Goal: Task Accomplishment & Management: Use online tool/utility

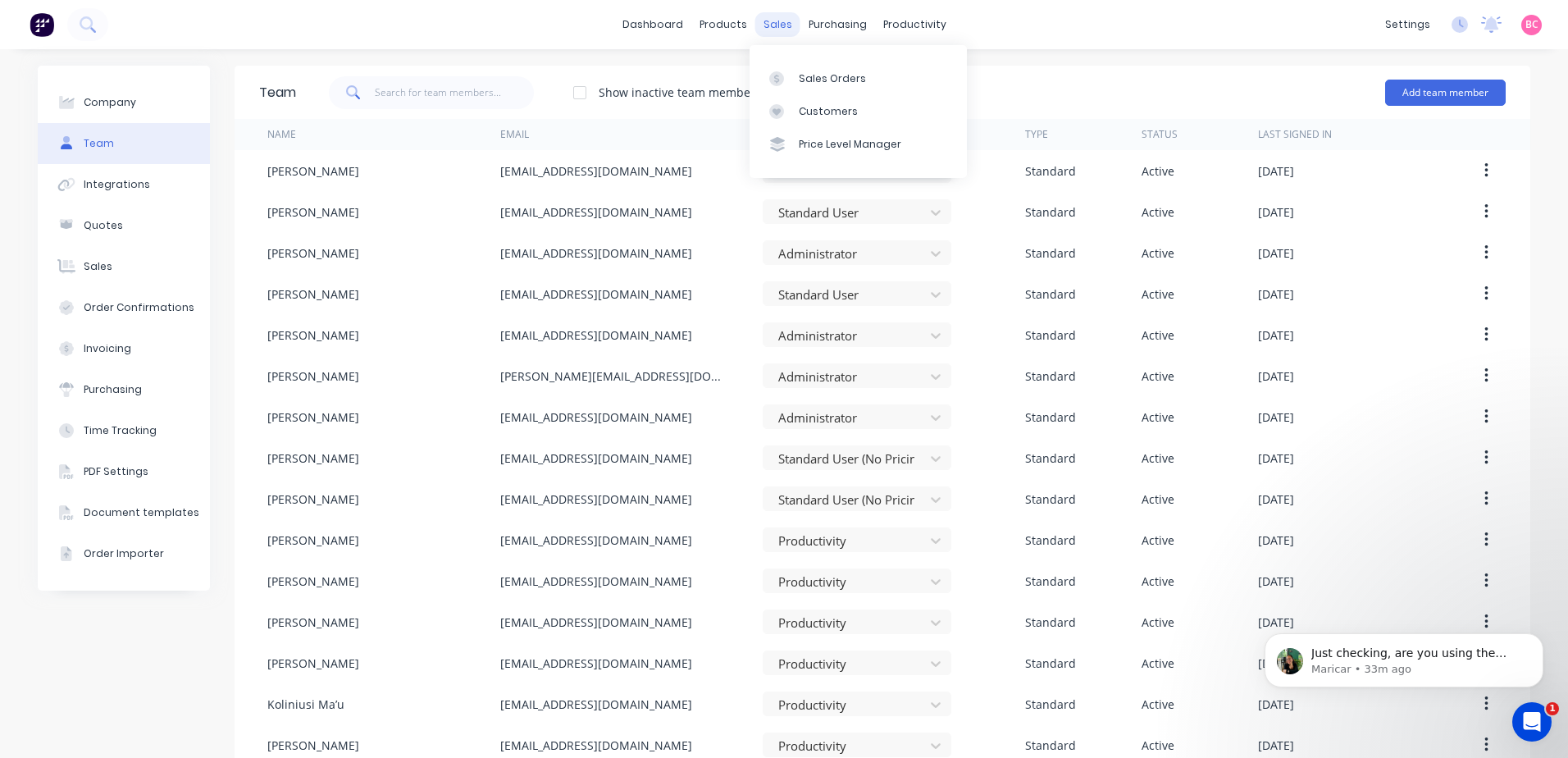
click at [767, 22] on div "sales" at bounding box center [778, 25] width 45 height 25
click at [802, 71] on div "Sales Orders" at bounding box center [832, 78] width 67 height 14
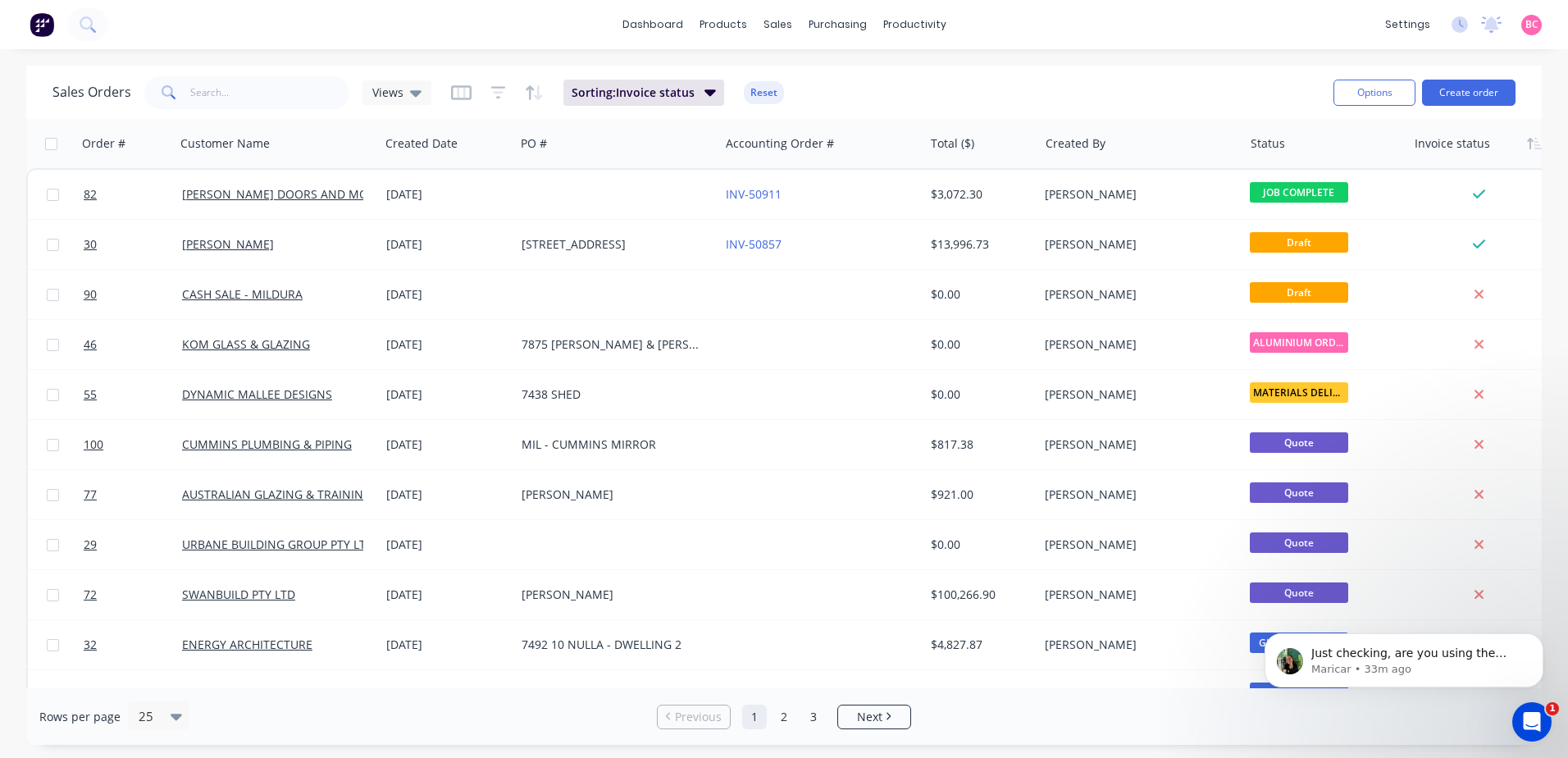
scroll to position [0, 30]
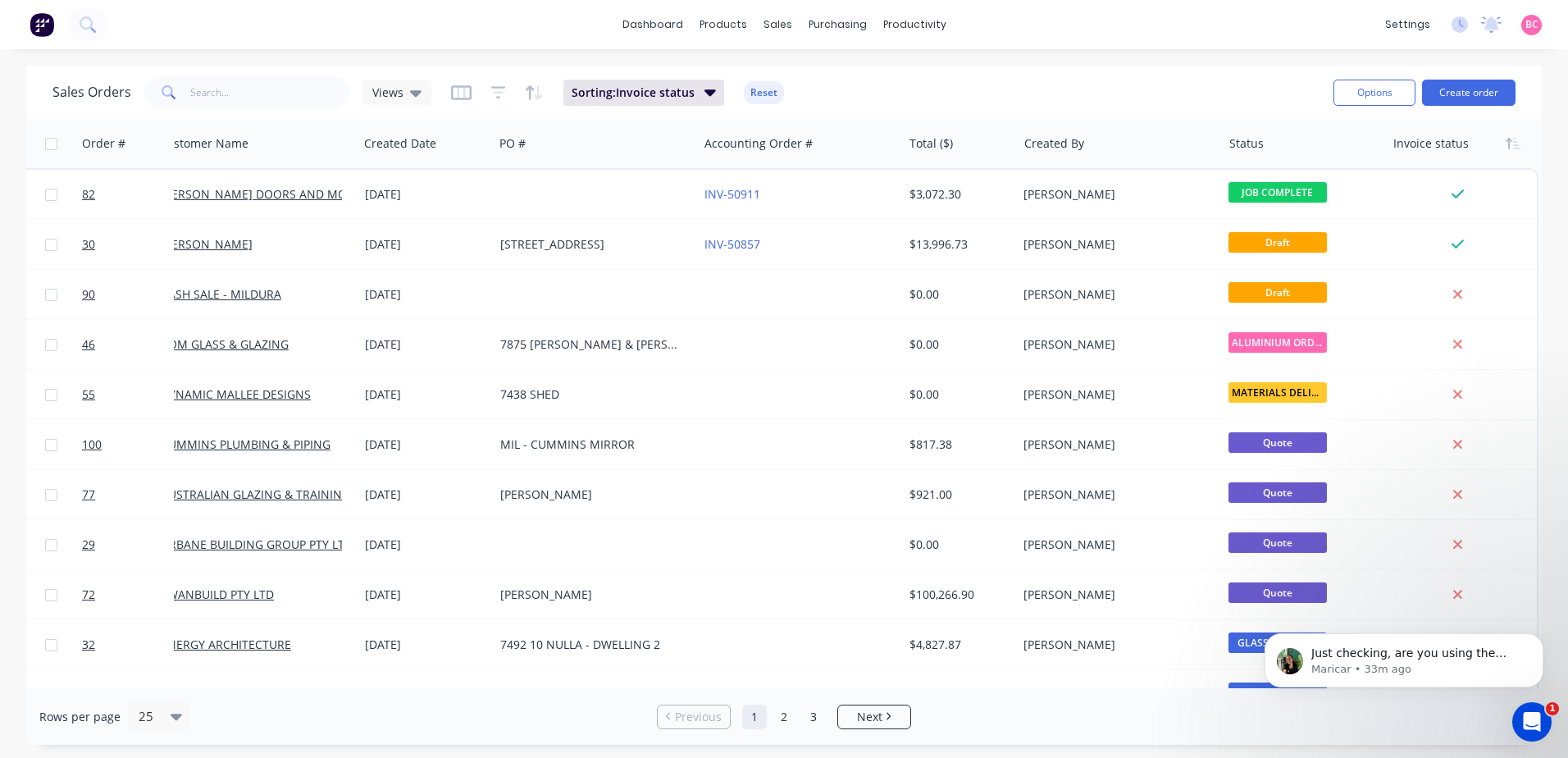
drag, startPoint x: 1146, startPoint y: 684, endPoint x: 116, endPoint y: 71, distance: 1198.6
click at [1505, 142] on icon "button" at bounding box center [1512, 142] width 14 height 13
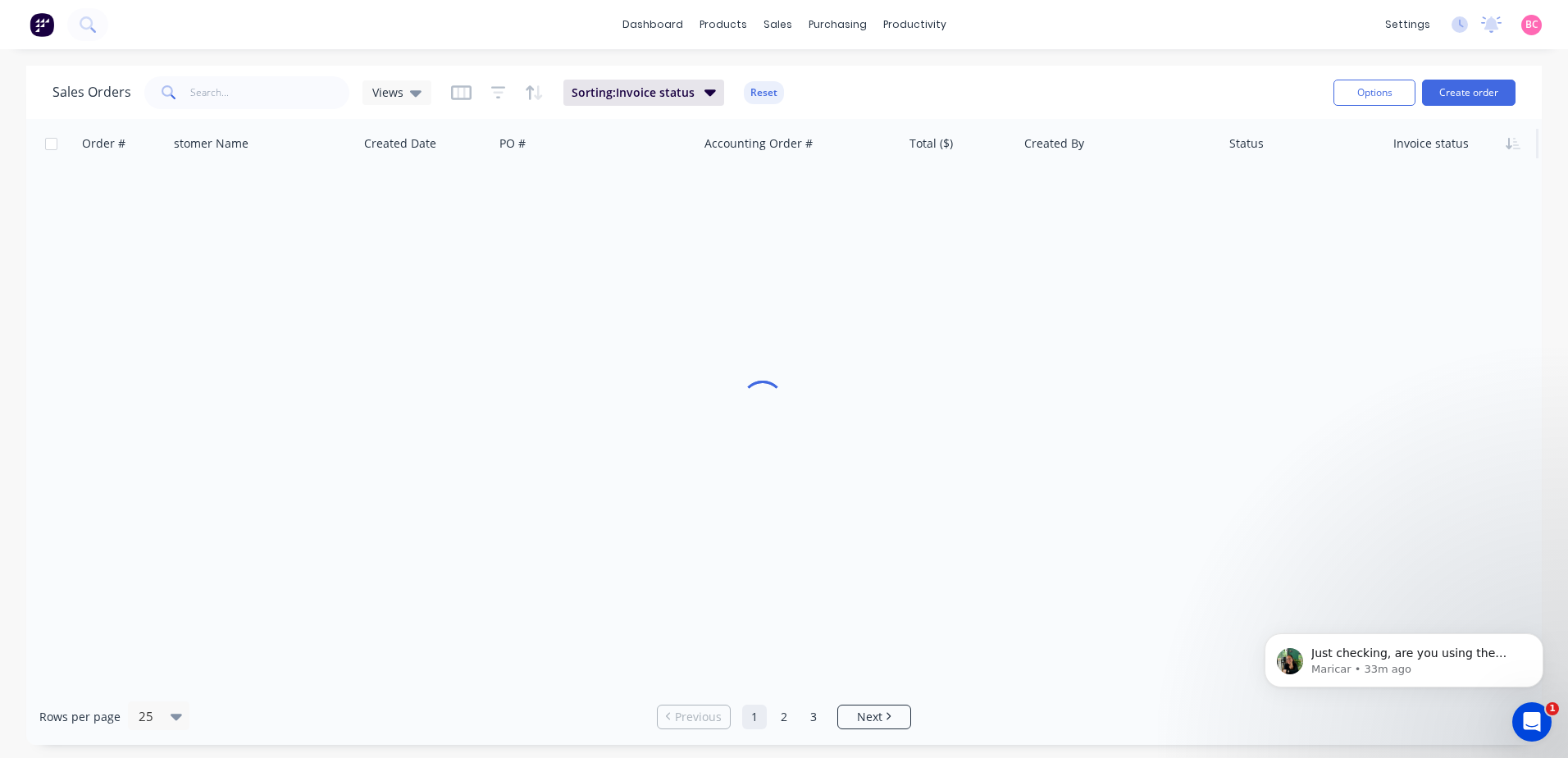
scroll to position [0, 21]
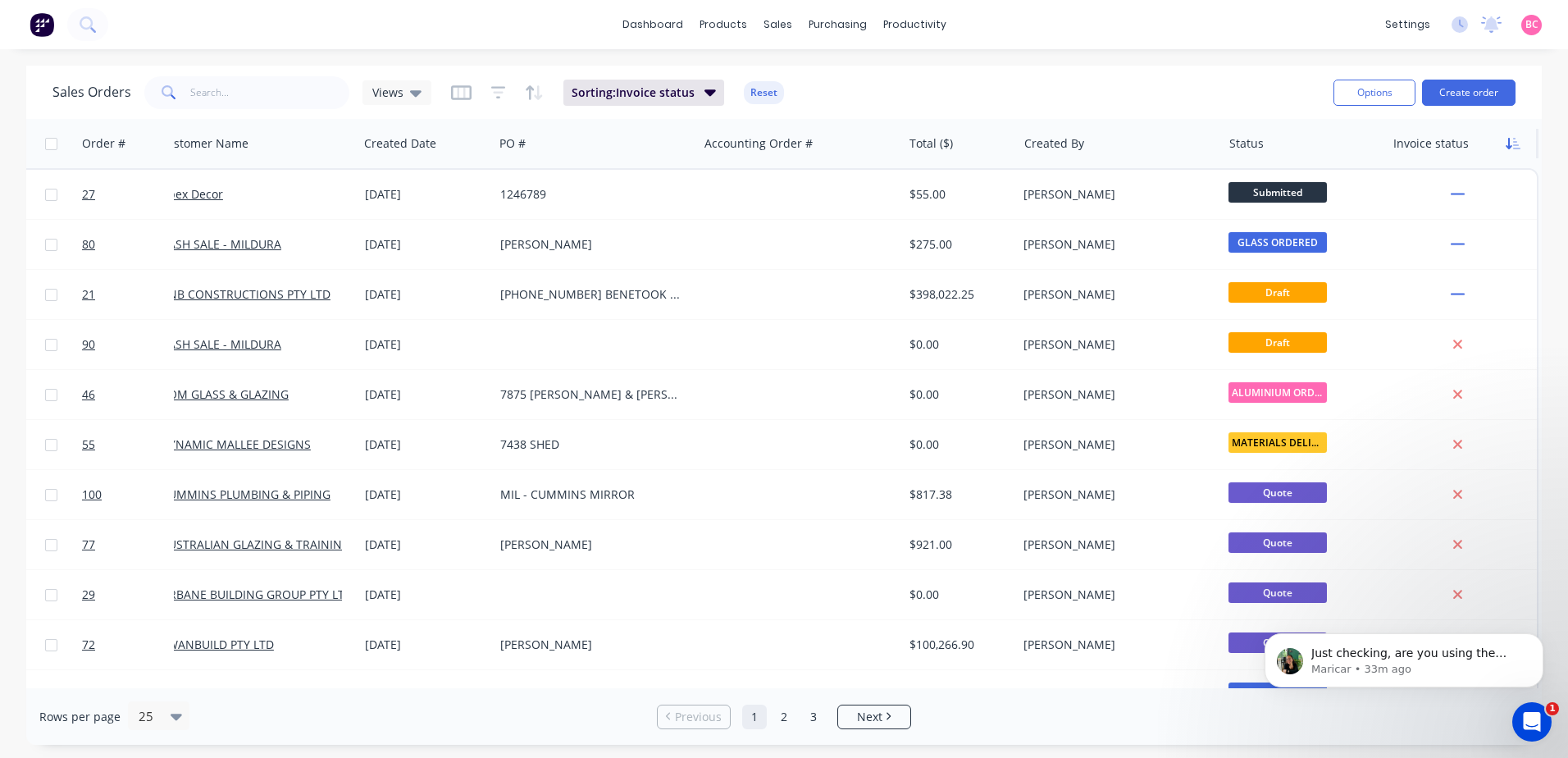
click at [1510, 142] on icon "button" at bounding box center [1512, 142] width 14 height 13
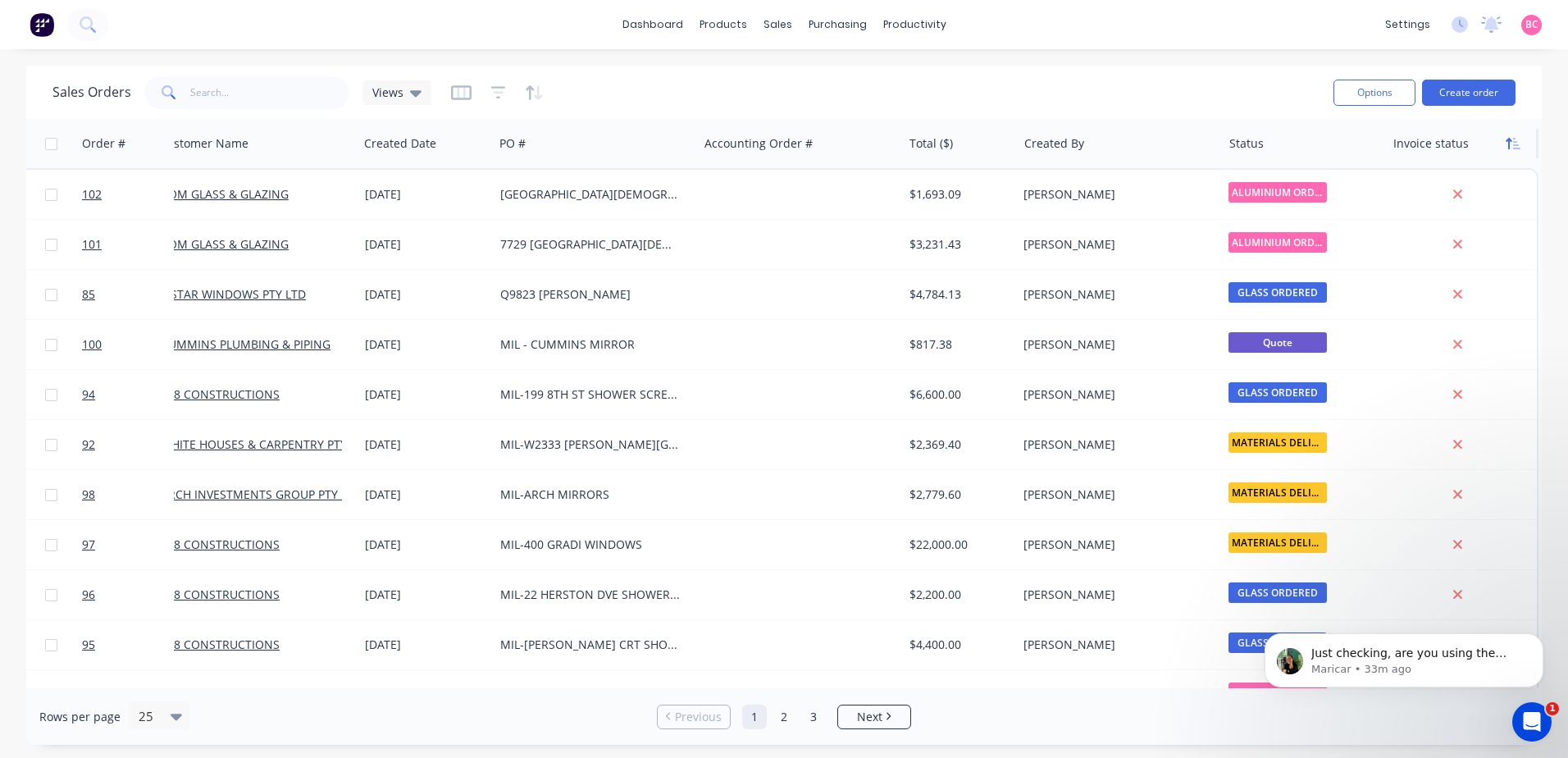
click at [1510, 144] on icon "button" at bounding box center [1512, 142] width 14 height 13
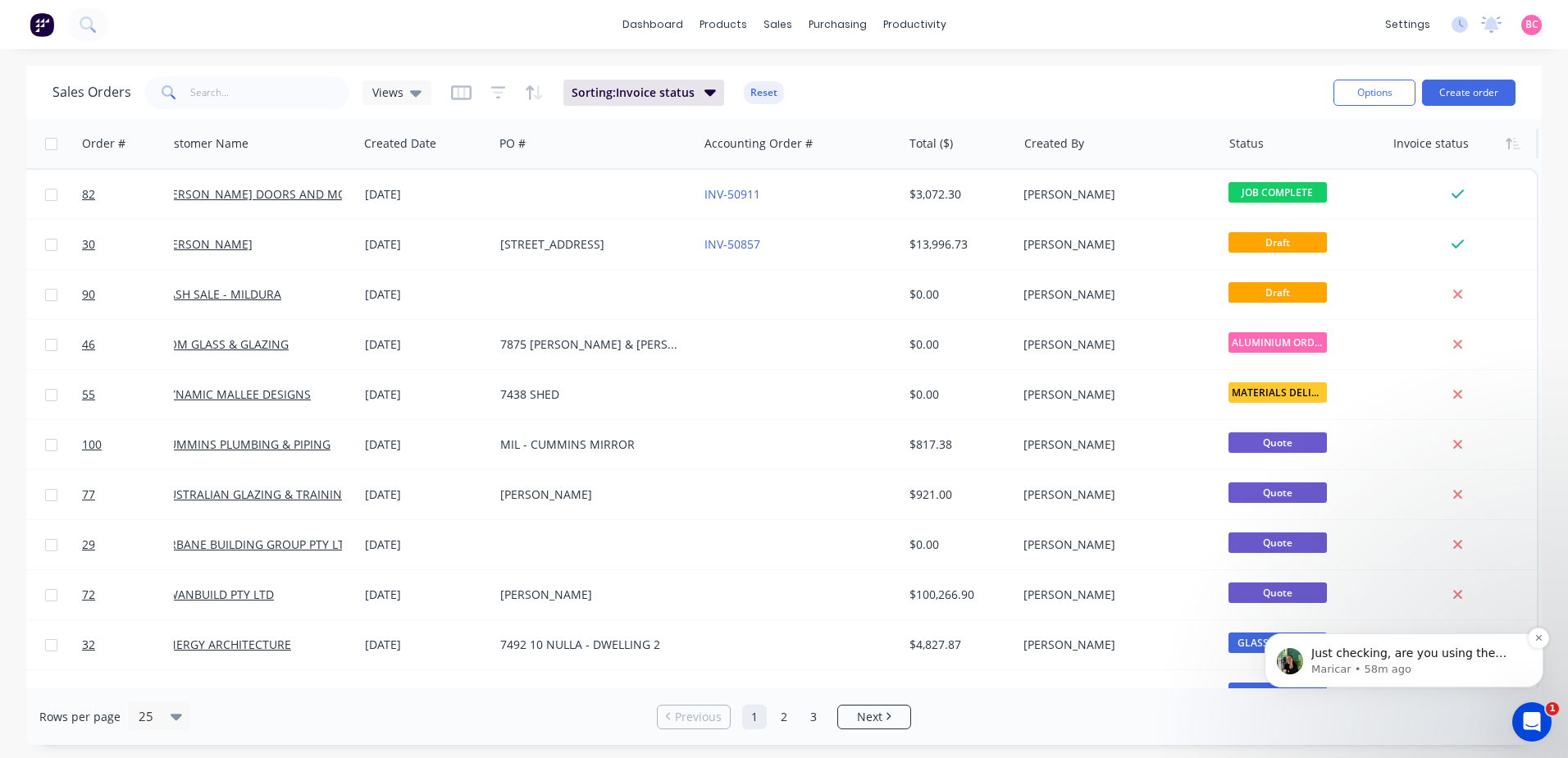
click at [1442, 658] on span "Just checking, are you using the same email address to access the Factory mobil…" at bounding box center [1409, 669] width 195 height 46
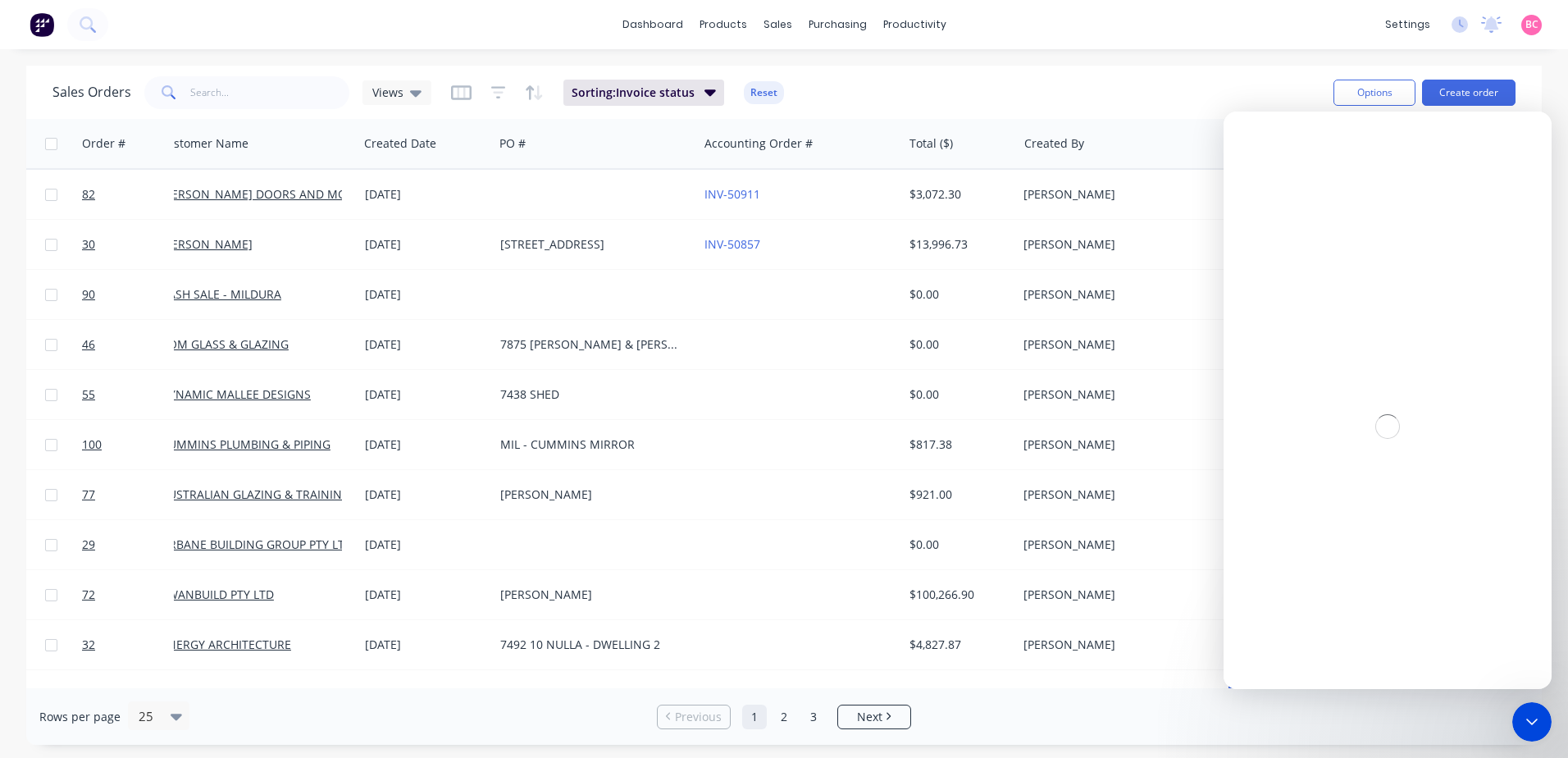
scroll to position [0, 0]
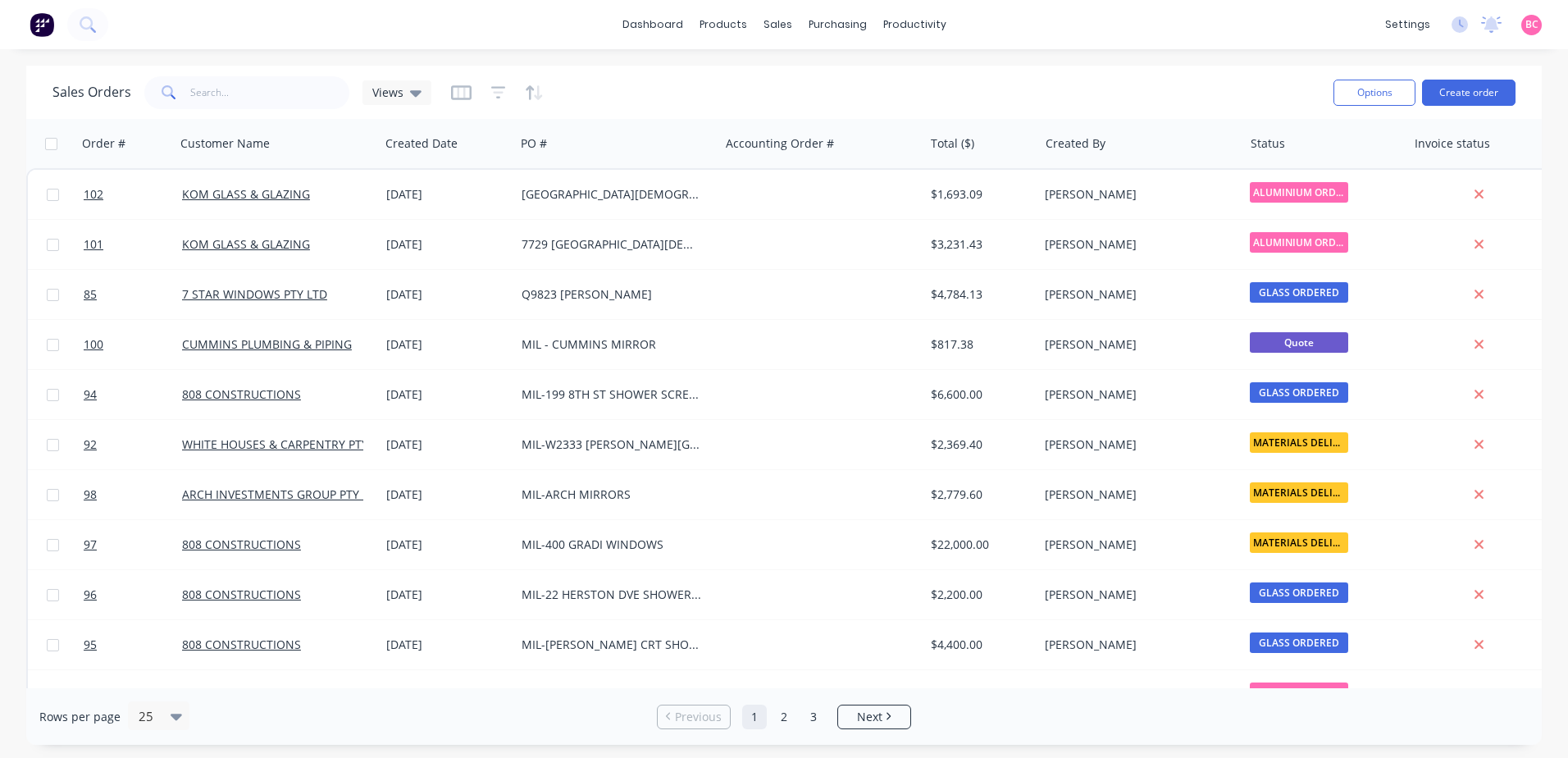
click at [1538, 26] on div "BC Vivid Glass Mildura Brooke Cassidy Administrator Profile Sign out" at bounding box center [1532, 25] width 20 height 20
click at [1533, 29] on span "BC" at bounding box center [1532, 24] width 13 height 14
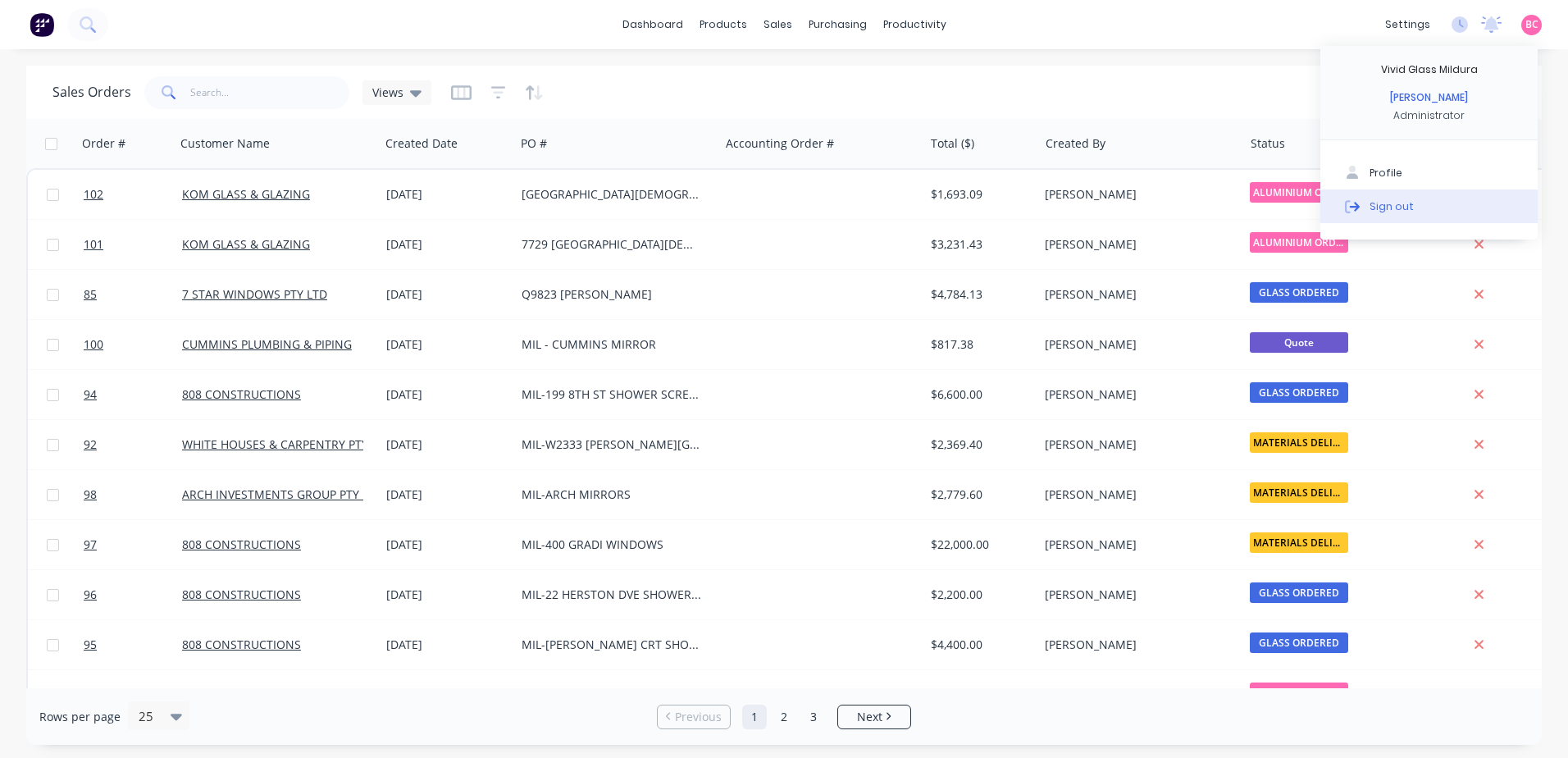
click at [1382, 211] on div "Sign out" at bounding box center [1392, 205] width 44 height 14
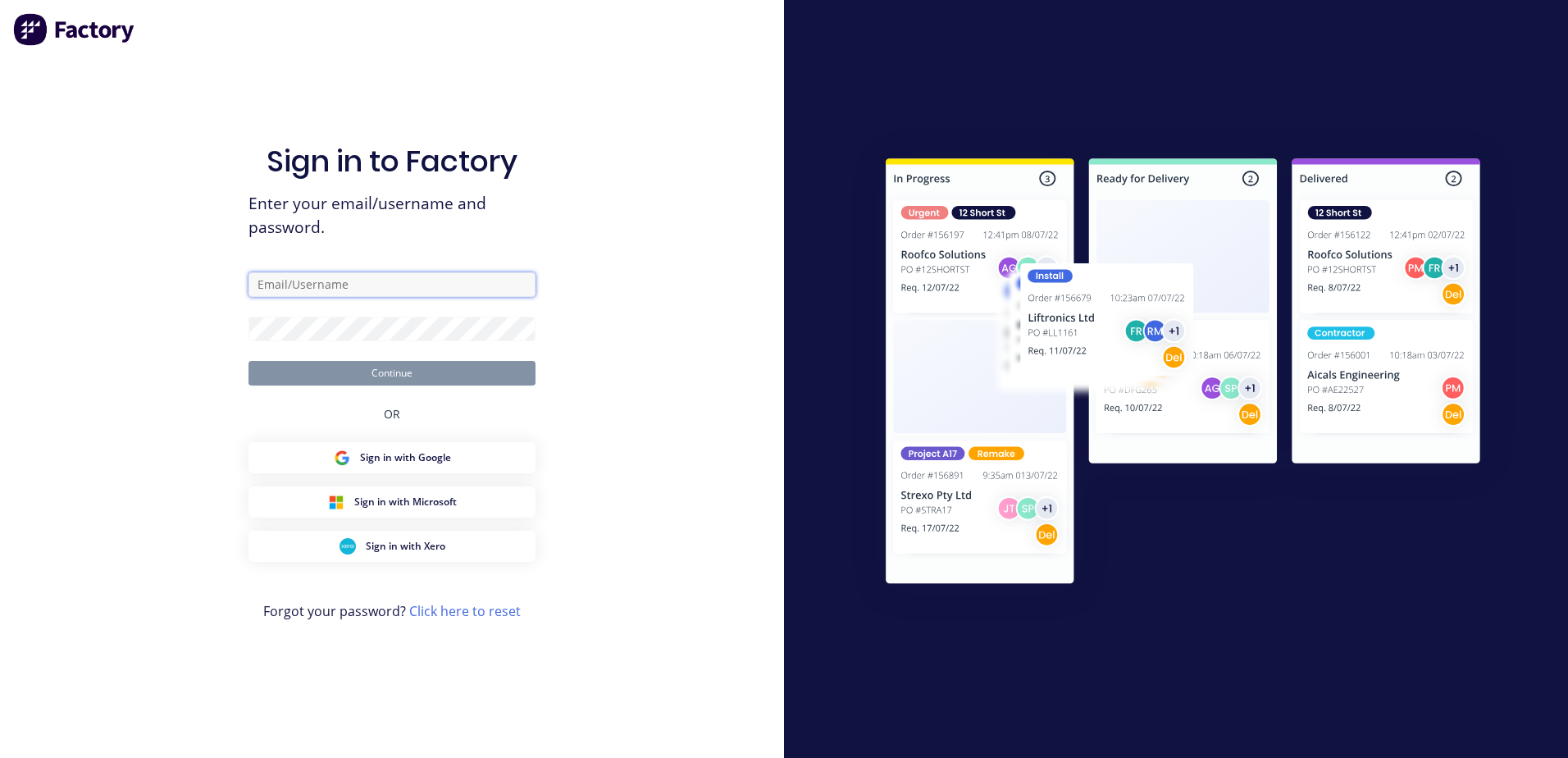
type input "bcassidy@vgwd.com.au"
click at [345, 372] on button "Continue" at bounding box center [392, 372] width 287 height 25
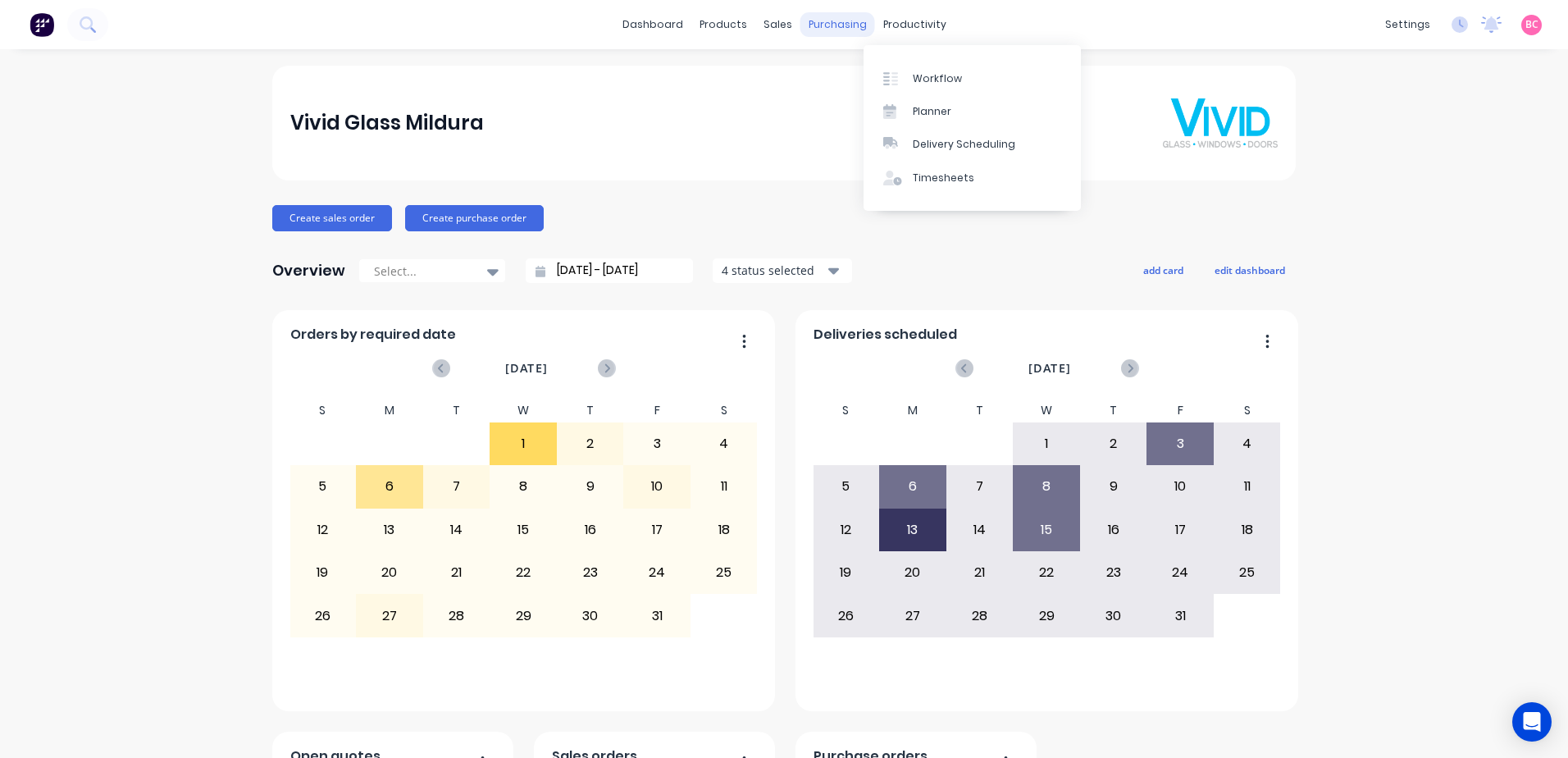
click at [835, 25] on div "purchasing" at bounding box center [838, 25] width 75 height 25
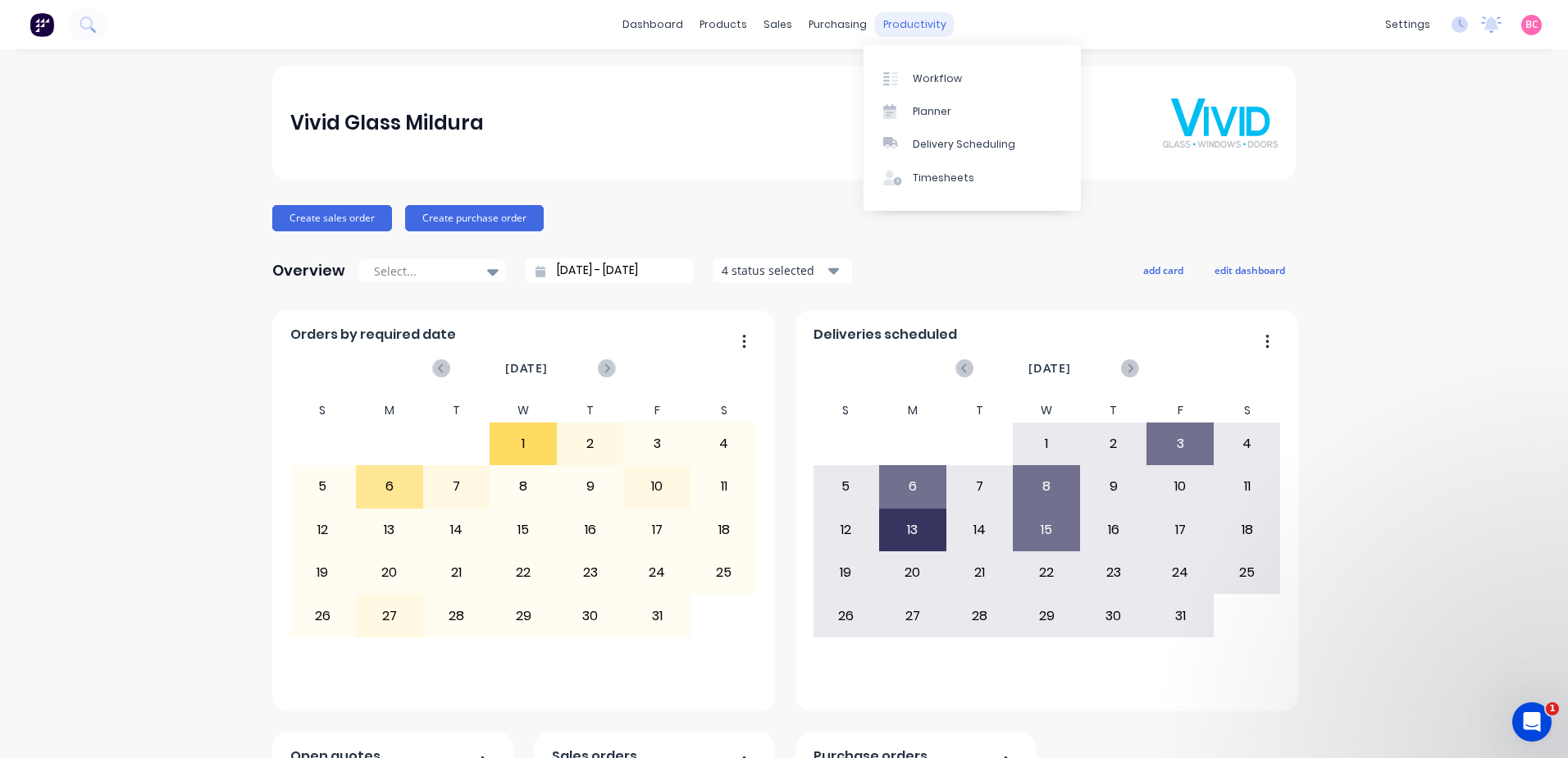
click at [901, 21] on div "productivity" at bounding box center [915, 25] width 80 height 25
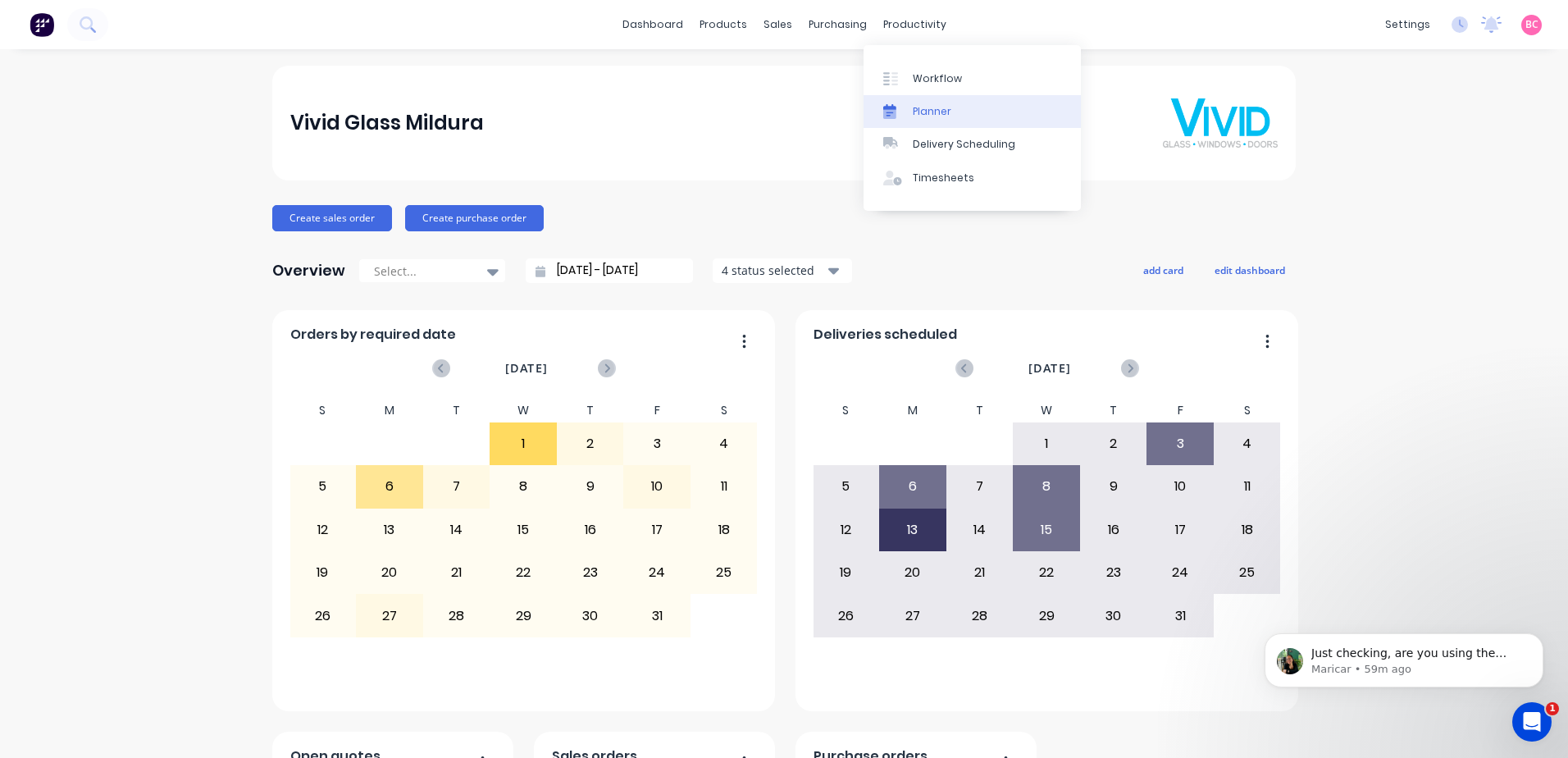
click at [934, 107] on div "Planner" at bounding box center [931, 111] width 38 height 14
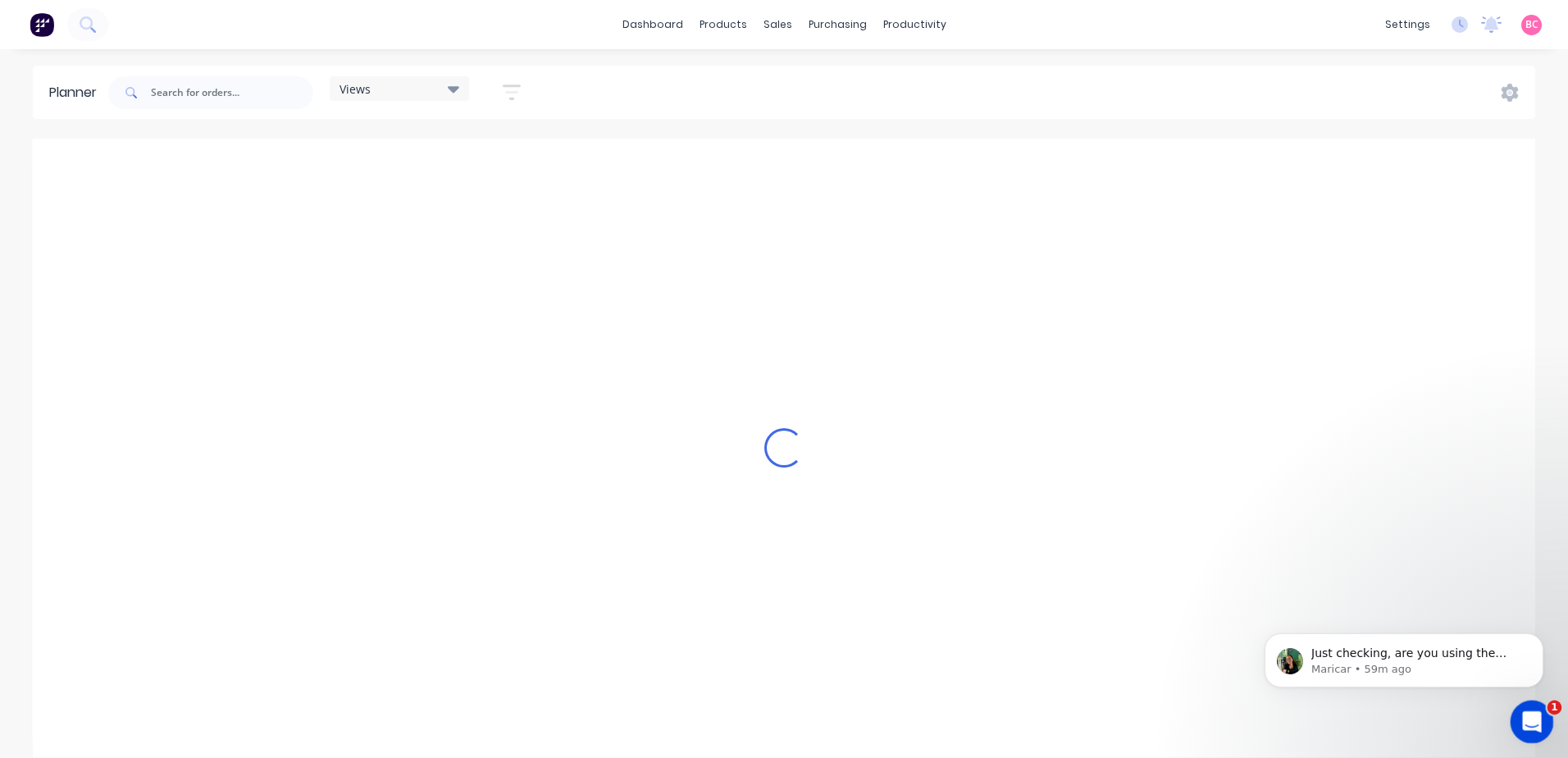
scroll to position [0, 3674]
click at [1534, 708] on div "Open Intercom Messenger" at bounding box center [1530, 719] width 54 height 54
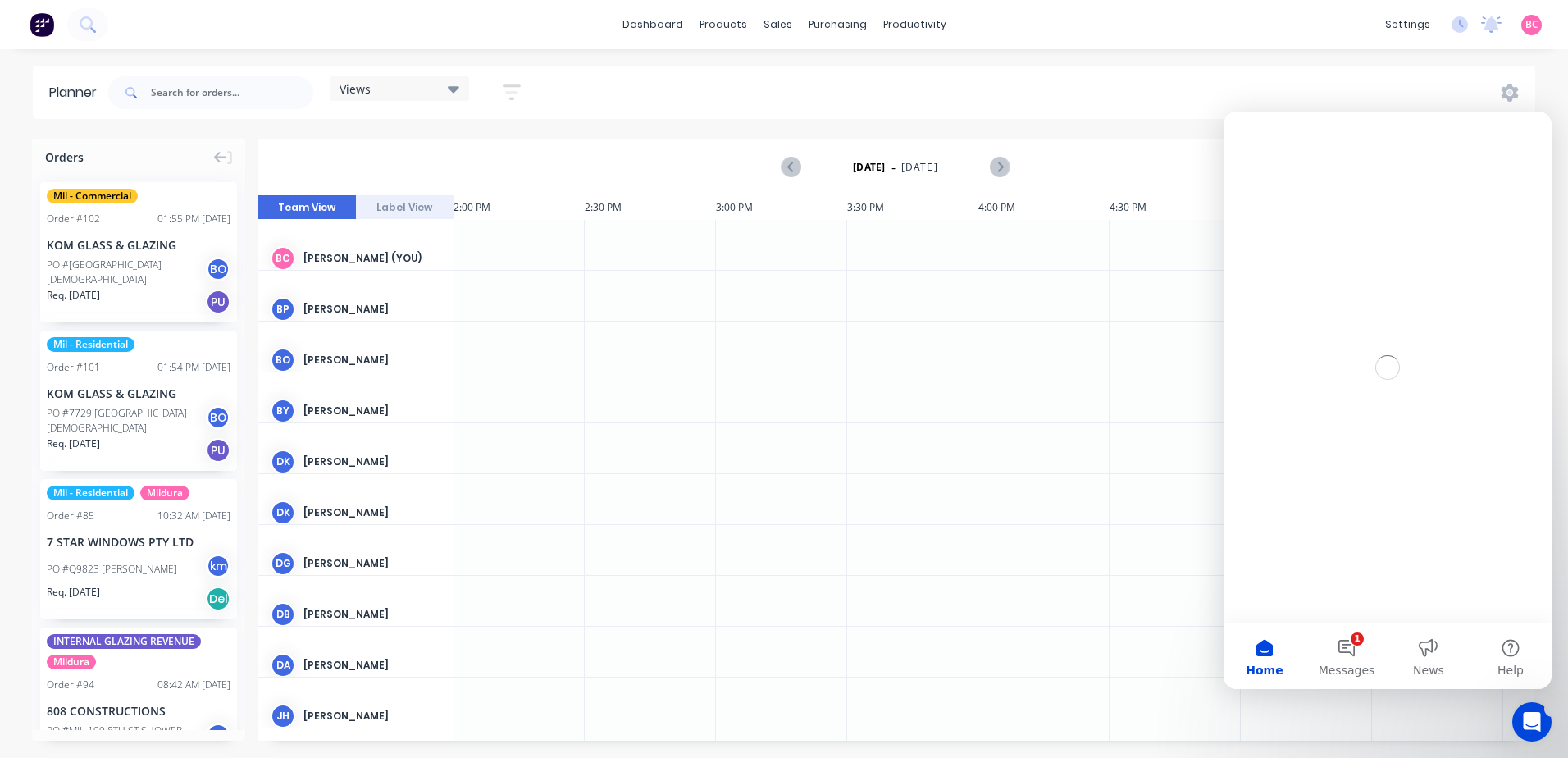
scroll to position [0, 0]
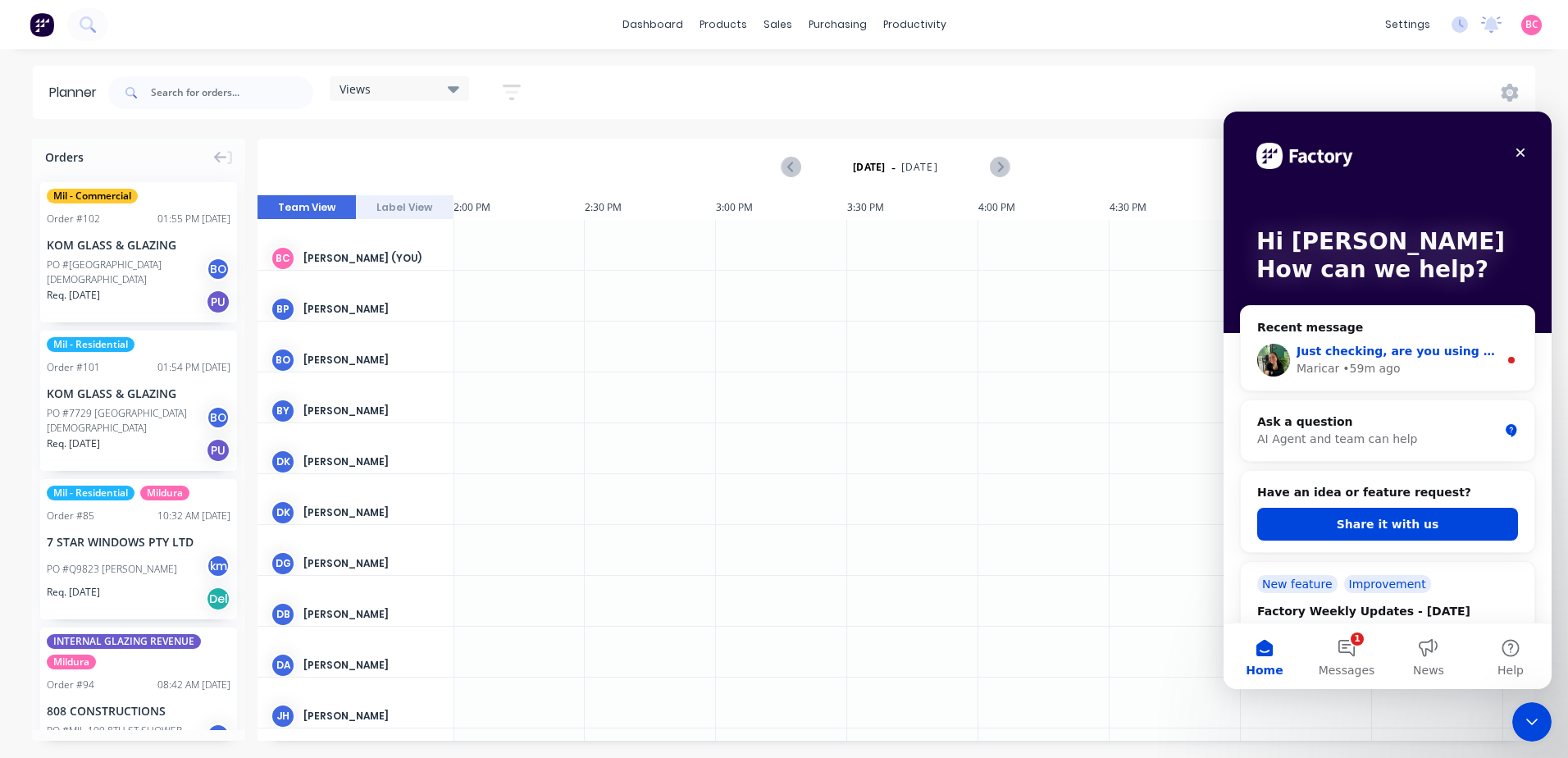
click at [1366, 339] on div "Just checking, are you using the same email address to access the Factory mobil…" at bounding box center [1387, 360] width 293 height 61
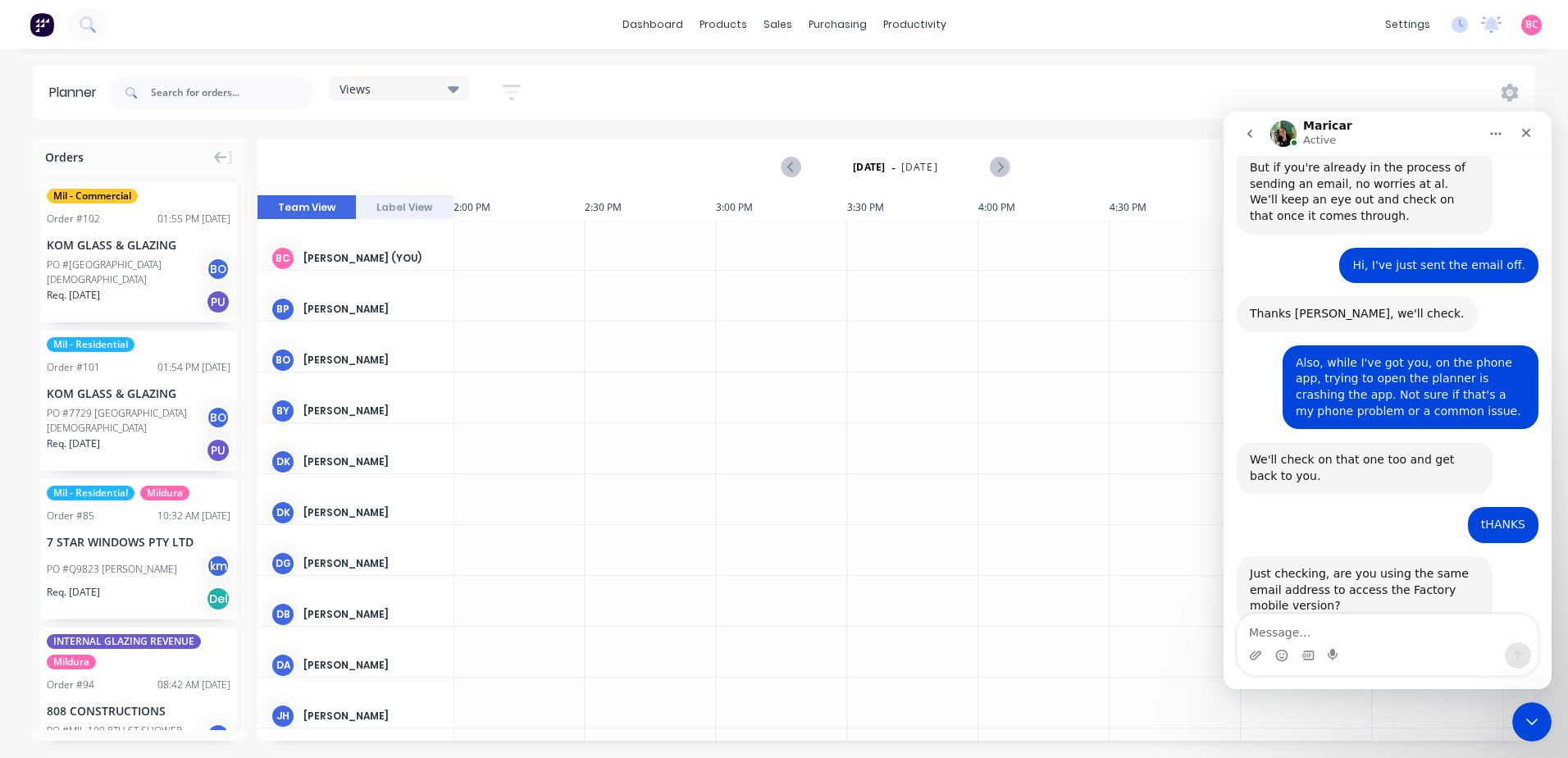
scroll to position [907, 0]
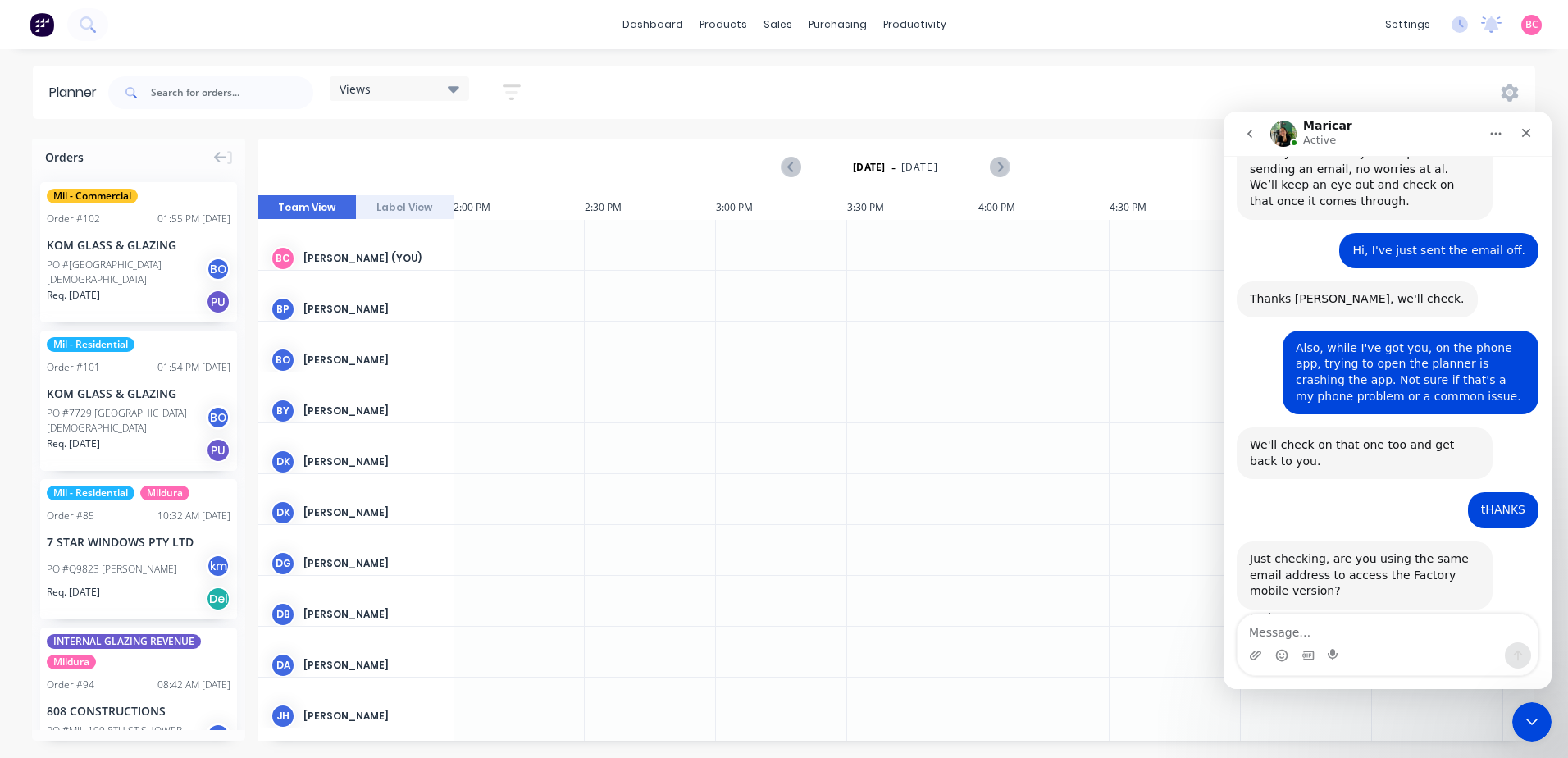
click at [1320, 634] on textarea "Message…" at bounding box center [1387, 627] width 300 height 28
type textarea "Yes"
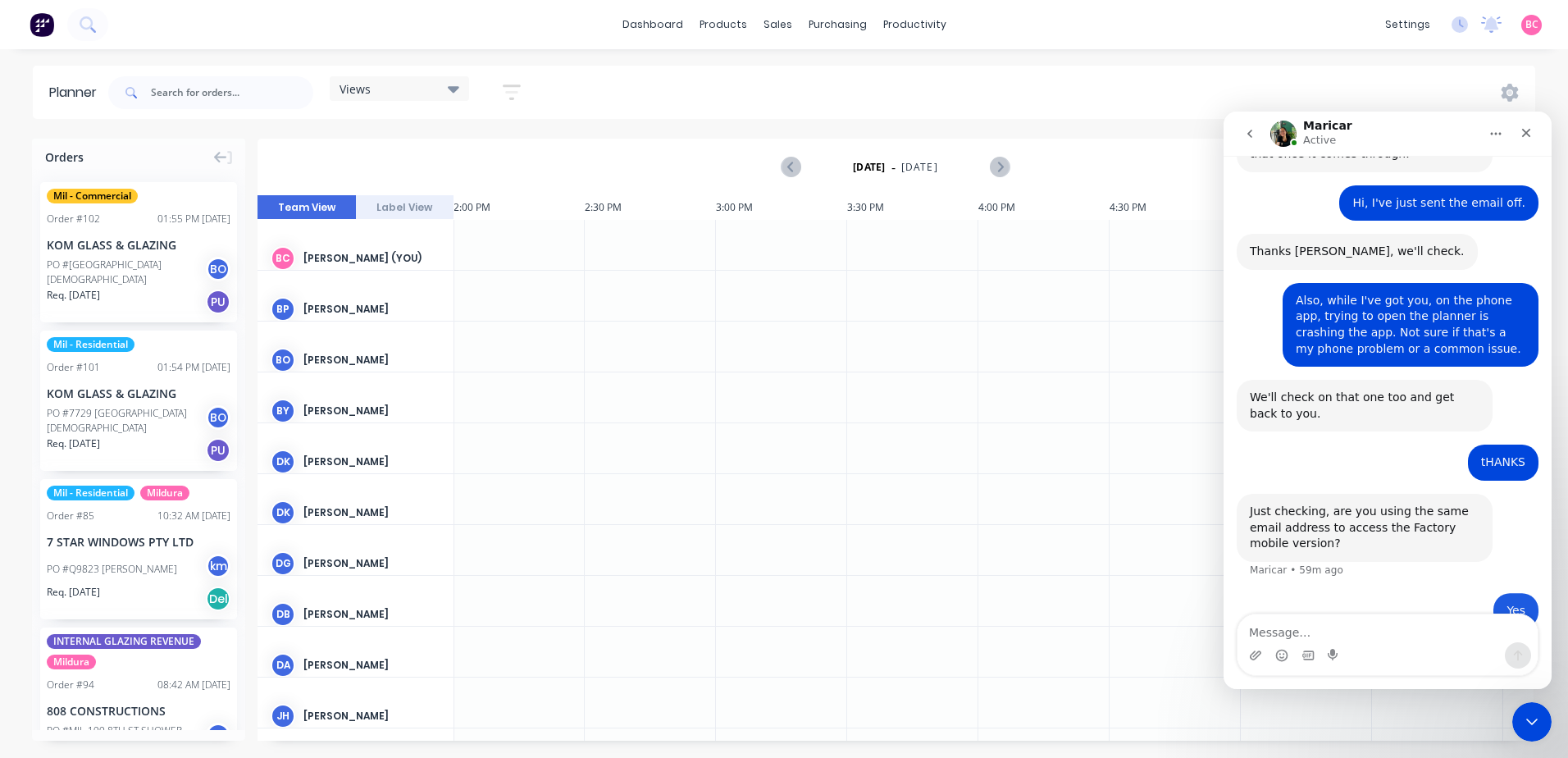
scroll to position [956, 0]
click at [509, 96] on icon "button" at bounding box center [511, 92] width 18 height 20
click at [462, 87] on div "Views" at bounding box center [399, 88] width 139 height 25
click at [391, 238] on button "MILDURA" at bounding box center [429, 243] width 175 height 19
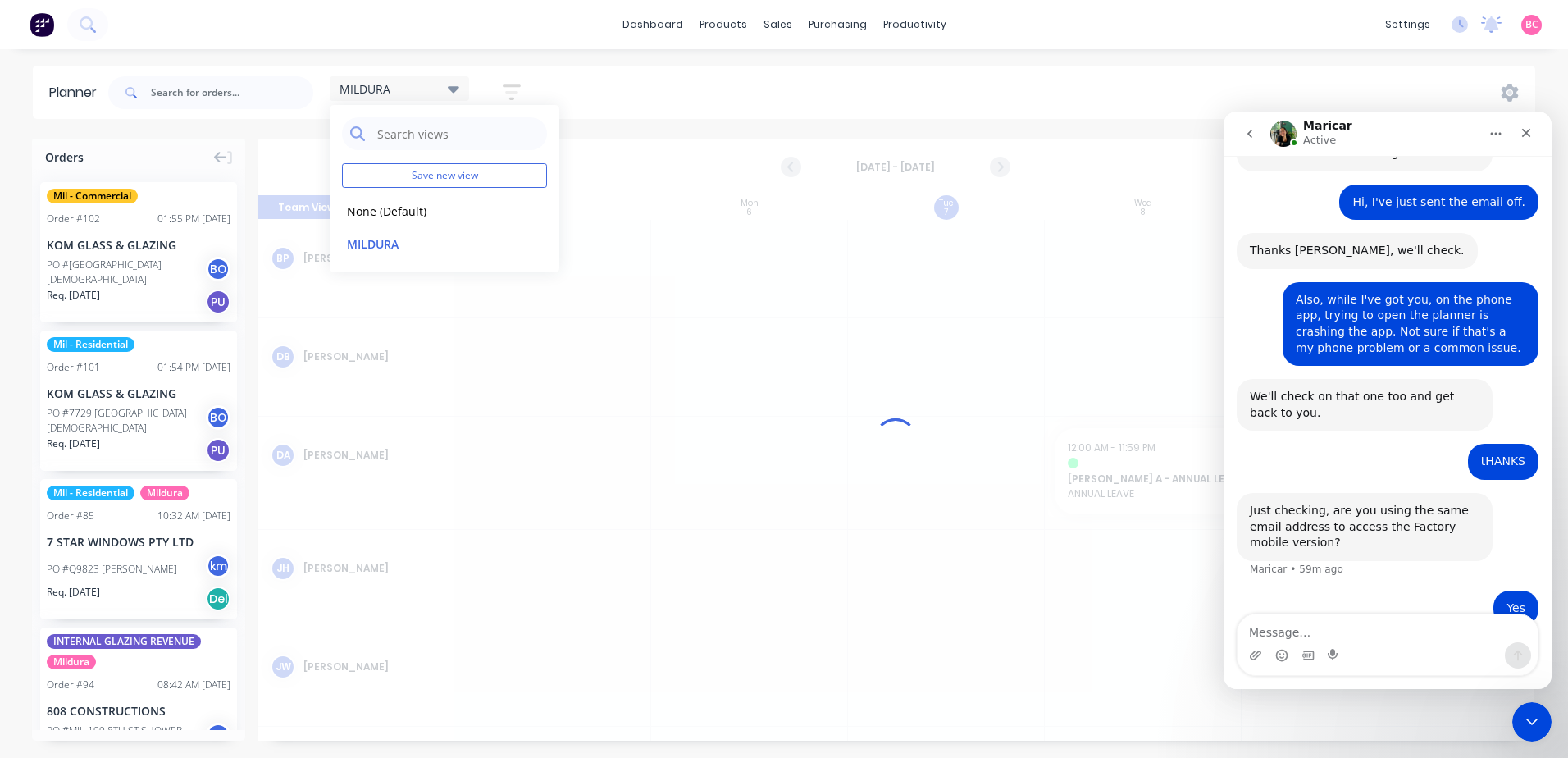
scroll to position [0, 1]
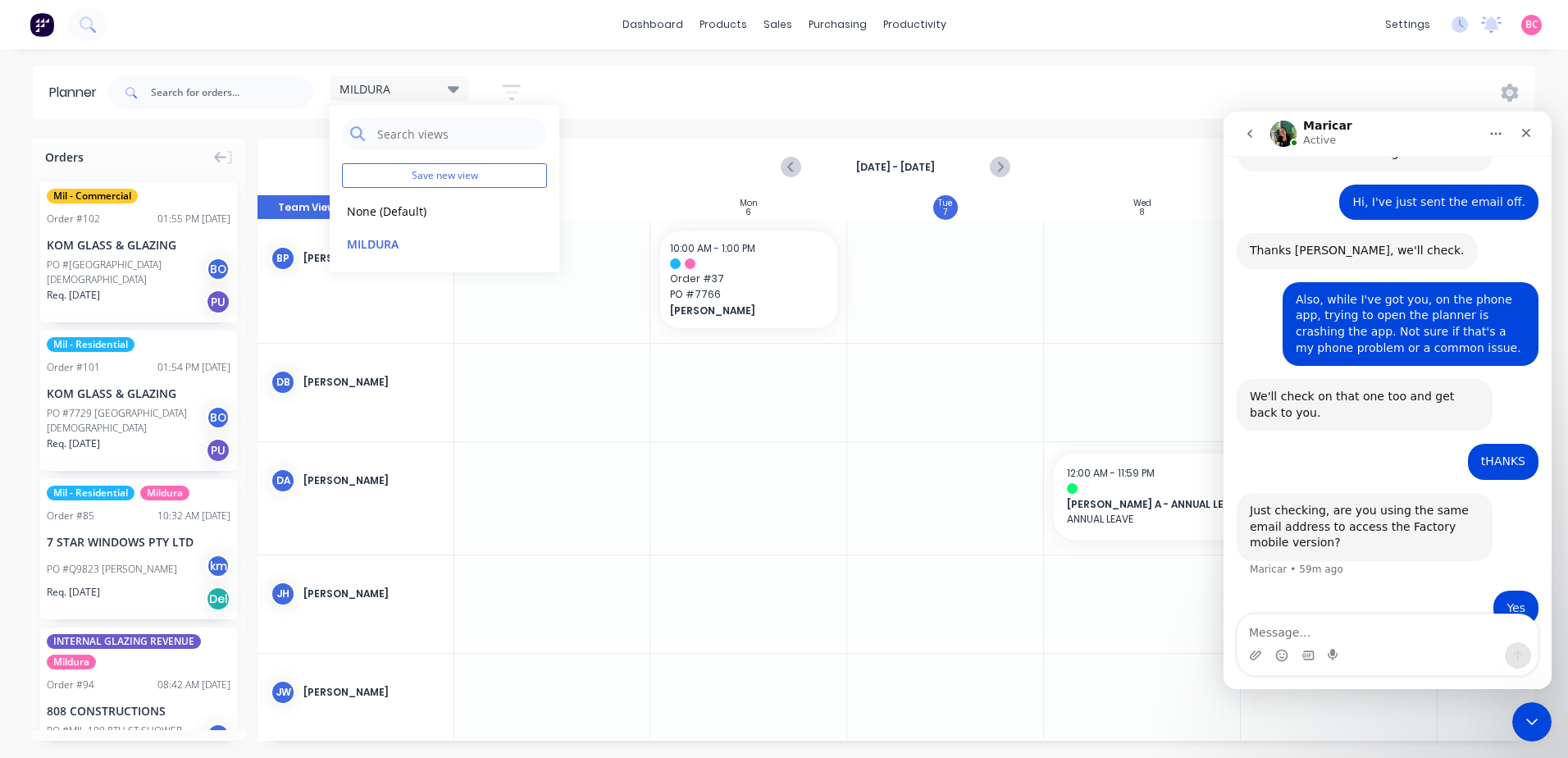
click at [517, 87] on icon "button" at bounding box center [511, 92] width 18 height 15
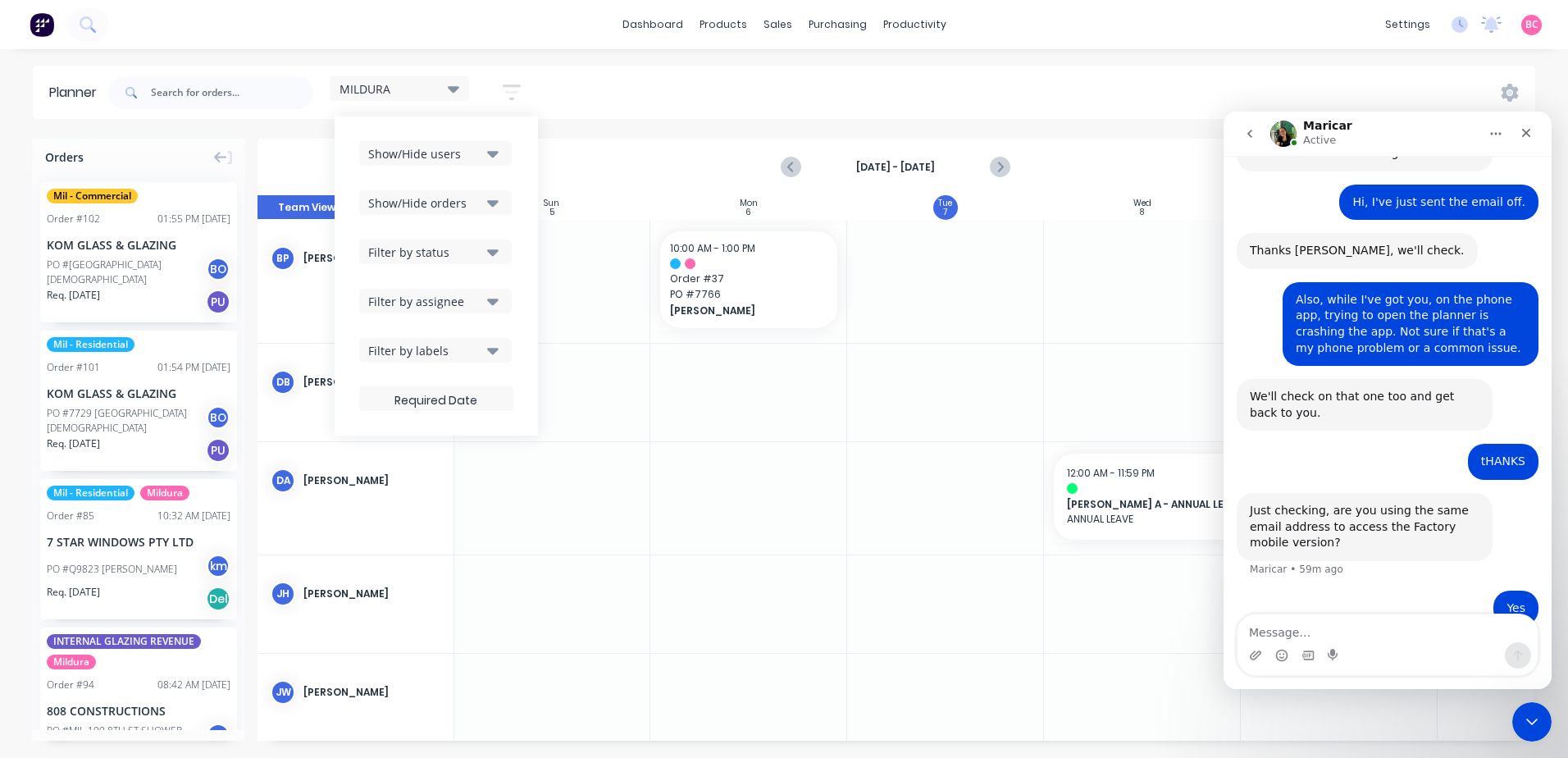
click at [464, 153] on div "Show/Hide users" at bounding box center [425, 153] width 114 height 17
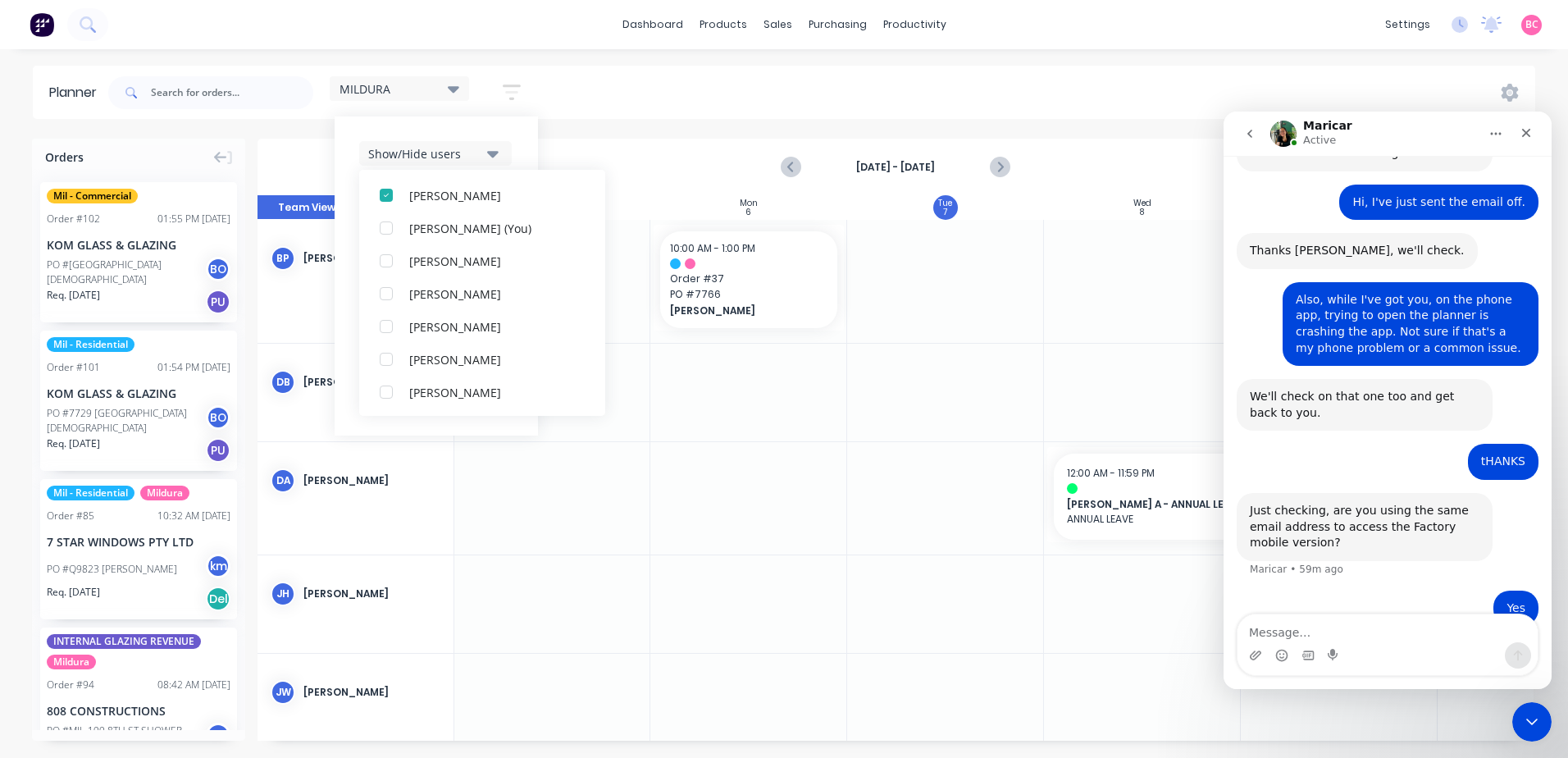
scroll to position [410, 0]
click at [385, 260] on div "button" at bounding box center [386, 259] width 33 height 33
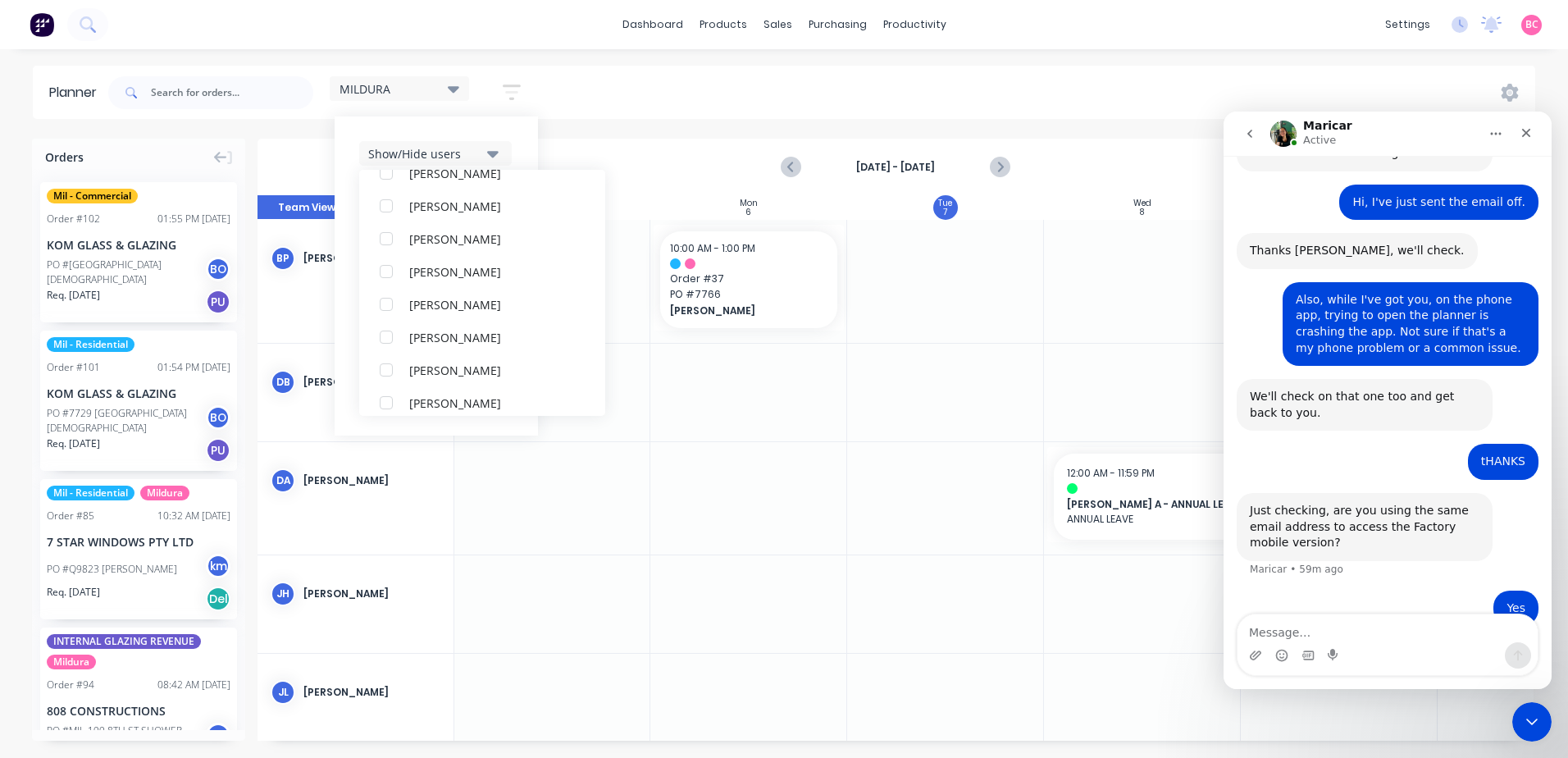
scroll to position [722, 0]
click at [394, 176] on div "button" at bounding box center [386, 177] width 33 height 33
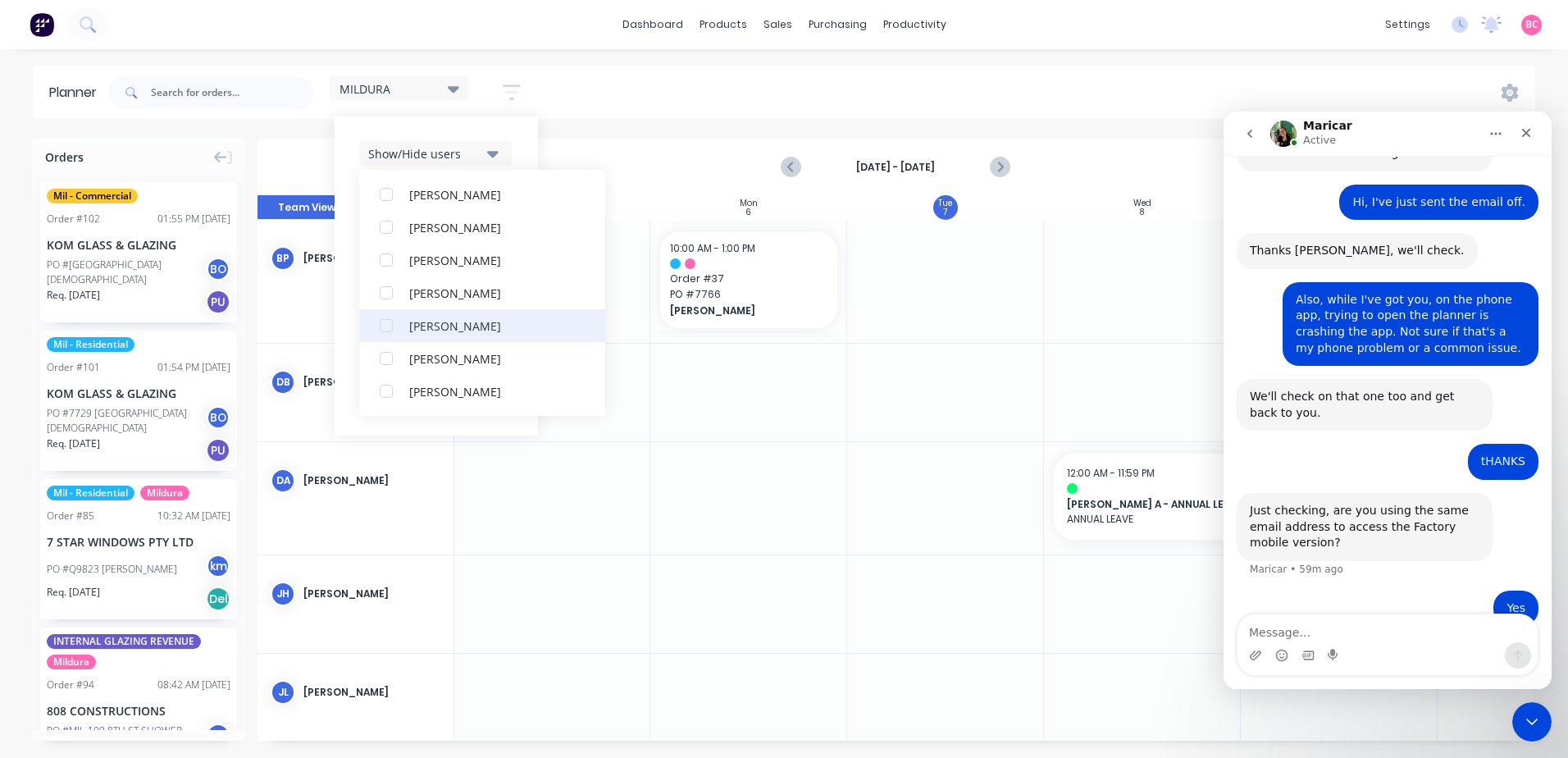
click at [388, 322] on div "button" at bounding box center [386, 326] width 33 height 33
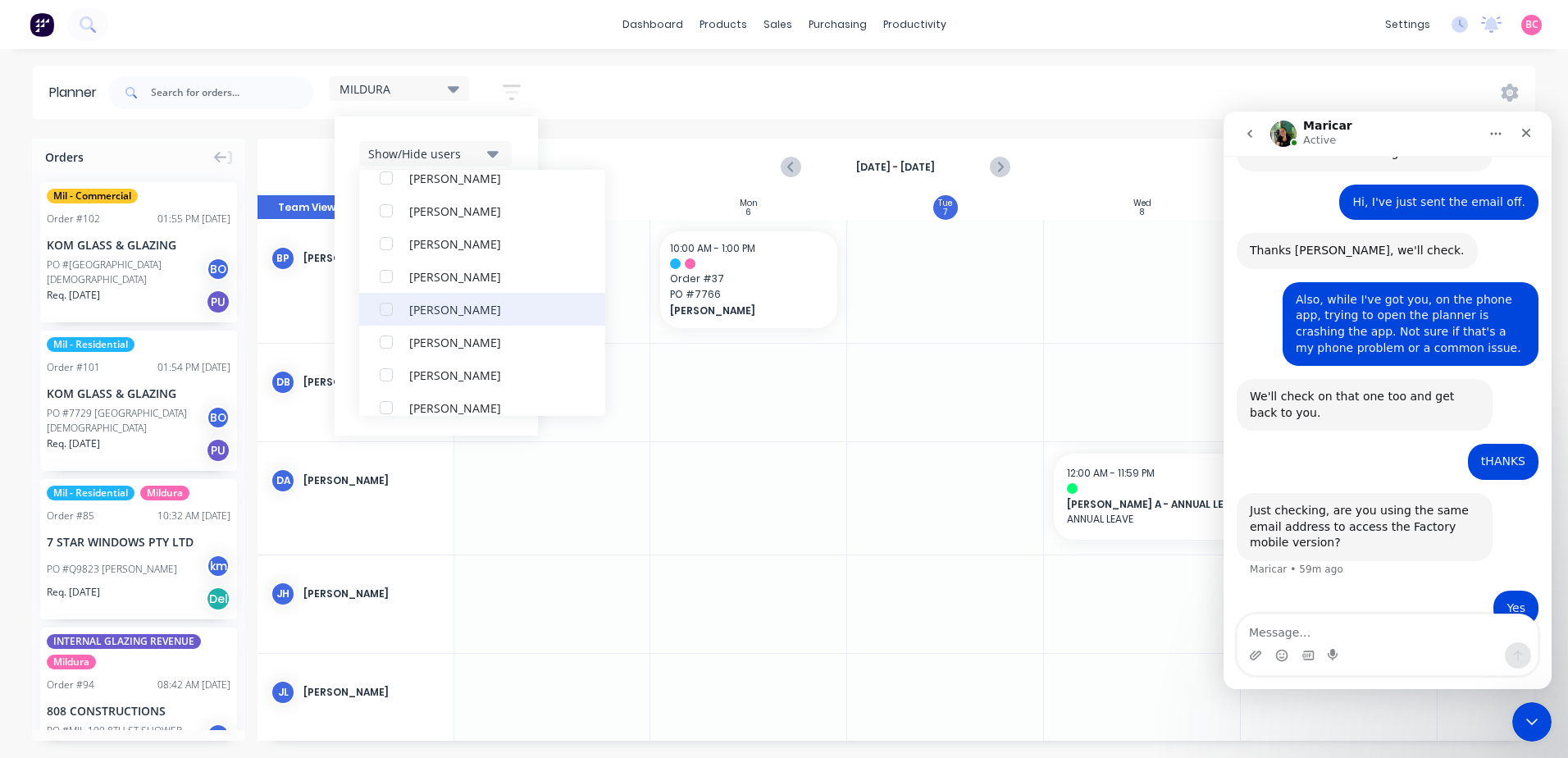
click at [388, 313] on div "button" at bounding box center [386, 309] width 33 height 33
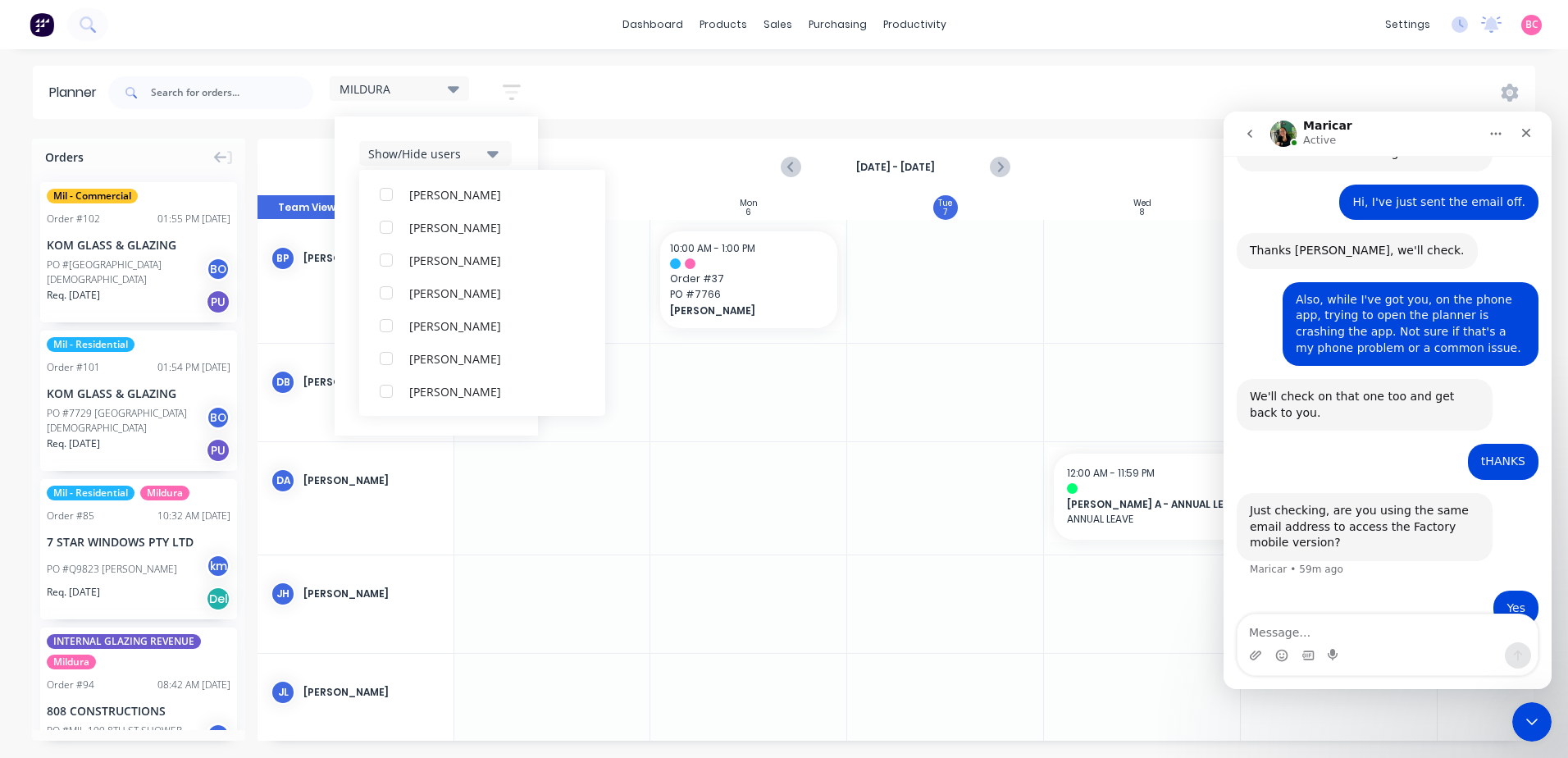
click at [484, 124] on div "Show/Hide users All Brendon Purgar Dylan Burnett Dylan Ashton Jack Harrigan Jac…" at bounding box center [437, 276] width 204 height 319
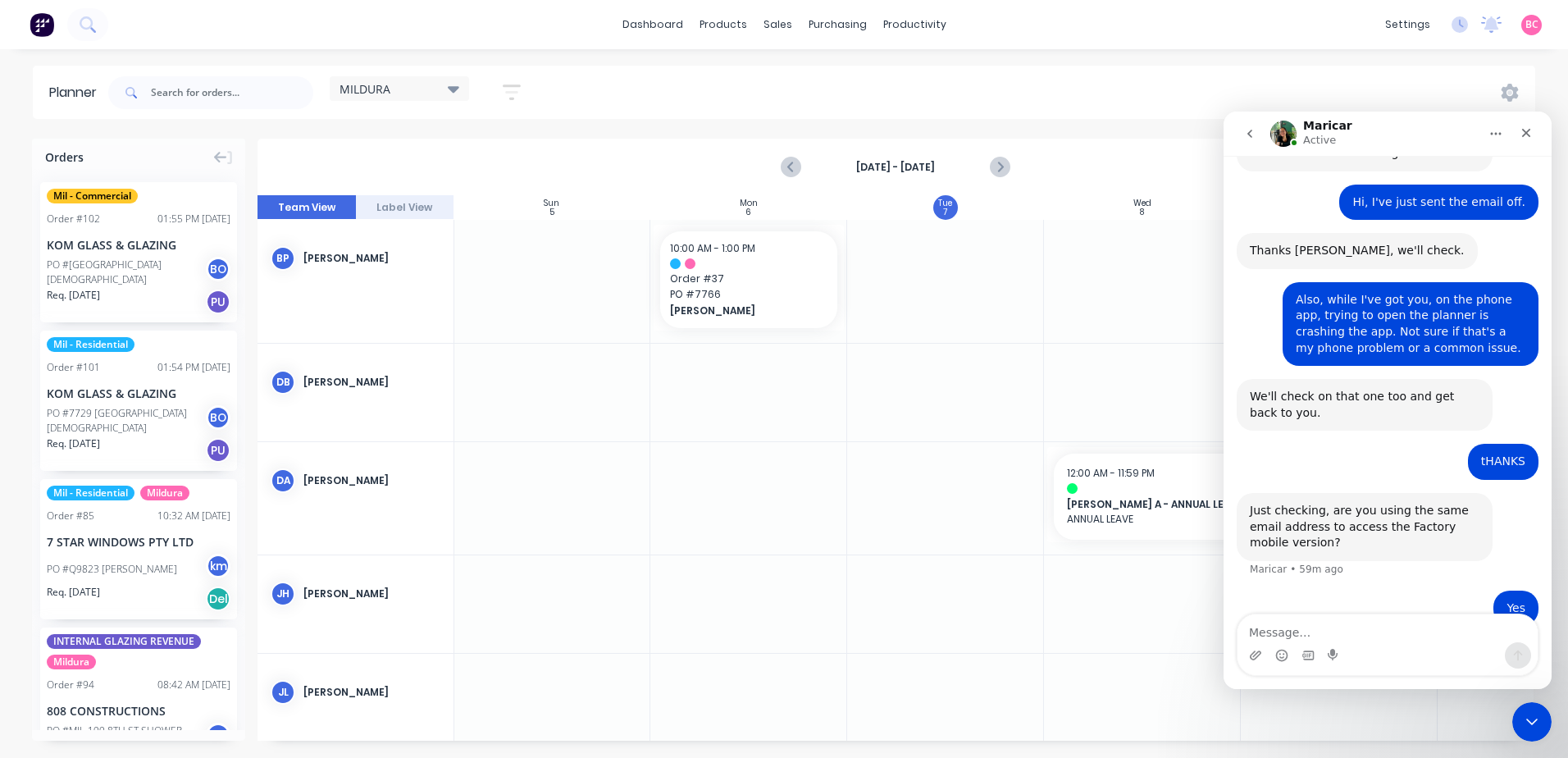
click at [439, 87] on div "MILDURA" at bounding box center [399, 88] width 120 height 14
click at [530, 243] on button "edit" at bounding box center [532, 243] width 21 height 17
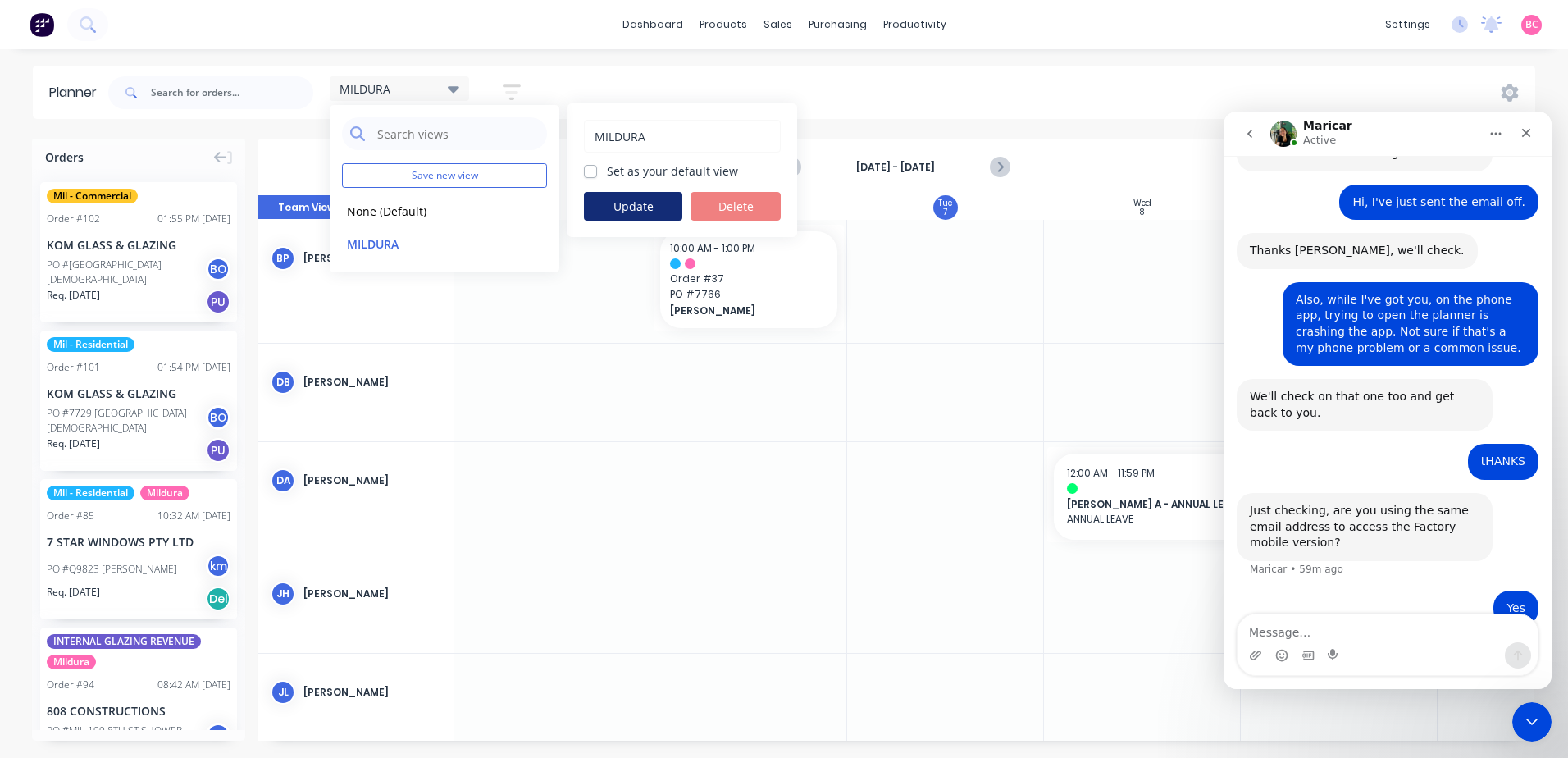
click at [628, 210] on button "Update" at bounding box center [633, 206] width 98 height 29
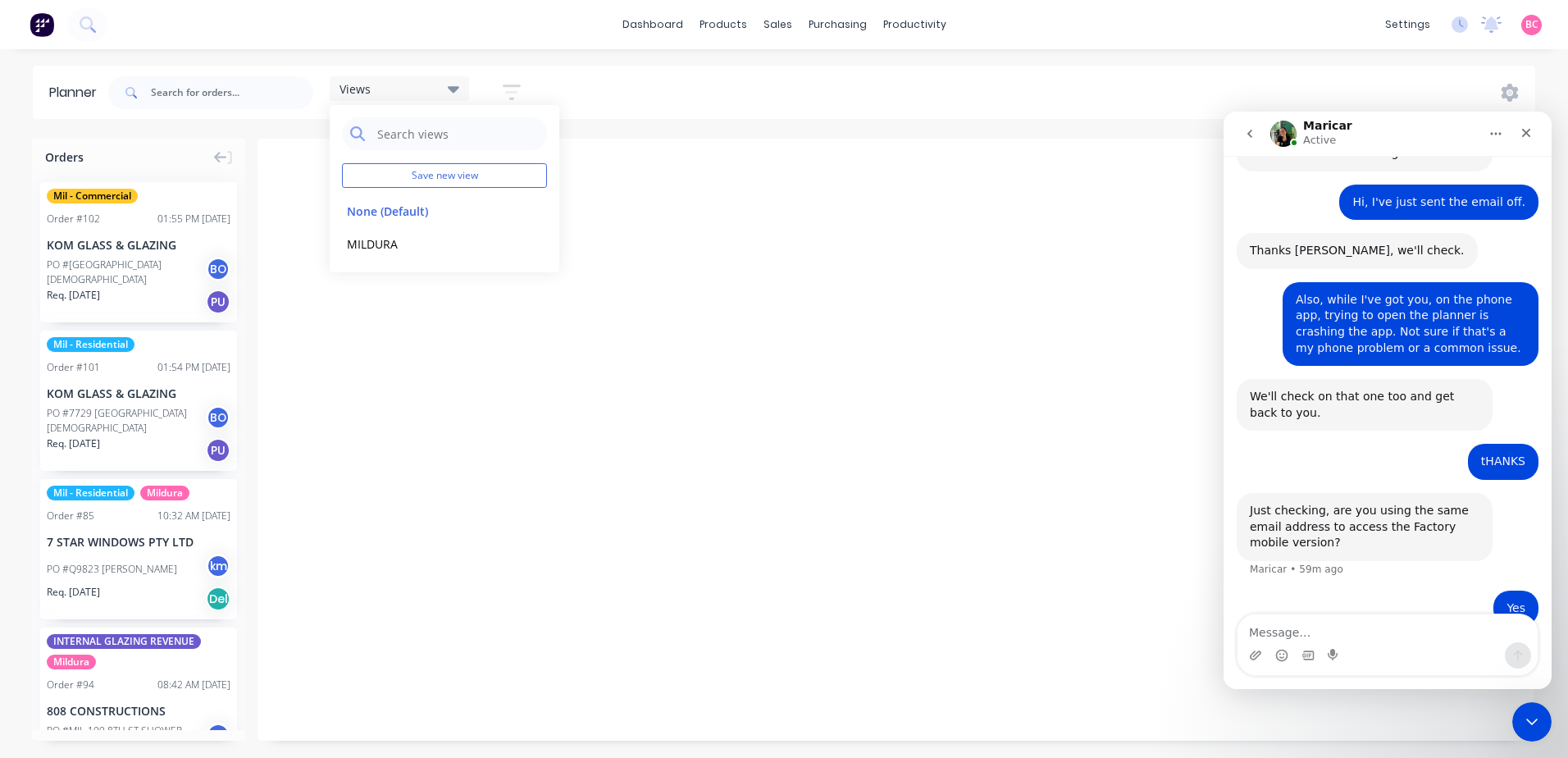
click at [587, 103] on div "Views Save new view None (Default) edit MILDURA edit Show/Hide users Show/Hide …" at bounding box center [820, 92] width 1430 height 49
click at [420, 87] on div "Views" at bounding box center [399, 88] width 120 height 14
click at [388, 244] on button "MILDURA" at bounding box center [429, 243] width 175 height 19
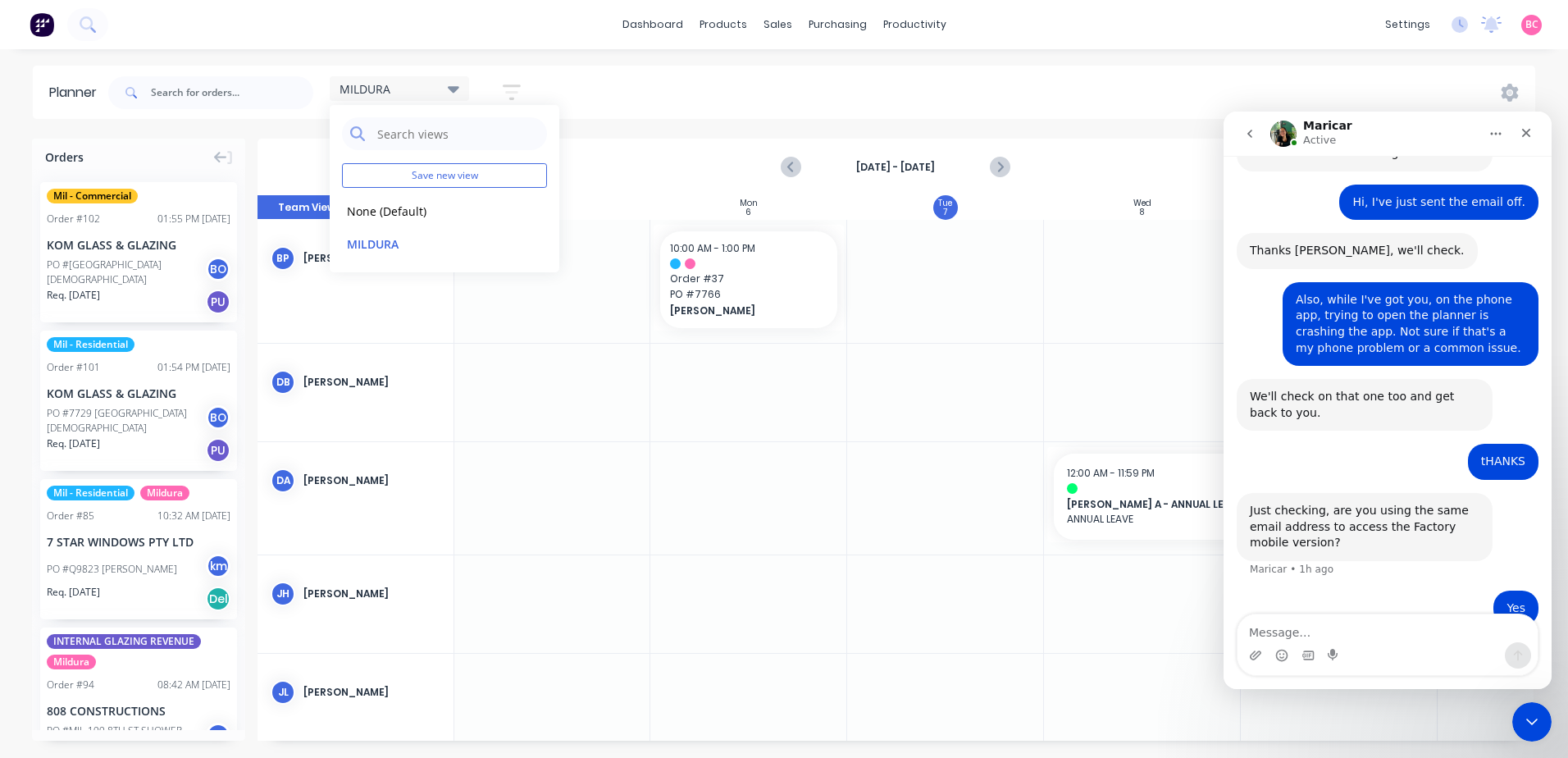
click at [624, 115] on div "MILDURA Save new view None (Default) edit MILDURA edit Show/Hide users Show/Hid…" at bounding box center [820, 92] width 1430 height 49
click at [1519, 125] on div "Close" at bounding box center [1526, 132] width 30 height 30
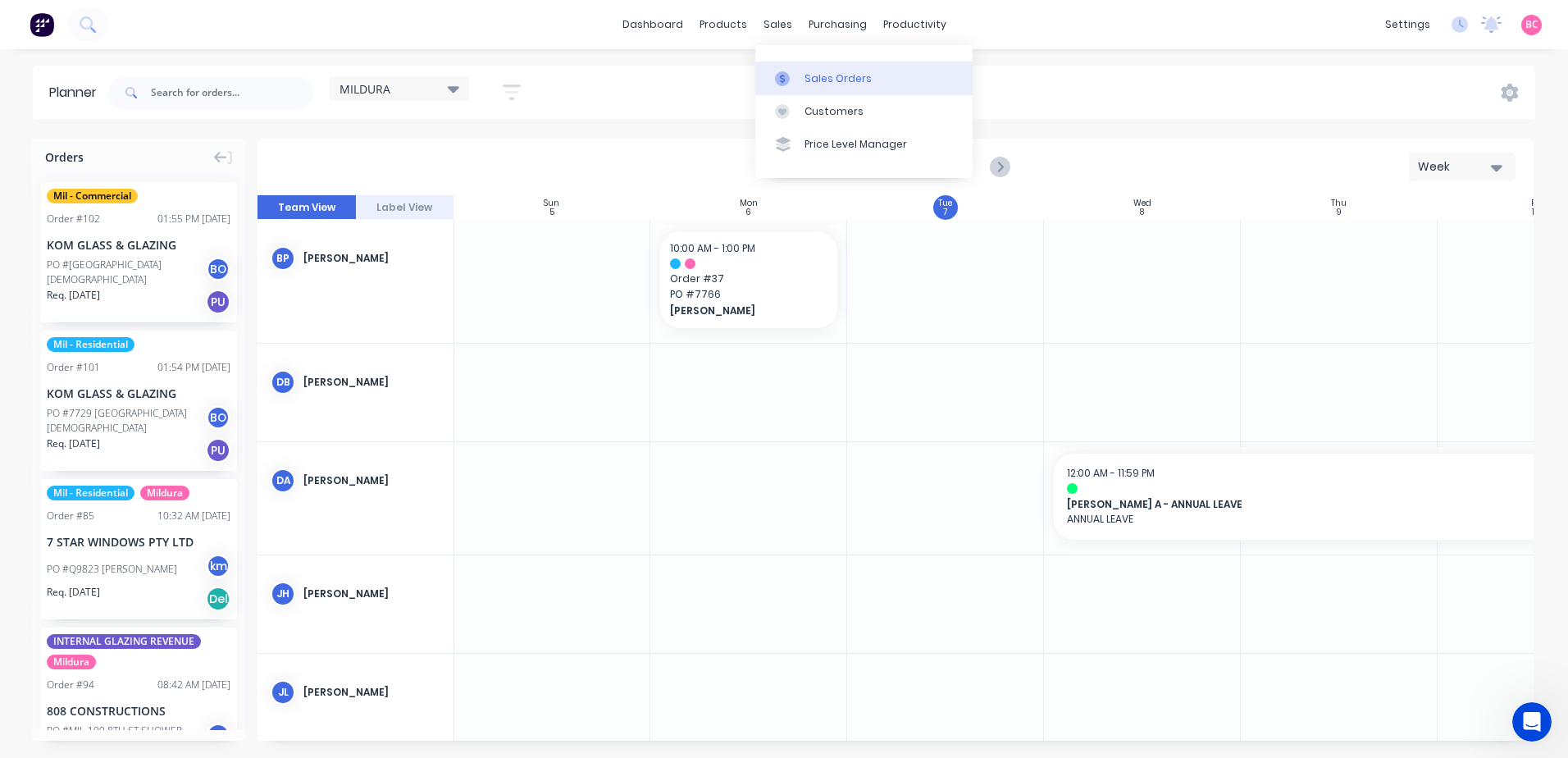
drag, startPoint x: 811, startPoint y: 80, endPoint x: 826, endPoint y: 88, distance: 17.0
click at [811, 80] on div "Sales Orders" at bounding box center [838, 78] width 67 height 14
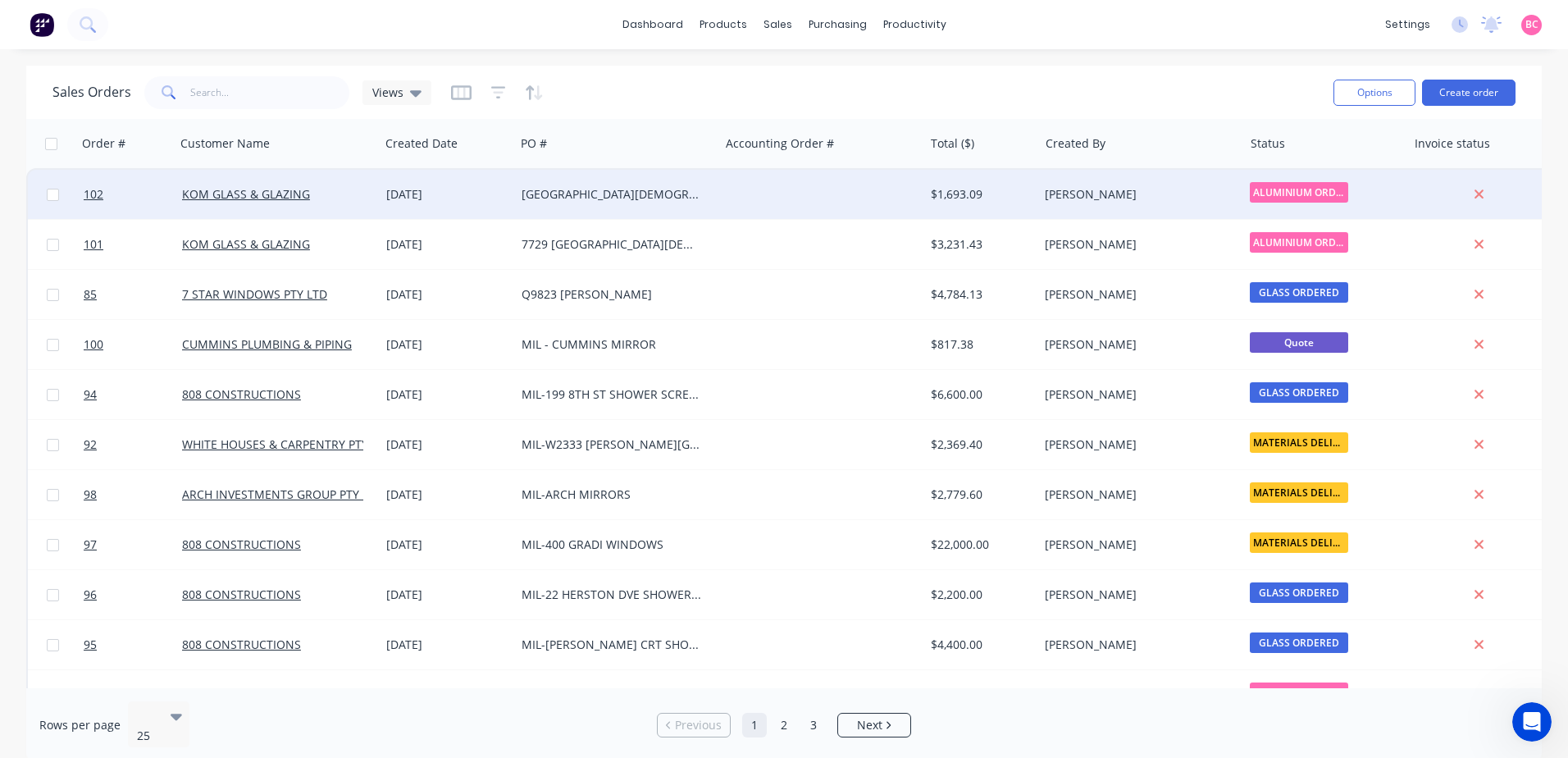
click at [672, 188] on div "7734 KOM RIVERVIEW LUTHERAN" at bounding box center [612, 194] width 182 height 16
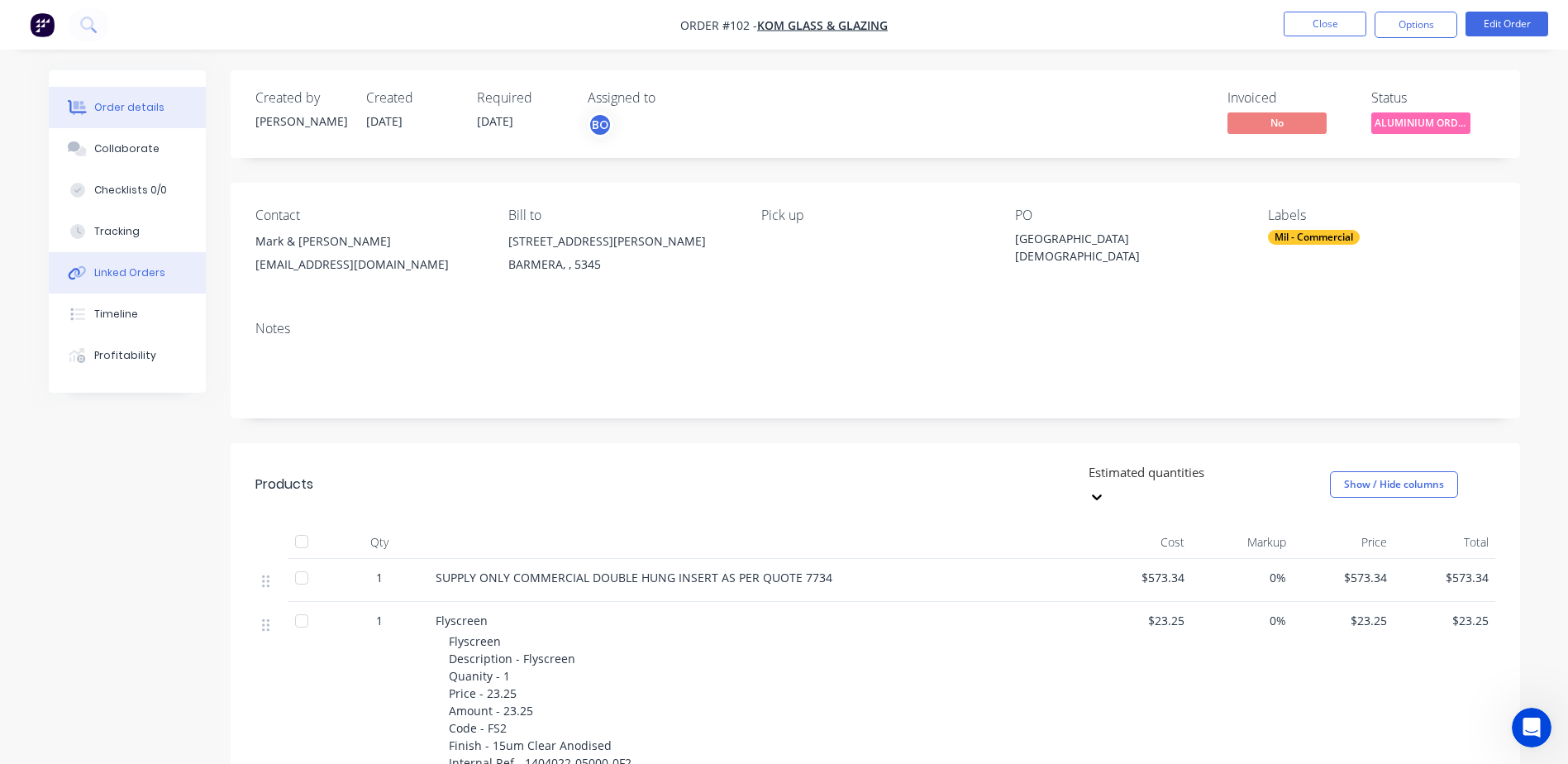
click at [123, 270] on div "Linked Orders" at bounding box center [129, 272] width 71 height 15
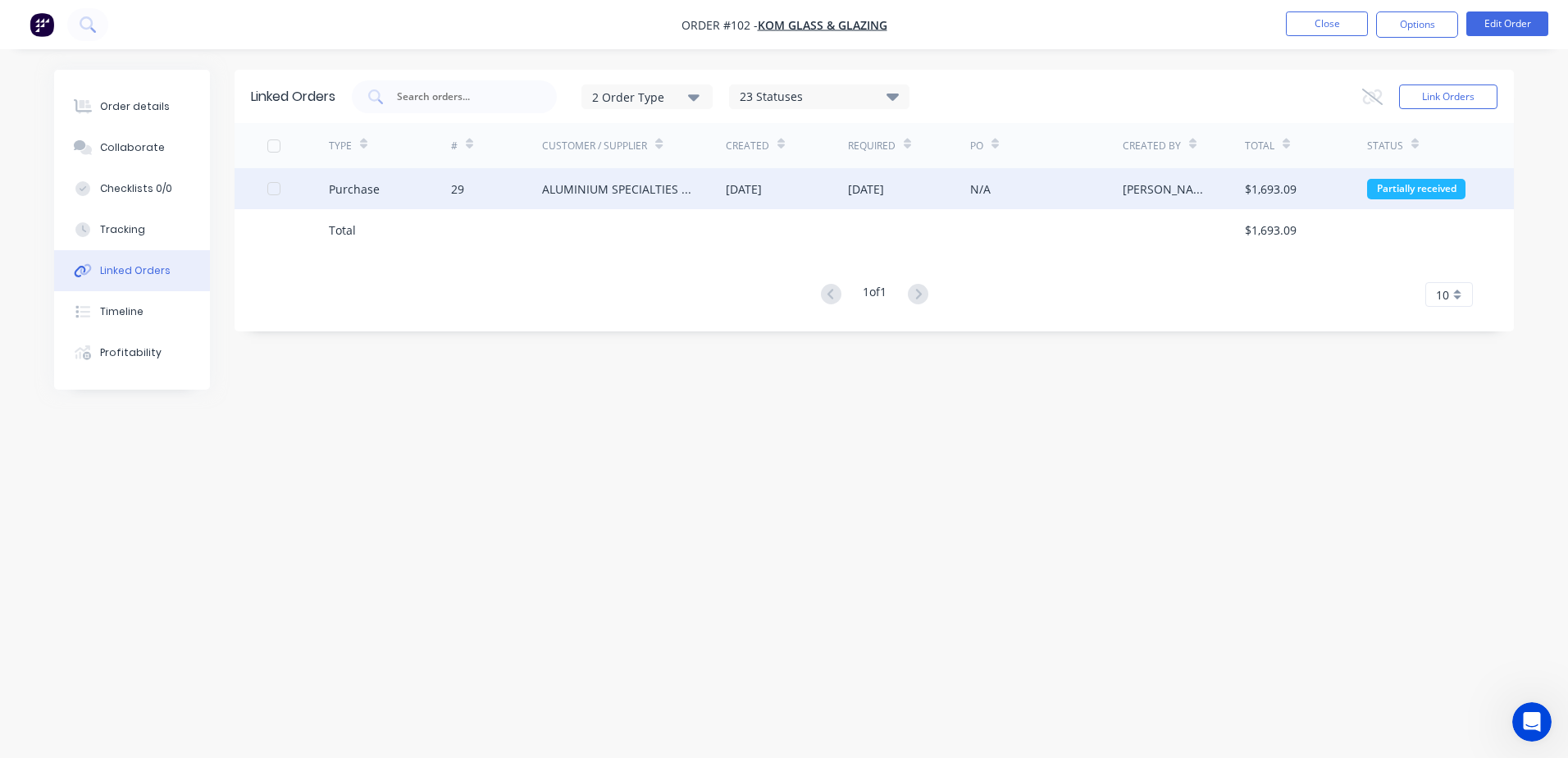
click at [604, 185] on div "ALUMINIUM SPECIALTIES GROUP (ALSPEC)" at bounding box center [617, 189] width 151 height 17
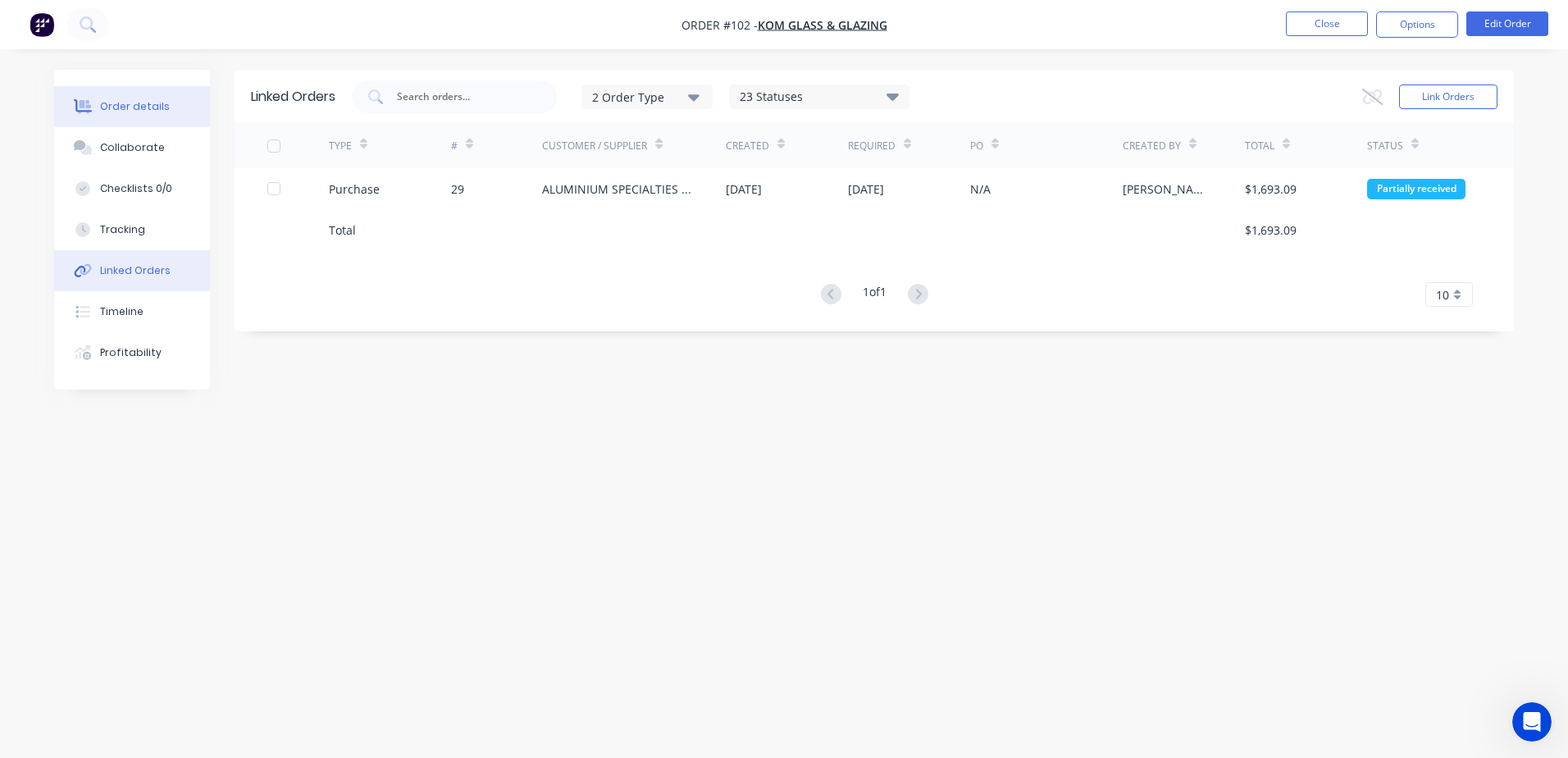
click at [114, 114] on button "Order details" at bounding box center [132, 107] width 156 height 41
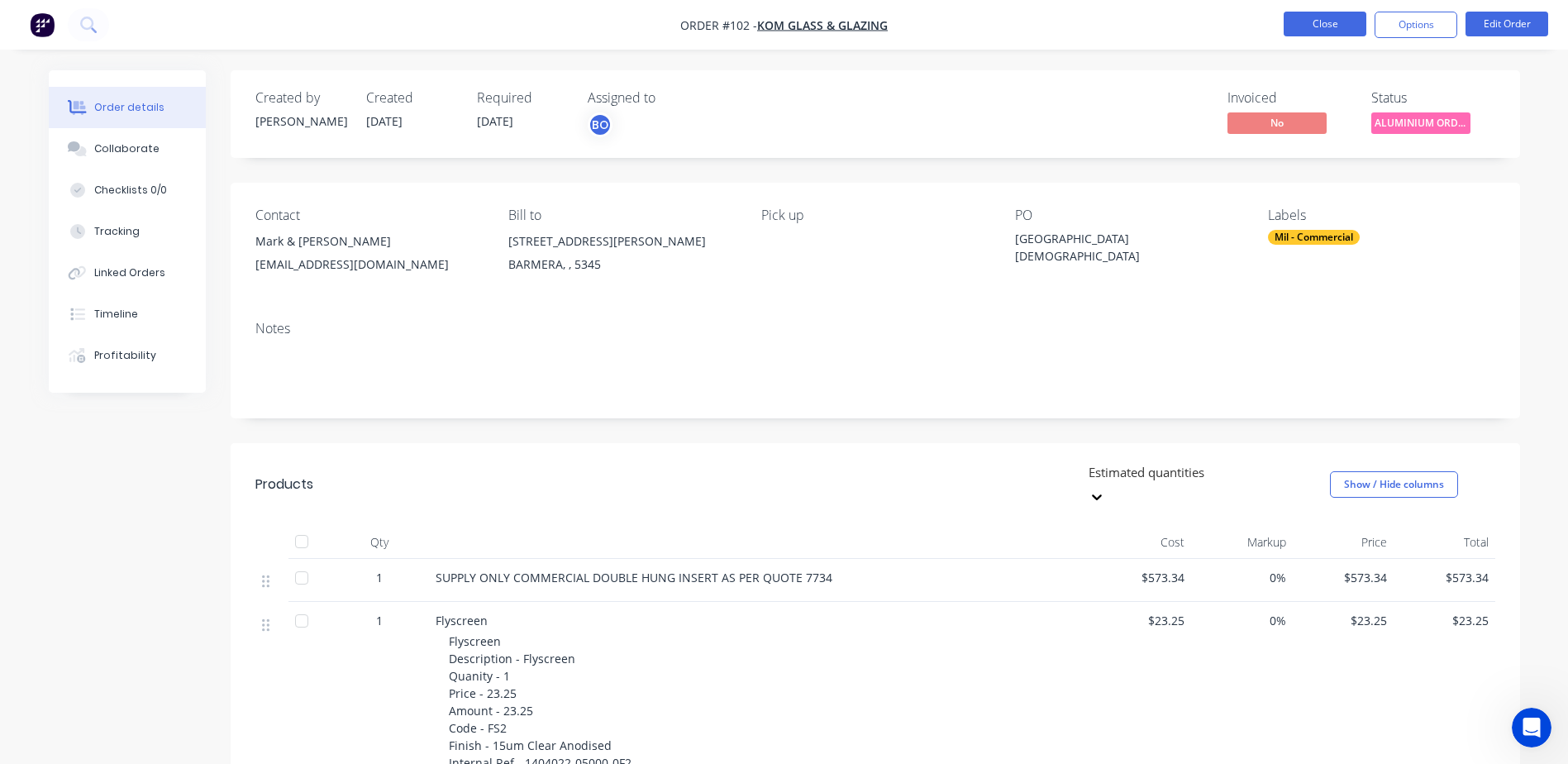
click at [1330, 27] on button "Close" at bounding box center [1325, 24] width 83 height 25
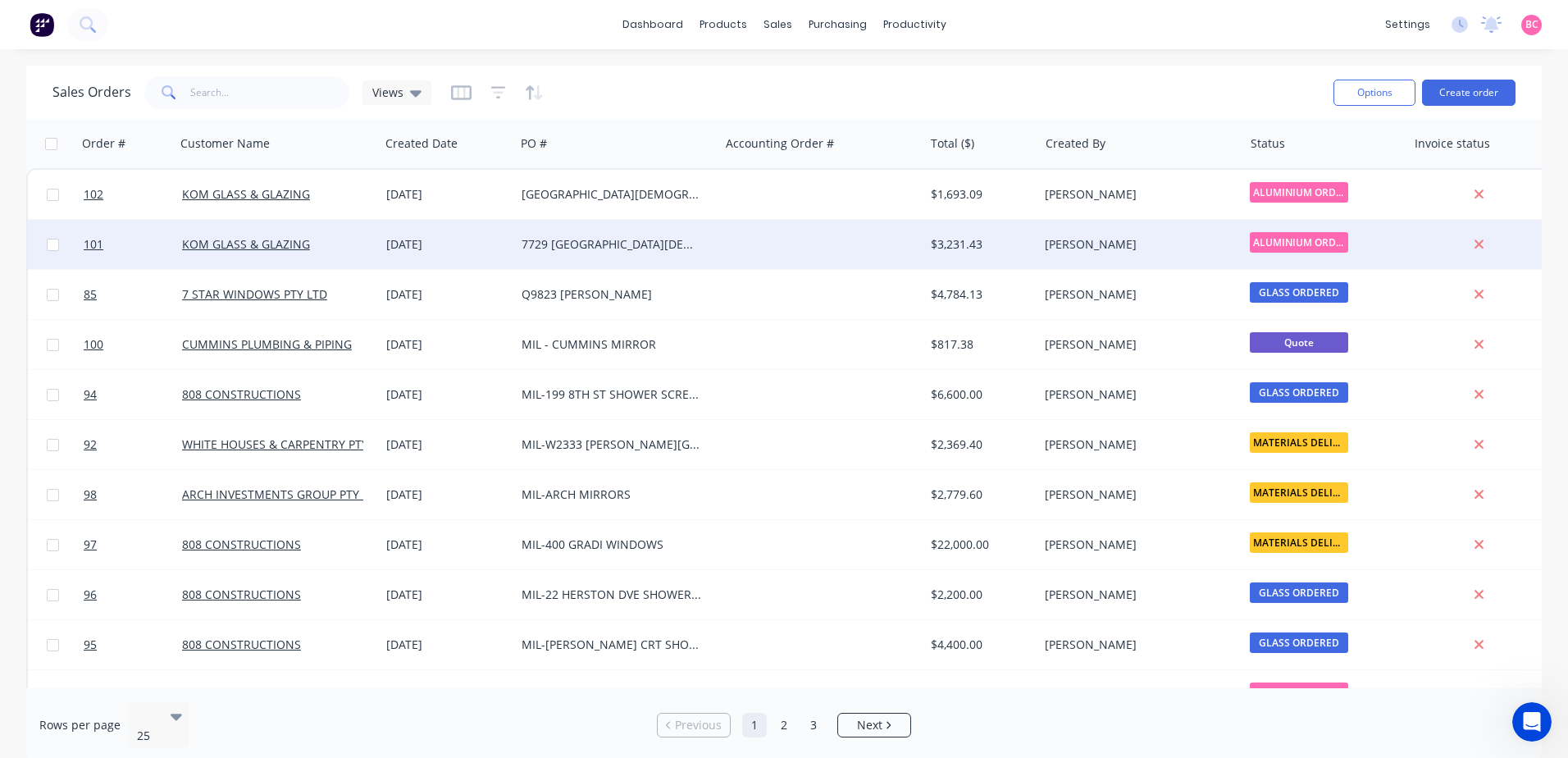
click at [572, 236] on div "7729 KOM RIVERVIEW LUTHERAN" at bounding box center [617, 244] width 204 height 49
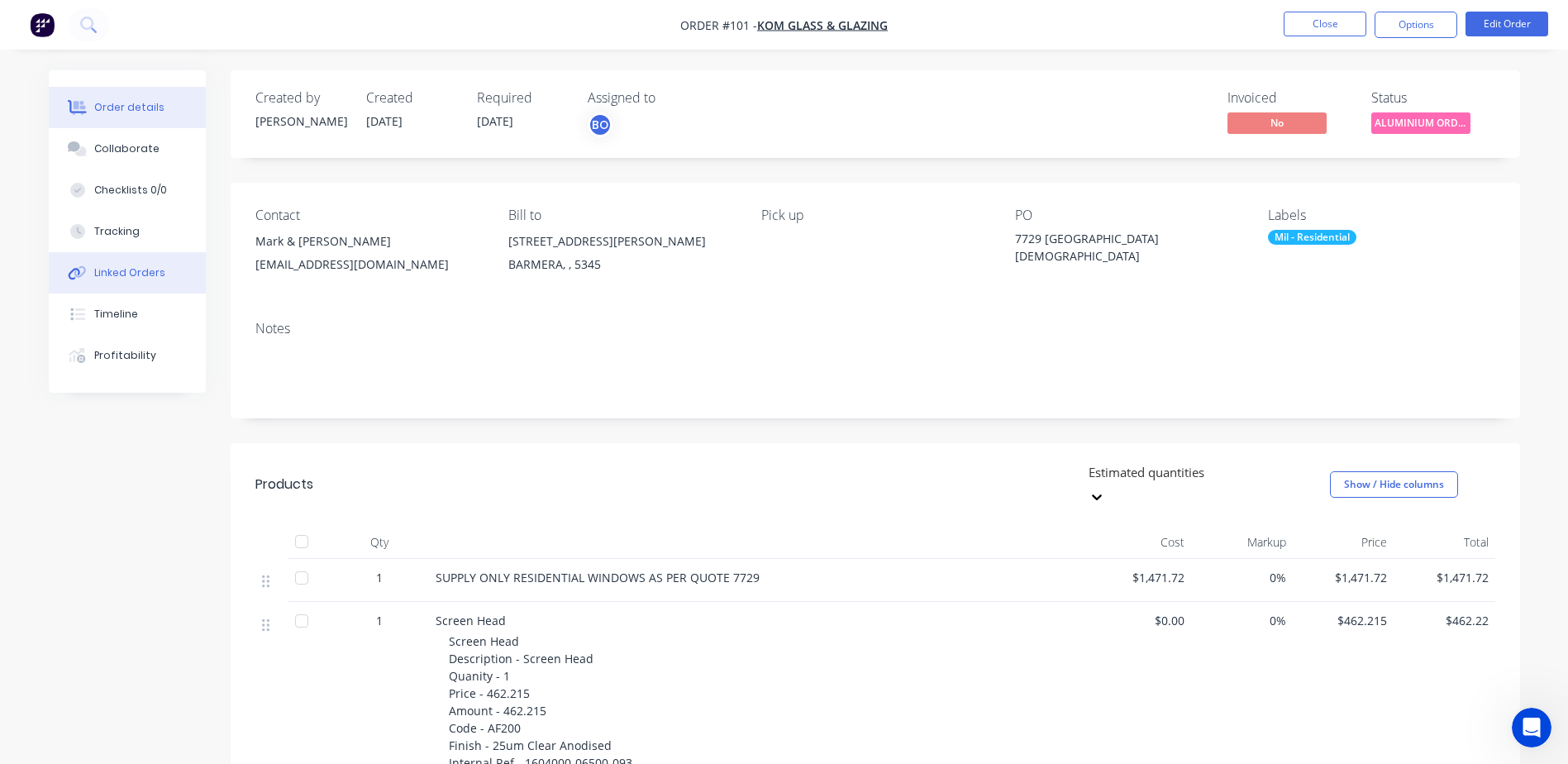
click at [122, 268] on div "Linked Orders" at bounding box center [129, 272] width 71 height 15
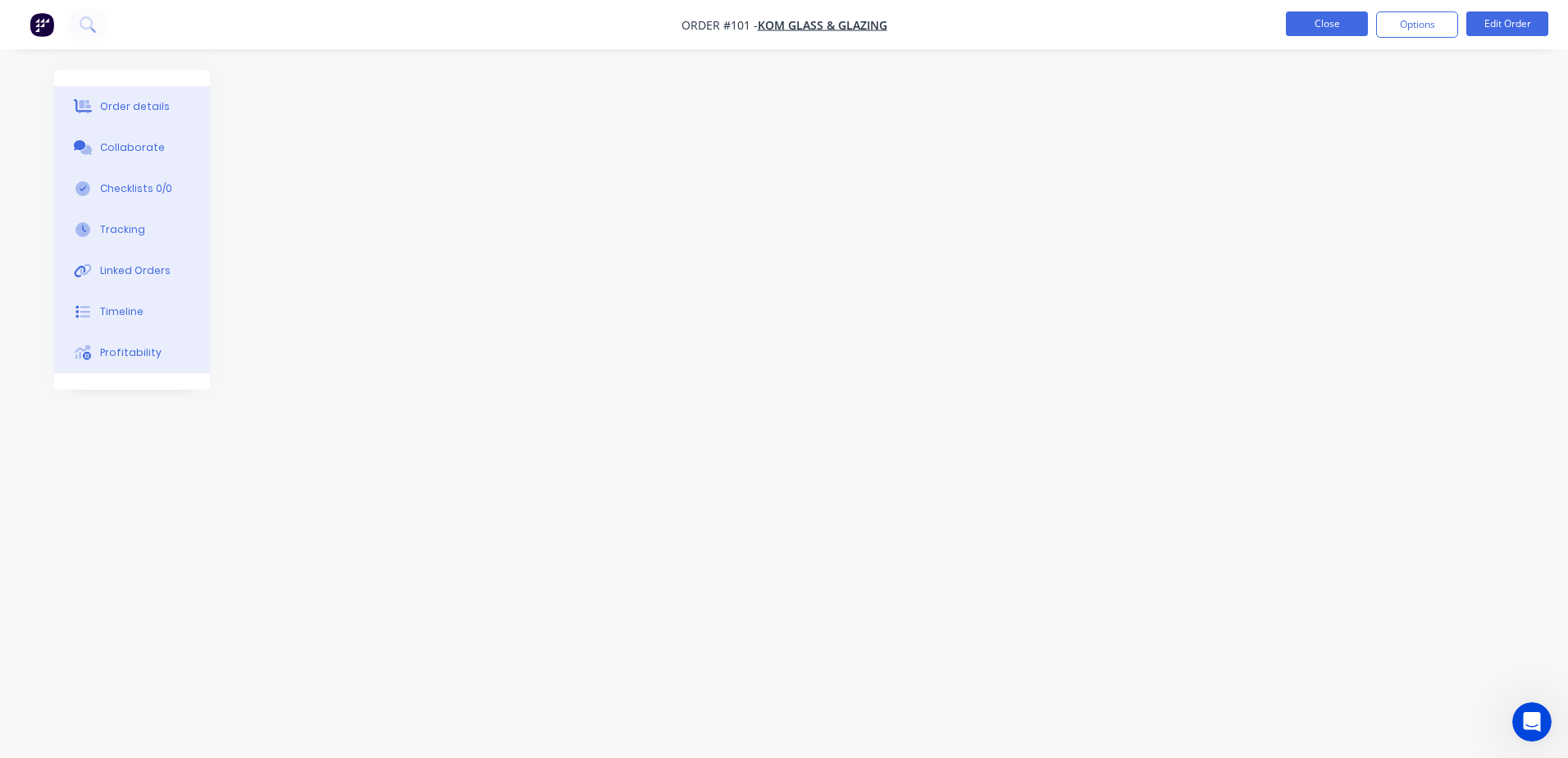
click at [1348, 21] on button "Close" at bounding box center [1326, 24] width 82 height 25
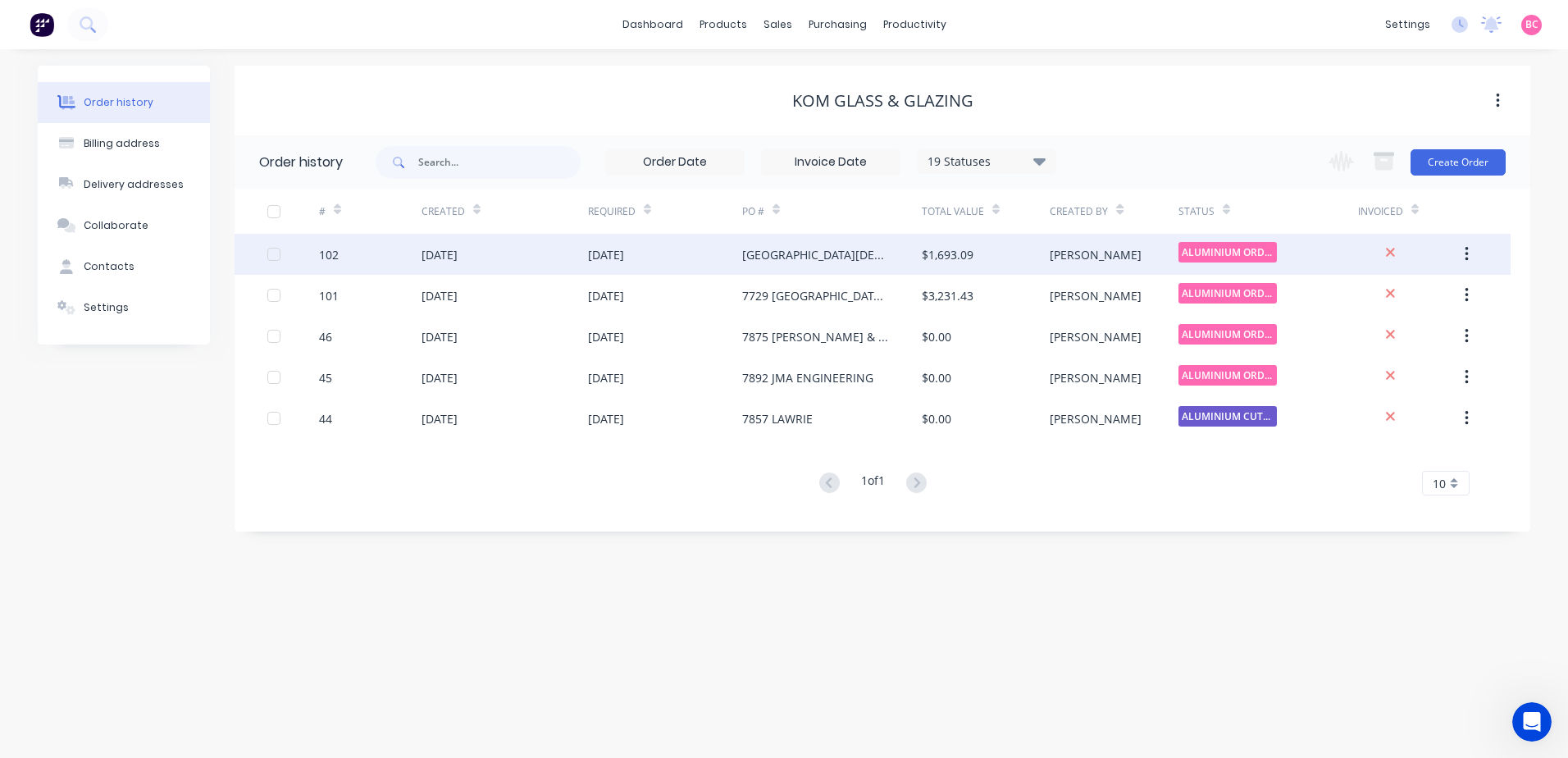
click at [1004, 259] on div "$1,693.09" at bounding box center [985, 254] width 128 height 41
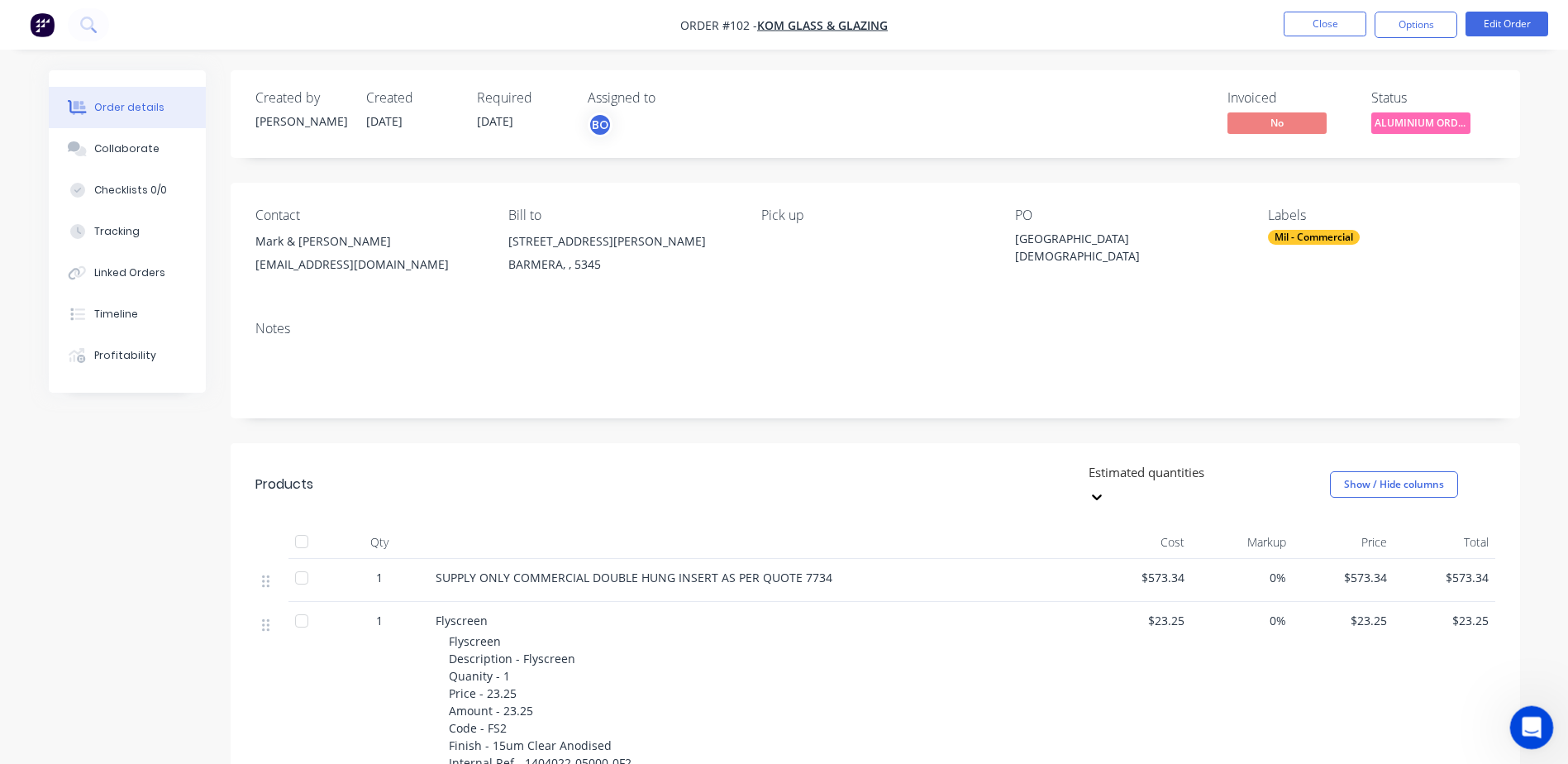
click at [1524, 726] on icon "Open Intercom Messenger" at bounding box center [1530, 726] width 27 height 27
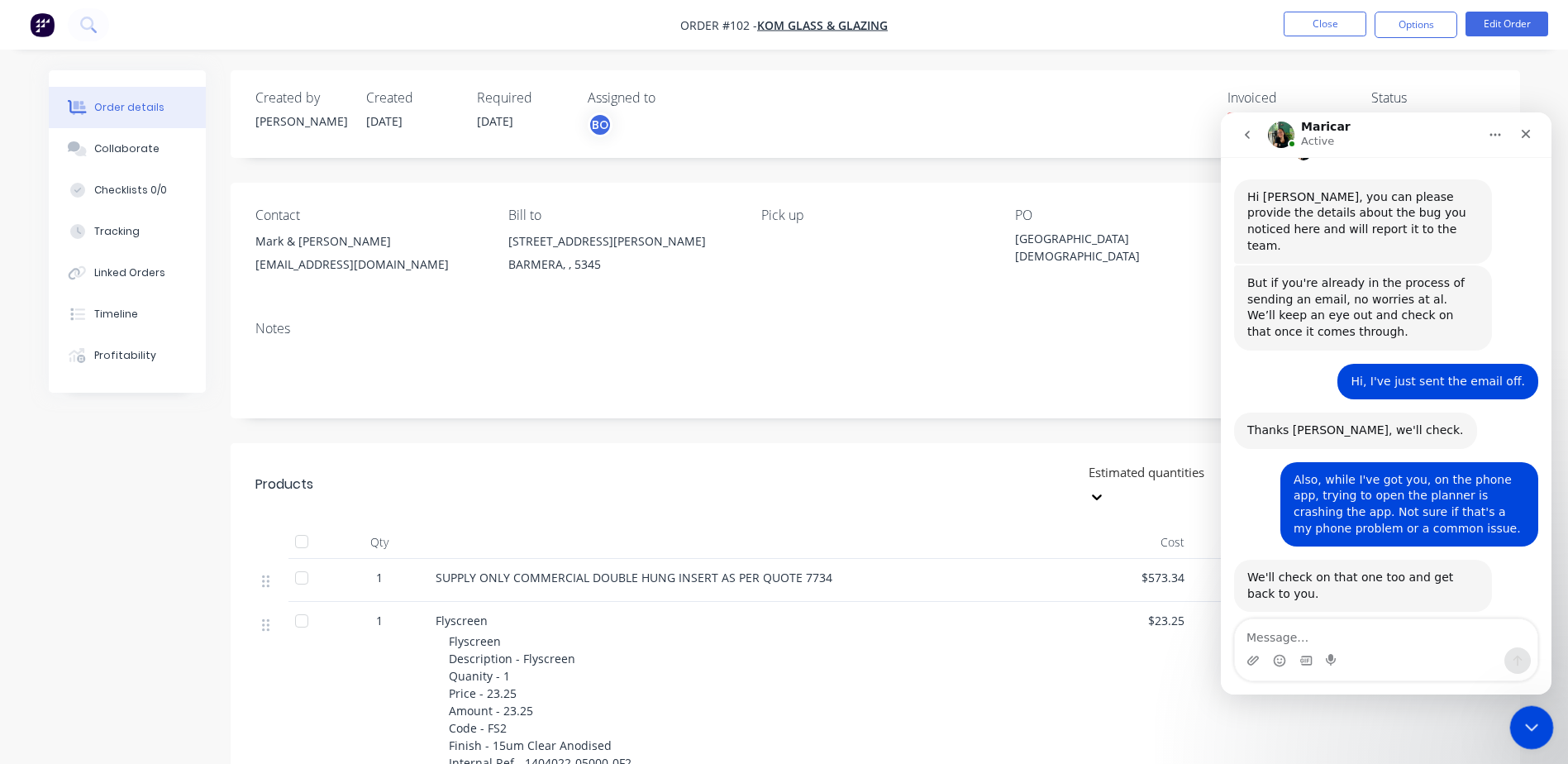
scroll to position [964, 0]
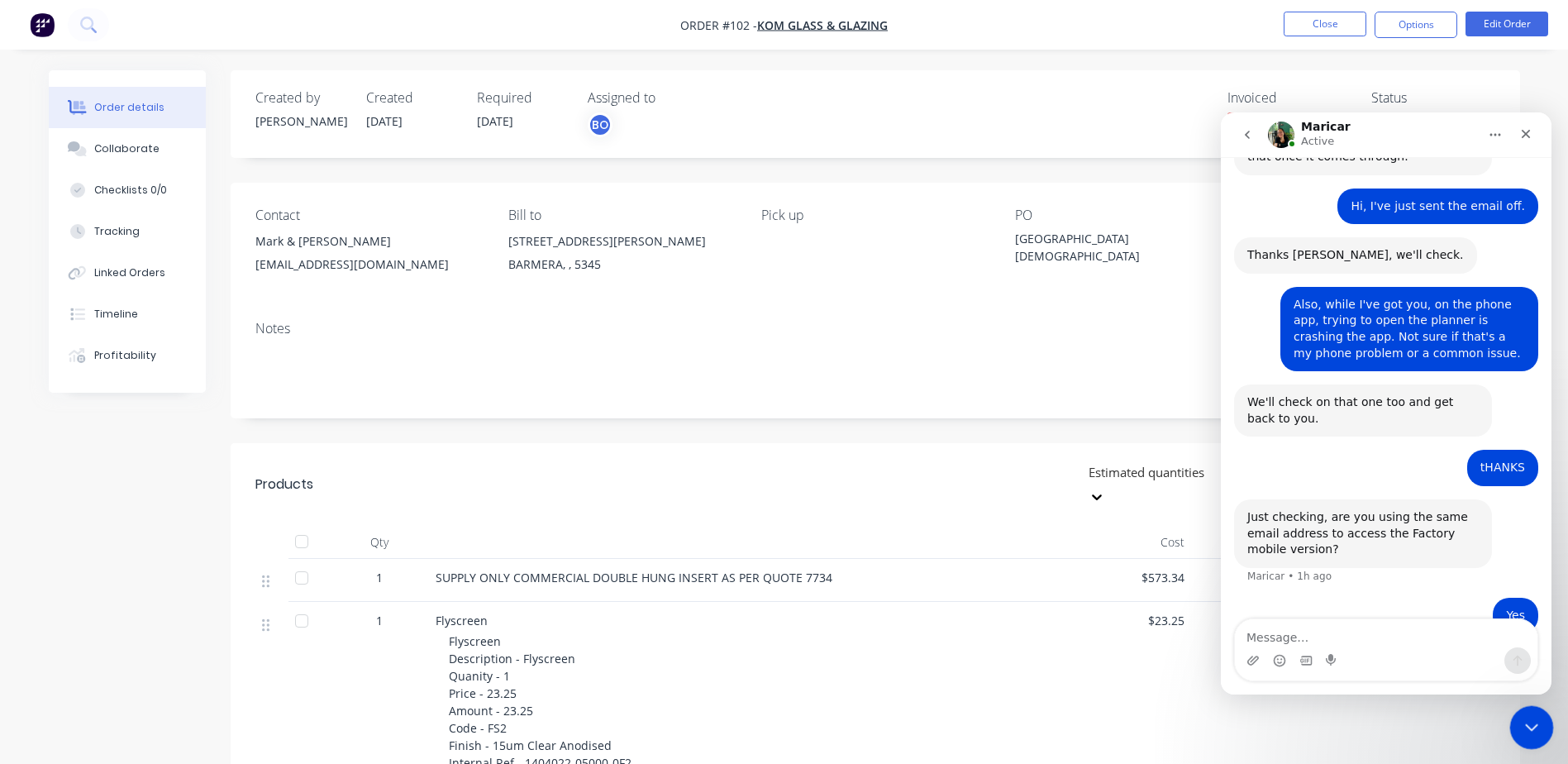
click at [1524, 726] on icon "Close Intercom Messenger" at bounding box center [1529, 724] width 20 height 20
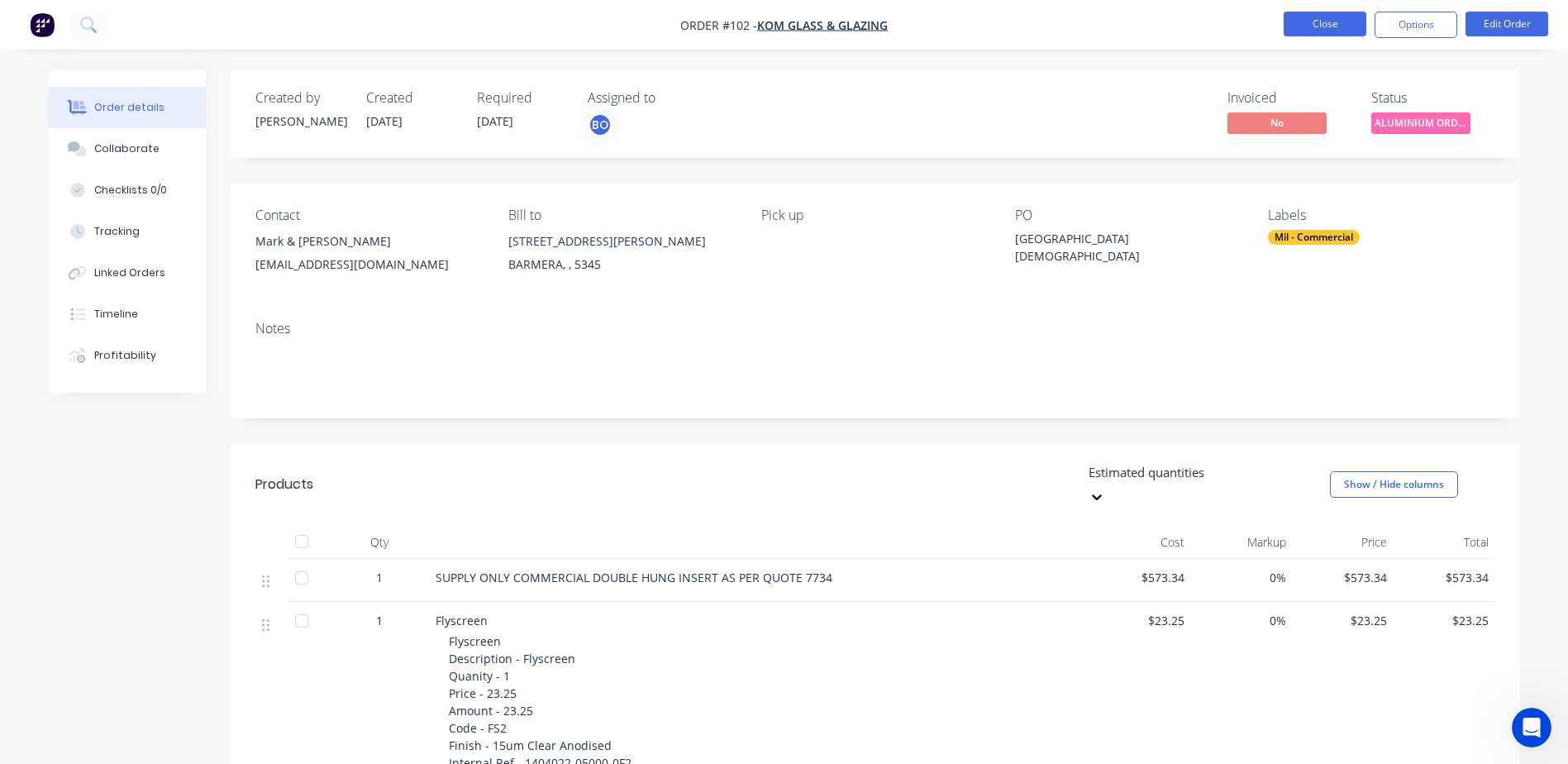
click at [1312, 20] on button "Close" at bounding box center [1325, 24] width 83 height 25
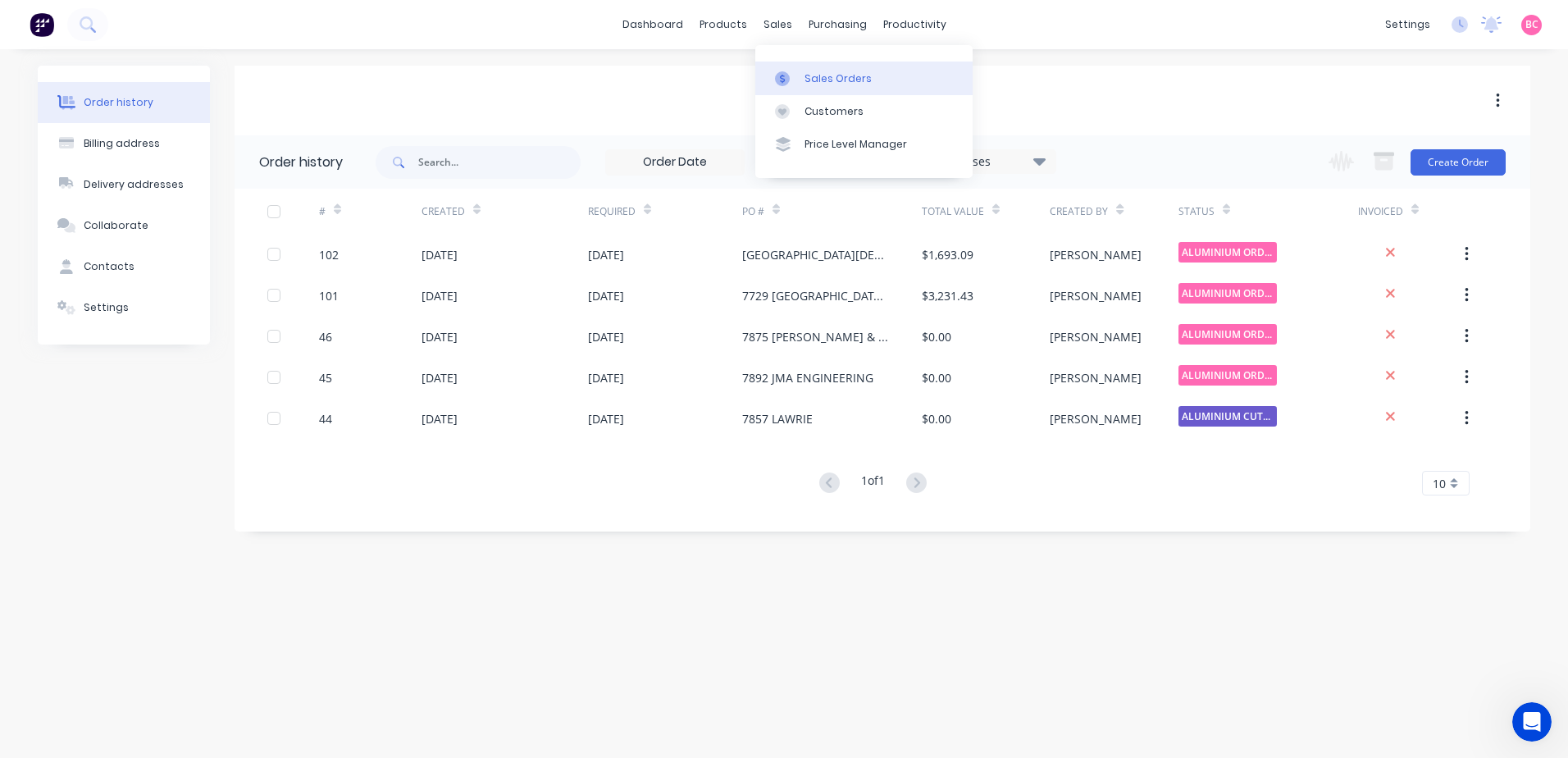
click at [799, 75] on div at bounding box center [787, 78] width 25 height 14
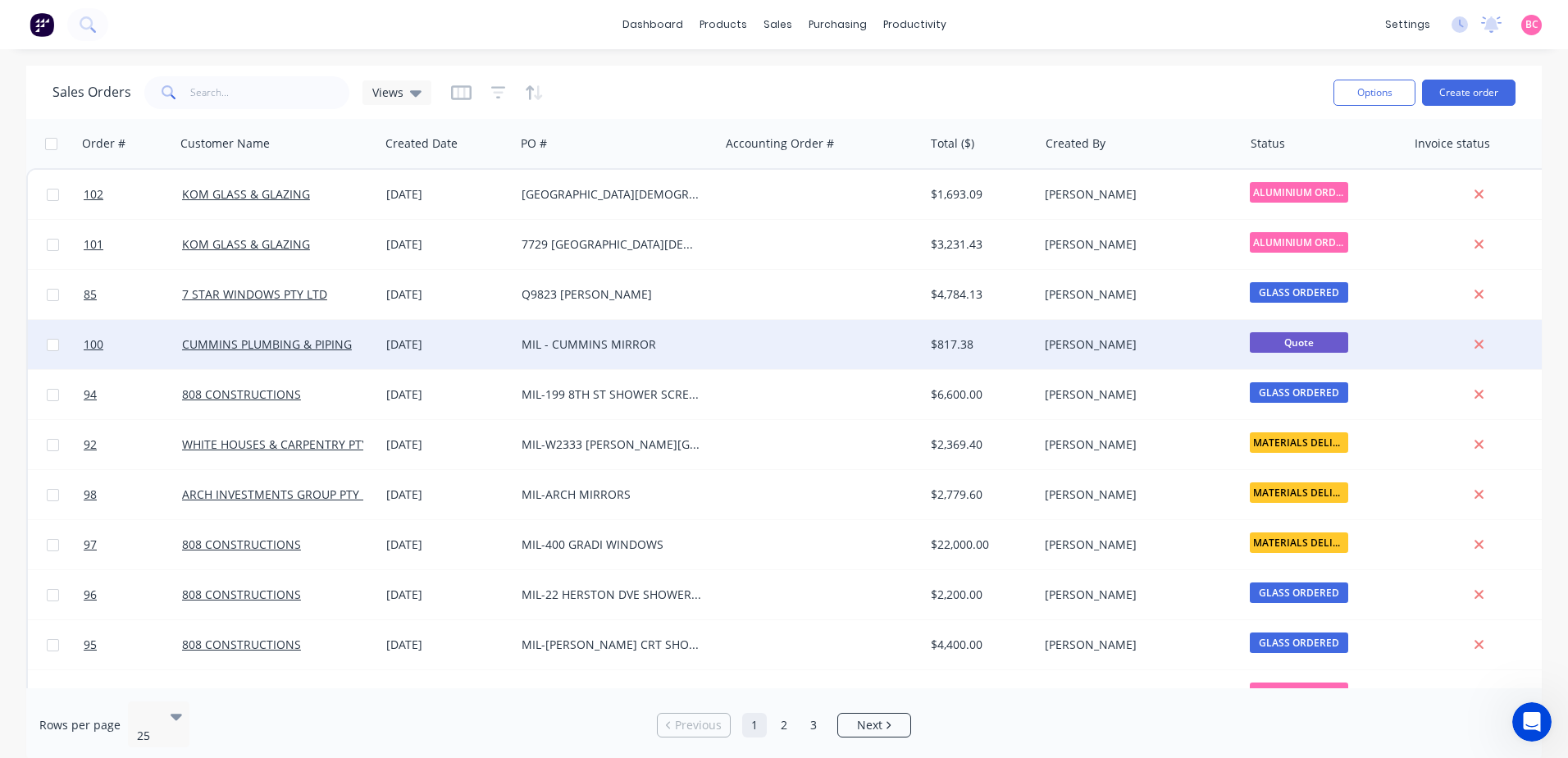
click at [617, 349] on div "MIL - CUMMINS MIRROR" at bounding box center [612, 343] width 182 height 16
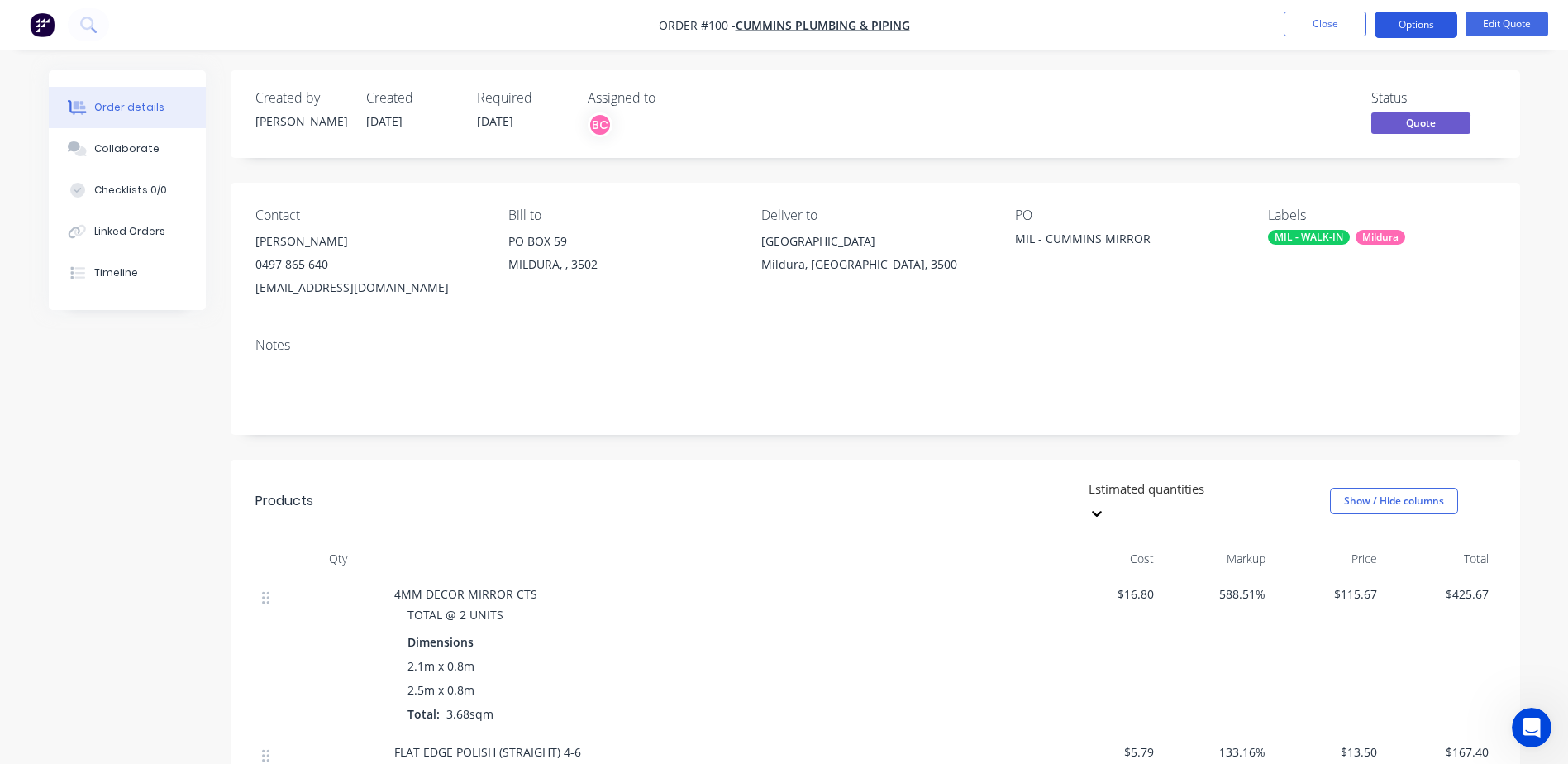
click at [1424, 29] on button "Options" at bounding box center [1416, 25] width 83 height 26
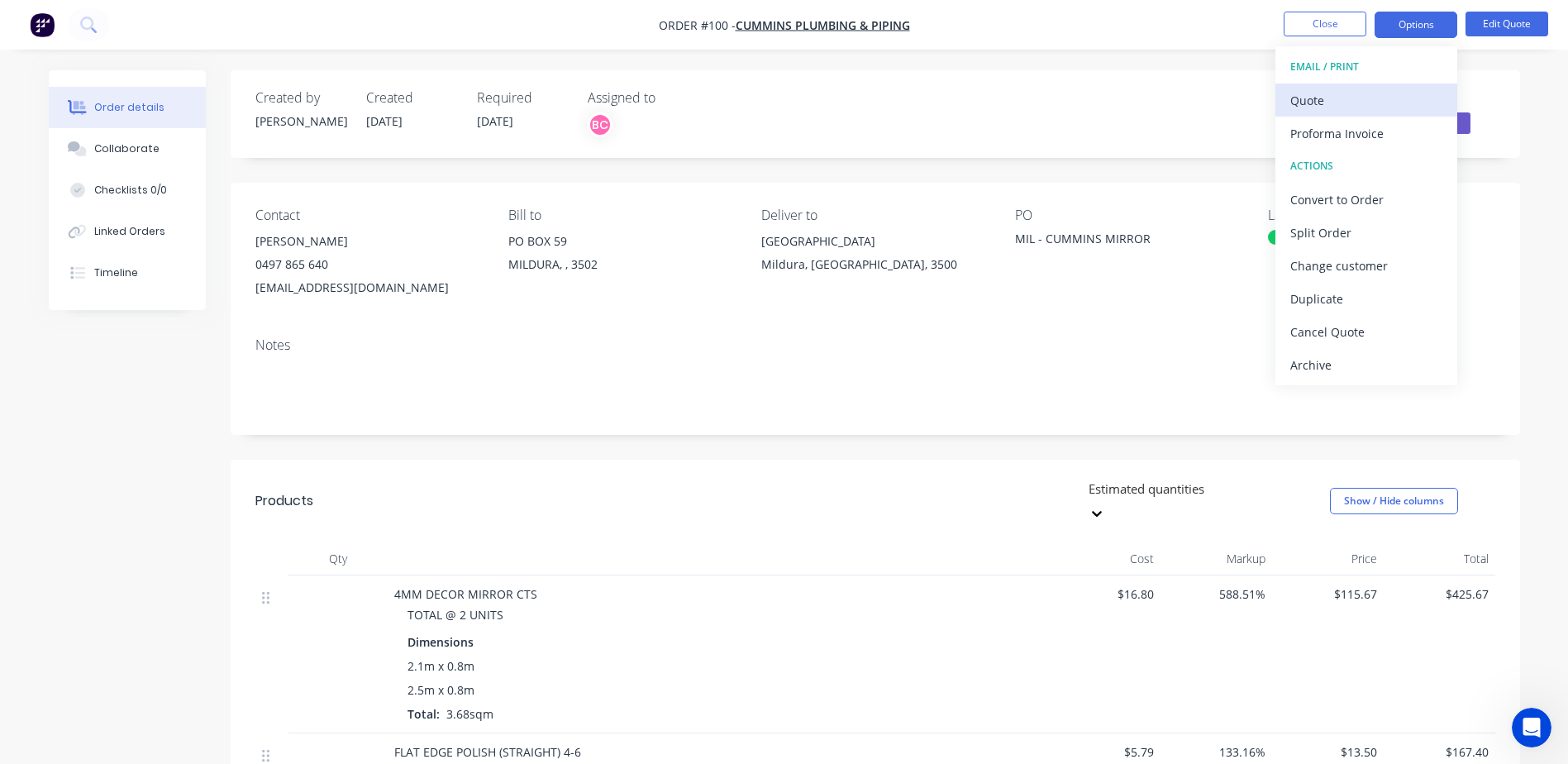
click at [1357, 97] on div "Quote" at bounding box center [1366, 100] width 152 height 24
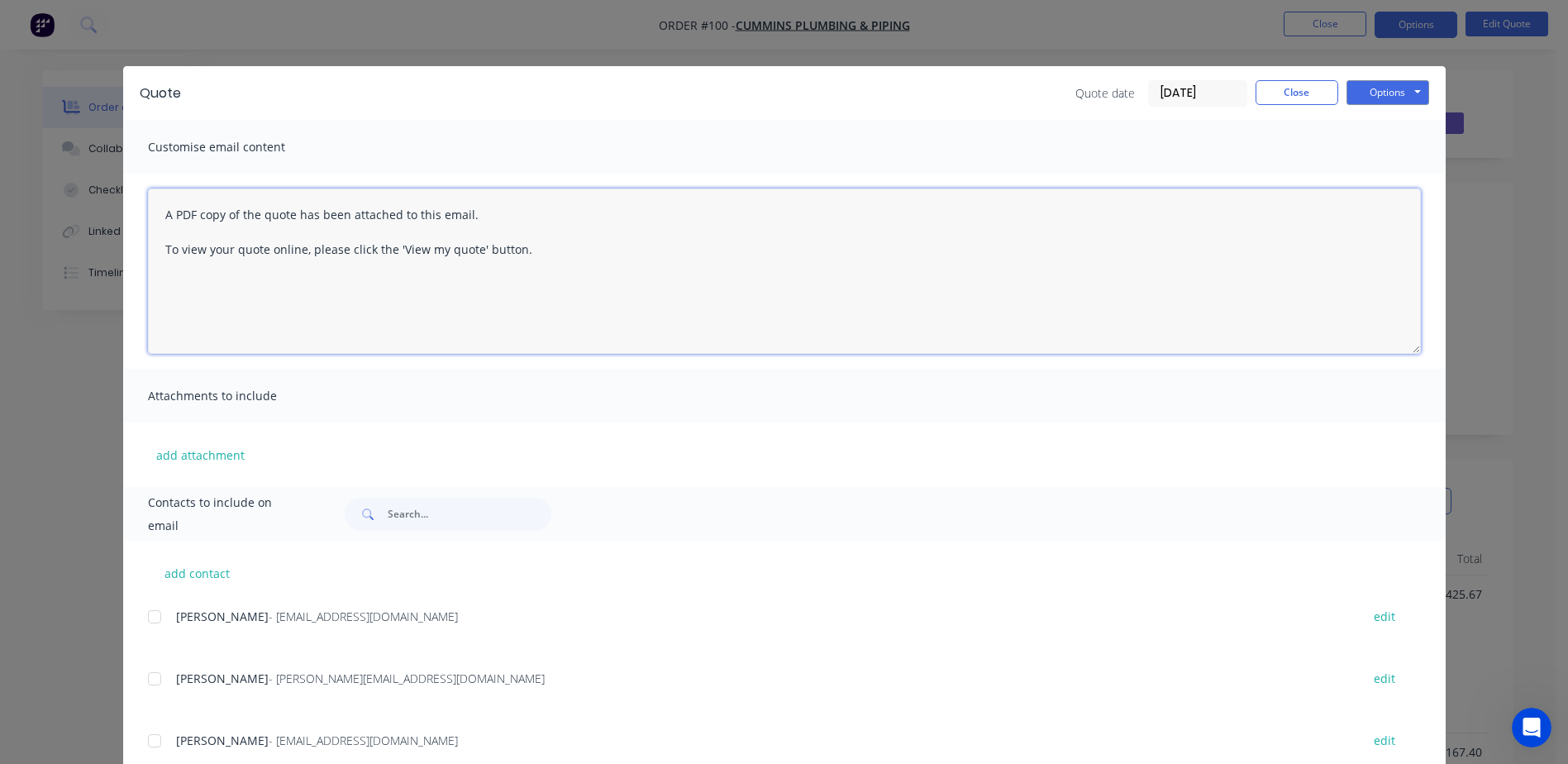
click at [156, 218] on textarea "A PDF copy of the quote has been attached to this email. To view your quote onl…" at bounding box center [784, 270] width 1273 height 165
click at [552, 291] on textarea "Hi Michael, A PDF copy of the quote has been attached to this email. To view yo…" at bounding box center [784, 270] width 1273 height 165
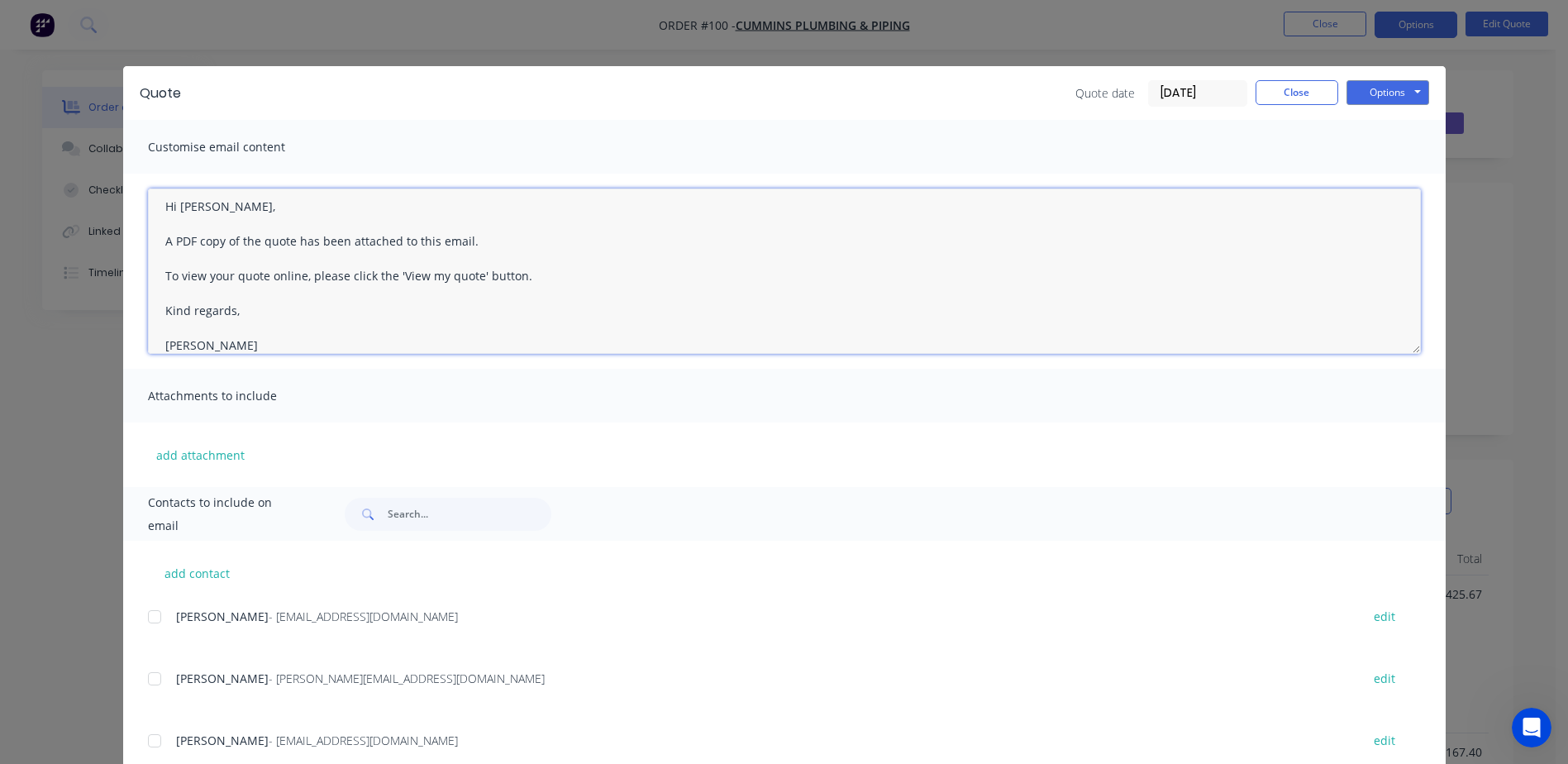
click at [531, 279] on textarea "Hi Michael, A PDF copy of the quote has been attached to this email. To view yo…" at bounding box center [784, 270] width 1273 height 165
click at [618, 328] on textarea "Hi Michael, A PDF copy of the quote has been attached to this email. To view yo…" at bounding box center [784, 270] width 1273 height 165
click at [617, 318] on textarea "Hi Michael, A PDF copy of the quote has been attached to this email. To view yo…" at bounding box center [784, 270] width 1273 height 165
click at [765, 309] on textarea "Hi Michael, A PDF copy of the quote has been attached to this email. To view yo…" at bounding box center [784, 270] width 1273 height 165
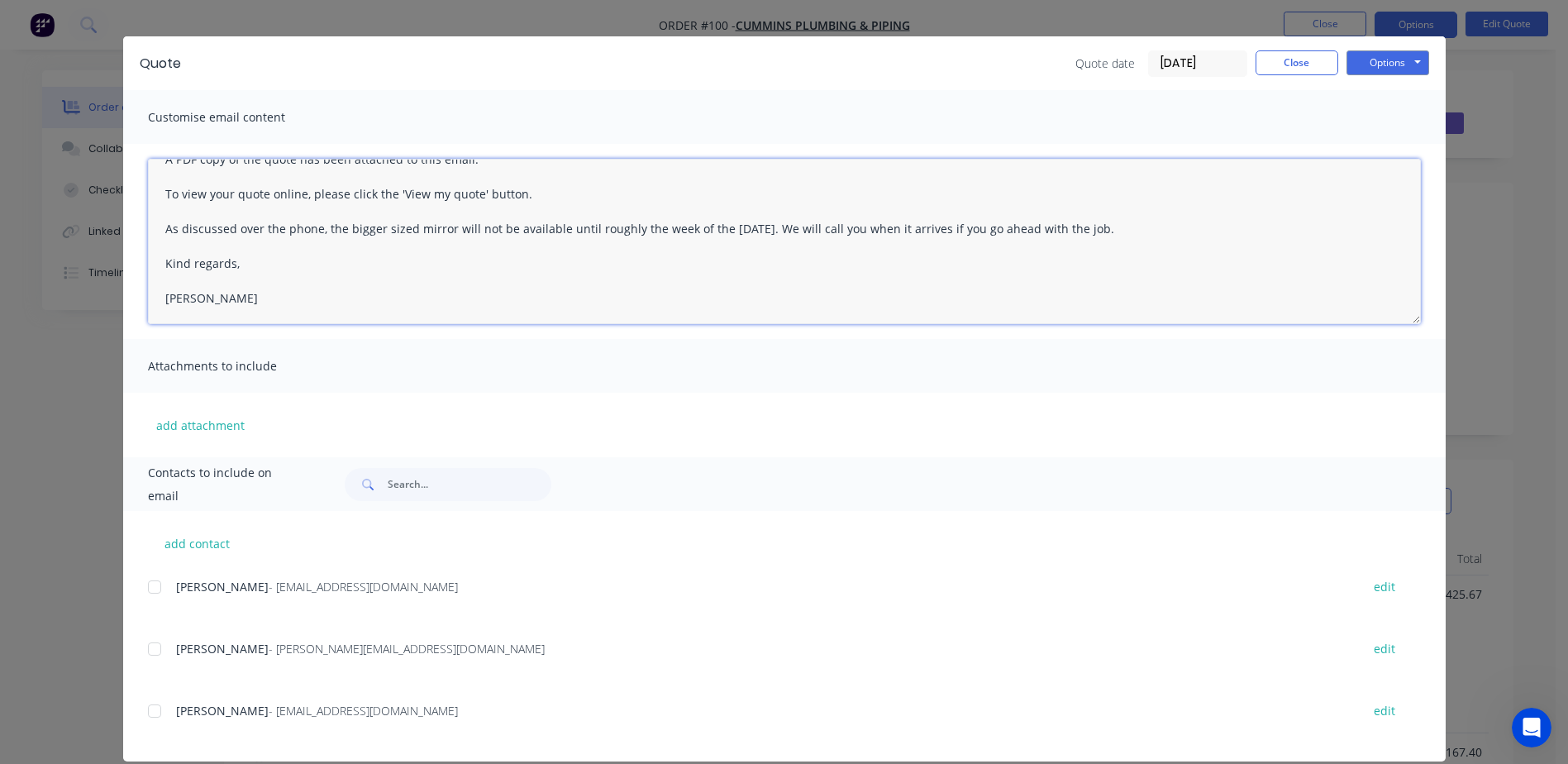
scroll to position [50, 0]
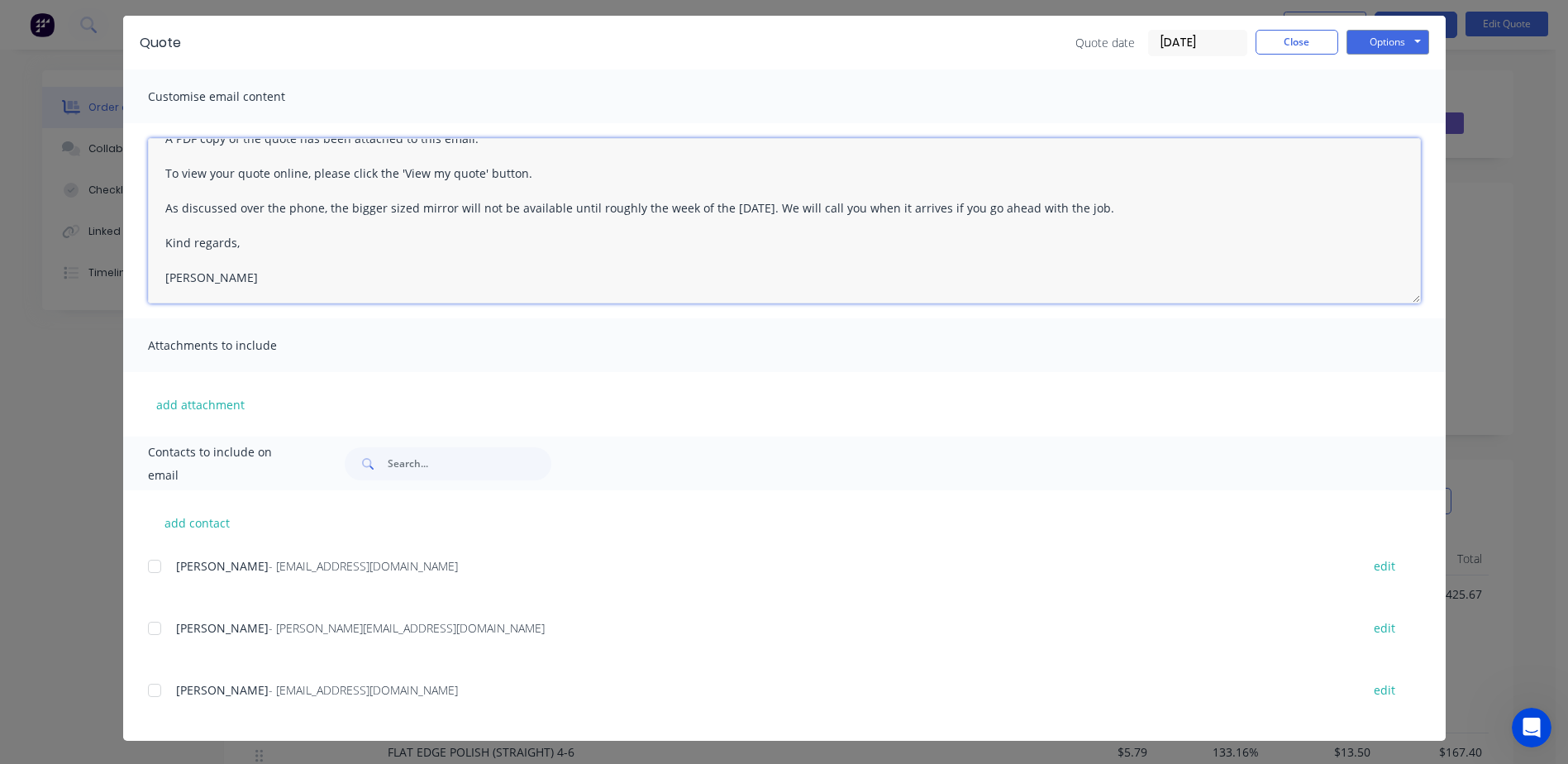
click at [150, 690] on div at bounding box center [154, 690] width 33 height 33
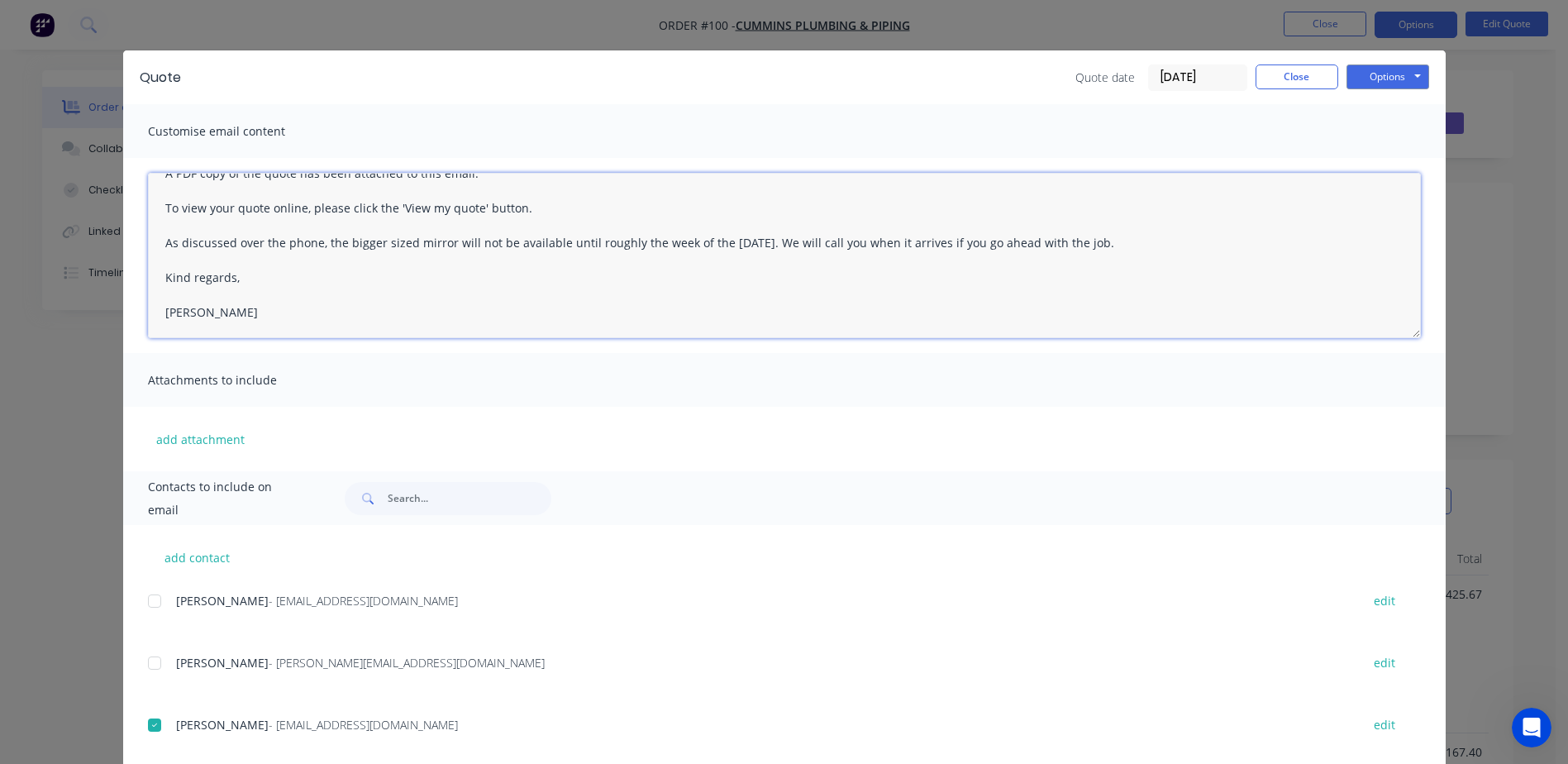
scroll to position [0, 0]
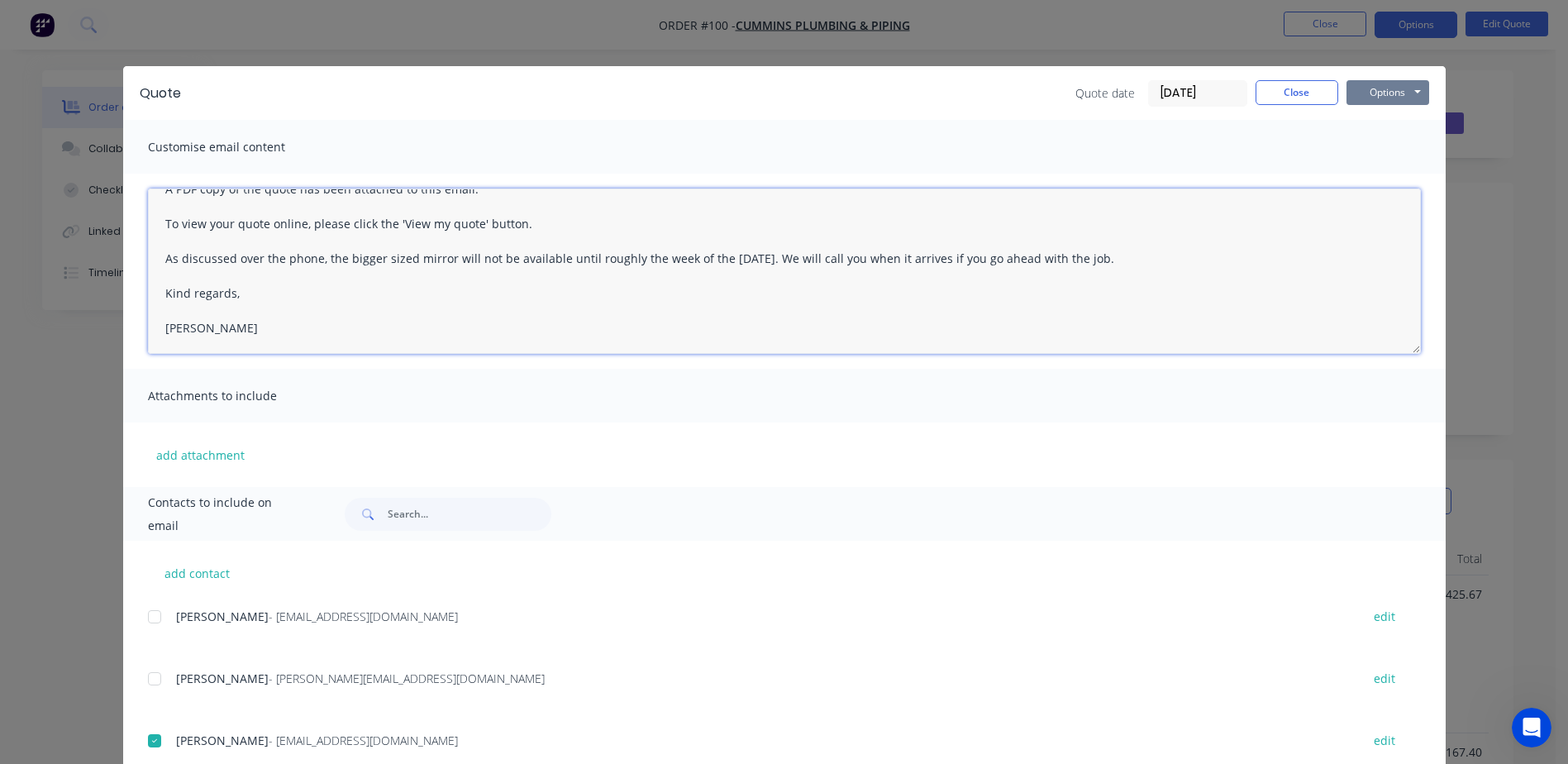
type textarea "Hi Michael, A PDF copy of the quote has been attached to this email. To view yo…"
click at [1382, 97] on button "Options" at bounding box center [1388, 92] width 83 height 25
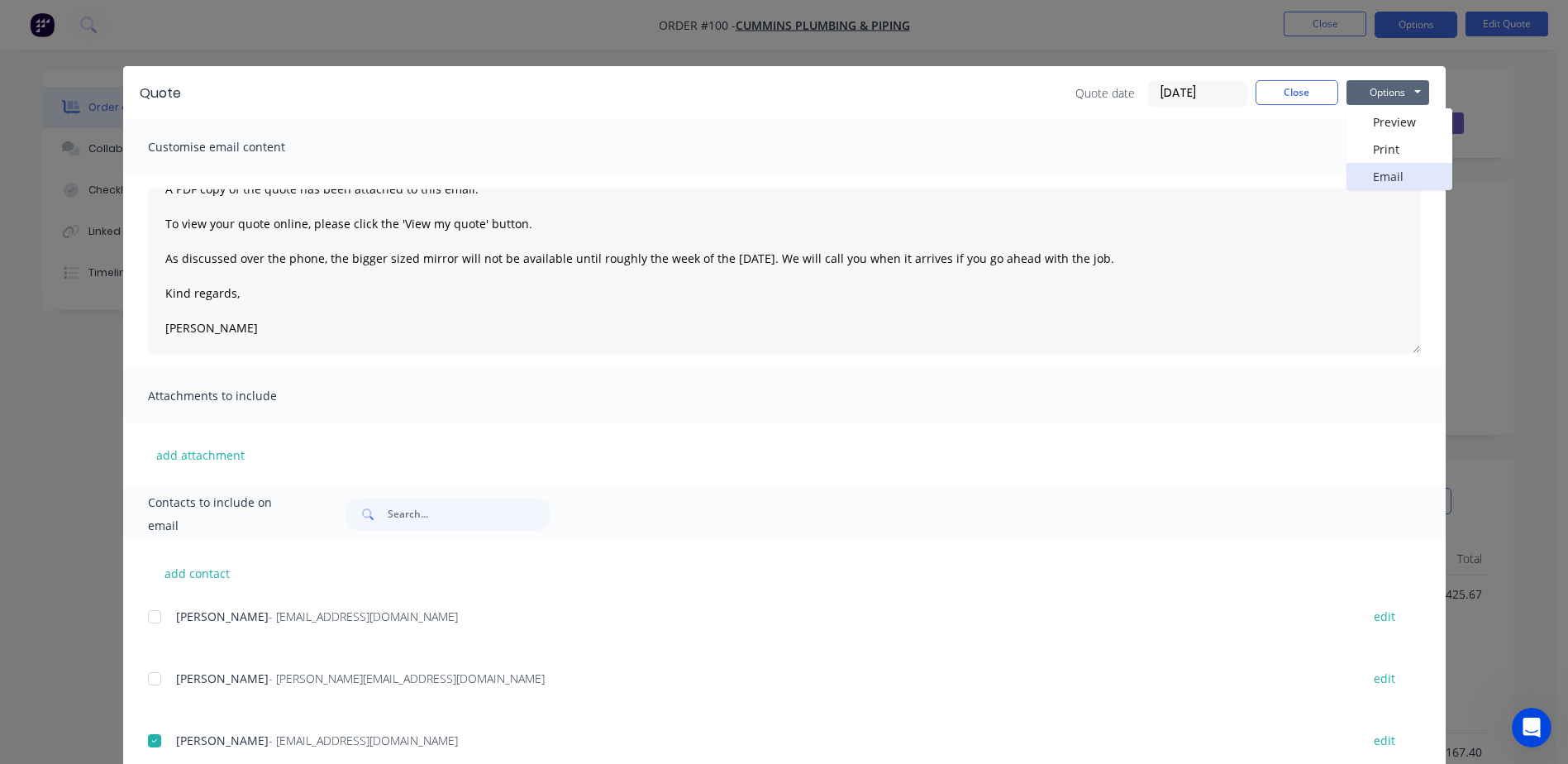
click at [1387, 179] on button "Email" at bounding box center [1400, 176] width 106 height 27
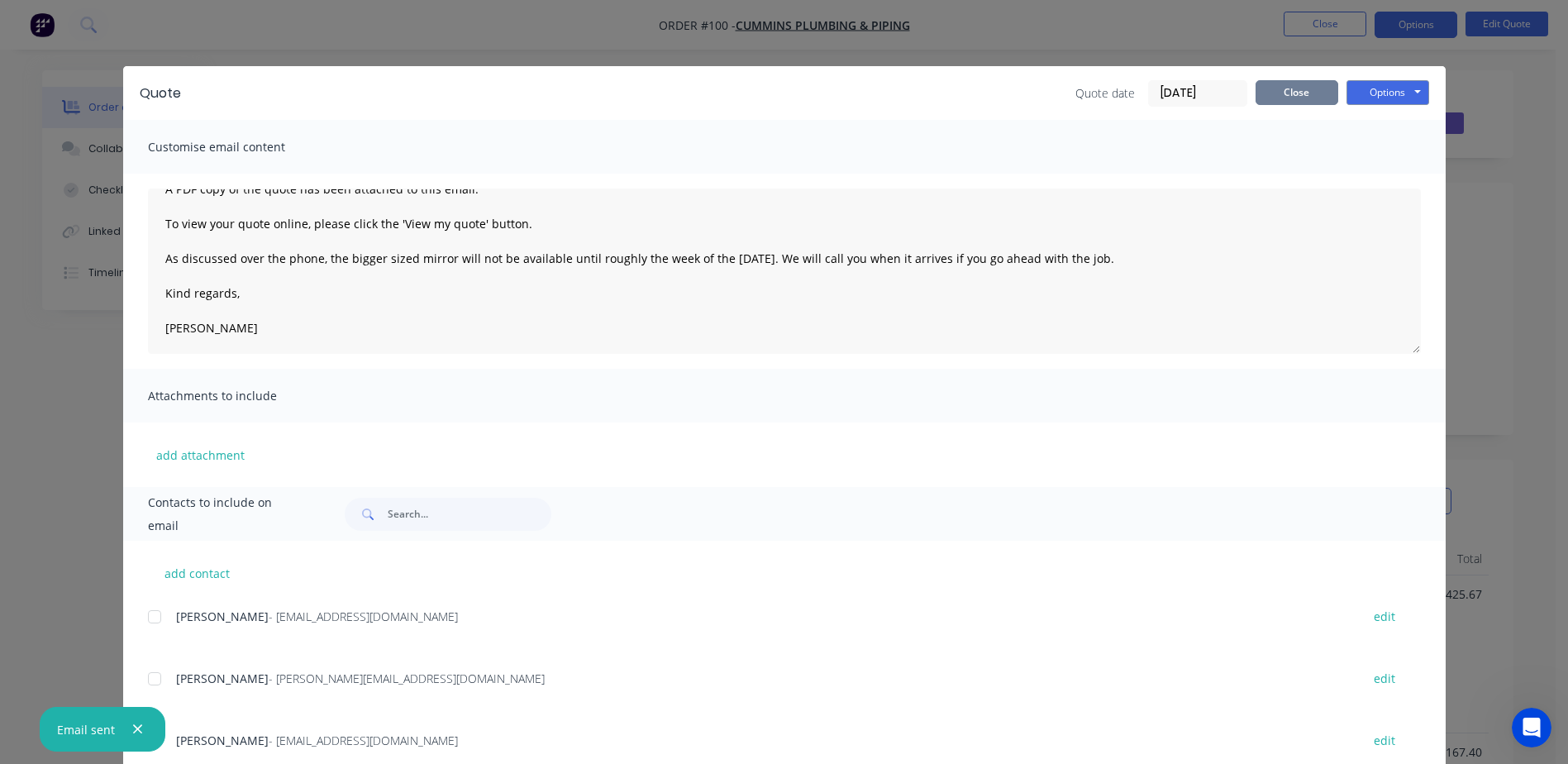
click at [1299, 99] on button "Close" at bounding box center [1297, 92] width 83 height 25
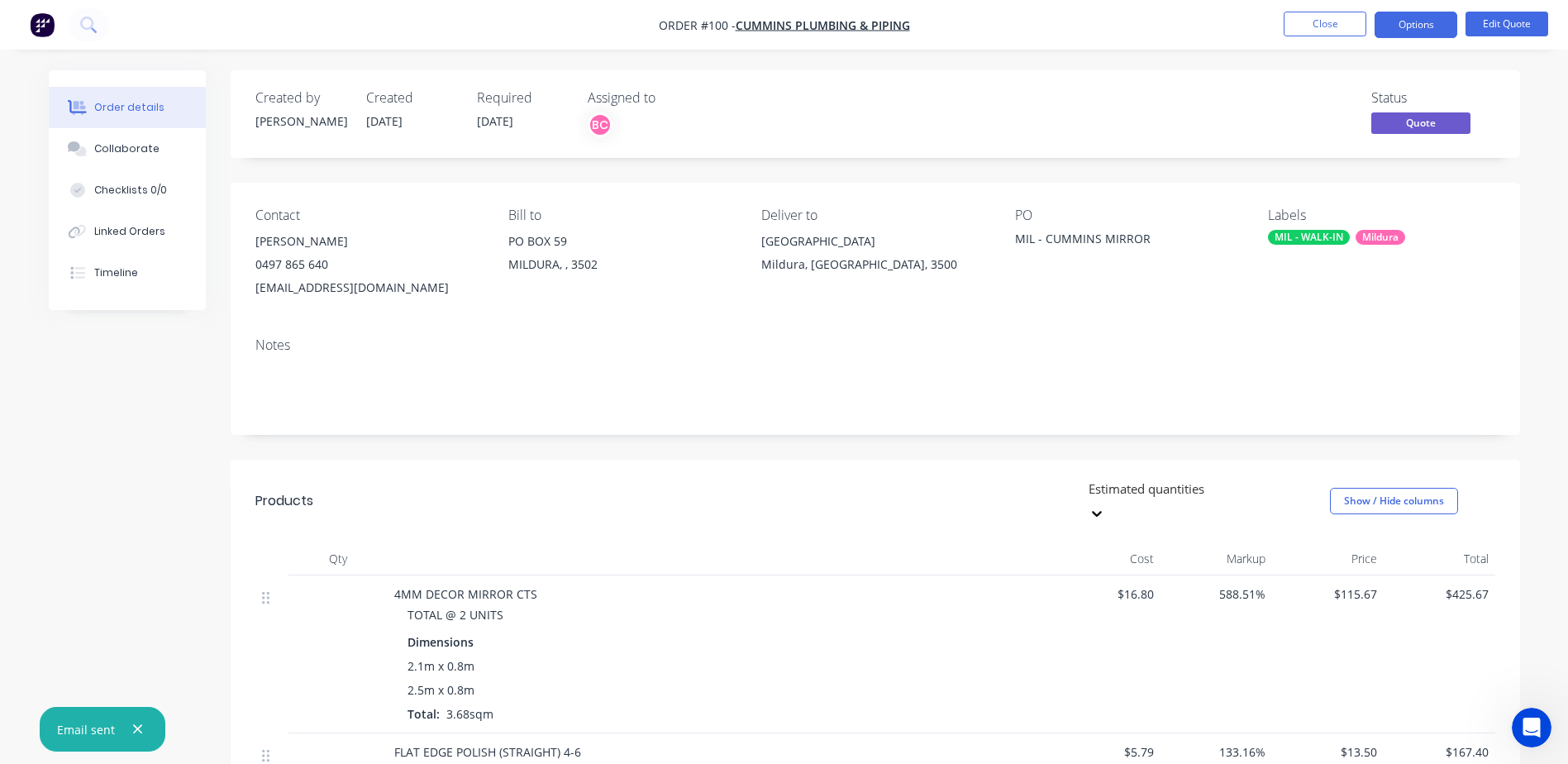
click at [828, 241] on div "CNR Ontario Avenue & Sturt Highway" at bounding box center [875, 241] width 227 height 23
click at [866, 249] on div "CNR Ontario Avenue & Sturt Highway" at bounding box center [875, 241] width 227 height 23
click at [1483, 23] on button "Edit Quote" at bounding box center [1506, 24] width 83 height 25
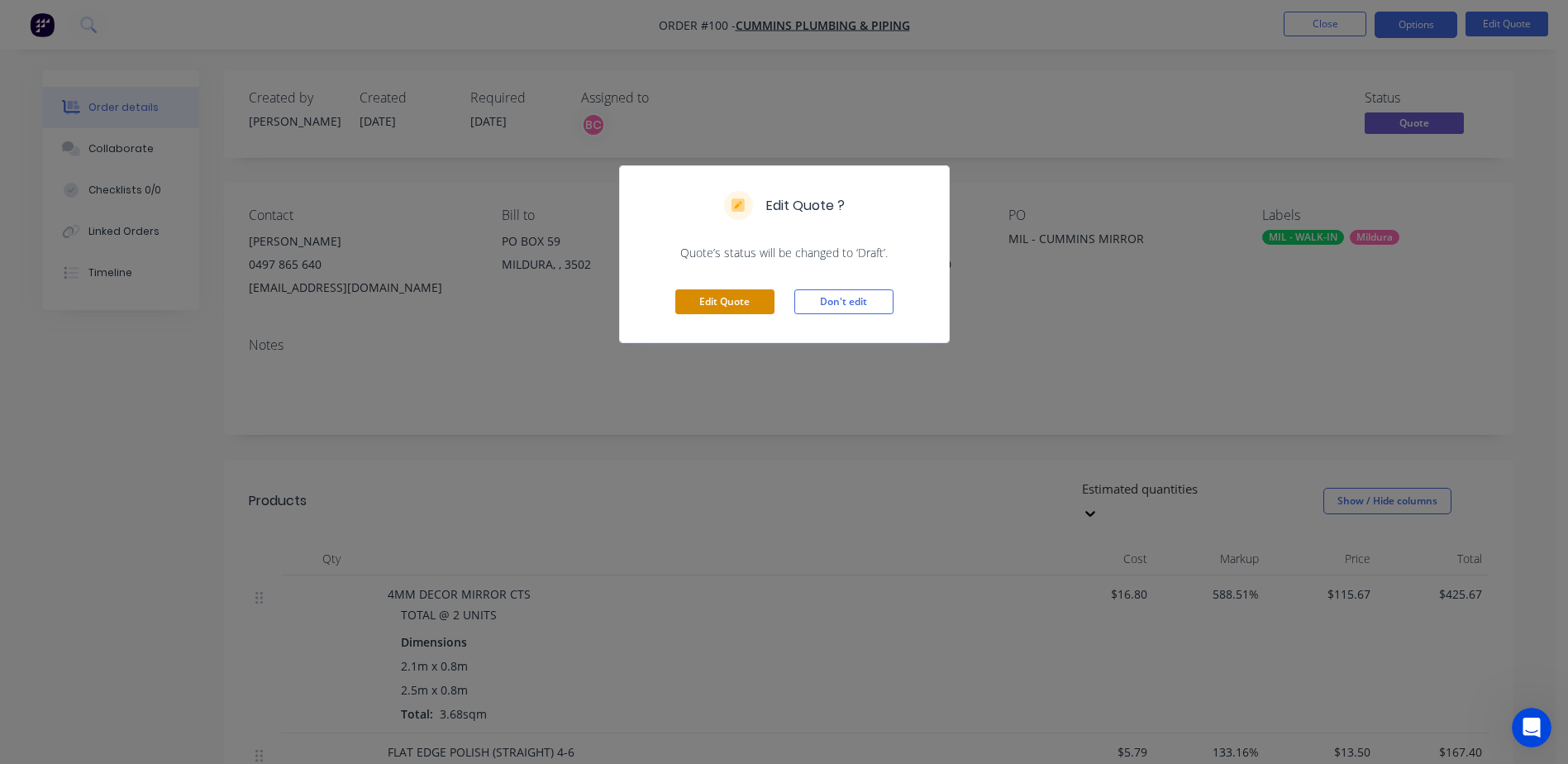
click at [726, 300] on button "Edit Quote" at bounding box center [725, 301] width 99 height 25
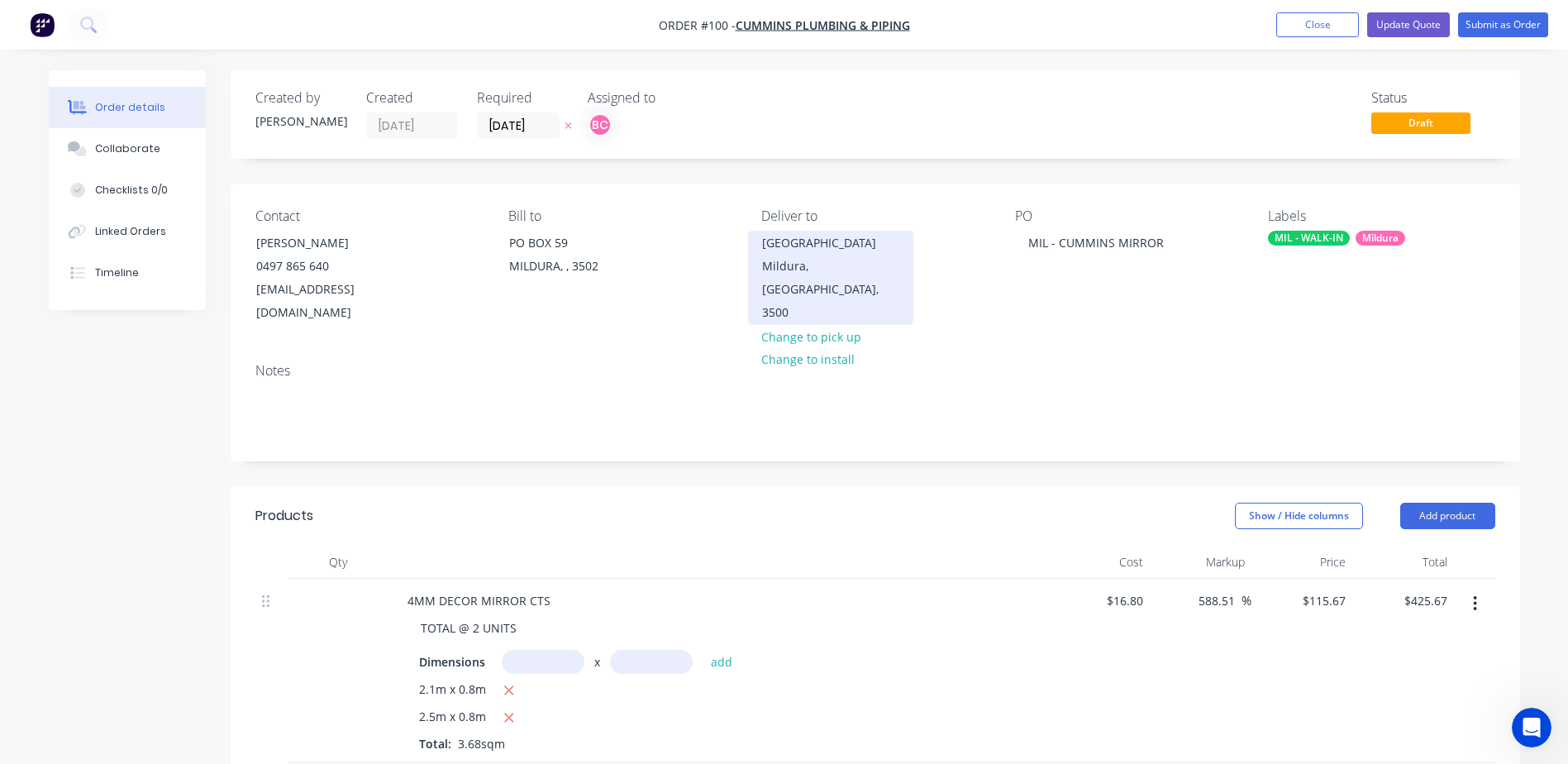
click at [846, 255] on div "CNR Ontario Avenue & Sturt Highway" at bounding box center [831, 243] width 138 height 23
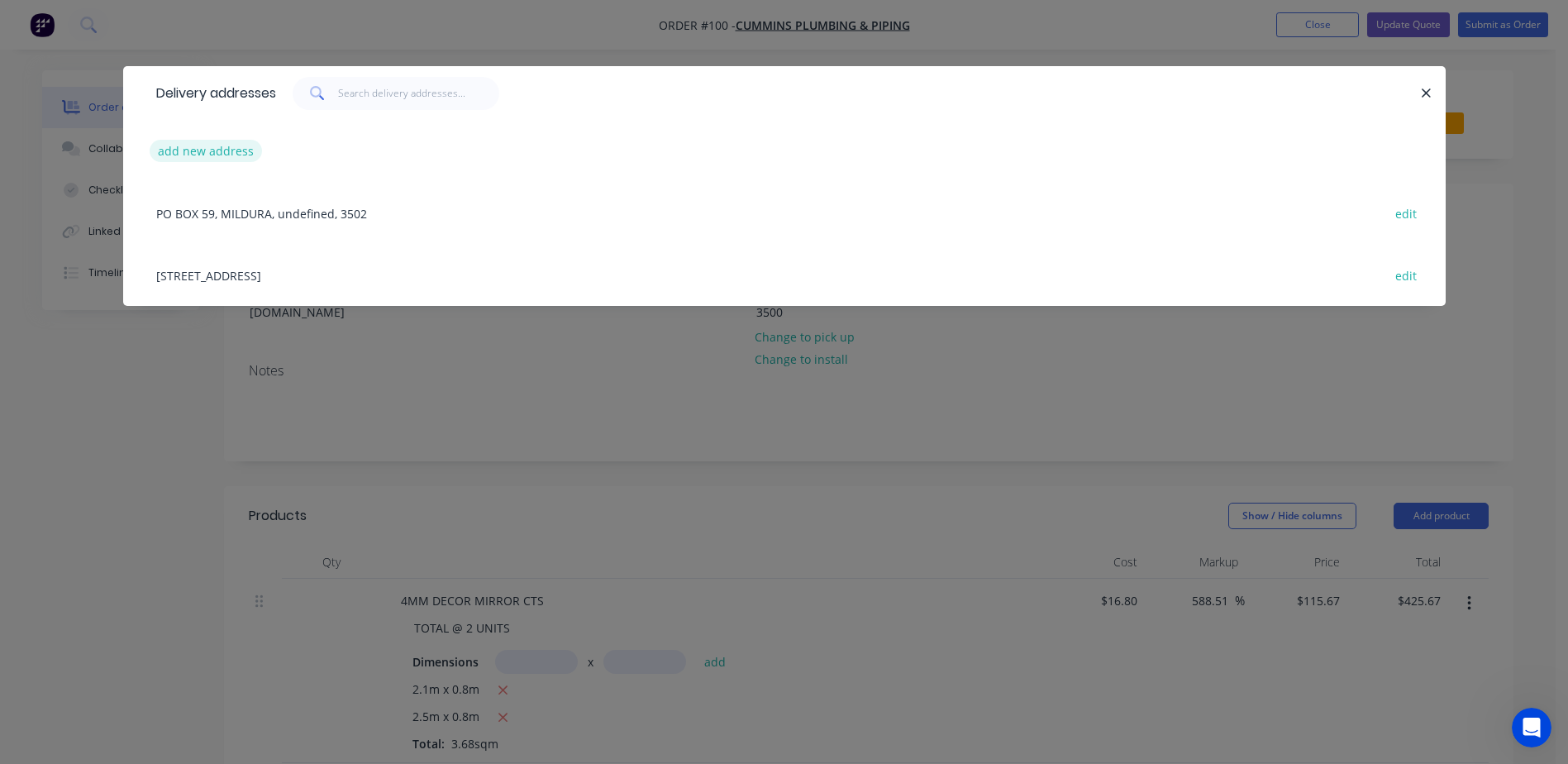
click at [203, 148] on button "add new address" at bounding box center [206, 150] width 113 height 22
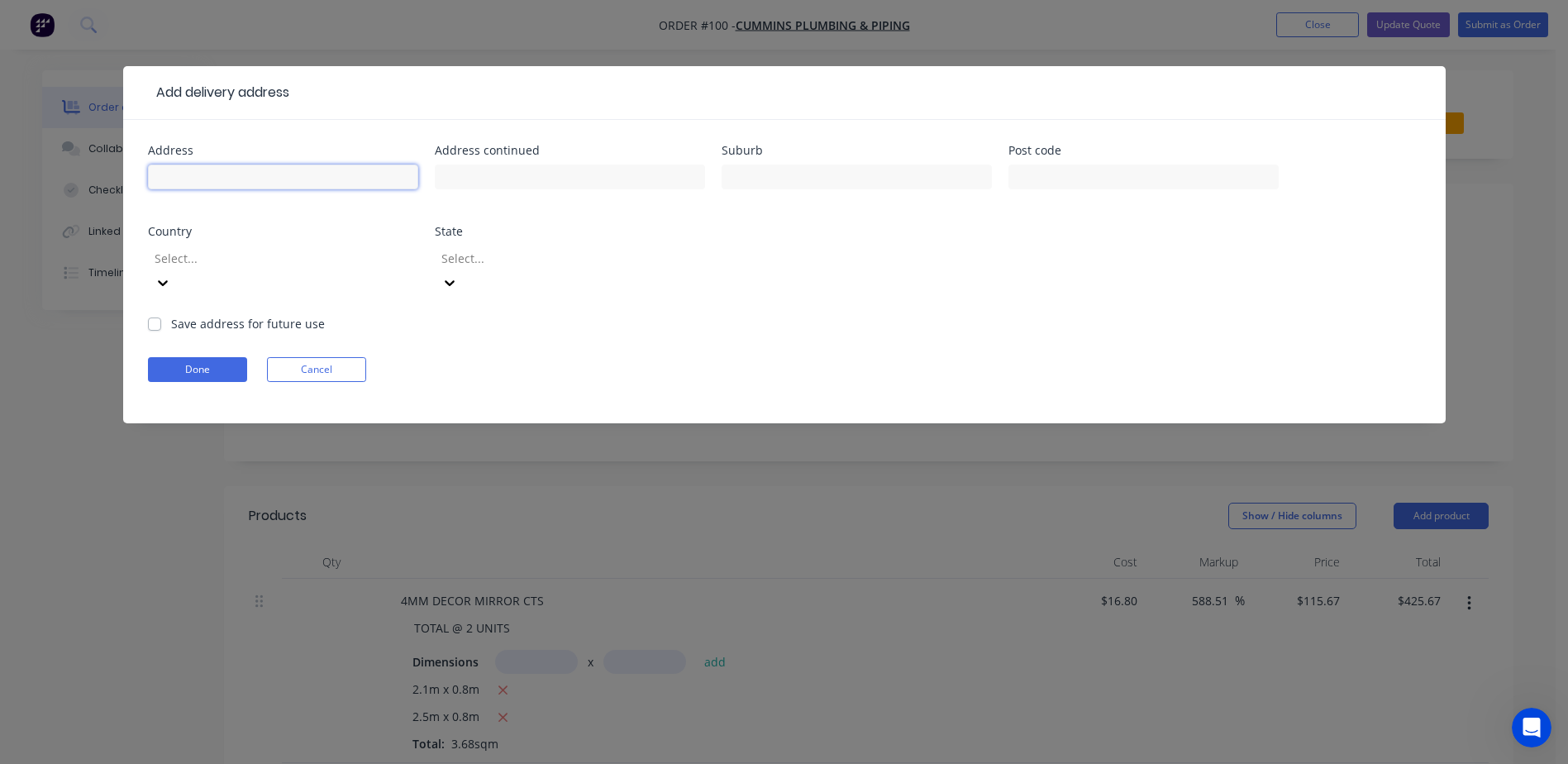
click at [284, 170] on input "text" at bounding box center [283, 176] width 270 height 25
paste input "532 Sturt Highway Mildura"
drag, startPoint x: 255, startPoint y: 181, endPoint x: 367, endPoint y: 182, distance: 112.0
click at [367, 182] on input "532 Sturt Highway Mildura" at bounding box center [283, 176] width 270 height 25
type input "532 Sturt Highway"
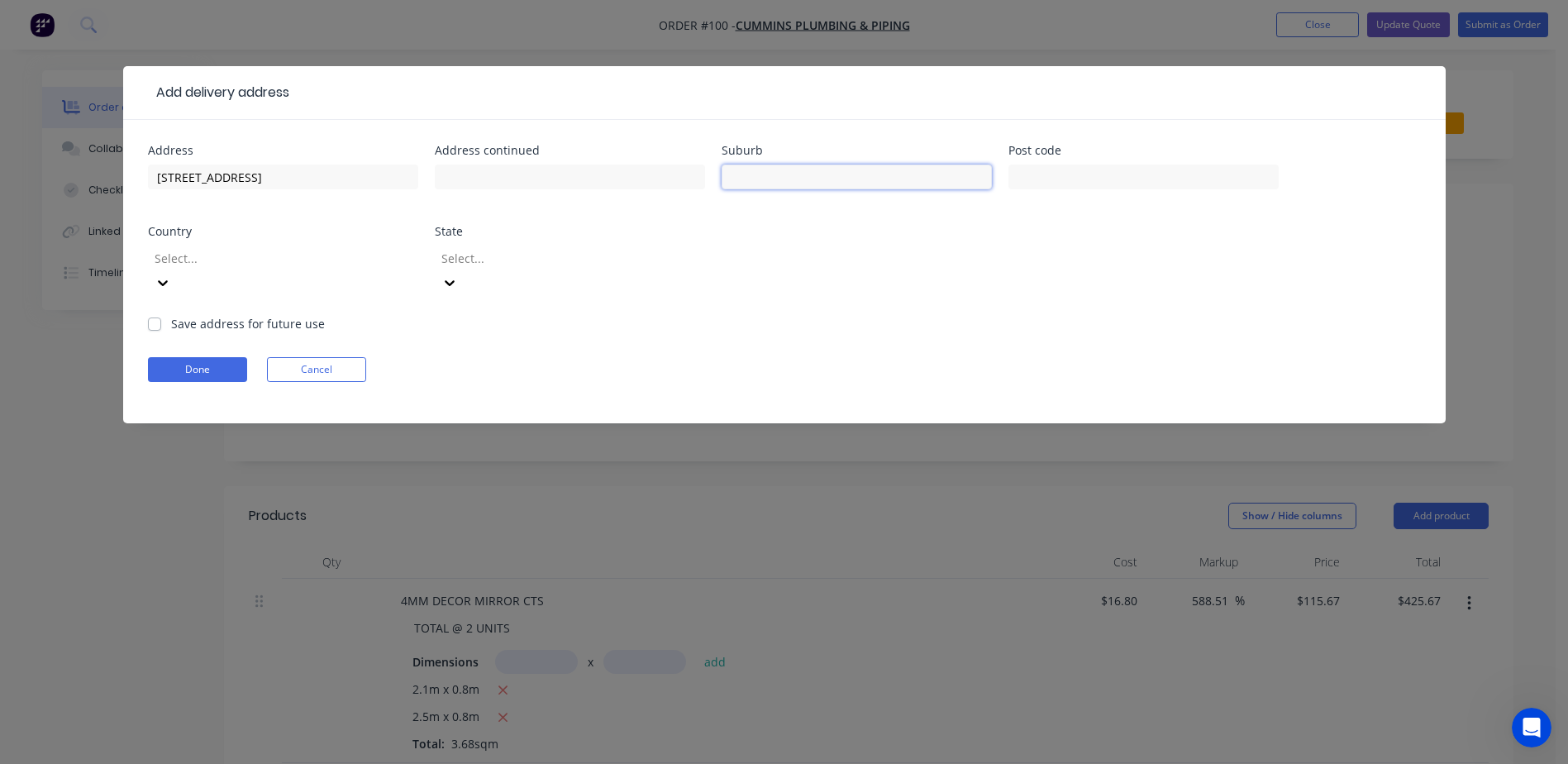
click at [763, 186] on input "text" at bounding box center [857, 176] width 270 height 25
type input "Mildura"
click at [1142, 167] on input "text" at bounding box center [1144, 176] width 270 height 25
type input "3500"
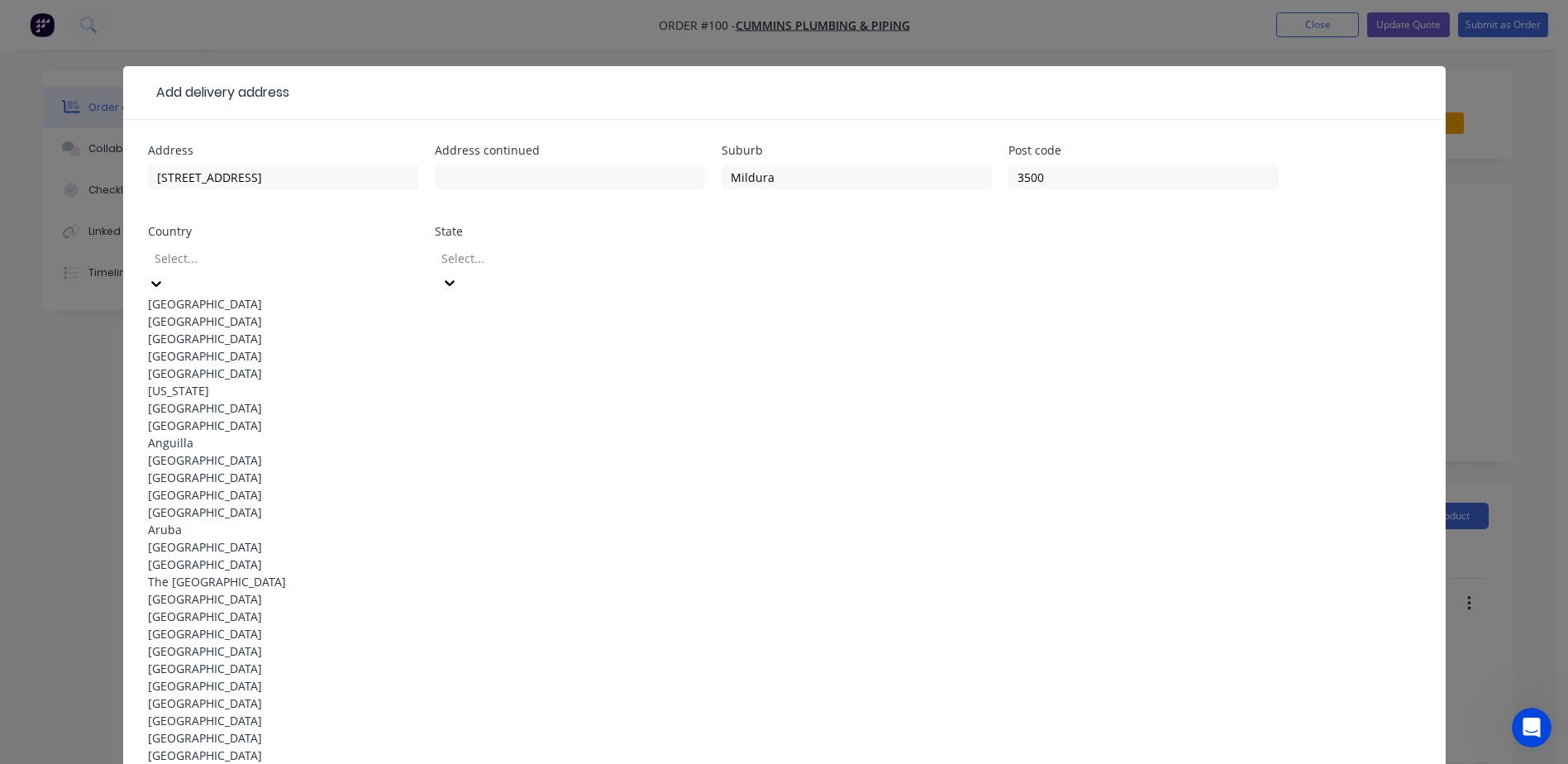
click at [346, 258] on div at bounding box center [272, 258] width 238 height 21
click at [274, 298] on div "Australia" at bounding box center [283, 303] width 270 height 17
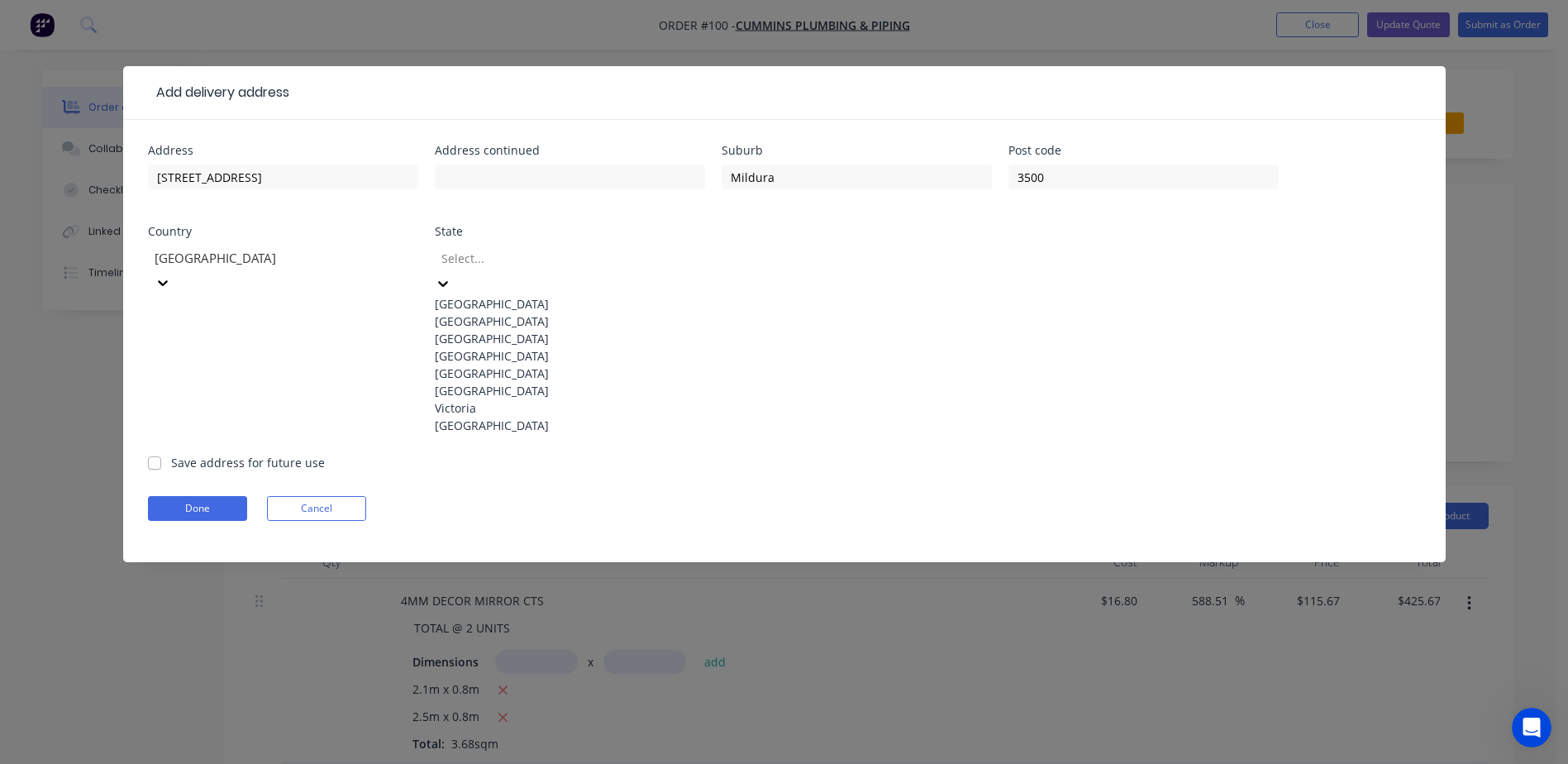
click at [516, 265] on div at bounding box center [558, 258] width 238 height 21
click at [473, 416] on div "Victoria" at bounding box center [570, 408] width 270 height 17
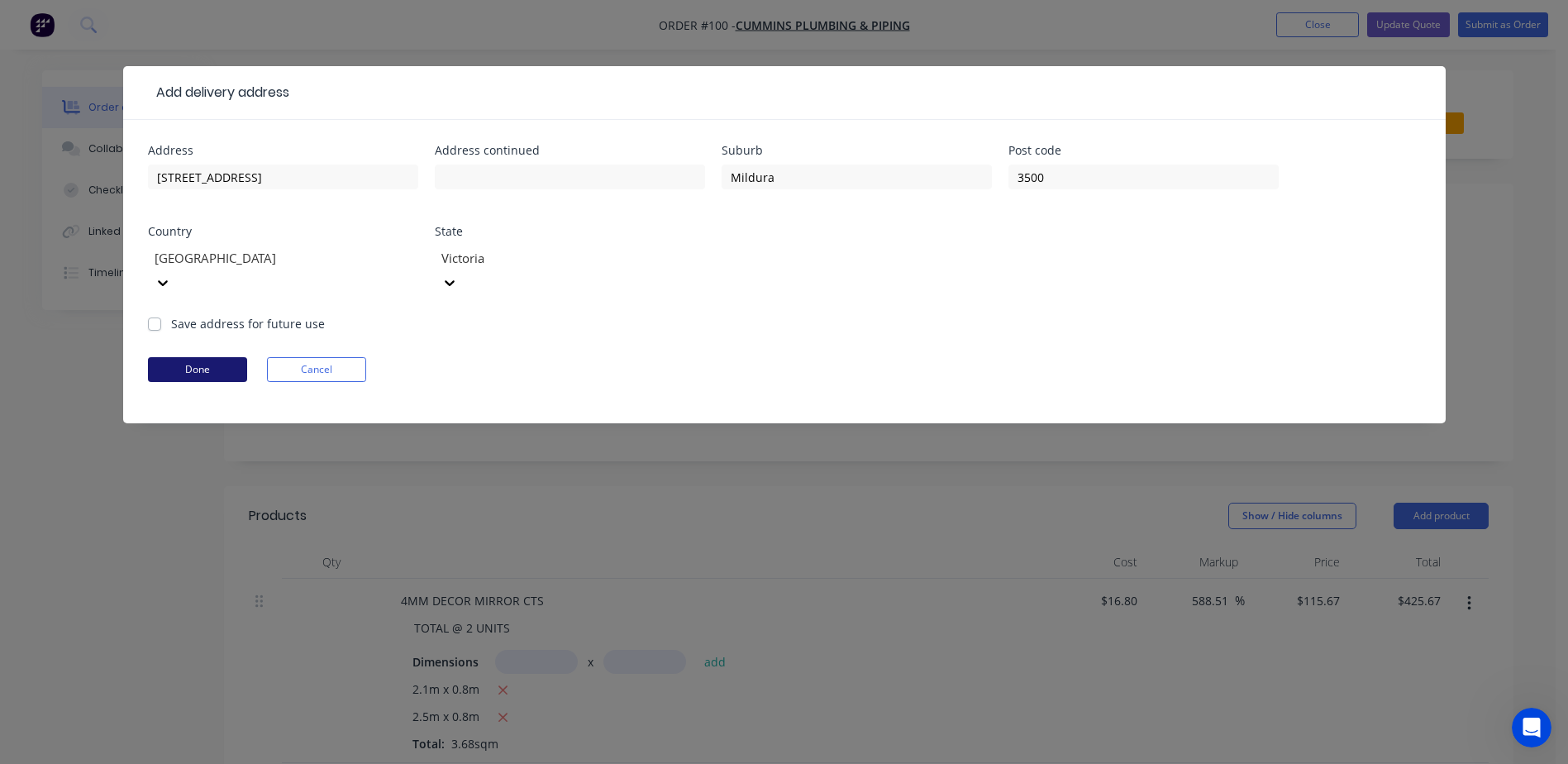
click at [194, 357] on button "Done" at bounding box center [197, 369] width 99 height 25
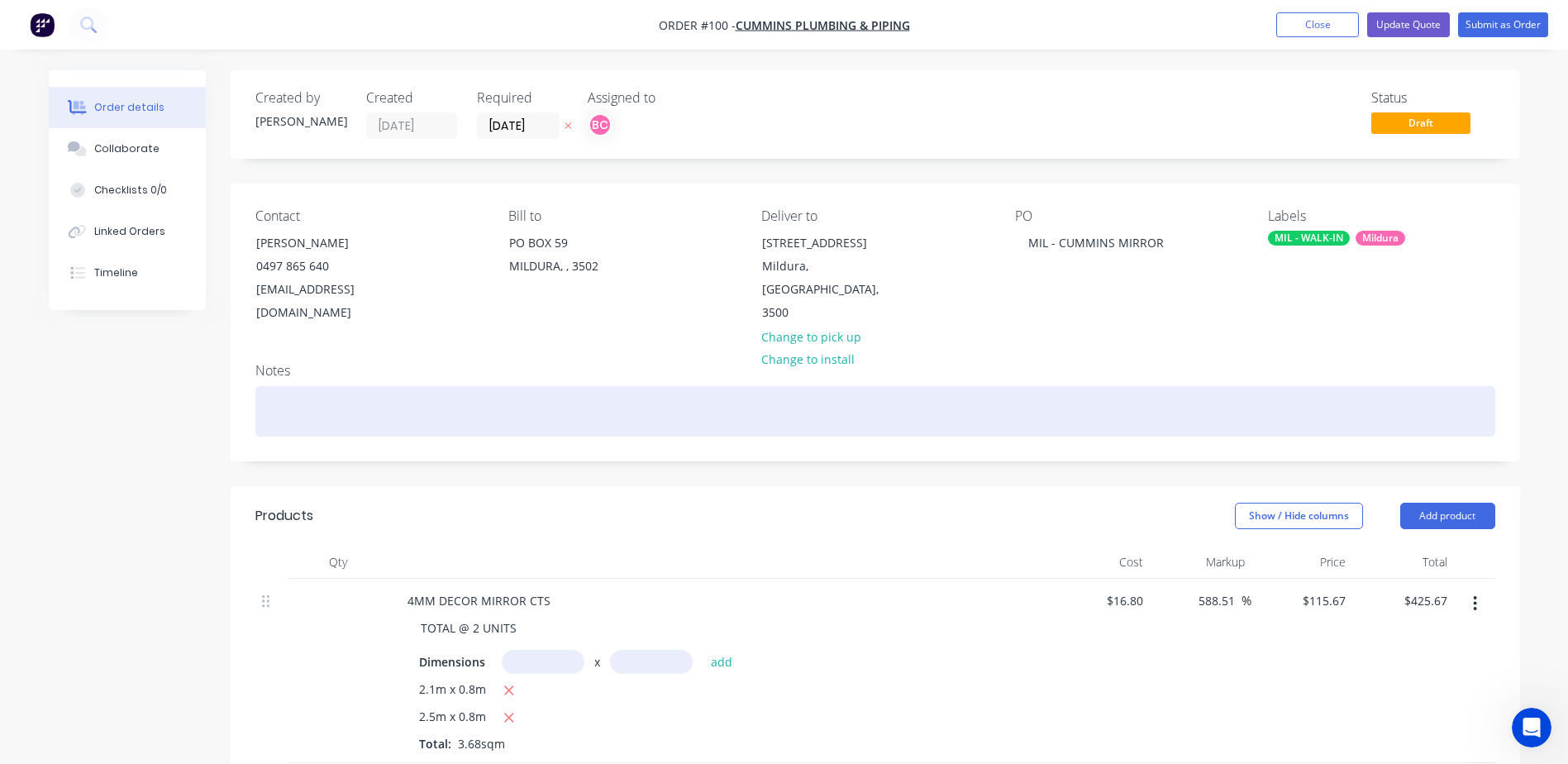
click at [315, 397] on div at bounding box center [875, 411] width 1241 height 50
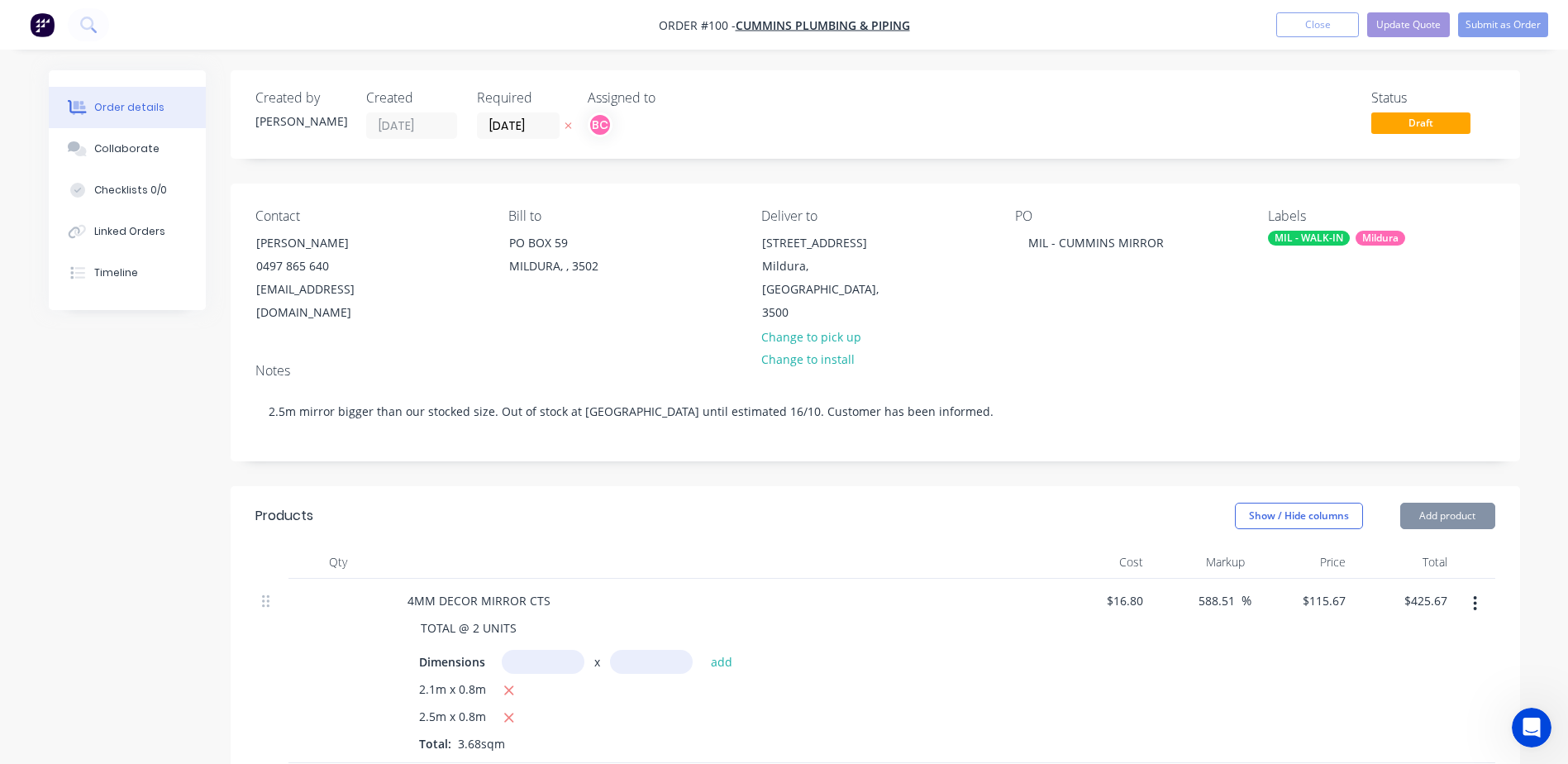
click at [1525, 384] on div "Order details Collaborate Checklists 0/0 Linked Orders Timeline Order details C…" at bounding box center [785, 742] width 1505 height 1343
click at [1416, 22] on button "Update Quote" at bounding box center [1408, 25] width 83 height 25
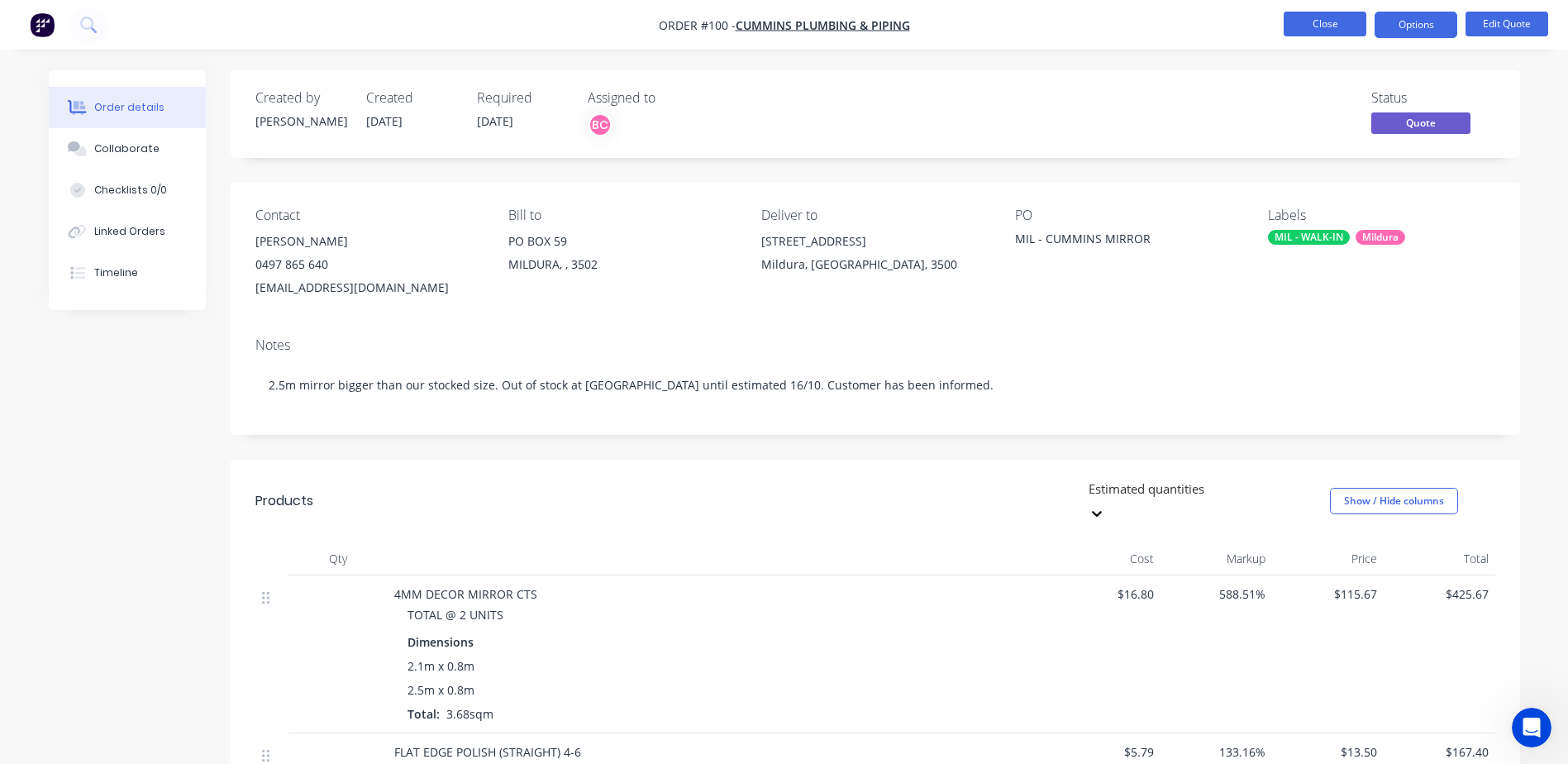
click at [1347, 30] on button "Close" at bounding box center [1325, 24] width 83 height 25
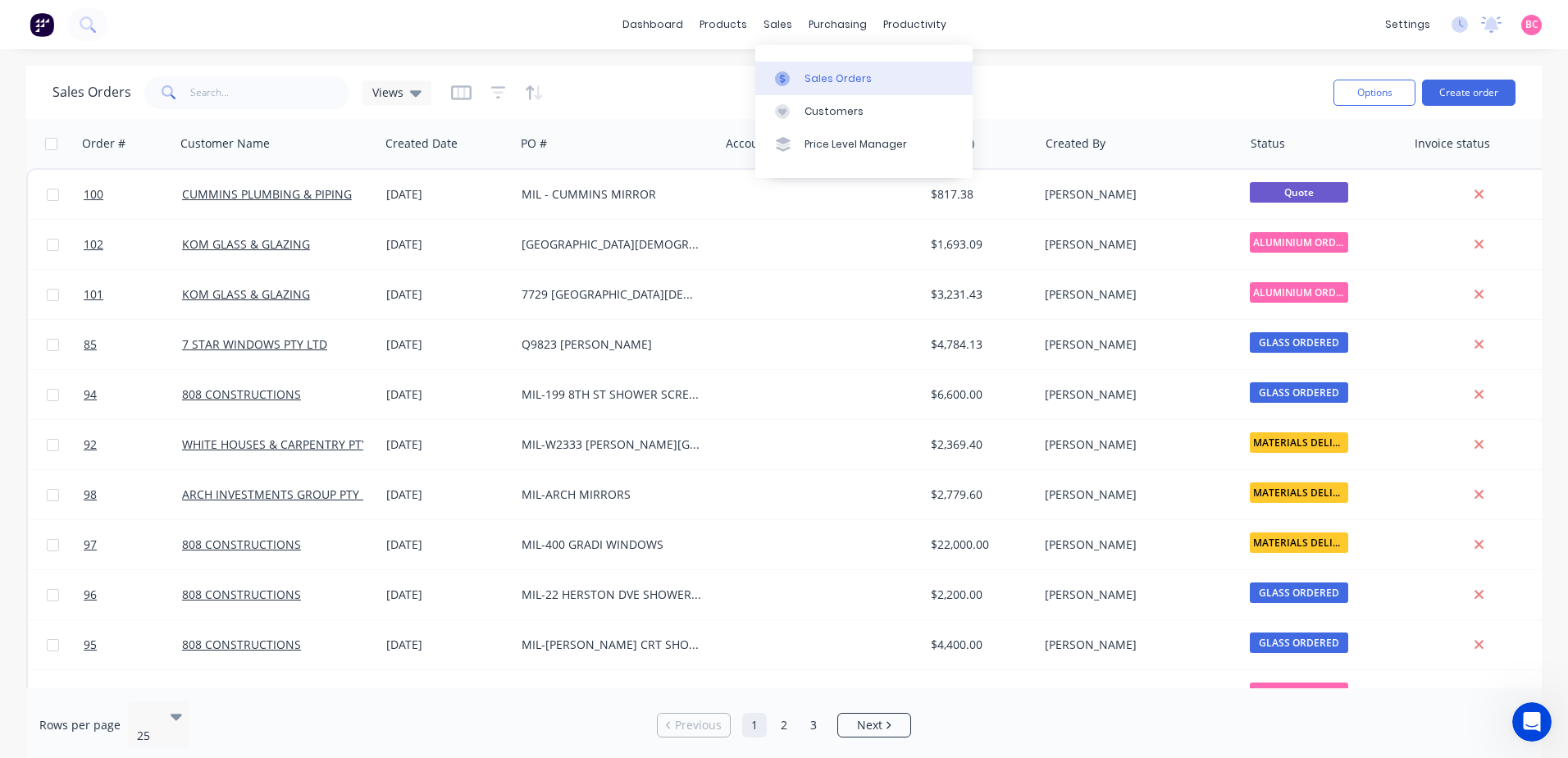
click at [811, 75] on div "Sales Orders" at bounding box center [838, 78] width 67 height 14
click at [293, 91] on input "text" at bounding box center [270, 92] width 160 height 33
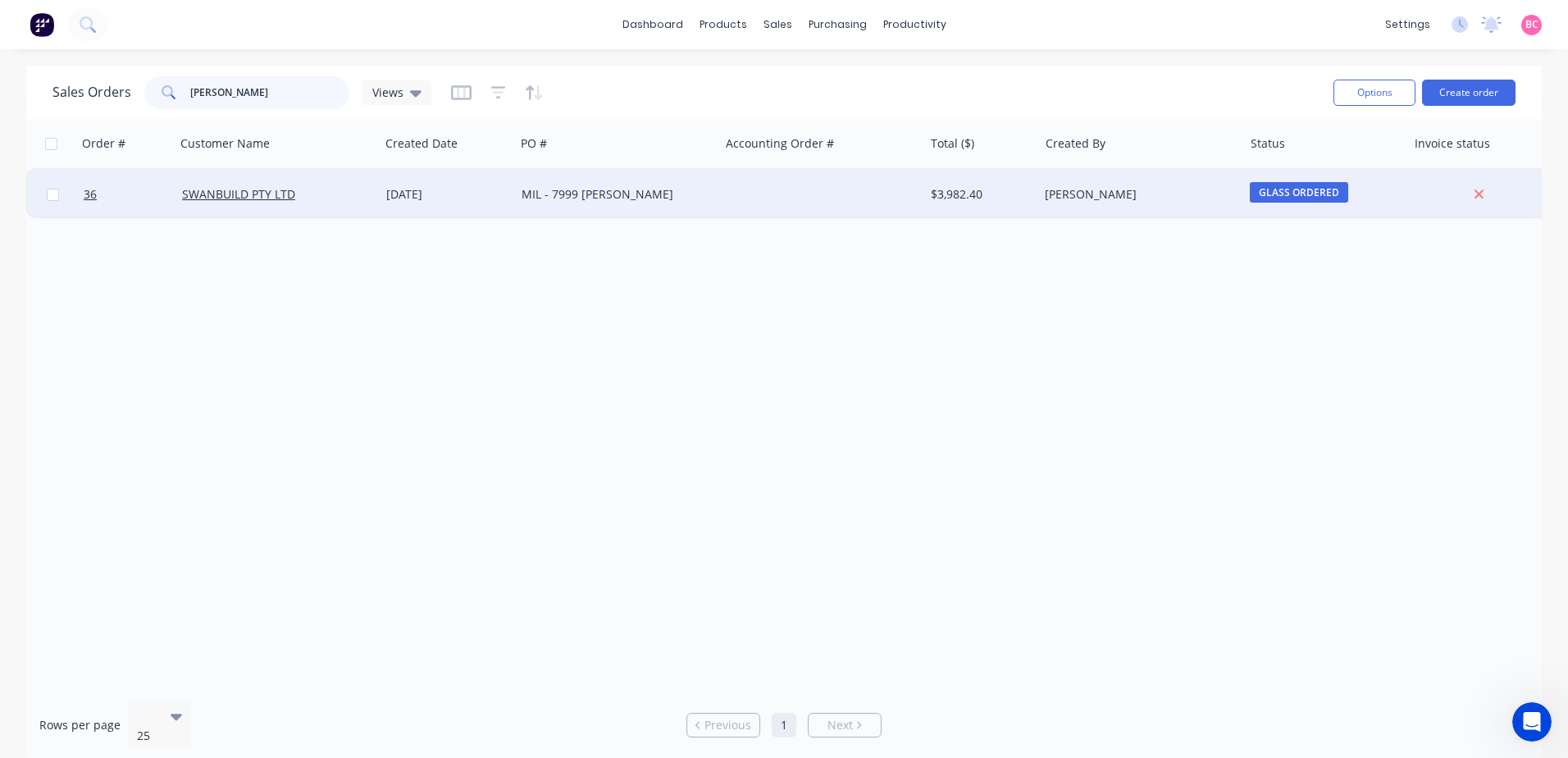
type input "crooke"
click at [637, 192] on div "MIL - 7999 CROOKE" at bounding box center [612, 194] width 182 height 16
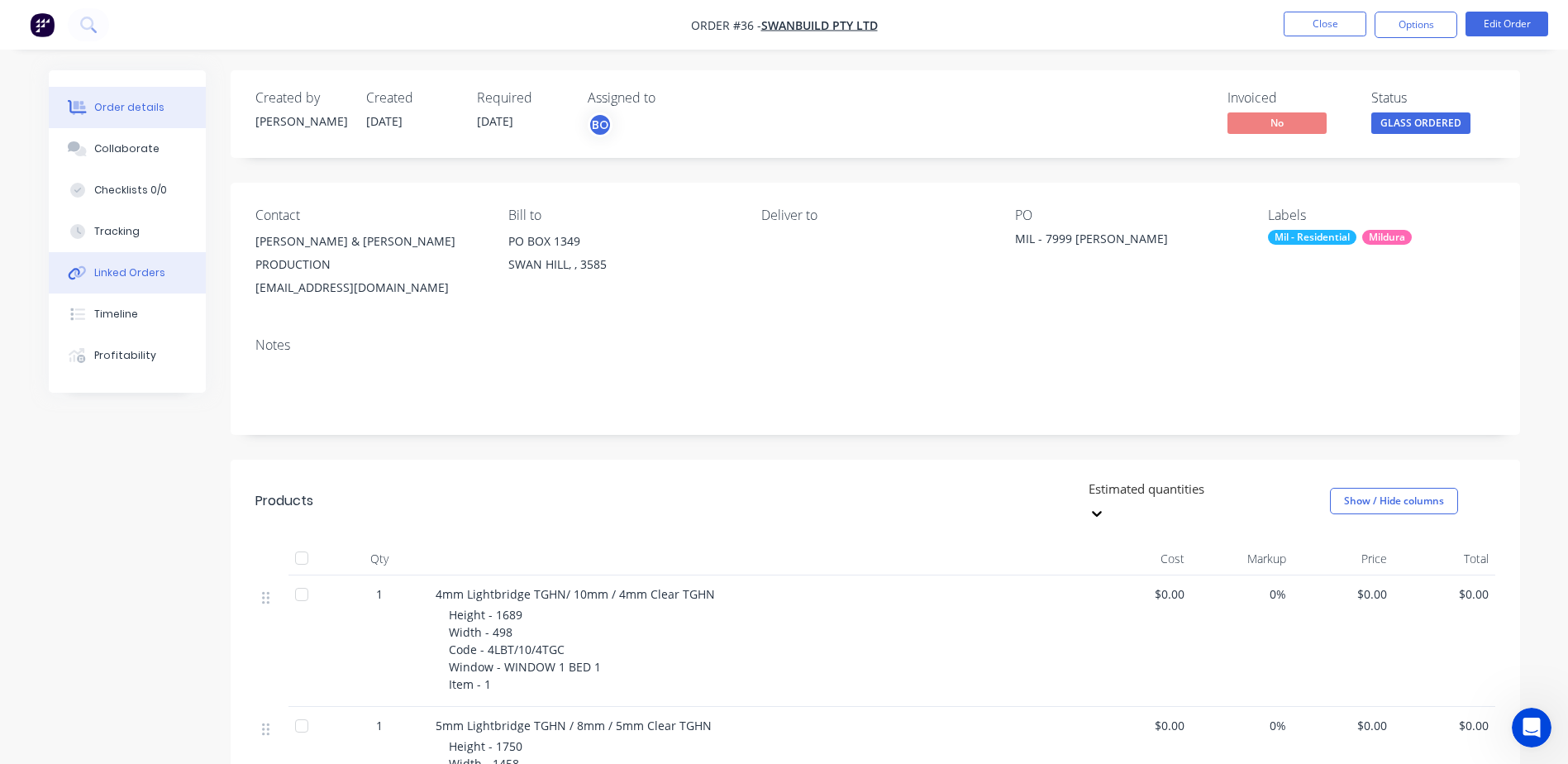
click at [129, 278] on div "Linked Orders" at bounding box center [129, 272] width 71 height 15
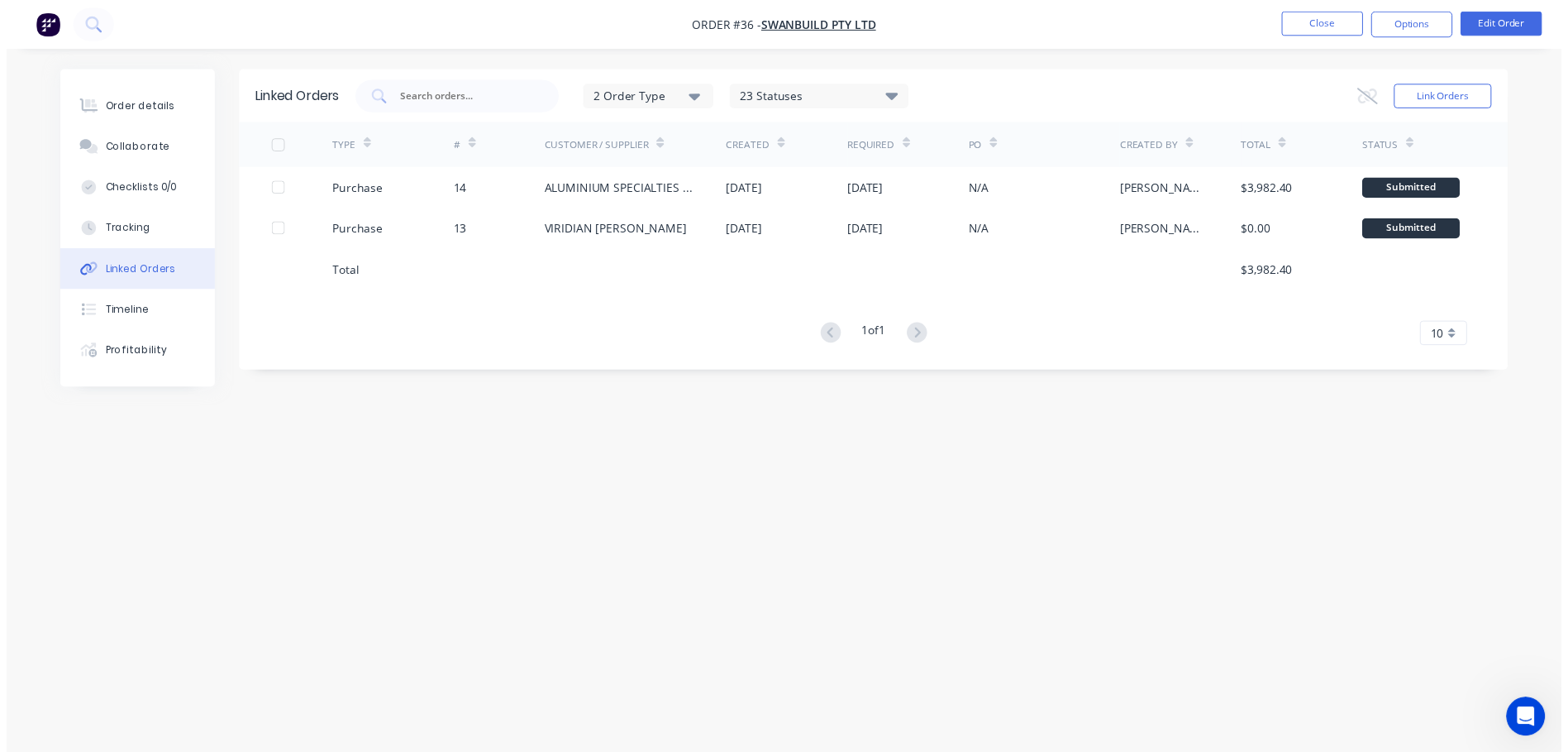
scroll to position [965, 0]
click at [1324, 27] on button "Close" at bounding box center [1337, 24] width 83 height 25
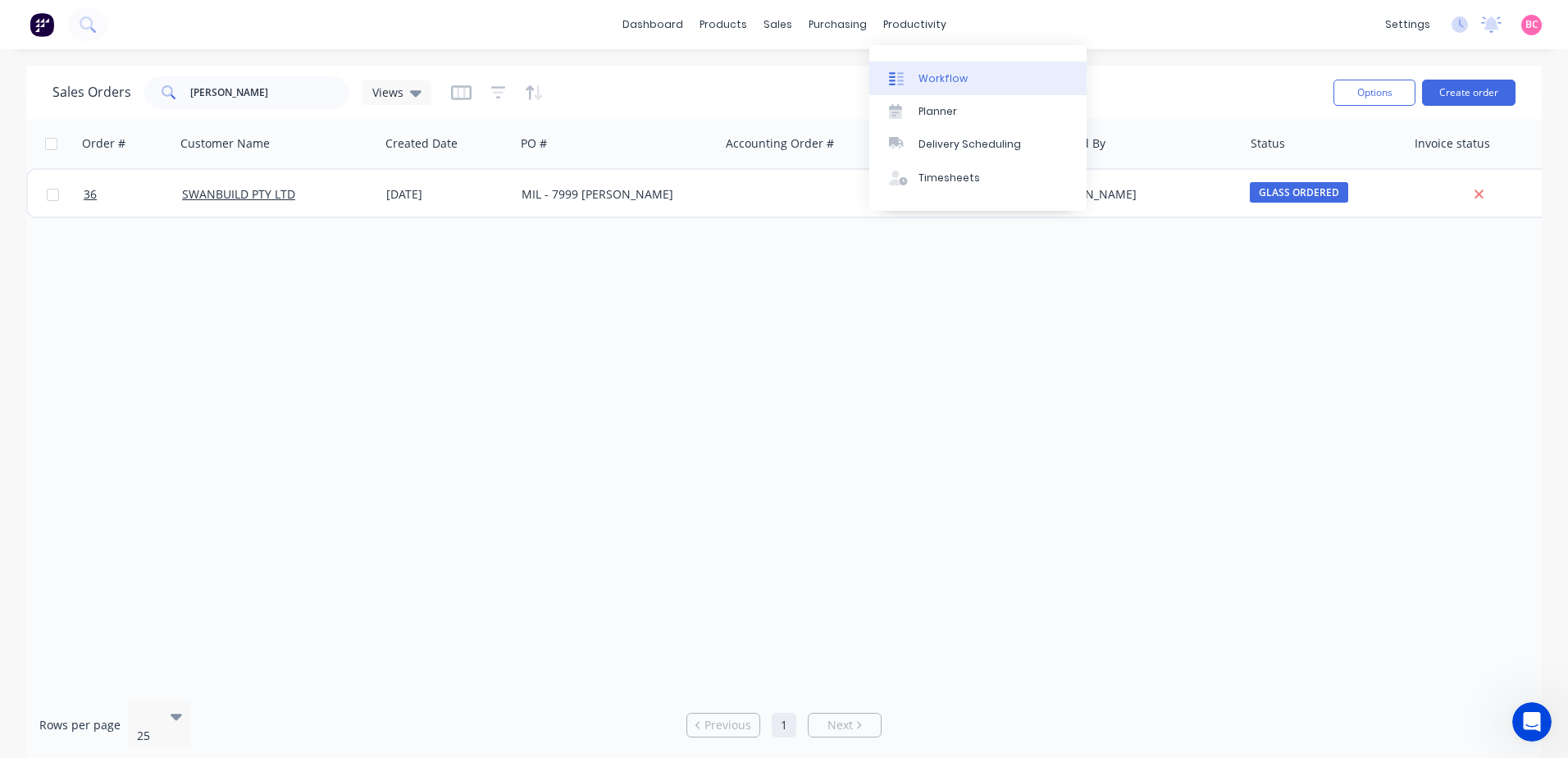
click at [931, 84] on div "Workflow" at bounding box center [943, 78] width 49 height 14
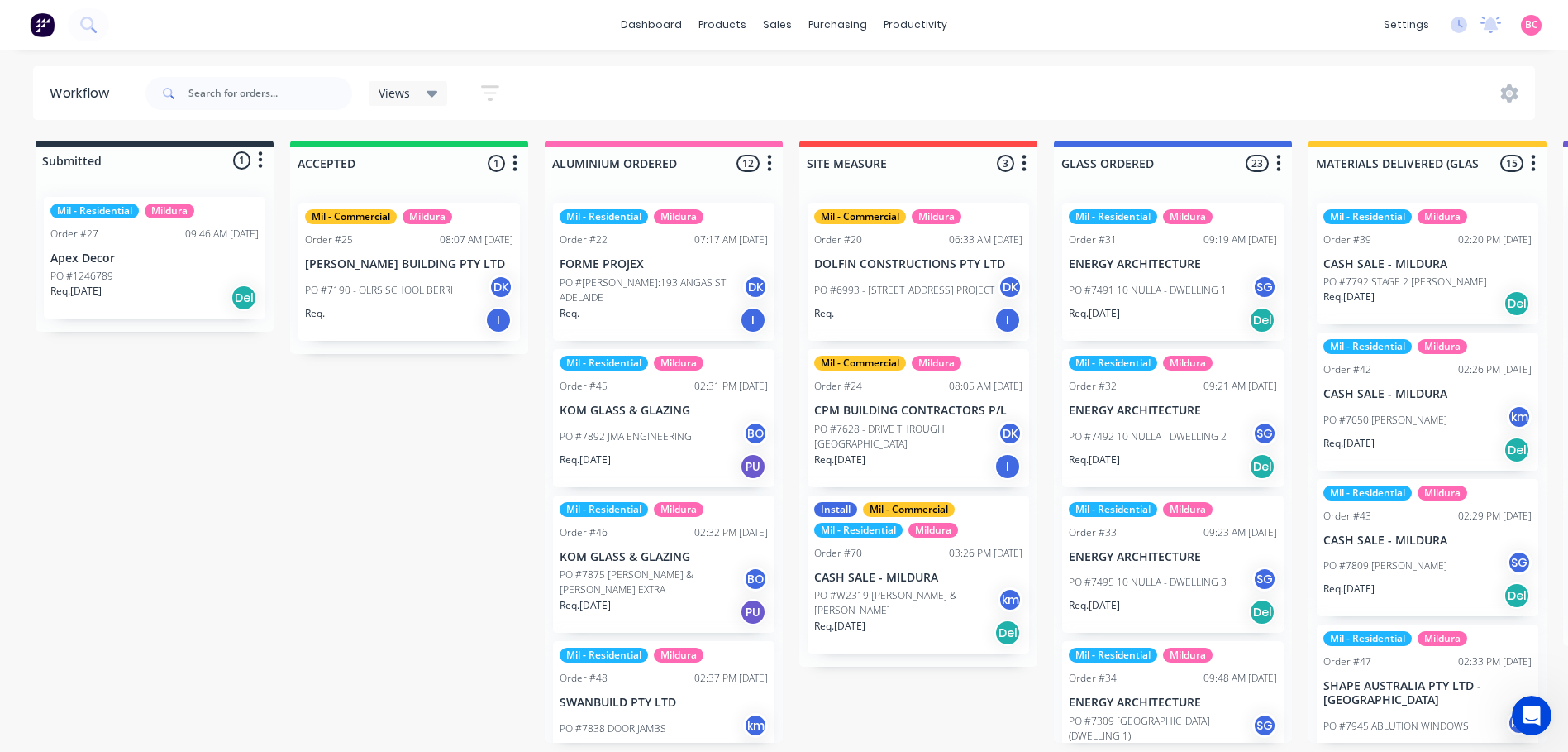
click at [492, 98] on icon "button" at bounding box center [490, 93] width 18 height 15
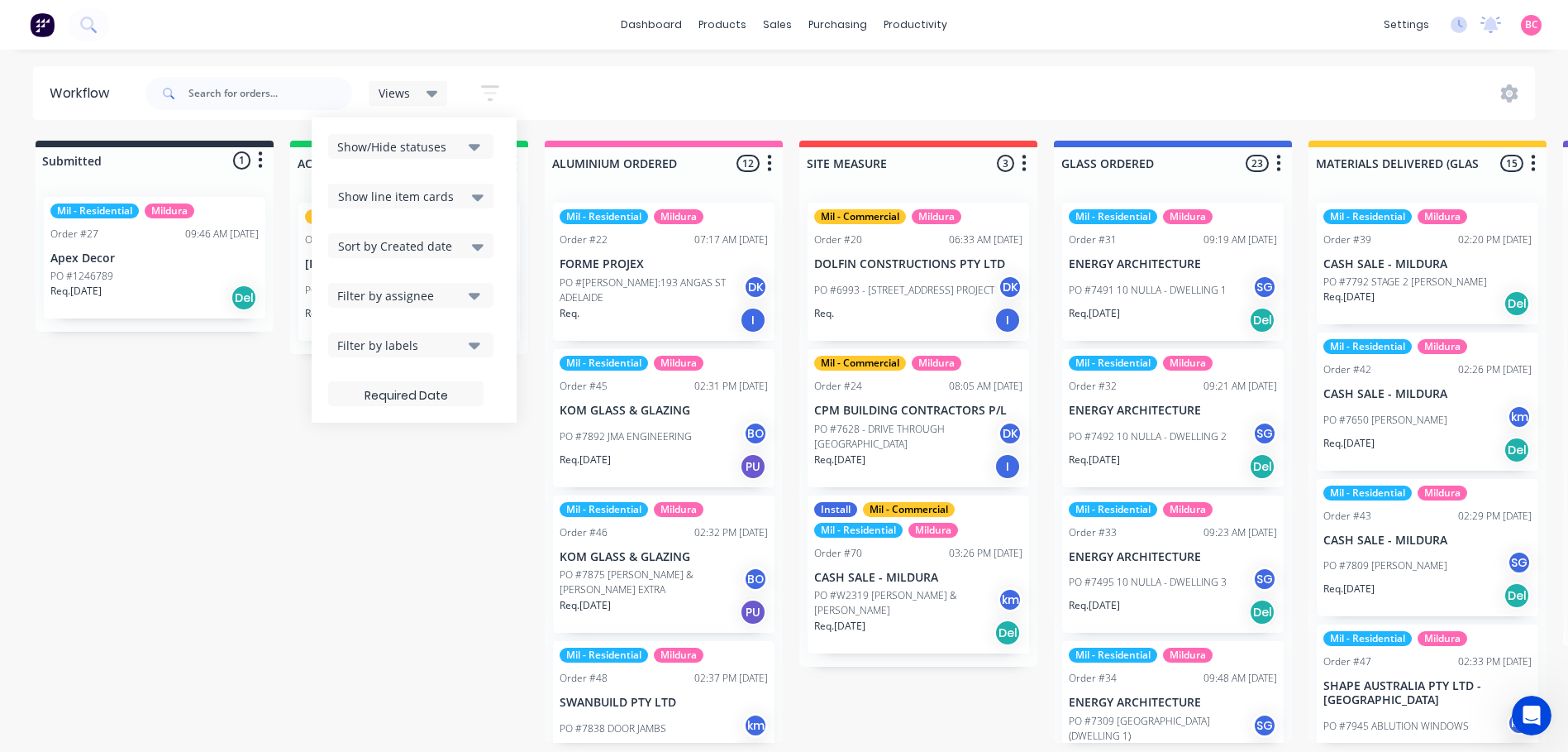
click at [473, 151] on icon "button" at bounding box center [475, 146] width 12 height 18
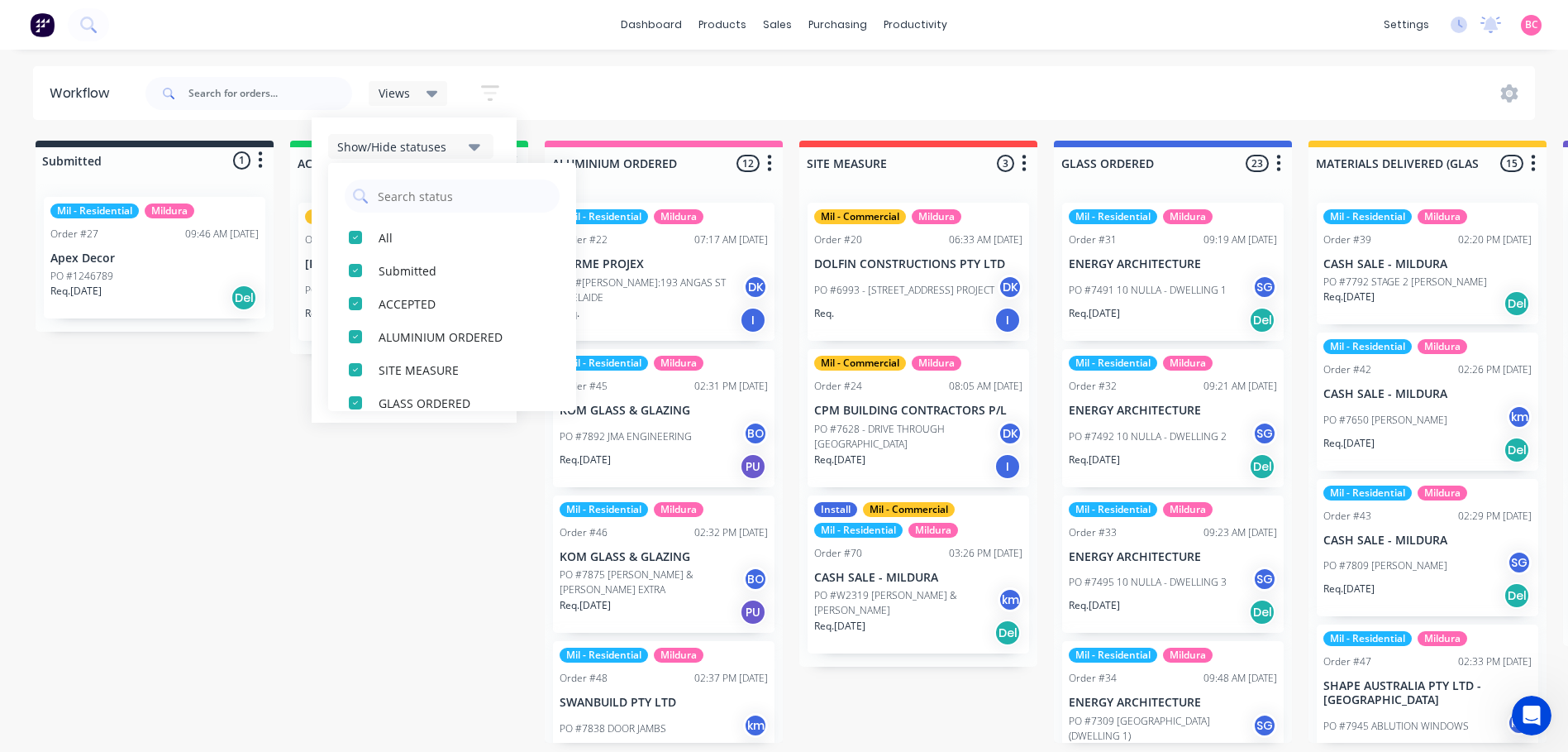
click at [473, 141] on icon "button" at bounding box center [475, 146] width 12 height 18
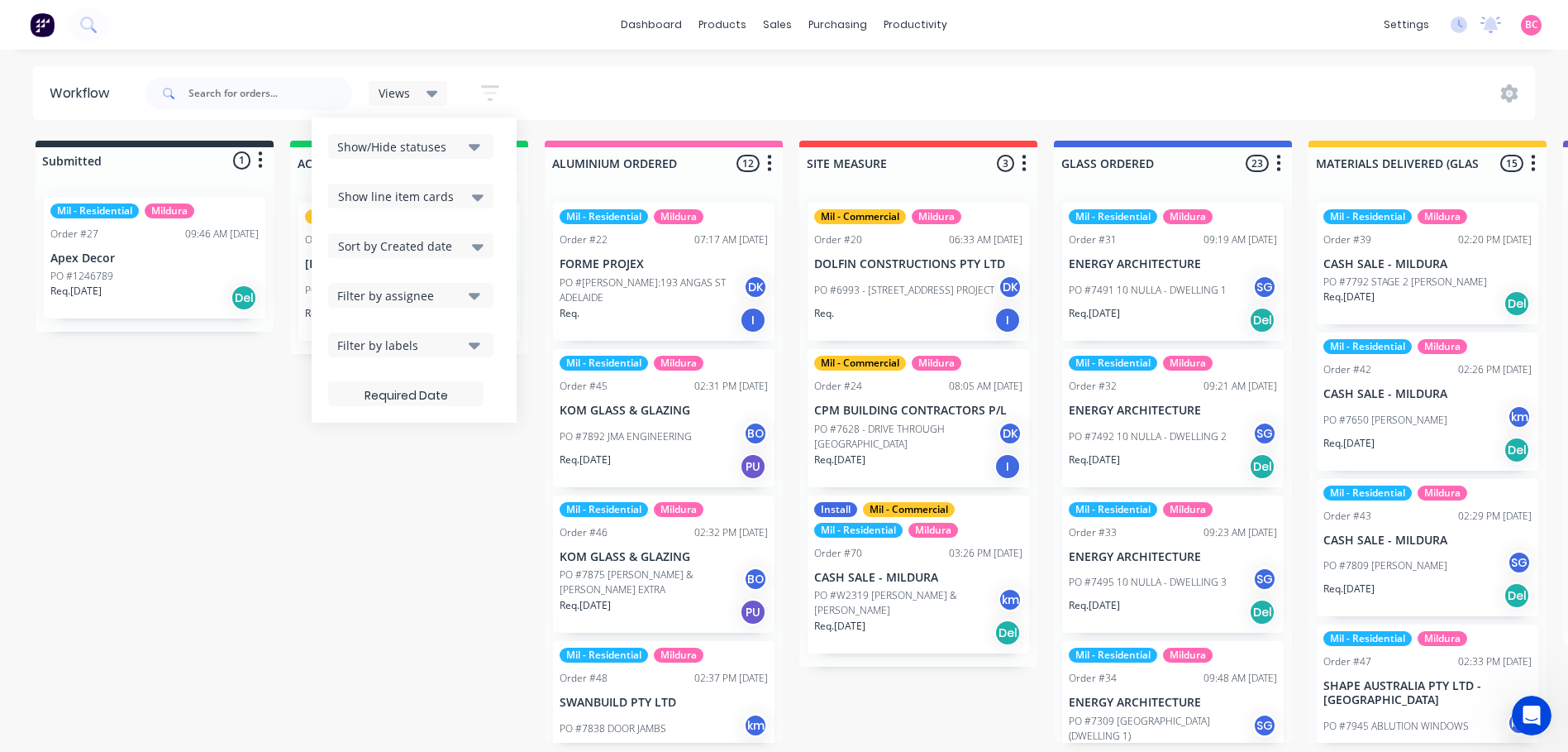
click at [468, 198] on div "Show line item cards" at bounding box center [411, 196] width 145 height 20
click at [479, 239] on icon at bounding box center [478, 246] width 12 height 18
click at [472, 301] on icon "button" at bounding box center [475, 295] width 12 height 18
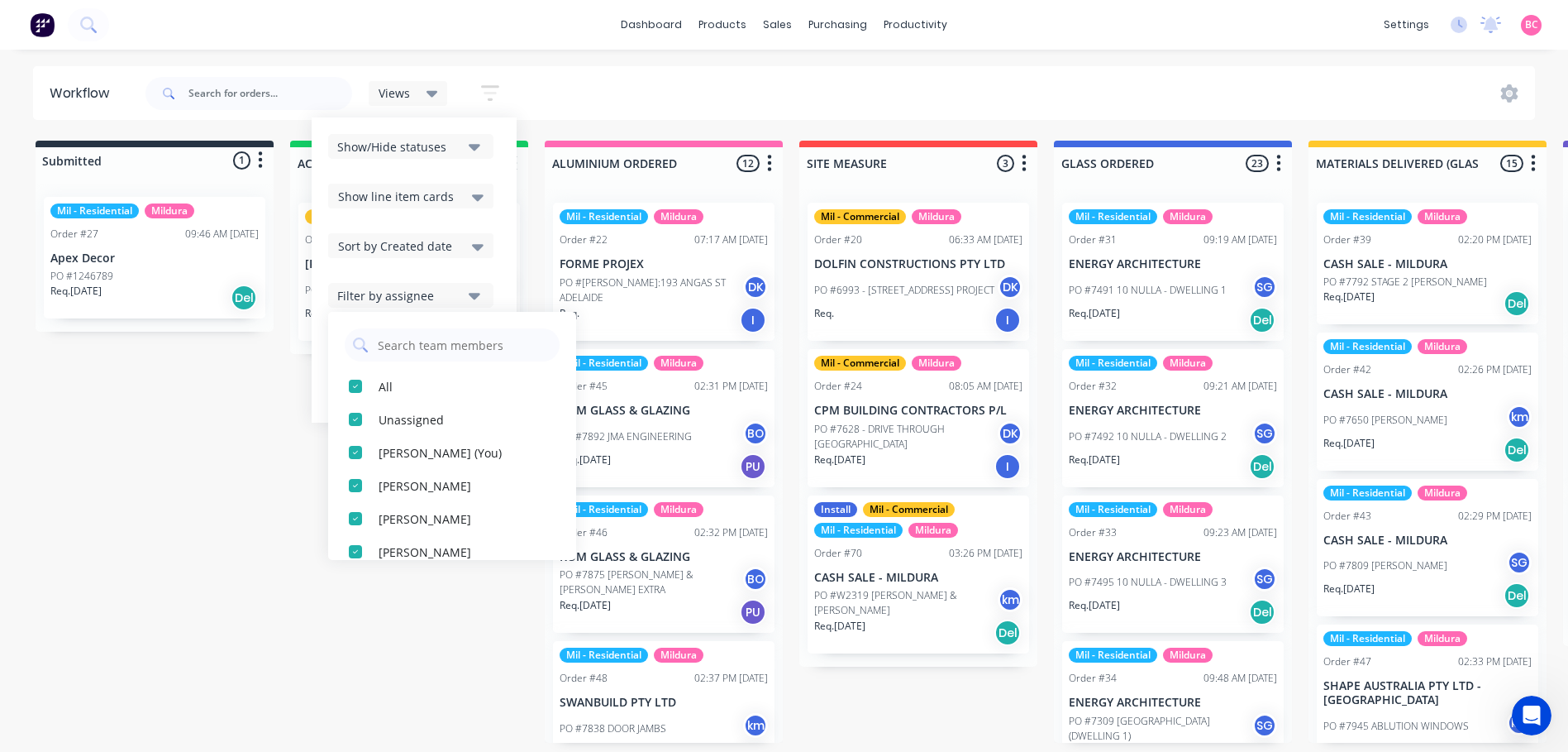
click at [469, 300] on icon "button" at bounding box center [475, 295] width 12 height 18
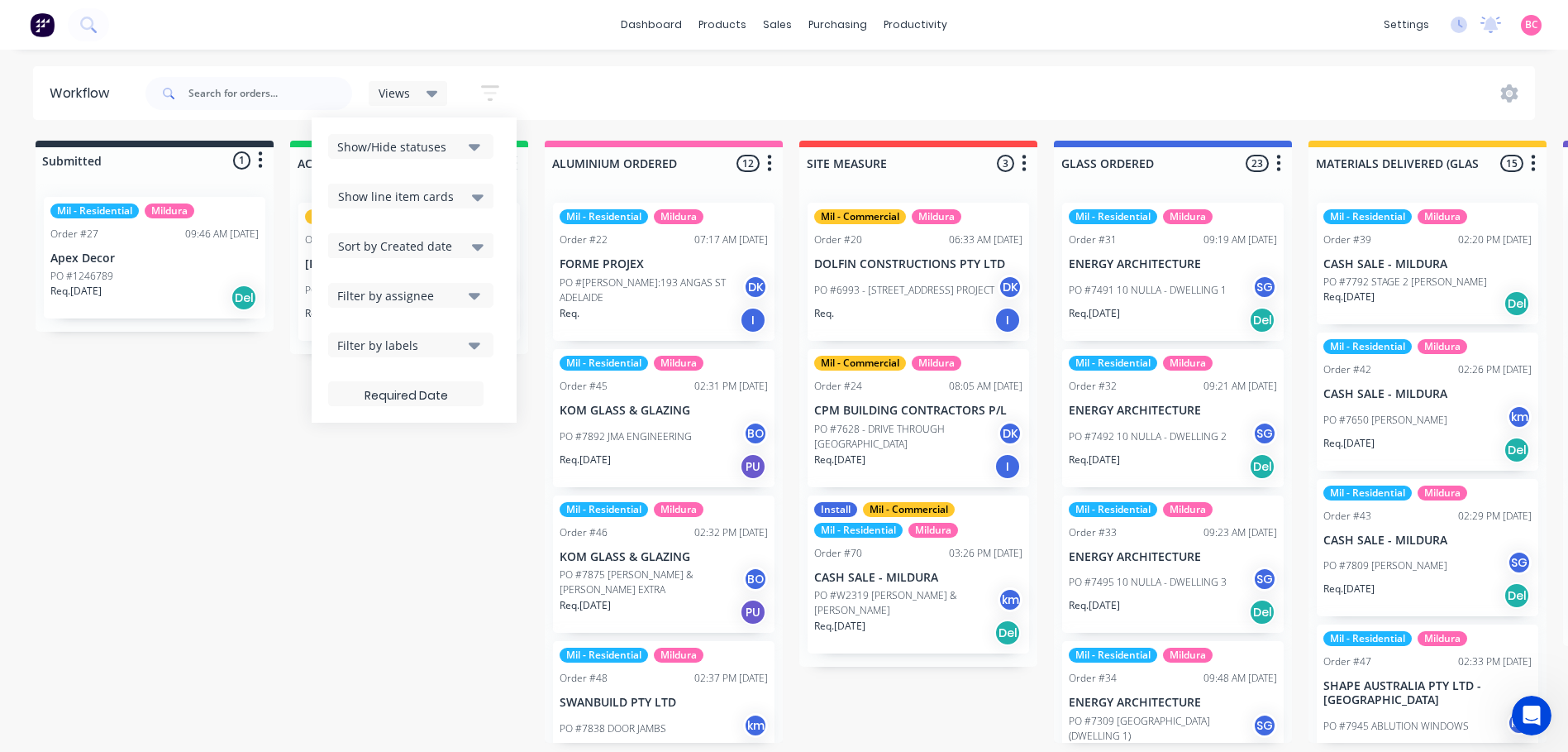
click at [469, 344] on icon "button" at bounding box center [475, 346] width 12 height 7
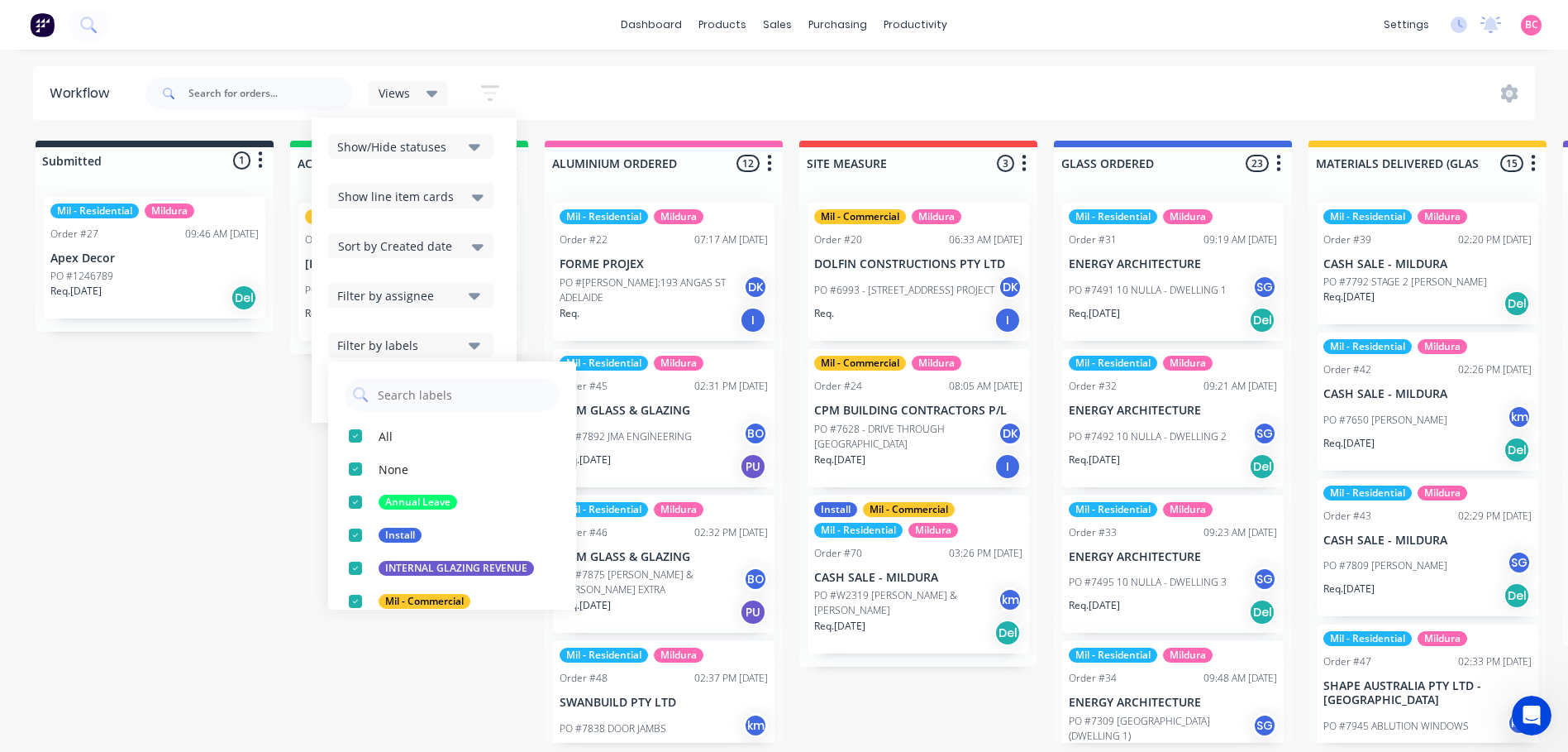
click at [469, 344] on icon "button" at bounding box center [475, 346] width 12 height 7
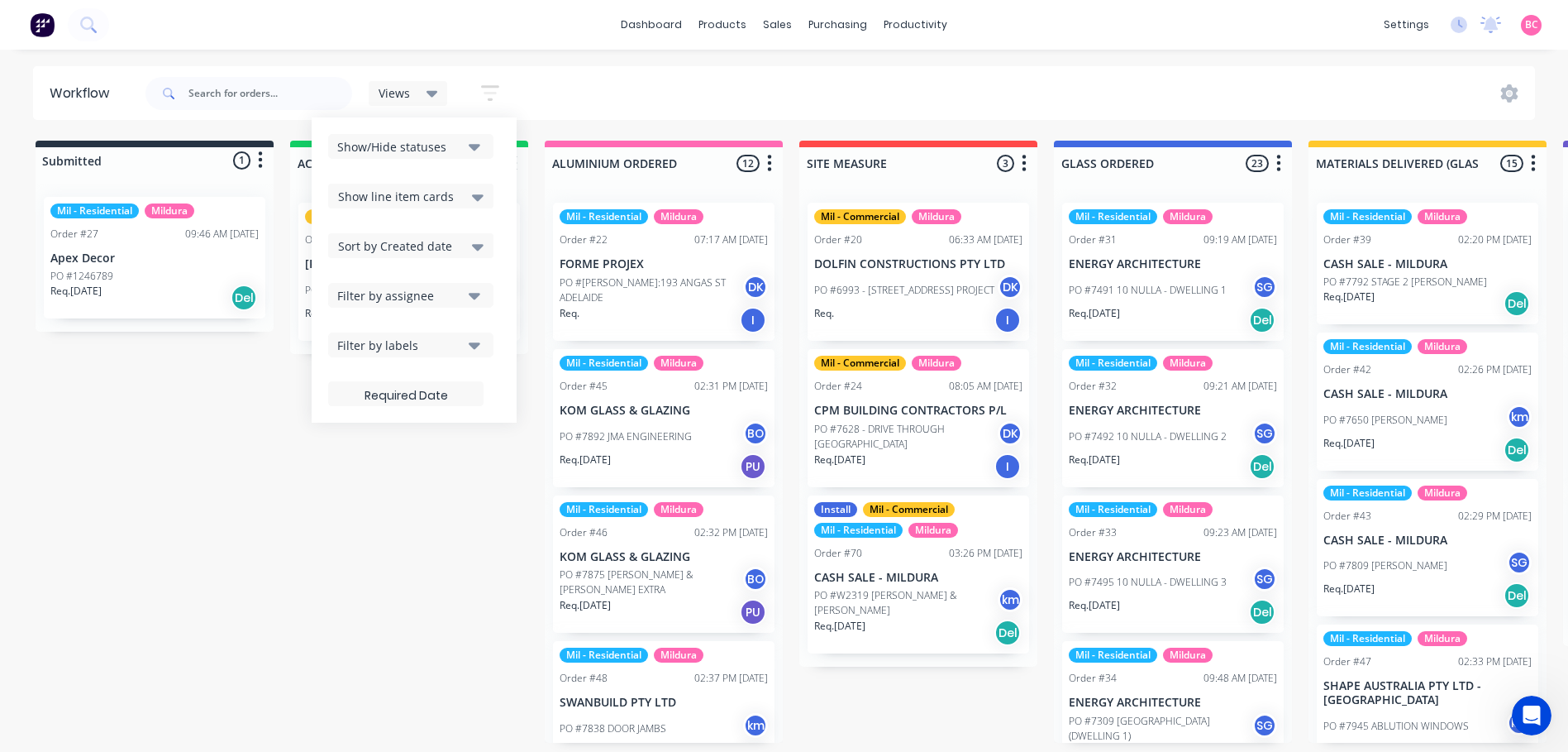
scroll to position [3, 0]
click at [603, 102] on div "Views Save new view None (Default) edit Mil - Commercial edit Mil - Jobs ready …" at bounding box center [839, 93] width 1394 height 50
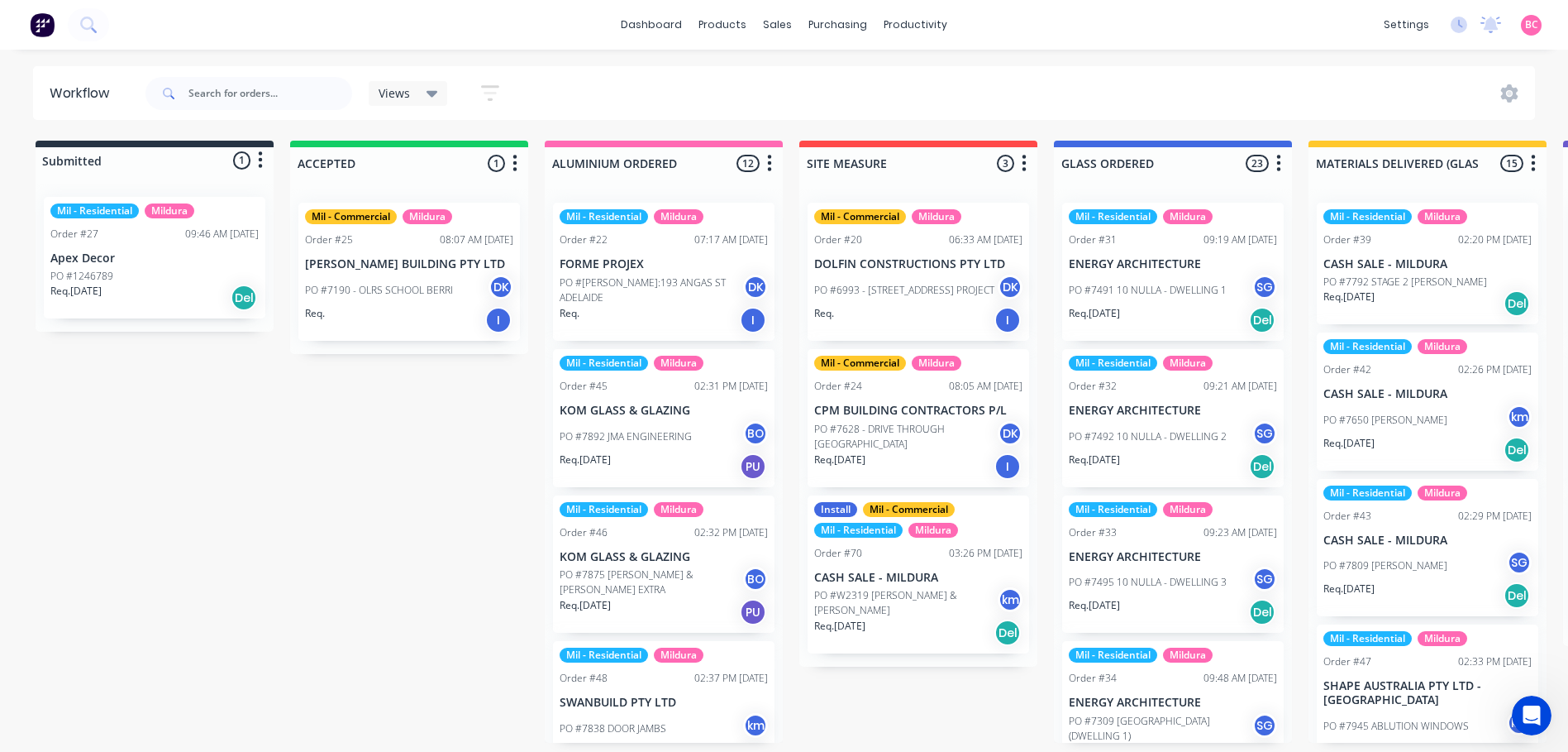
scroll to position [0, 0]
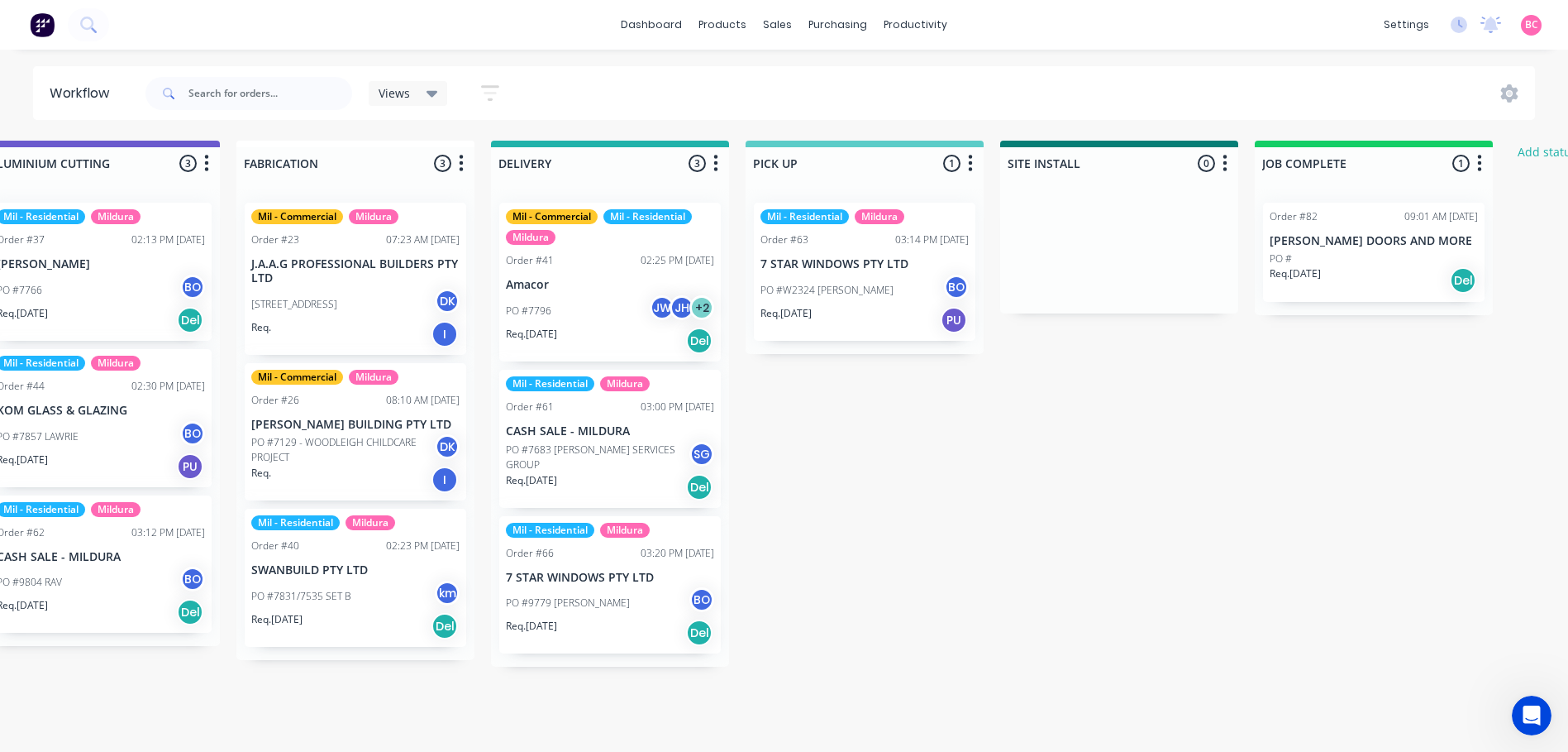
scroll to position [0, 1675]
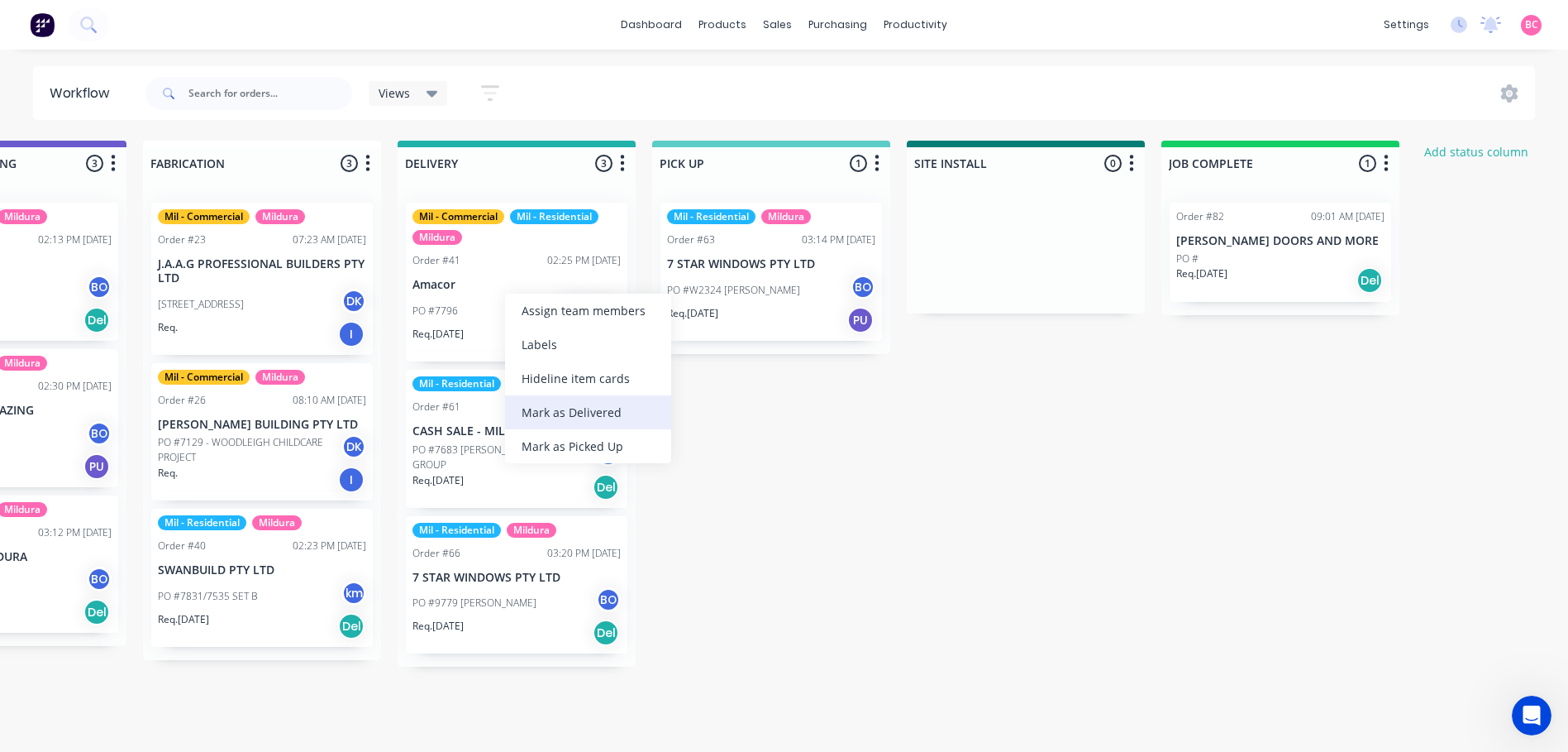
click at [586, 412] on div "Mark as Delivered" at bounding box center [588, 412] width 166 height 34
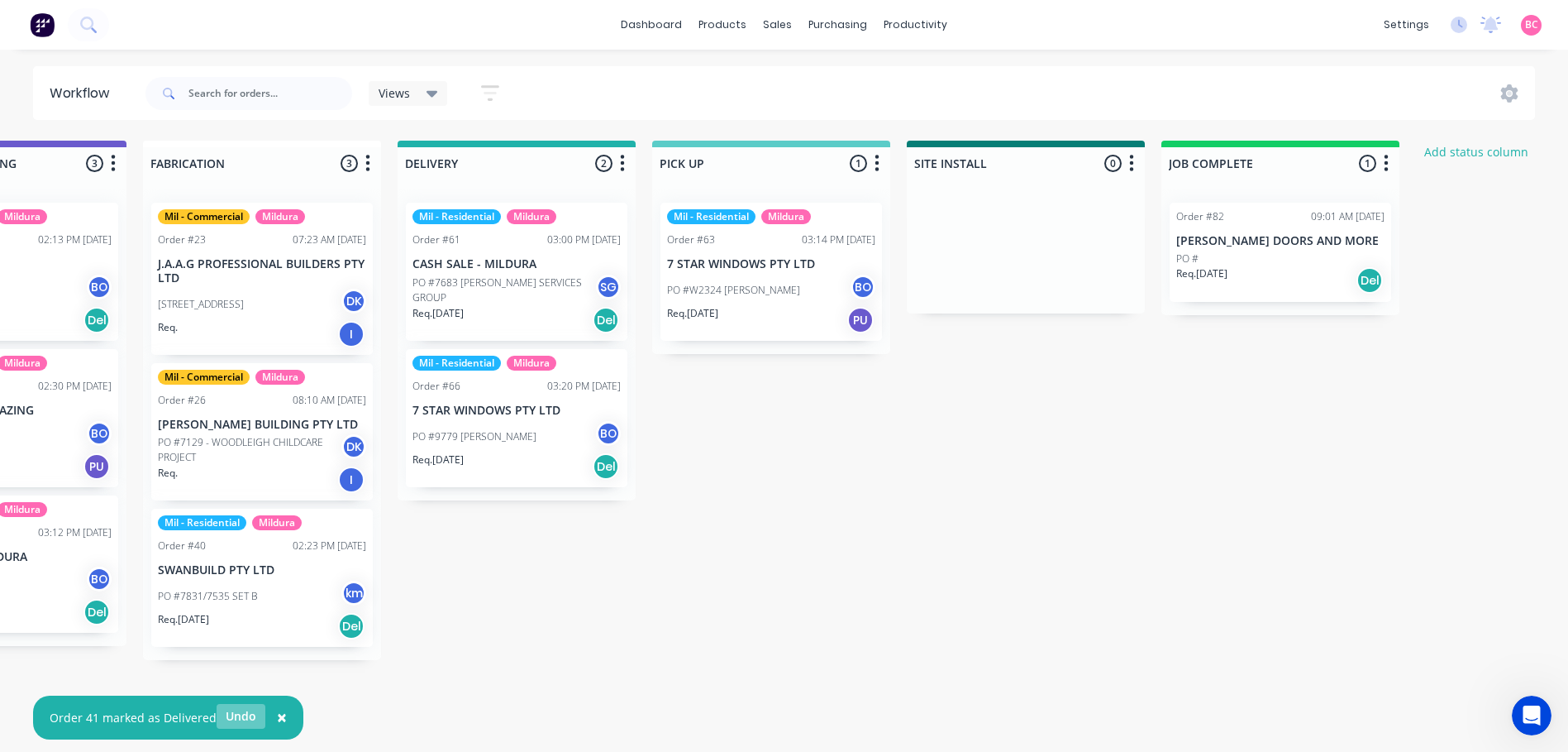
click at [239, 713] on button "Undo" at bounding box center [240, 716] width 49 height 25
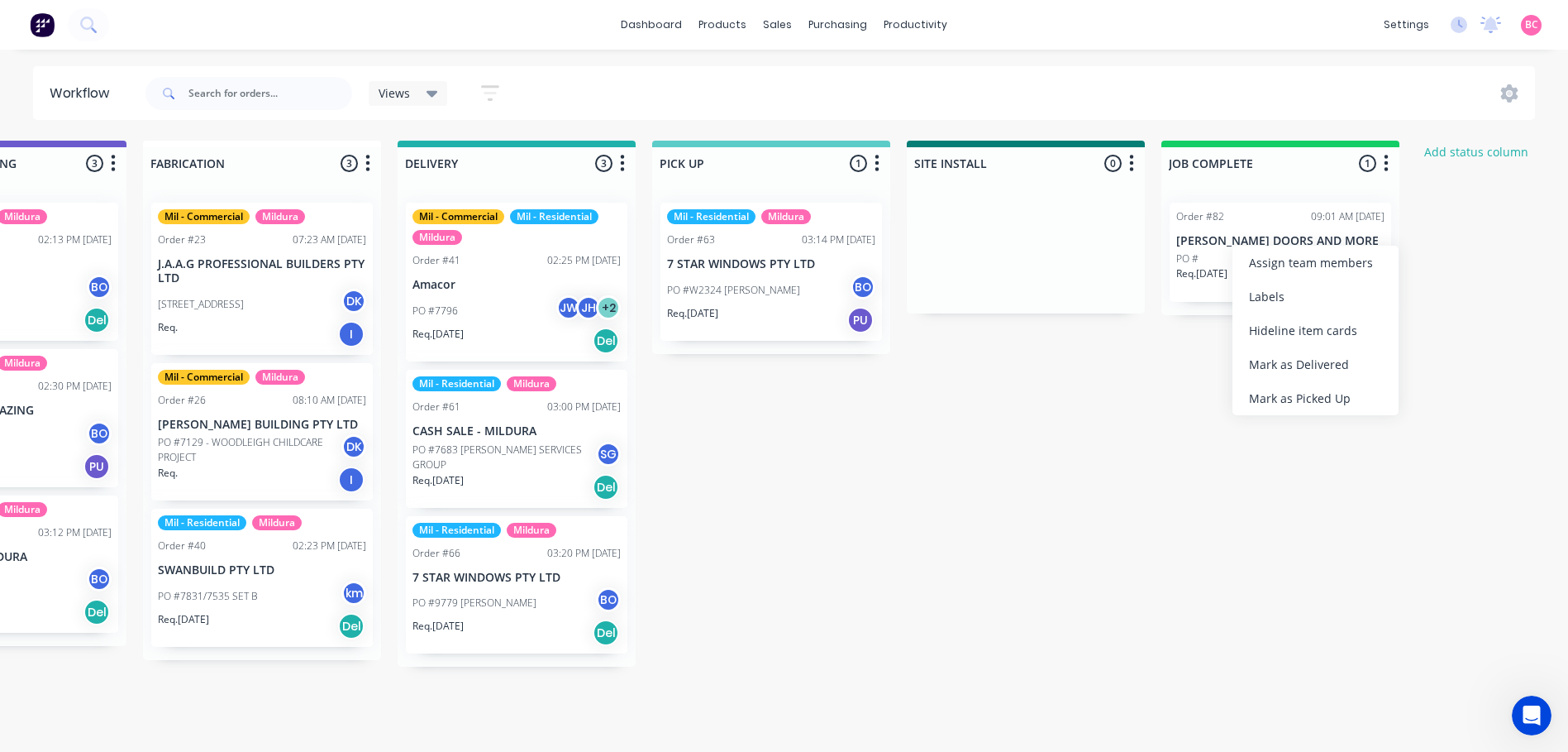
click at [1162, 367] on div "Submitted 1 Status colour #273444 hex #273444 Save Cancel Summaries Total order…" at bounding box center [50, 441] width 3476 height 602
click at [1243, 267] on div "Req. 06/10/25 Del" at bounding box center [1281, 280] width 209 height 28
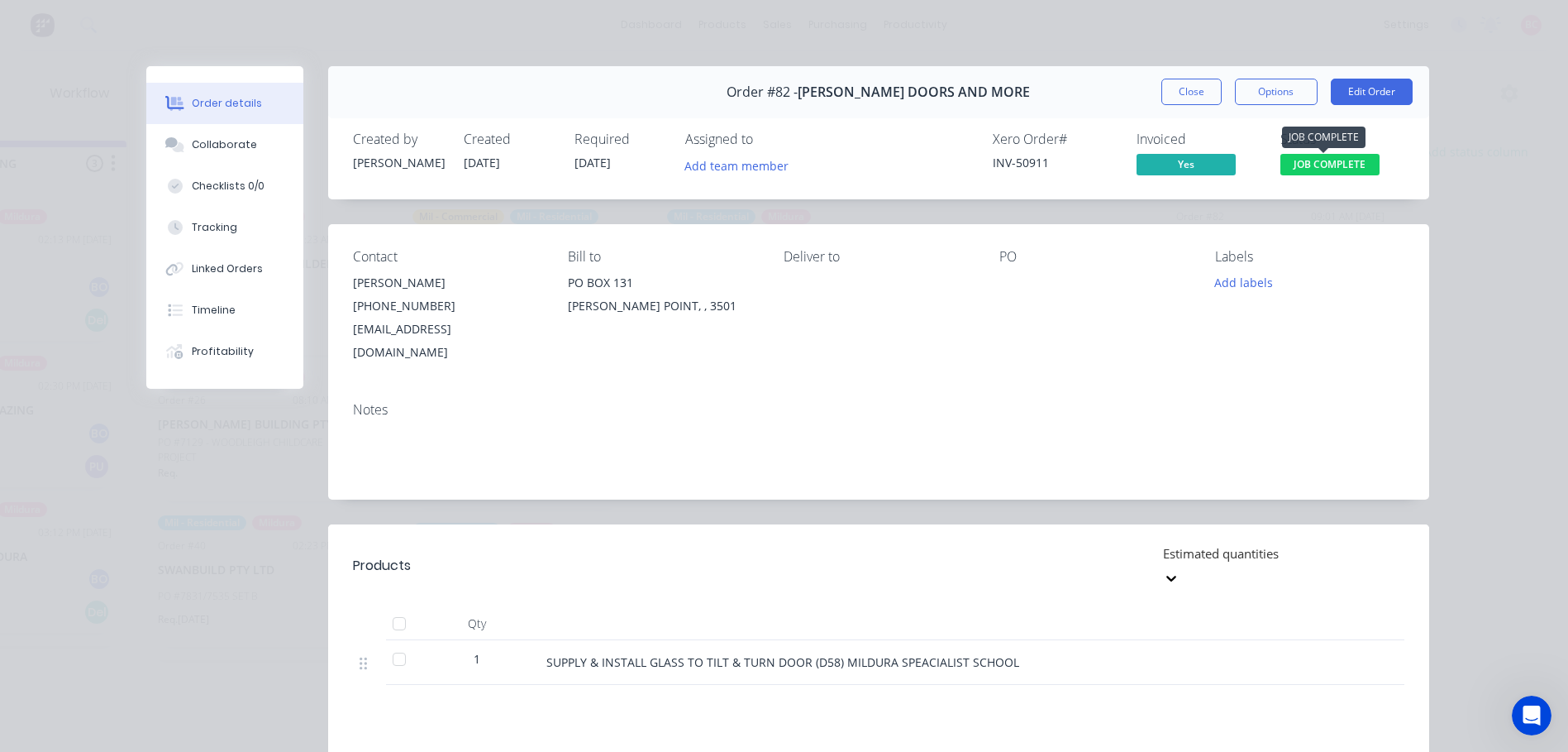
click at [1294, 158] on span "JOB COMPLETE" at bounding box center [1330, 164] width 99 height 21
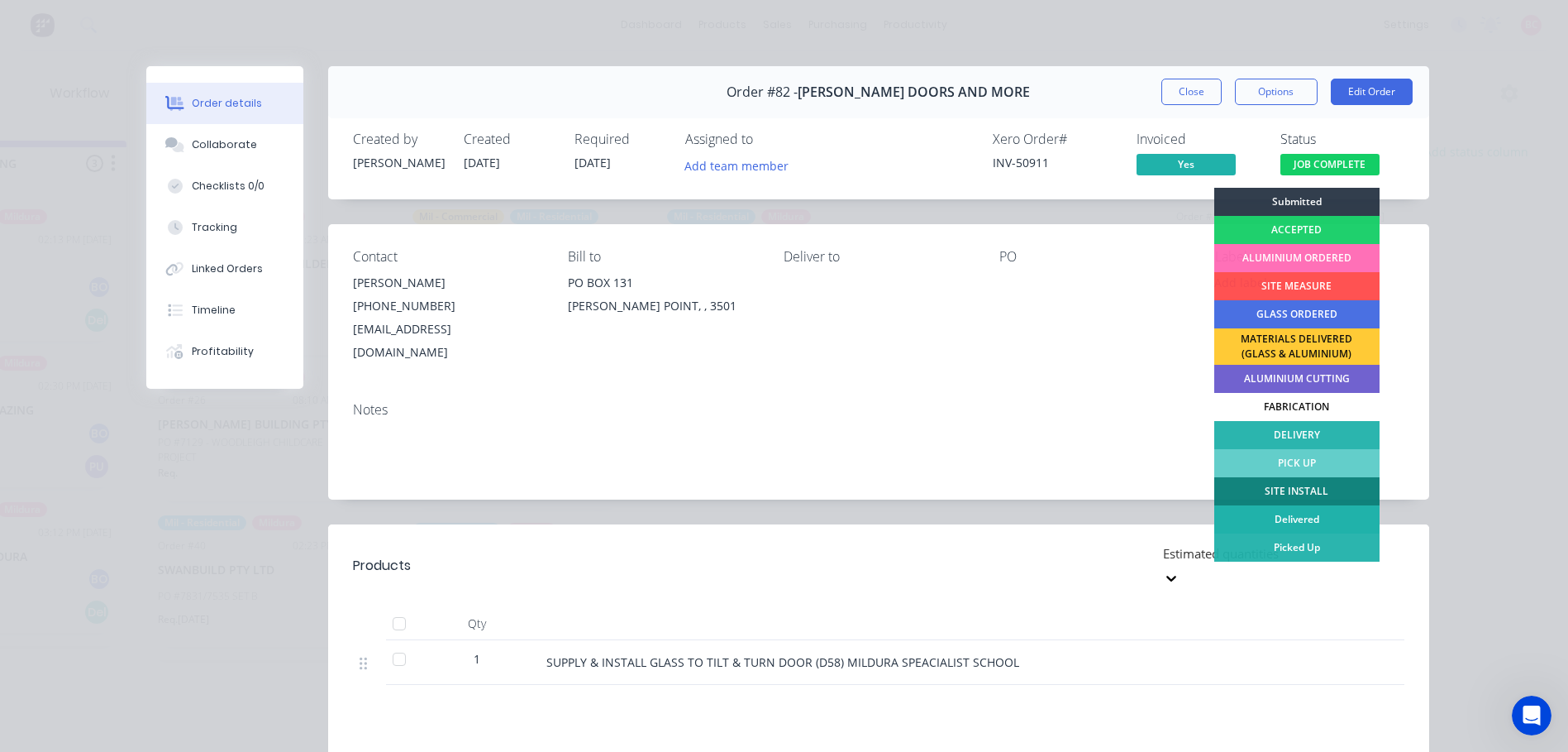
click at [1279, 518] on div "Delivered" at bounding box center [1297, 519] width 165 height 28
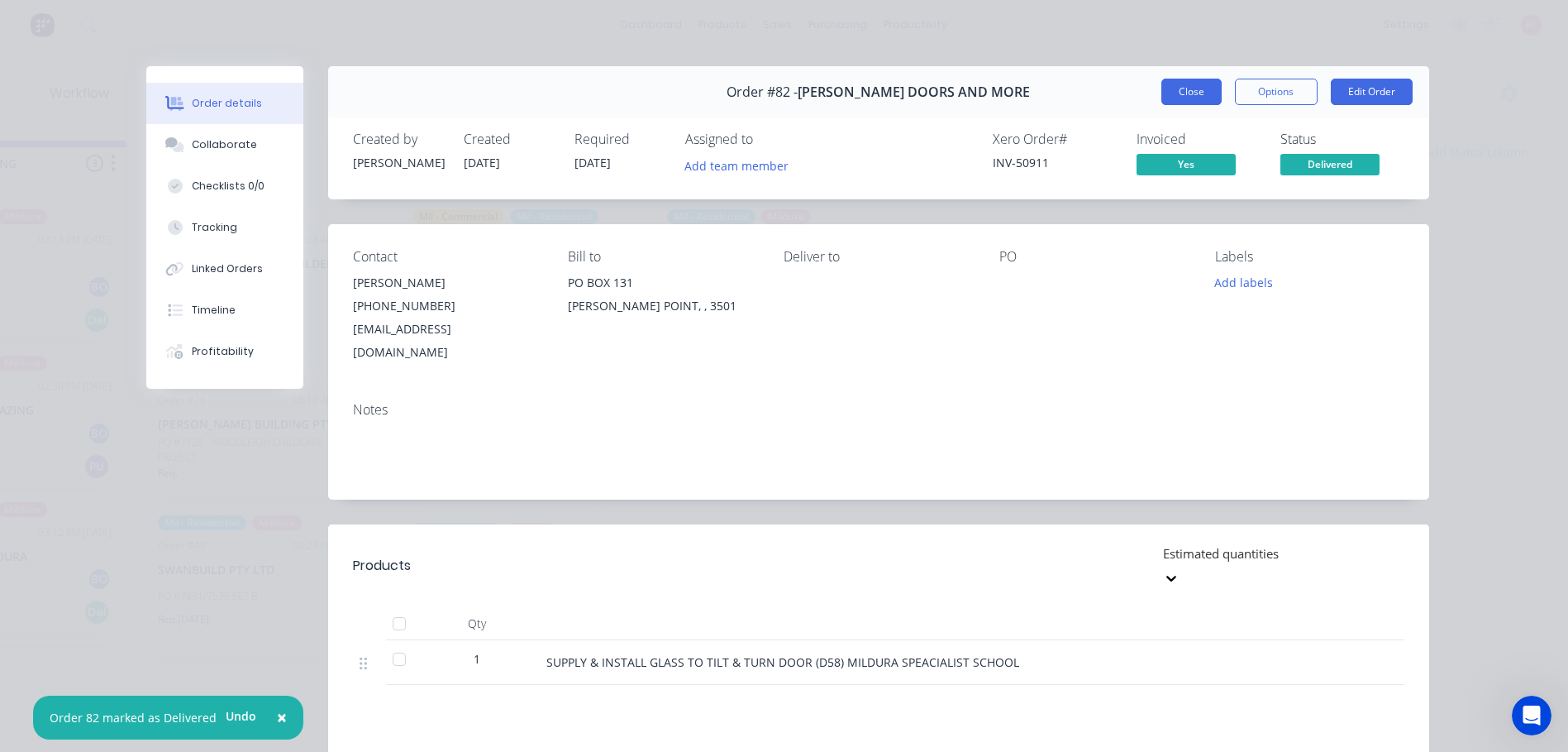
click at [1190, 96] on button "Close" at bounding box center [1192, 92] width 61 height 27
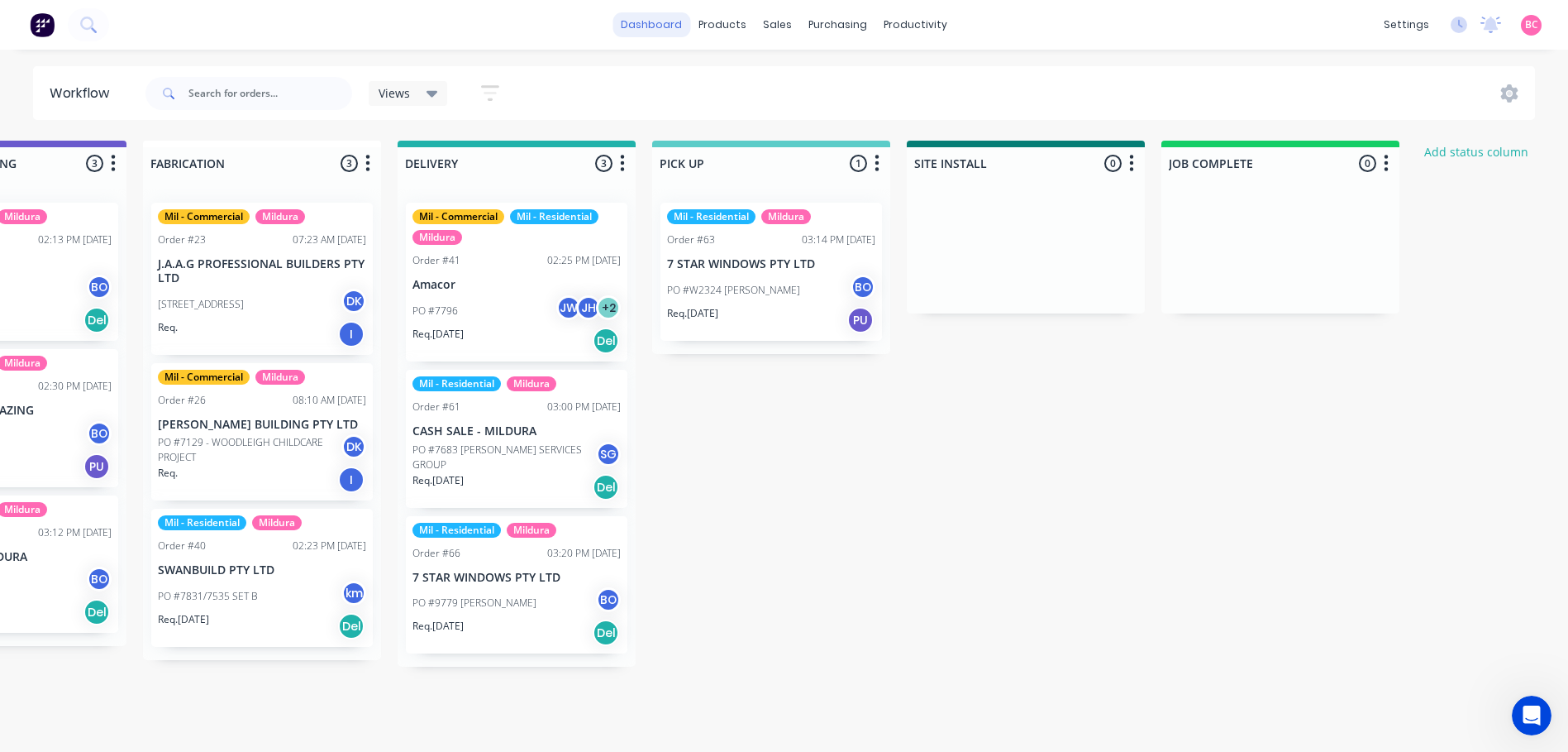
click at [641, 24] on link "dashboard" at bounding box center [651, 25] width 78 height 25
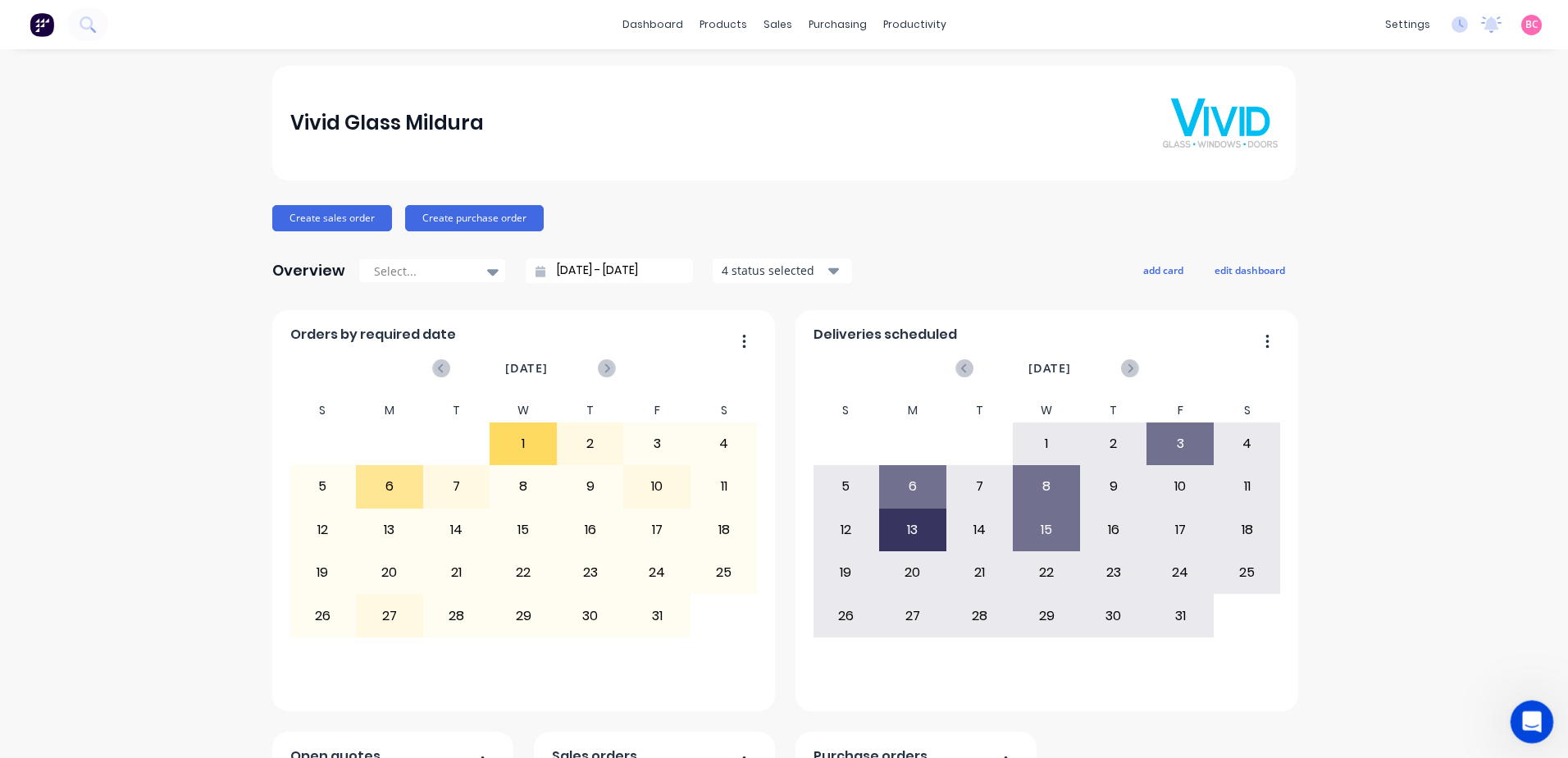
click at [1519, 731] on div "Open Intercom Messenger" at bounding box center [1530, 719] width 54 height 54
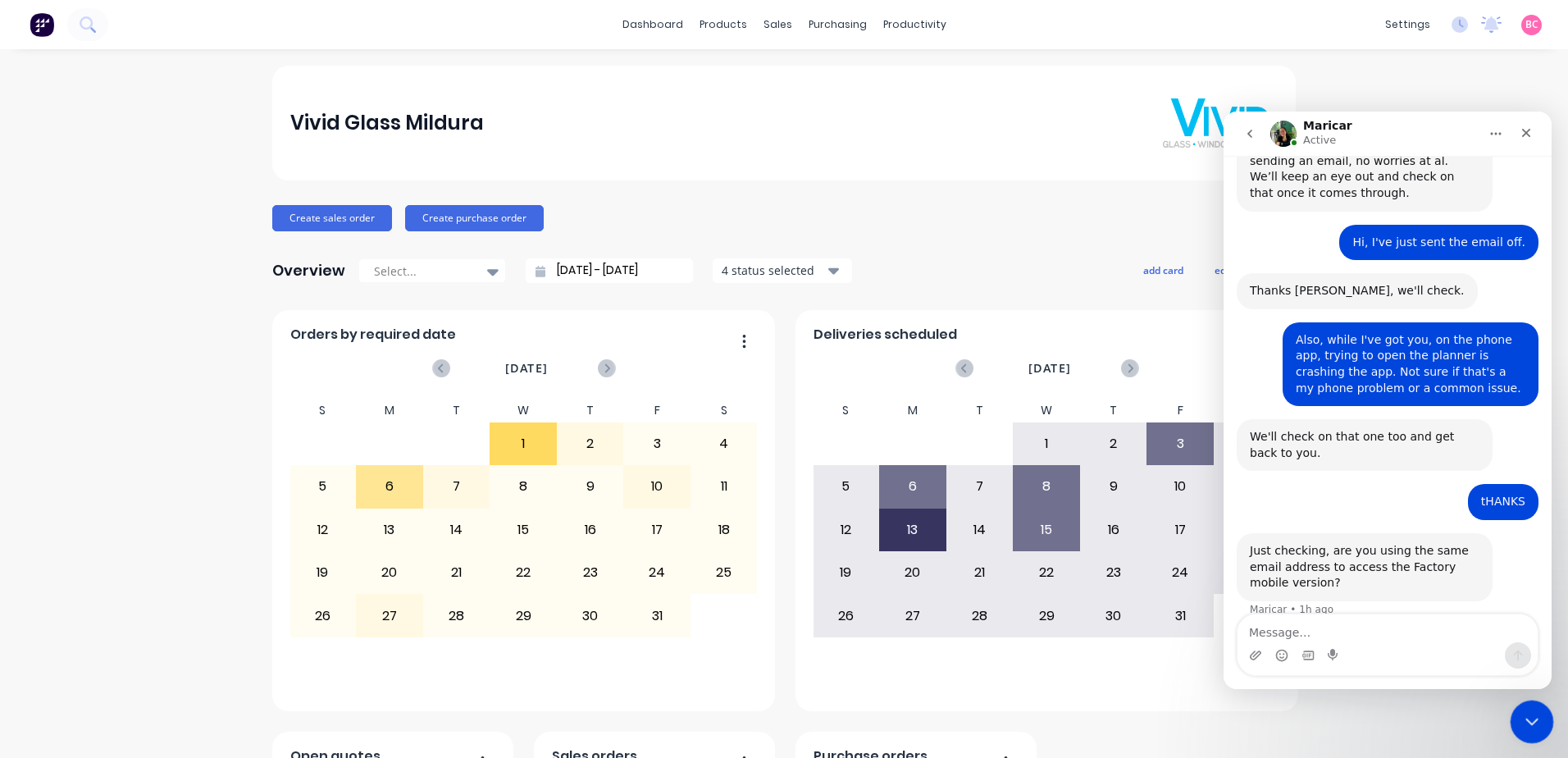
scroll to position [956, 0]
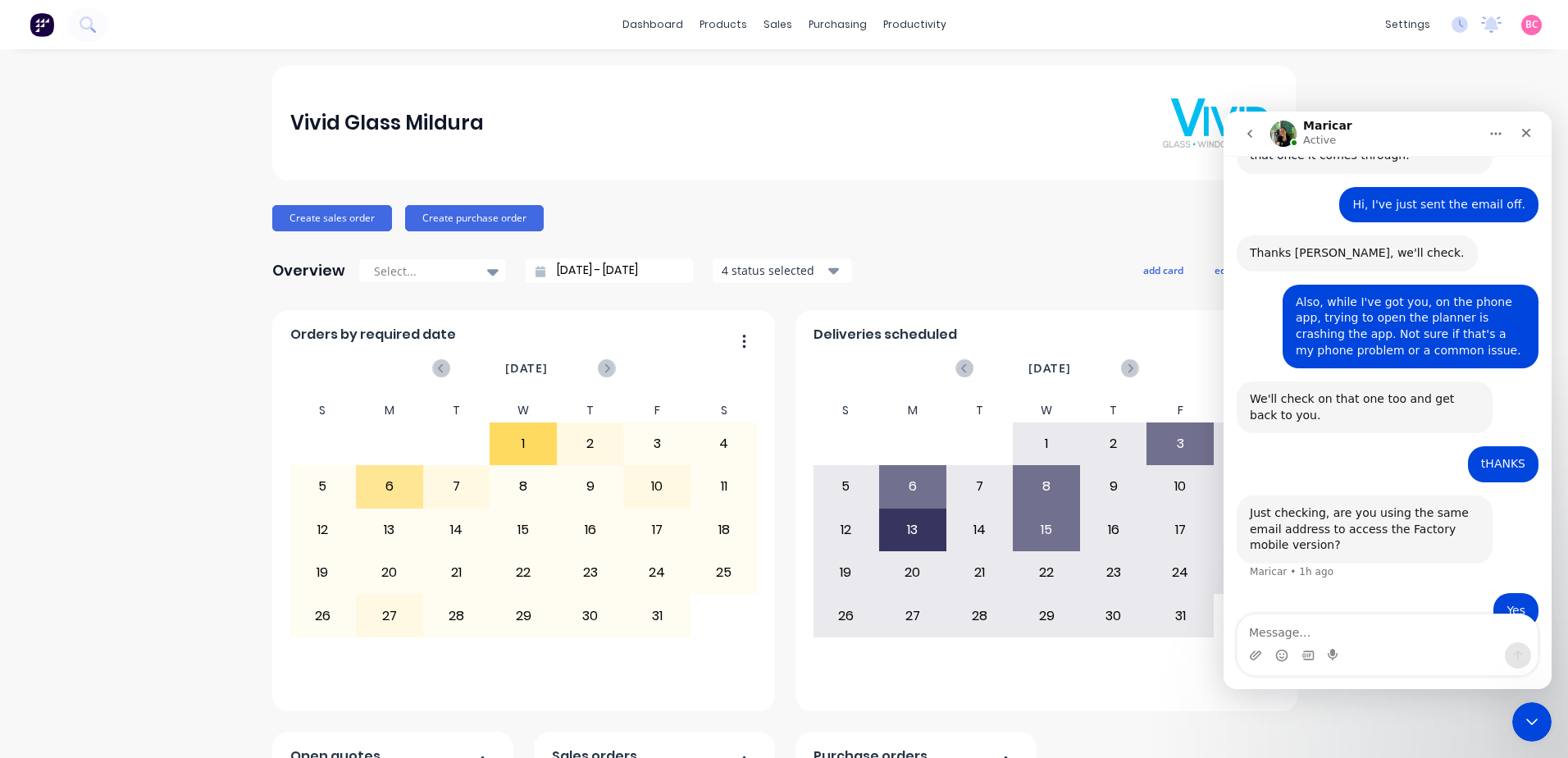
click at [1241, 128] on button "go back" at bounding box center [1249, 133] width 31 height 31
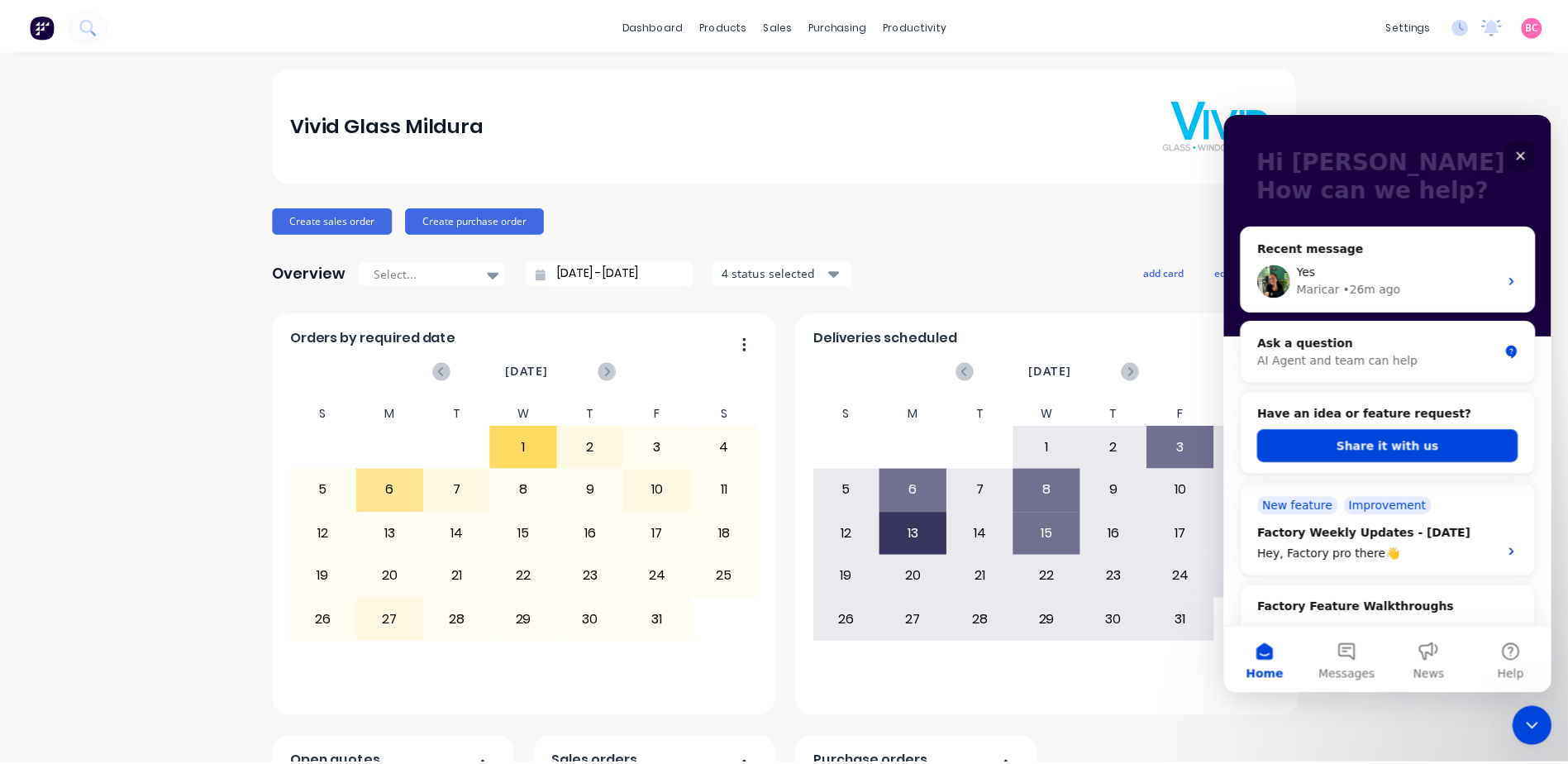
scroll to position [165, 0]
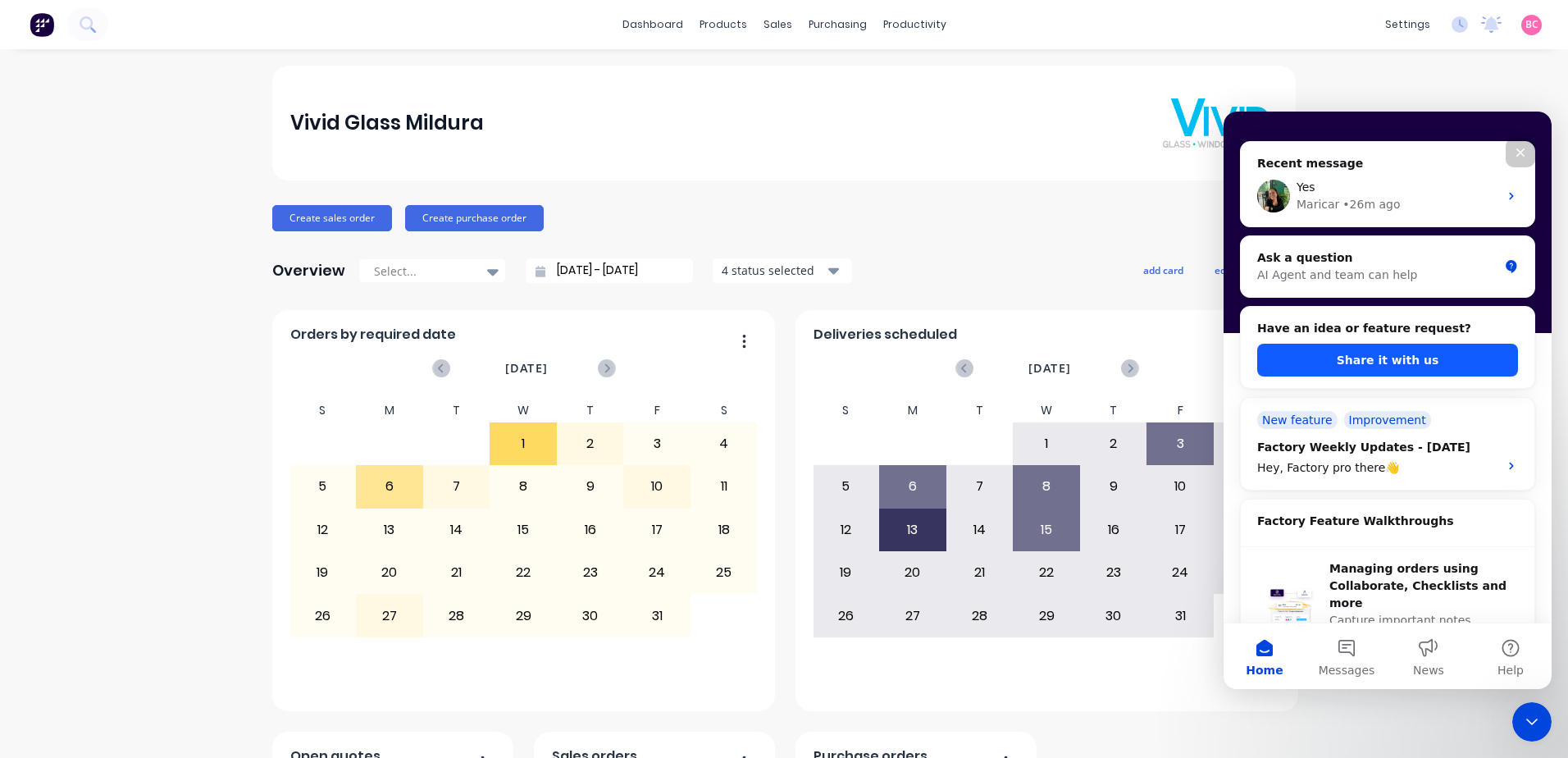
click at [1386, 360] on button "Share it with us" at bounding box center [1387, 359] width 261 height 33
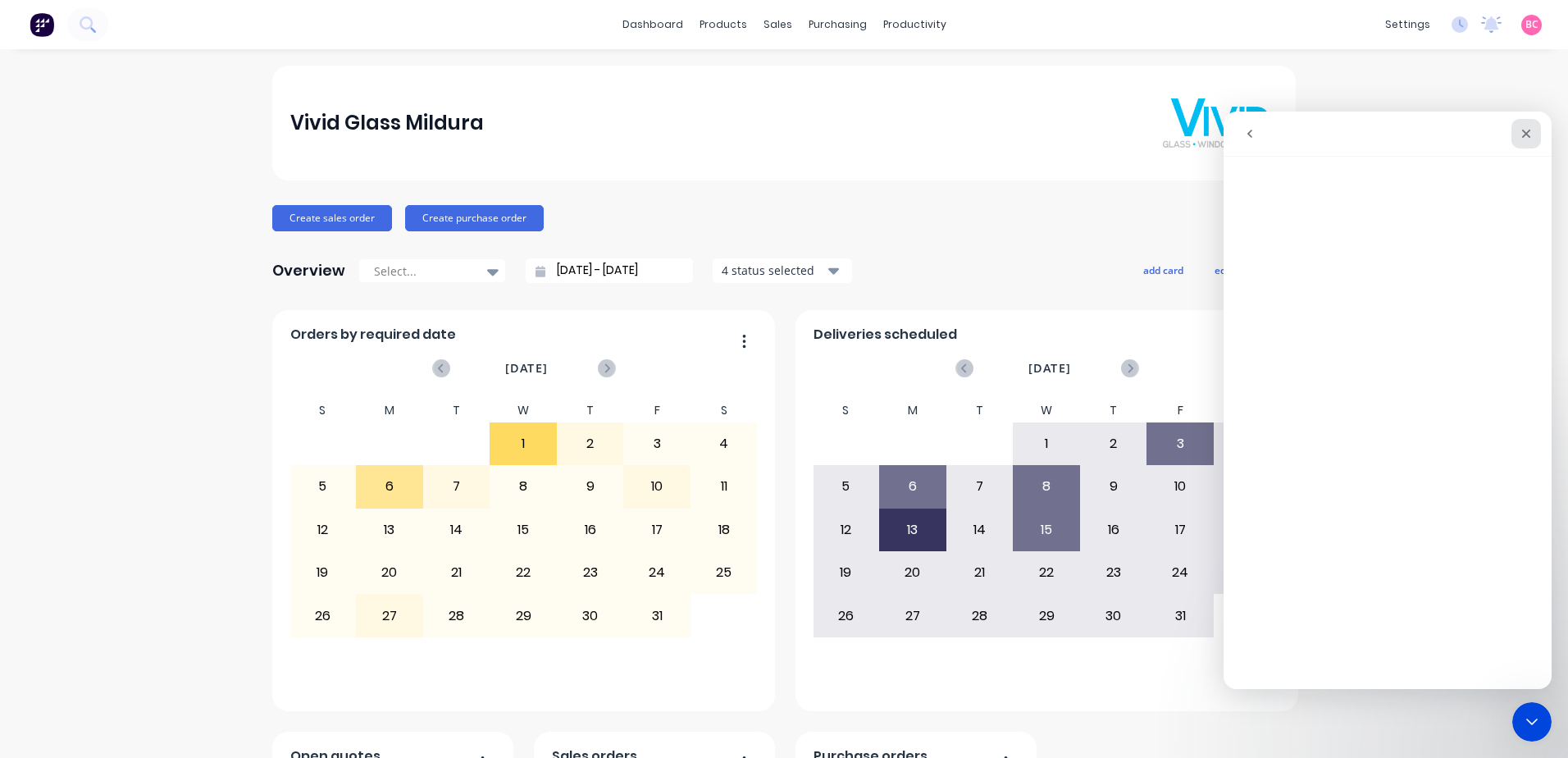
click at [1528, 131] on icon "Close" at bounding box center [1526, 134] width 9 height 9
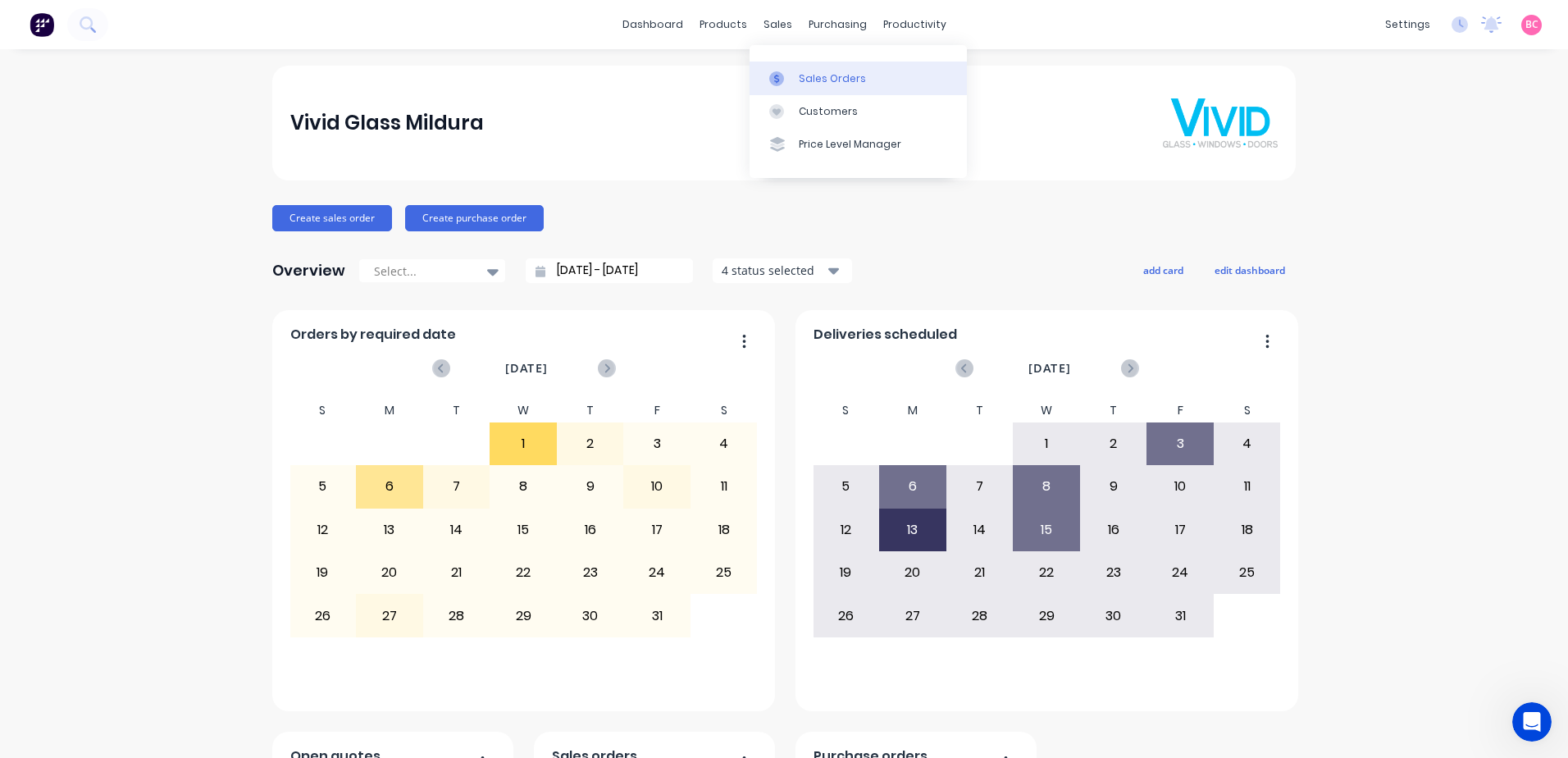
click at [812, 73] on div "Sales Orders" at bounding box center [832, 78] width 67 height 14
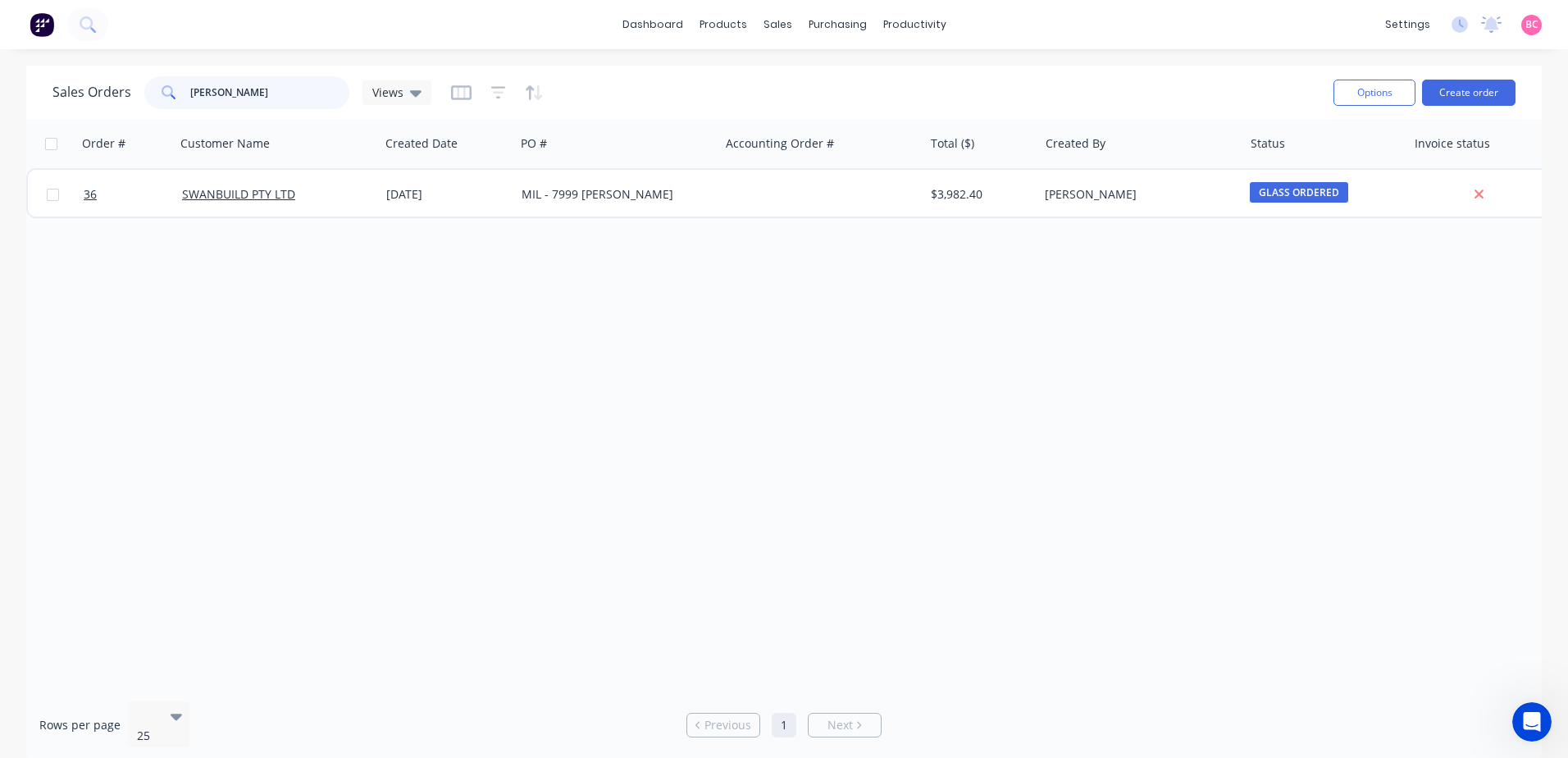
drag, startPoint x: 255, startPoint y: 93, endPoint x: 181, endPoint y: 92, distance: 74.0
click at [181, 92] on div "crooke" at bounding box center [247, 92] width 205 height 33
type input "owen"
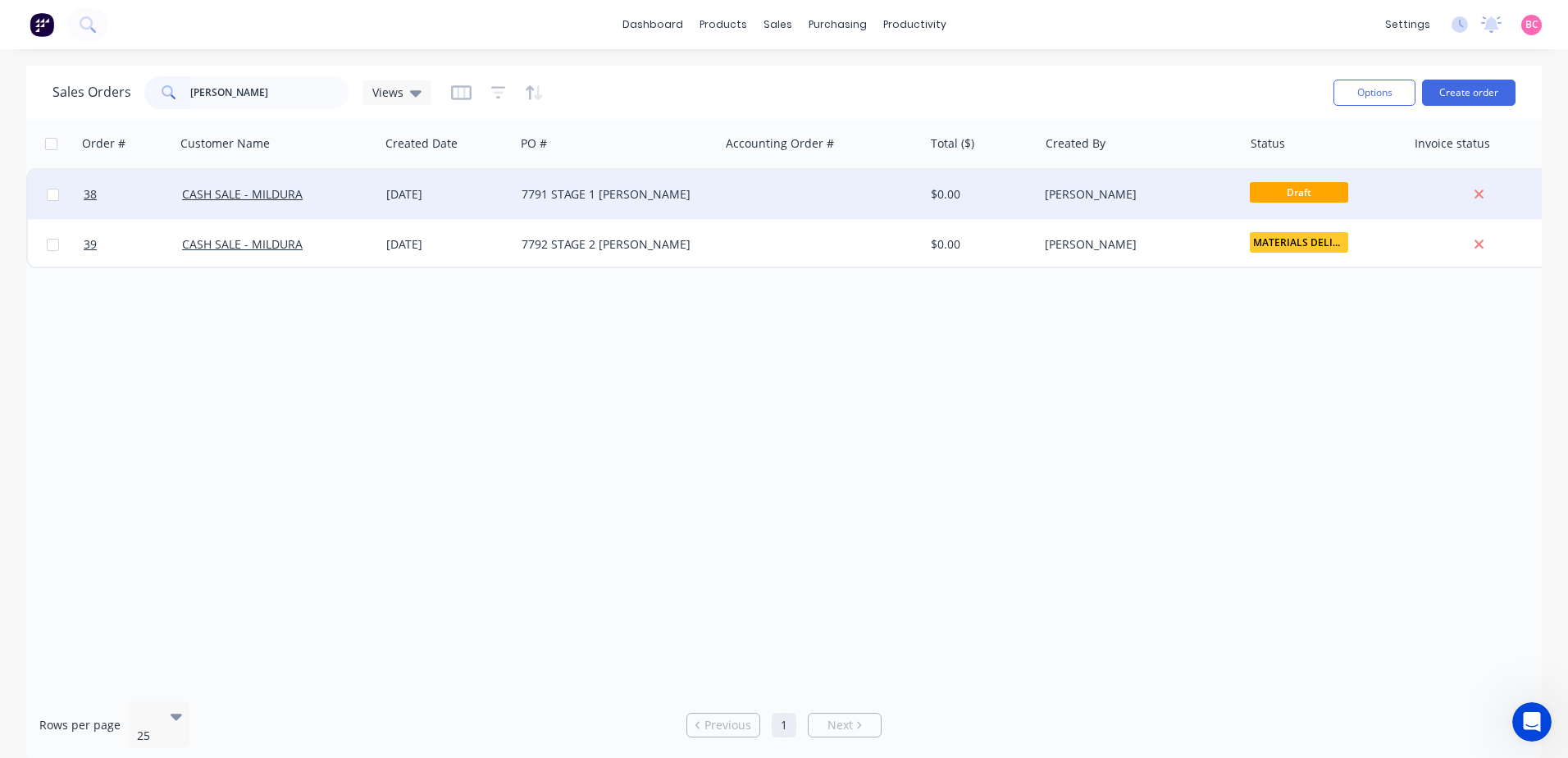
click at [639, 191] on div "7791 STAGE 1 OWEN EVANS" at bounding box center [612, 194] width 182 height 16
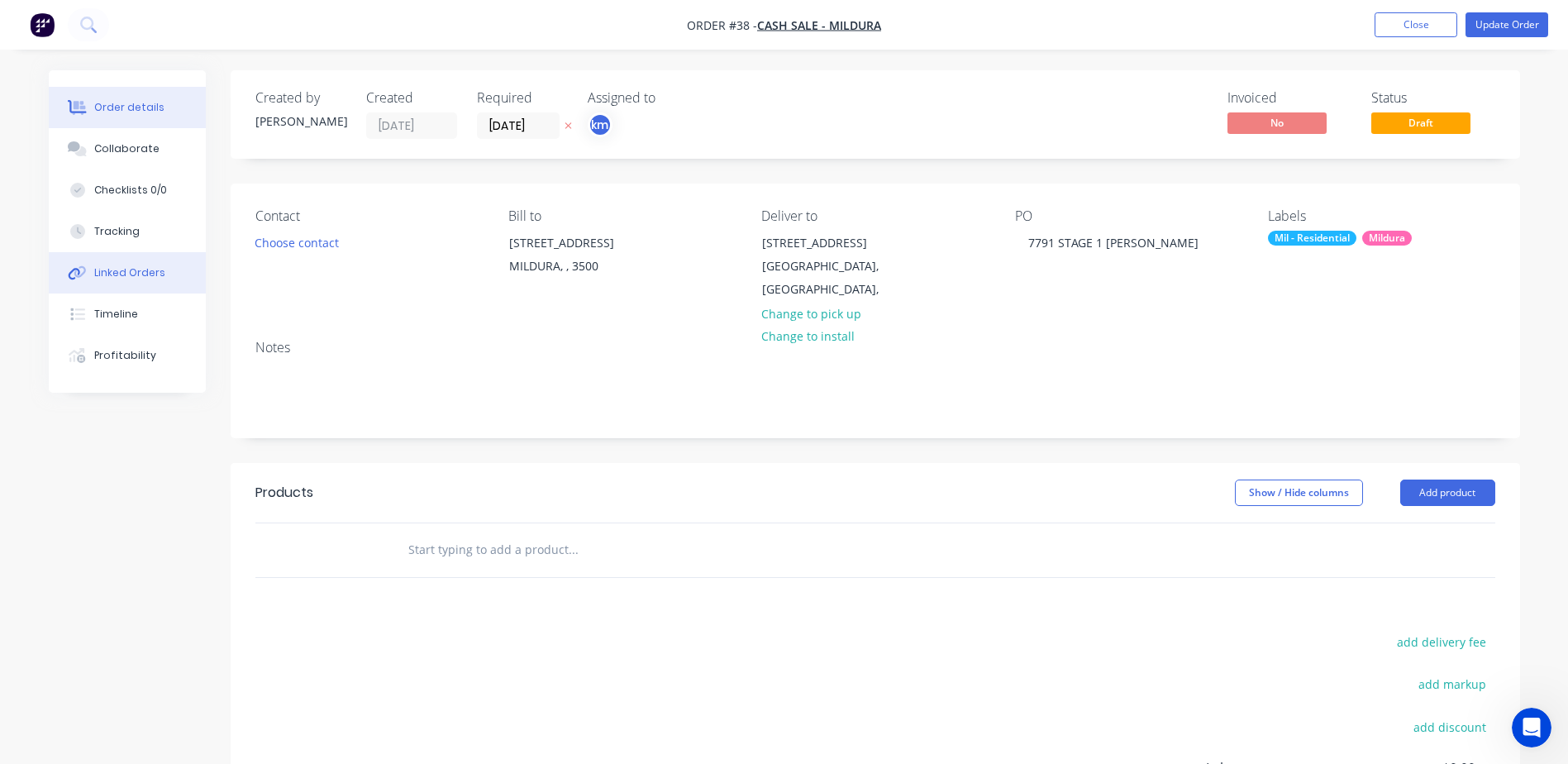
click at [118, 267] on div "Linked Orders" at bounding box center [129, 272] width 71 height 15
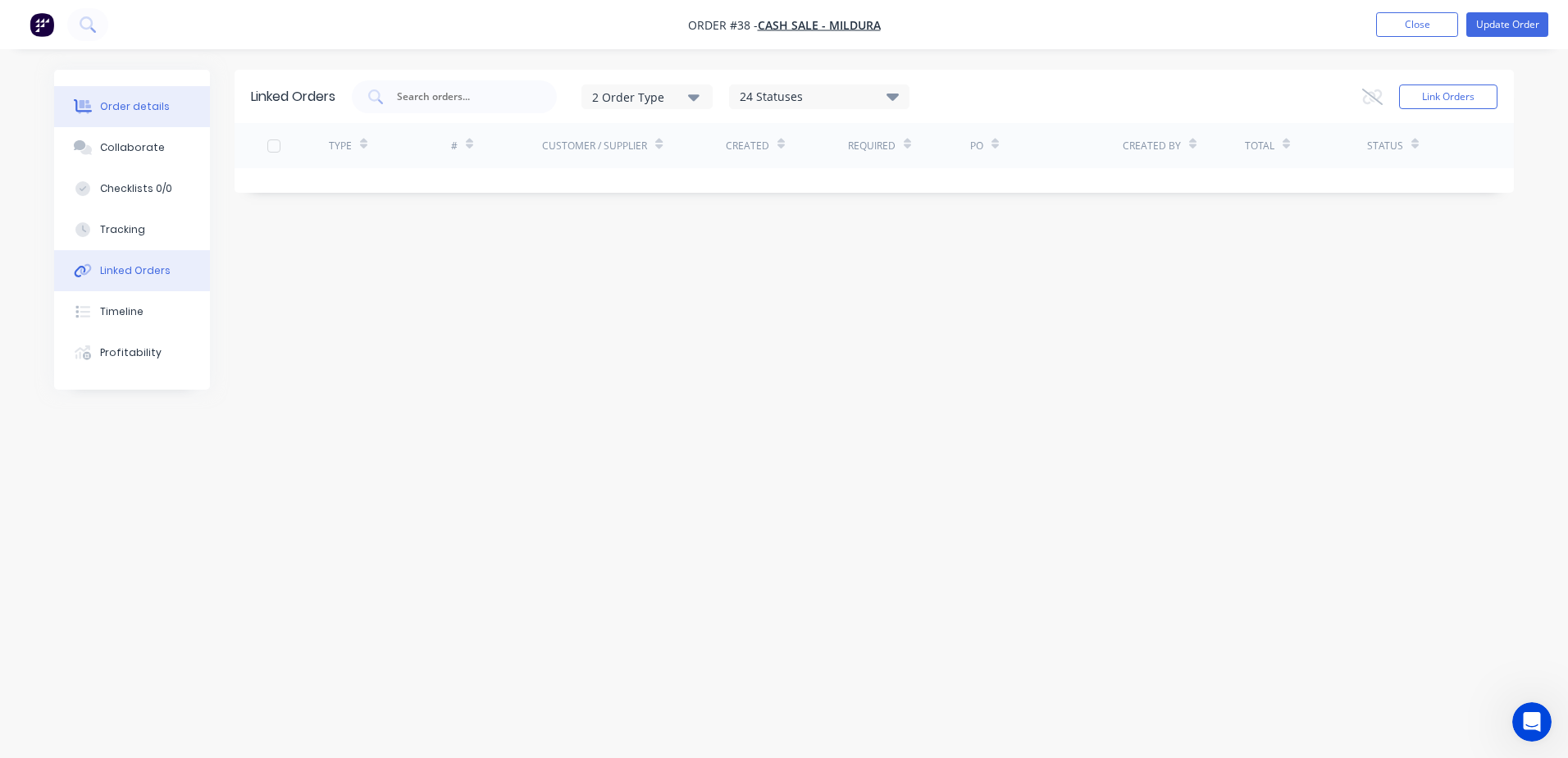
click at [137, 108] on div "Order details" at bounding box center [135, 106] width 70 height 14
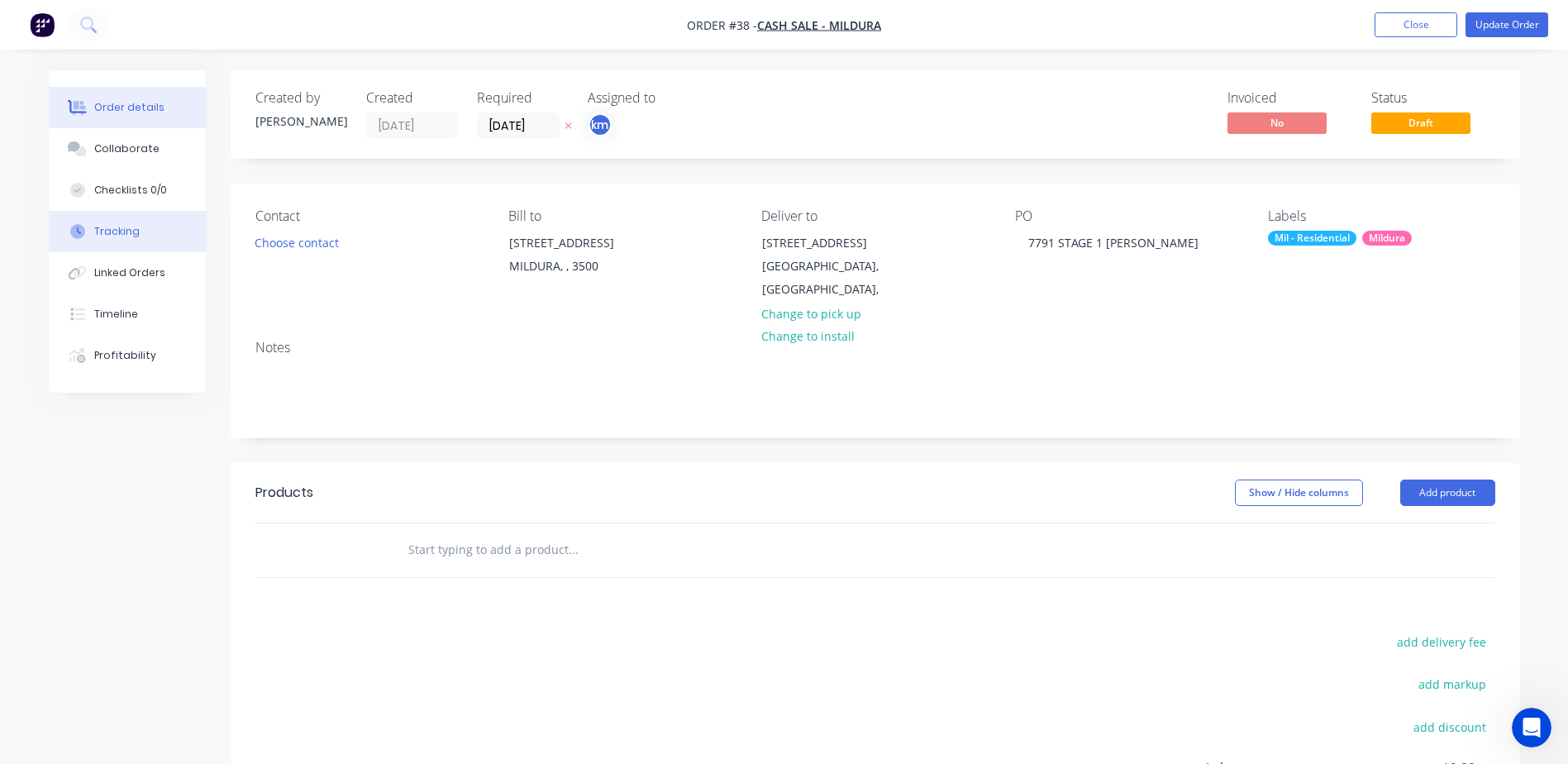
click at [127, 235] on div "Tracking" at bounding box center [116, 231] width 45 height 15
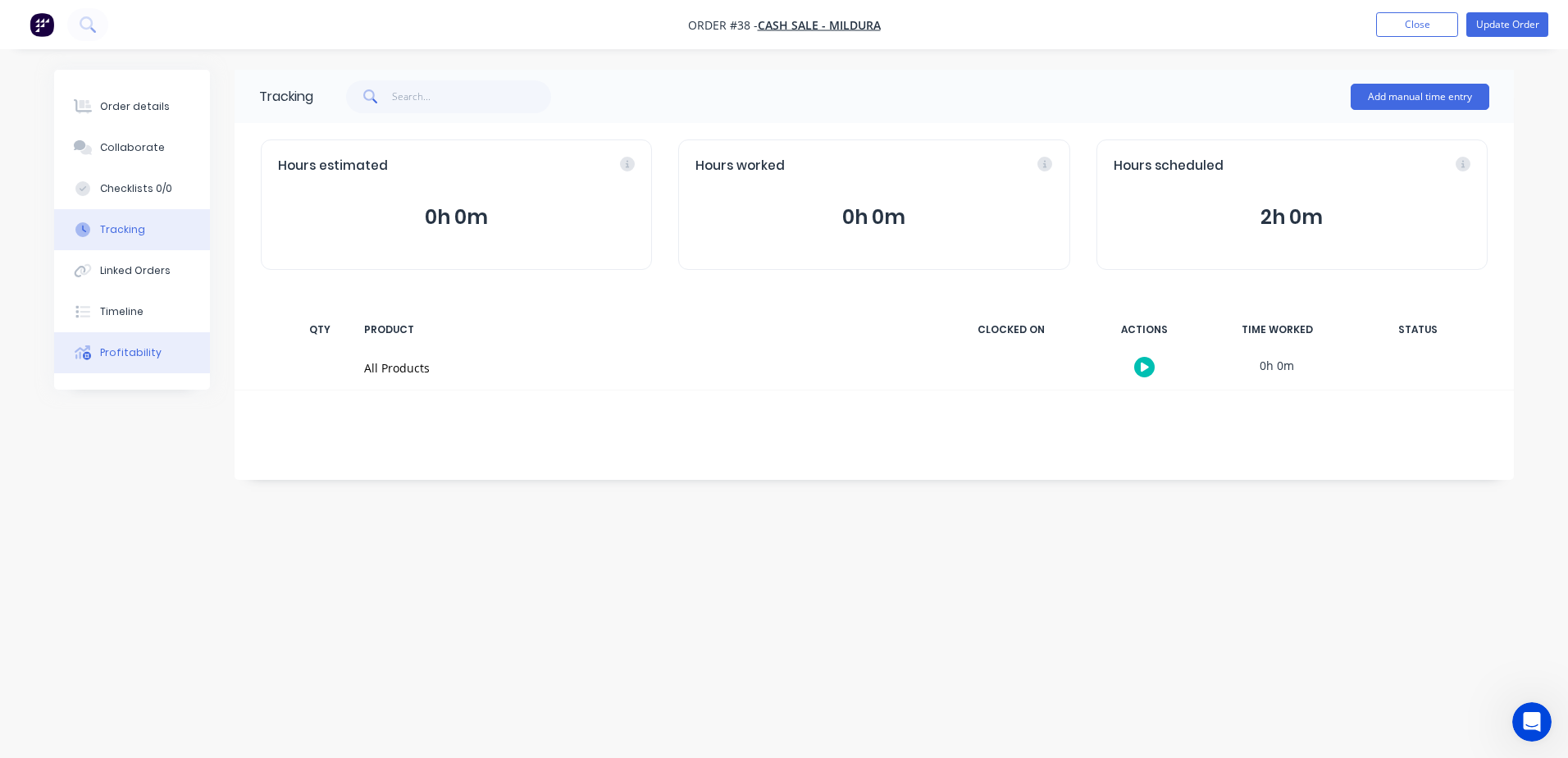
click at [138, 341] on button "Profitability" at bounding box center [132, 353] width 156 height 41
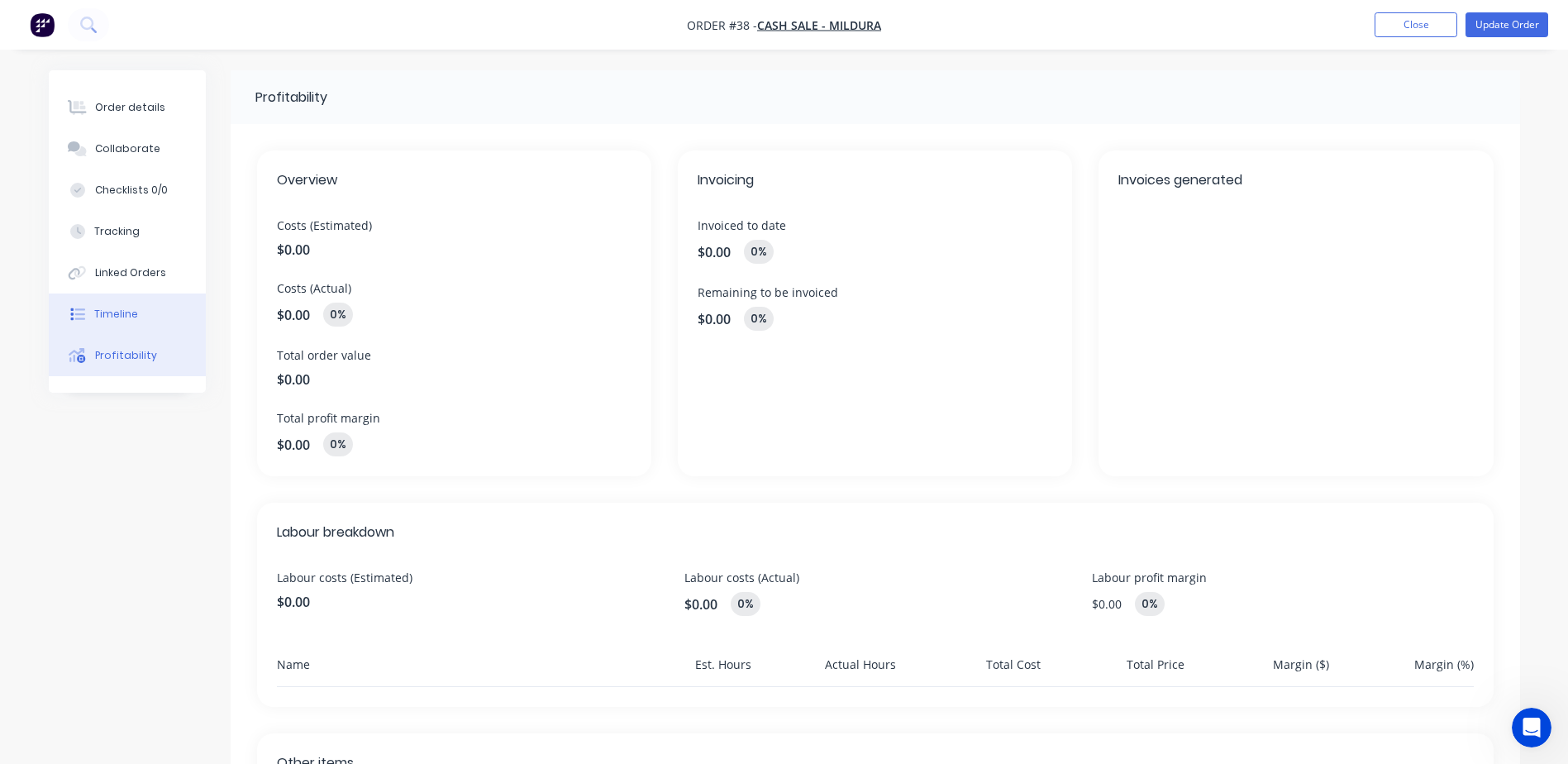
click at [132, 321] on button "Timeline" at bounding box center [127, 314] width 157 height 41
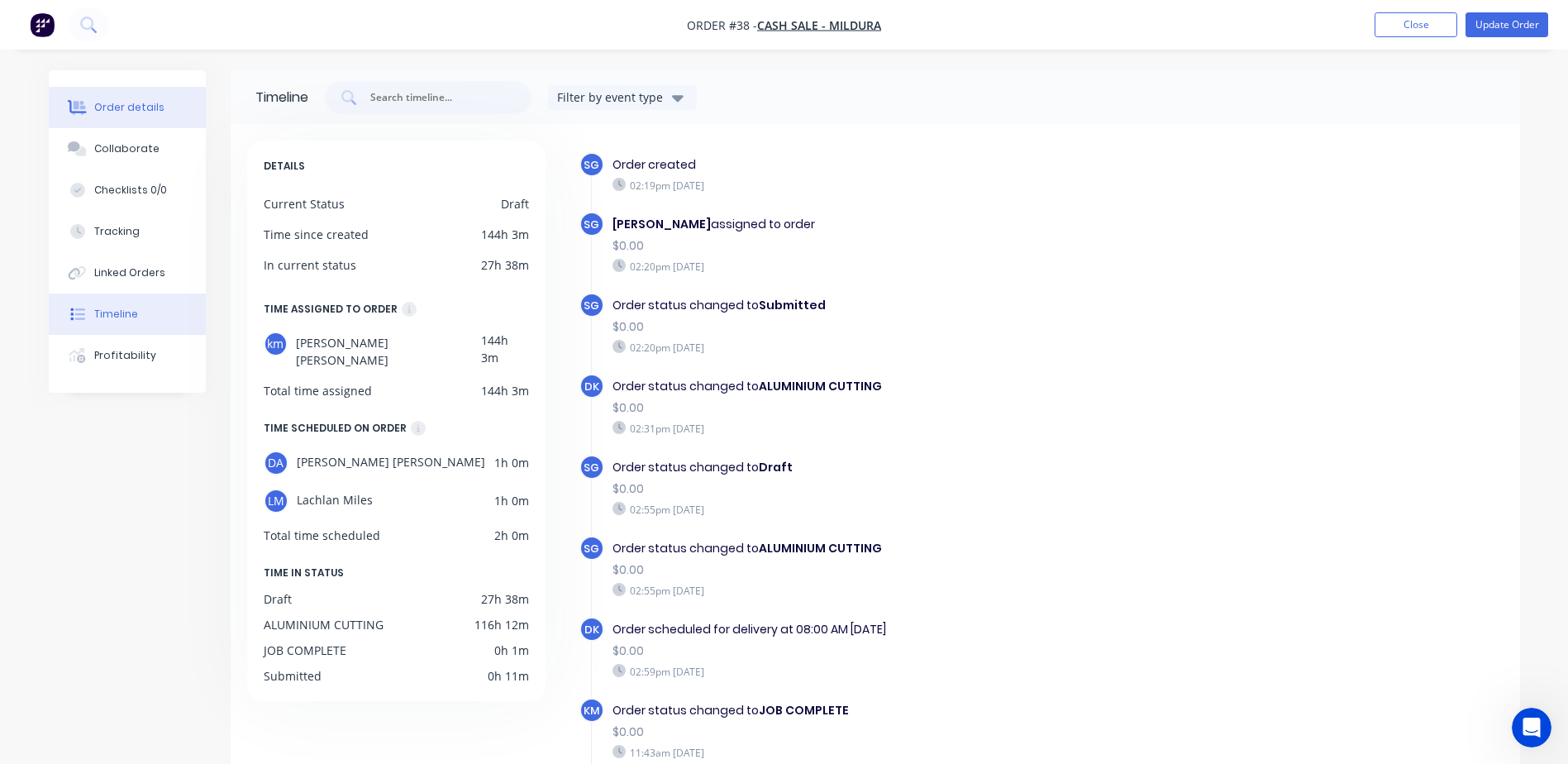
click at [121, 102] on div "Order details" at bounding box center [129, 107] width 70 height 15
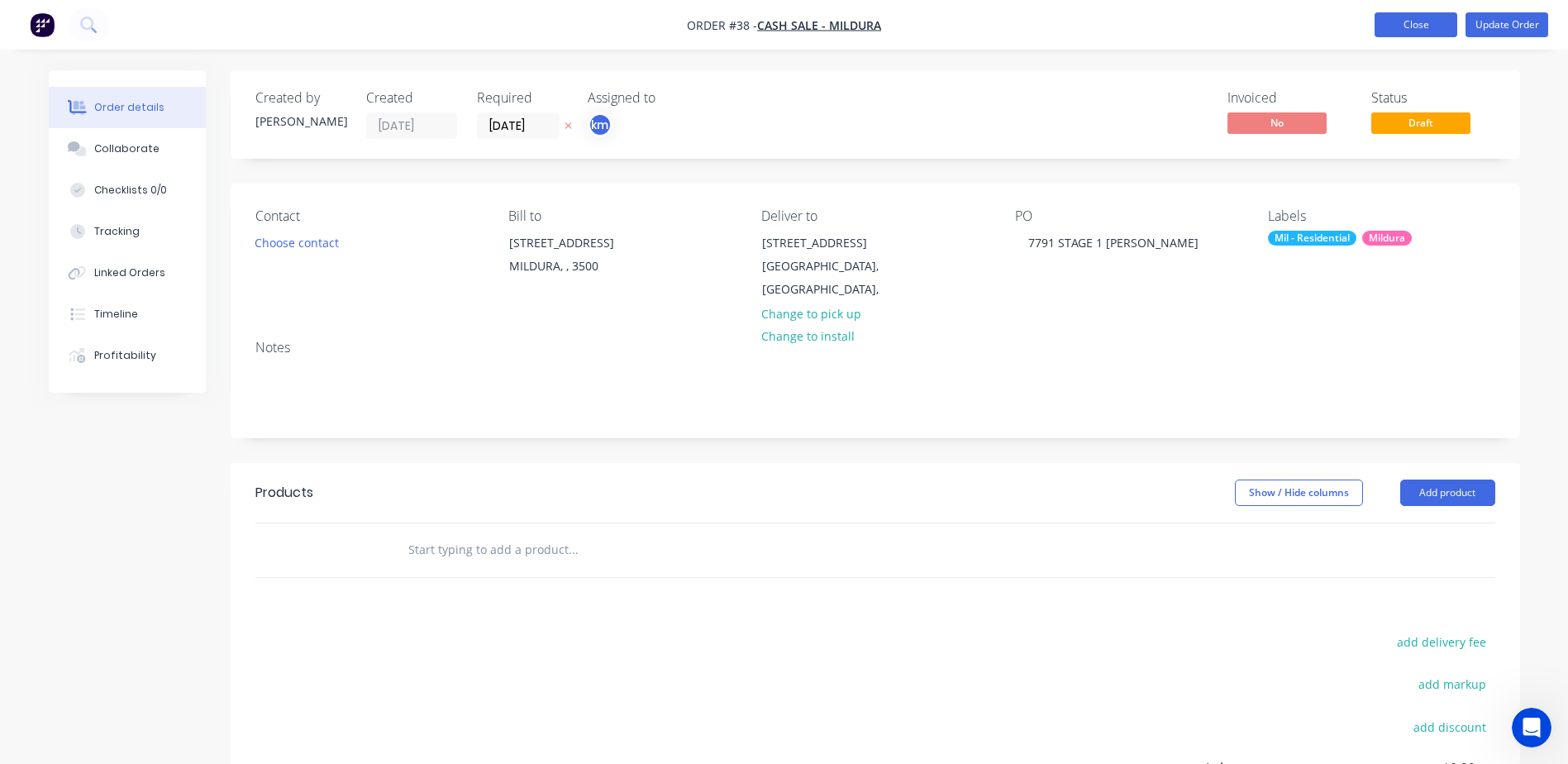
click at [1422, 29] on button "Close" at bounding box center [1416, 25] width 83 height 25
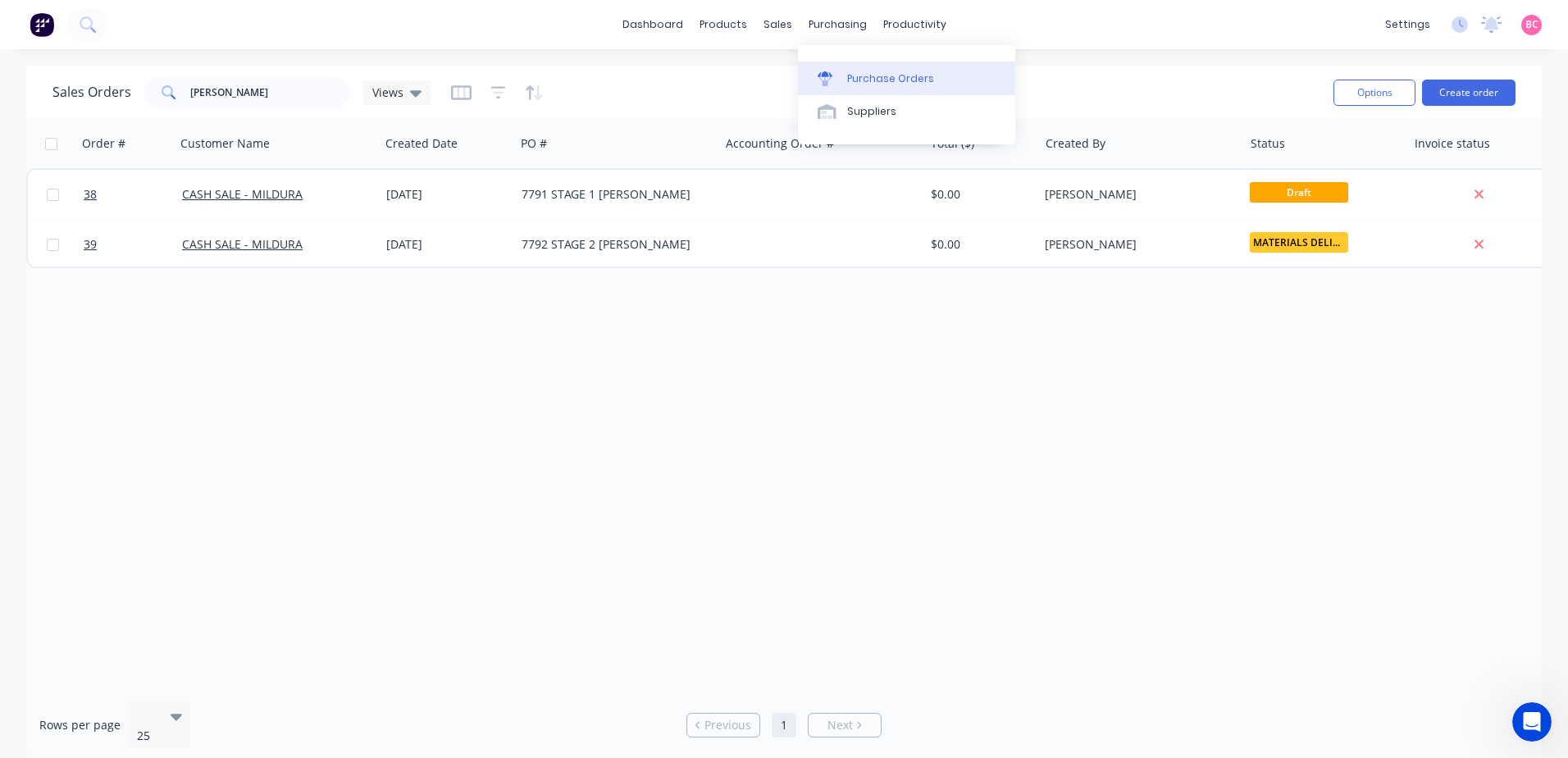
click at [864, 71] on div "Purchase Orders" at bounding box center [890, 78] width 87 height 14
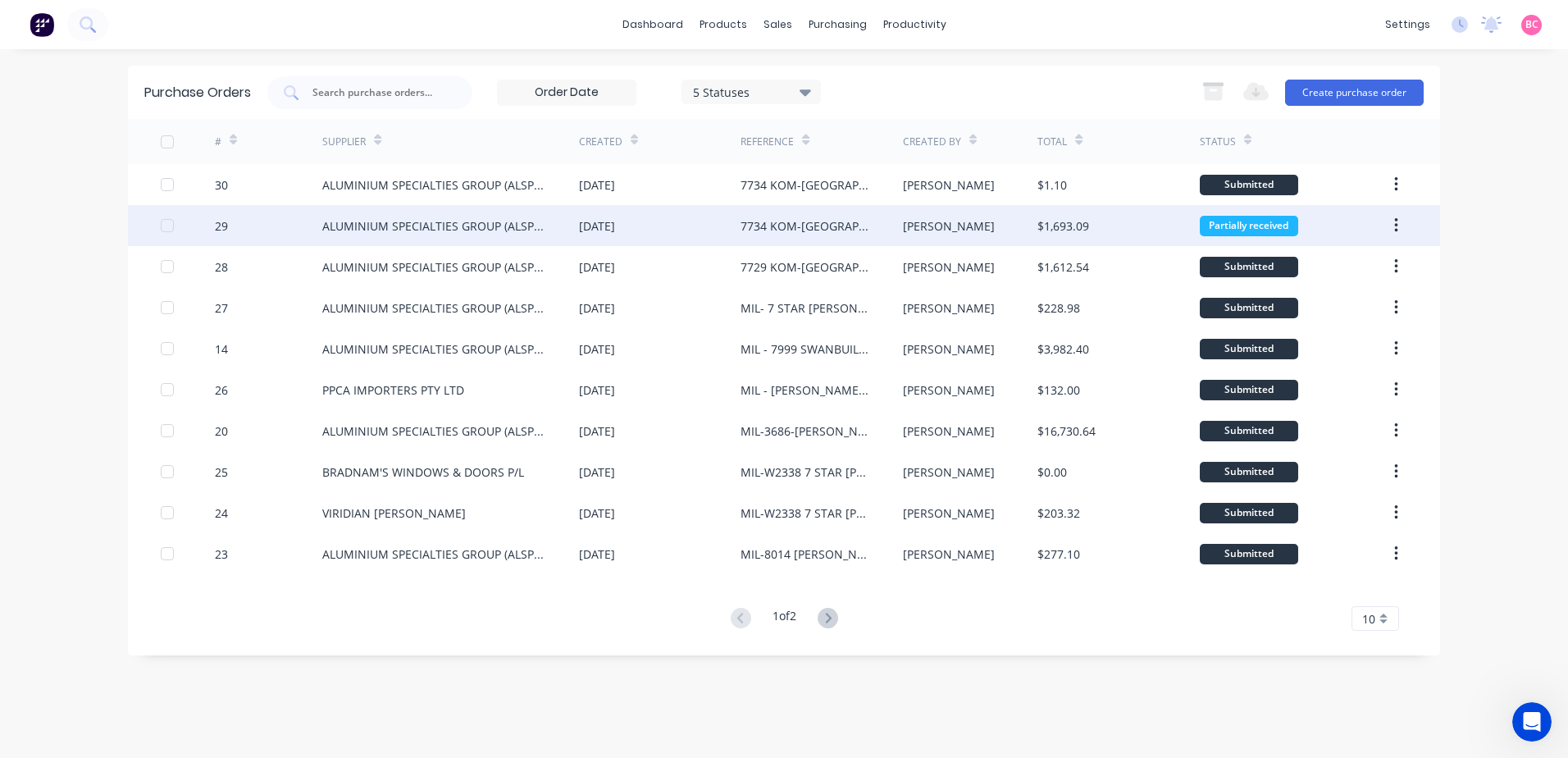
click at [692, 226] on div "[DATE]" at bounding box center [660, 226] width 161 height 41
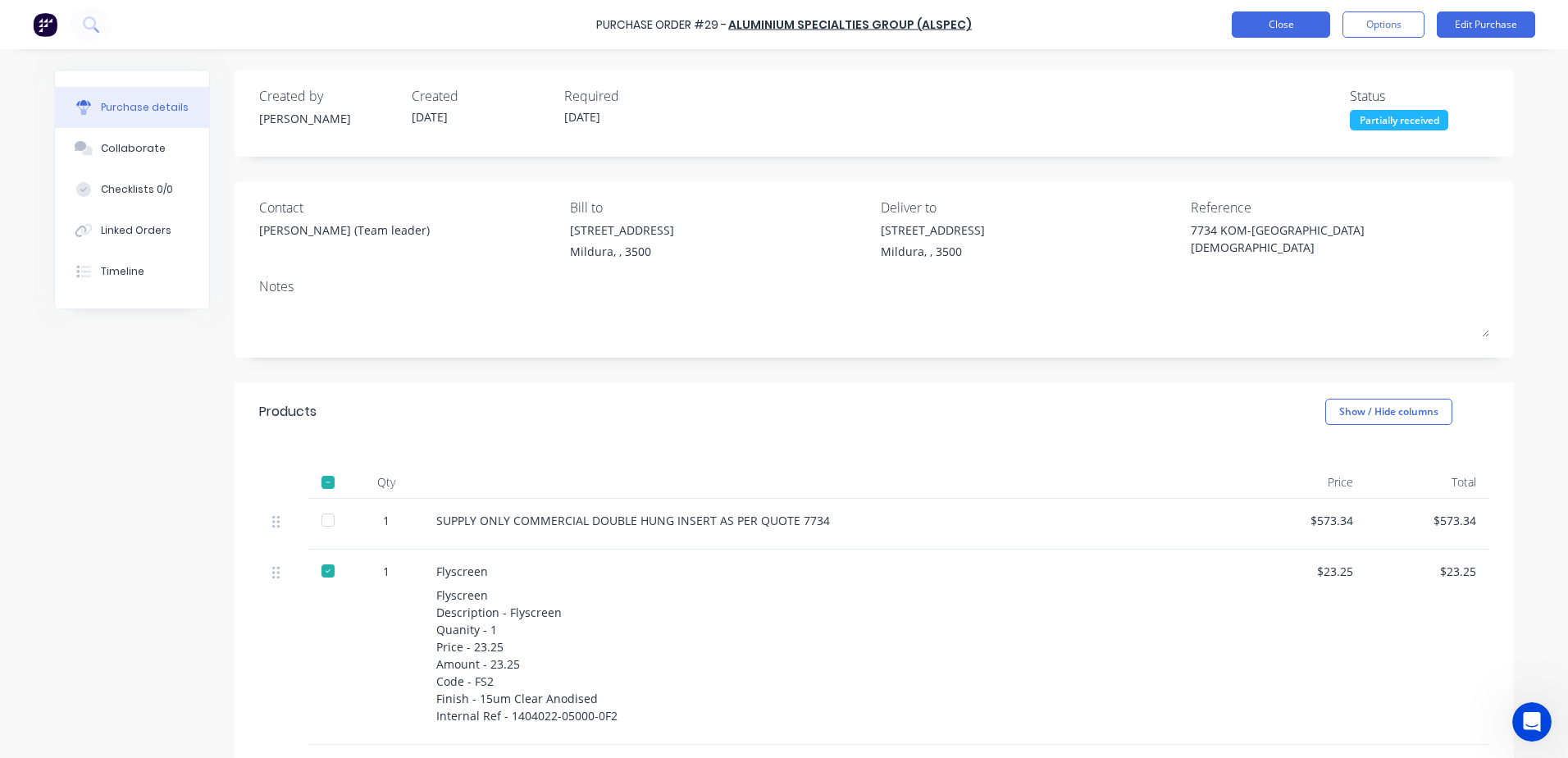
click at [1278, 32] on button "Close" at bounding box center [1281, 25] width 98 height 26
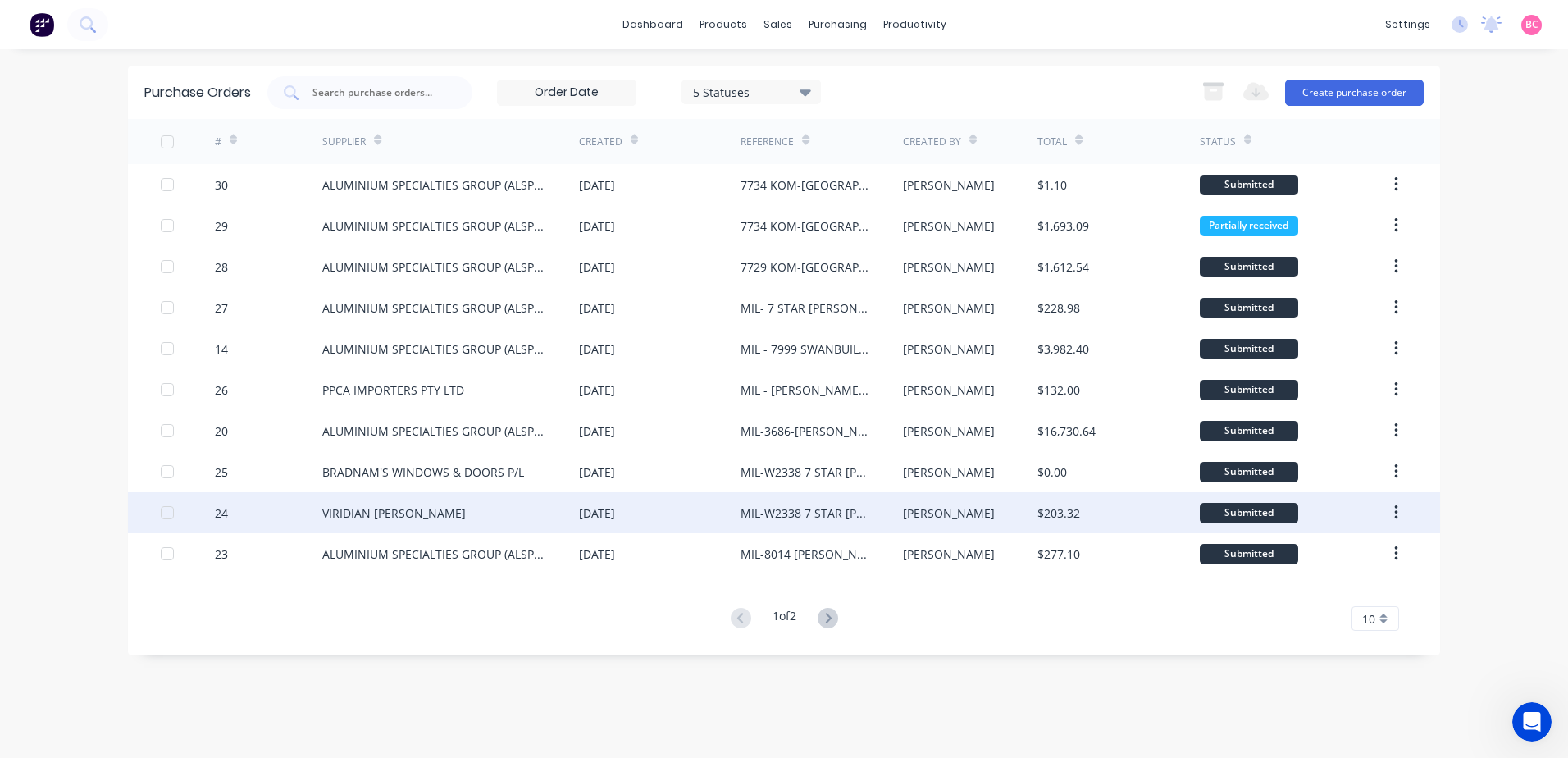
click at [784, 516] on div "MIL-W2338 7 STAR [PERSON_NAME]" at bounding box center [805, 513] width 129 height 17
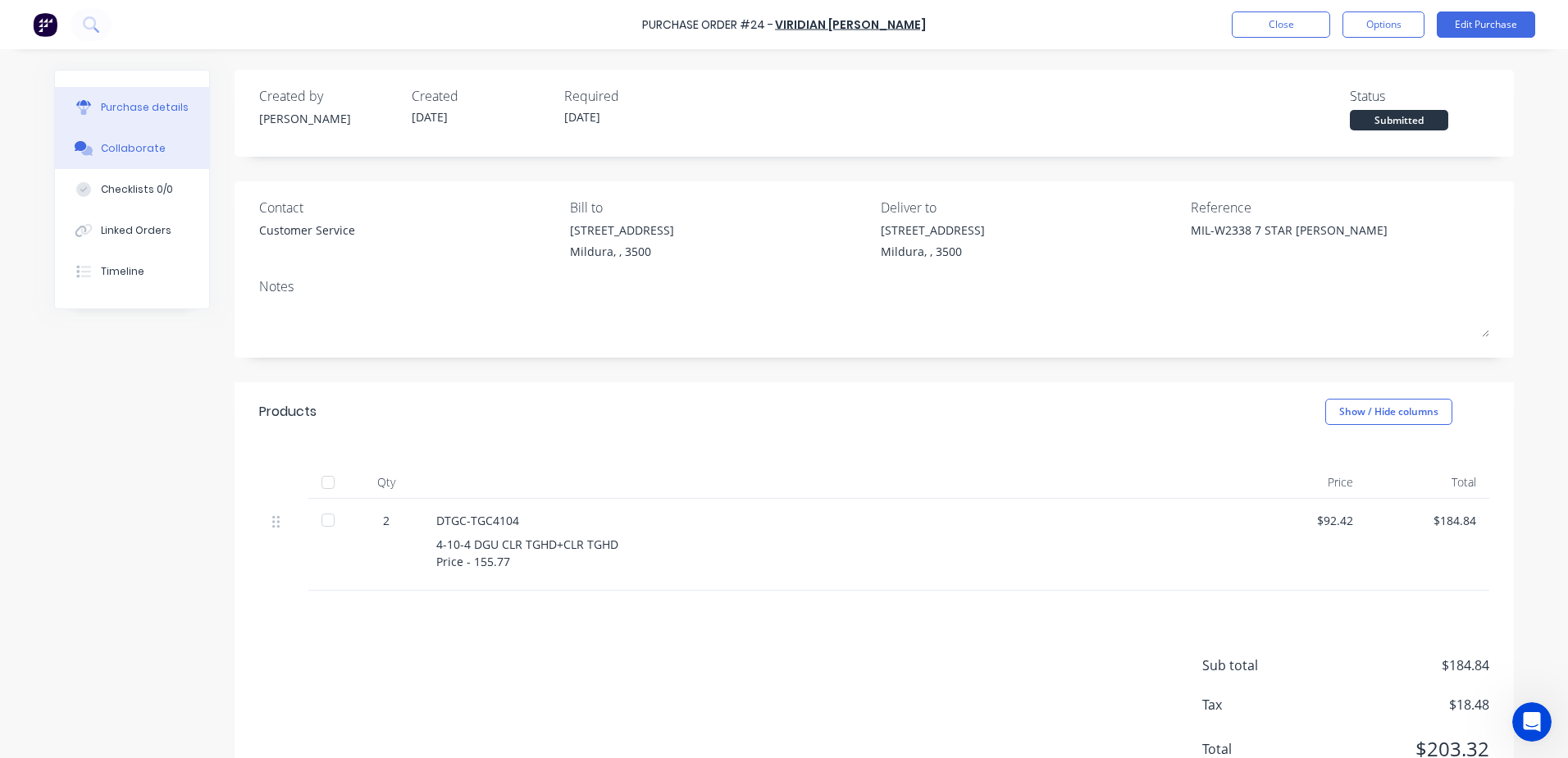
click at [129, 158] on button "Collaborate" at bounding box center [132, 148] width 154 height 41
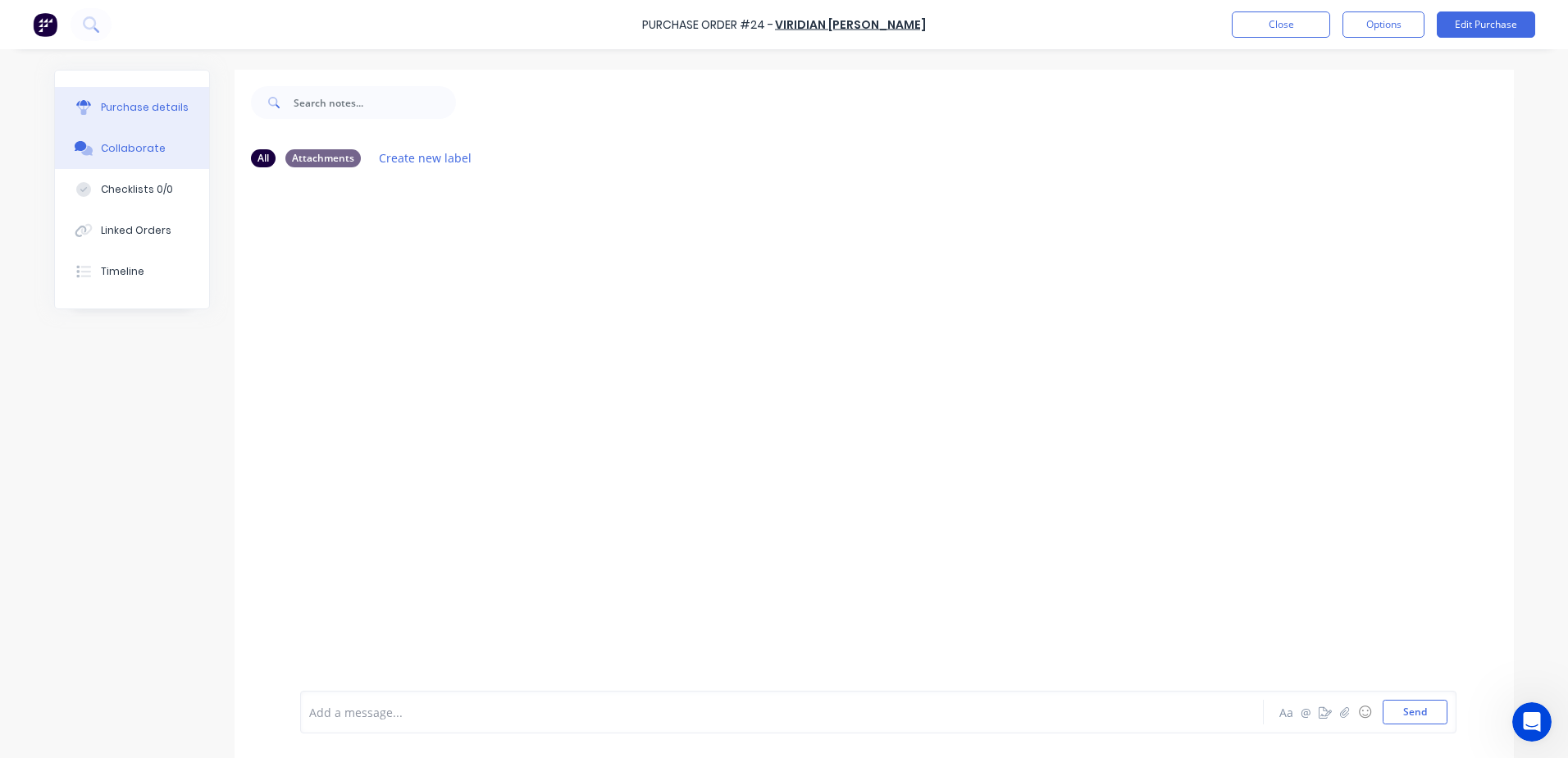
click at [113, 110] on div "Purchase details" at bounding box center [144, 107] width 87 height 14
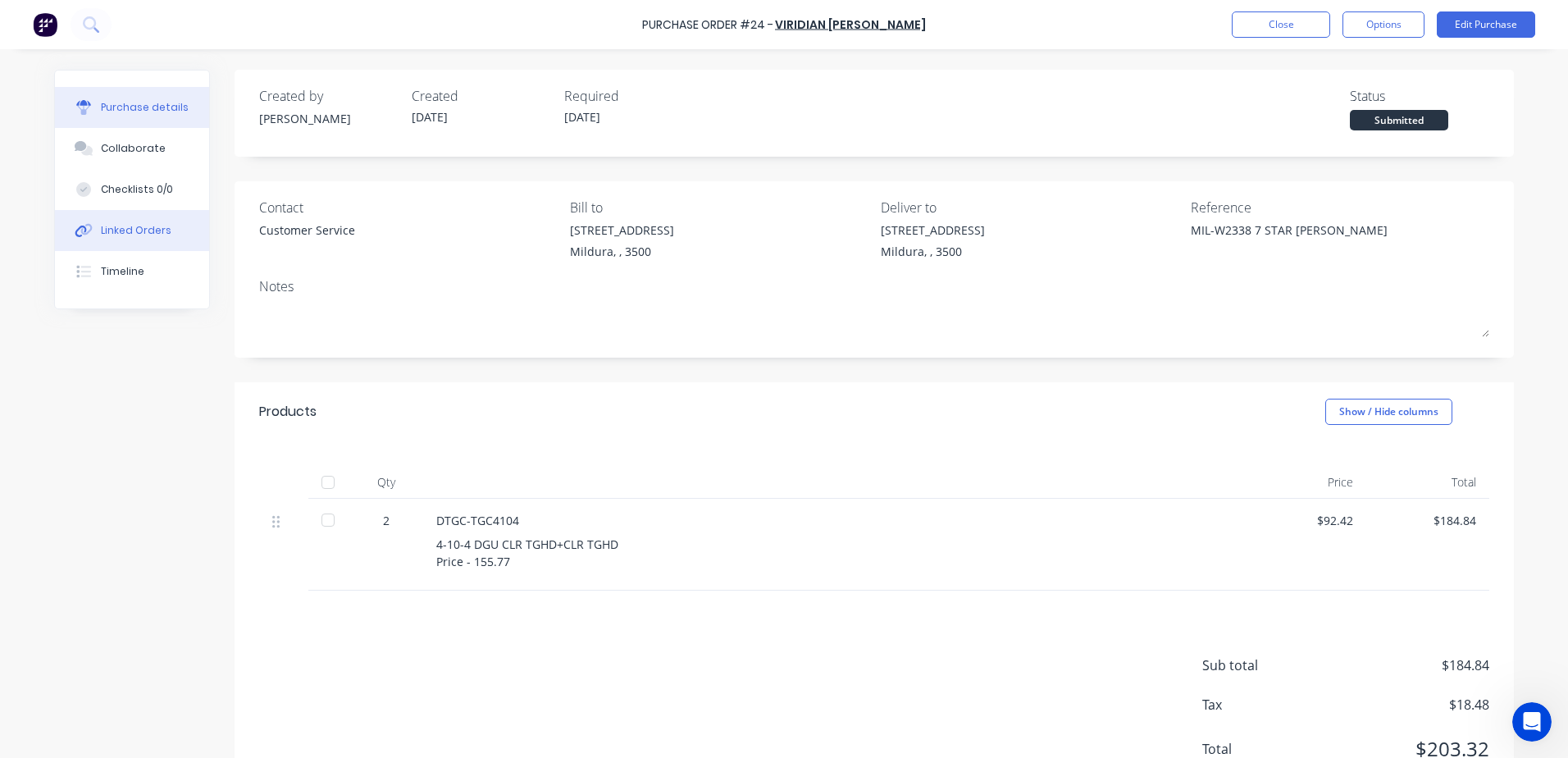
click at [137, 236] on div "Linked Orders" at bounding box center [136, 230] width 70 height 14
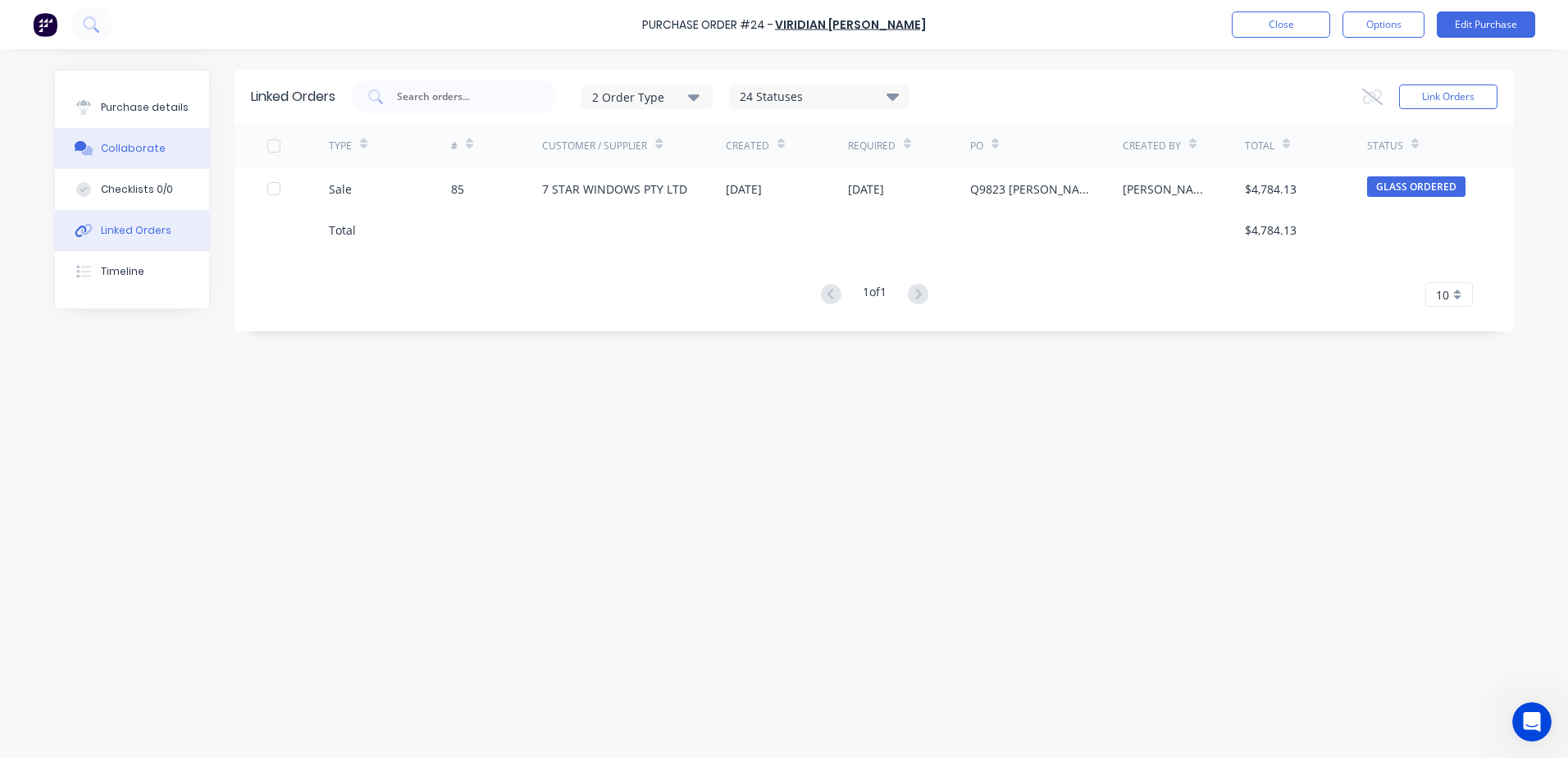
click at [126, 139] on button "Collaborate" at bounding box center [132, 148] width 154 height 41
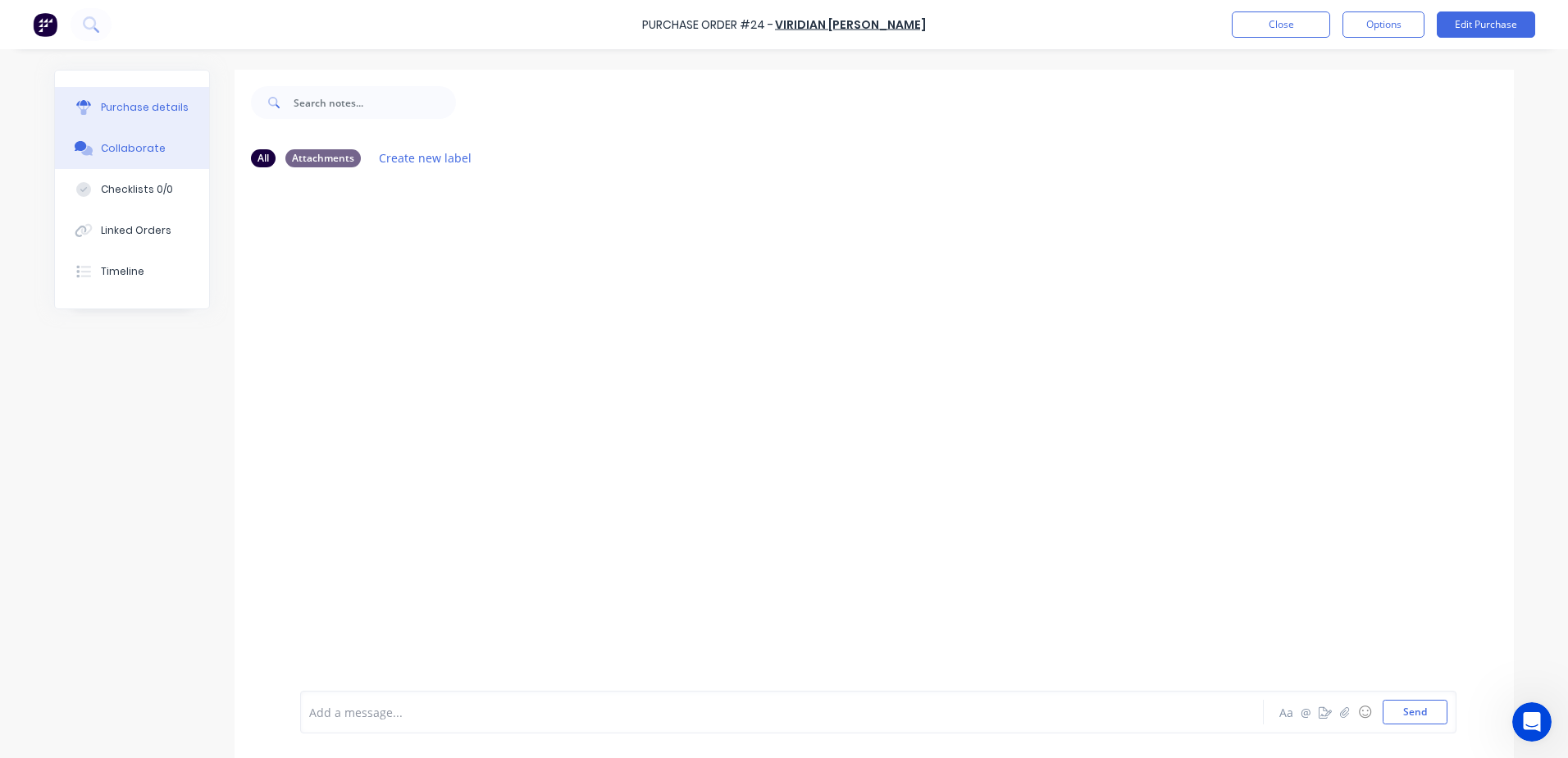
click at [148, 102] on div "Purchase details" at bounding box center [144, 107] width 87 height 14
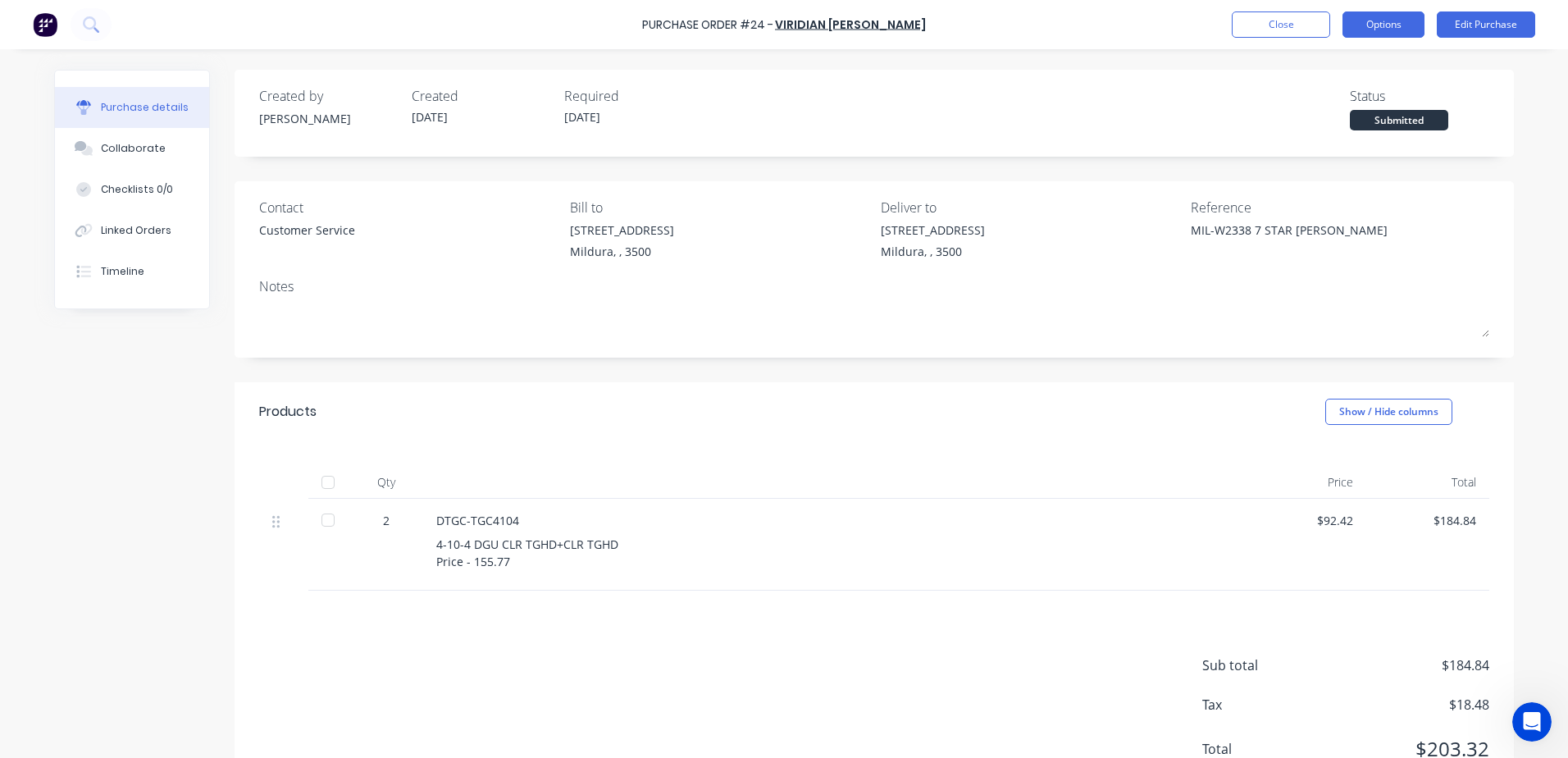
click at [1390, 25] on button "Options" at bounding box center [1383, 25] width 82 height 26
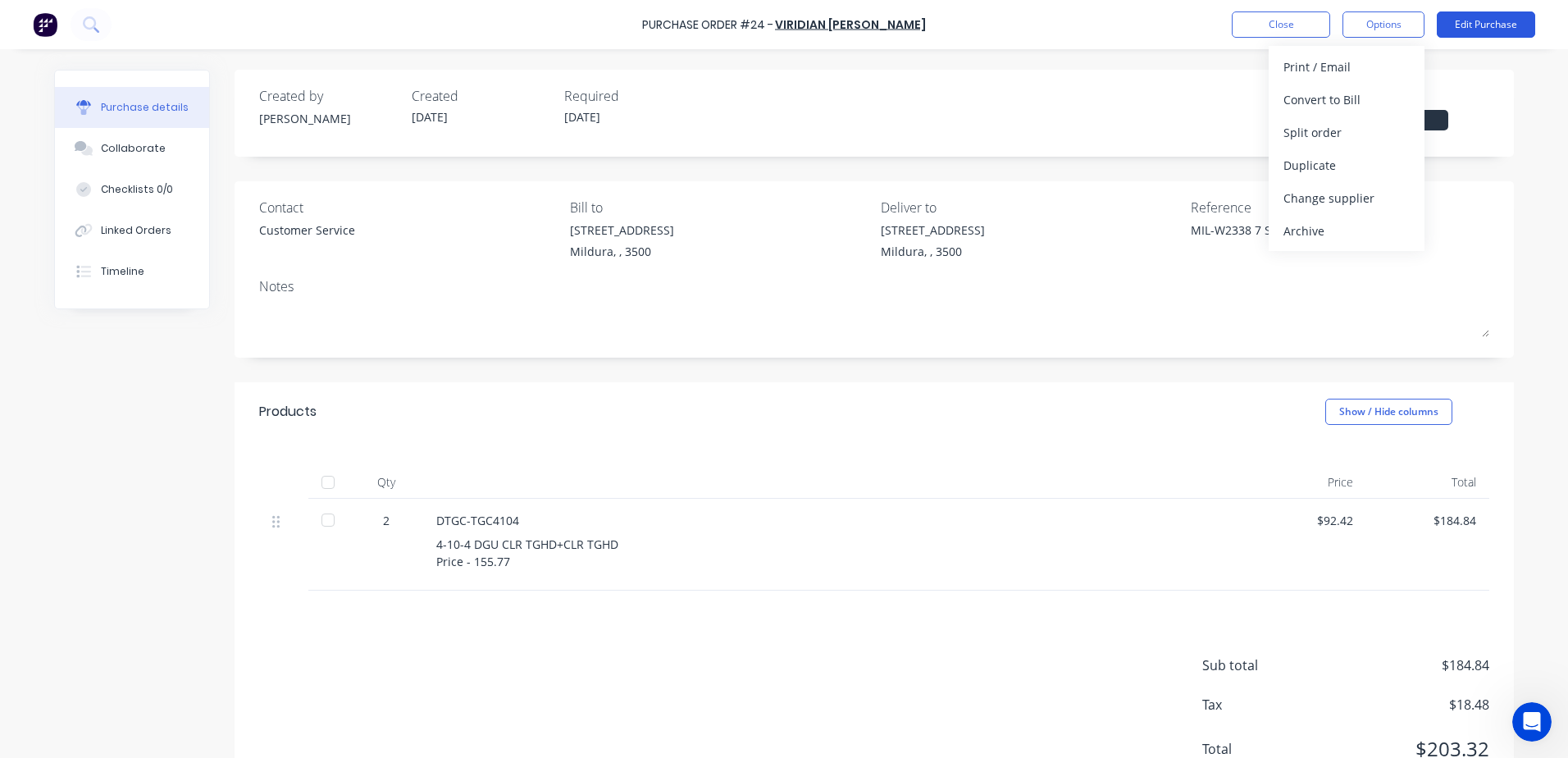
click at [1483, 25] on button "Edit Purchase" at bounding box center [1486, 25] width 98 height 26
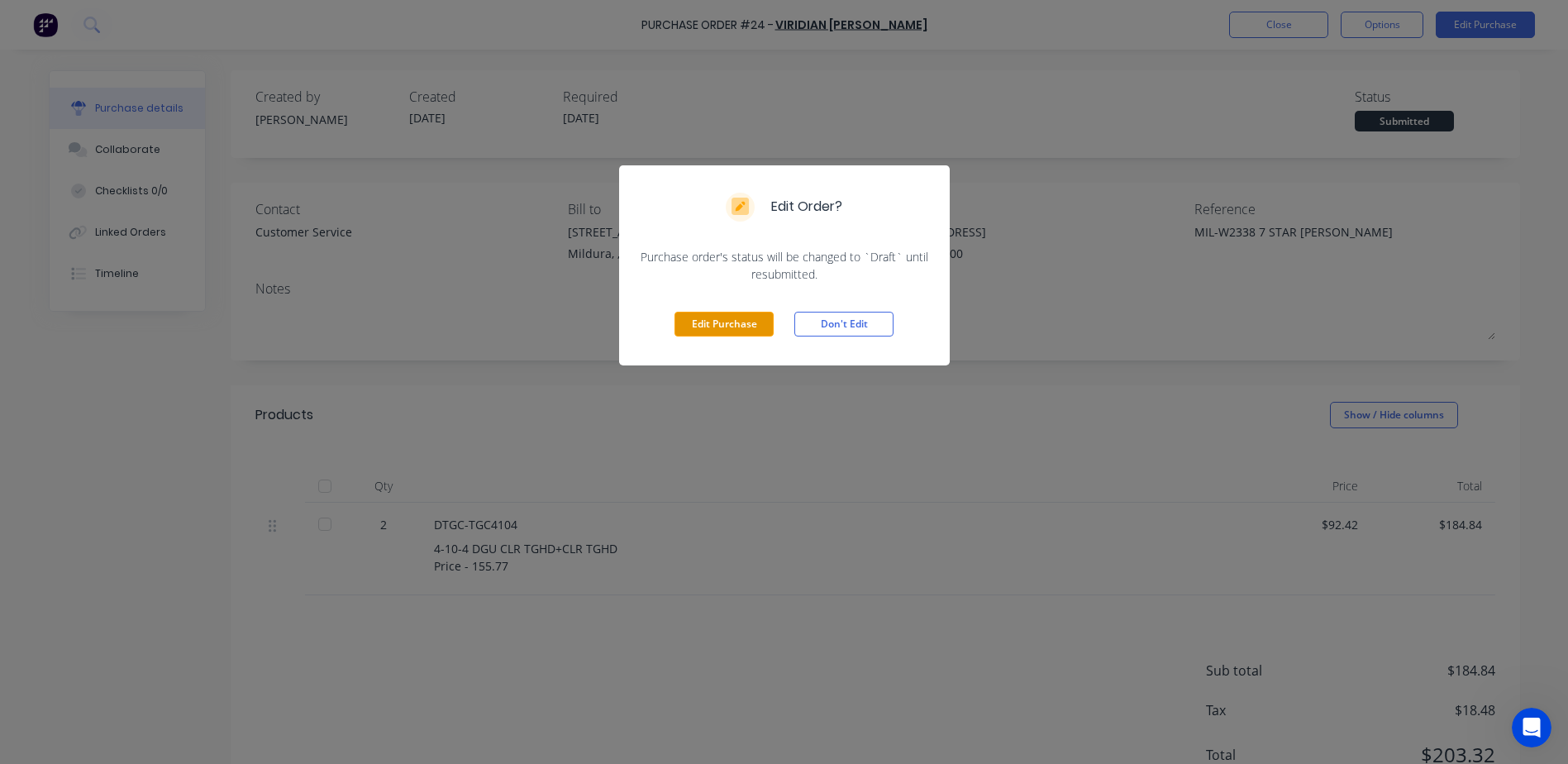
click at [716, 314] on button "Edit Purchase" at bounding box center [724, 324] width 99 height 25
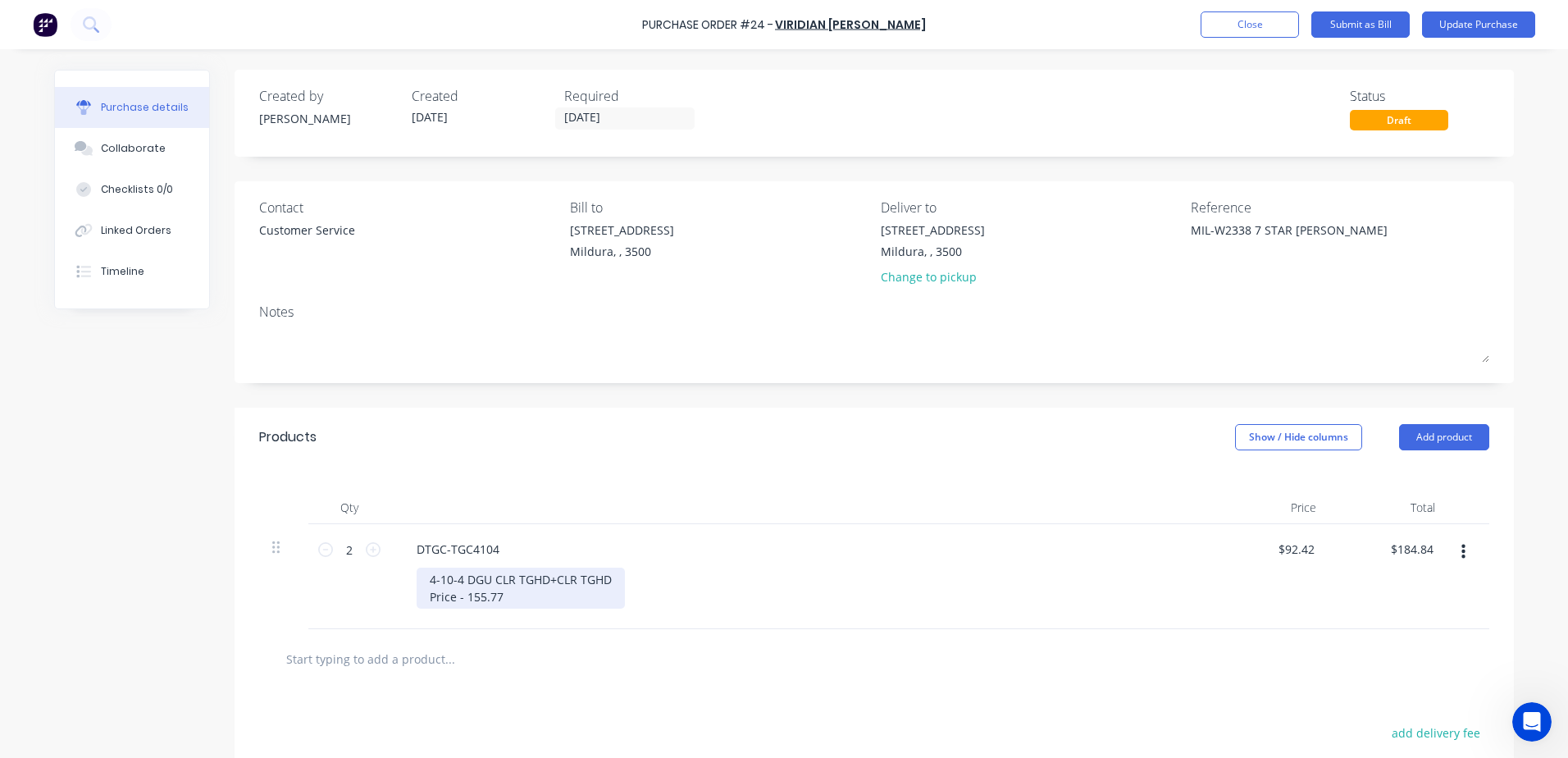
click at [547, 598] on div "4-10-4 DGU CLR TGHD+CLR TGHD Price - 155.77" at bounding box center [521, 588] width 209 height 41
click at [424, 595] on div "4-10-4 DGU CLR TGHD+CLR TGHD Price - 155.77" at bounding box center [521, 588] width 209 height 41
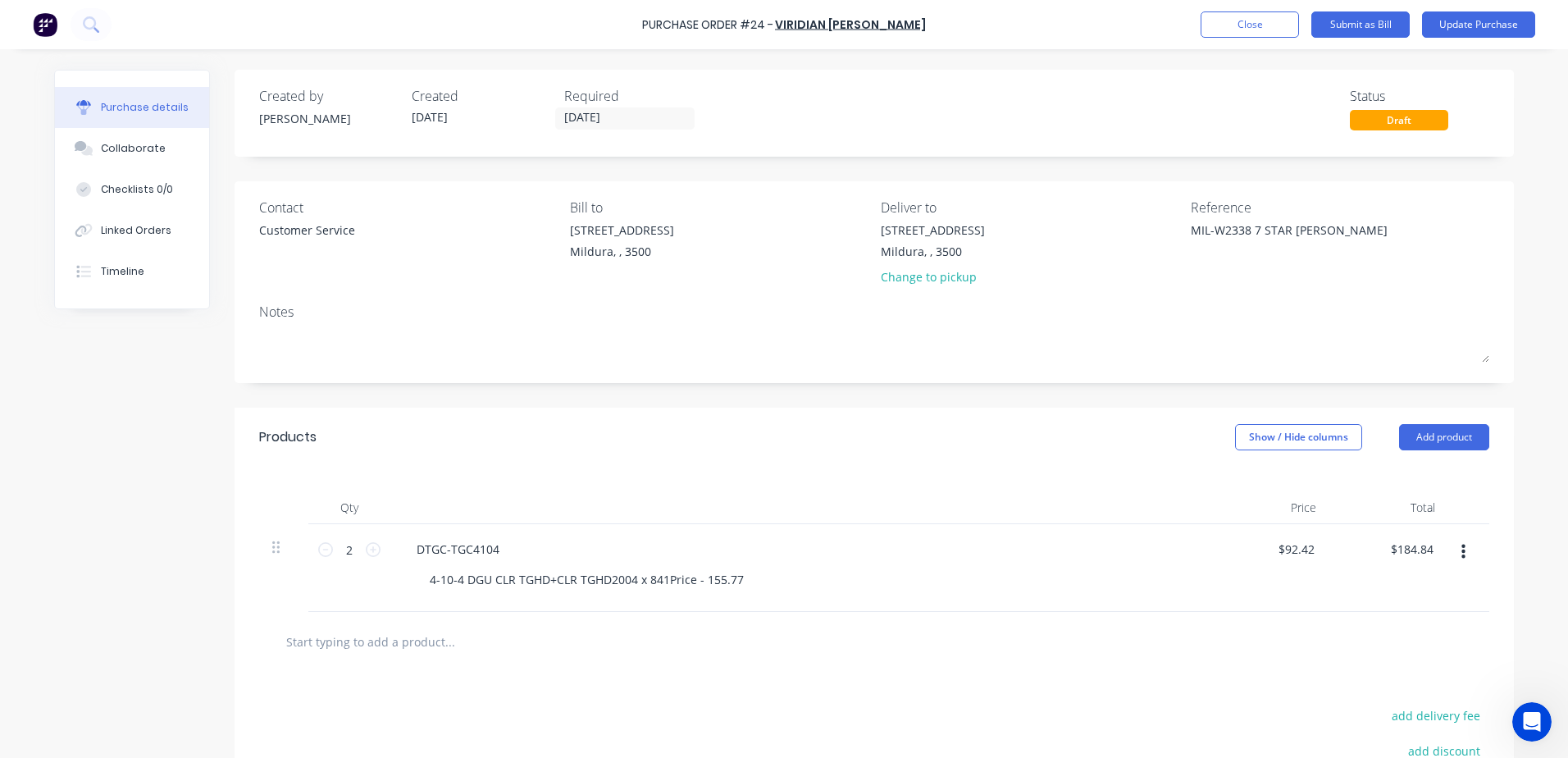
click at [768, 658] on div at bounding box center [874, 641] width 1204 height 33
click at [1465, 23] on button "Update Purchase" at bounding box center [1478, 25] width 113 height 26
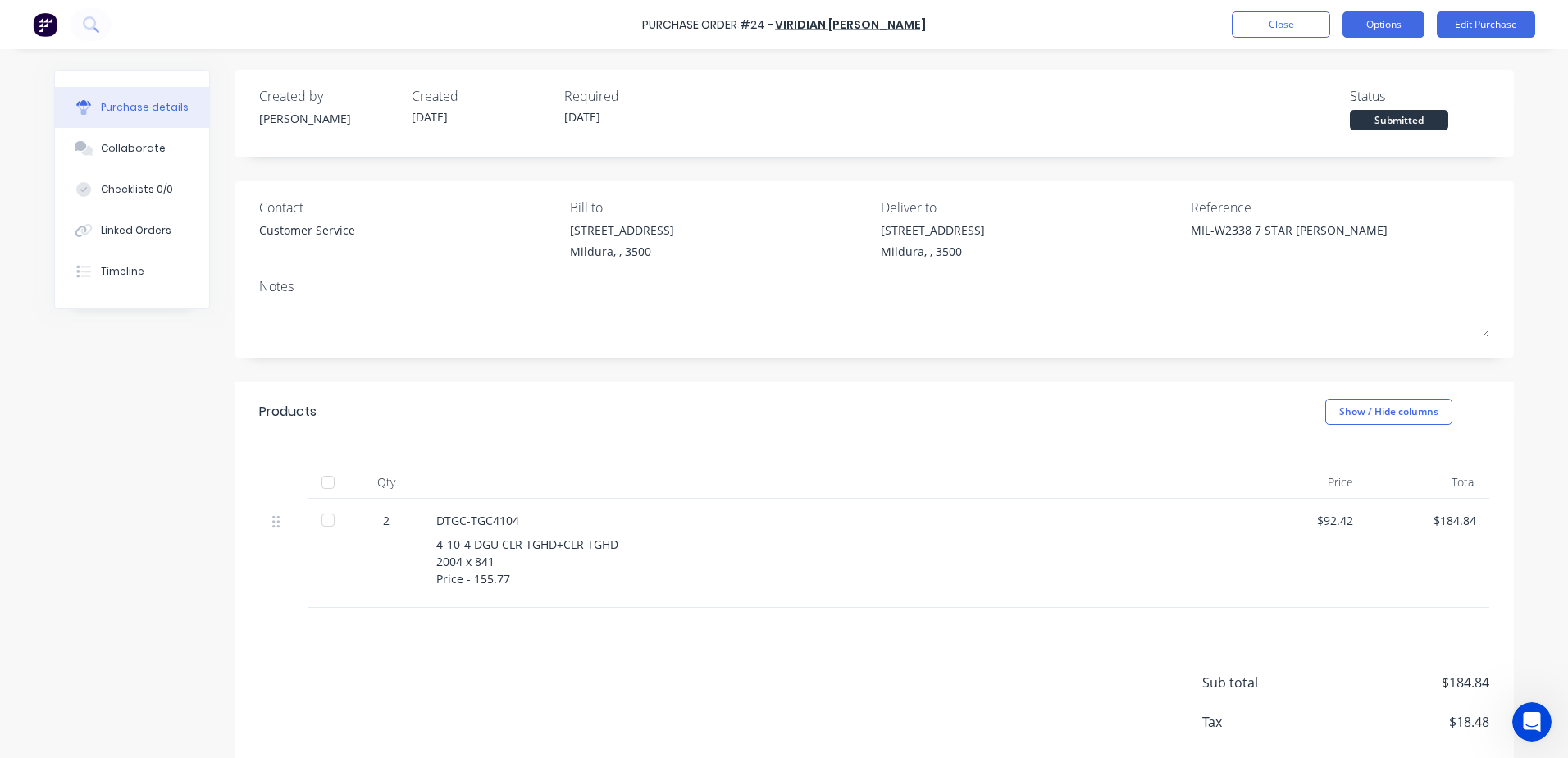
click at [1395, 25] on button "Options" at bounding box center [1383, 25] width 82 height 26
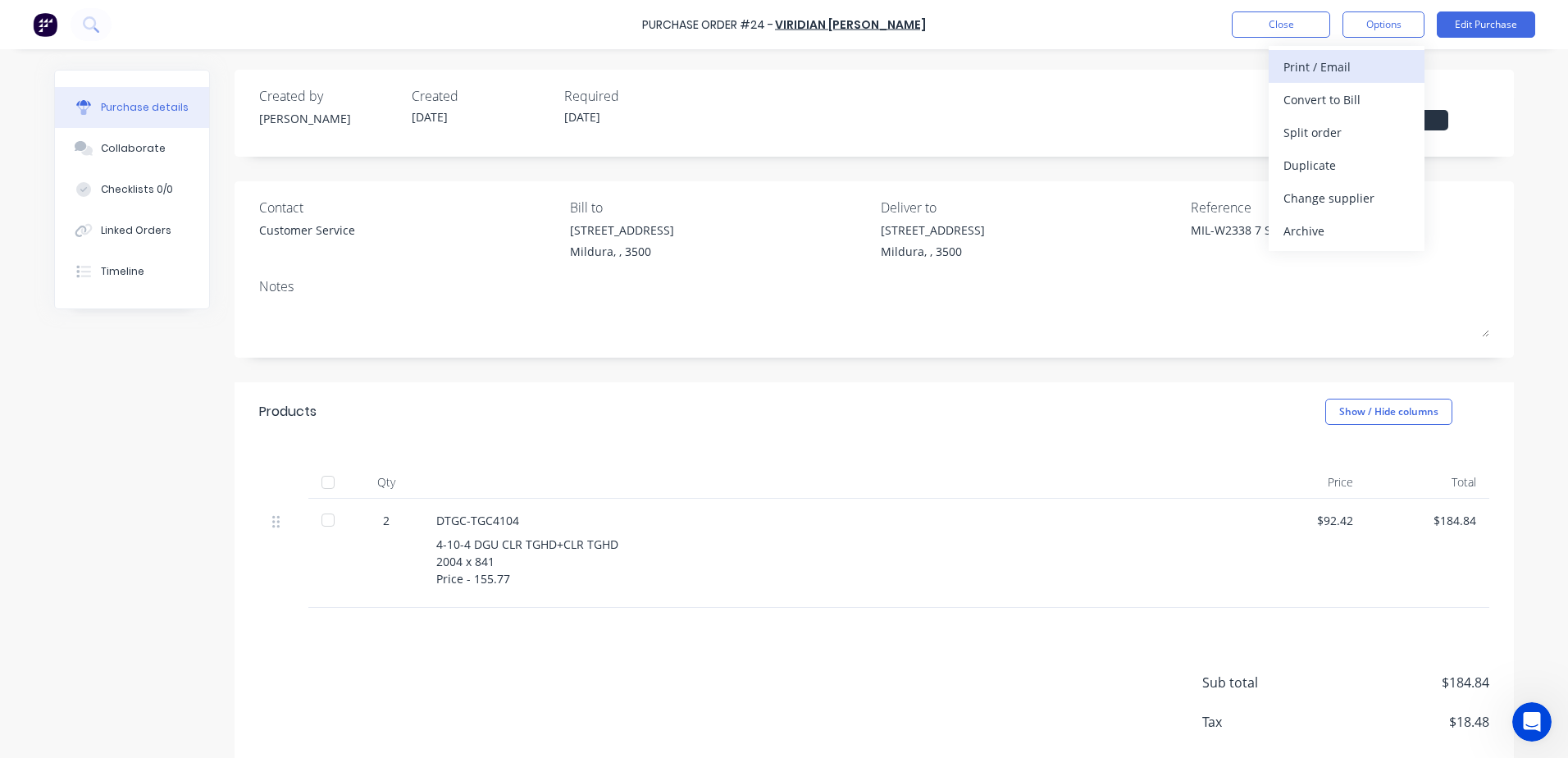
click at [1350, 77] on div "Print / Email" at bounding box center [1346, 67] width 126 height 24
click at [1312, 125] on div "Without pricing" at bounding box center [1346, 132] width 126 height 24
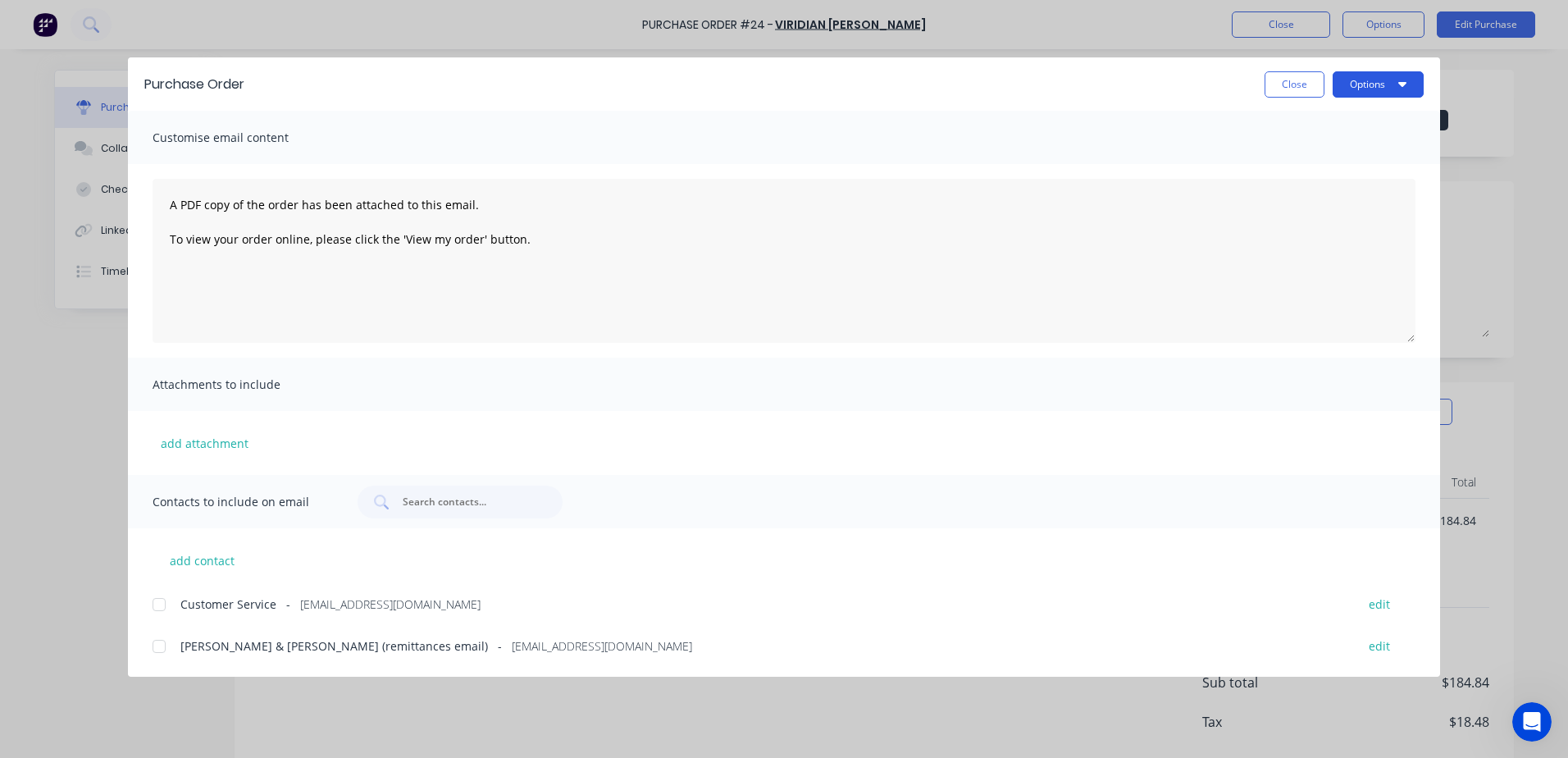
click at [1376, 92] on button "Options" at bounding box center [1377, 84] width 91 height 26
click at [1296, 165] on div "Print" at bounding box center [1345, 159] width 126 height 24
click at [1278, 81] on button "Close" at bounding box center [1294, 84] width 60 height 26
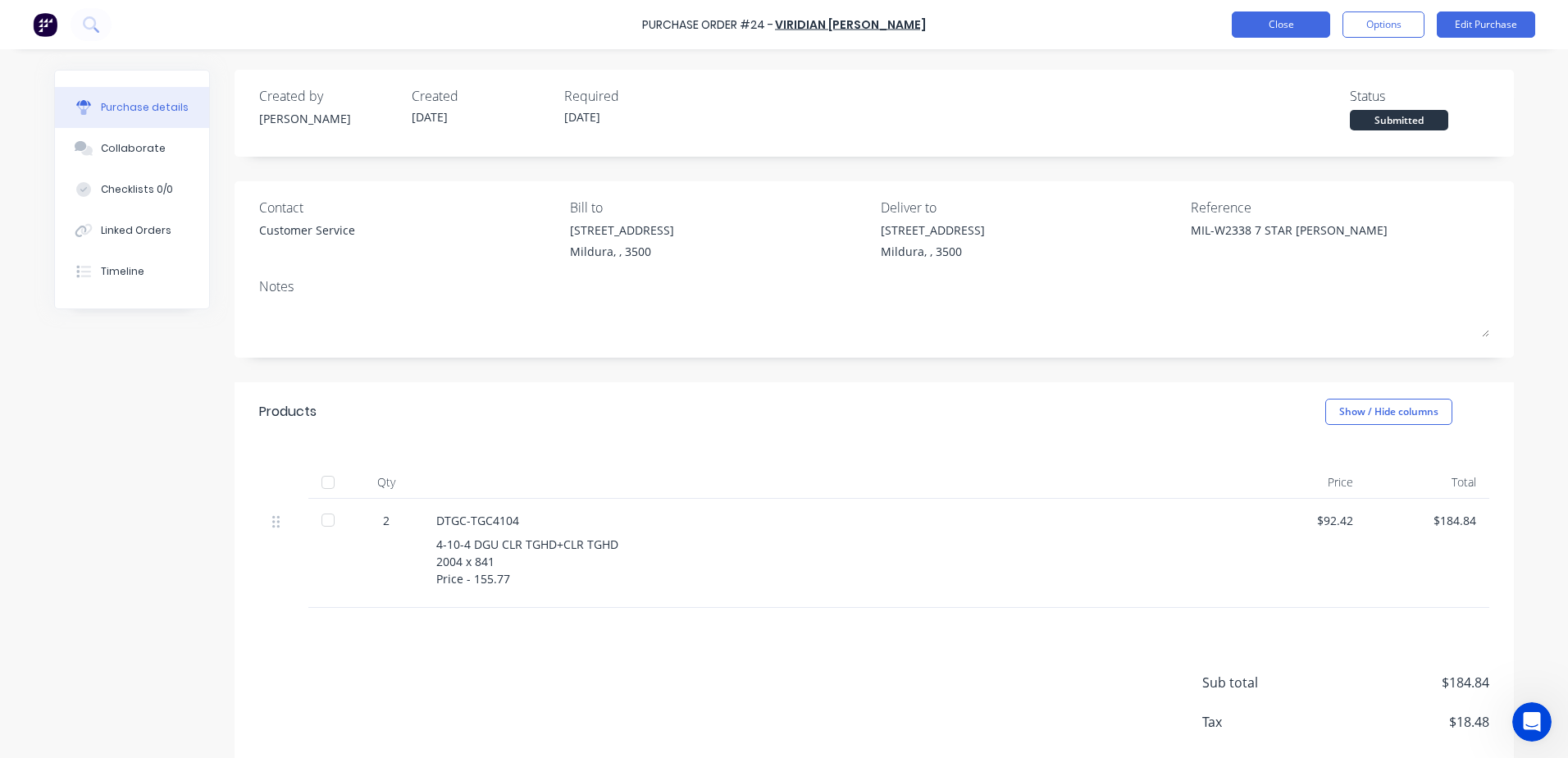
click at [1289, 27] on button "Close" at bounding box center [1281, 25] width 98 height 26
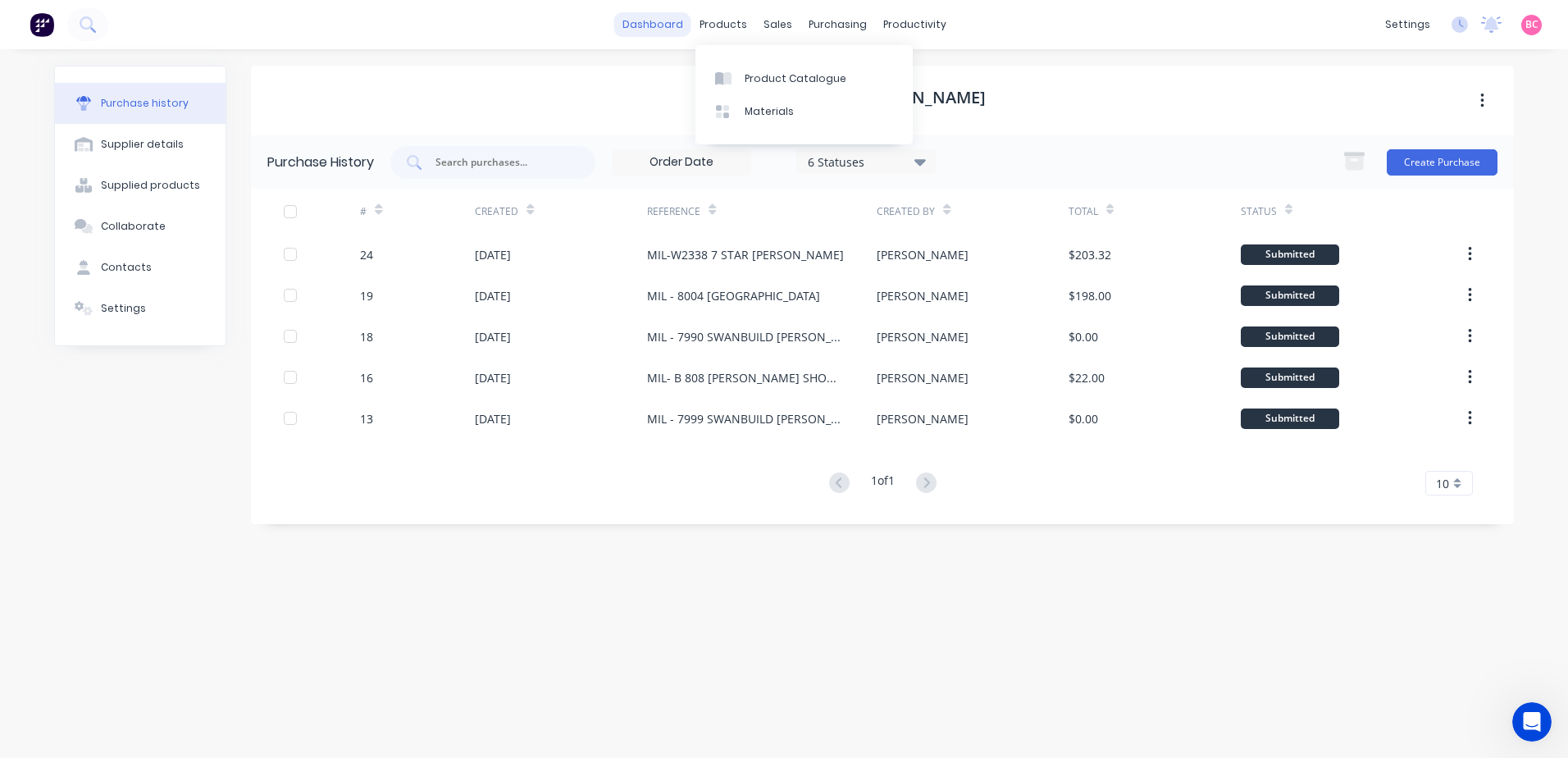
click at [675, 30] on link "dashboard" at bounding box center [652, 25] width 77 height 25
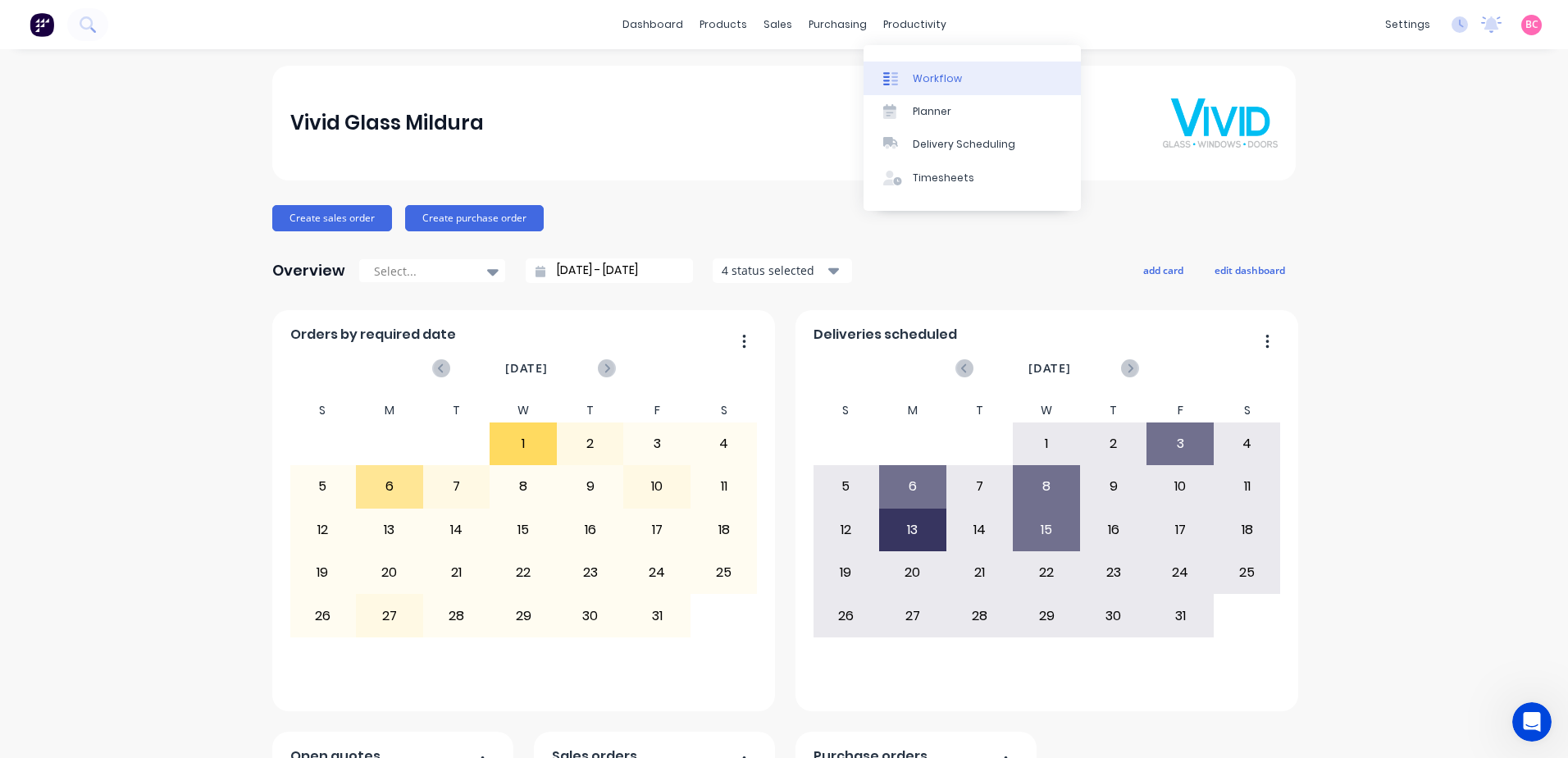
click at [919, 75] on div "Workflow" at bounding box center [937, 78] width 49 height 14
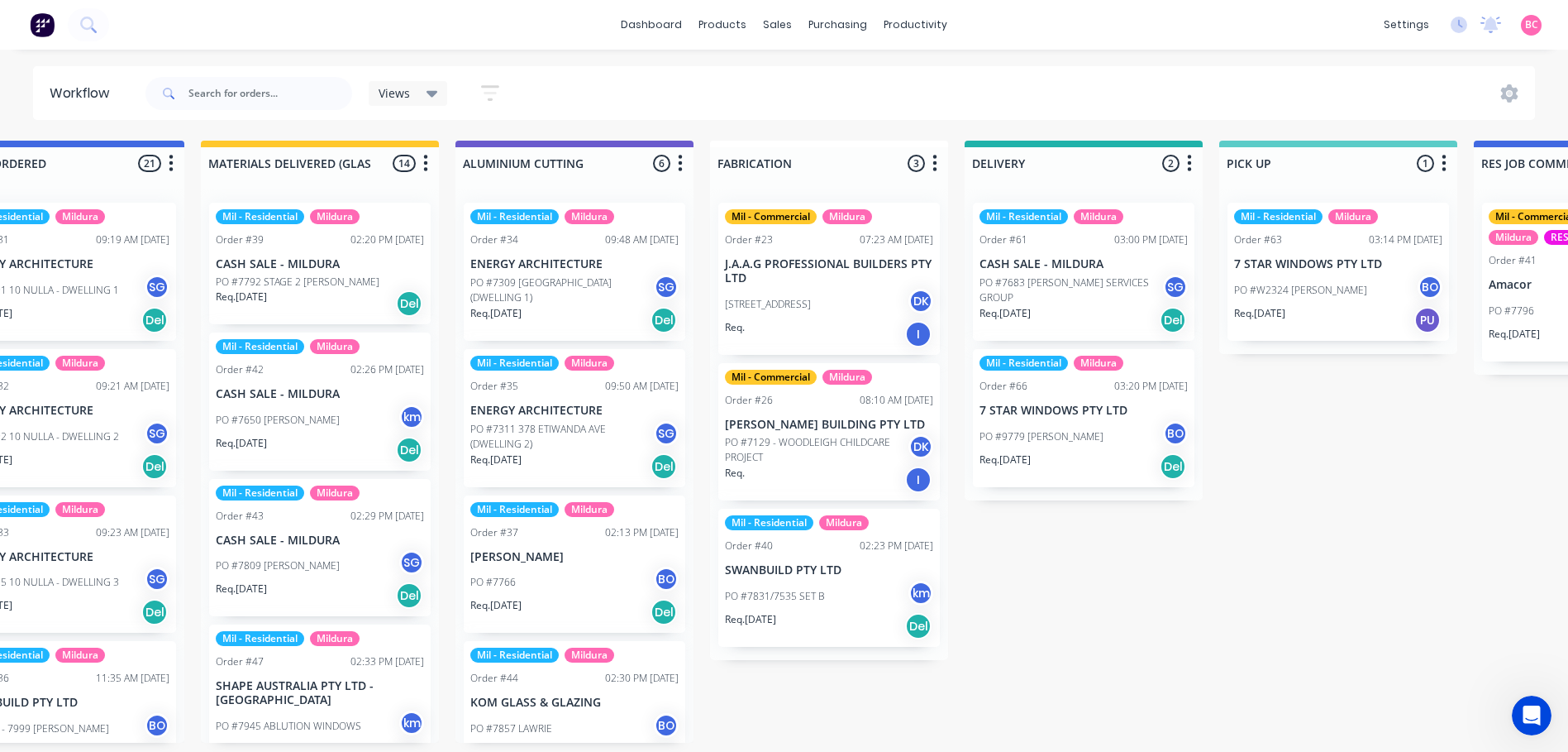
scroll to position [0, 1068]
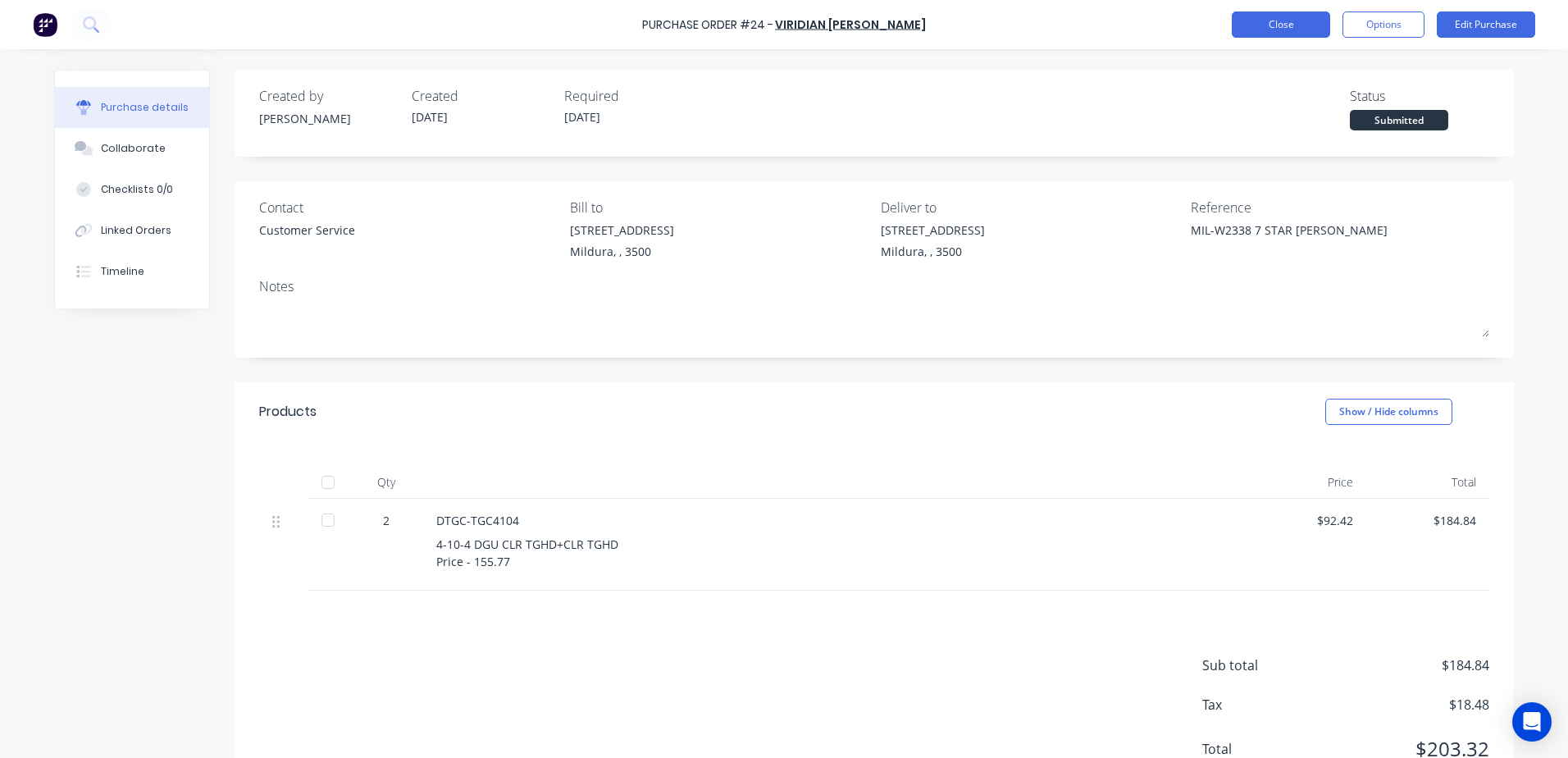
click at [1247, 28] on button "Close" at bounding box center [1281, 25] width 98 height 26
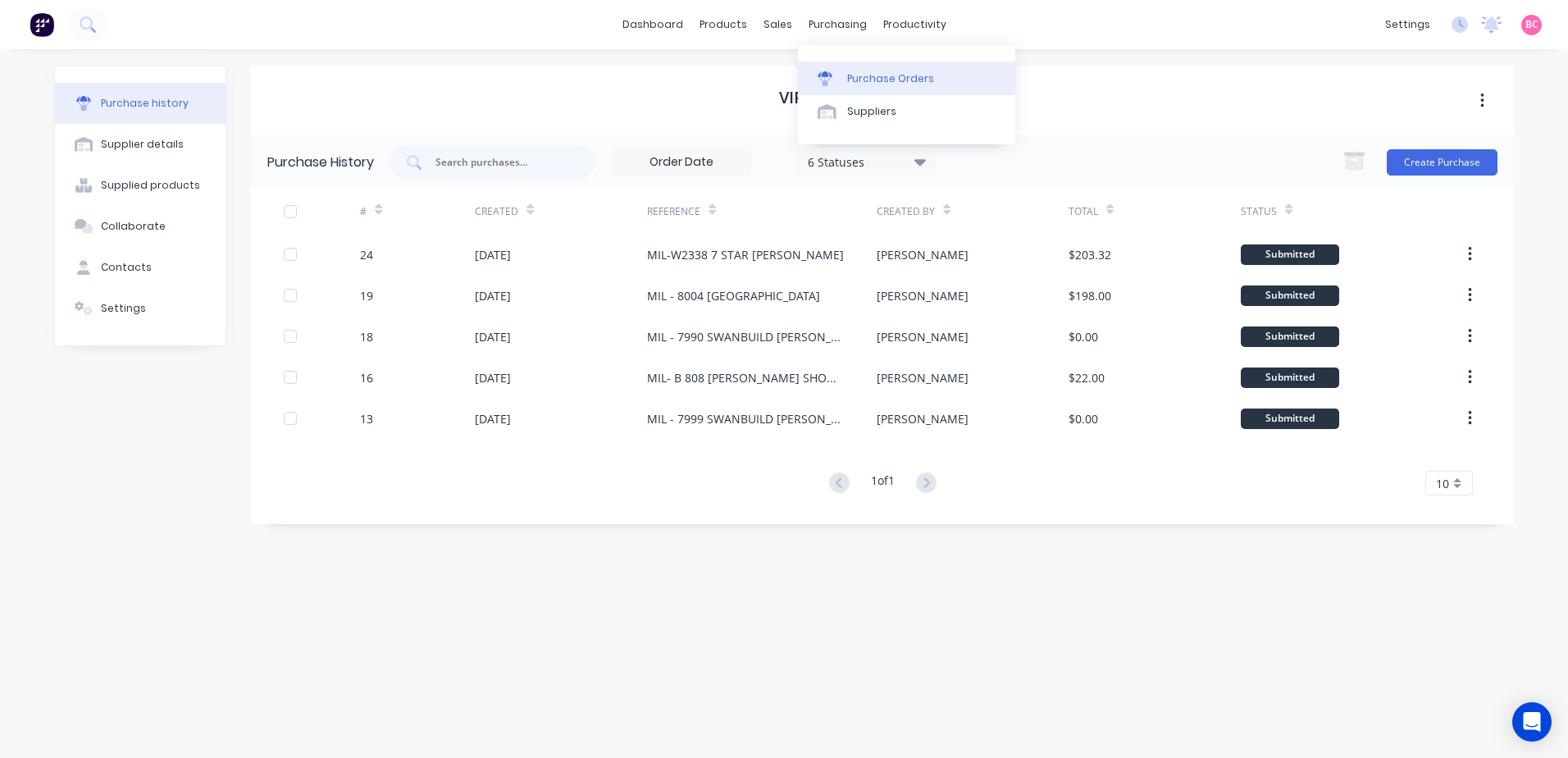
click at [845, 68] on link "Purchase Orders" at bounding box center [907, 78] width 217 height 33
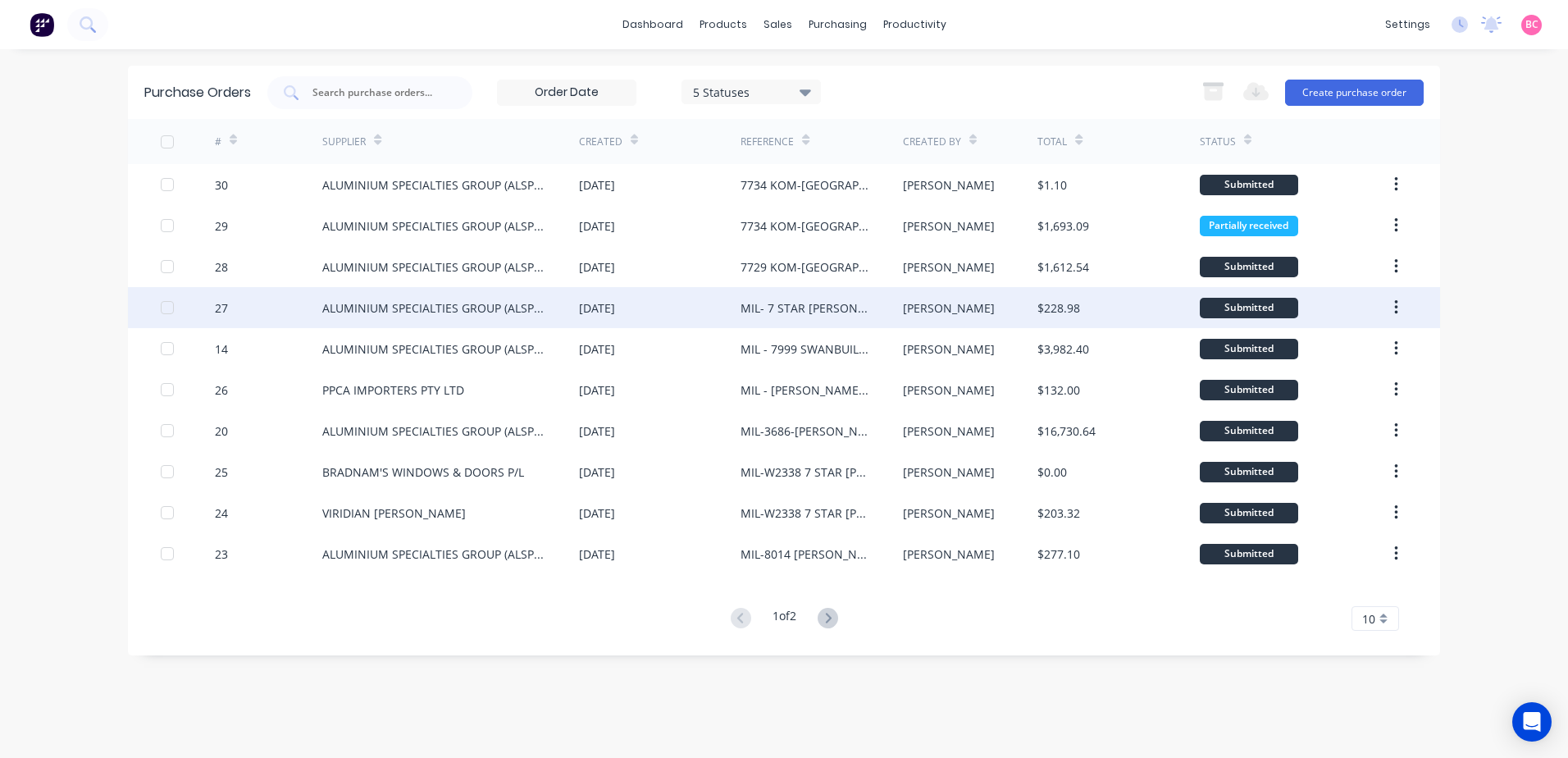
click at [665, 309] on div "[DATE]" at bounding box center [660, 307] width 161 height 41
type textarea "x"
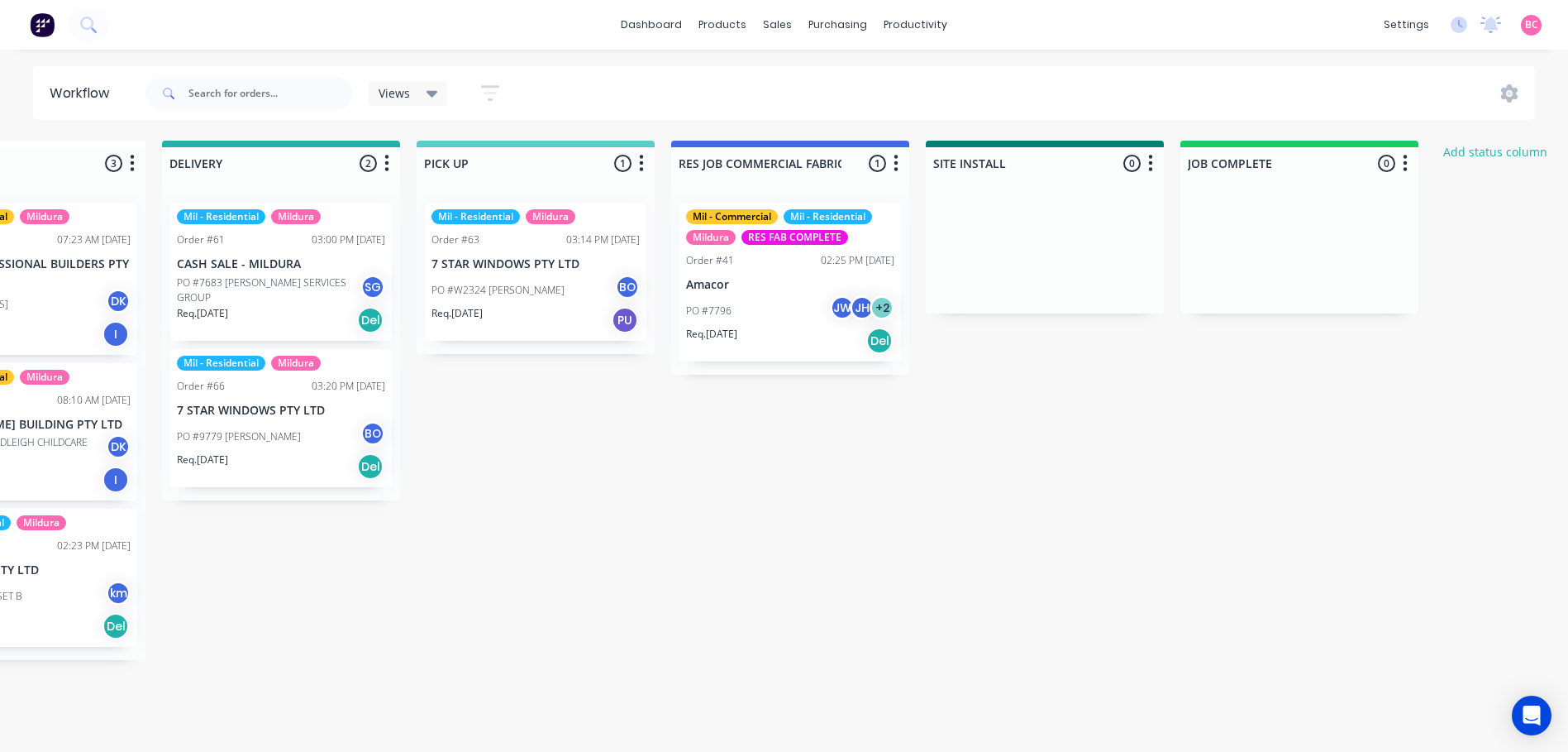
scroll to position [0, 1905]
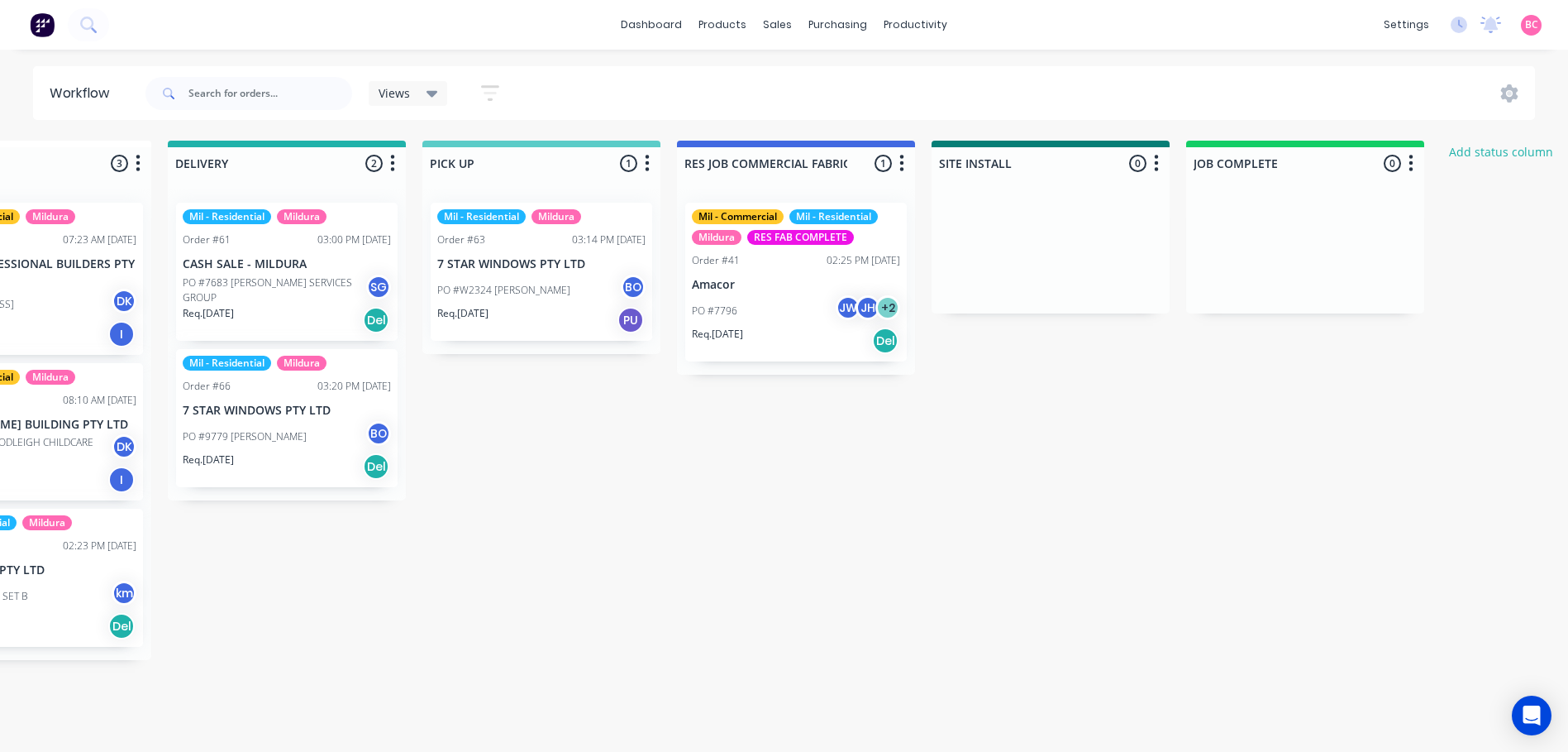
click at [438, 98] on icon at bounding box center [433, 93] width 12 height 18
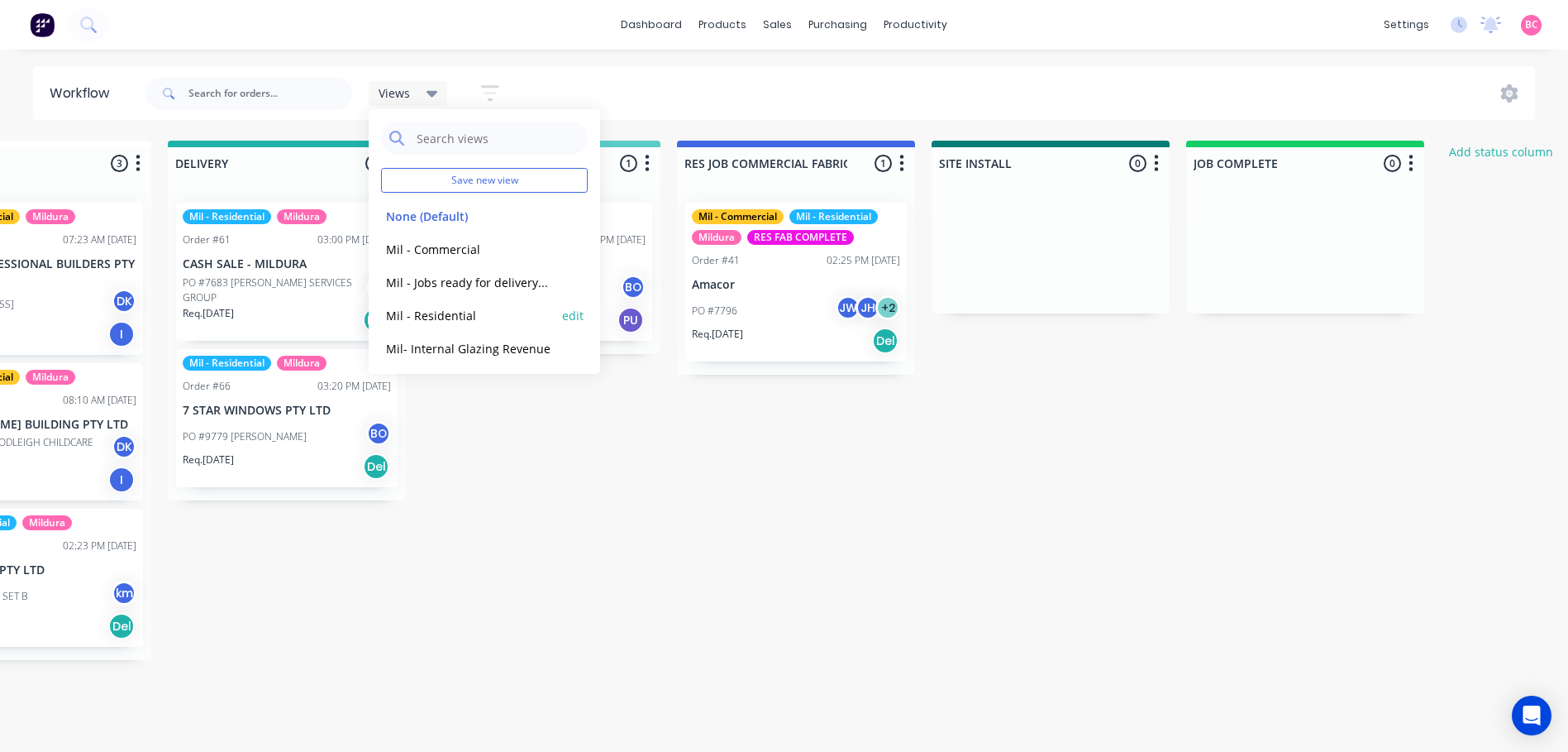
drag, startPoint x: 445, startPoint y: 318, endPoint x: 501, endPoint y: 329, distance: 57.1
click at [445, 318] on button "Mil - Residential" at bounding box center [469, 316] width 176 height 19
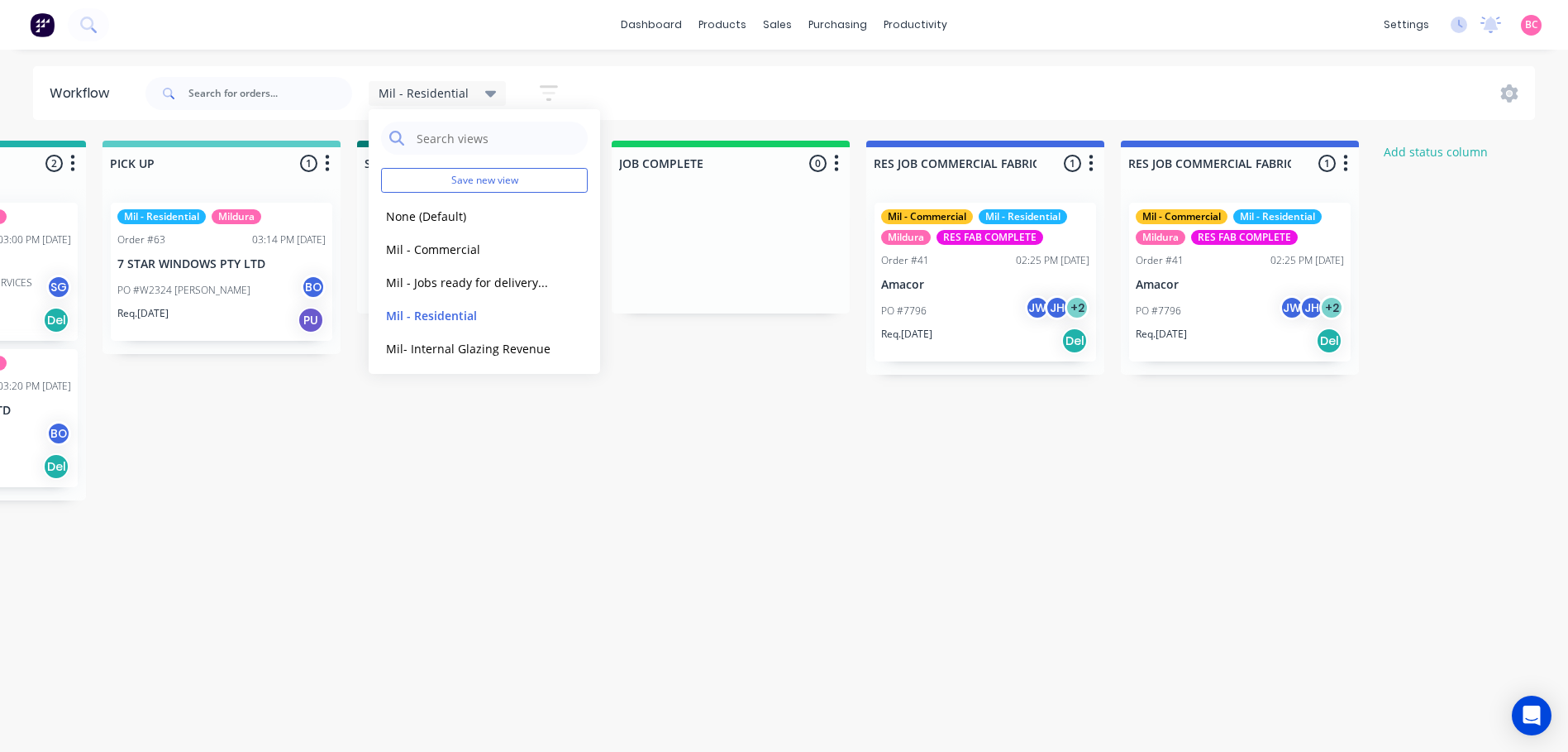
scroll to position [0, 2270]
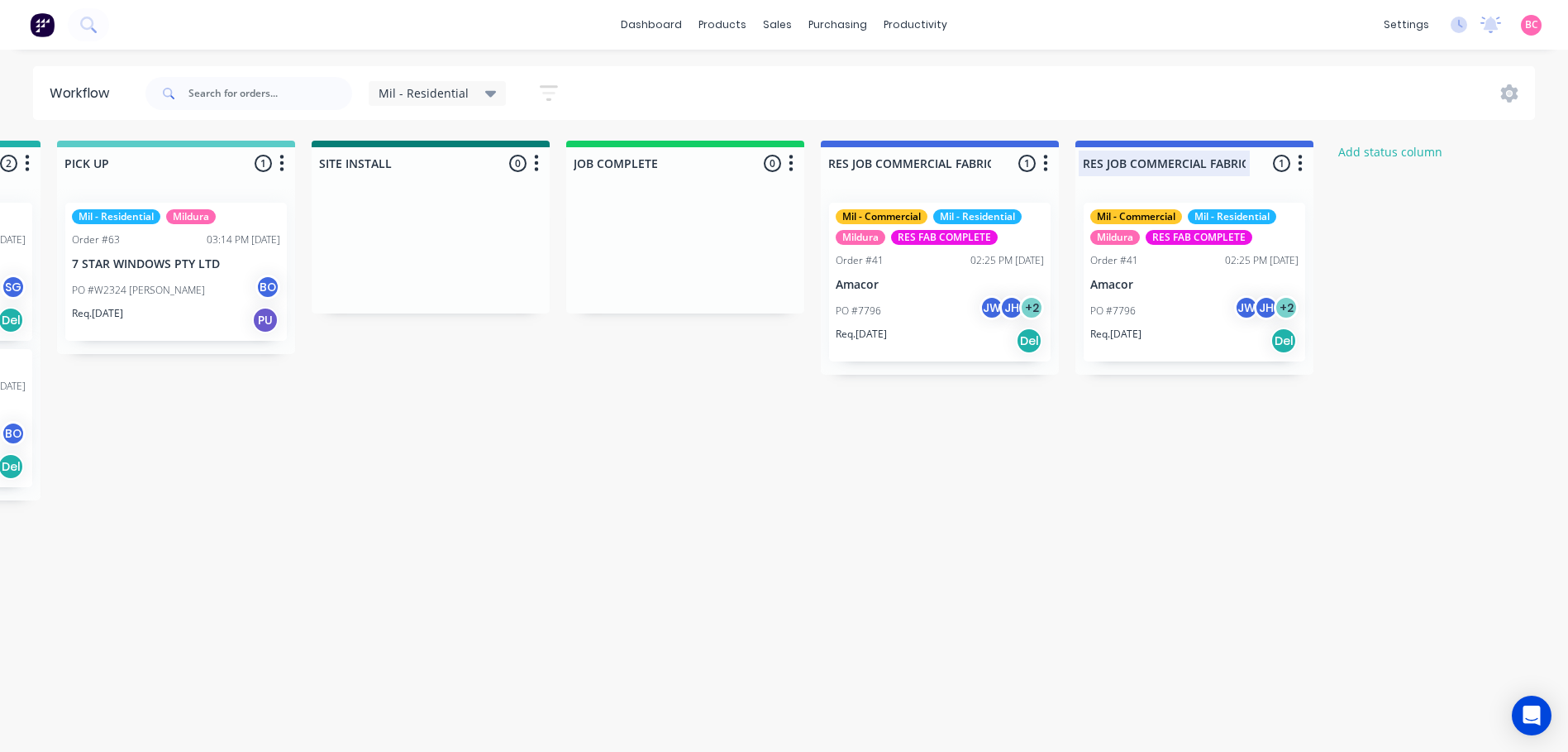
click at [1312, 163] on div at bounding box center [1194, 163] width 238 height 33
click at [1303, 163] on icon "button" at bounding box center [1300, 163] width 5 height 21
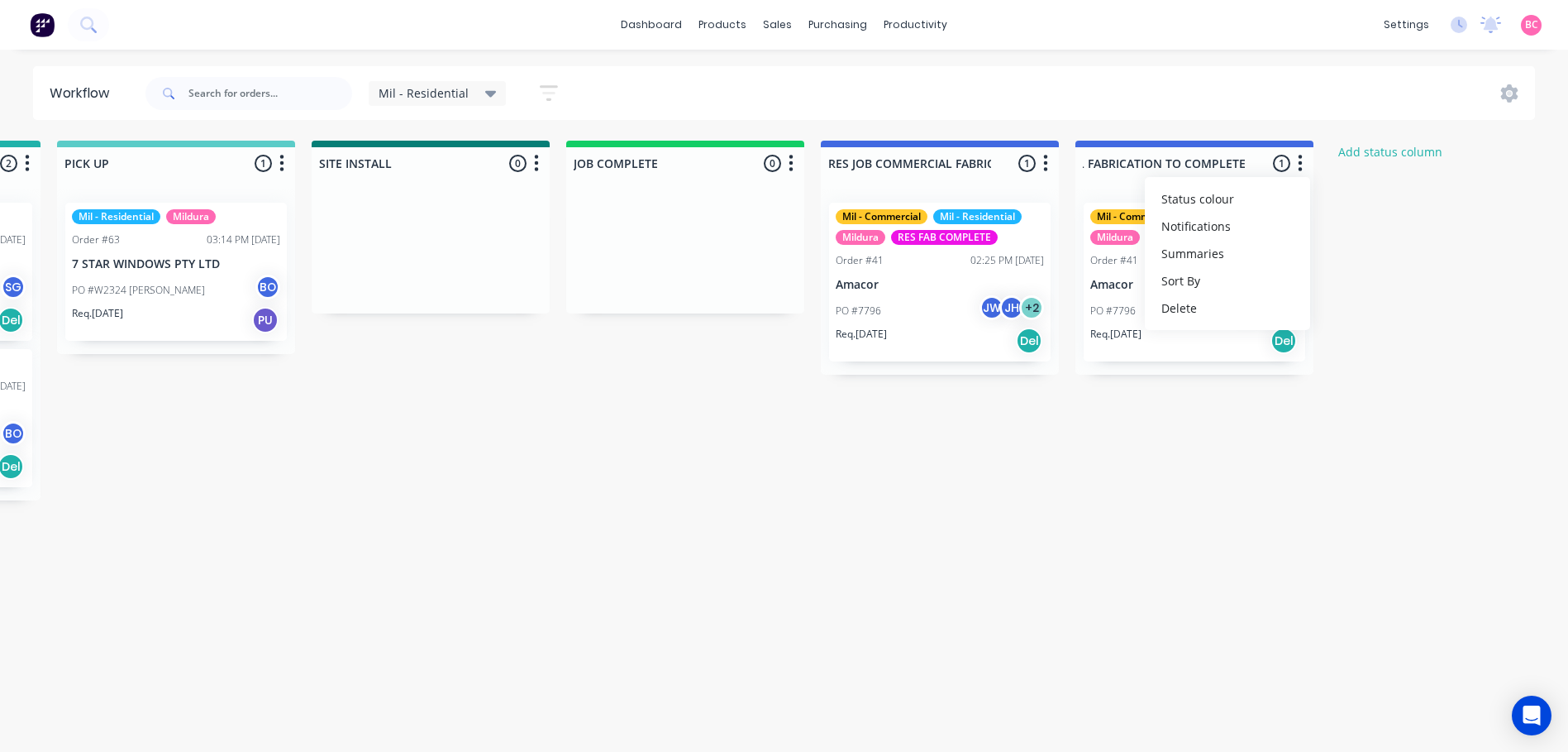
scroll to position [0, 0]
drag, startPoint x: 987, startPoint y: 517, endPoint x: 1119, endPoint y: 335, distance: 224.8
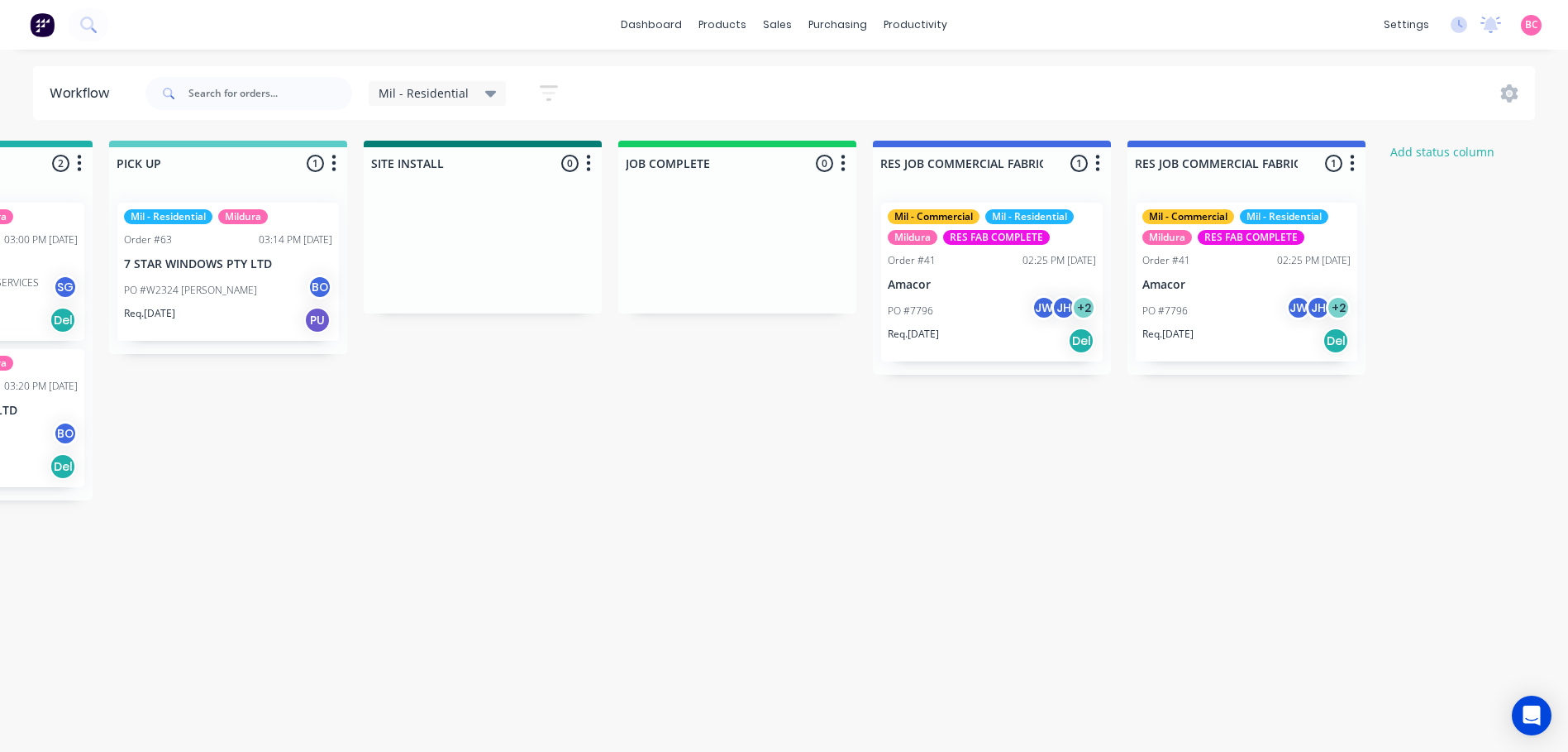
scroll to position [0, 2270]
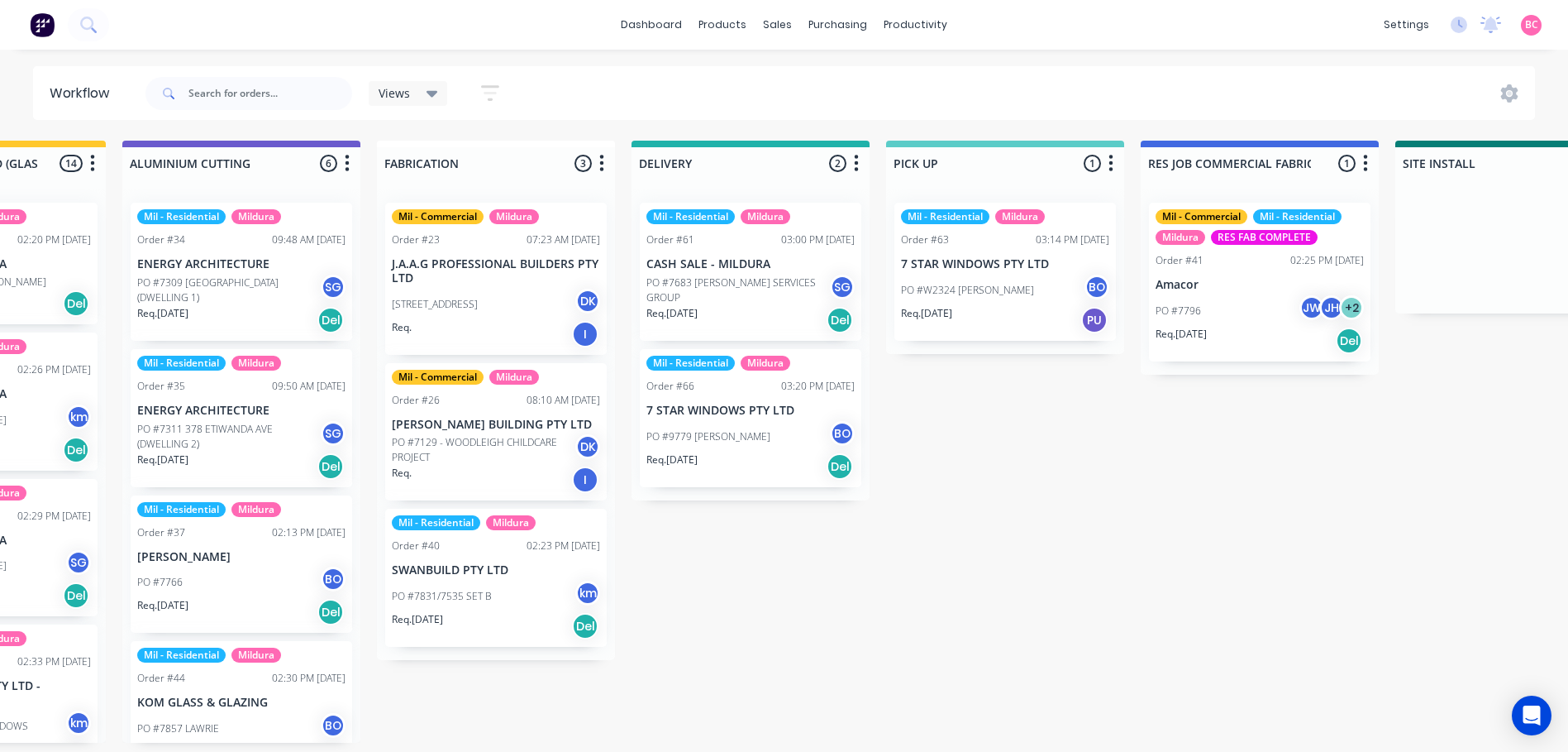
scroll to position [0, 1412]
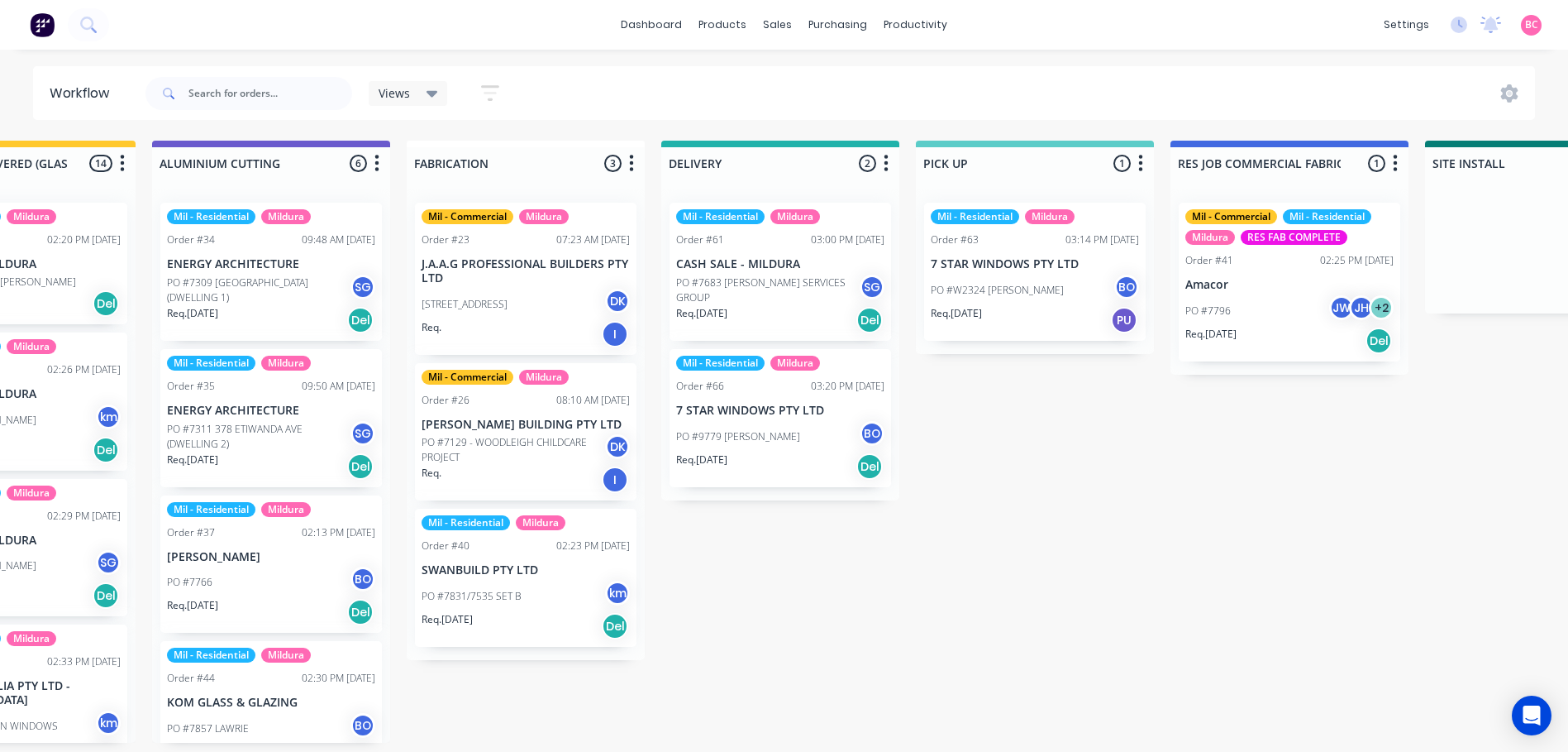
click at [415, 88] on div "Views" at bounding box center [409, 93] width 60 height 15
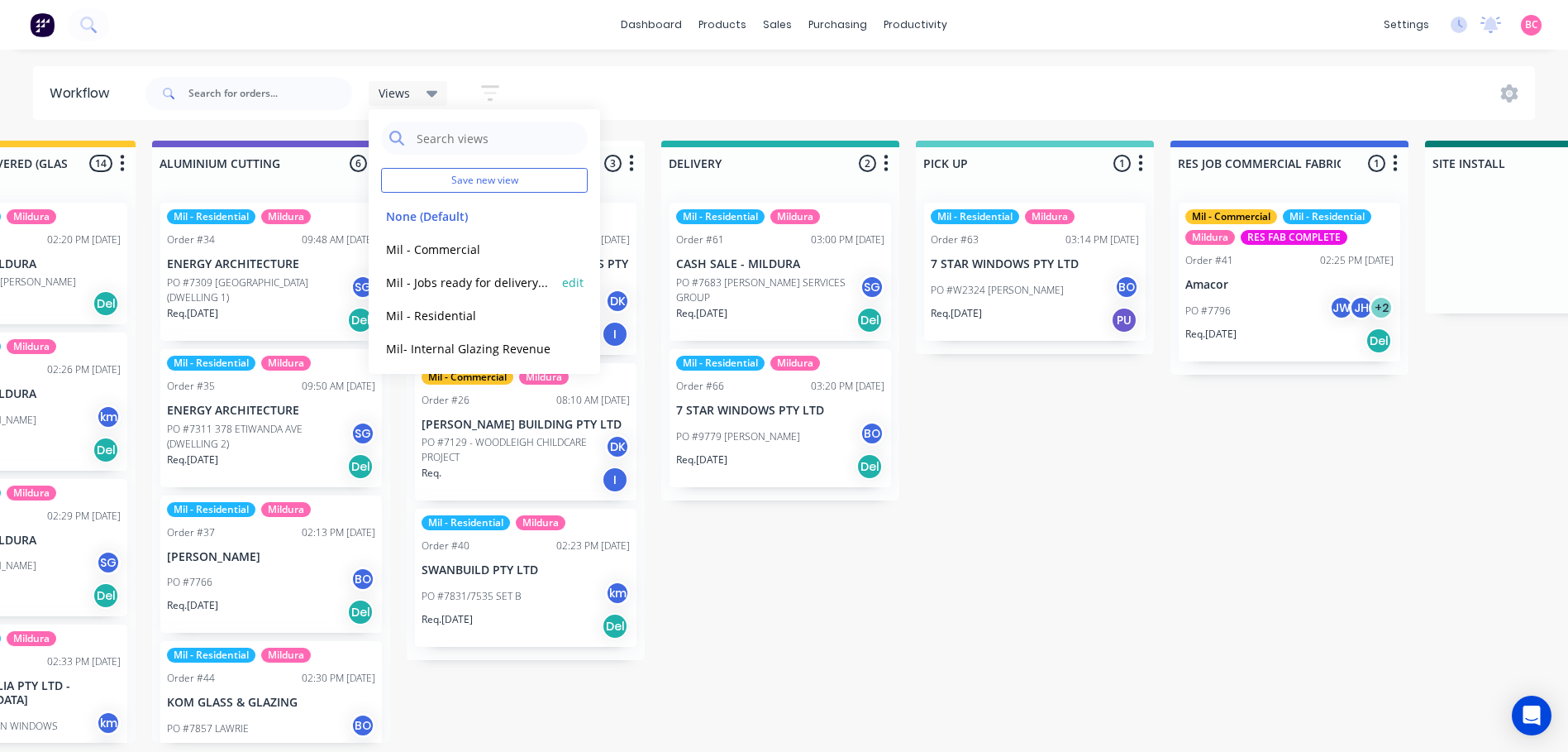
click at [455, 276] on button "Mil - Jobs ready for delivery/pick up/install" at bounding box center [469, 282] width 176 height 19
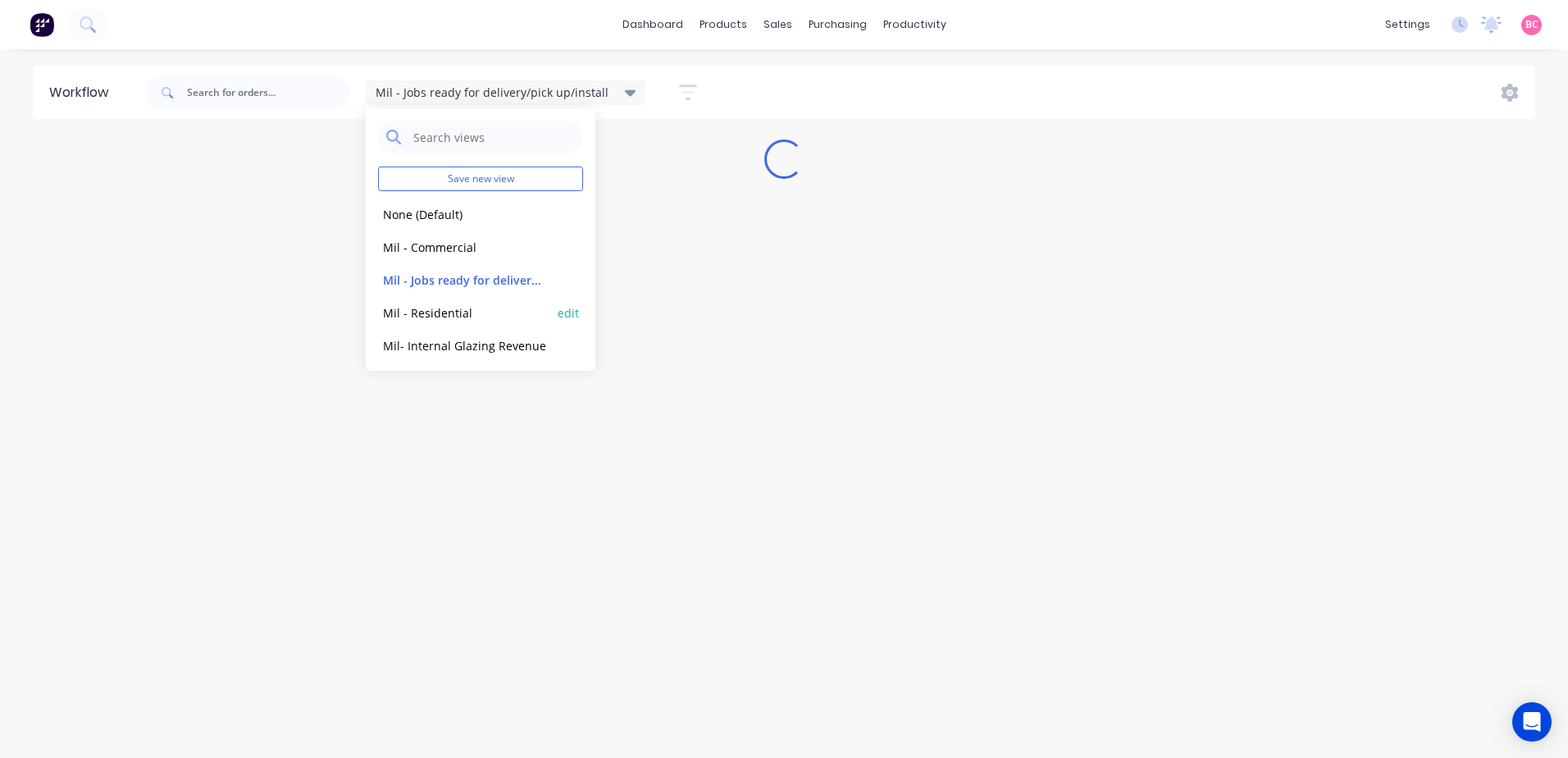
click at [438, 310] on button "Mil - Residential" at bounding box center [466, 313] width 175 height 19
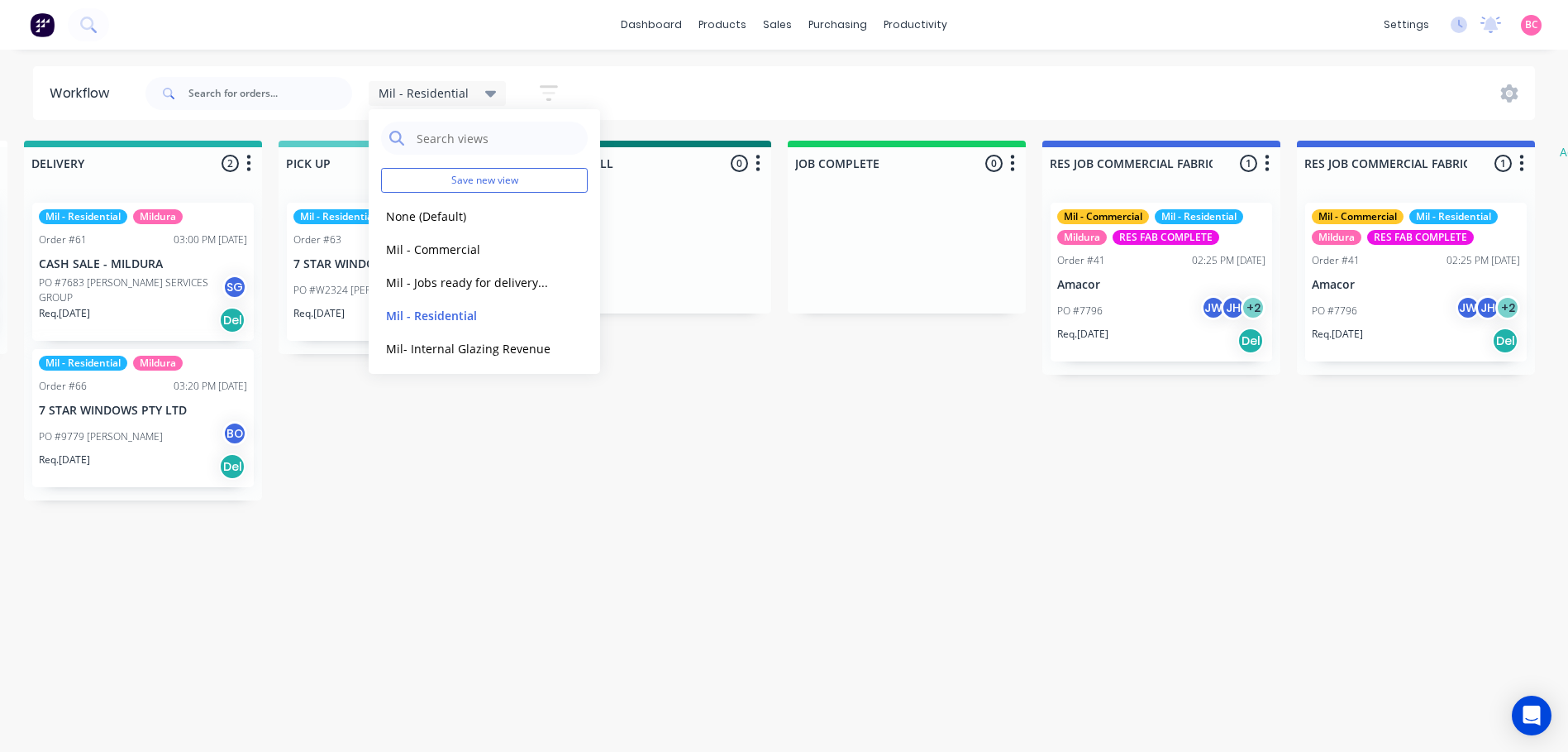
scroll to position [0, 2270]
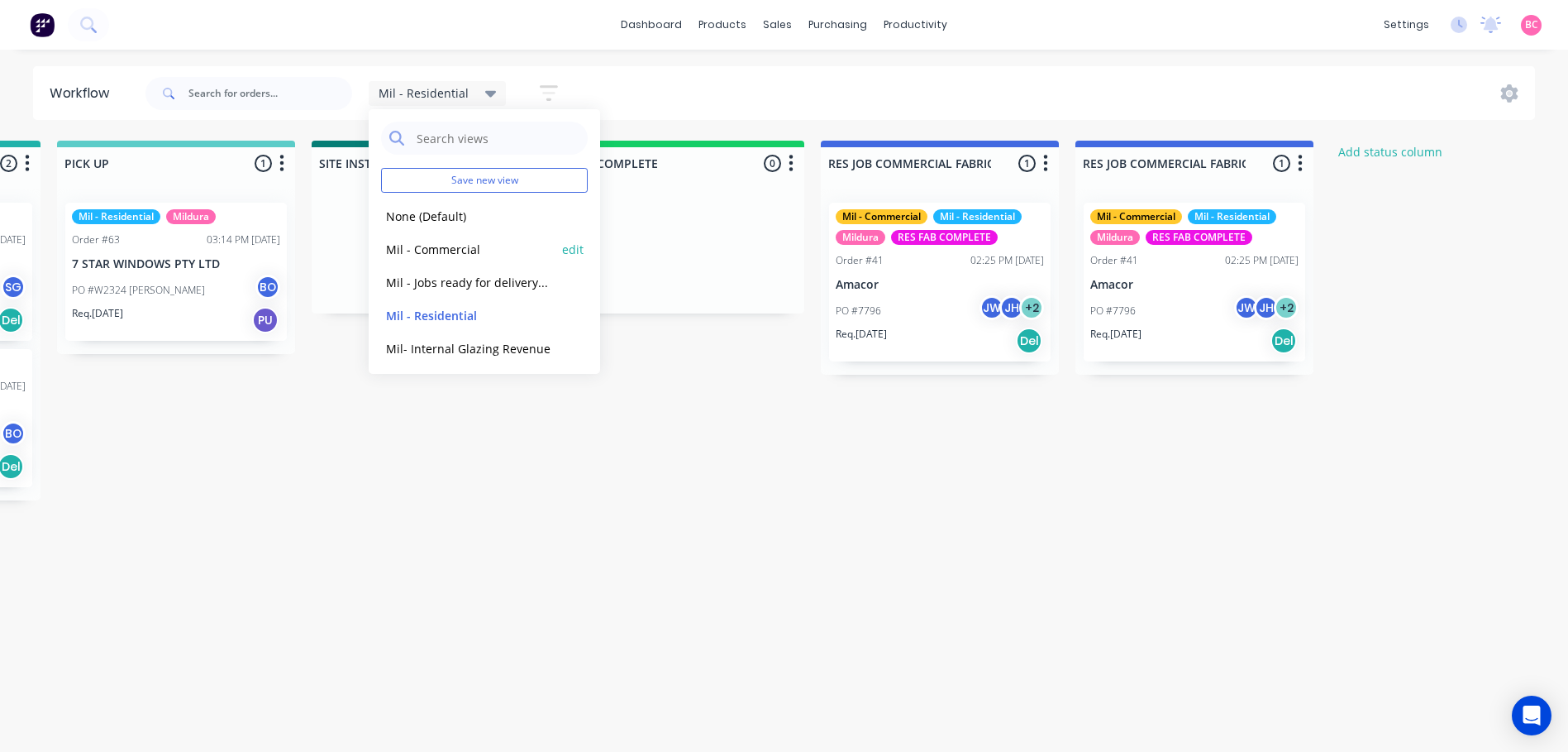
click at [428, 250] on button "Mil - Commercial" at bounding box center [469, 249] width 176 height 19
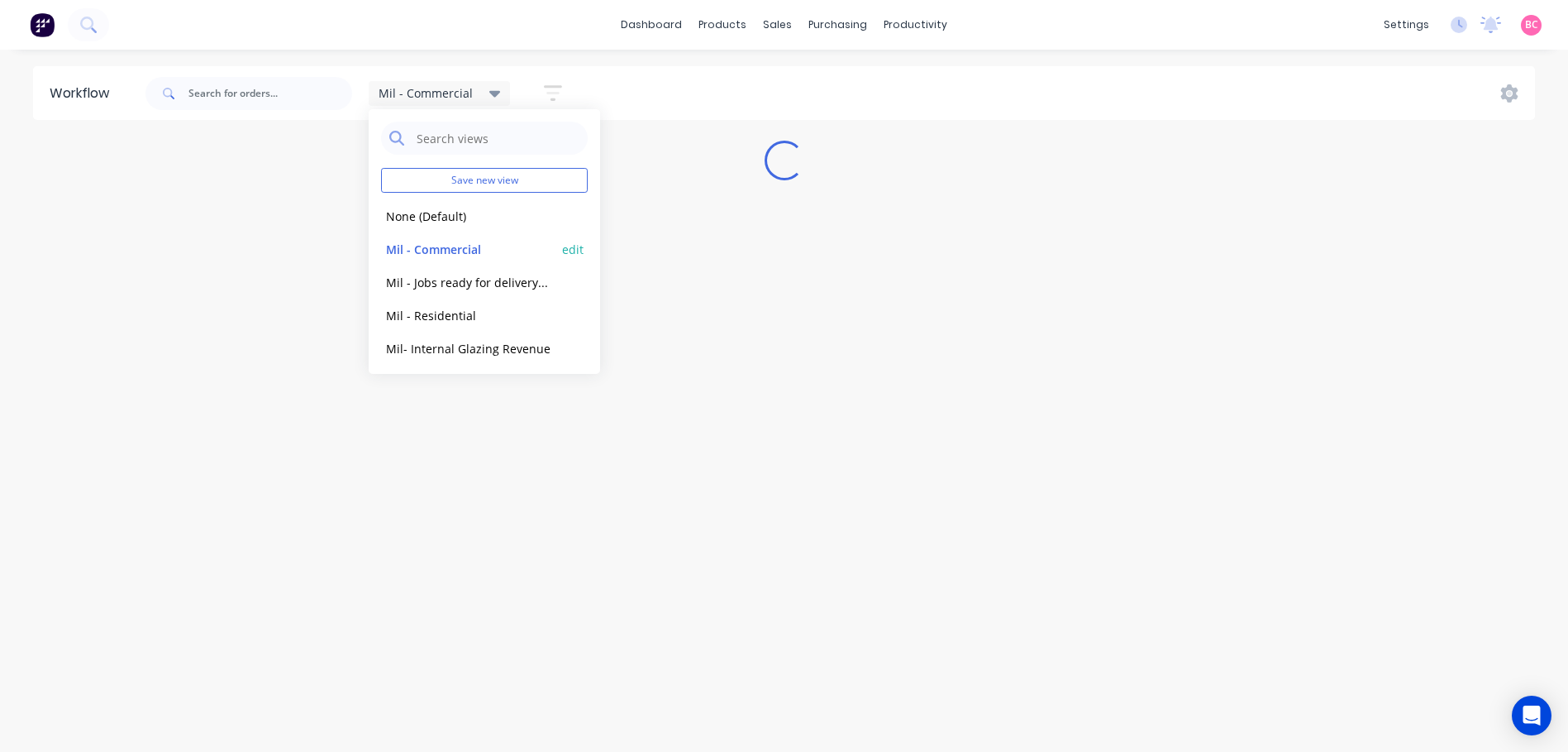
scroll to position [0, 0]
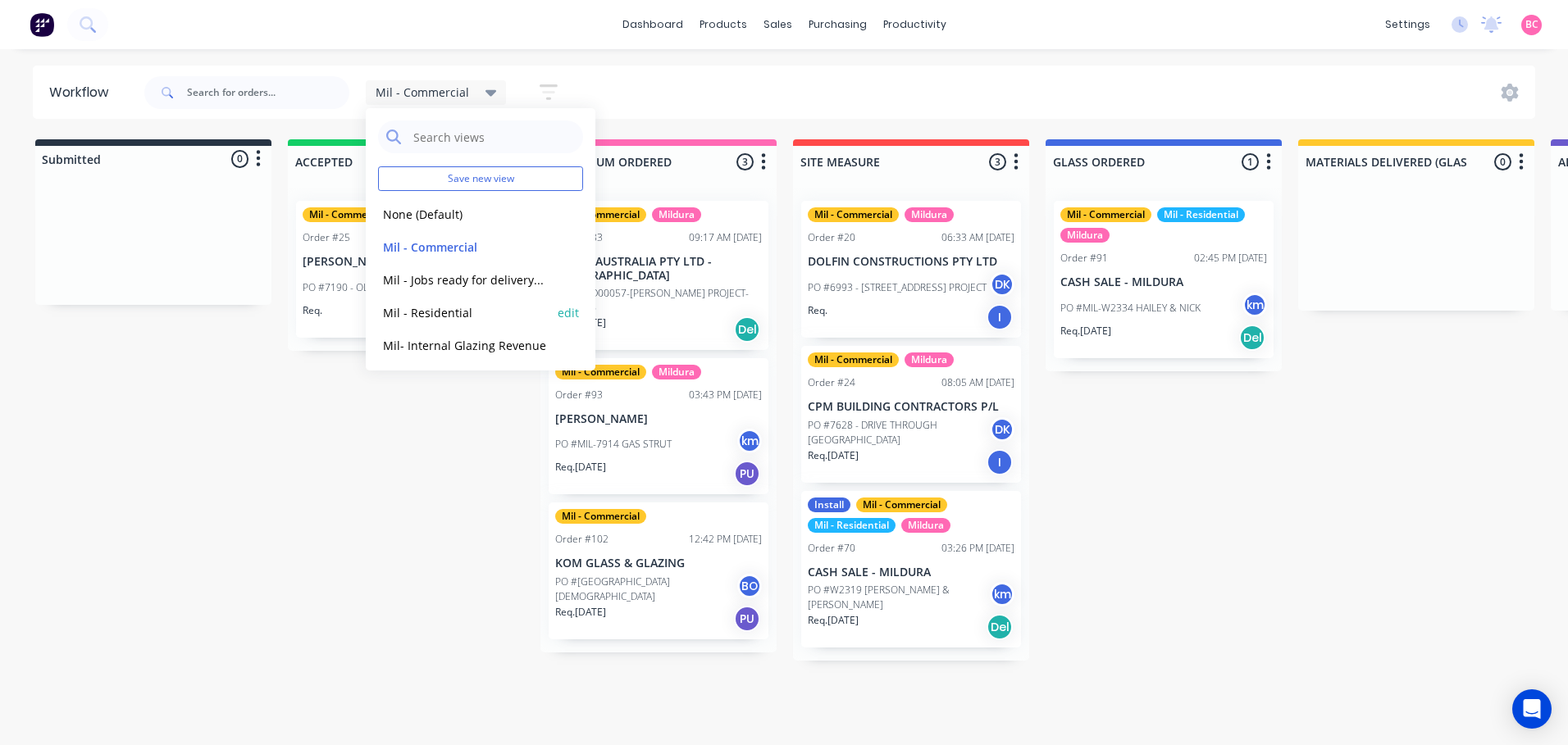
click at [405, 303] on button "Mil - Residential" at bounding box center [466, 313] width 175 height 19
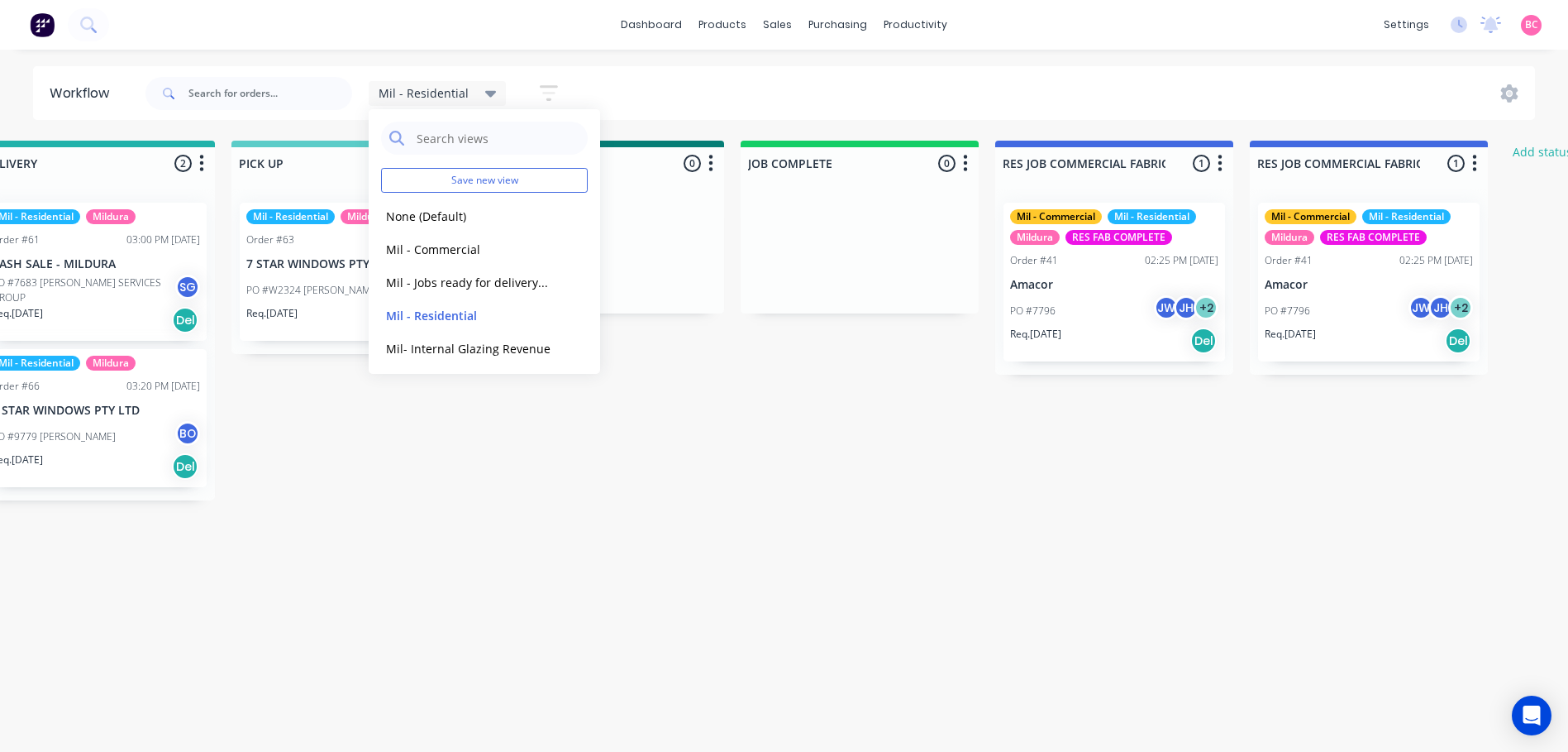
scroll to position [0, 2090]
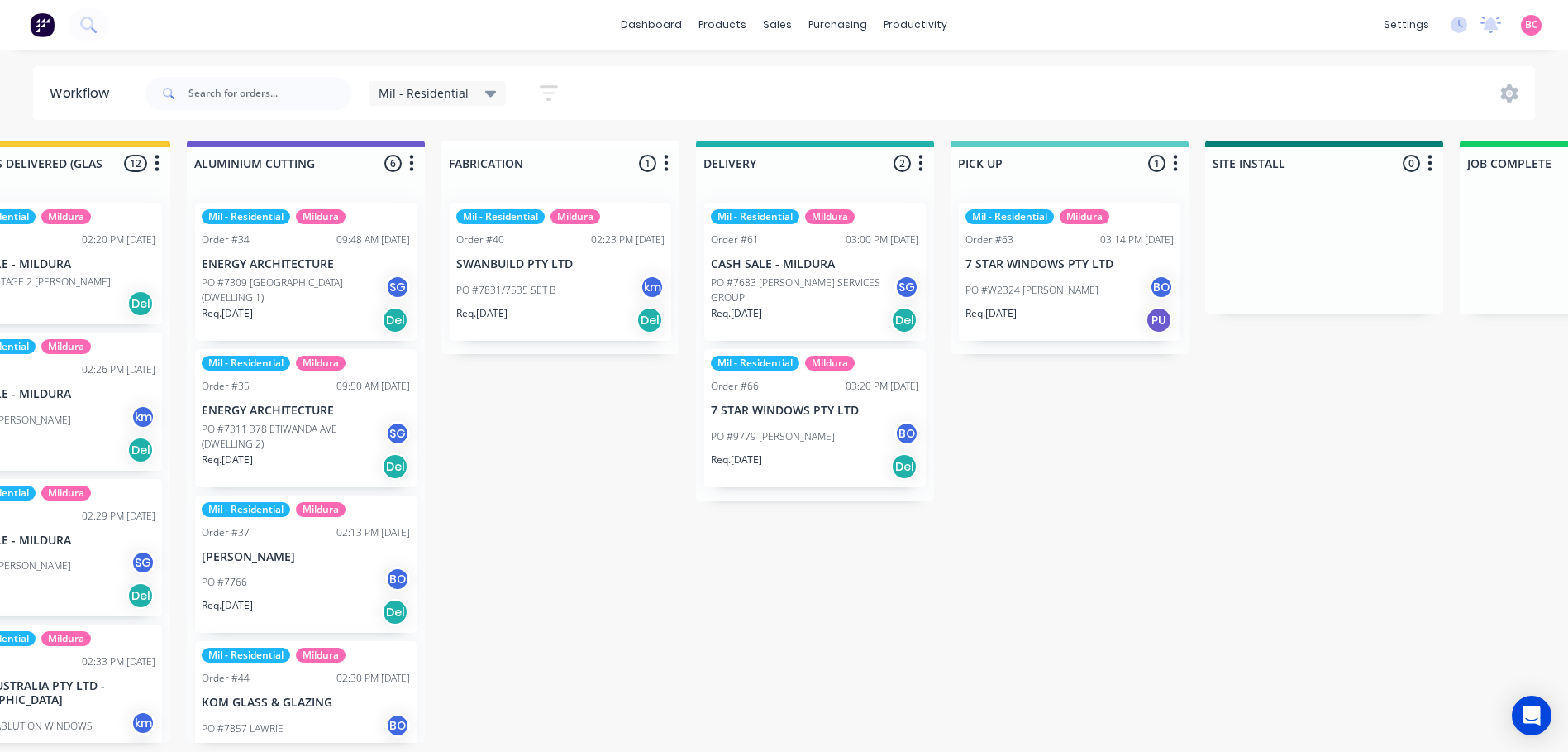
scroll to position [0, 1094]
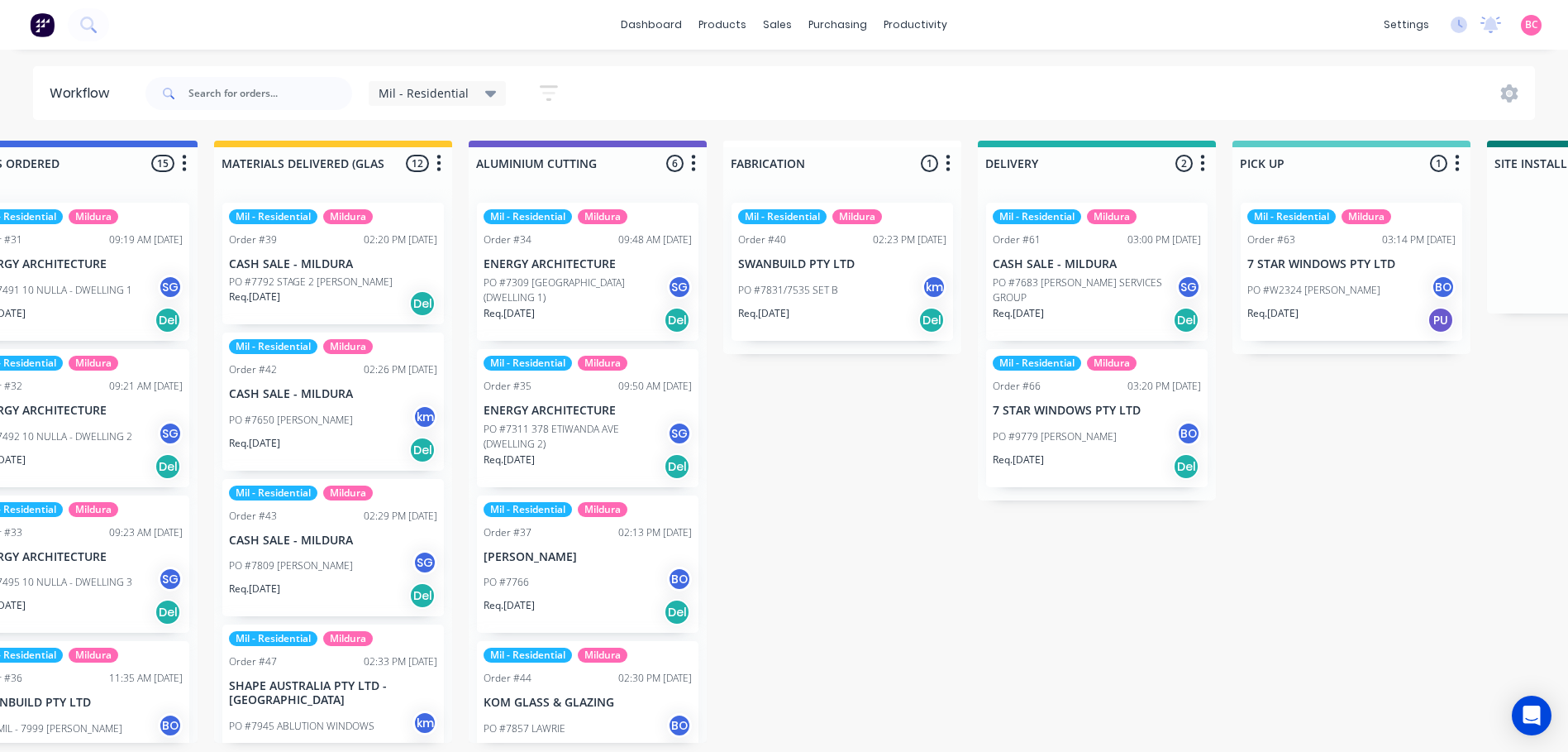
click at [475, 84] on div "Mil - Residential" at bounding box center [437, 93] width 138 height 25
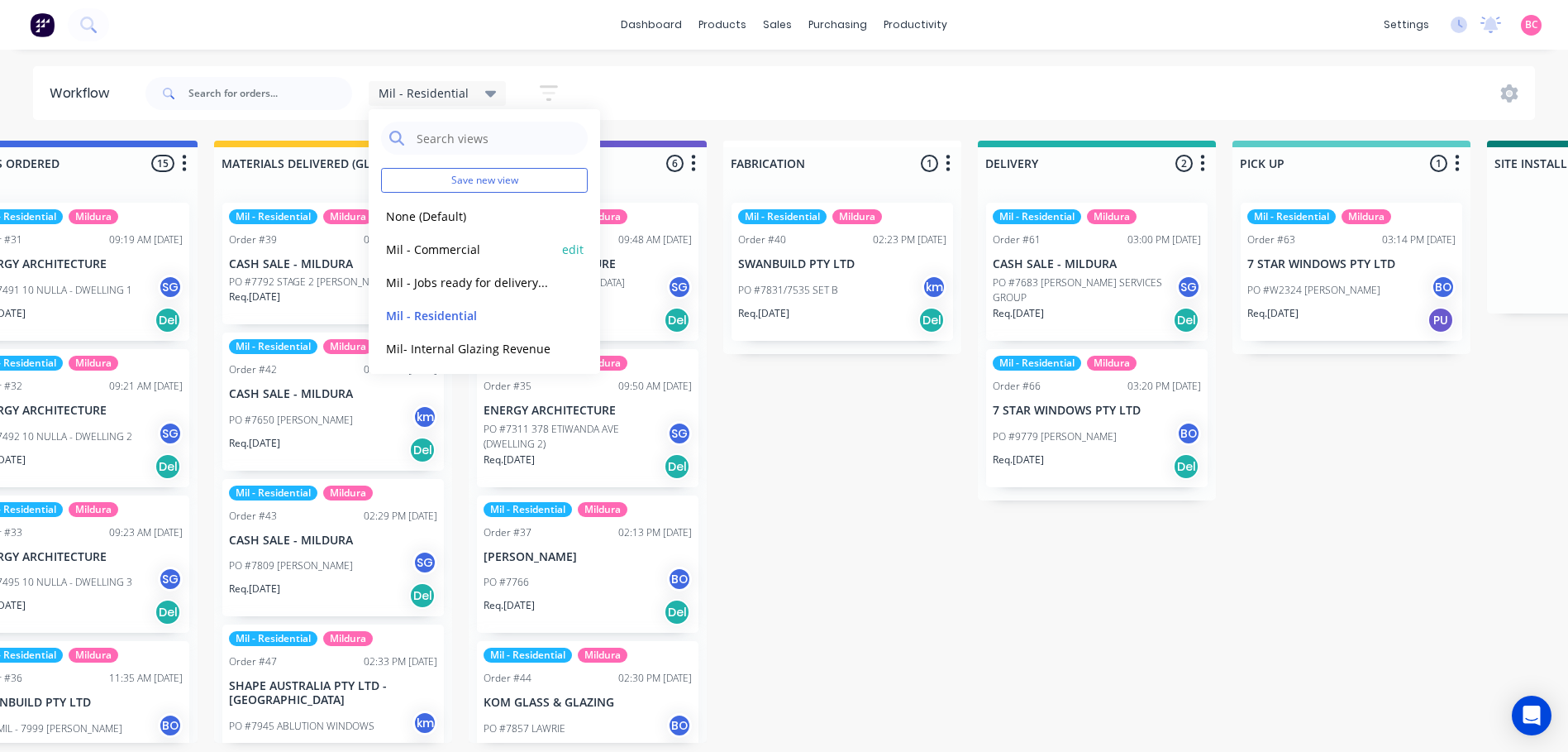
click at [424, 252] on button "Mil - Commercial" at bounding box center [469, 249] width 176 height 19
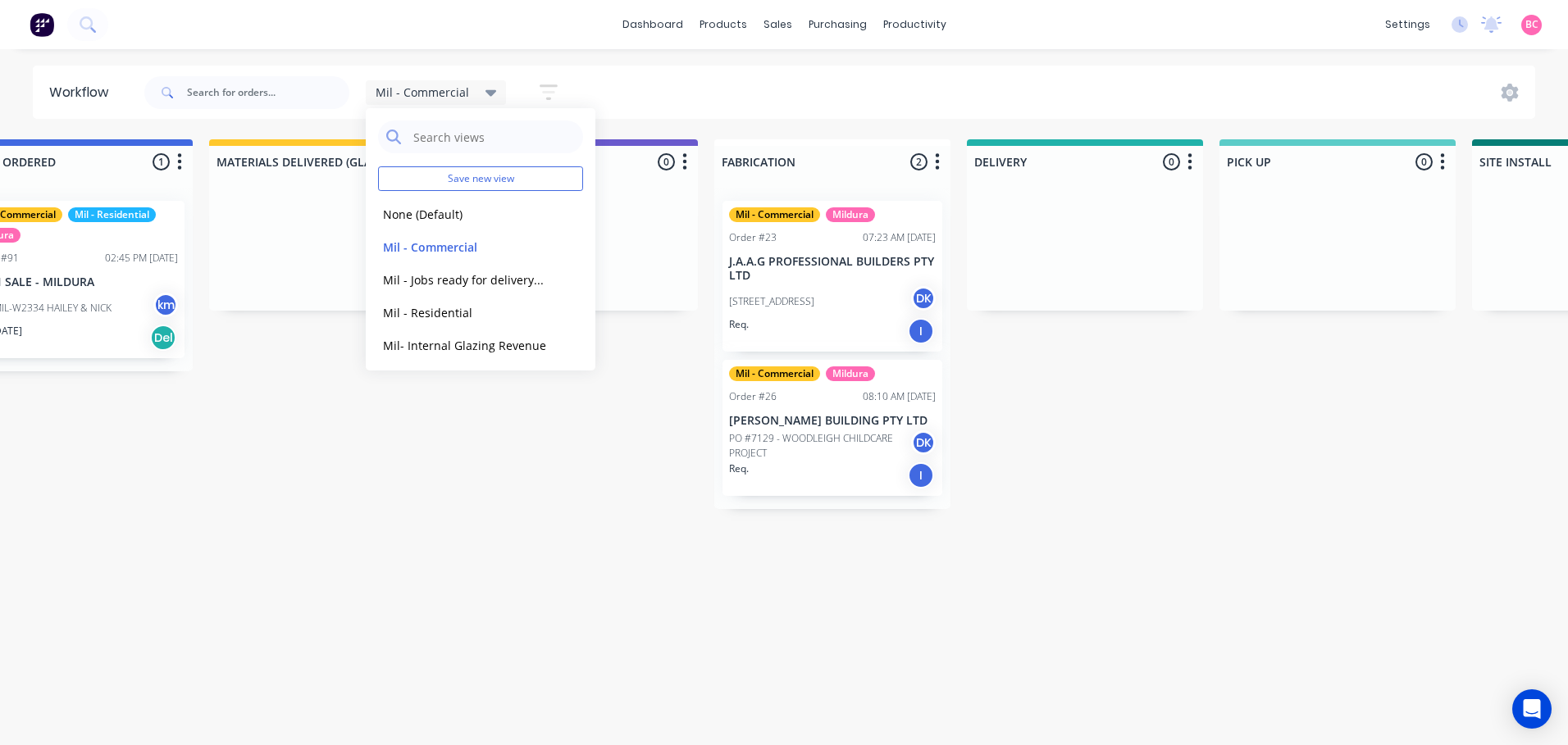
scroll to position [0, 1103]
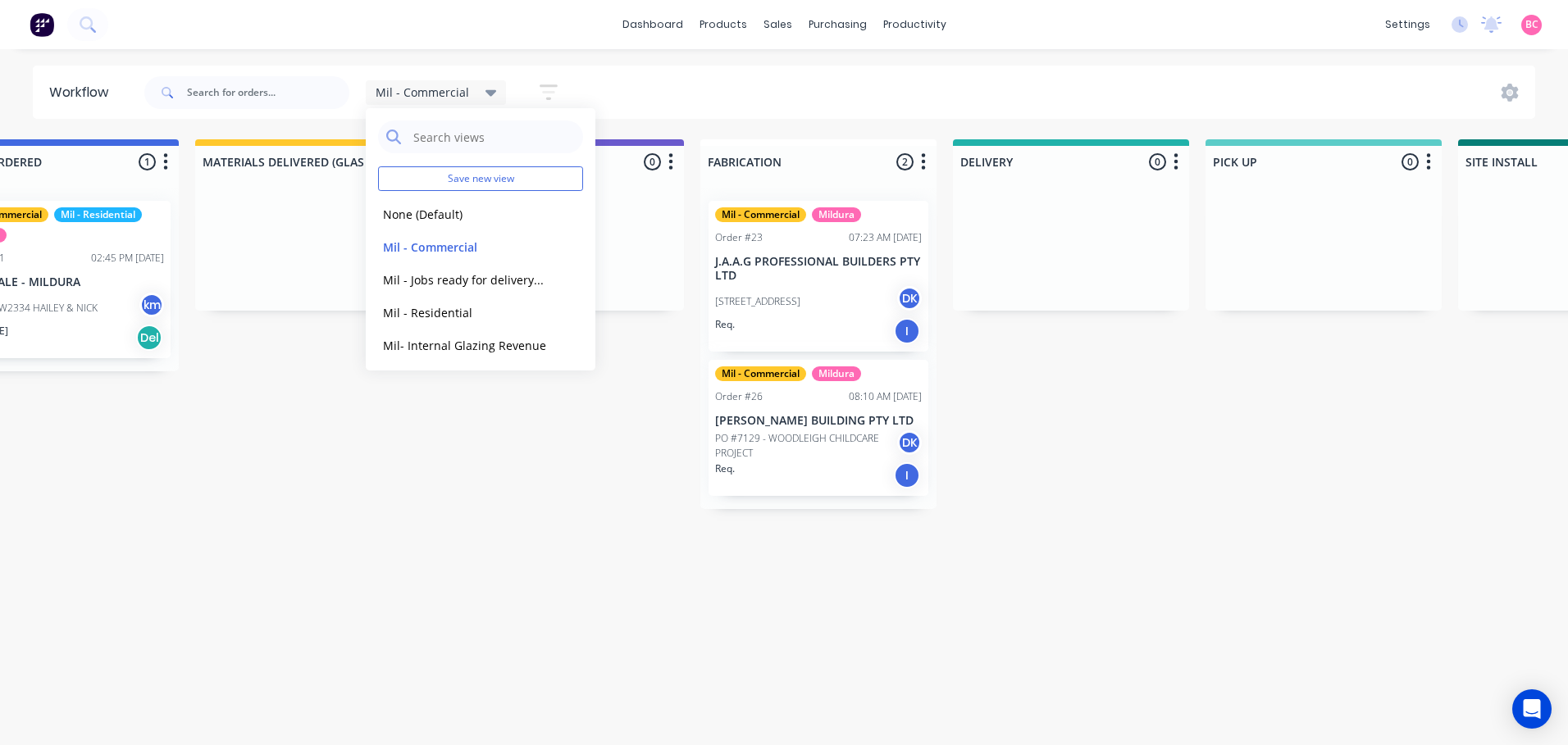
click at [545, 90] on icon "button" at bounding box center [548, 92] width 18 height 20
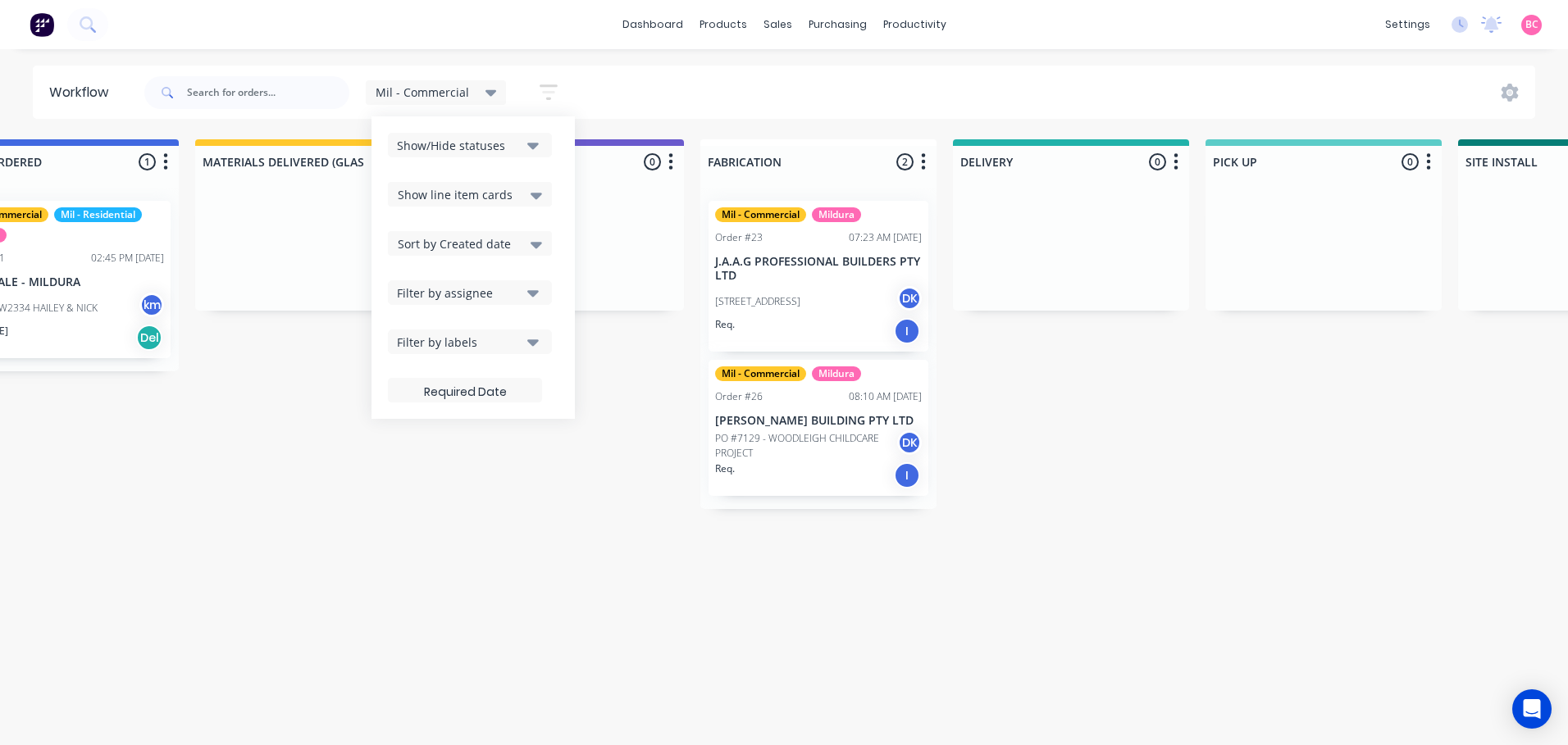
click at [528, 142] on icon "button" at bounding box center [533, 145] width 12 height 18
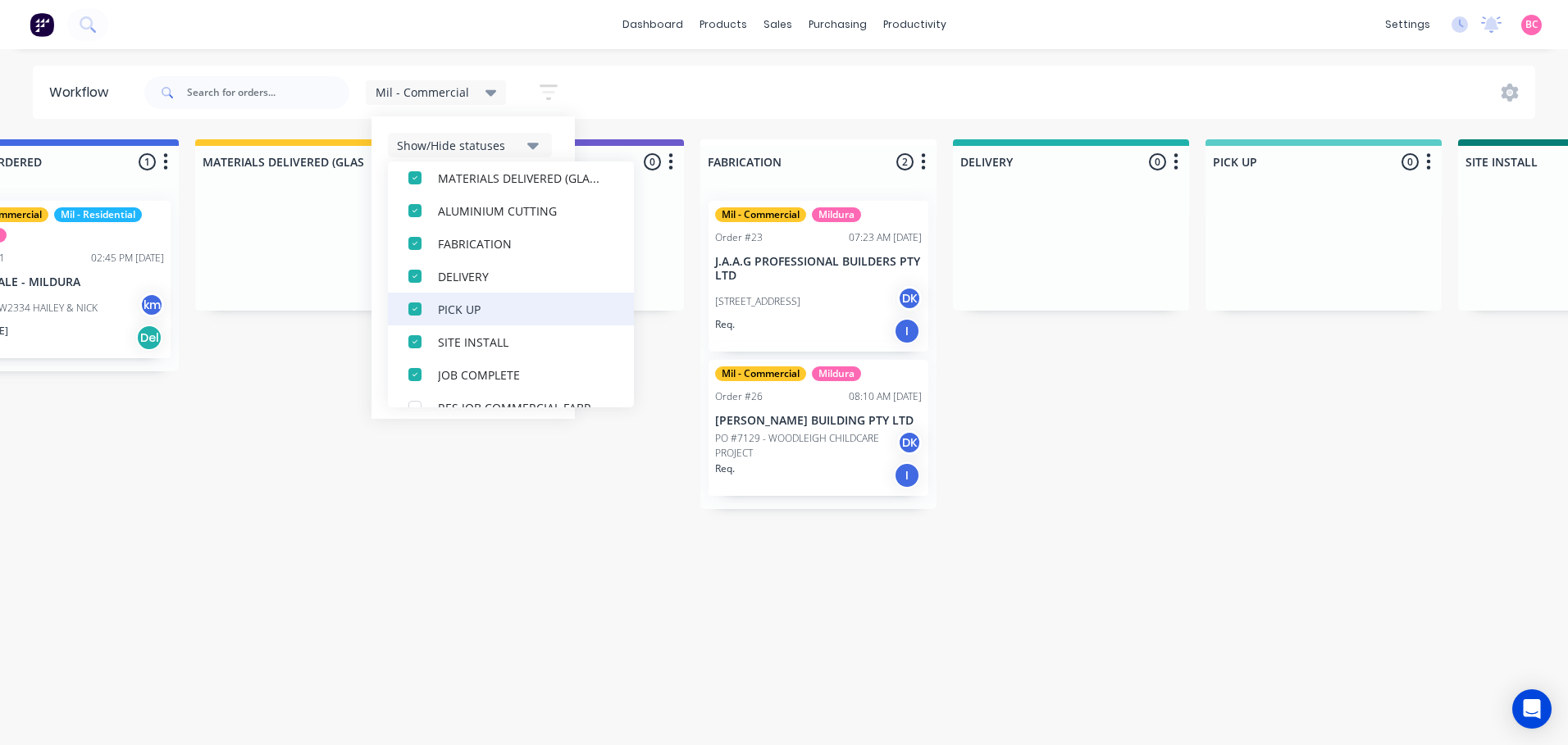
scroll to position [279, 0]
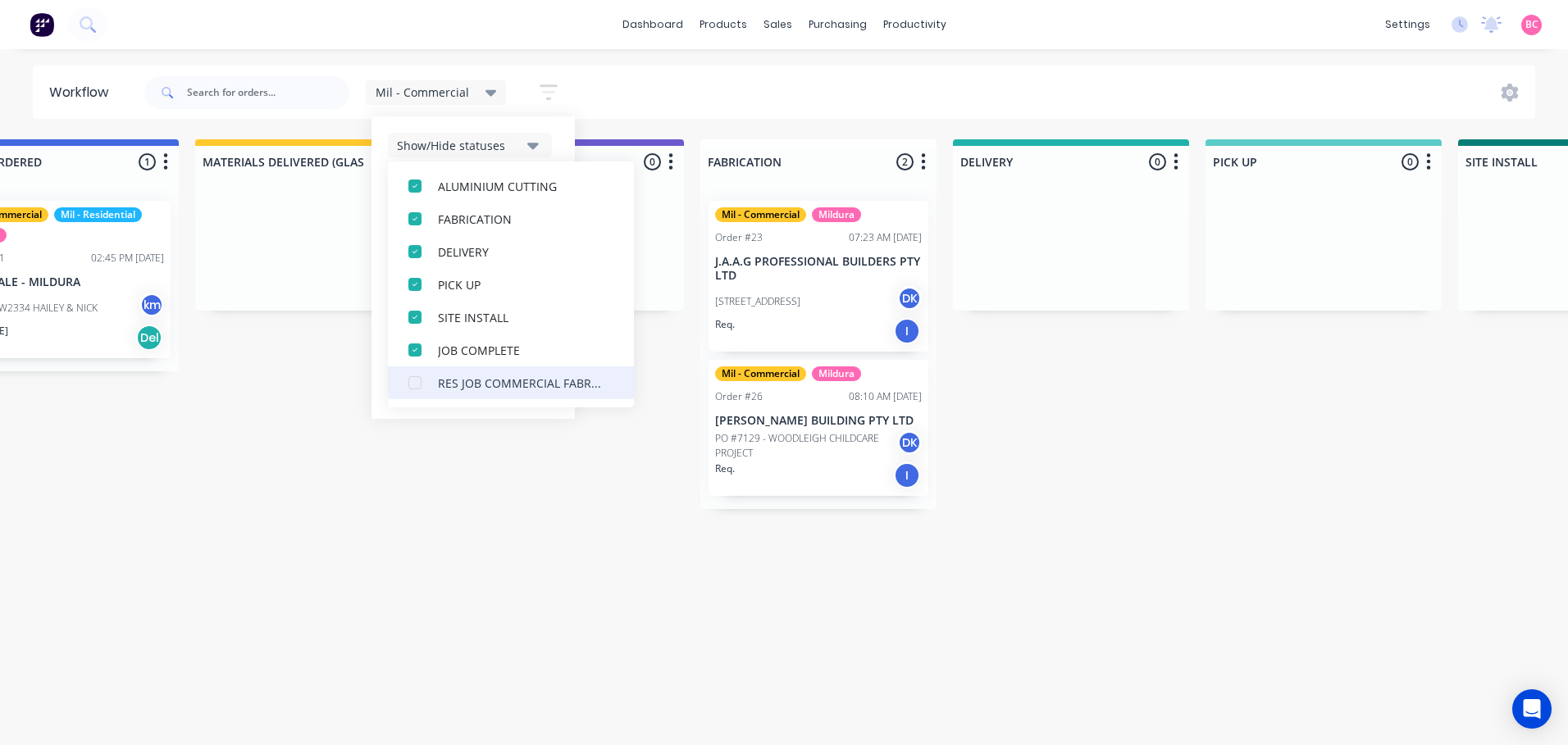
click at [410, 383] on div "button" at bounding box center [415, 382] width 33 height 33
click at [481, 91] on div "Mil - Commercial" at bounding box center [436, 92] width 121 height 14
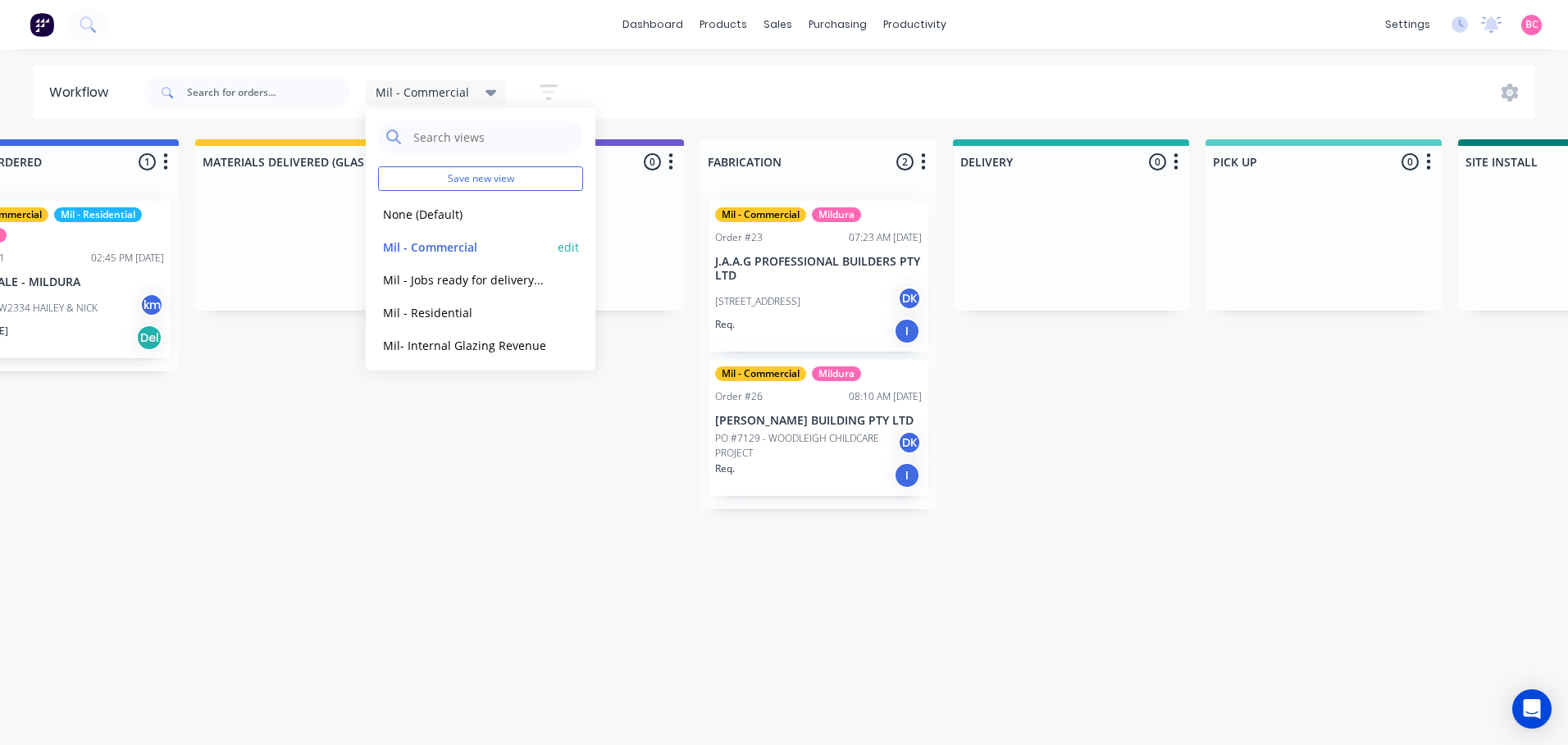
click at [561, 245] on button "edit" at bounding box center [568, 247] width 21 height 17
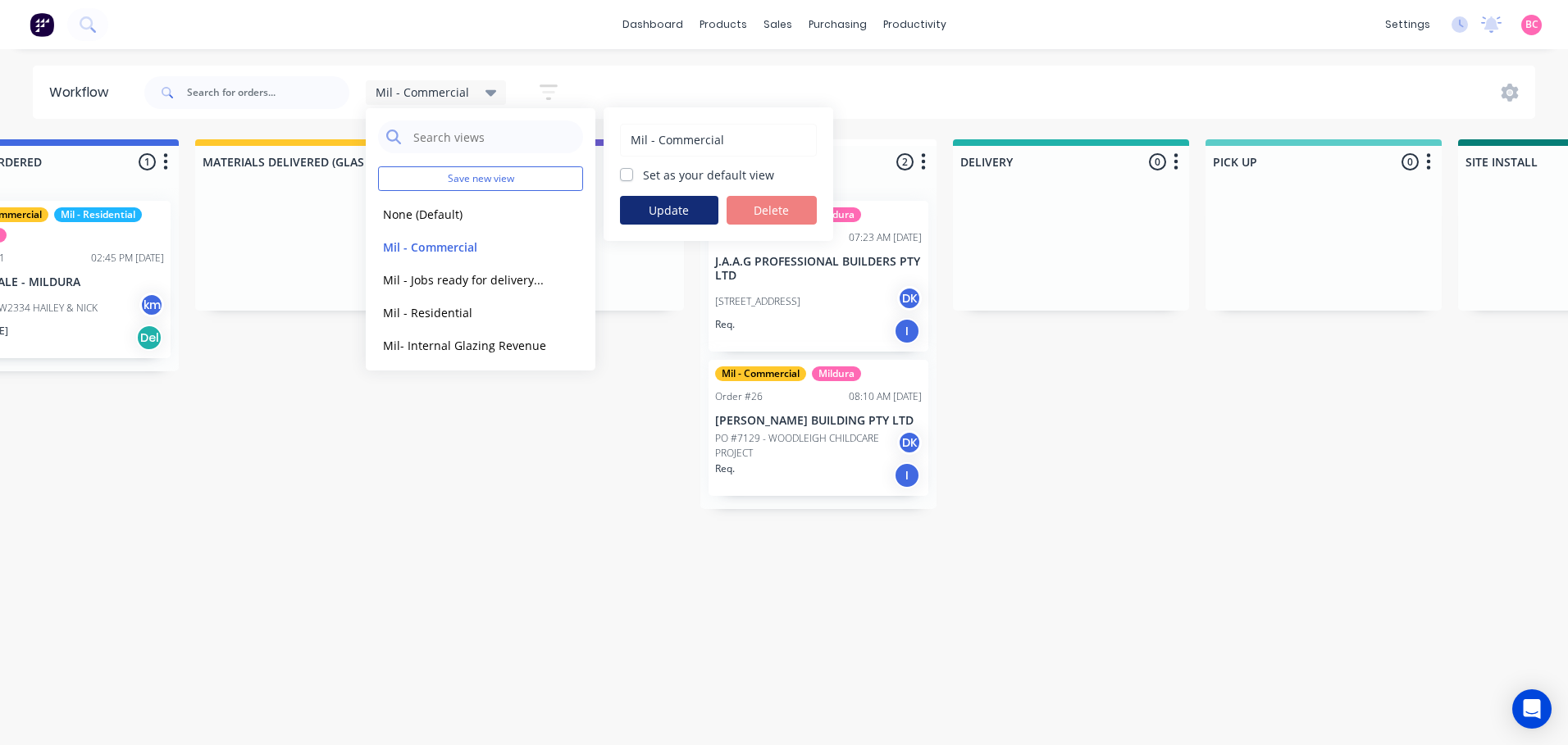
click at [651, 210] on button "Update" at bounding box center [669, 210] width 98 height 29
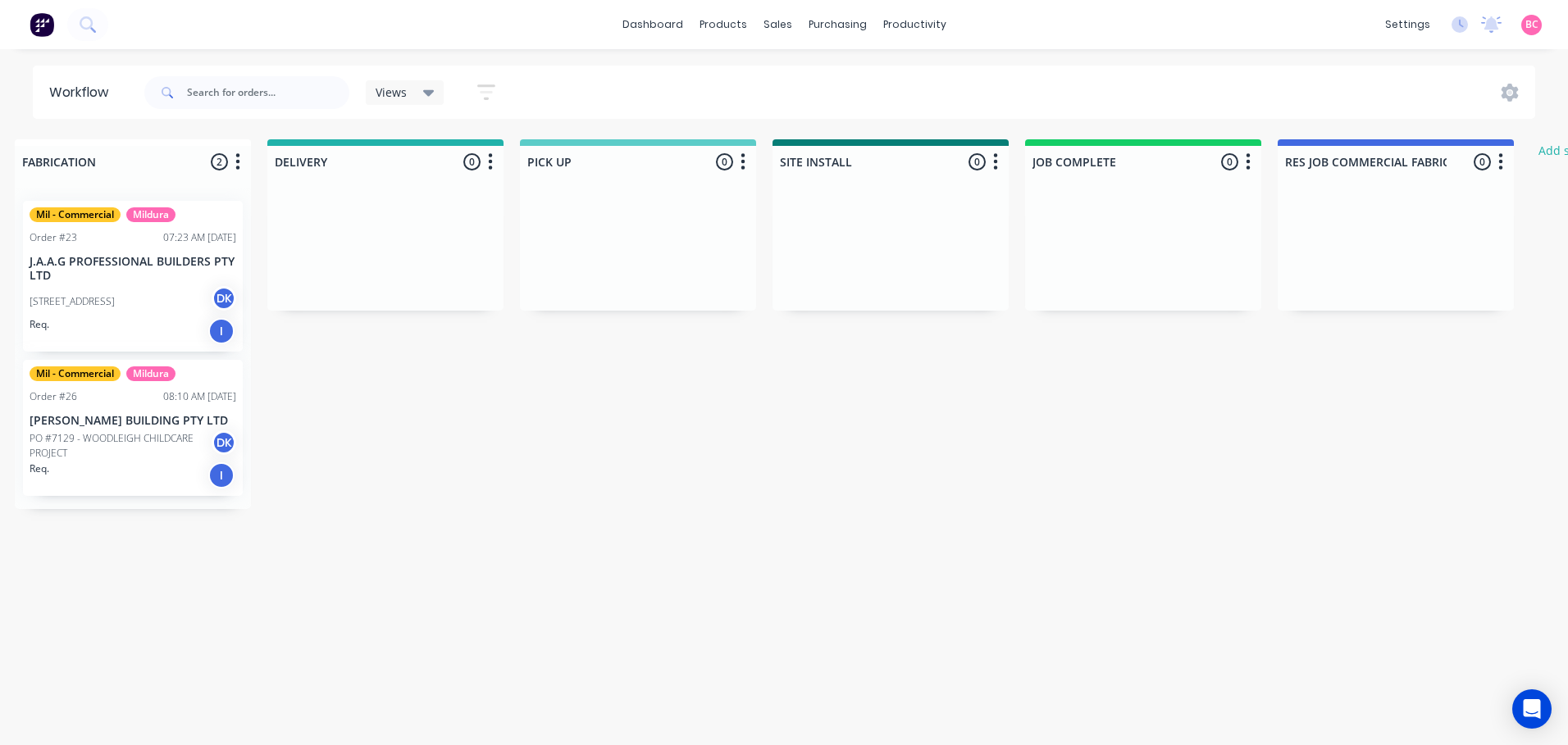
scroll to position [0, 1808]
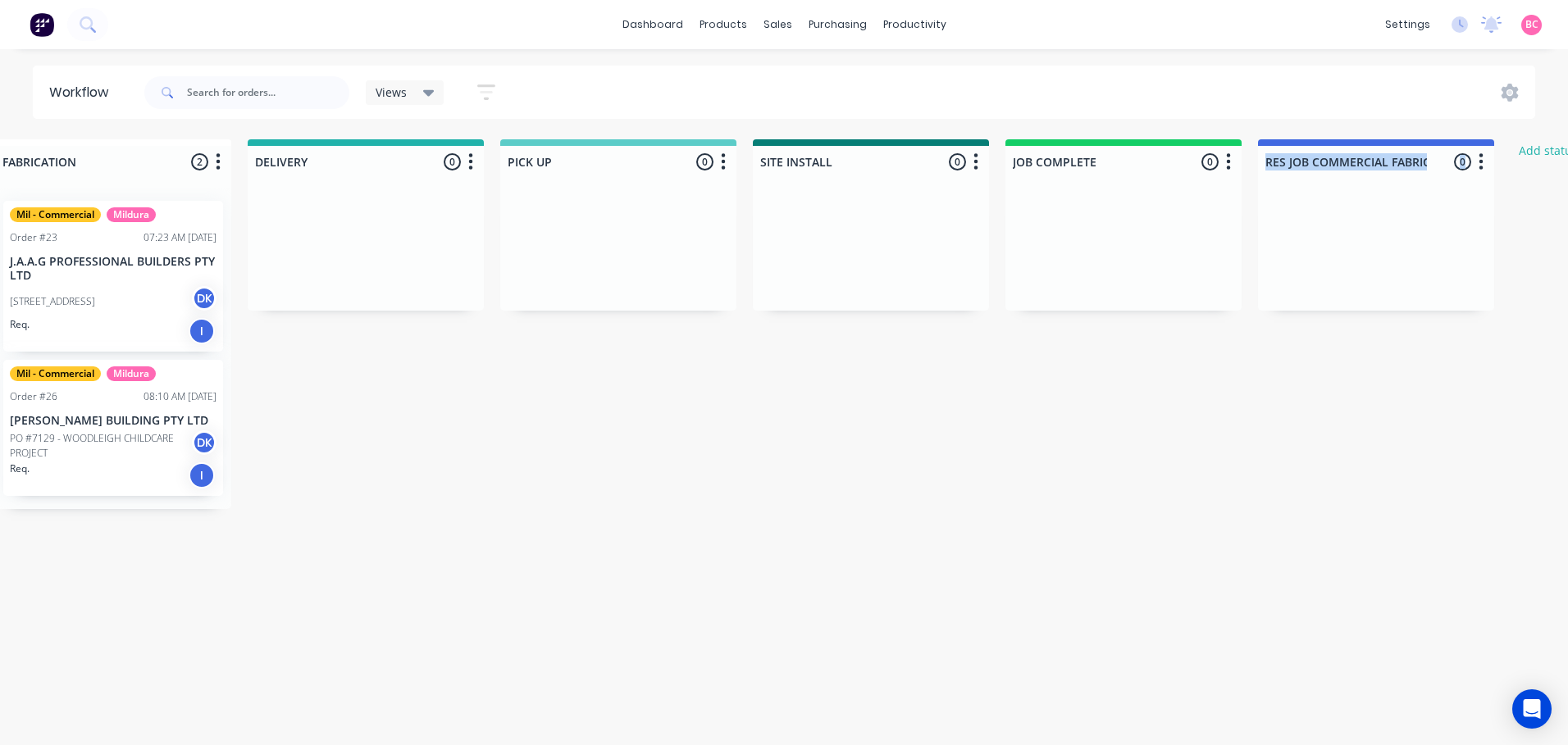
drag, startPoint x: 1463, startPoint y: 140, endPoint x: 1403, endPoint y: 143, distance: 60.1
click at [1403, 143] on div "RES JOB COMMERCIAL FABRICATION TO COMPLETE 0 Status colour #4169E1 hex #4169E1 …" at bounding box center [1375, 158] width 236 height 38
drag, startPoint x: 1403, startPoint y: 143, endPoint x: 1287, endPoint y: 236, distance: 148.7
click at [1287, 236] on div at bounding box center [1375, 248] width 236 height 123
drag, startPoint x: 1314, startPoint y: 142, endPoint x: 1246, endPoint y: 147, distance: 68.2
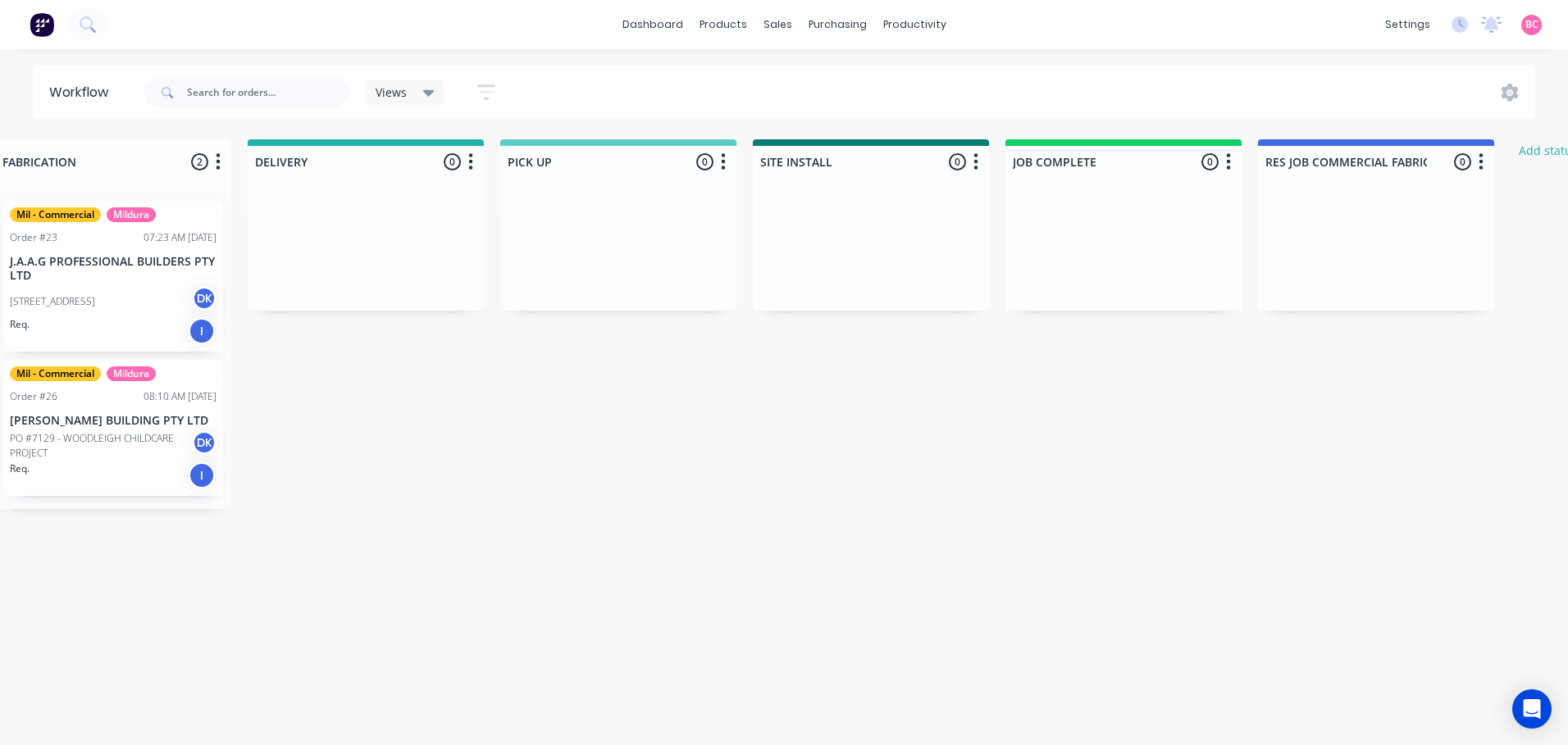
click at [1246, 147] on div "Submitted 1 Status colour #273444 hex #273444 Save Cancel Summaries Total order…" at bounding box center [22, 399] width 3686 height 521
drag, startPoint x: 1356, startPoint y: 233, endPoint x: 1320, endPoint y: 214, distance: 40.7
click at [1301, 238] on div at bounding box center [1375, 248] width 236 height 123
click at [1476, 160] on button "button" at bounding box center [1481, 162] width 20 height 19
click at [1258, 428] on div "Submitted 1 Status colour #273444 hex #273444 Save Cancel Summaries Total order…" at bounding box center [22, 399] width 3686 height 521
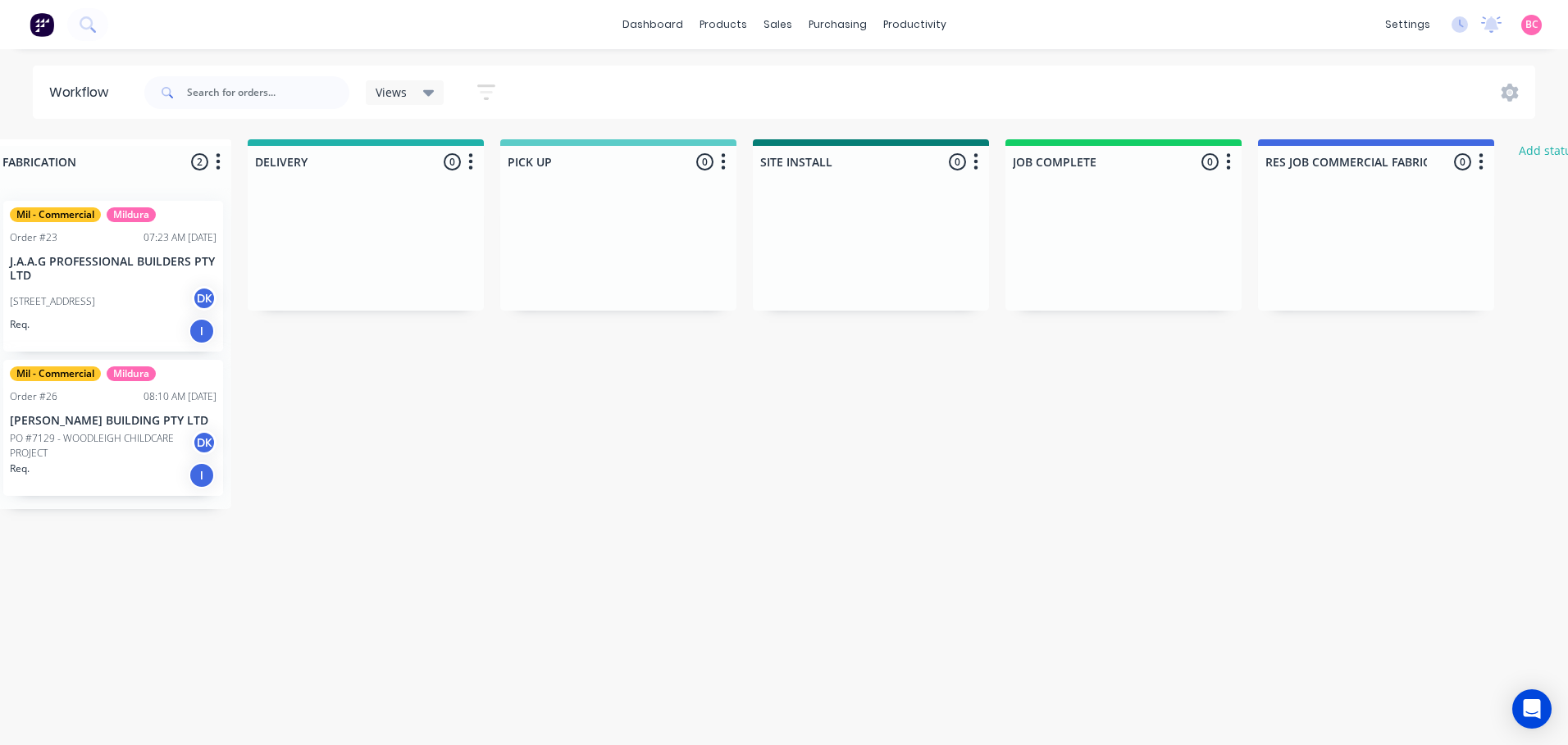
drag, startPoint x: 1419, startPoint y: 236, endPoint x: 1365, endPoint y: 190, distance: 70.9
click at [1361, 282] on div at bounding box center [1375, 248] width 236 height 123
drag, startPoint x: 1326, startPoint y: 268, endPoint x: 1305, endPoint y: 297, distance: 35.8
click at [1308, 321] on div "Submitted 1 Status colour #273444 hex #273444 Save Cancel Summaries Total order…" at bounding box center [22, 399] width 3686 height 521
drag, startPoint x: 1092, startPoint y: 212, endPoint x: 985, endPoint y: 249, distance: 113.2
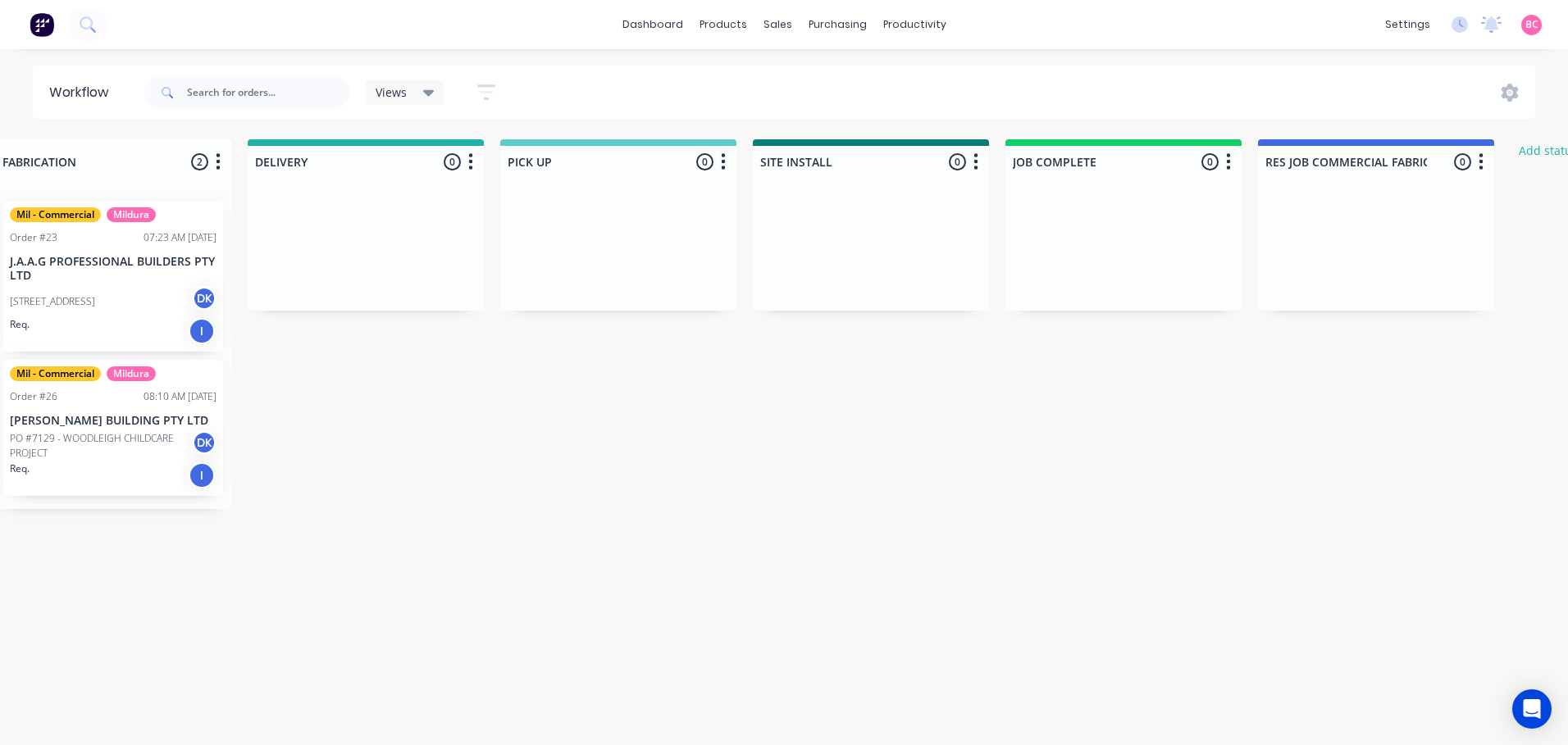
click at [985, 249] on div "Submitted 1 Status colour #273444 hex #273444 Save Cancel Summaries Total order…" at bounding box center [22, 399] width 3686 height 521
drag, startPoint x: 1359, startPoint y: 236, endPoint x: 1262, endPoint y: 277, distance: 105.3
click at [1255, 301] on div "Submitted 1 Status colour #273444 hex #273444 Save Cancel Summaries Total order…" at bounding box center [22, 399] width 3686 height 521
drag, startPoint x: 1385, startPoint y: 142, endPoint x: 1522, endPoint y: 157, distance: 137.8
click at [1359, 175] on div "RES JOB COMMERCIAL FABRICATION TO COMPLETE 0 Status colour #4169E1 hex #4169E1 …" at bounding box center [1375, 158] width 236 height 38
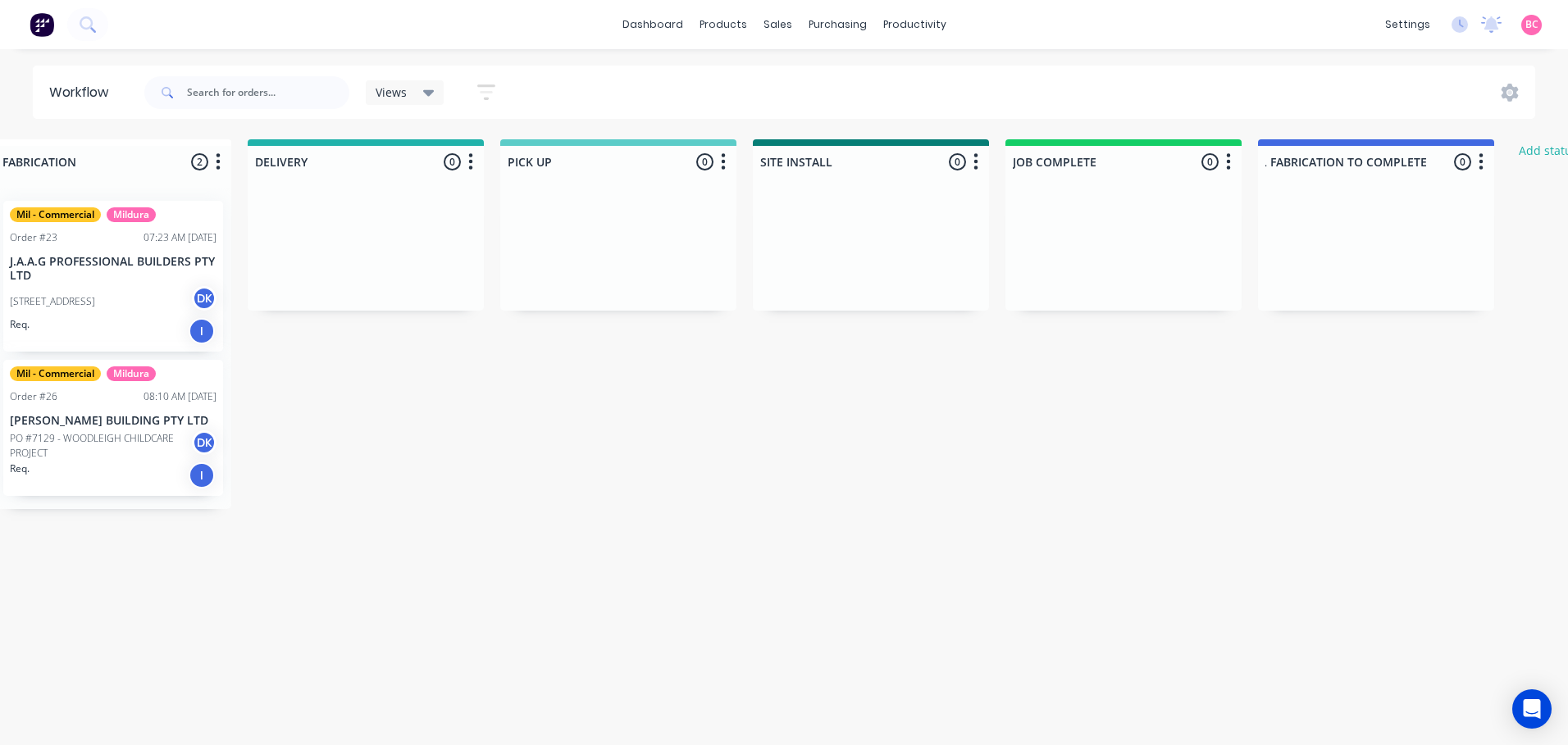
scroll to position [0, 0]
drag, startPoint x: 1482, startPoint y: 164, endPoint x: 1453, endPoint y: 203, distance: 48.6
click at [1453, 203] on div "RES JOB COMMERCIAL FABRICATION TO COMPLETE 0 Status colour #4169E1 hex #4169E1 …" at bounding box center [1375, 225] width 236 height 171
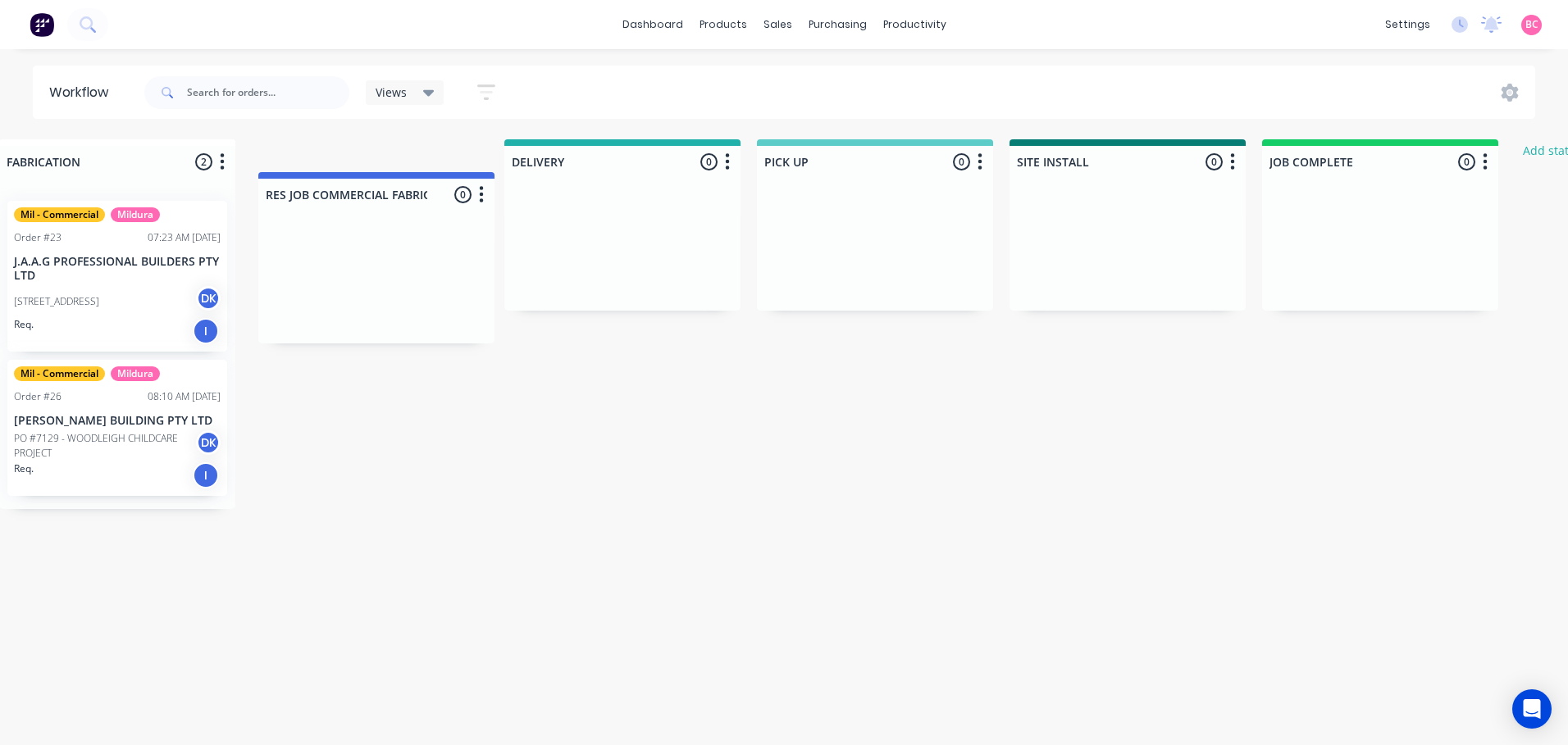
scroll to position [0, 1794]
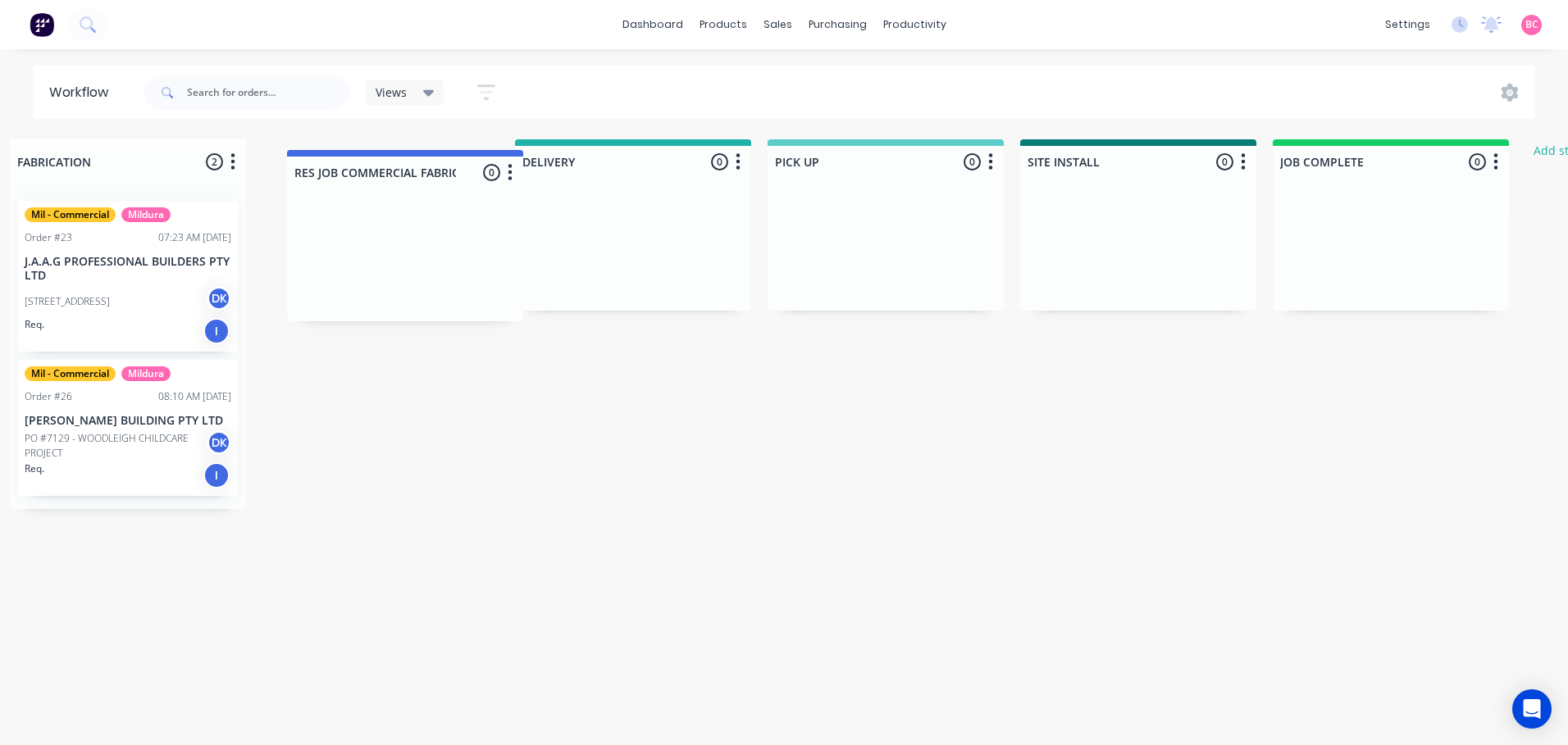
drag, startPoint x: 1226, startPoint y: 160, endPoint x: 405, endPoint y: 178, distance: 821.2
click at [405, 178] on div "Submitted 1 Status colour #273444 hex #273444 Save Cancel Summaries Total order…" at bounding box center [37, 399] width 3686 height 521
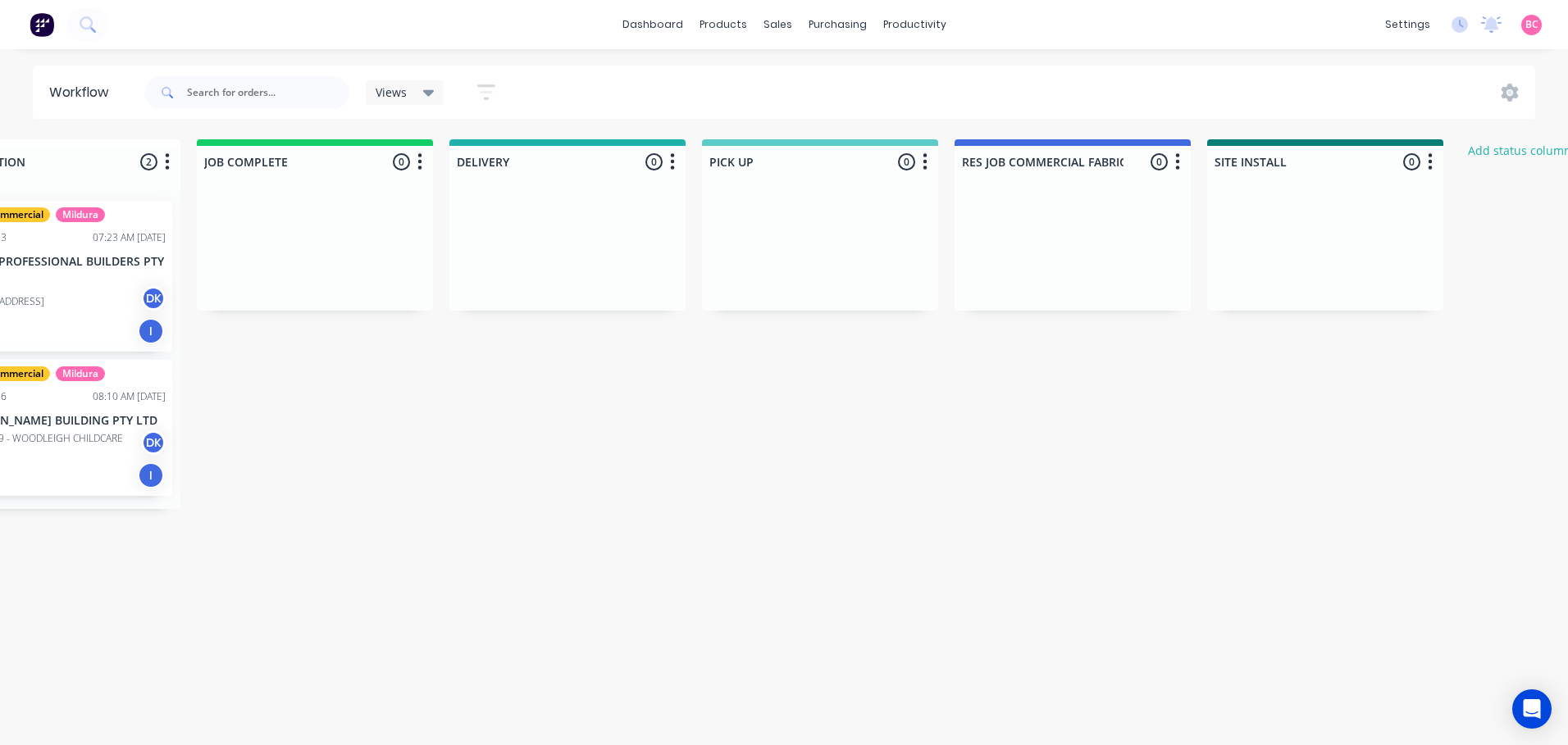
scroll to position [0, 1901]
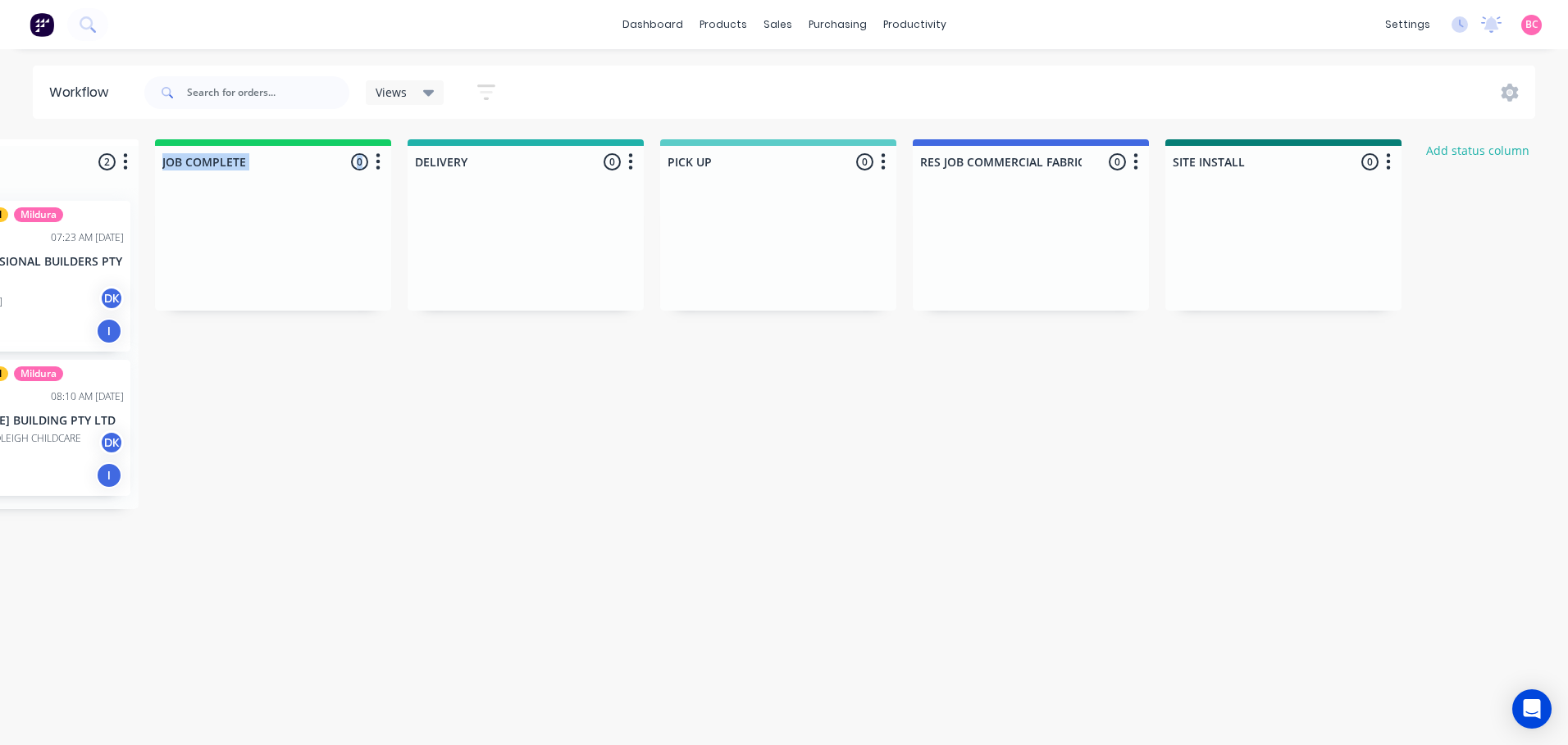
drag, startPoint x: 298, startPoint y: 142, endPoint x: 400, endPoint y: 161, distance: 103.8
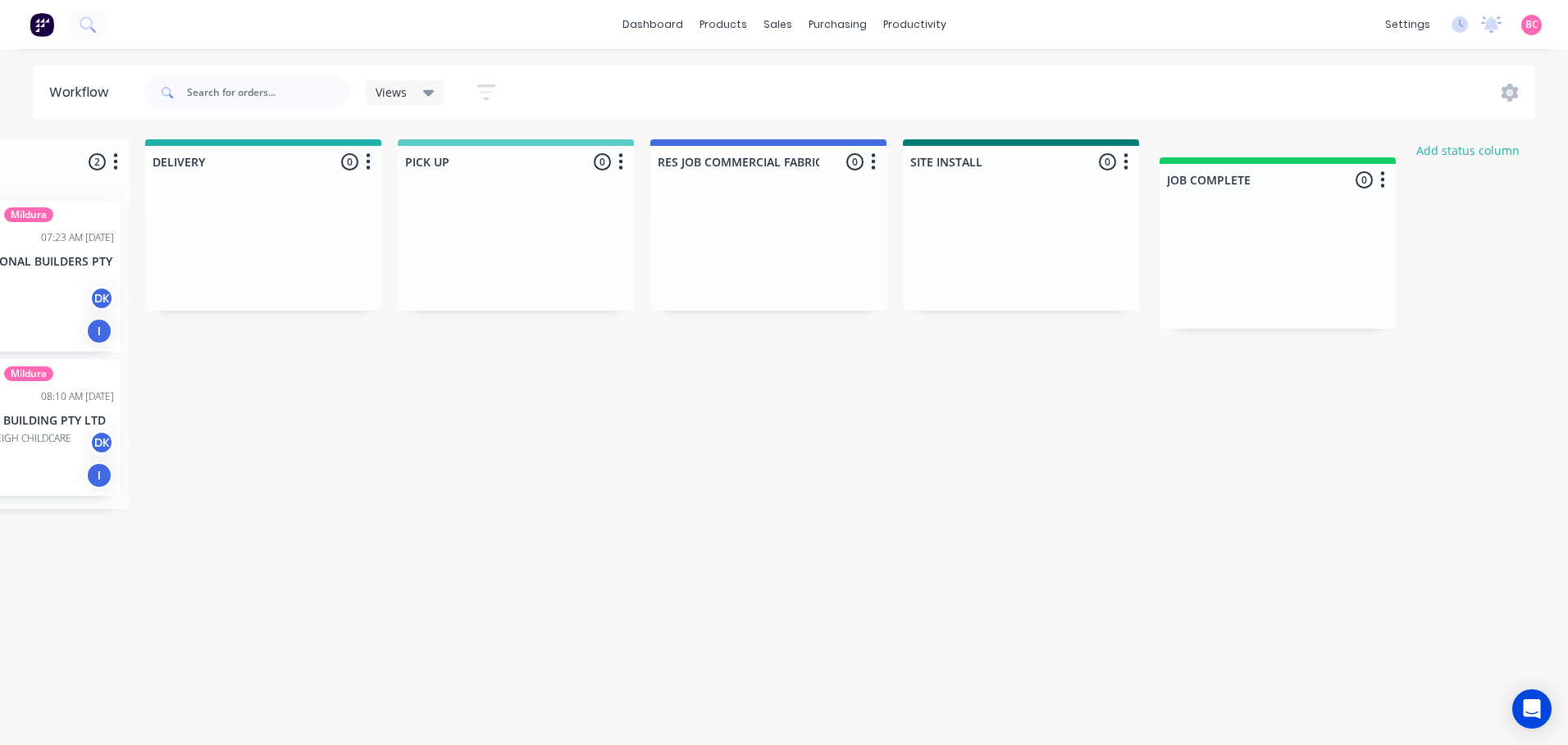
scroll to position [0, 1924]
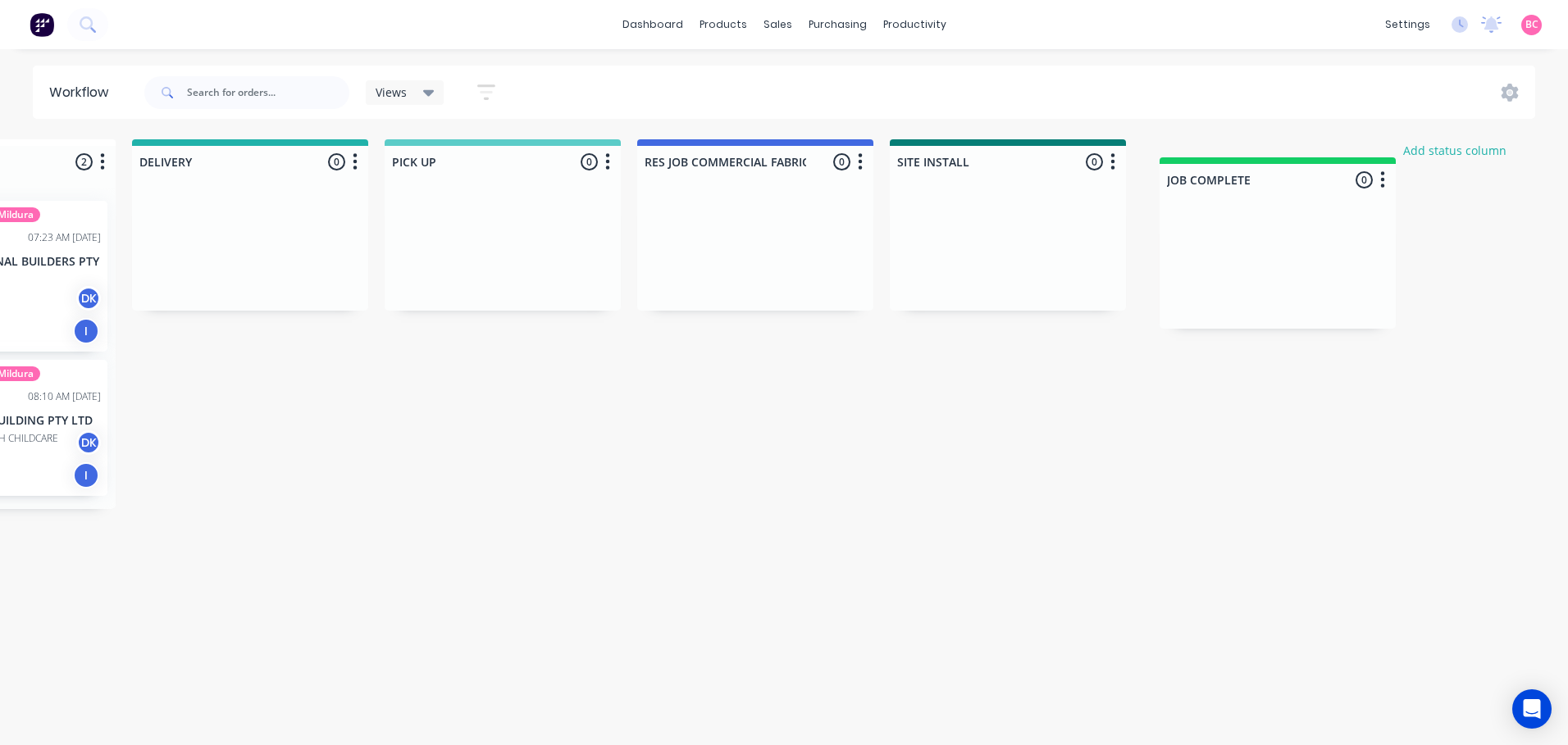
drag, startPoint x: 221, startPoint y: 163, endPoint x: 1230, endPoint y: 183, distance: 1009.2
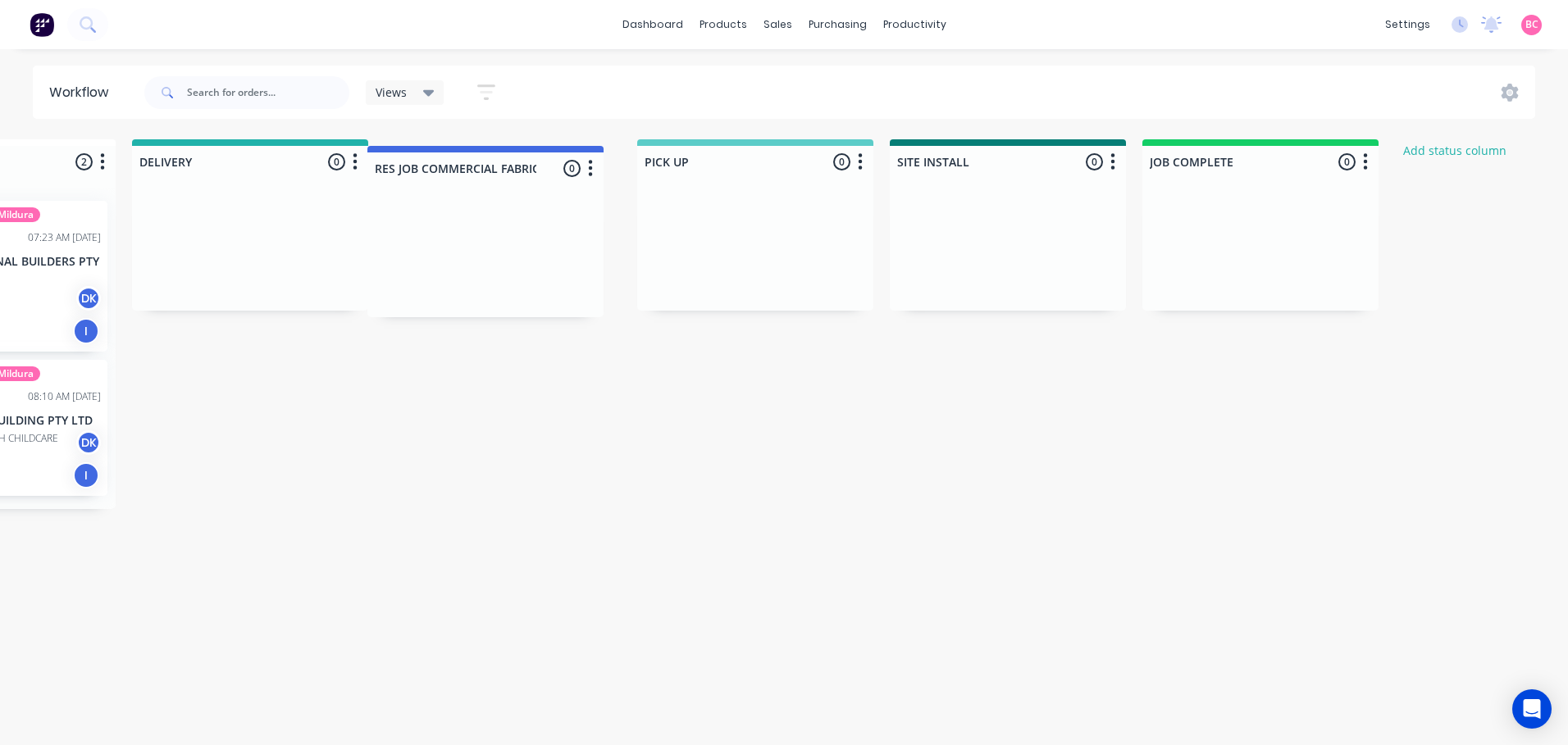
drag, startPoint x: 720, startPoint y: 159, endPoint x: 484, endPoint y: 164, distance: 236.1
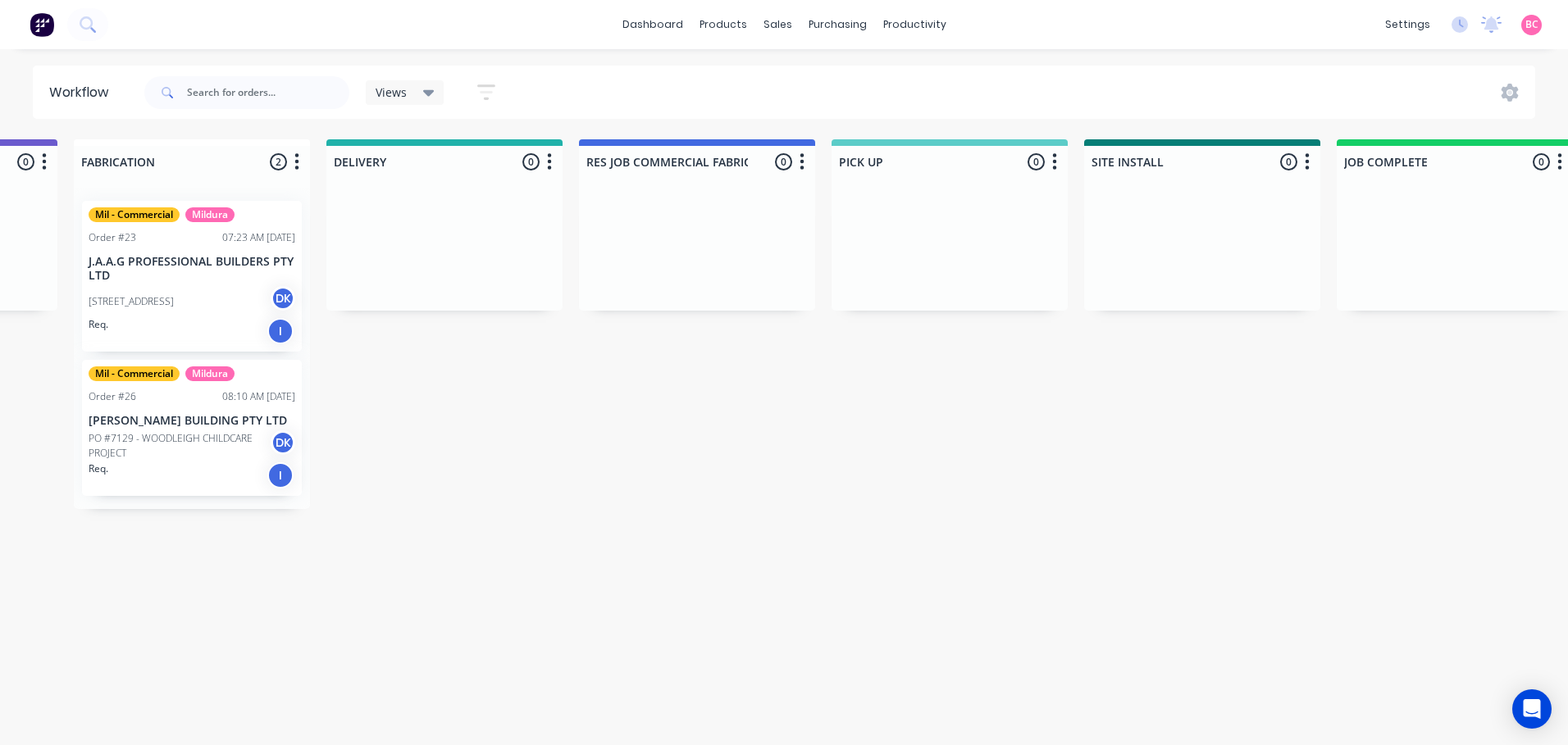
scroll to position [0, 1712]
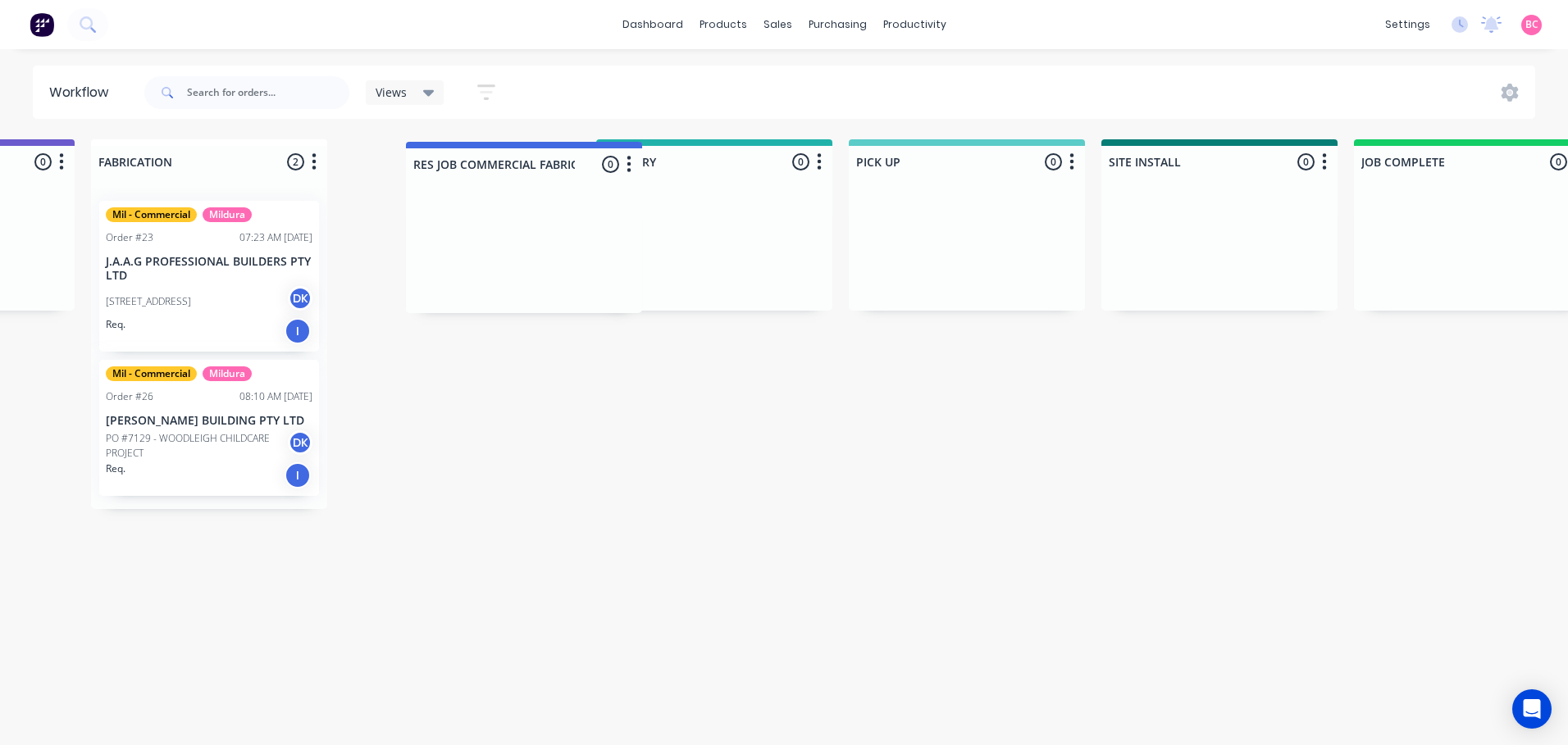
drag, startPoint x: 670, startPoint y: 162, endPoint x: 473, endPoint y: 165, distance: 197.0
click at [473, 165] on div "Submitted 1 Status colour #273444 hex #273444 Save Cancel Summaries Total order…" at bounding box center [118, 399] width 3686 height 521
click at [723, 481] on div "Submitted 1 Status colour #273444 hex #273444 Save Cancel Summaries Total order…" at bounding box center [118, 399] width 3686 height 521
click at [423, 95] on icon at bounding box center [429, 92] width 12 height 18
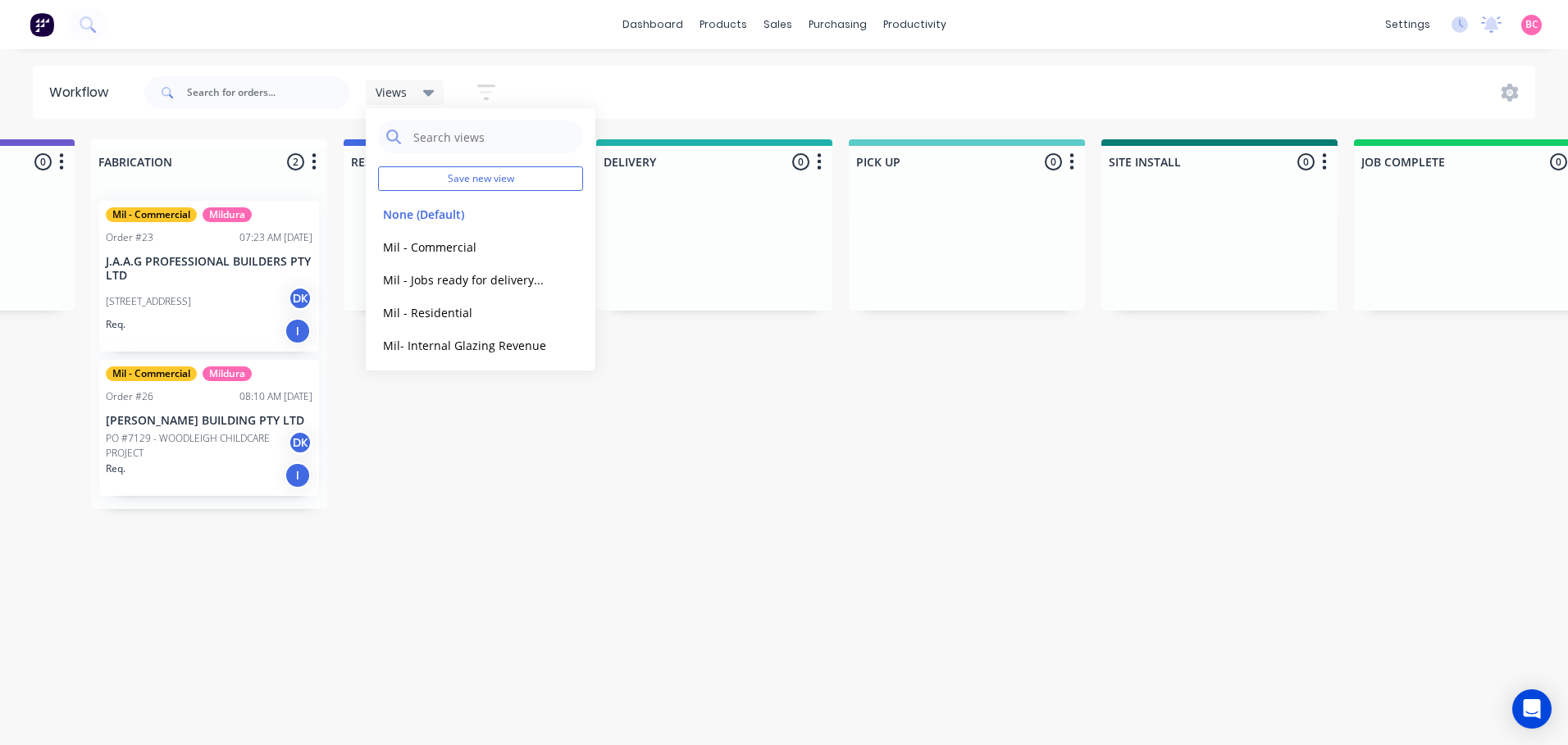
click at [488, 591] on div "Submitted 1 Status colour #273444 hex #273444 Save Cancel Summaries Total order…" at bounding box center [118, 399] width 3686 height 521
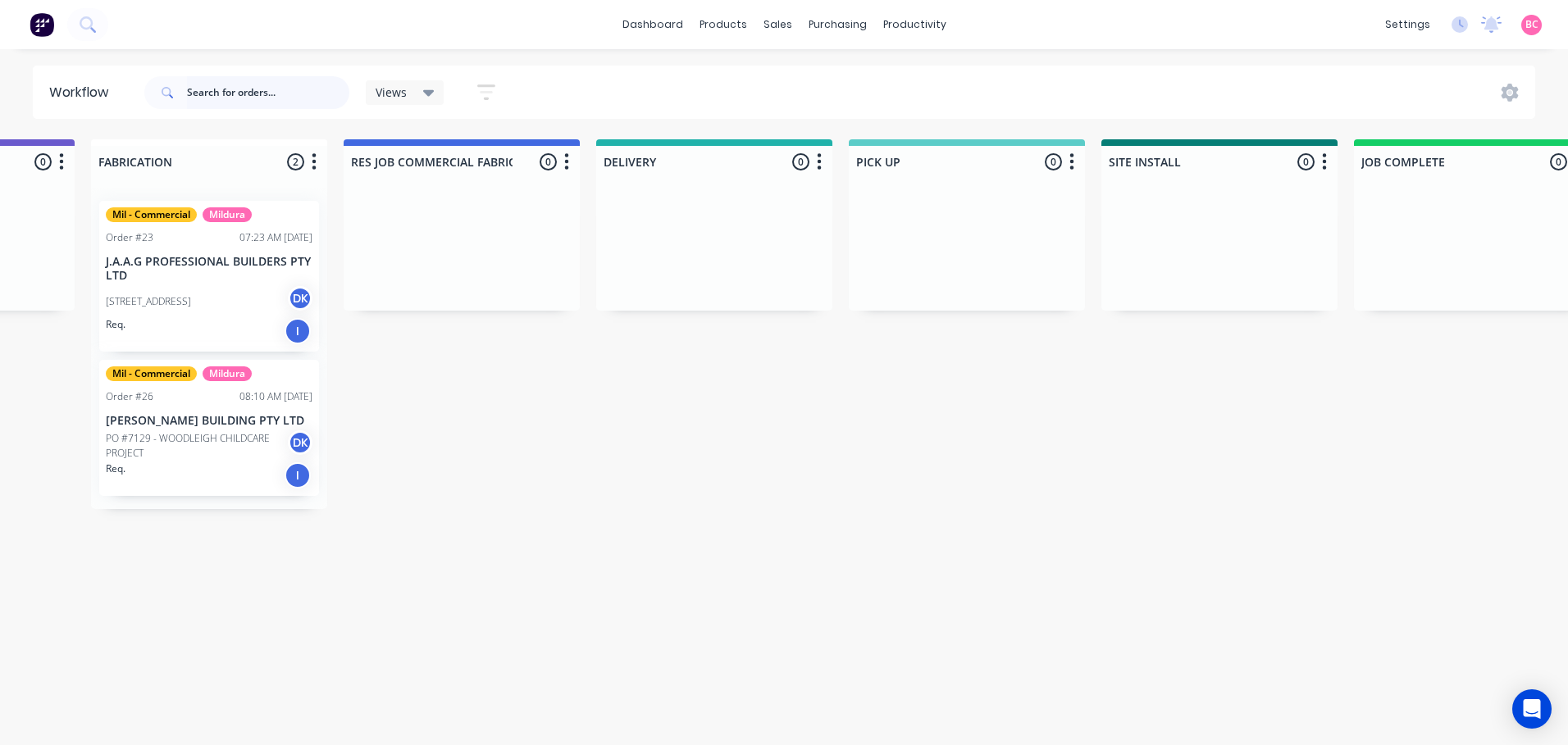
click at [268, 89] on input "text" at bounding box center [267, 92] width 162 height 33
type input "amacor"
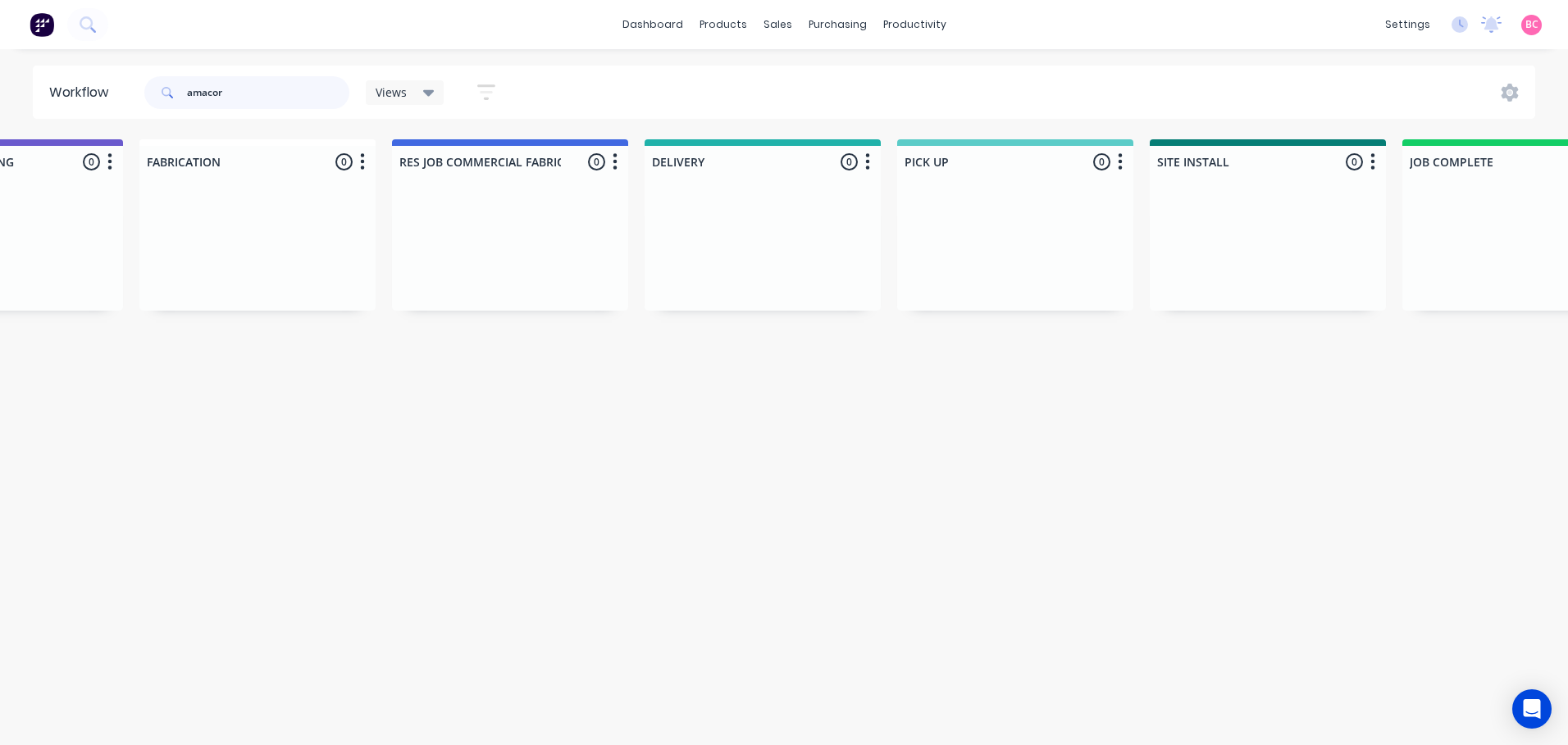
scroll to position [0, 1575]
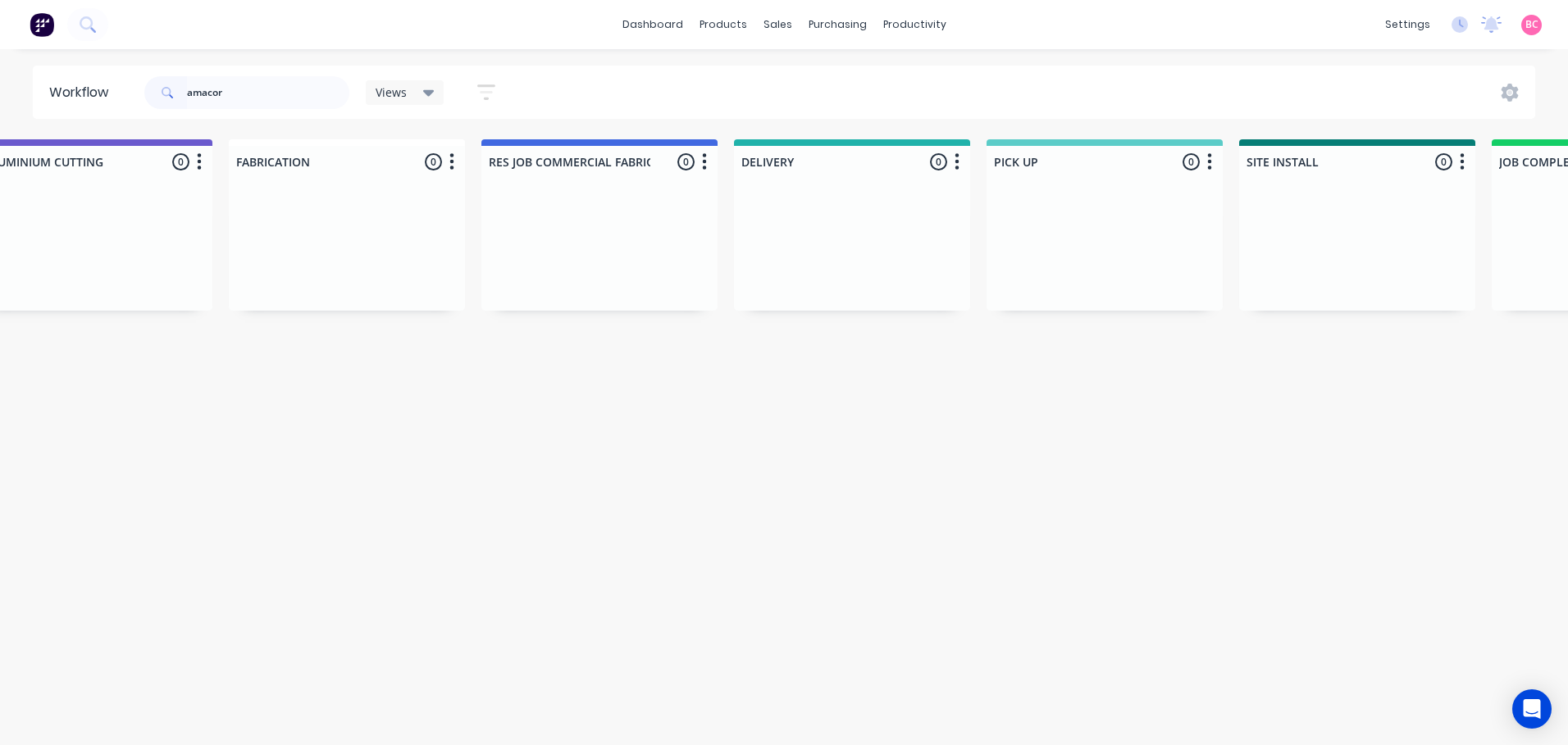
click at [401, 92] on span "Views" at bounding box center [391, 92] width 31 height 17
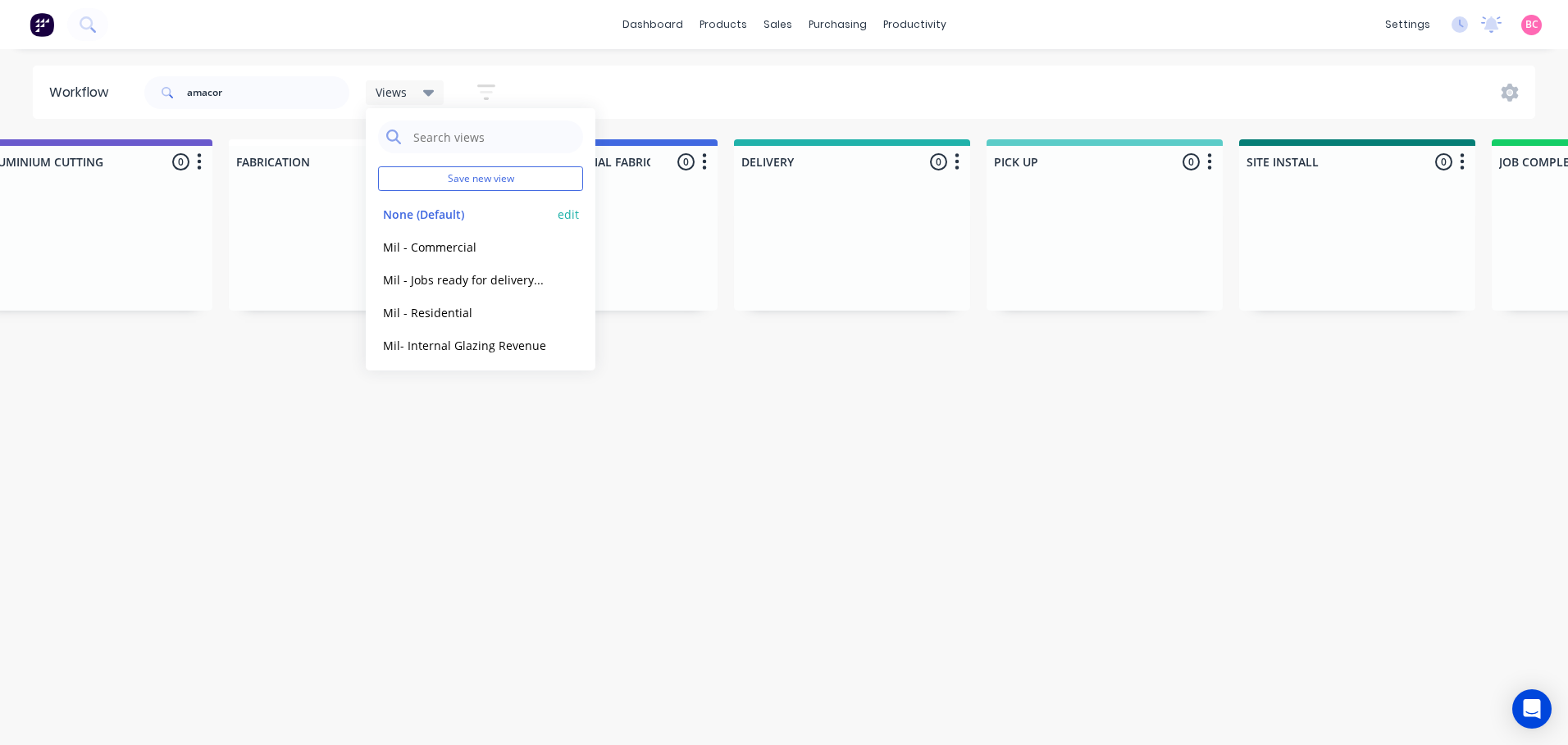
click at [427, 217] on button "None (Default)" at bounding box center [466, 214] width 175 height 19
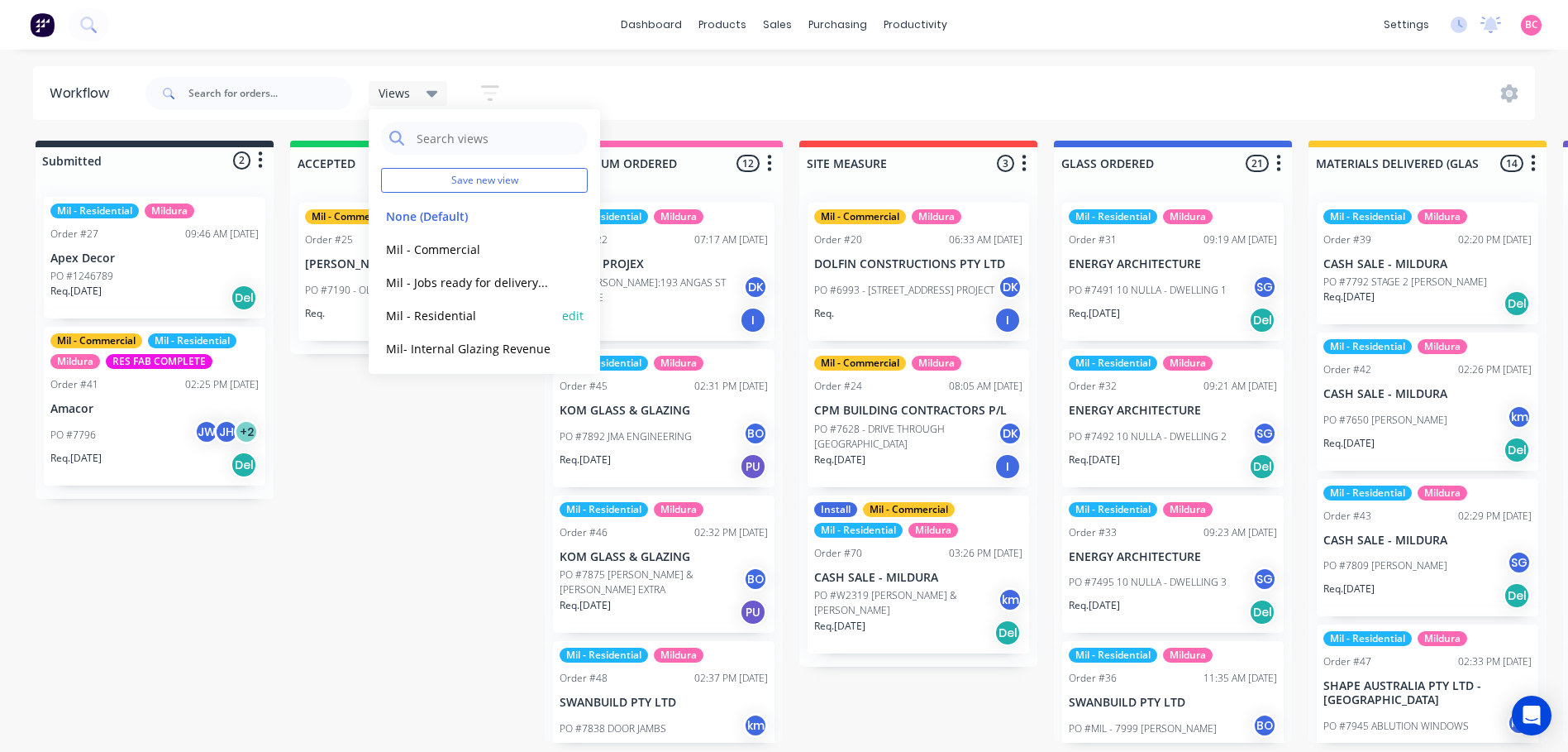
click at [439, 306] on button "Mil - Residential" at bounding box center [469, 316] width 176 height 19
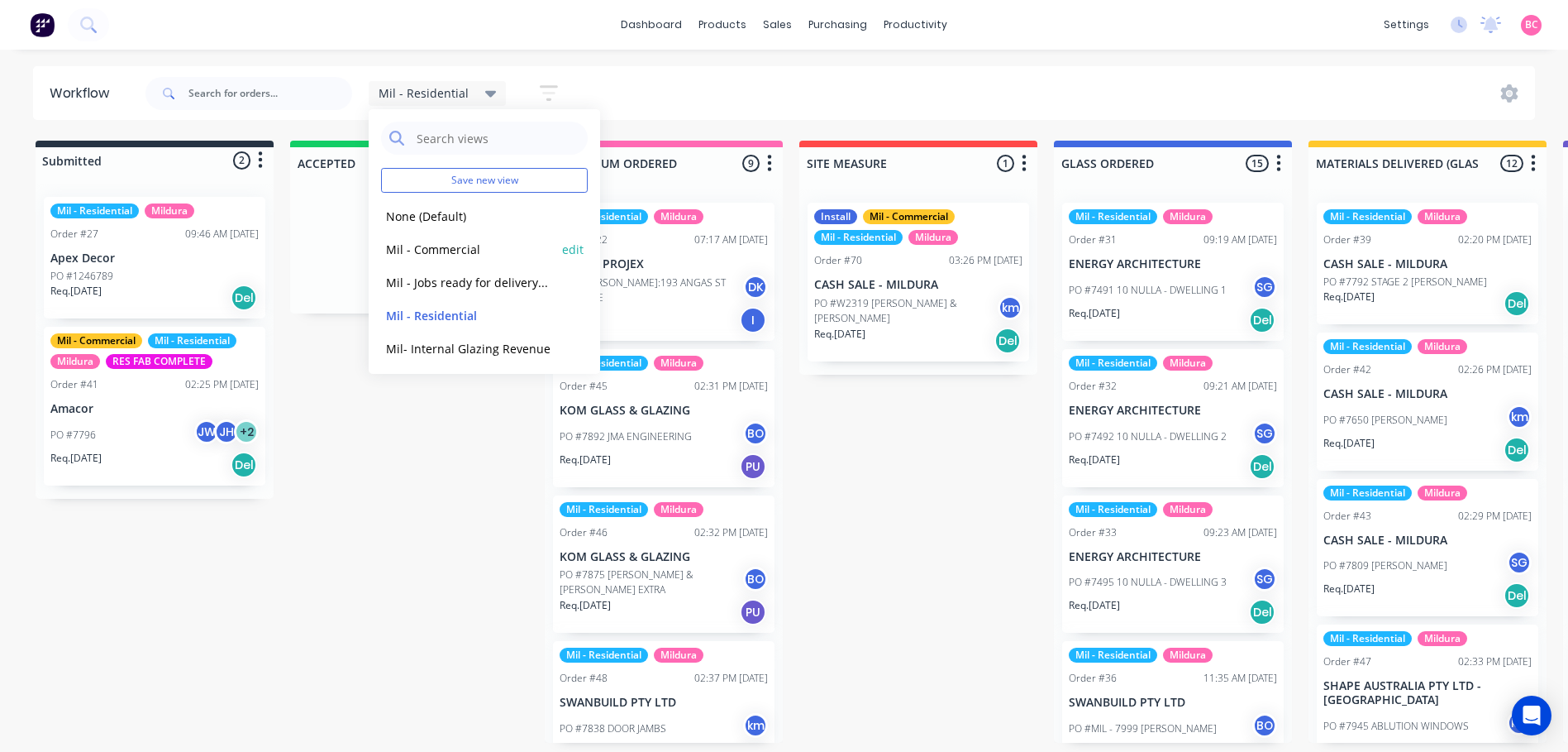
click at [445, 248] on button "Mil - Commercial" at bounding box center [469, 249] width 176 height 19
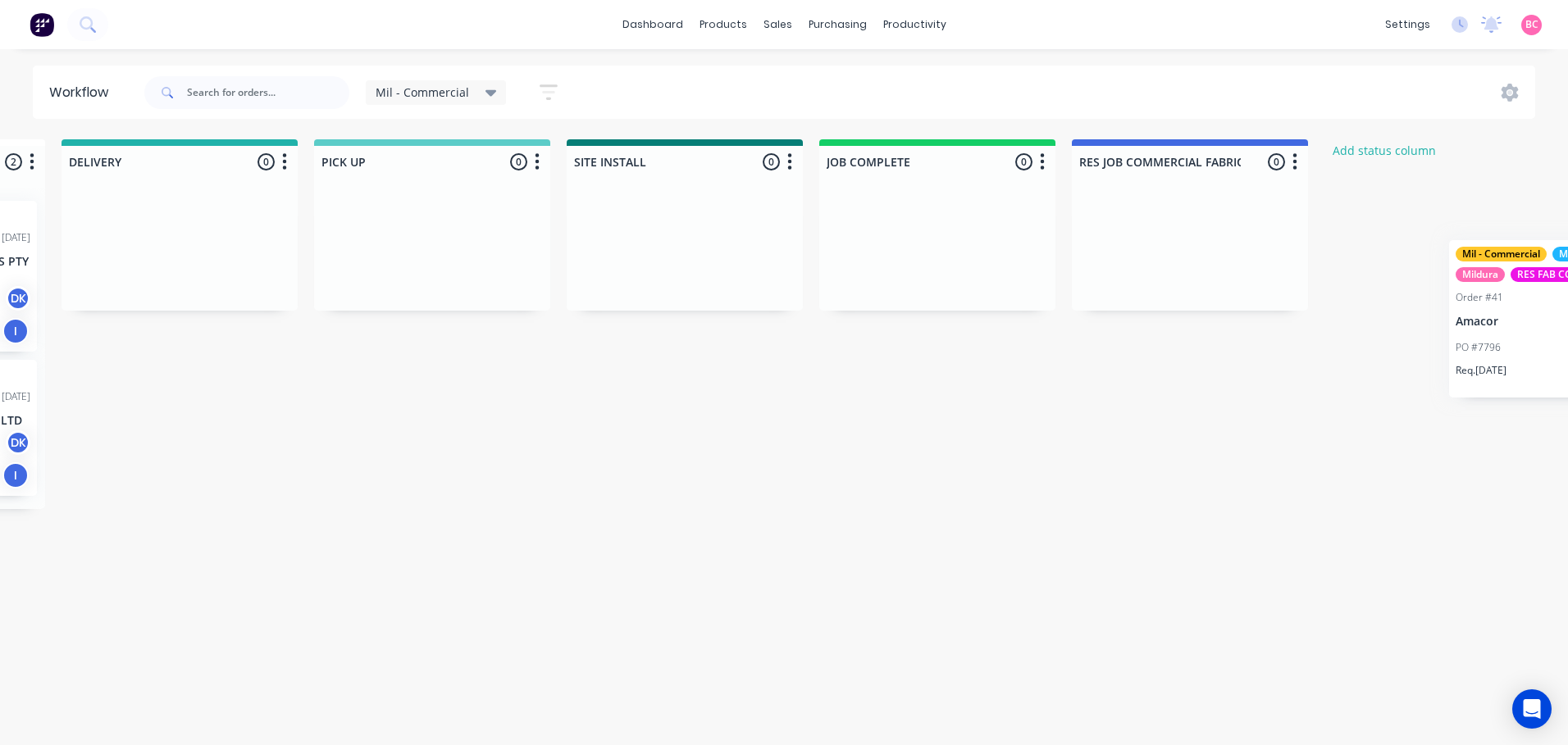
scroll to position [0, 2118]
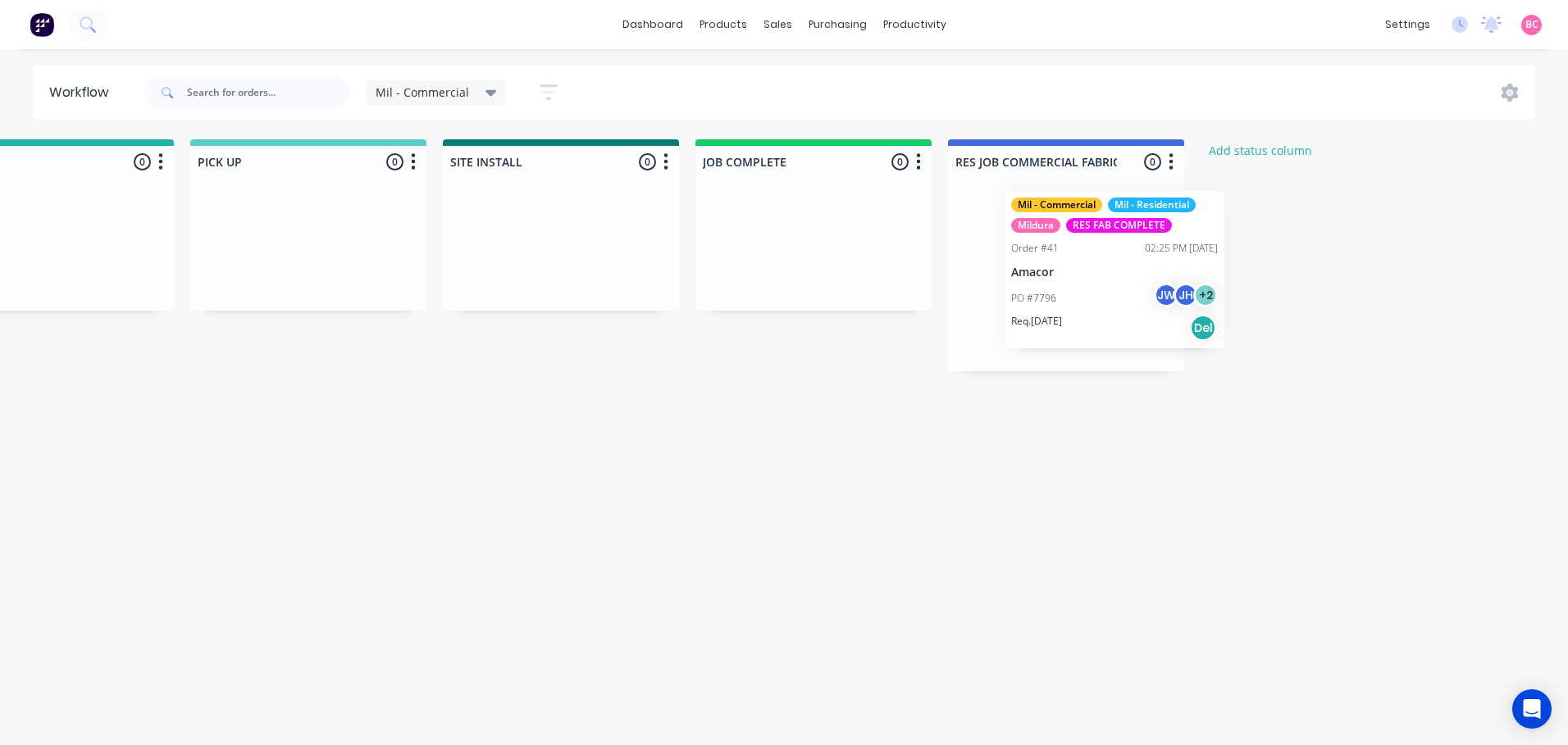
drag, startPoint x: 156, startPoint y: 303, endPoint x: 1097, endPoint y: 303, distance: 941.0
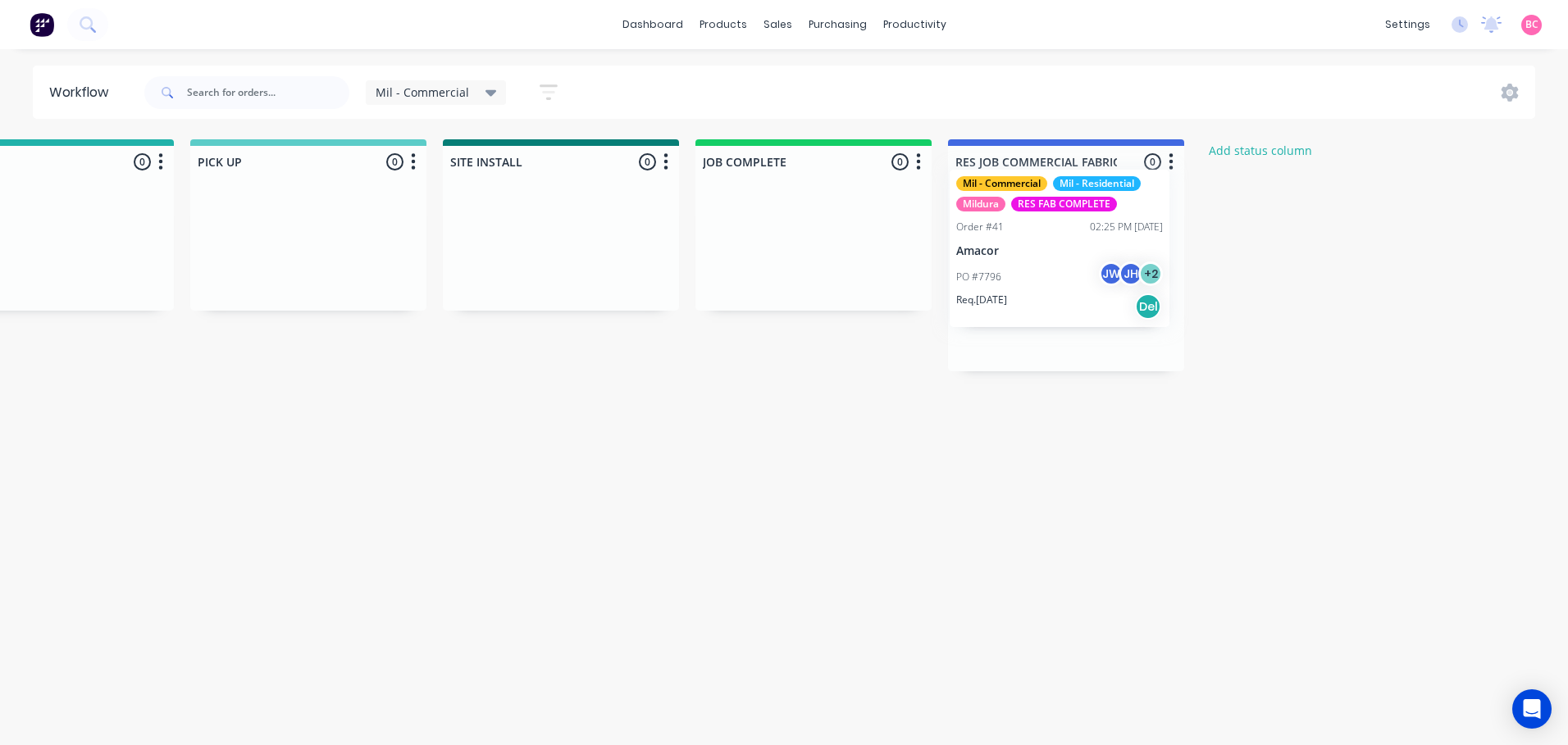
drag, startPoint x: 222, startPoint y: 297, endPoint x: 1014, endPoint y: 260, distance: 792.9
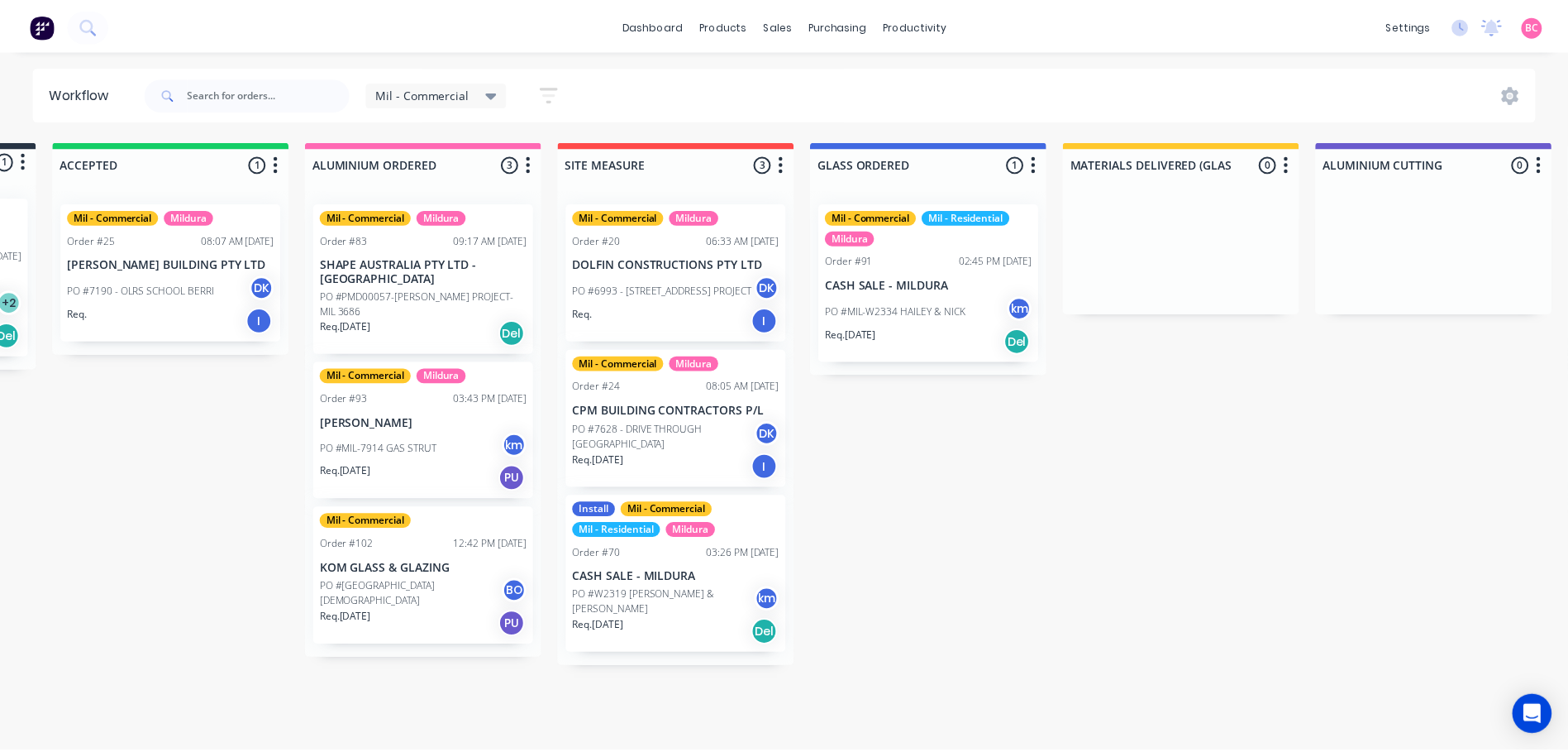
scroll to position [0, 0]
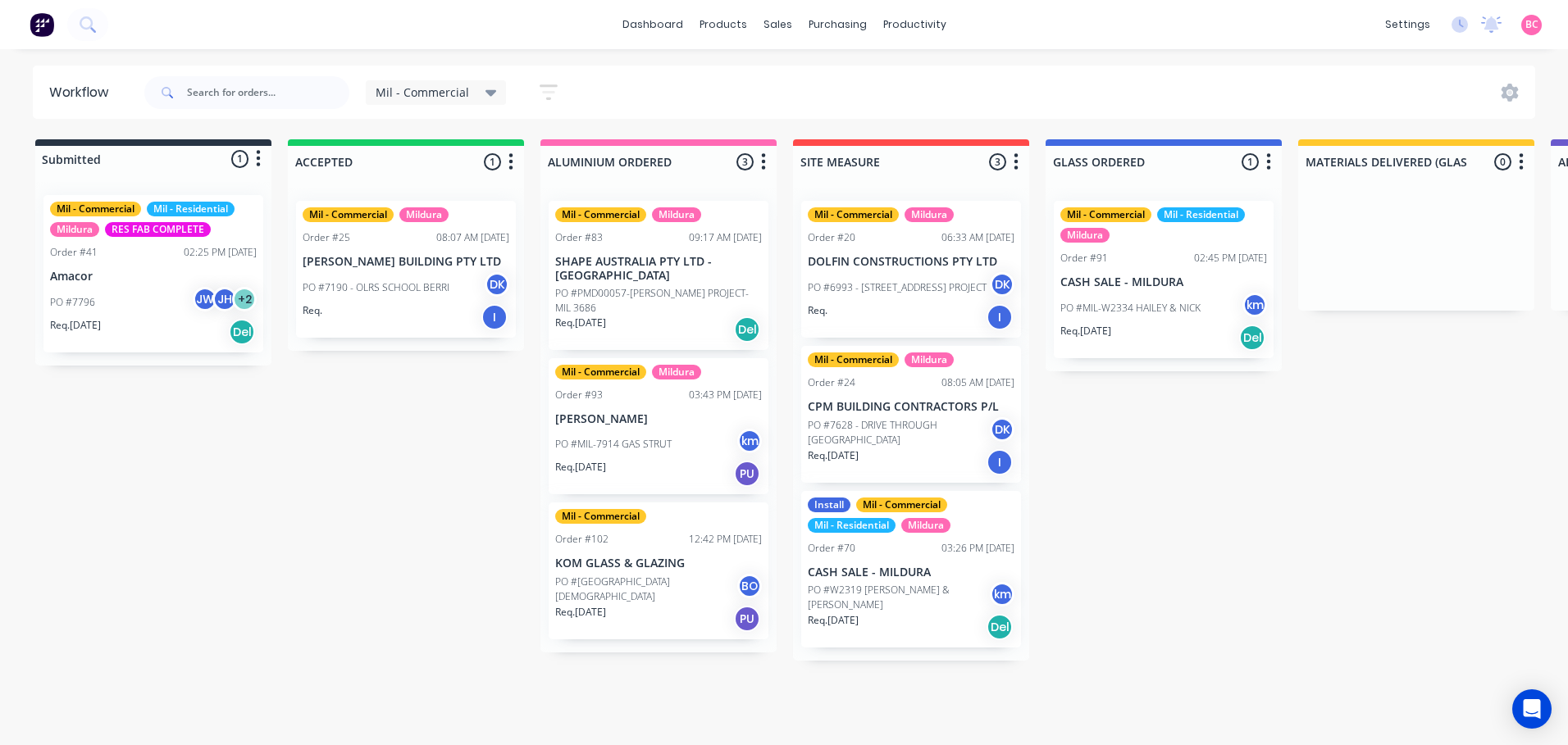
click at [488, 97] on icon at bounding box center [491, 92] width 12 height 18
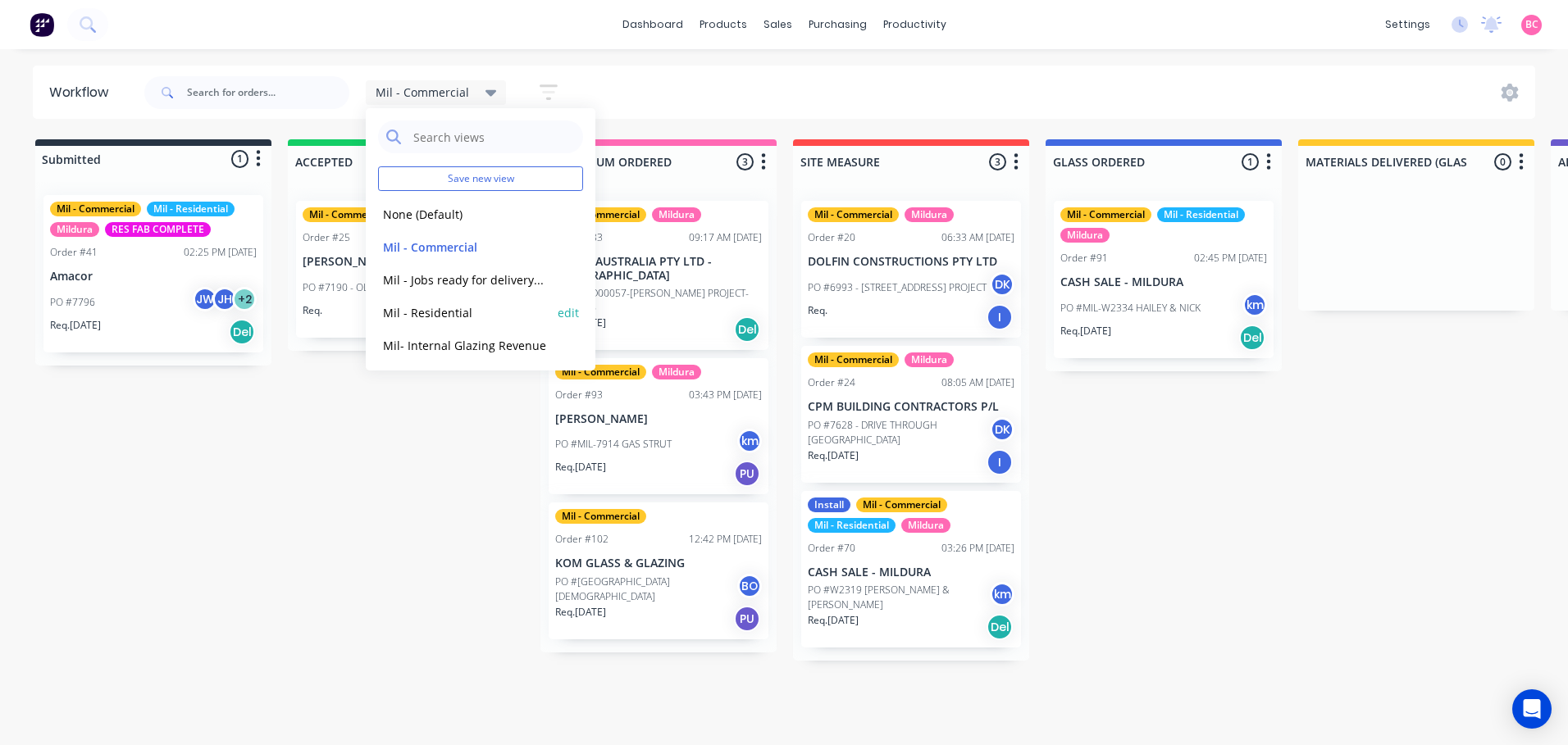
click at [431, 311] on button "Mil - Residential" at bounding box center [466, 313] width 175 height 19
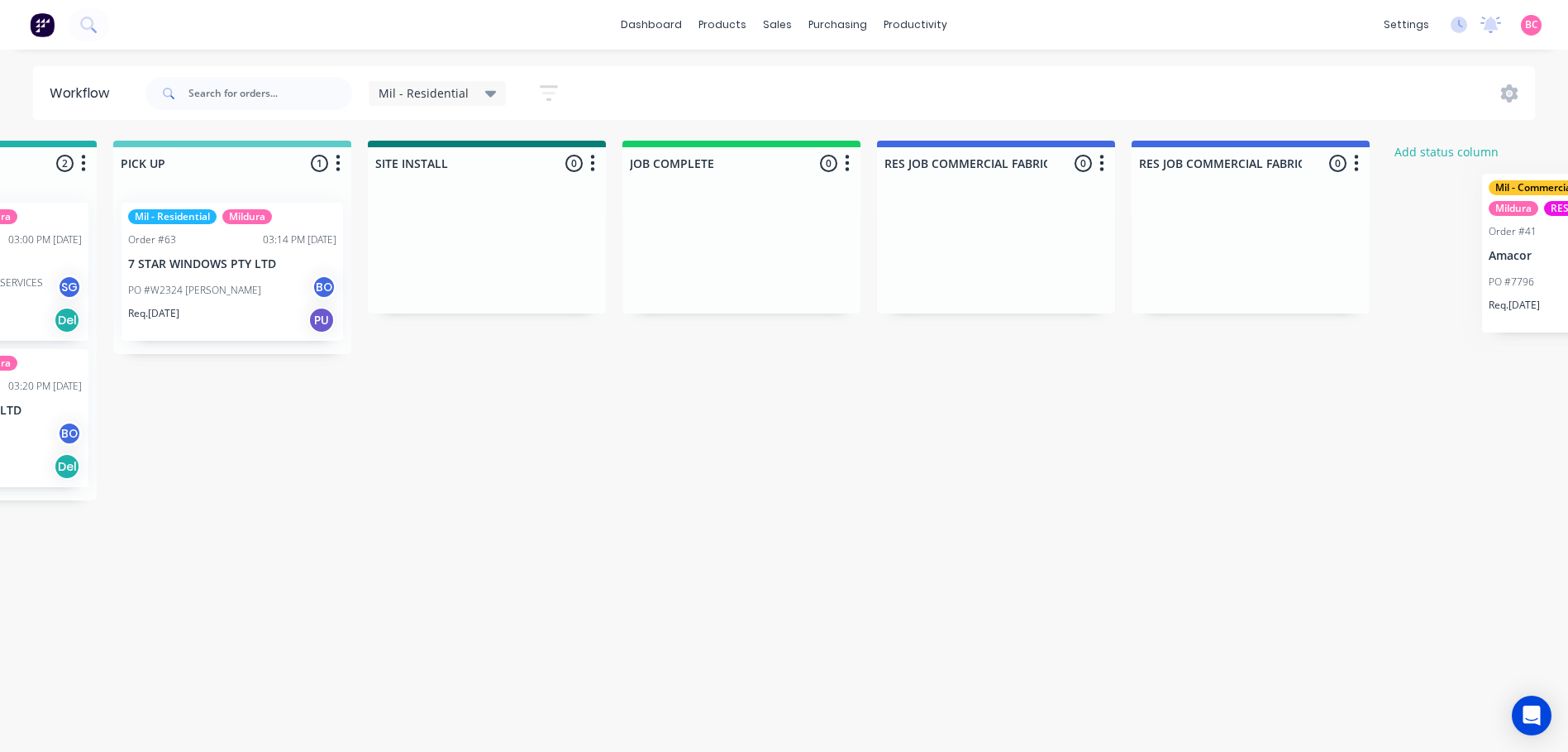
scroll to position [0, 2270]
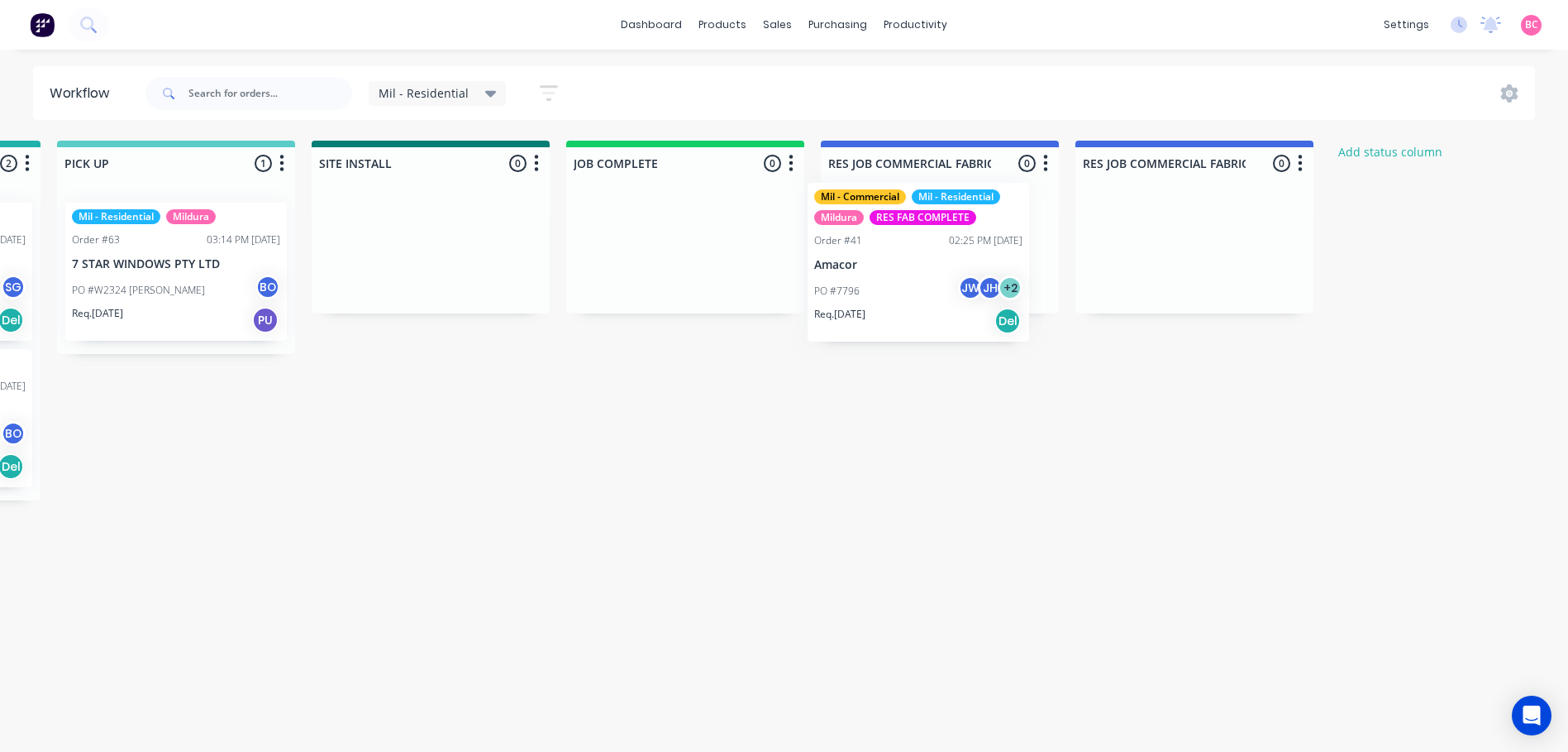
drag, startPoint x: 127, startPoint y: 438, endPoint x: 902, endPoint y: 295, distance: 788.1
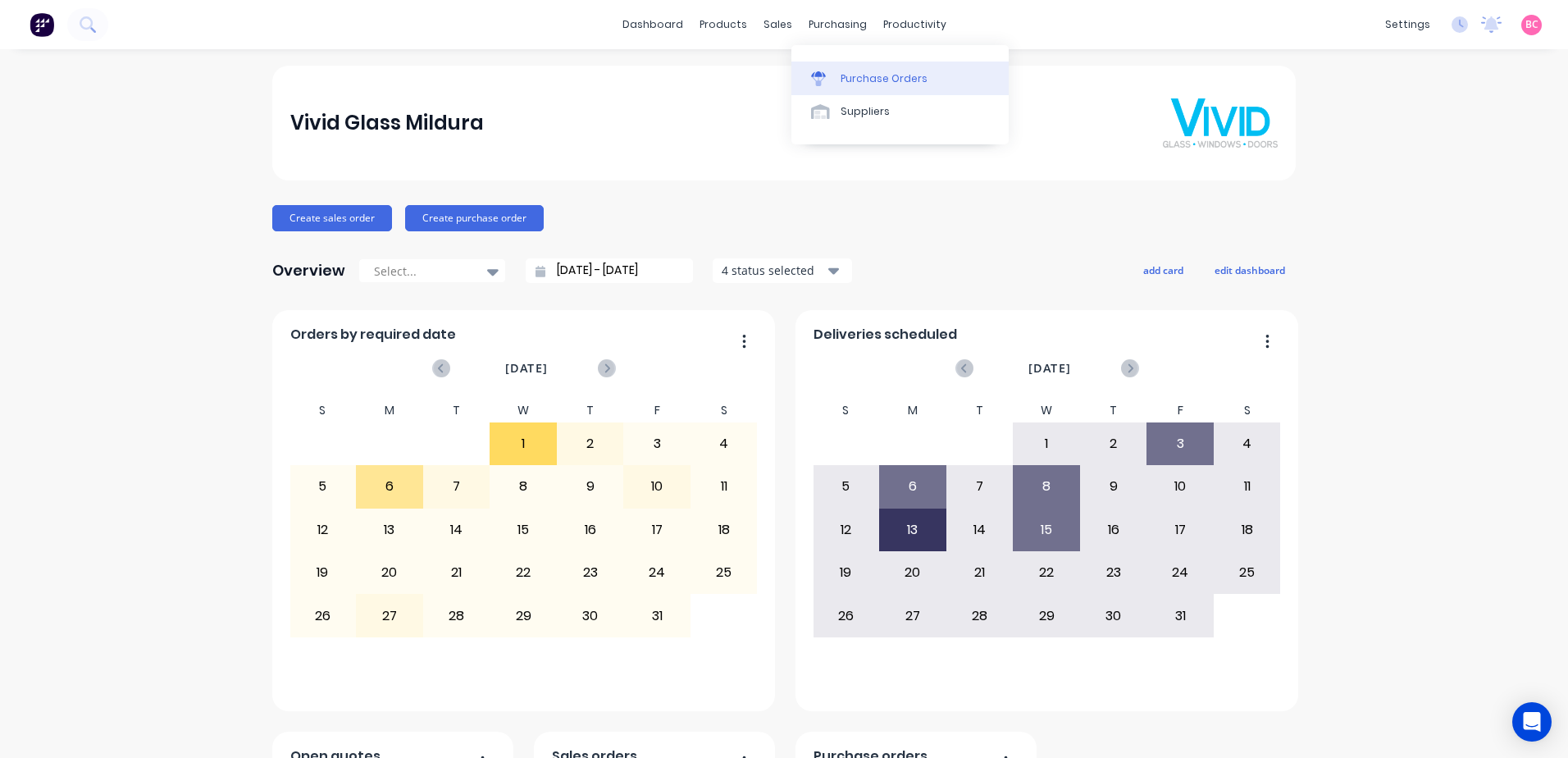
click at [838, 80] on link "Purchase Orders" at bounding box center [900, 78] width 217 height 33
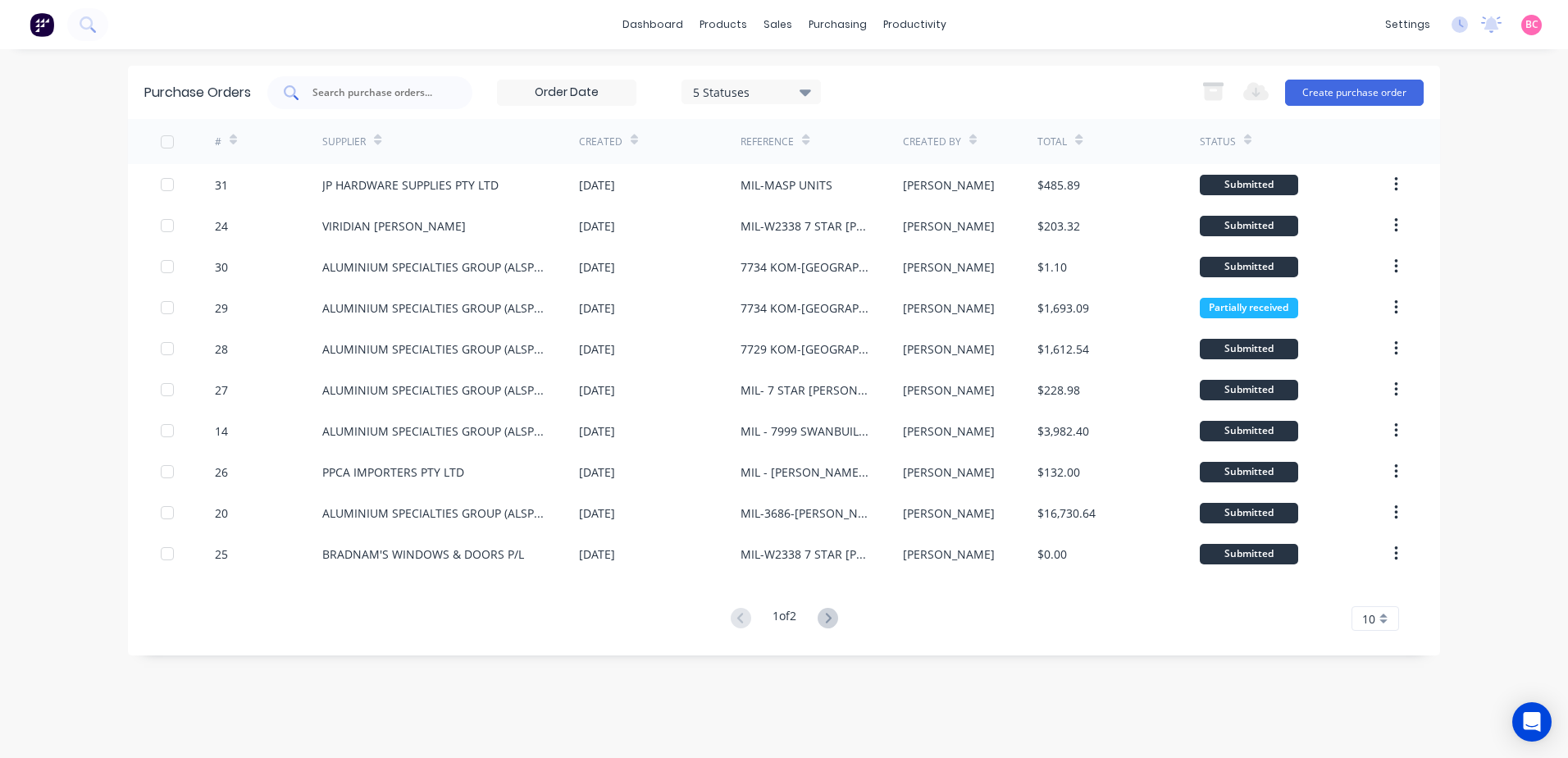
click at [371, 91] on input "text" at bounding box center [378, 92] width 137 height 16
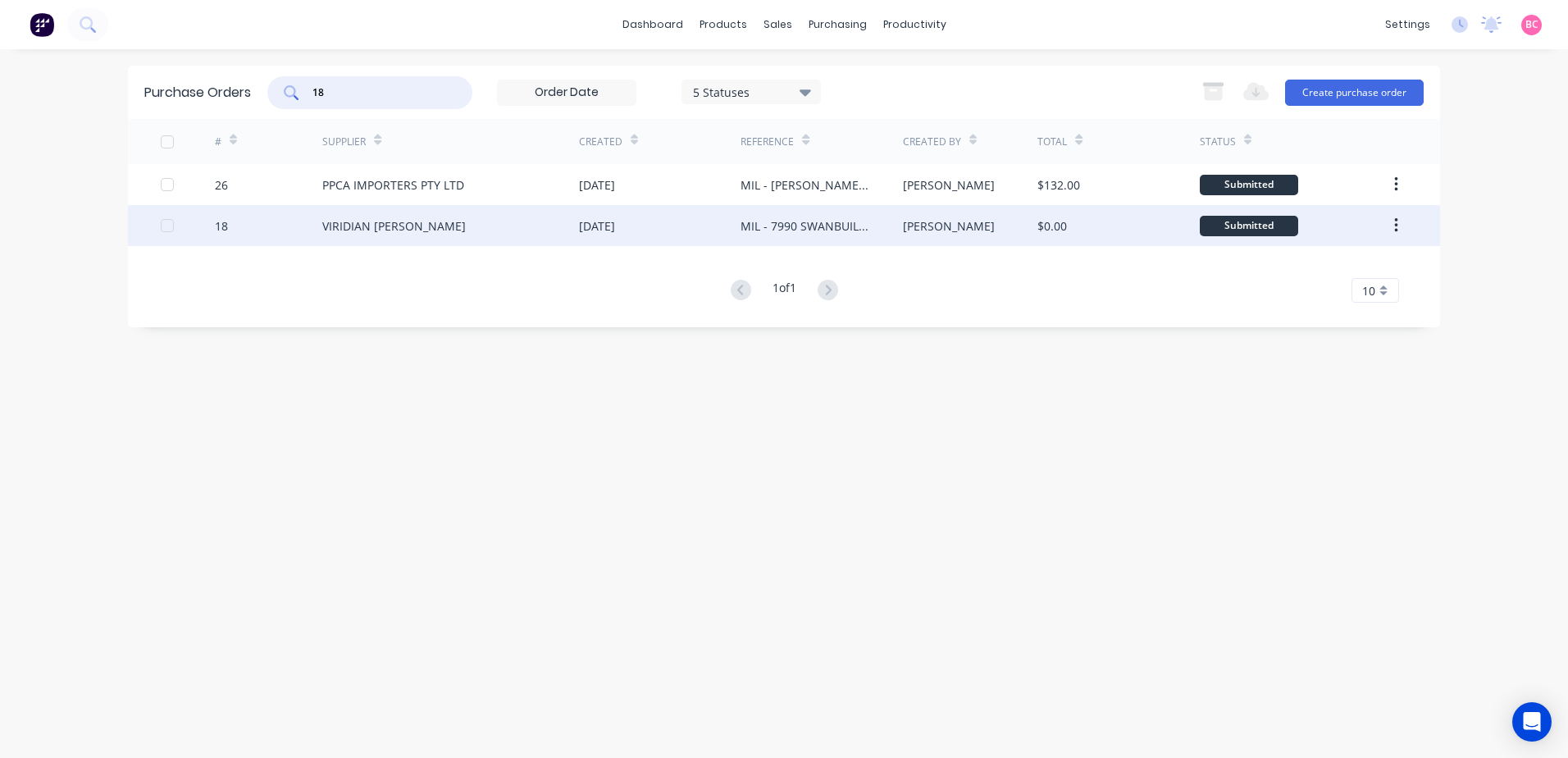
type input "18"
click at [378, 226] on div "VIRIDIAN [PERSON_NAME]" at bounding box center [393, 226] width 143 height 17
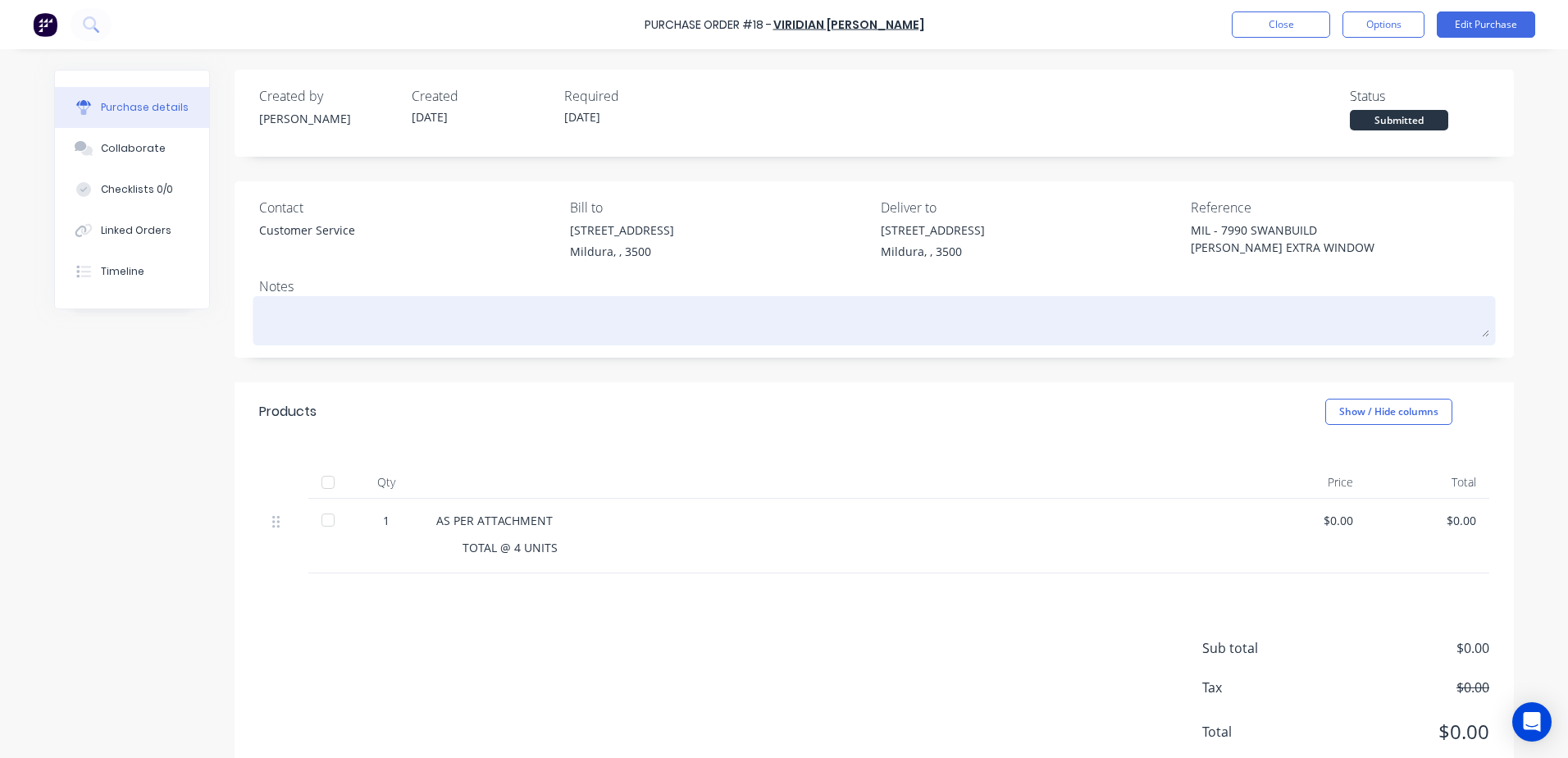
click at [355, 326] on textarea at bounding box center [874, 319] width 1230 height 37
type textarea "x"
type textarea "V"
type textarea "x"
type textarea "Vi"
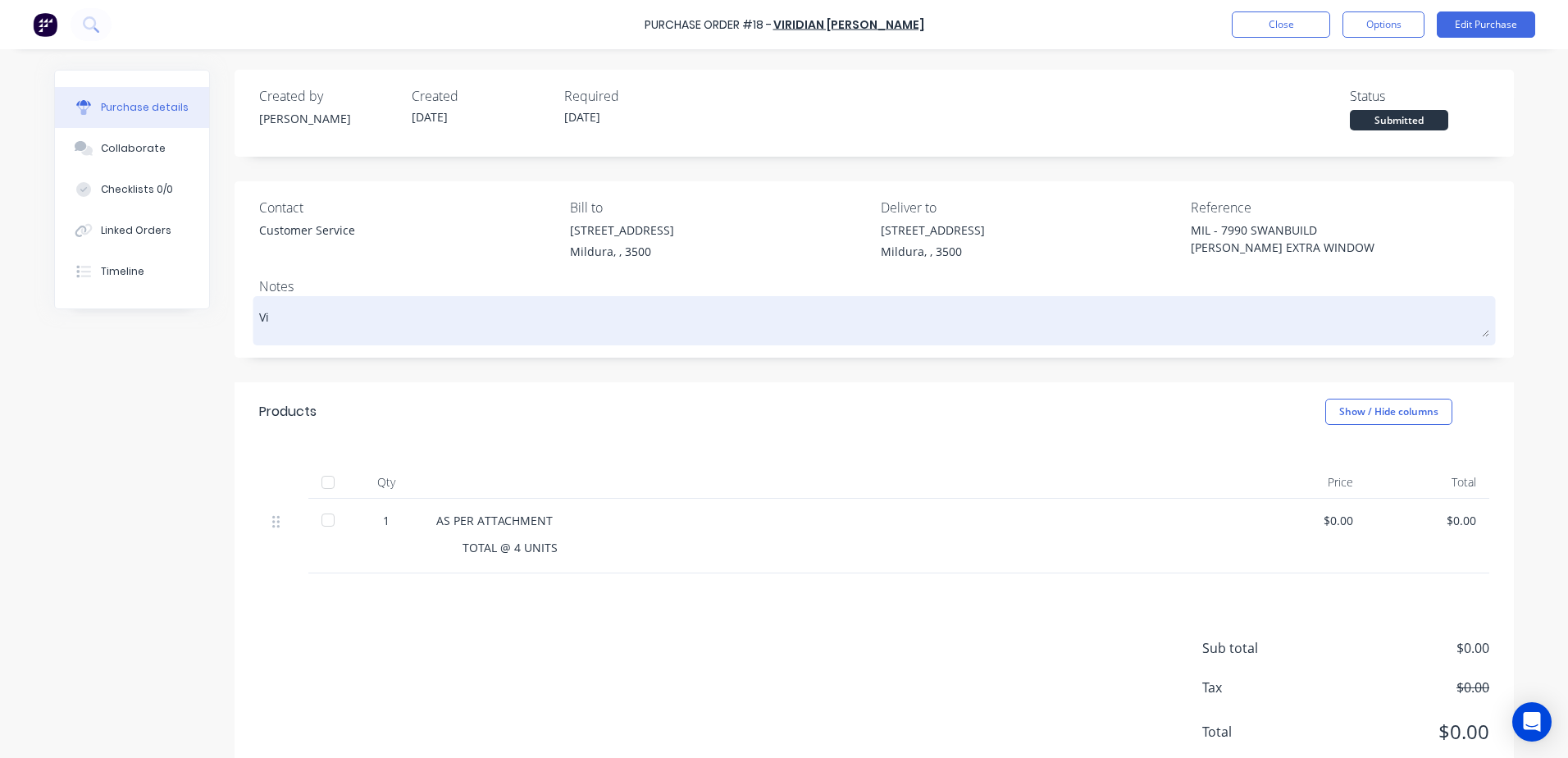
type textarea "x"
type textarea "Vir"
type textarea "x"
type textarea "Viri"
type textarea "x"
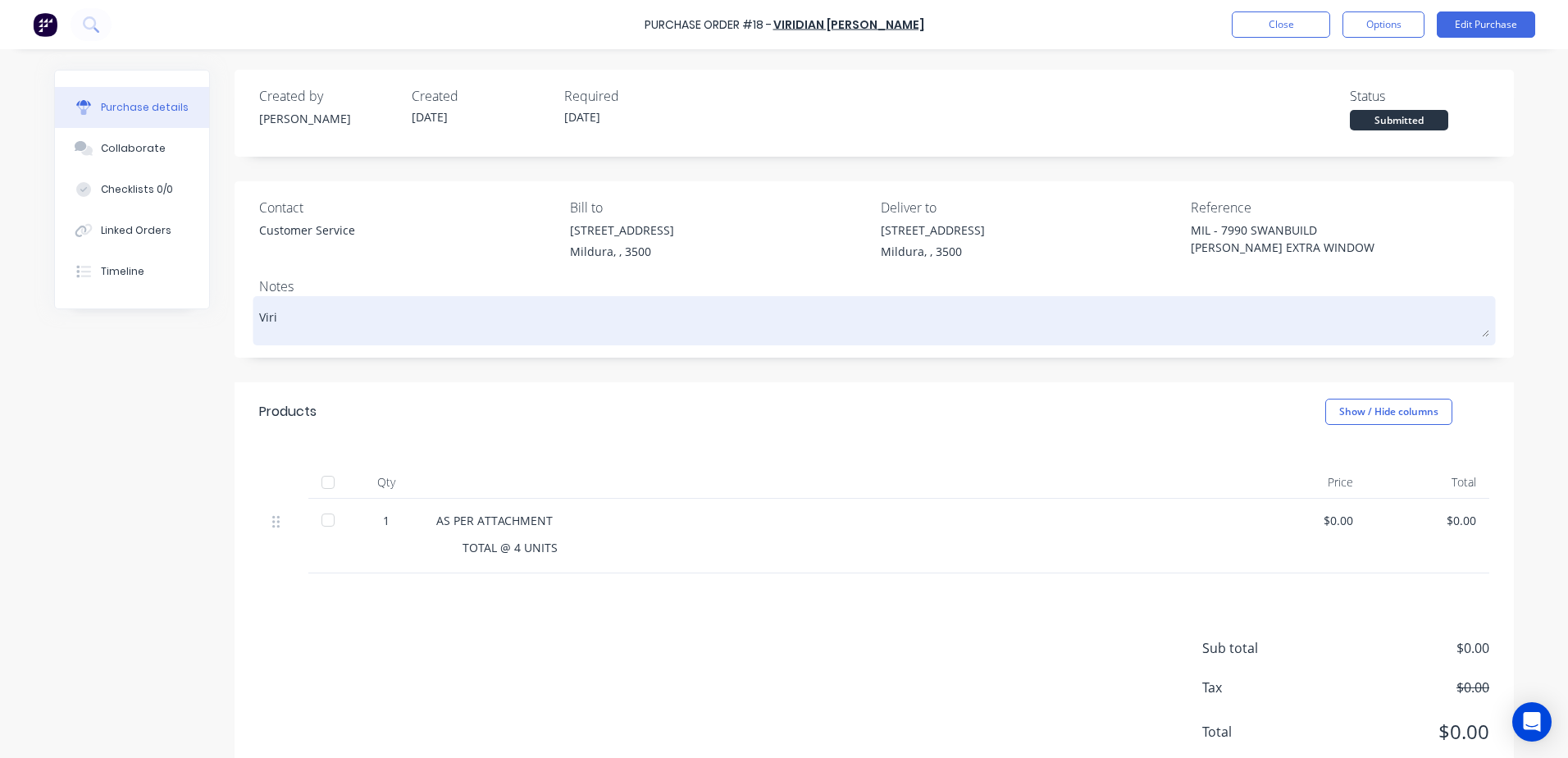
type textarea "Virid"
type textarea "x"
type textarea "Viridi"
type textarea "x"
type textarea "Viridia"
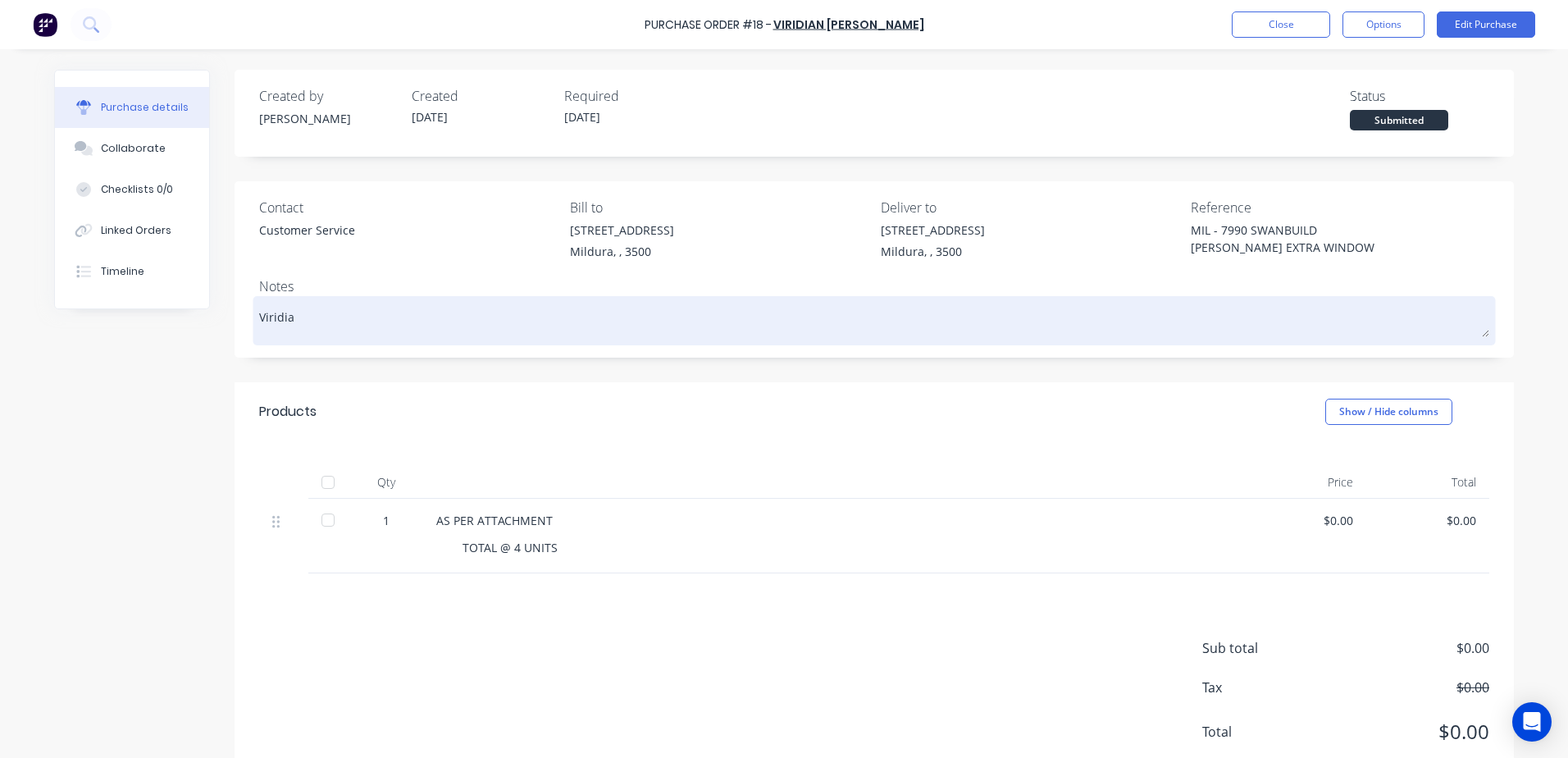
type textarea "x"
type textarea "Viridian"
type textarea "x"
type textarea "Viridian"
type textarea "x"
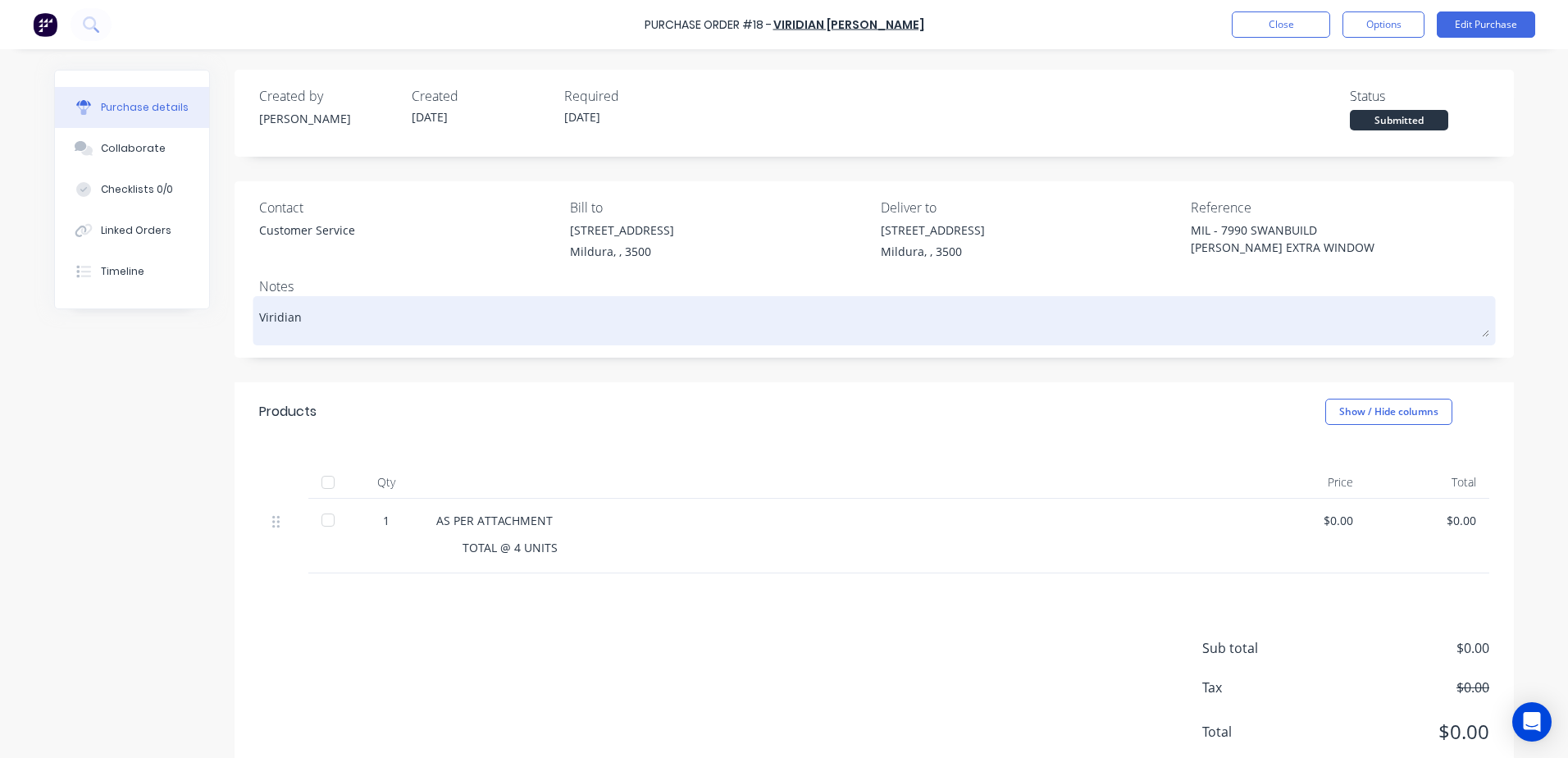
type textarea "Viridian m"
type textarea "x"
type textarea "Viridian me"
type textarea "x"
type textarea "Viridian mes"
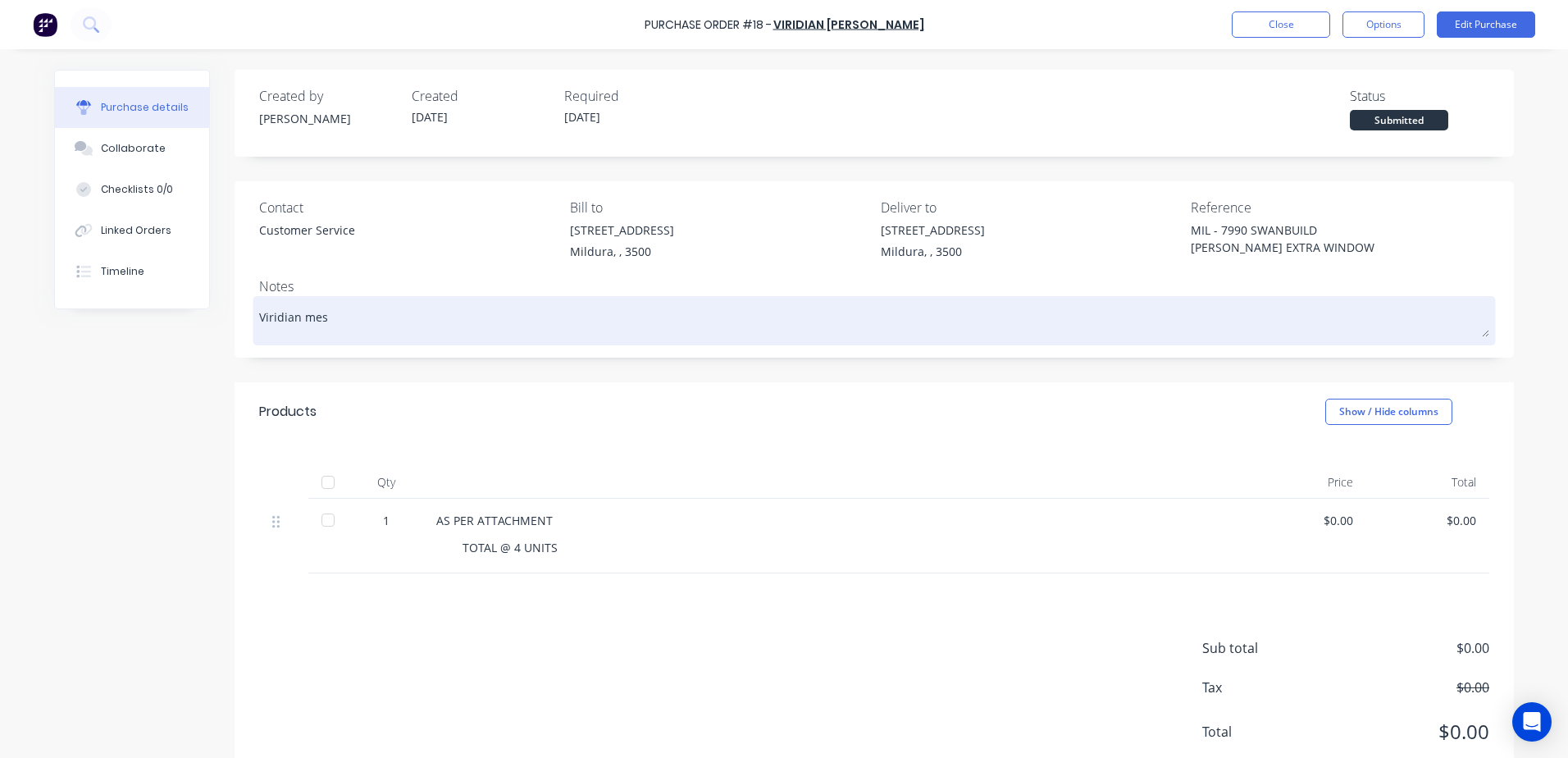
type textarea "x"
type textarea "Viridian mess"
type textarea "x"
type textarea "Viridian messe"
type textarea "x"
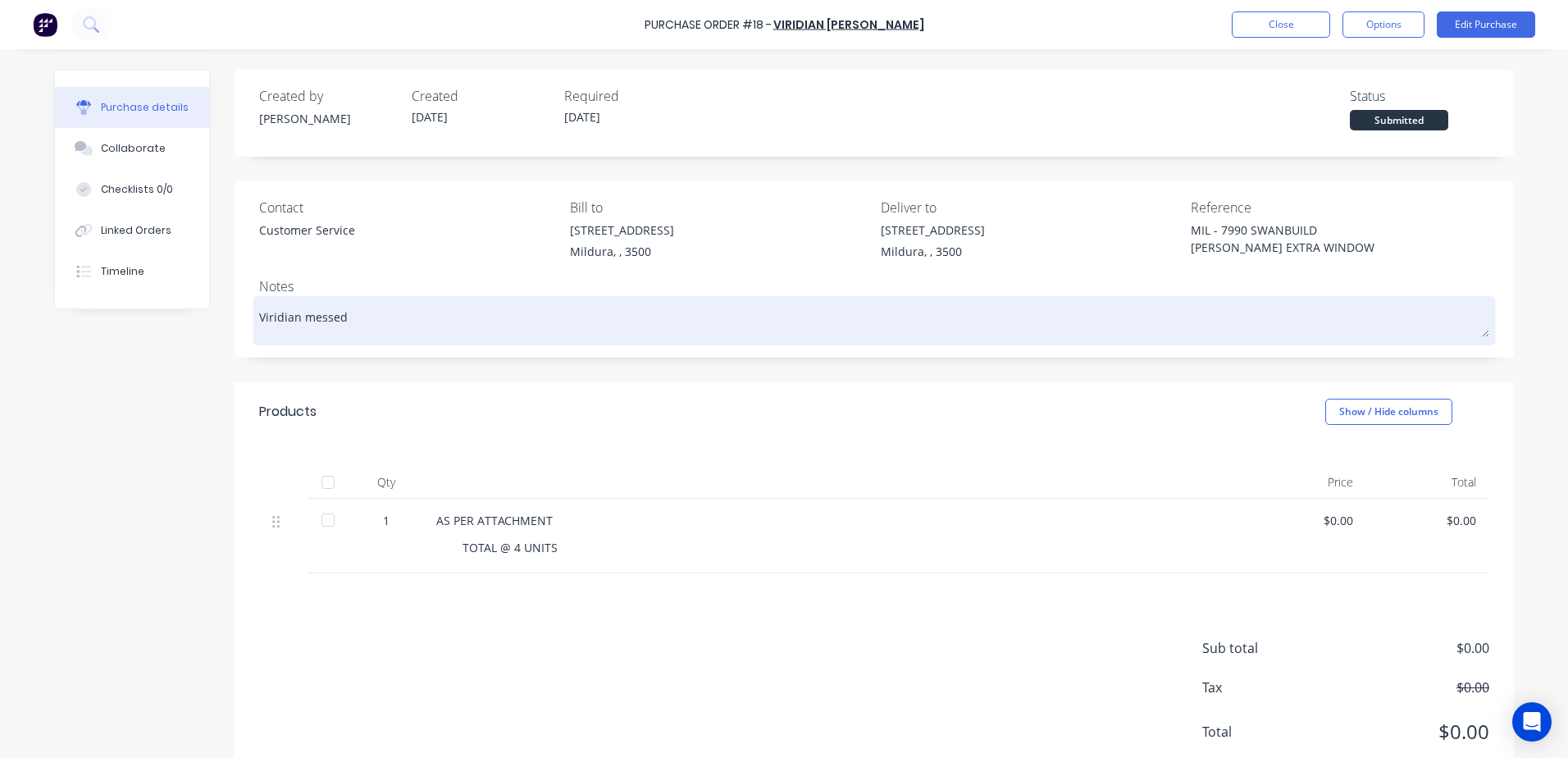
type textarea "Viridian messed"
type textarea "x"
type textarea "Viridian messed u"
type textarea "x"
type textarea "Viridian messed up"
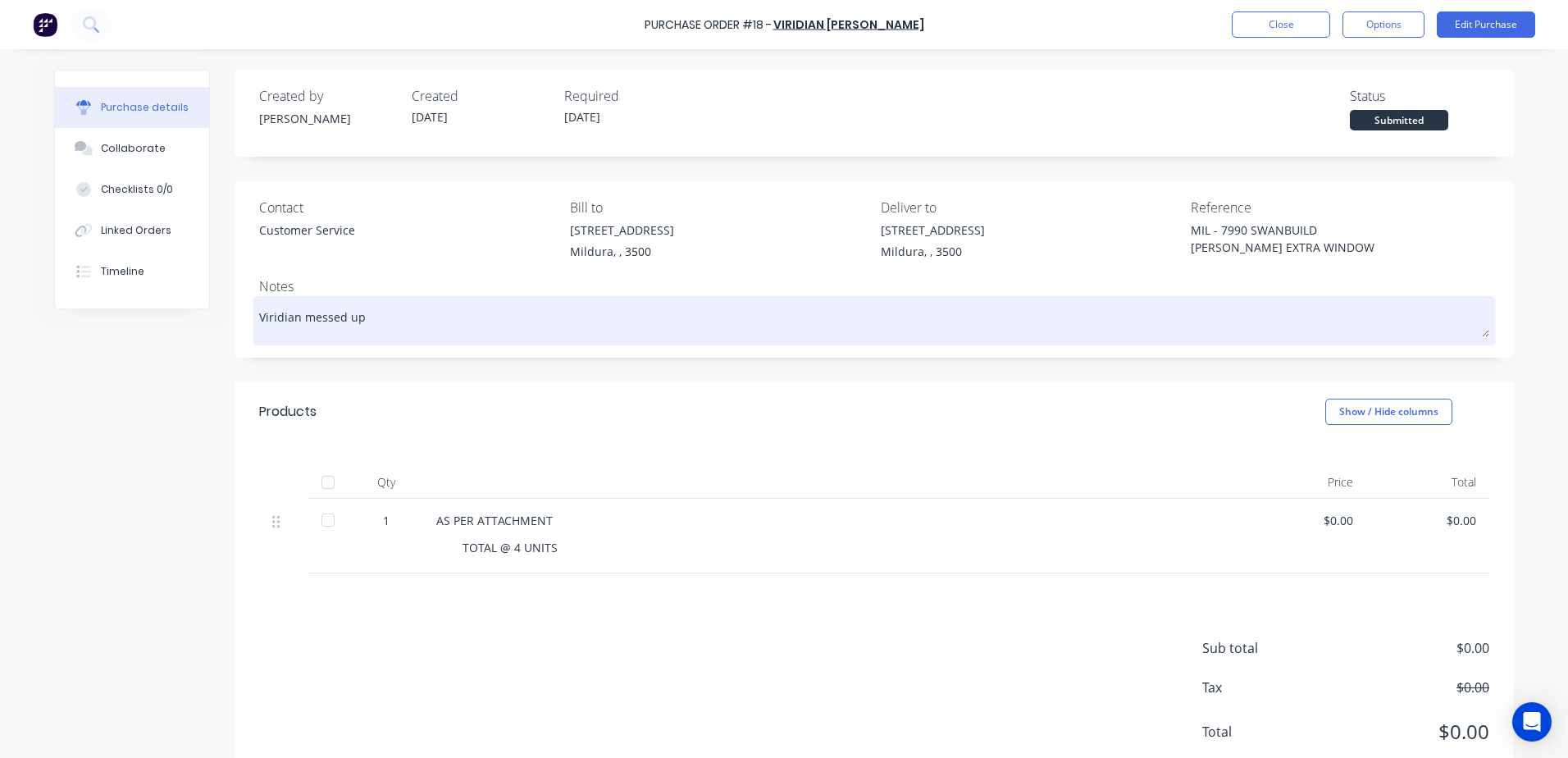
type textarea "x"
type textarea "Viridian messed up"
type textarea "x"
type textarea "Viridian messed up a"
type textarea "x"
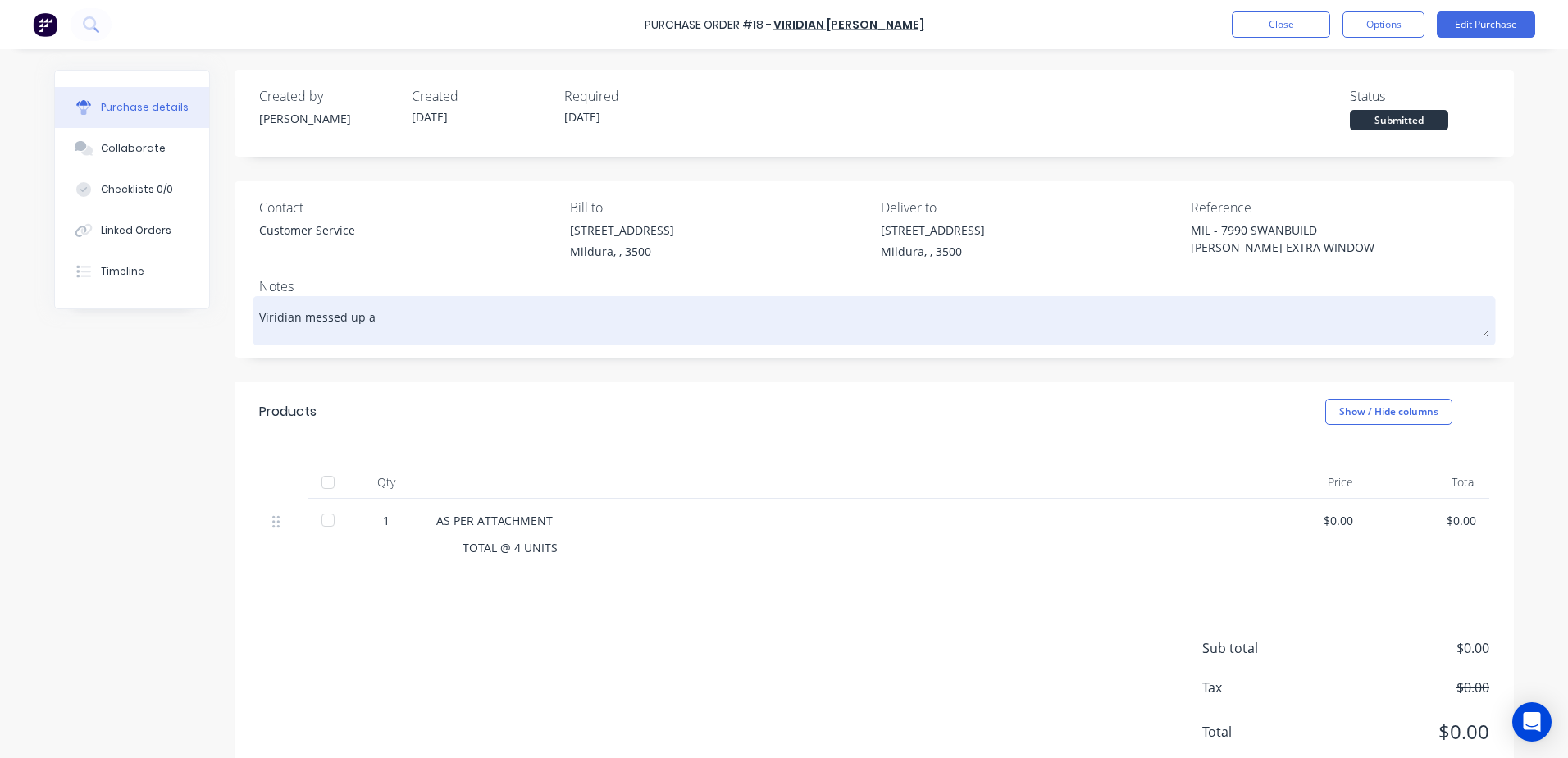
type textarea "Viridian messed up an"
type textarea "x"
type textarea "Viridian messed up and"
type textarea "x"
type textarea "Viridian messed up and"
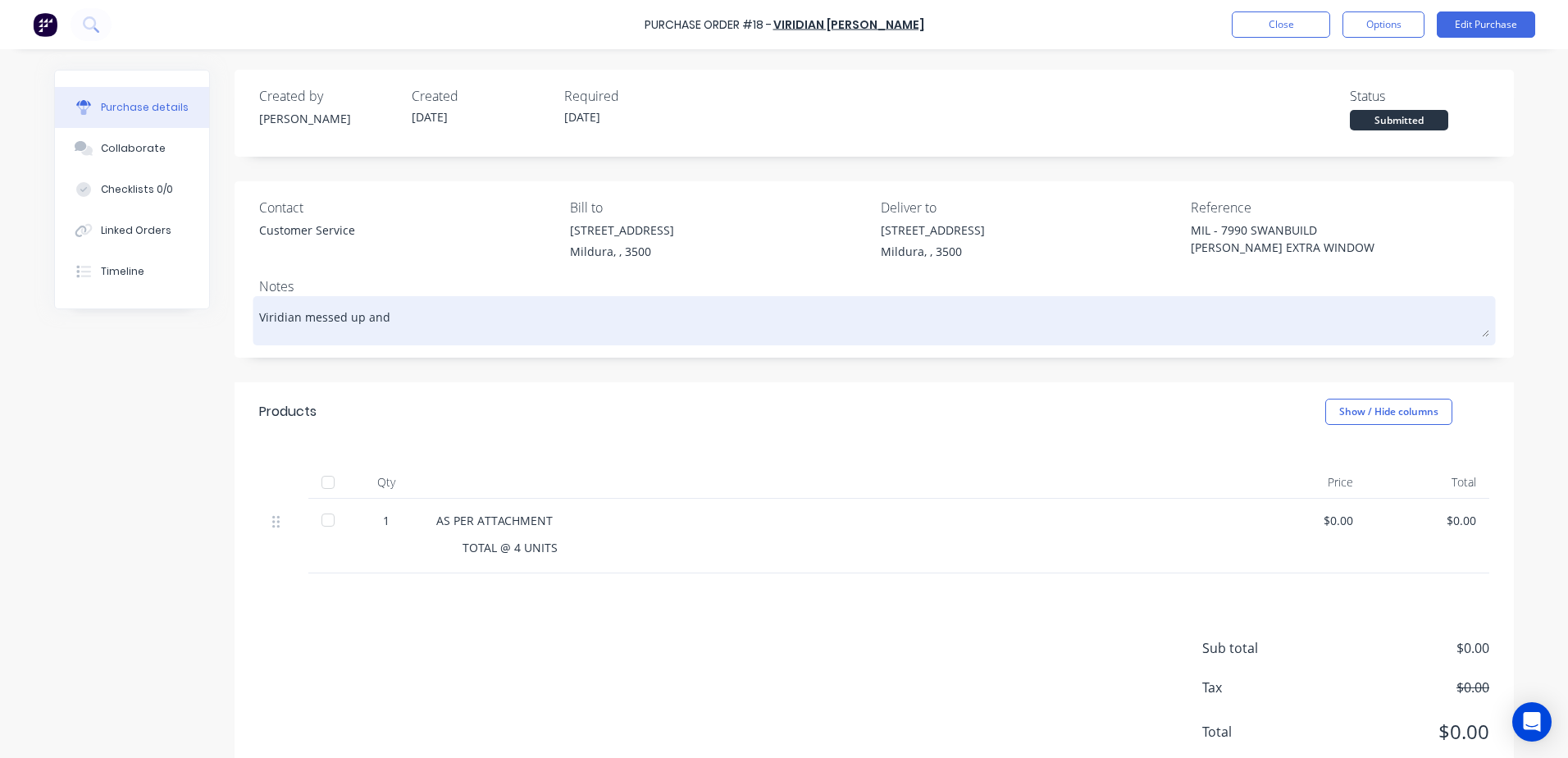
type textarea "x"
type textarea "Viridian messed up and t"
type textarea "x"
type textarea "Viridian messed up and th"
type textarea "x"
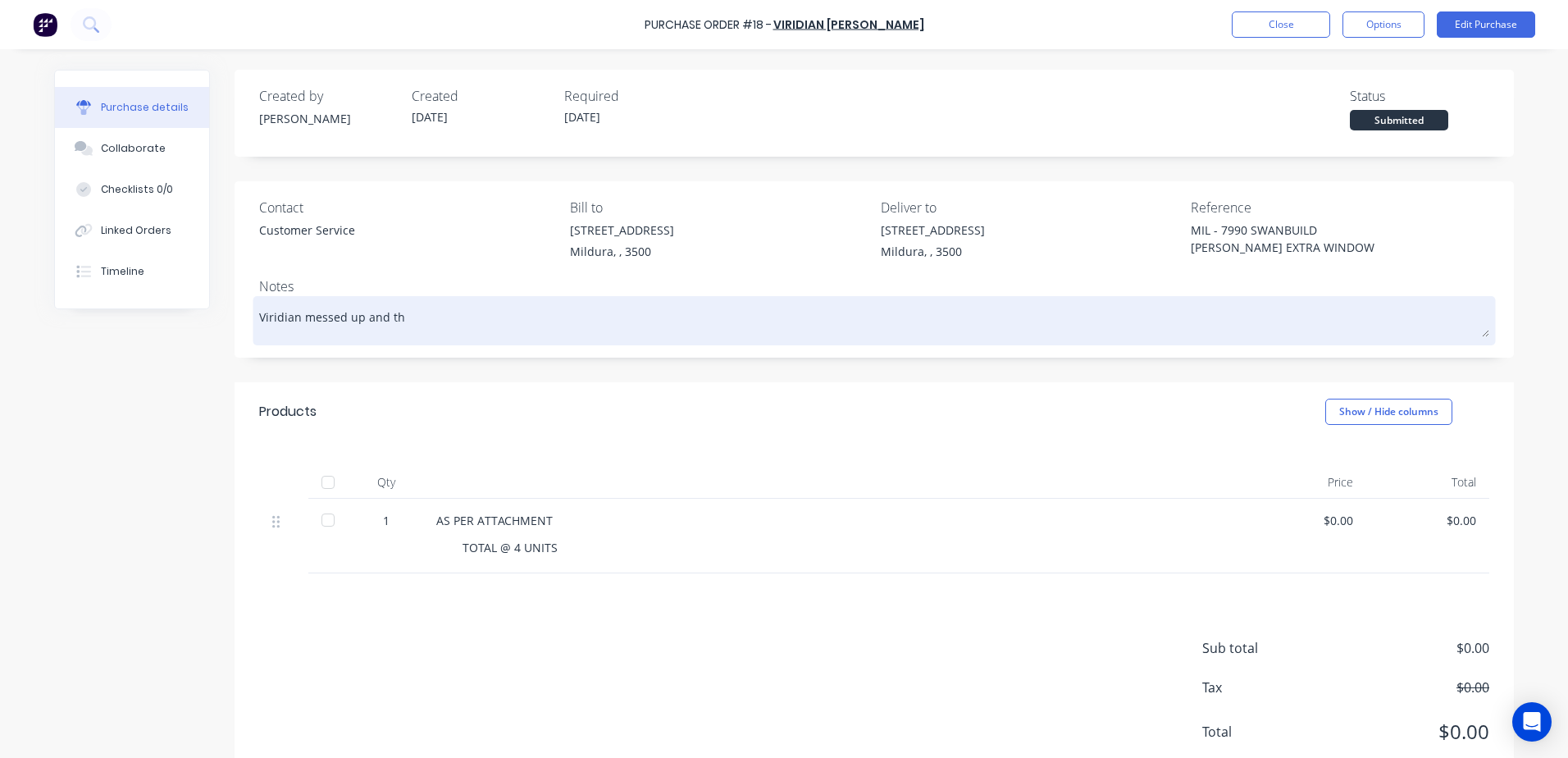
type textarea "Viridian messed up and the"
type textarea "x"
type textarea "Viridian messed up and the"
type textarea "x"
type textarea "Viridian messed up and the g"
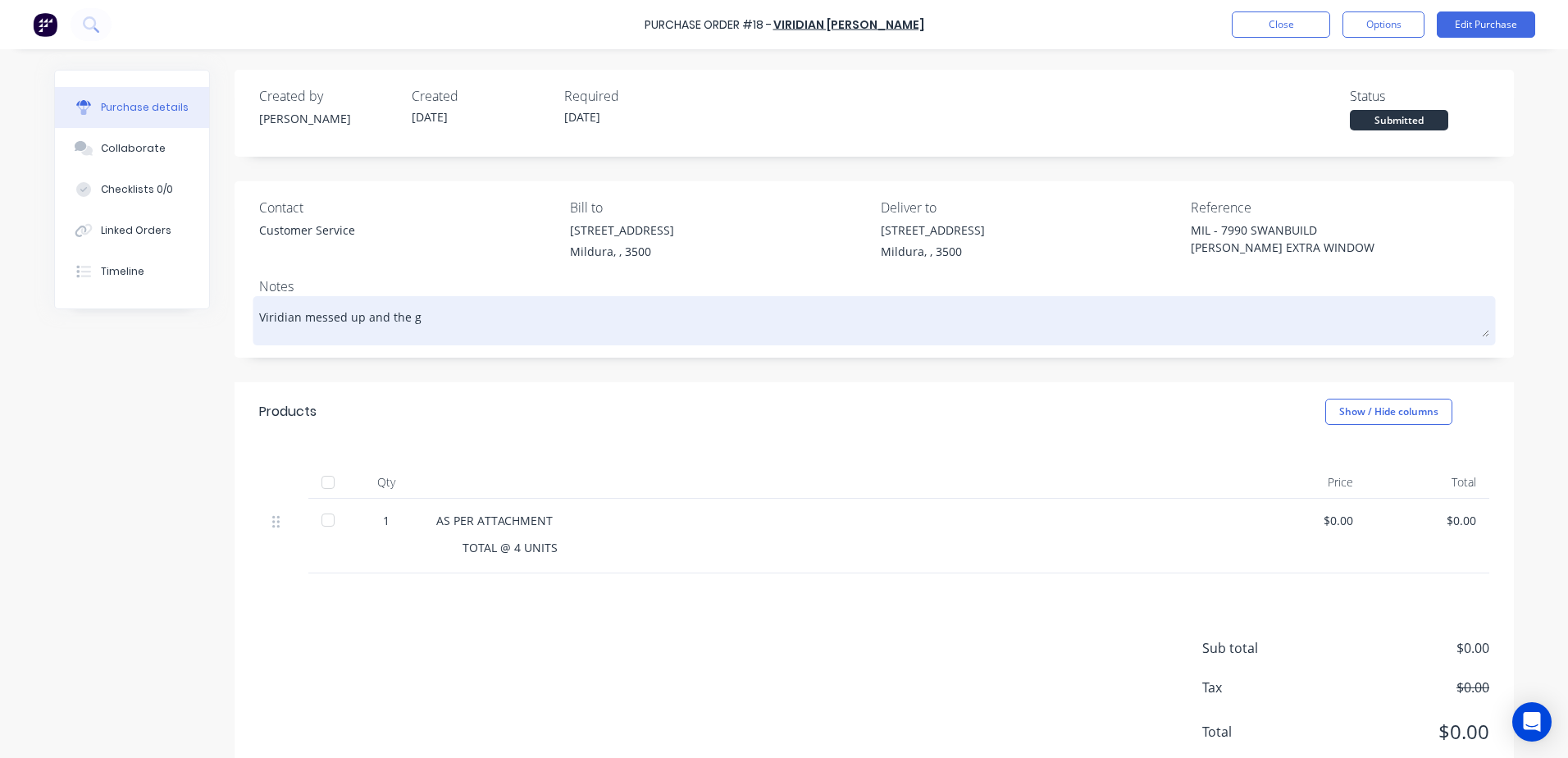
type textarea "x"
type textarea "Viridian messed up and the gl"
type textarea "x"
type textarea "Viridian messed up and the gla"
type textarea "x"
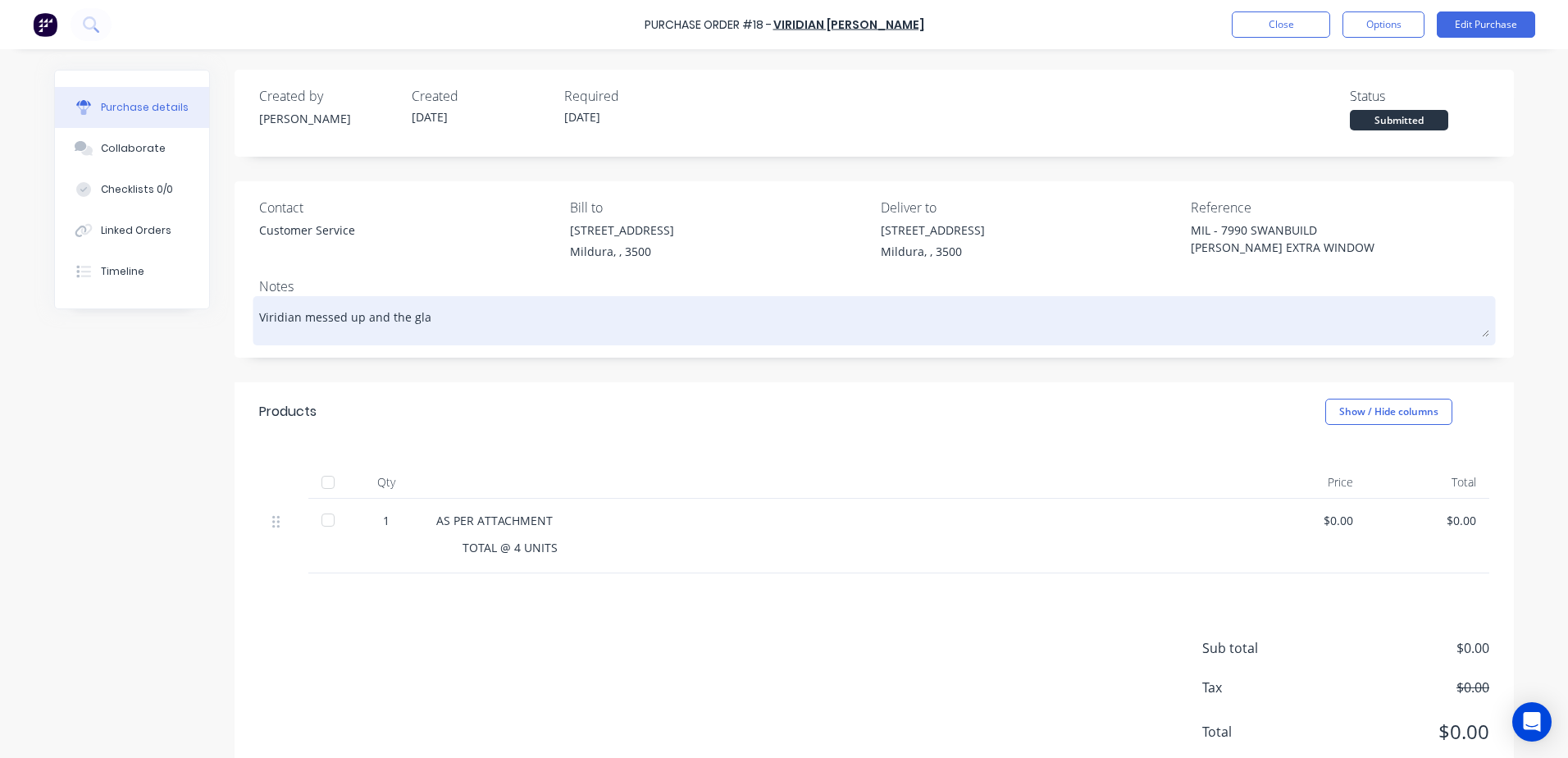
type textarea "Viridian messed up and the glas"
type textarea "x"
type textarea "Viridian messed up and the glass"
type textarea "x"
type textarea "Viridian messed up and the glass"
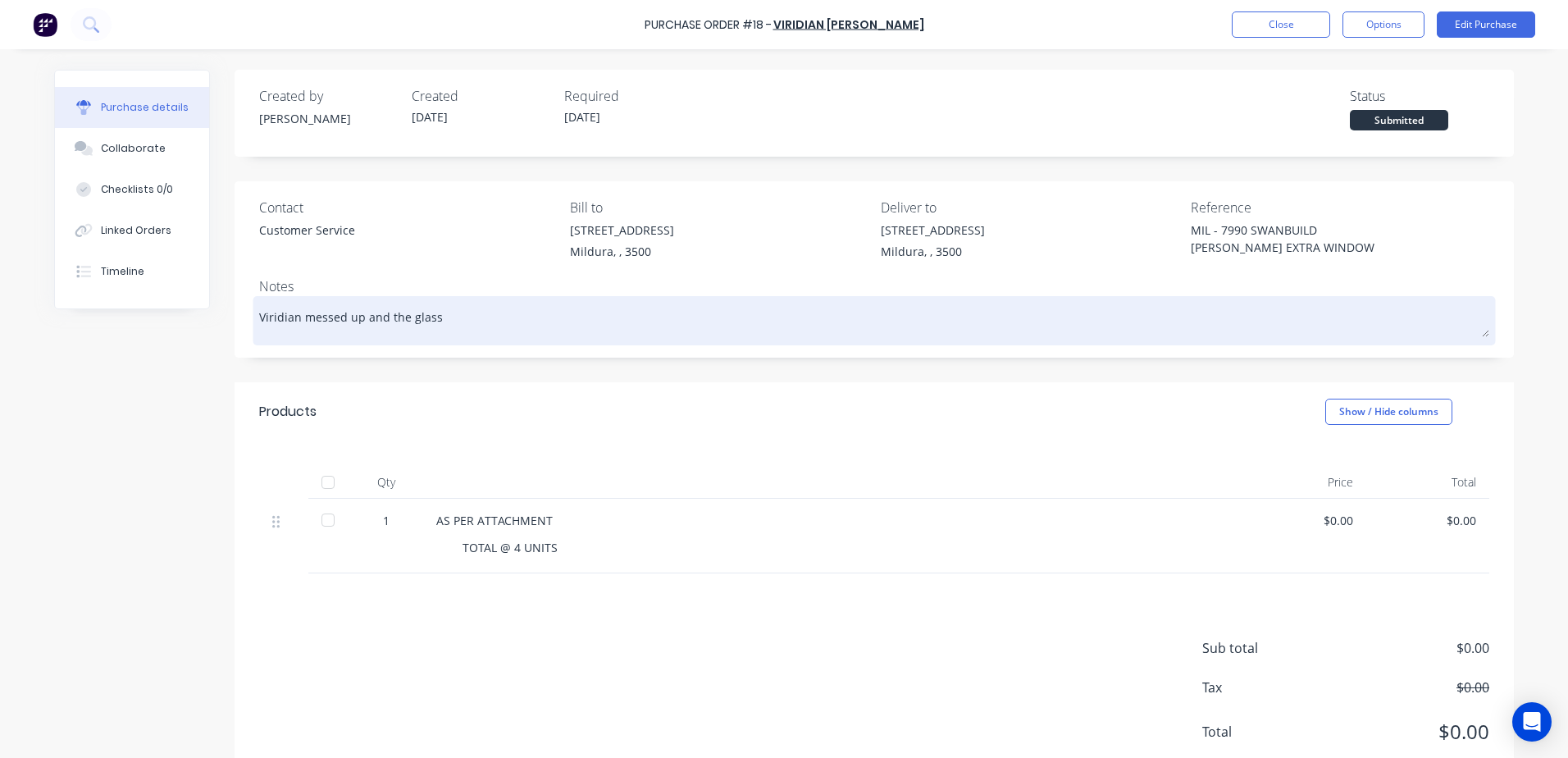
type textarea "x"
type textarea "Viridian messed up and the glass l"
type textarea "x"
type textarea "Viridian messed up and the glass la"
type textarea "x"
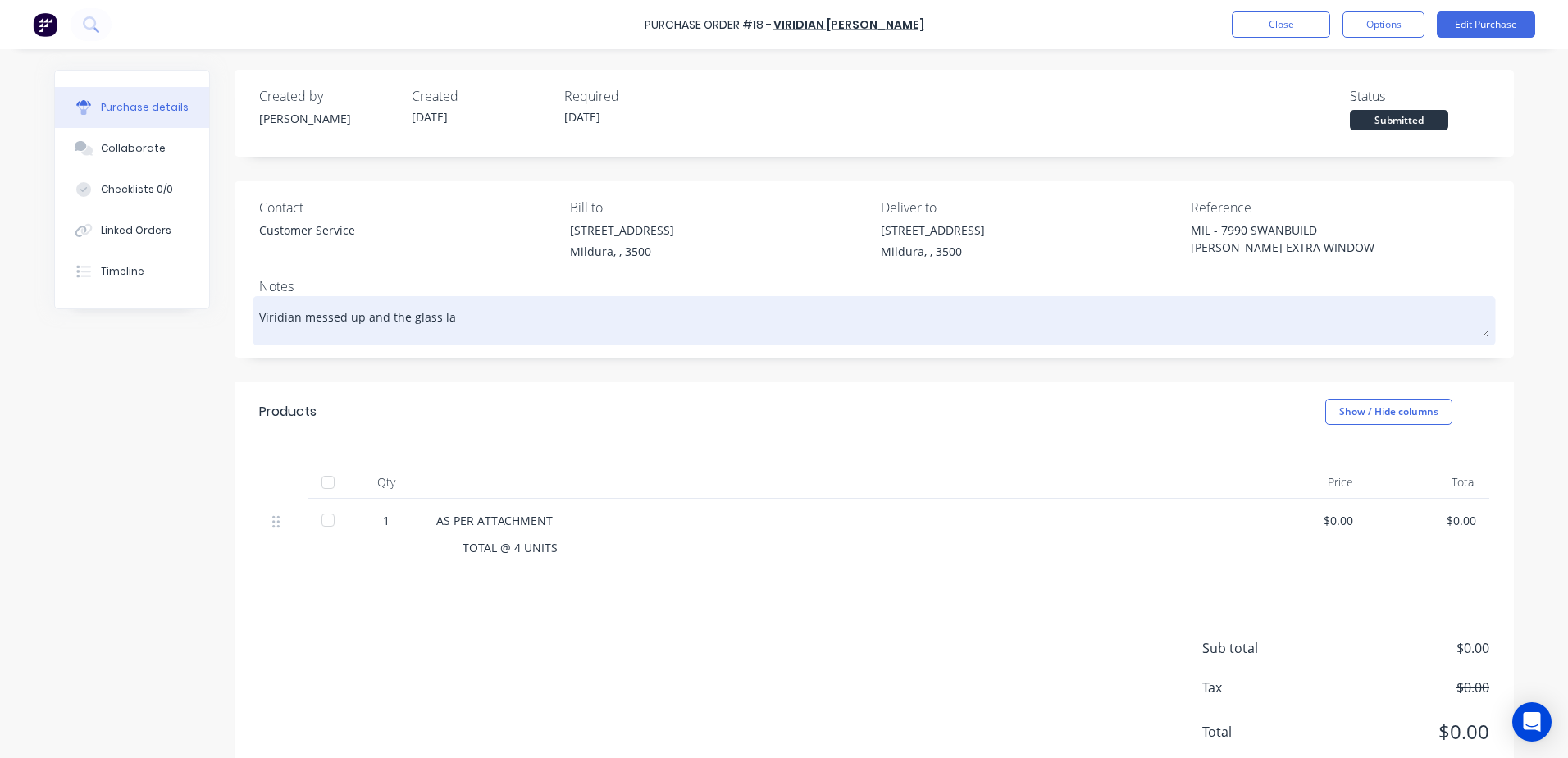
type textarea "Viridian messed up and the glass lab"
type textarea "x"
type textarea "Viridian messed up and the glass labe"
type textarea "x"
type textarea "Viridian messed up and the glass label"
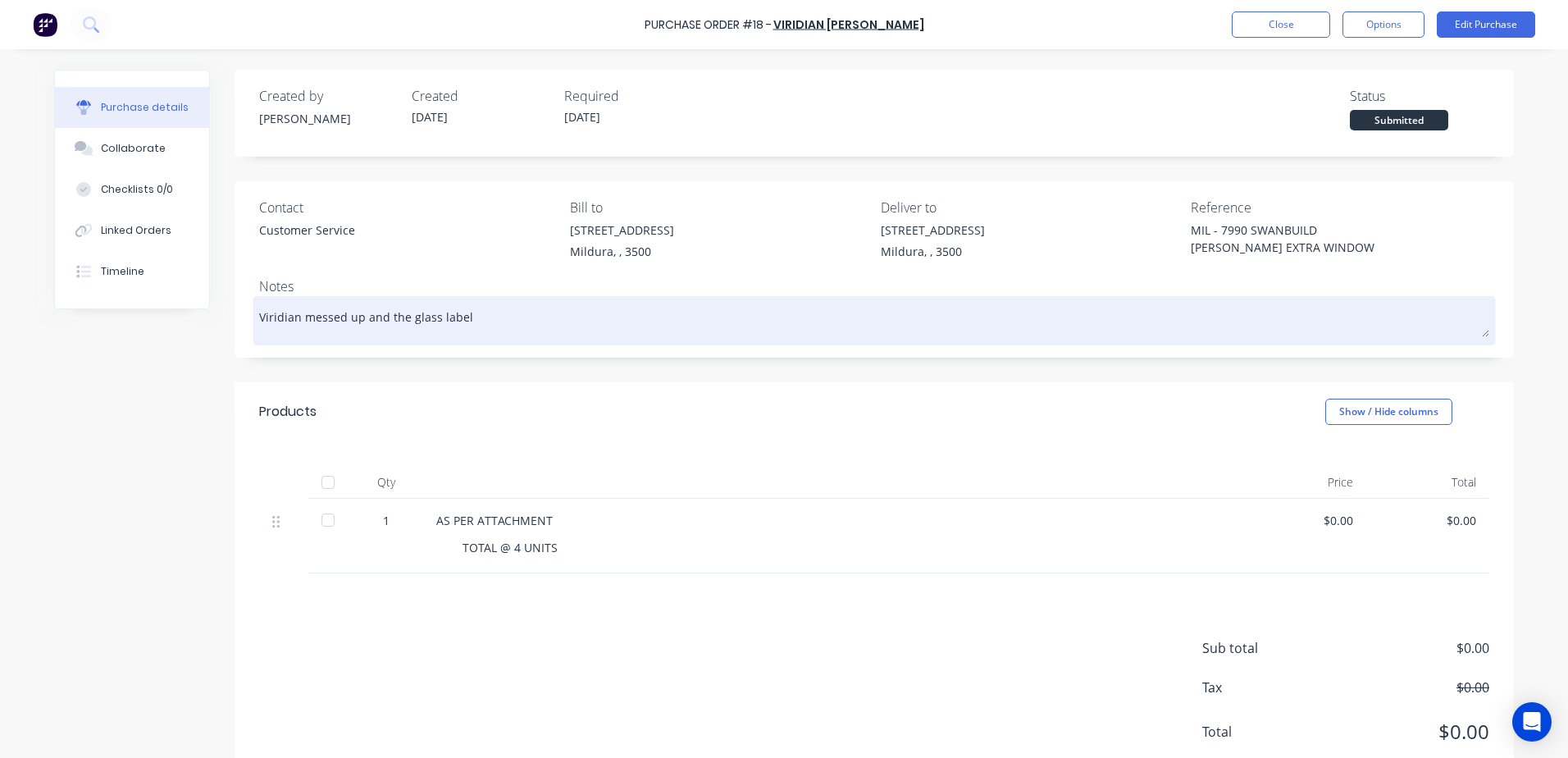
type textarea "x"
type textarea "Viridian messed up and the glass labels"
type textarea "x"
type textarea "Viridian messed up and the glass labels"
type textarea "x"
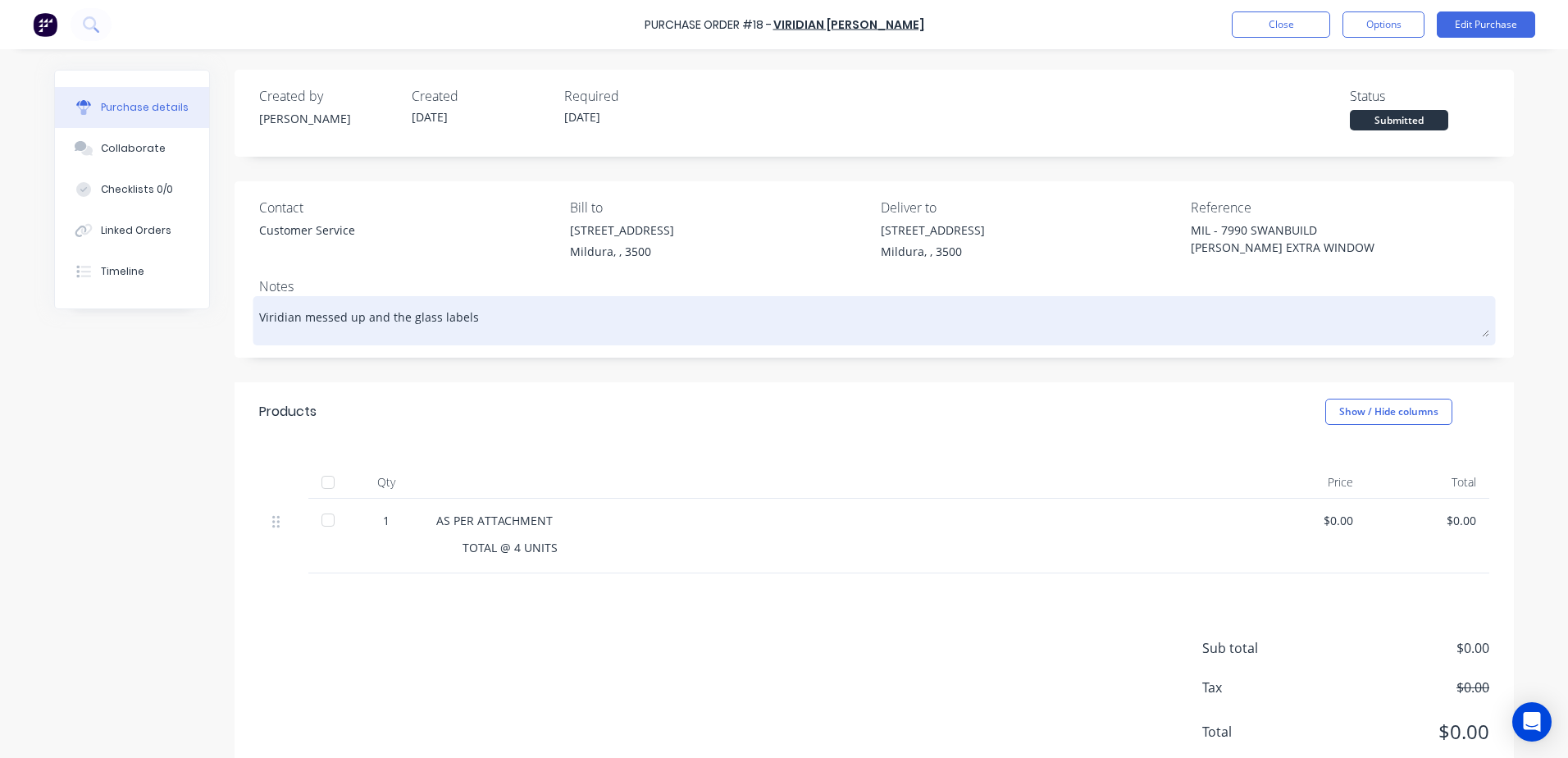
type textarea "Viridian messed up and the glass labels w"
type textarea "x"
type textarea "Viridian messed up and the glass labels wo"
type textarea "x"
type textarea "Viridian messed up and the glass labels won"
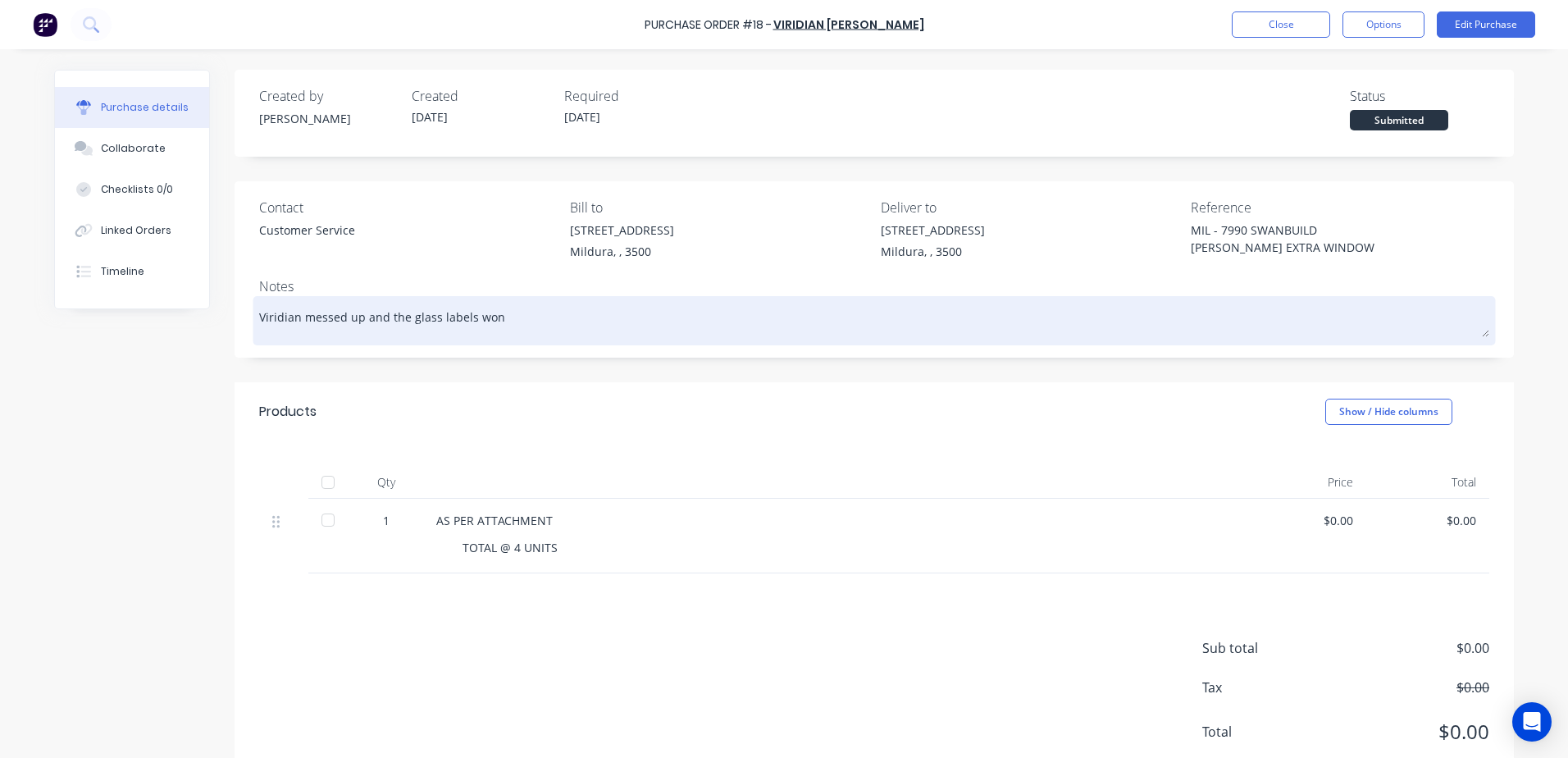
type textarea "x"
type textarea "Viridian messed up and the glass labels wont"
type textarea "x"
type textarea "Viridian messed up and the glass labels wont"
type textarea "x"
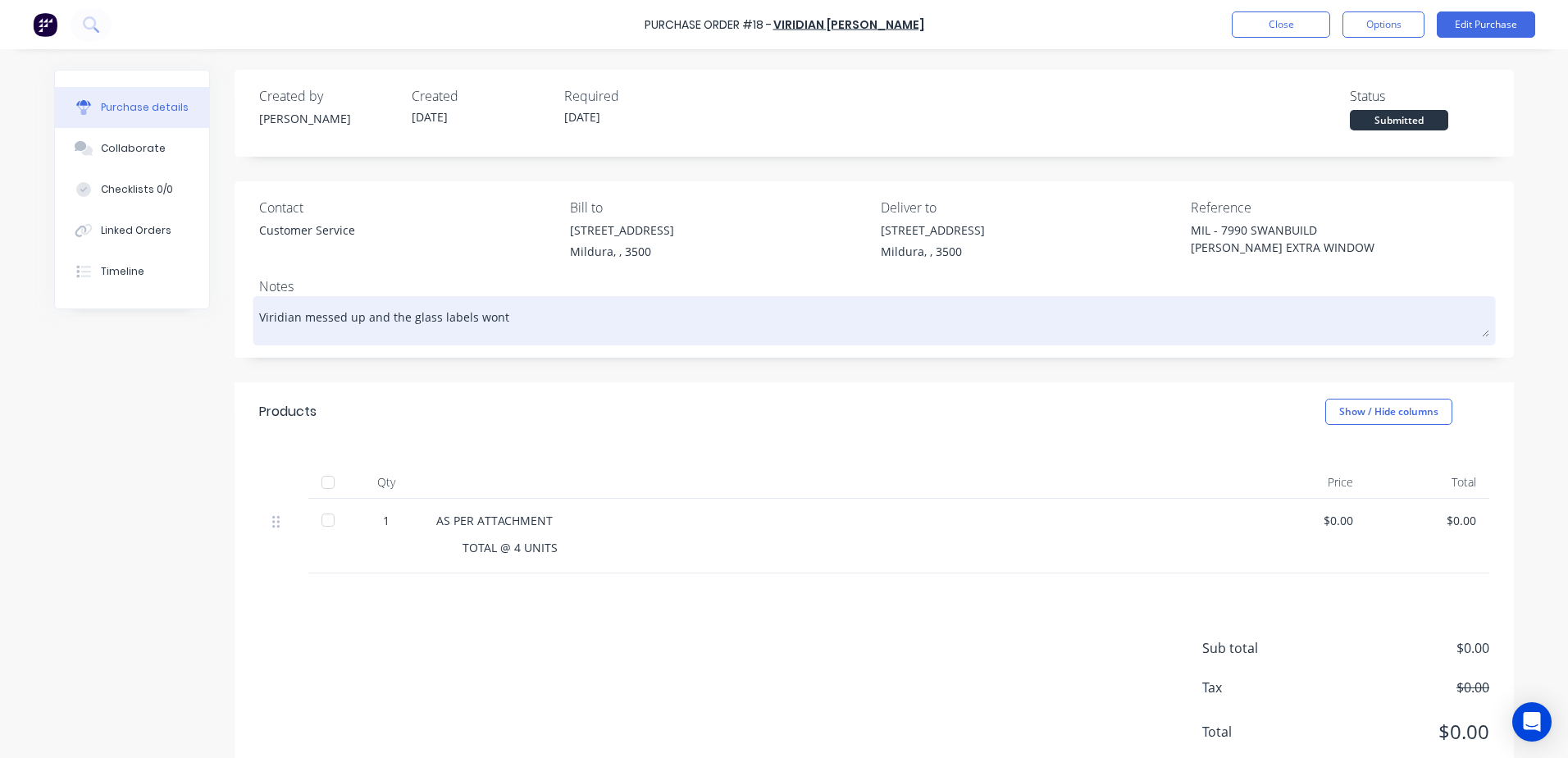
type textarea "Viridian messed up and the glass labels wont h"
type textarea "x"
type textarea "Viridian messed up and the glass labels wont ha"
type textarea "x"
type textarea "Viridian messed up and the glass labels wont hav"
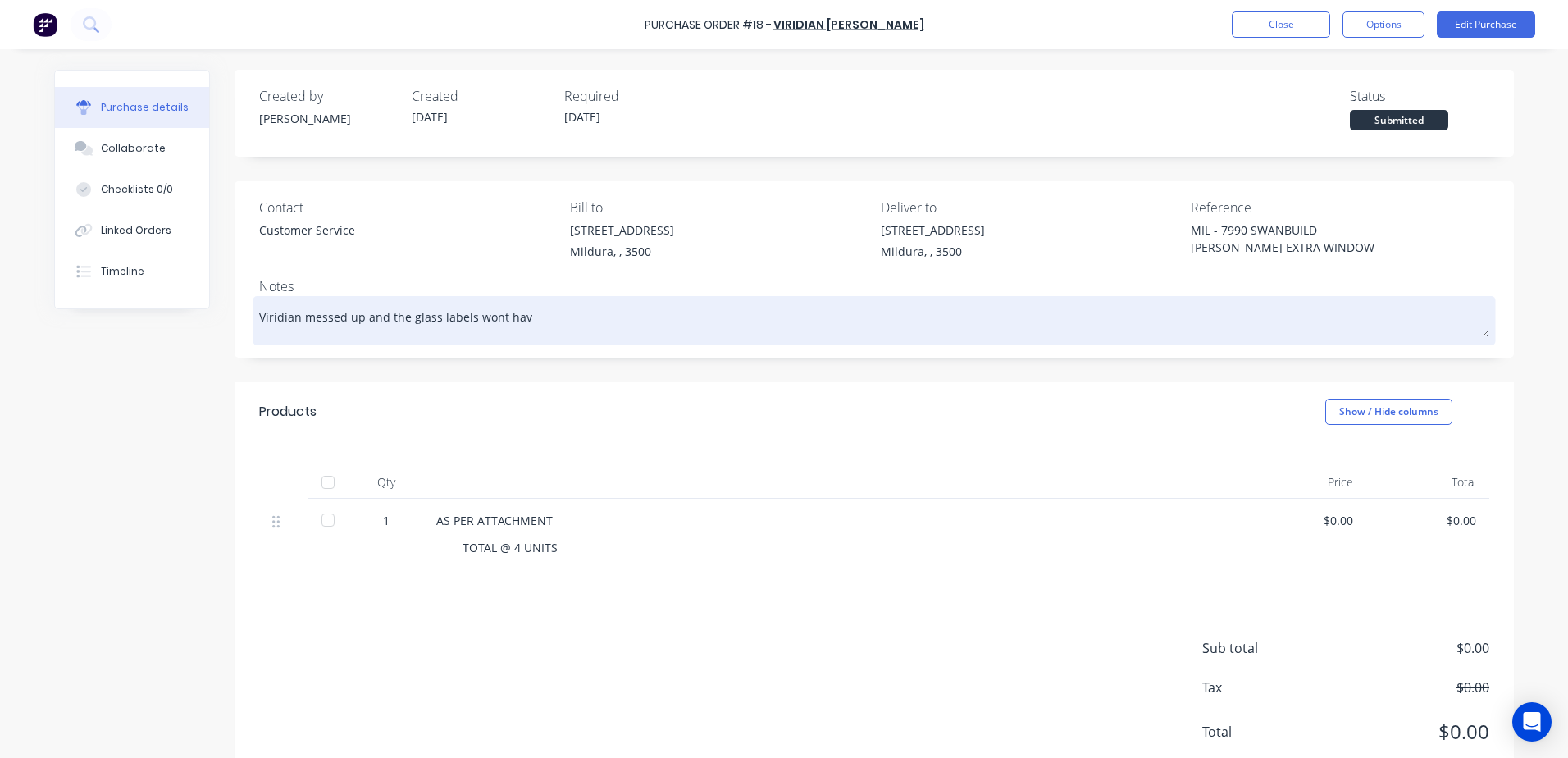
type textarea "x"
type textarea "Viridian messed up and the glass labels wont have"
type textarea "x"
type textarea "Viridian messed up and the glass labels wont have"
type textarea "x"
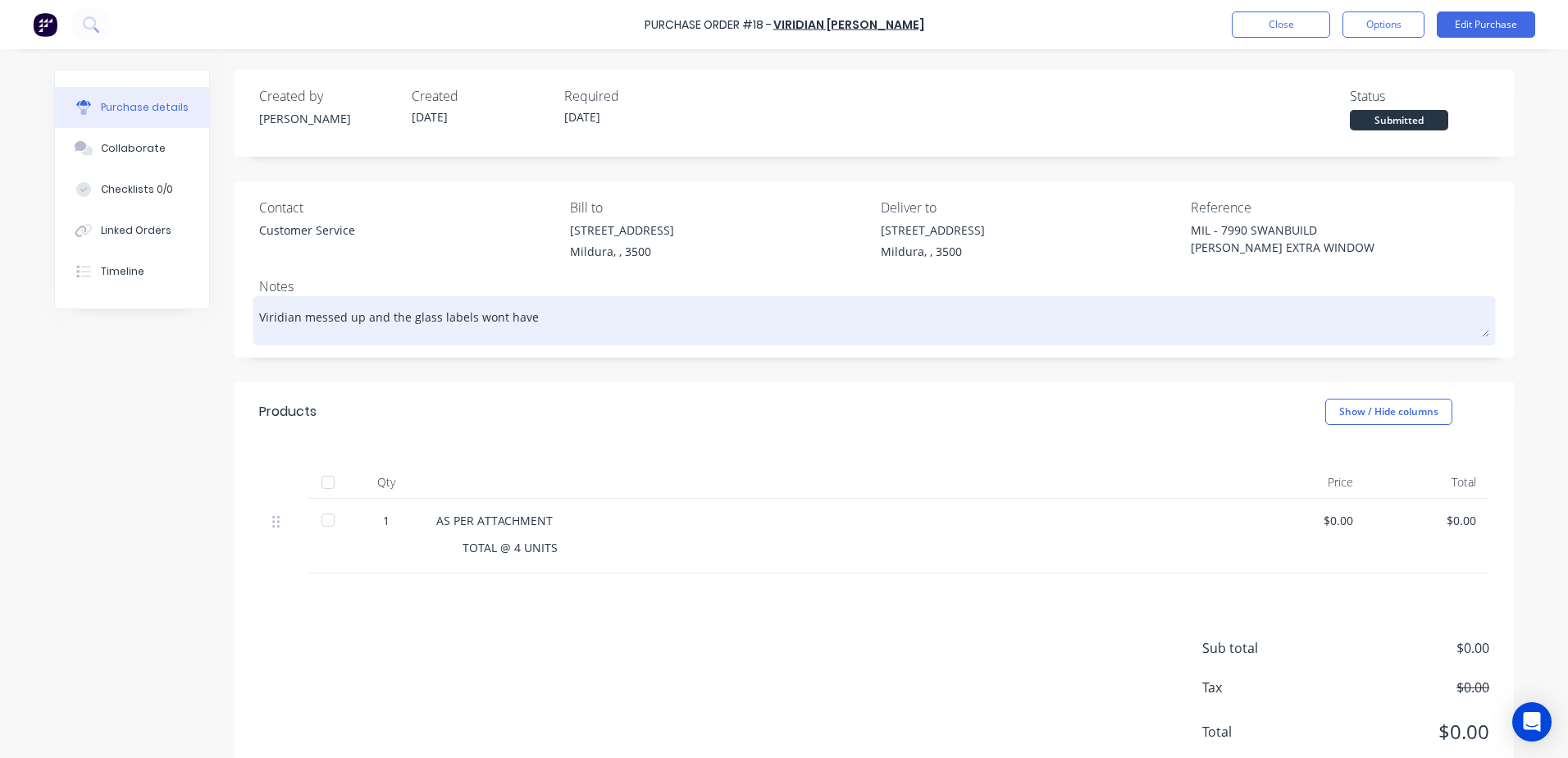
type textarea "Viridian messed up and the glass labels wont have ""
type textarea "x"
type textarea "Viridian messed up and the glass labels wont have "7"
type textarea "x"
type textarea "Viridian messed up and the glass labels wont have "79"
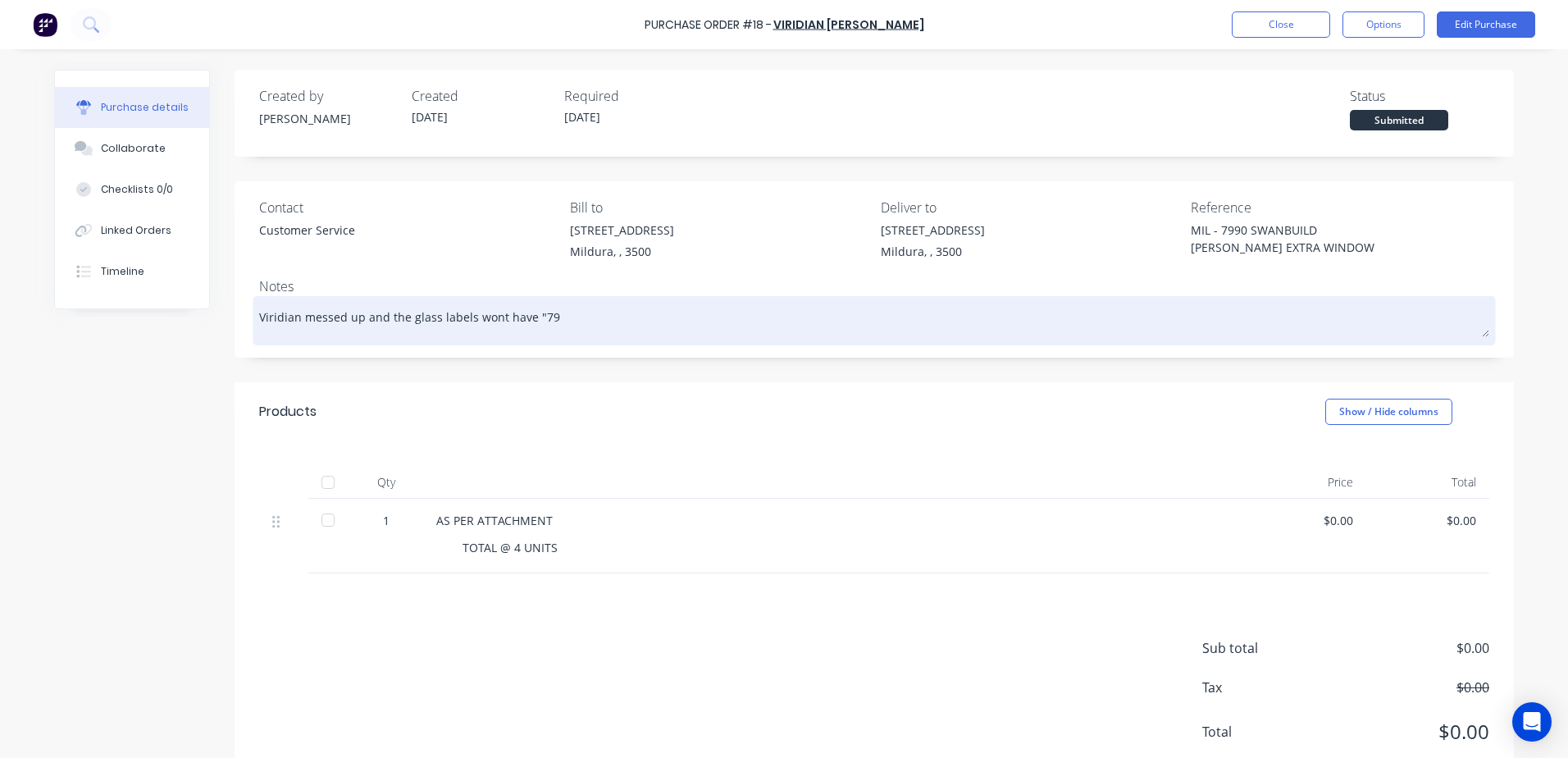
type textarea "x"
type textarea "Viridian messed up and the glass labels wont have "799"
type textarea "x"
type textarea "Viridian messed up and the glass labels wont have "7990"
type textarea "x"
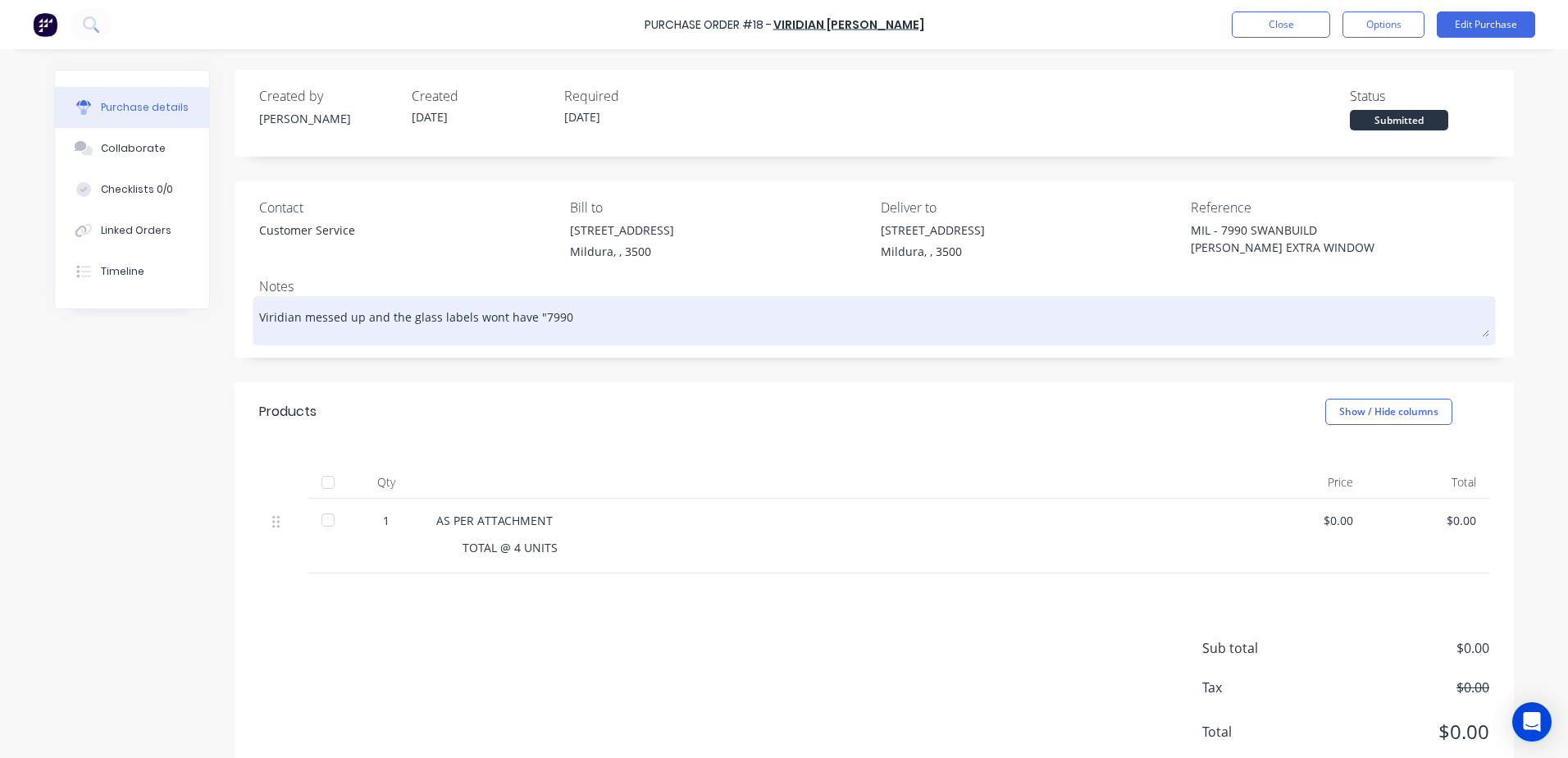
type textarea "Viridian messed up and the glass labels wont have "7990"
type textarea "x"
type textarea "Viridian messed up and the glass labels wont have "7990 S"
type textarea "x"
type textarea "Viridian messed up and the glass labels wont have "7990 Sw"
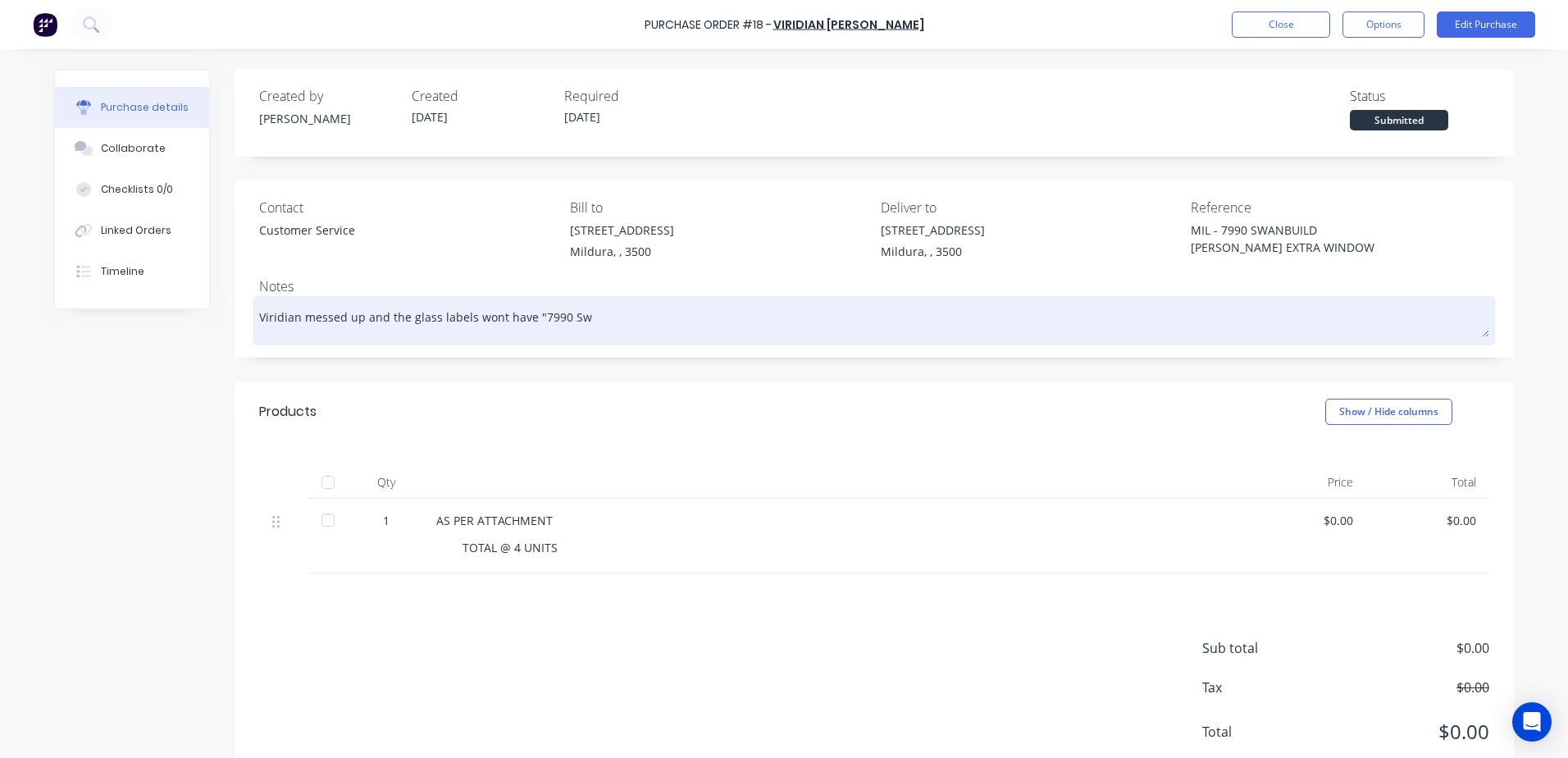
type textarea "x"
type textarea "Viridian messed up and the glass labels wont have "7990 Swa"
type textarea "x"
type textarea "Viridian messed up and the glass labels wont have "7990 Sw"
type textarea "x"
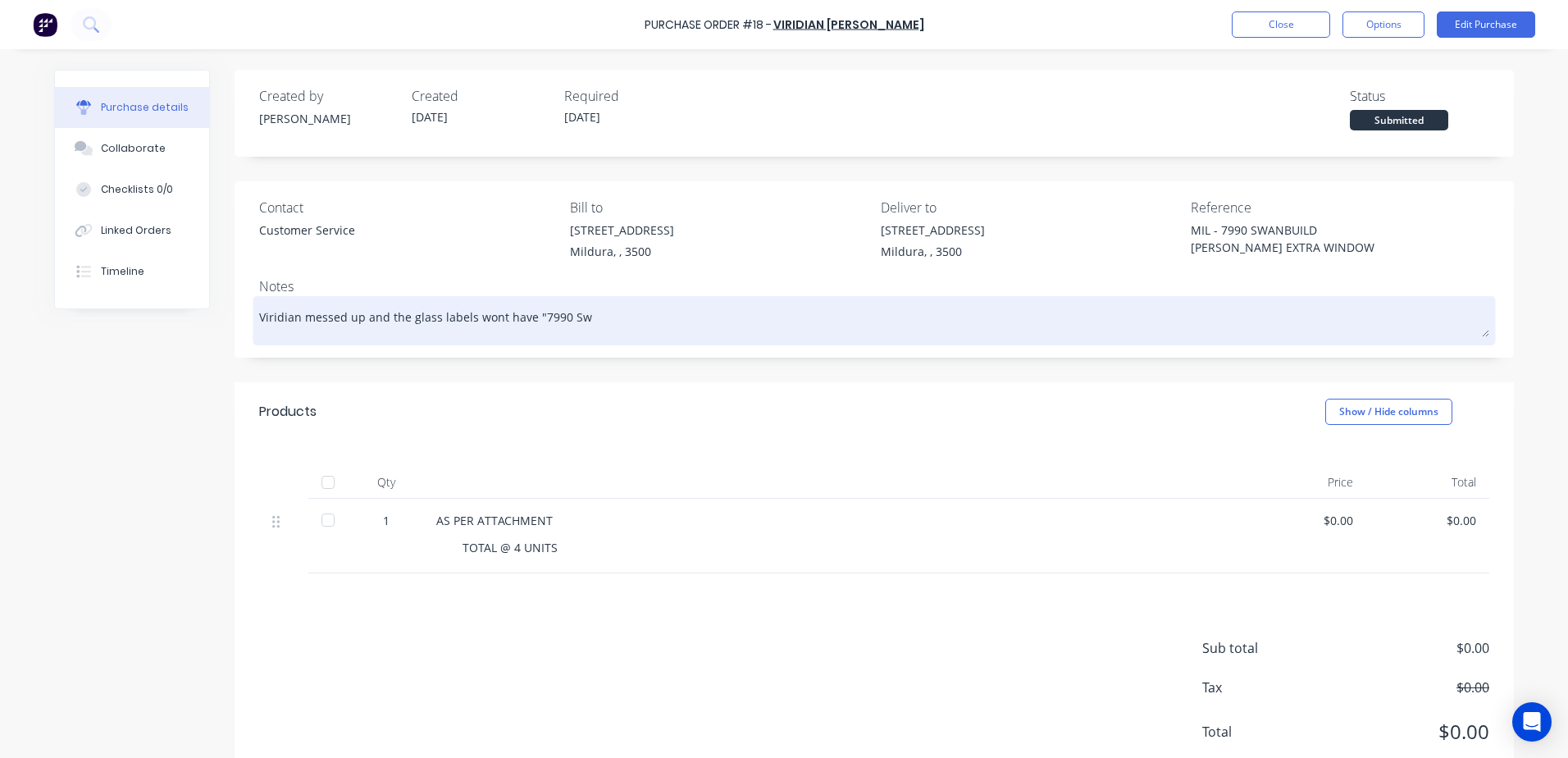
type textarea "Viridian messed up and the glass labels wont have "7990 S"
type textarea "x"
type textarea "Viridian messed up and the glass labels wont have "7990 SW"
type textarea "x"
type textarea "Viridian messed up and the glass labels wont have "7990 SWA"
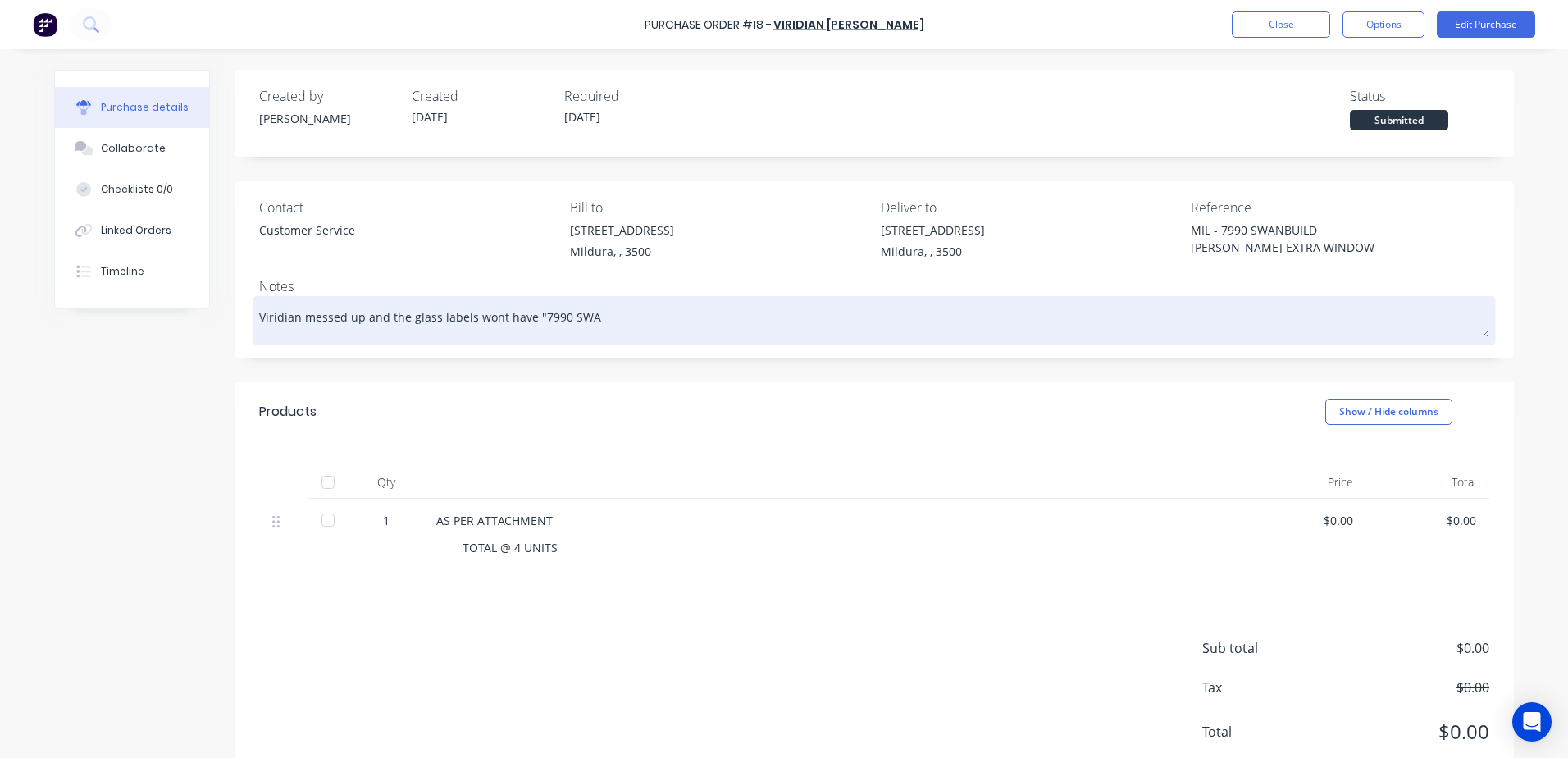
type textarea "x"
type textarea "Viridian messed up and the glass labels wont have "7990 SWAN"
type textarea "x"
type textarea "Viridian messed up and the glass labels wont have "7990 SWAN"
type textarea "x"
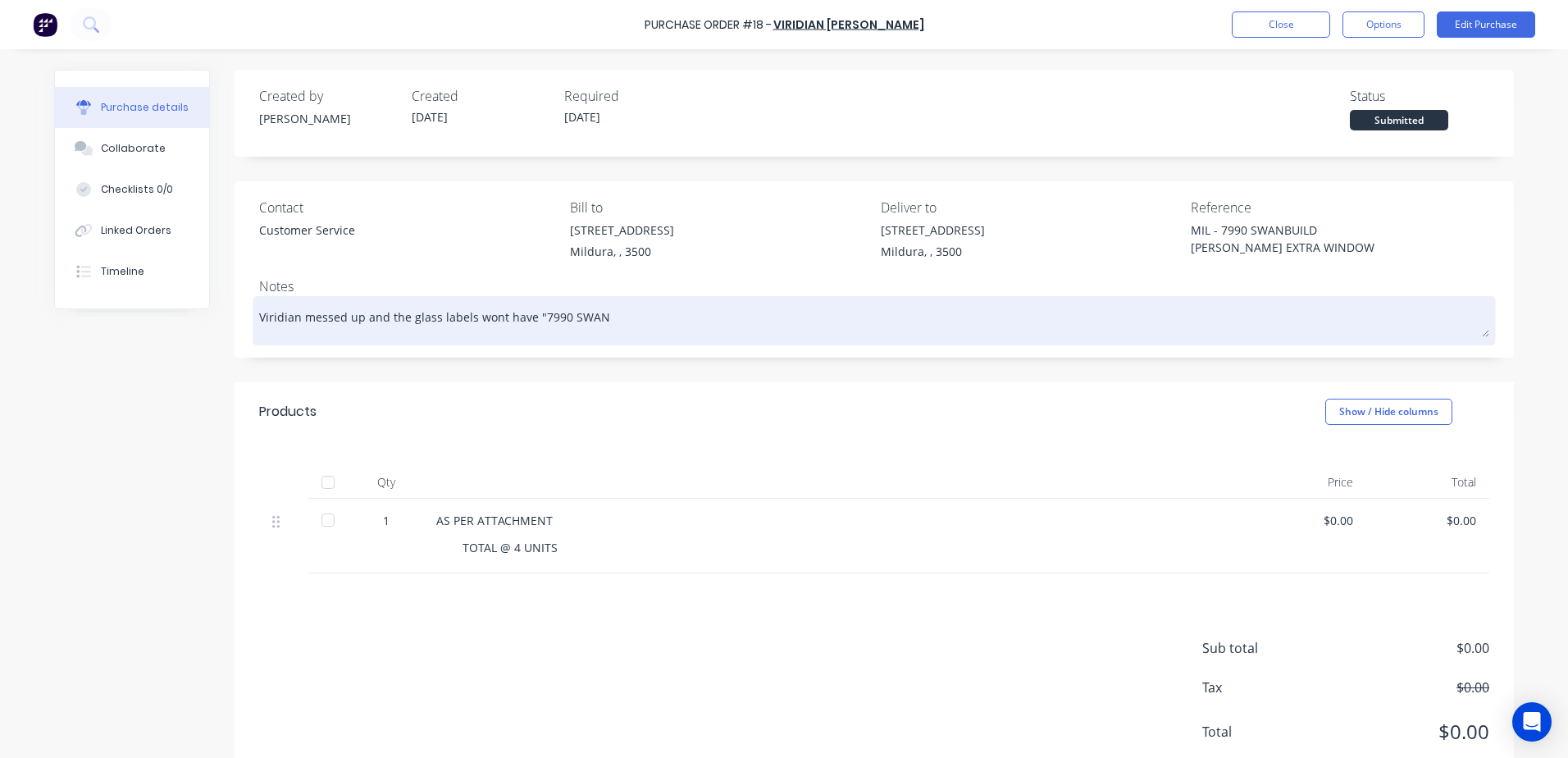
type textarea "Viridian messed up and the glass labels wont have "7990 SWAN"
type textarea "x"
type textarea "Viridian messed up and the glass labels wont have "7990 SWANB"
type textarea "x"
type textarea "Viridian messed up and the glass labels wont have "7990 SWANBU"
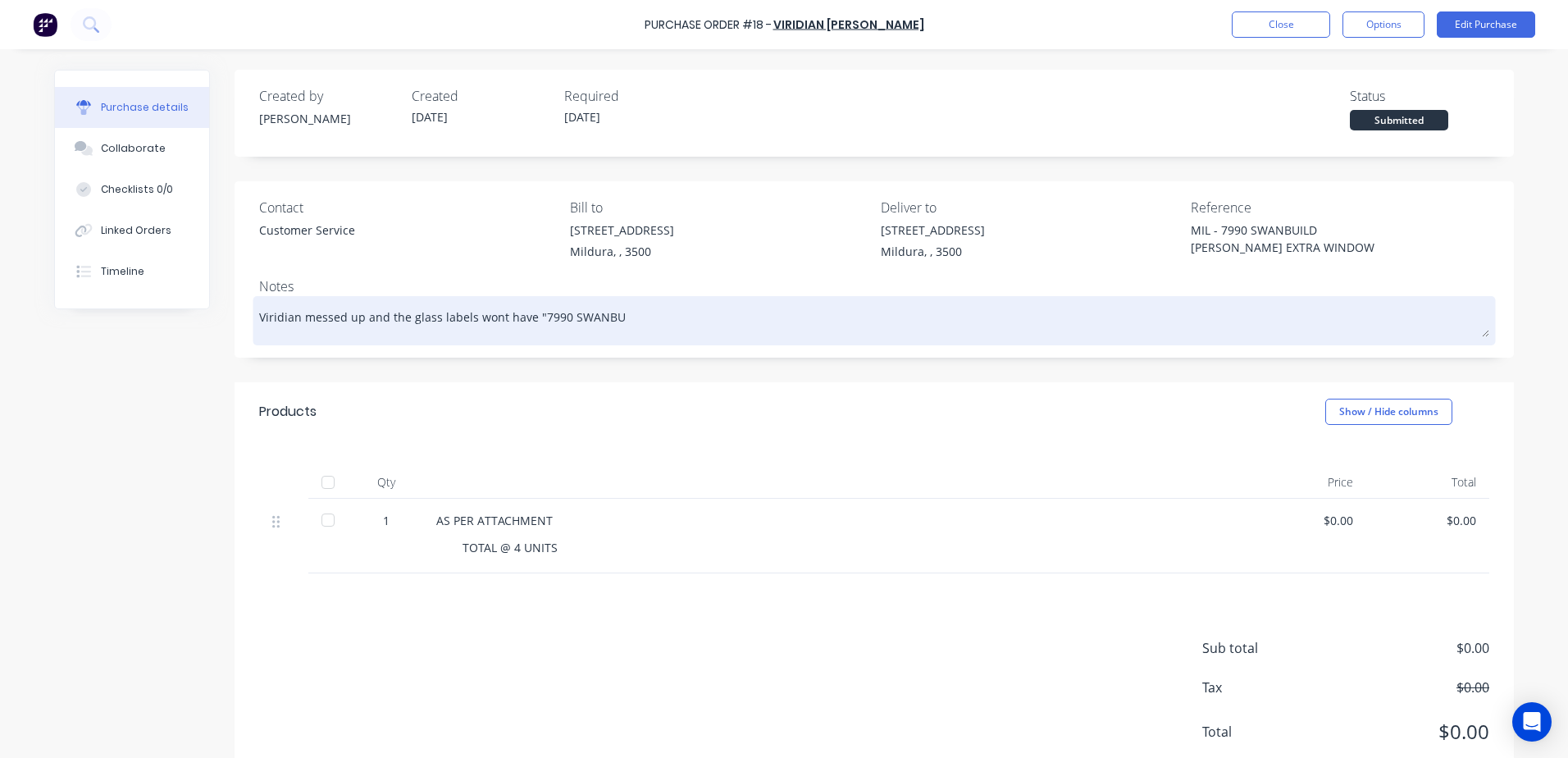
type textarea "x"
type textarea "Viridian messed up and the glass labels wont have "7990 SWANBUI"
type textarea "x"
type textarea "Viridian messed up and the glass labels wont have "7990 SWANBUIL"
type textarea "x"
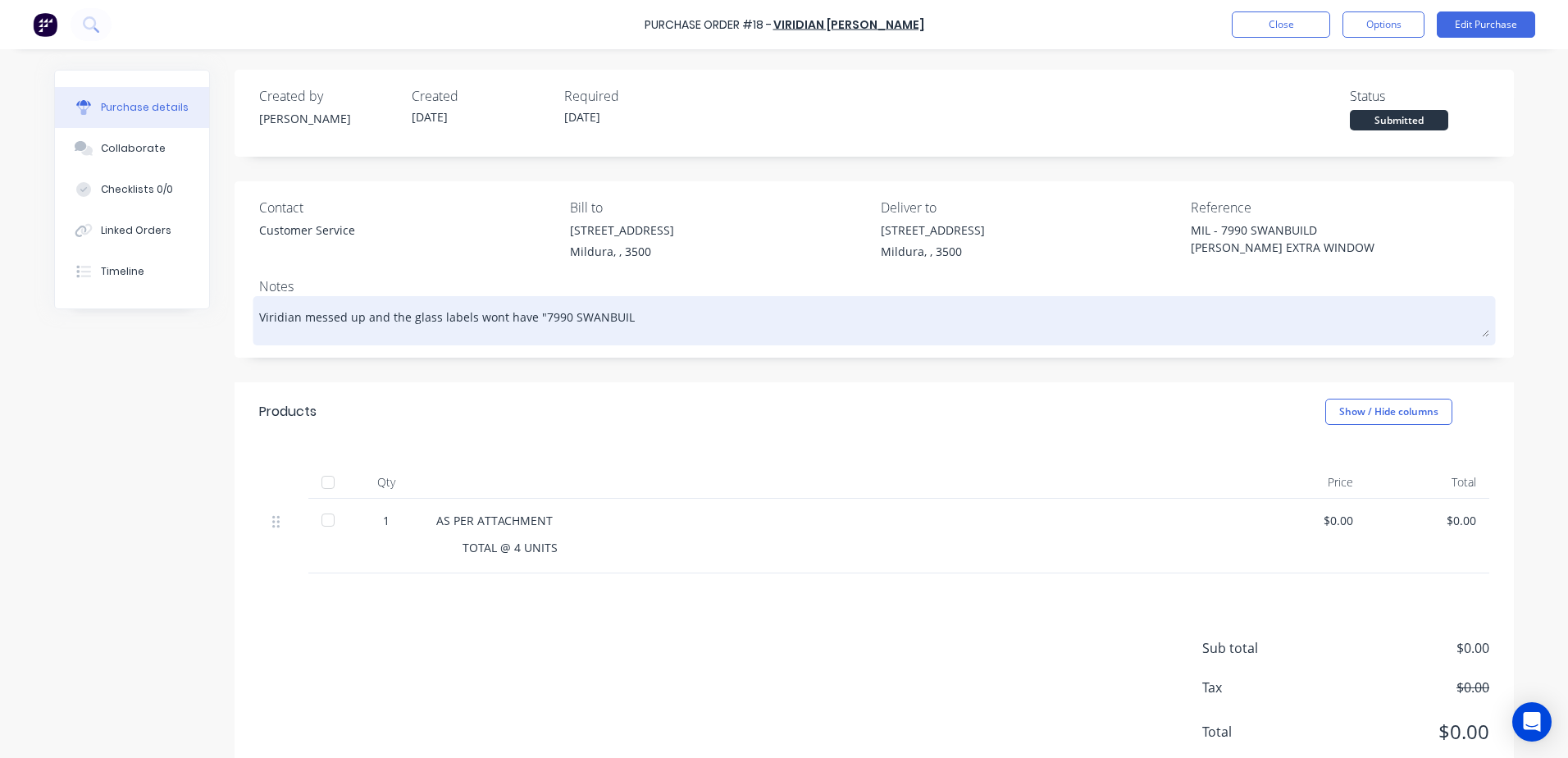
type textarea "Viridian messed up and the glass labels wont have "7990 SWANBUILD"
type textarea "x"
type textarea "Viridian messed up and the glass labels wont have "7990 SWANBUILD"
type textarea "x"
type textarea "Viridian messed up and the glass labels wont have "7990 SWANBUILD M"
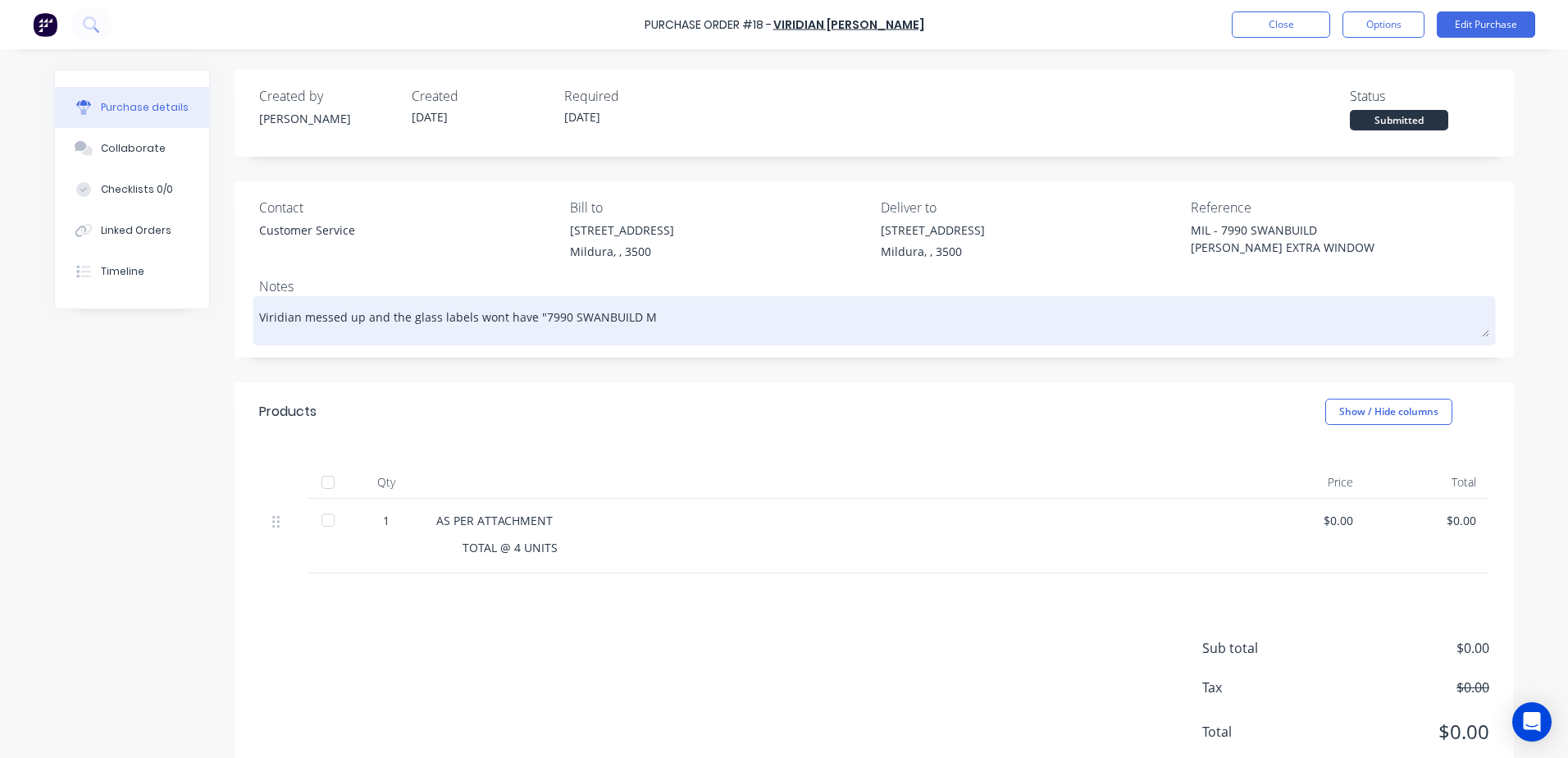
type textarea "x"
type textarea "Viridian messed up and the glass labels wont have "7990 SWANBUILD MC"
type textarea "x"
type textarea "Viridian messed up and the glass labels wont have "7990 SWANBUILD MCD"
type textarea "x"
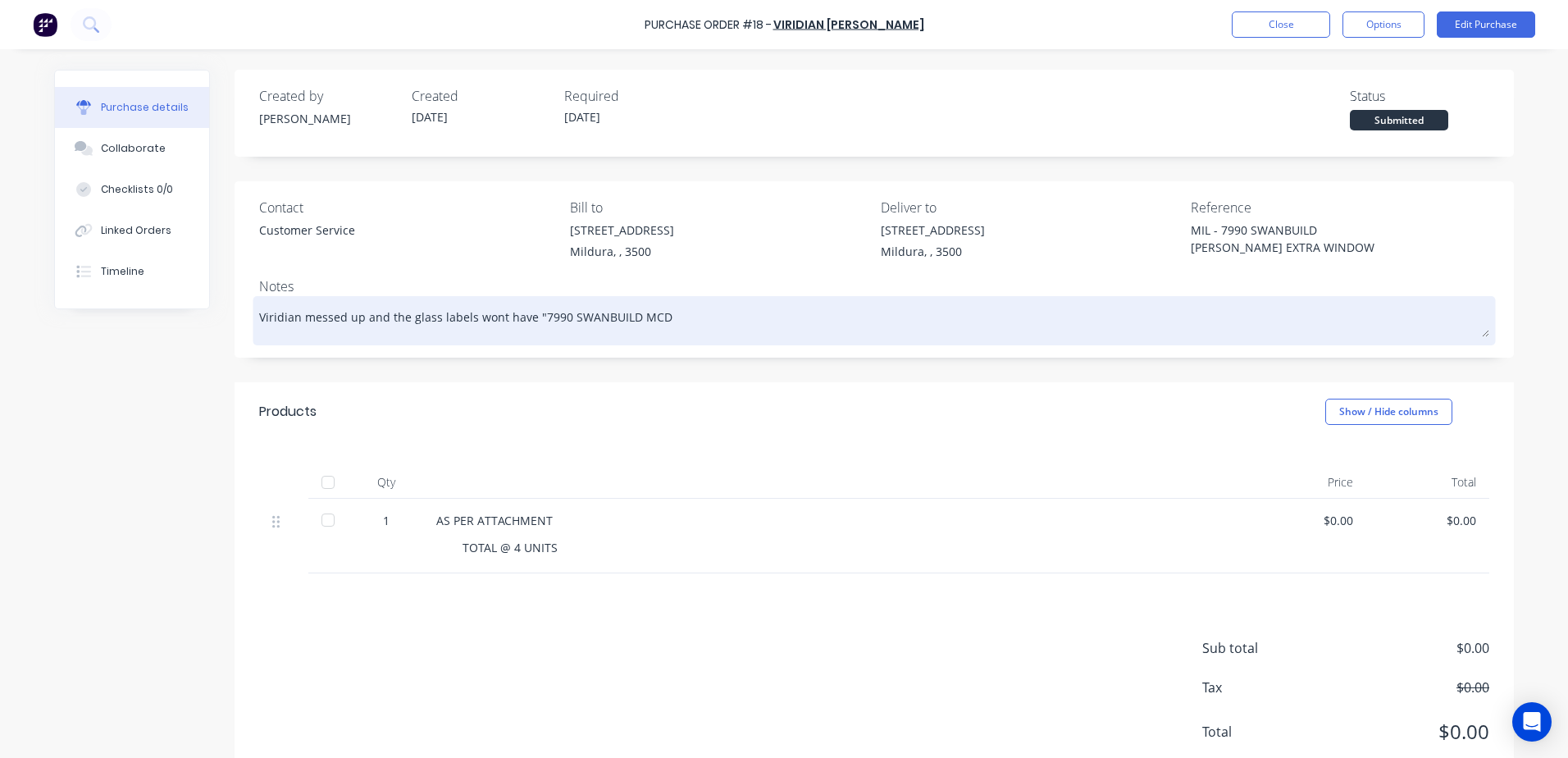
type textarea "Viridian messed up and the glass labels wont have "7990 SWANBUILD MCDO"
type textarea "x"
type textarea "Viridian messed up and the glass labels wont have "7990 SWANBUILD MCDON"
type textarea "x"
type textarea "Viridian messed up and the glass labels wont have "7990 SWANBUILD MCDONA"
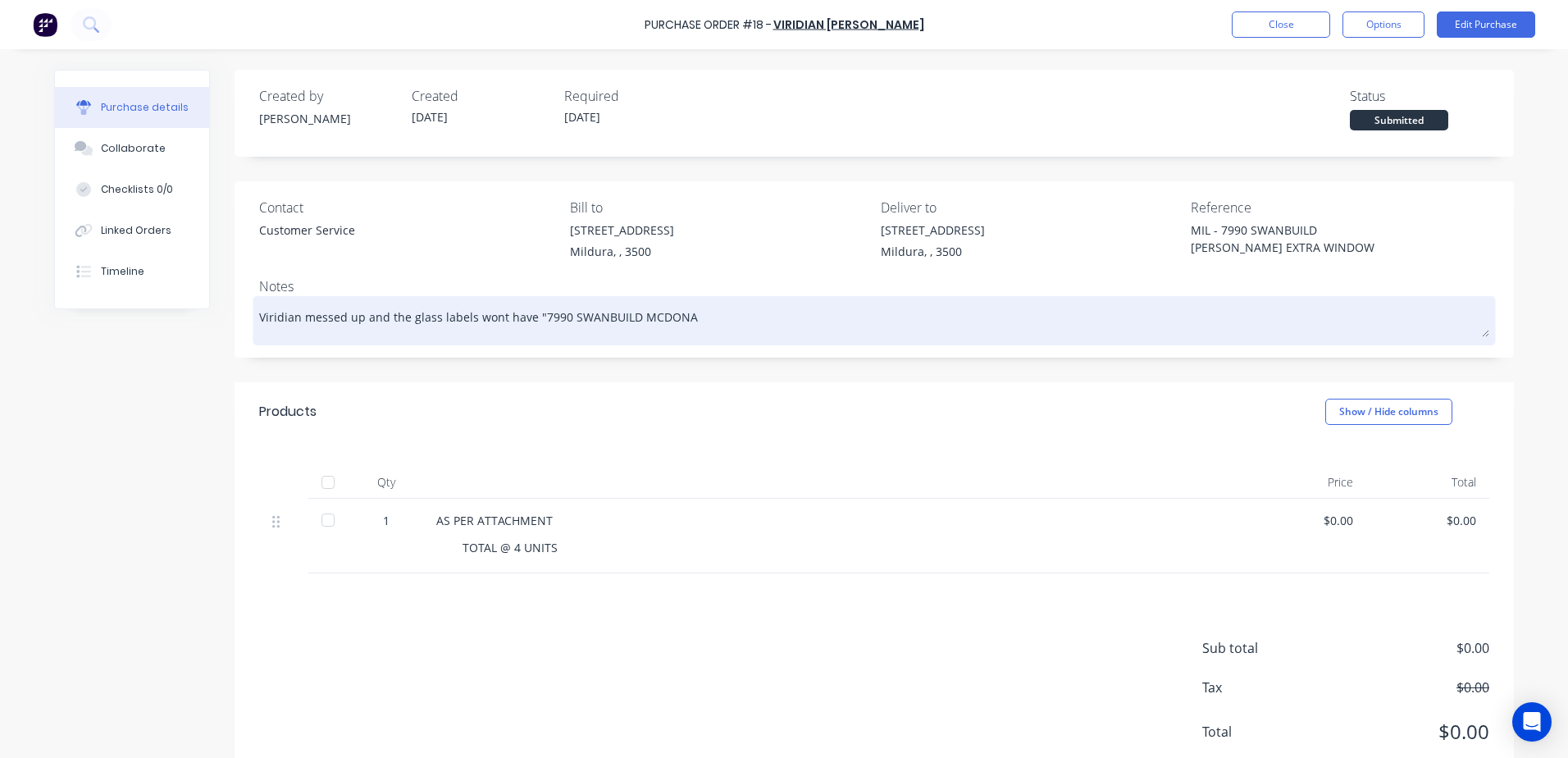
type textarea "x"
type textarea "Viridian messed up and the glass labels wont have "7990 SWANBUILD [PERSON_NAME]"
type textarea "x"
type textarea "Viridian messed up and the glass labels wont have "7990 SWANBUILD [PERSON_NAME]"
type textarea "x"
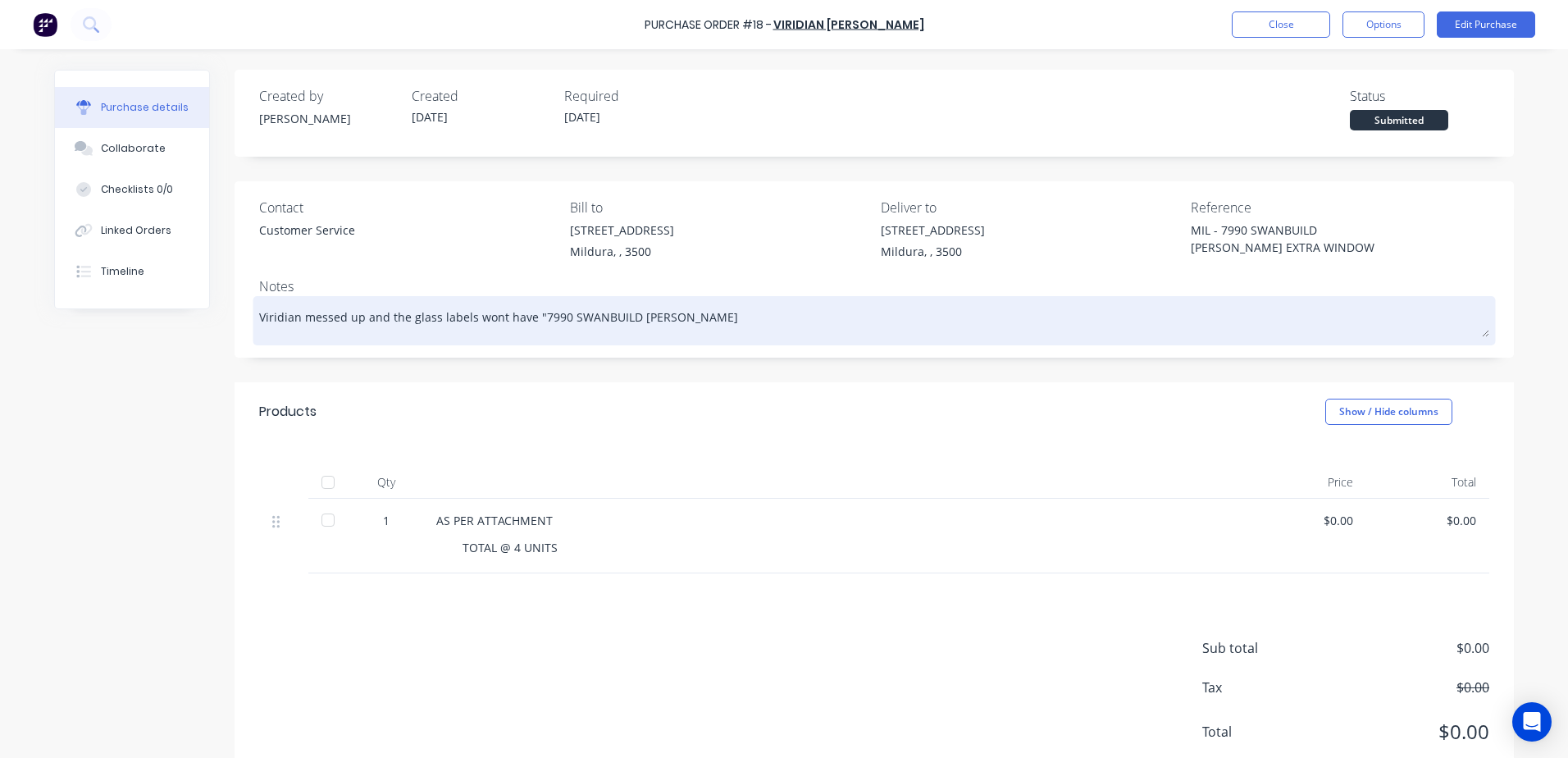
type textarea "Viridian messed up and the glass labels wont have "7990 SWANBUILD [PERSON_NAME]"
type textarea "x"
type textarea "Viridian messed up and the glass labels wont have "7990 SWANBUILD [PERSON_NAME]…"
type textarea "x"
type textarea "Viridian messed up and the glass labels wont have "7990 SWANBUILD [PERSON_NAME]…"
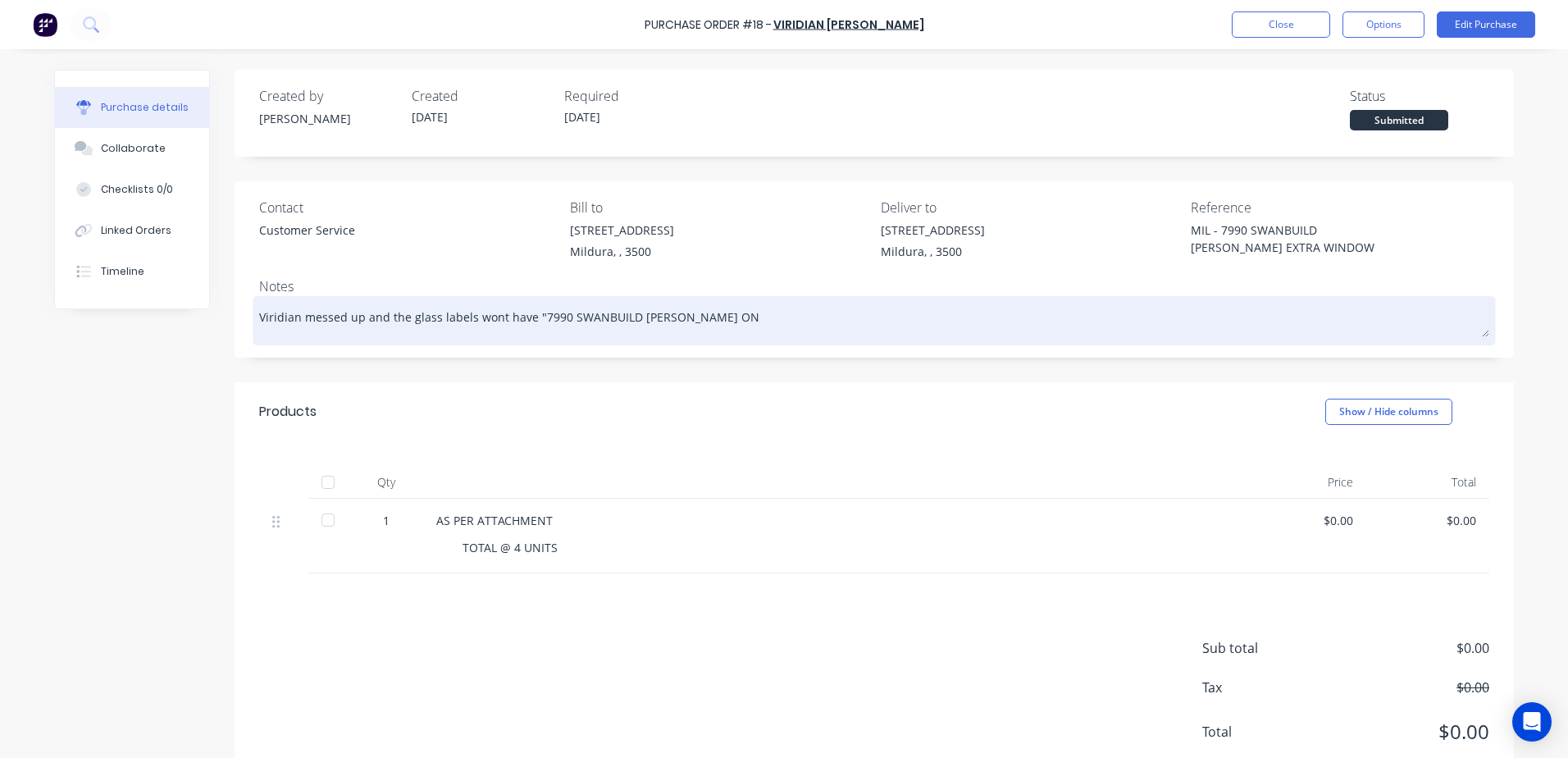
type textarea "x"
type textarea "Viridian messed up and the glass labels wont have "7990 SWANBUILD [PERSON_NAME]…"
type textarea "x"
type textarea "Viridian messed up and the glass labels wont have "7990 SWANBUILD [PERSON_NAME]"
type textarea "x"
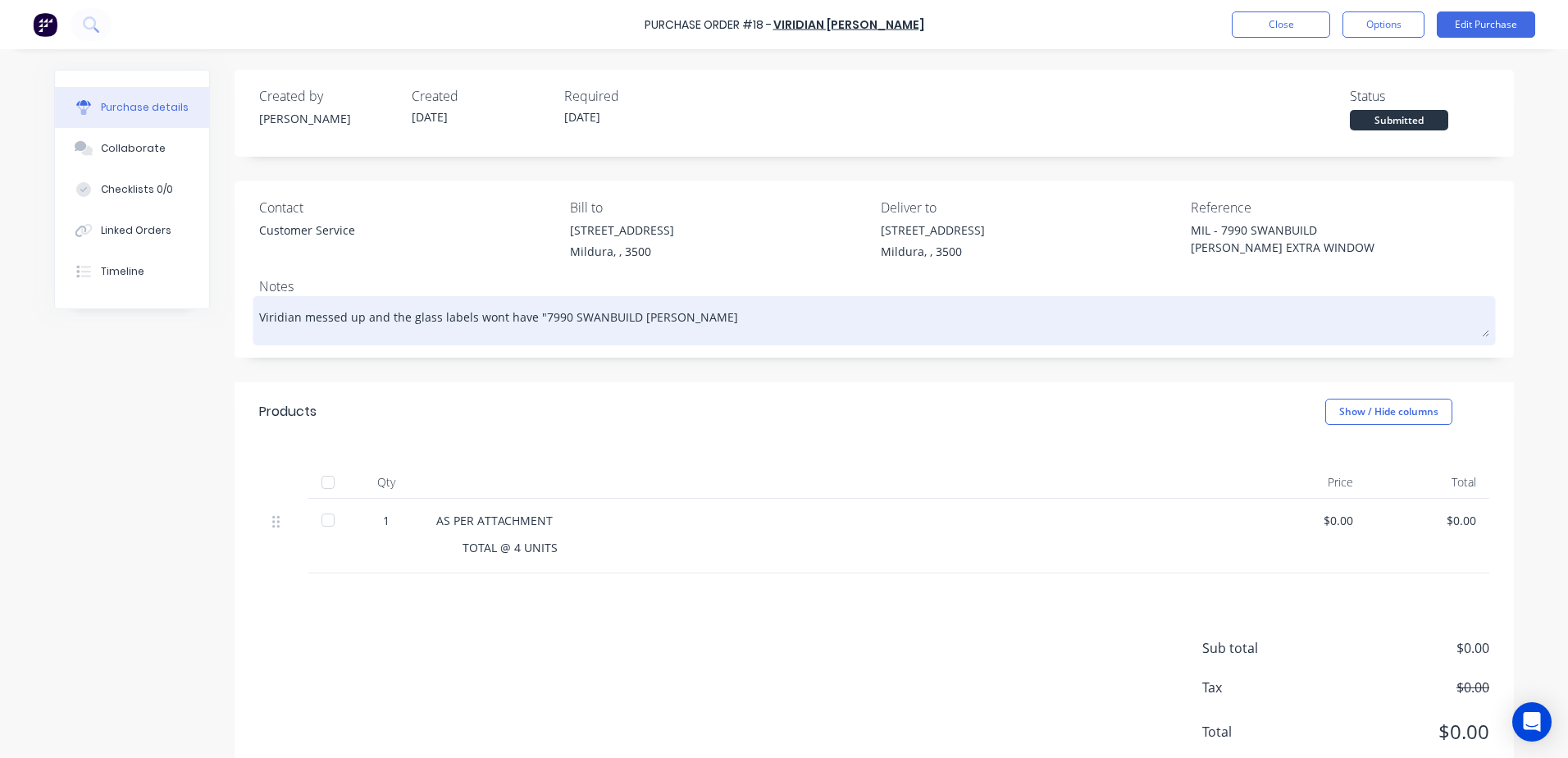
type textarea "Viridian messed up and the glass labels wont have "7990 SWANBUILD [PERSON_NAME]"
type textarea "x"
type textarea "Viridian messed up and the glass labels wont have "7990 SWANBUILD [PERSON_NAME]""
type textarea "x"
type textarea "Viridian messed up and the glass labels wont have "7990 SWANBUILD [PERSON_NAME]""
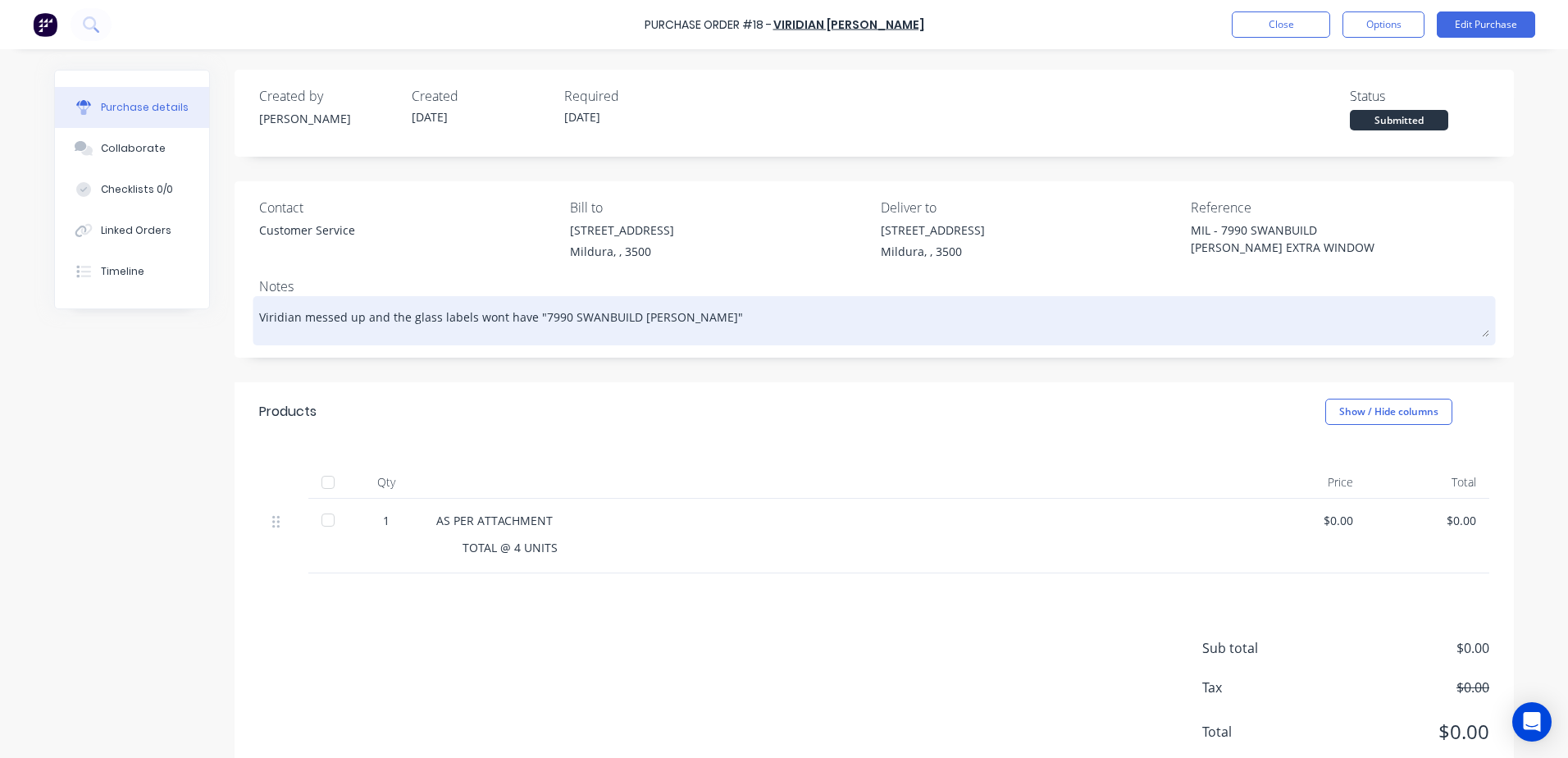
type textarea "x"
type textarea "Viridian messed up and the glass labels wont have "7990 SWANBUILD [PERSON_NAME]…"
type textarea "x"
type textarea "Viridian messed up and the glass labels wont have "7990 SWANBUILD [PERSON_NAME]…"
type textarea "x"
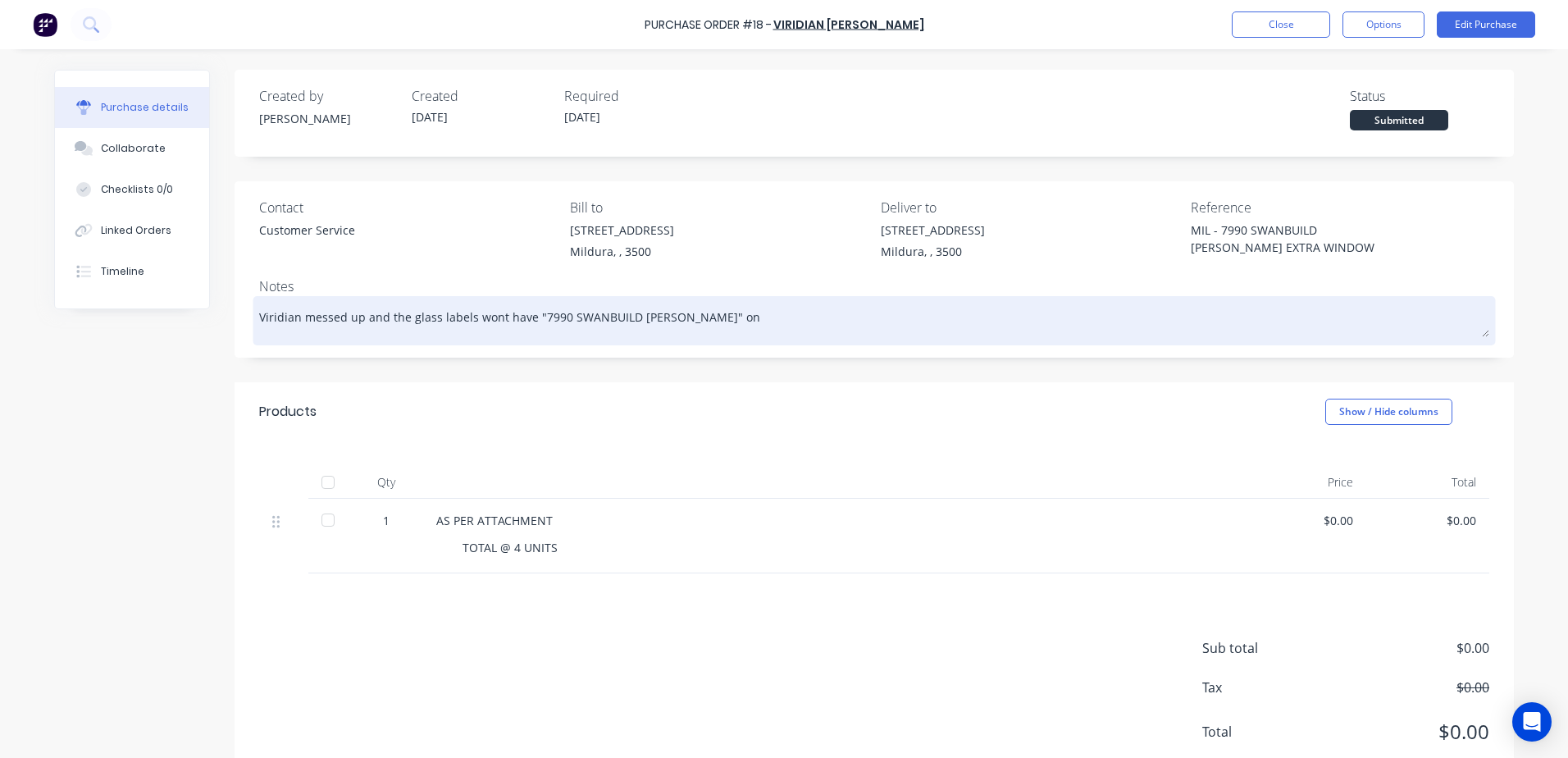
type textarea "Viridian messed up and the glass labels wont have "7990 SWANBUILD [PERSON_NAME]…"
type textarea "x"
type textarea "Viridian messed up and the glass labels wont have "7990 SWANBUILD [PERSON_NAME]…"
type textarea "x"
type textarea "Viridian messed up and the glass labels wont have "7990 SWANBUILD [PERSON_NAME]…"
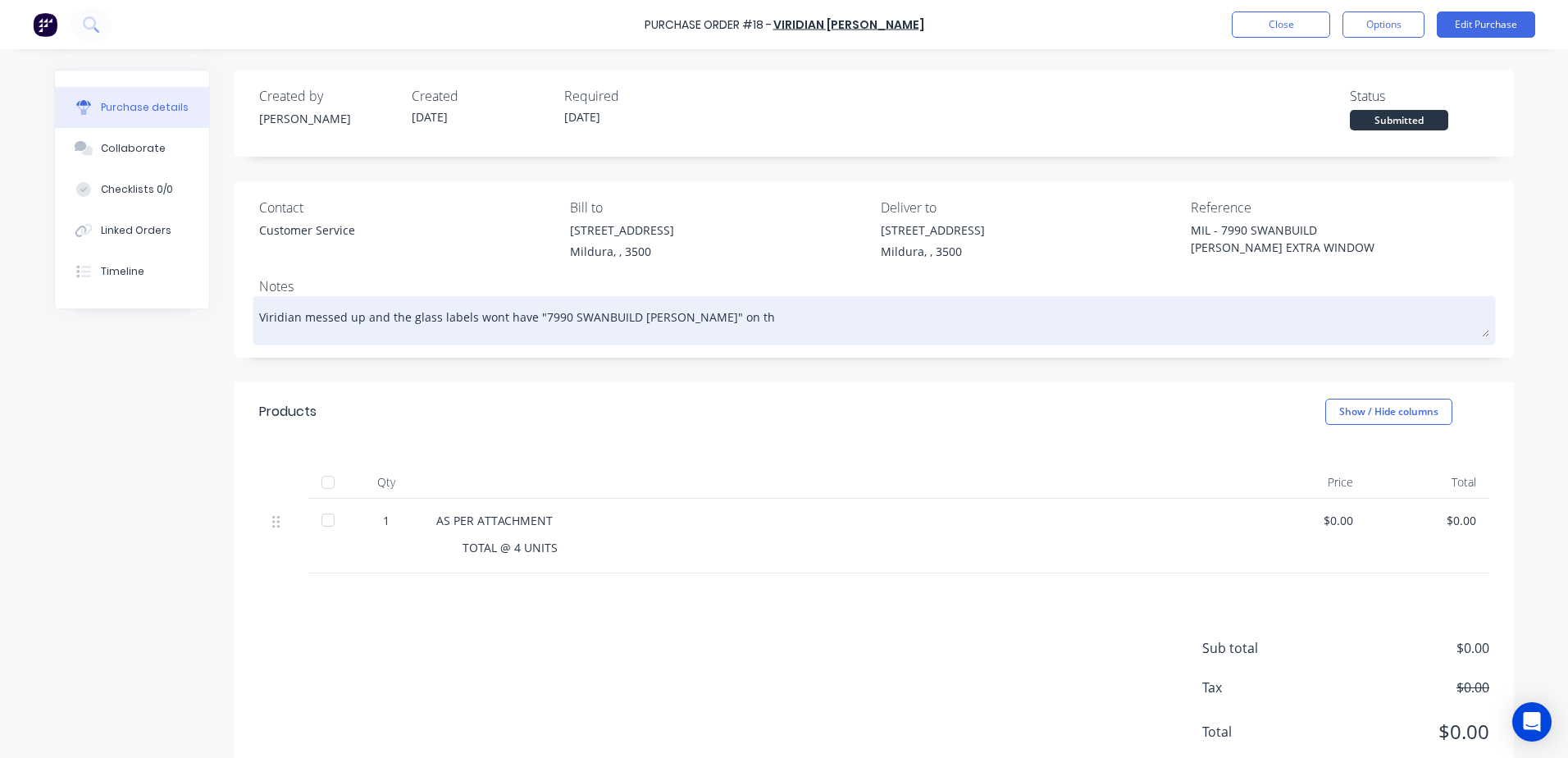
type textarea "x"
type textarea "Viridian messed up and the glass labels wont have "7990 SWANBUILD [PERSON_NAME]…"
type textarea "x"
type textarea "Viridian messed up and the glass labels wont have "7990 SWANBUILD [PERSON_NAME]…"
type textarea "x"
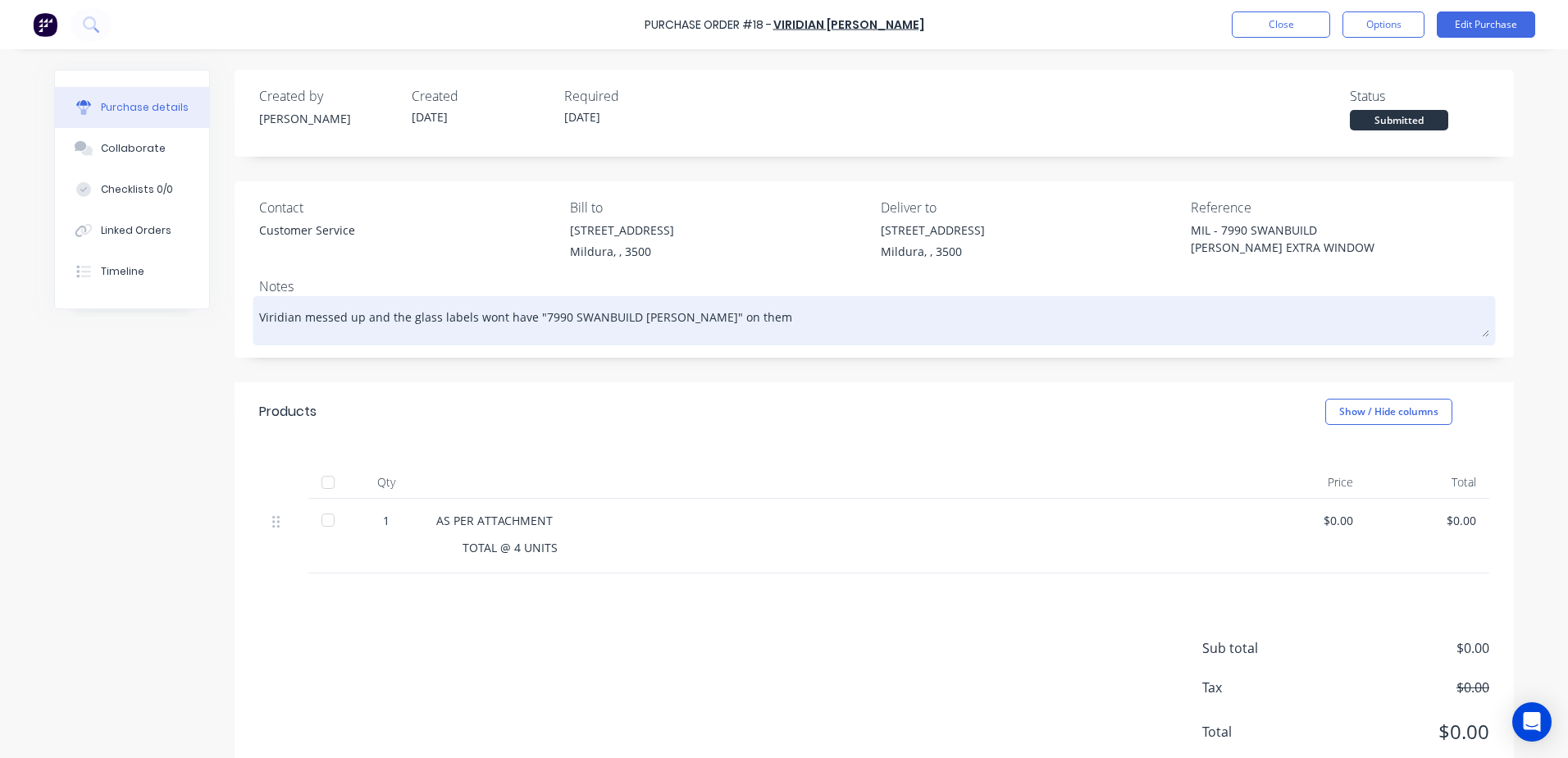
type textarea "Viridian messed up and the glass labels won't have "7990 SWANBUILD [PERSON_NAME…"
click at [812, 316] on textarea "Viridian messed up and the glass labels won't have "7990 SWANBUILD [PERSON_NAME…" at bounding box center [874, 319] width 1230 height 37
type textarea "x"
type textarea "Viridian messed up and the glass labels won't have "7990 SWANBUILD [PERSON_NAME…"
type textarea "x"
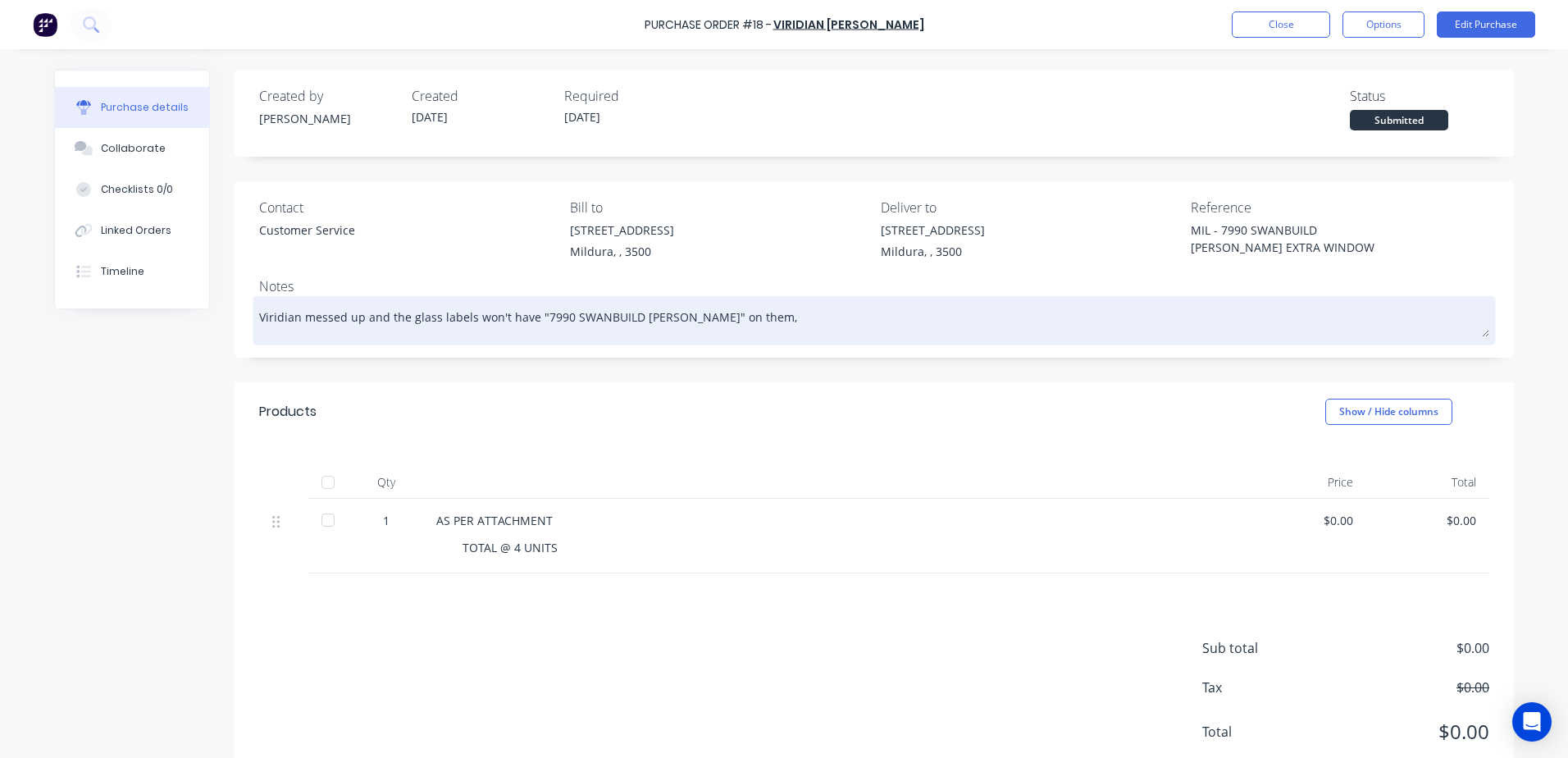
type textarea "Viridian messed up and the glass labels won't have "7990 SWANBUILD [PERSON_NAME…"
type textarea "x"
type textarea "Viridian messed up and the glass labels won't have "7990 SWANBUILD [PERSON_NAME…"
type textarea "x"
type textarea "Viridian messed up and the glass labels won't have "7990 SWANBUILD [PERSON_NAME…"
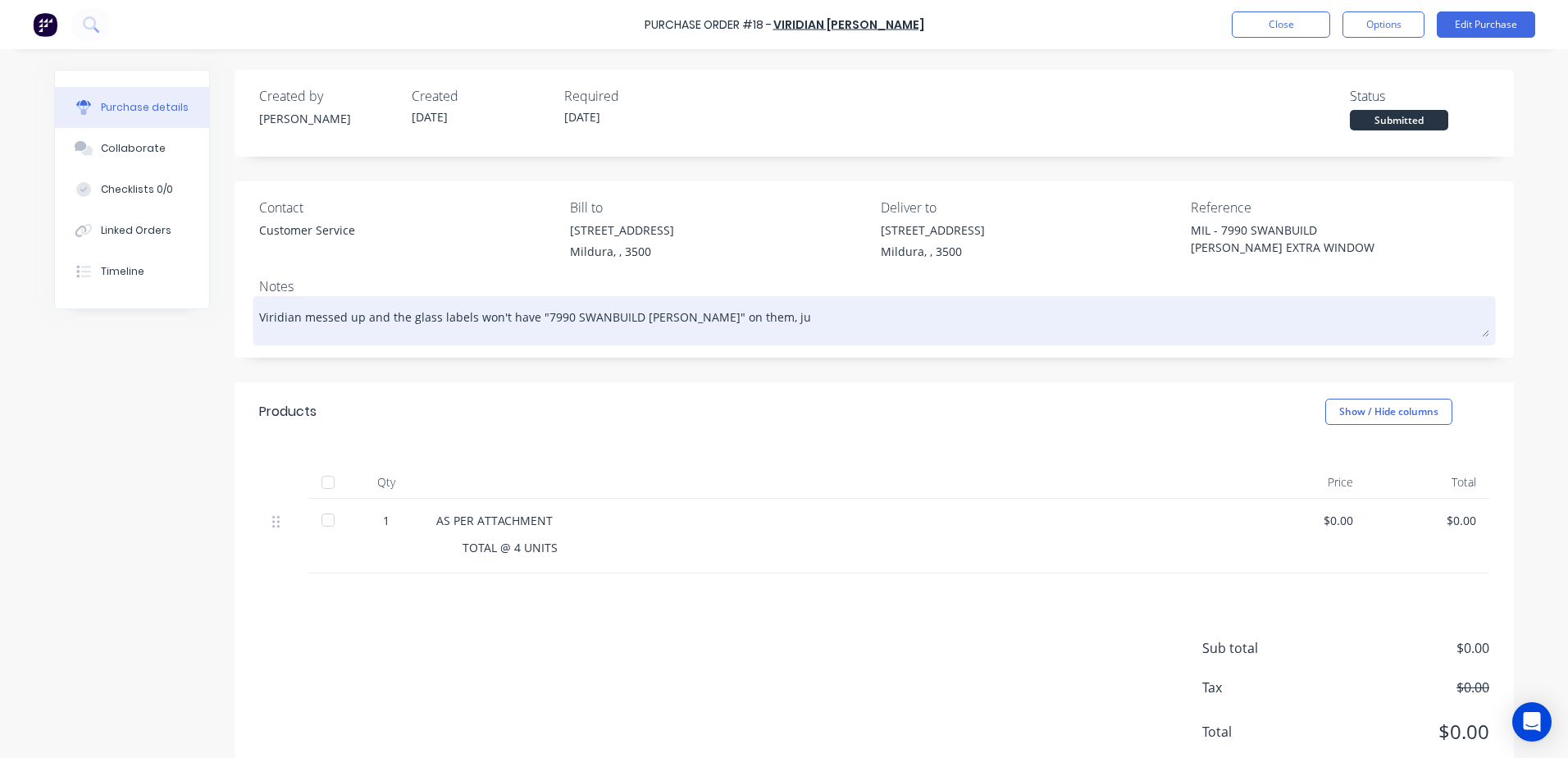
type textarea "x"
click at [1085, 320] on textarea "Viridian messed up and the glass labels won't have "7990 SWANBUILD [PERSON_NAME…" at bounding box center [874, 319] width 1230 height 37
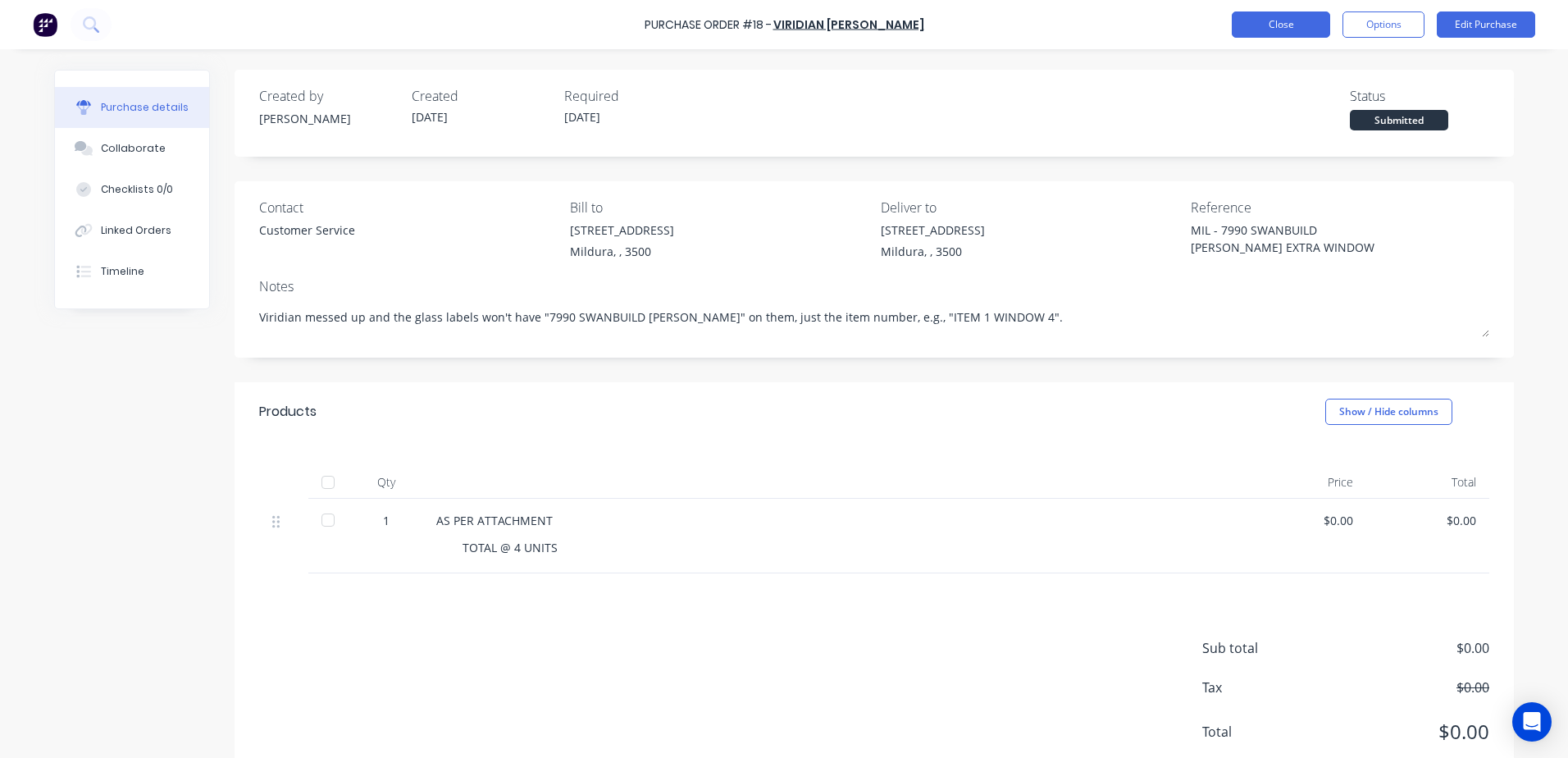
click at [1276, 30] on button "Close" at bounding box center [1281, 25] width 98 height 26
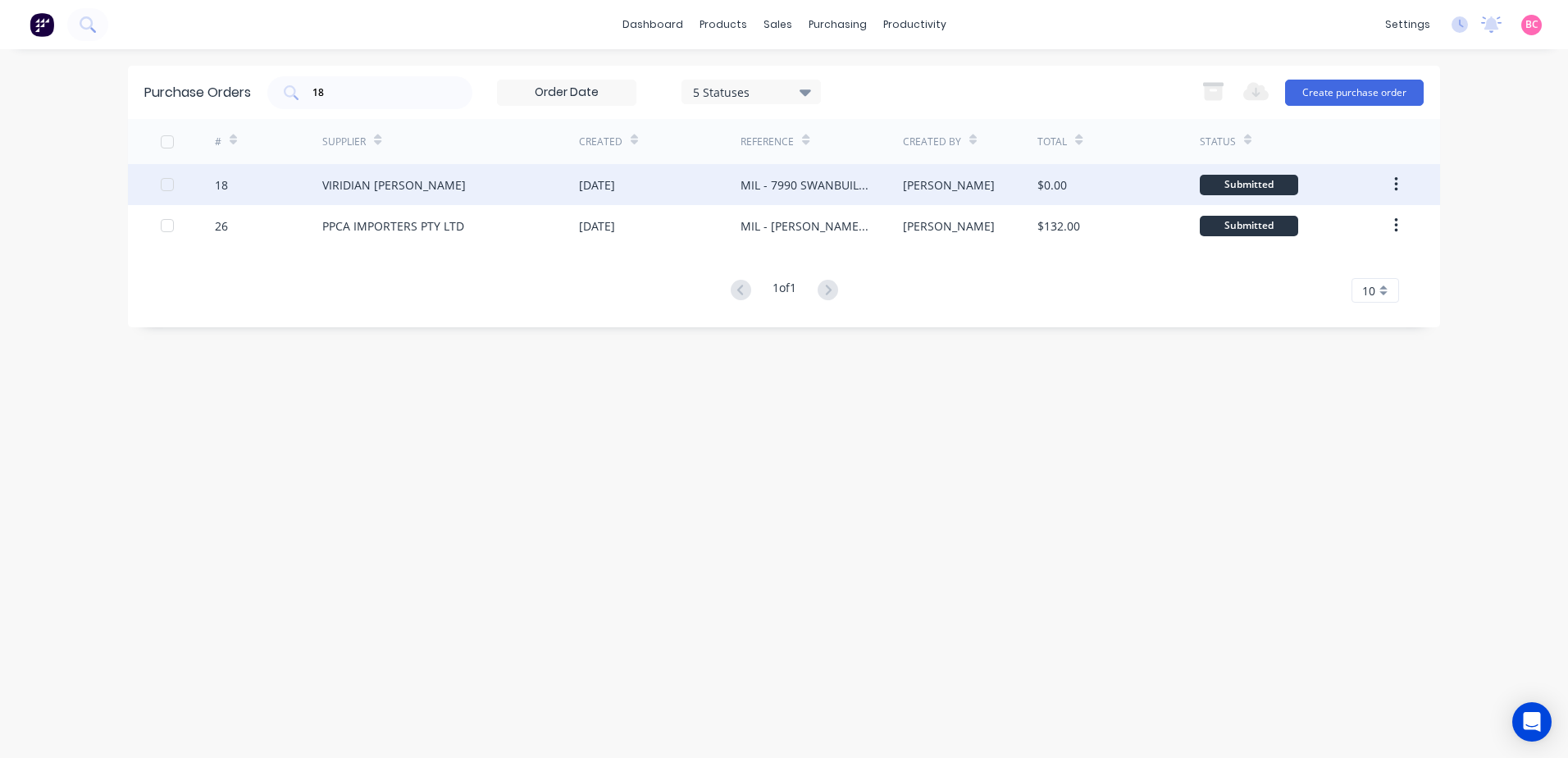
click at [798, 198] on div "MIL - 7990 SWANBUILD [PERSON_NAME] EXTRA WINDOW" at bounding box center [821, 184] width 161 height 41
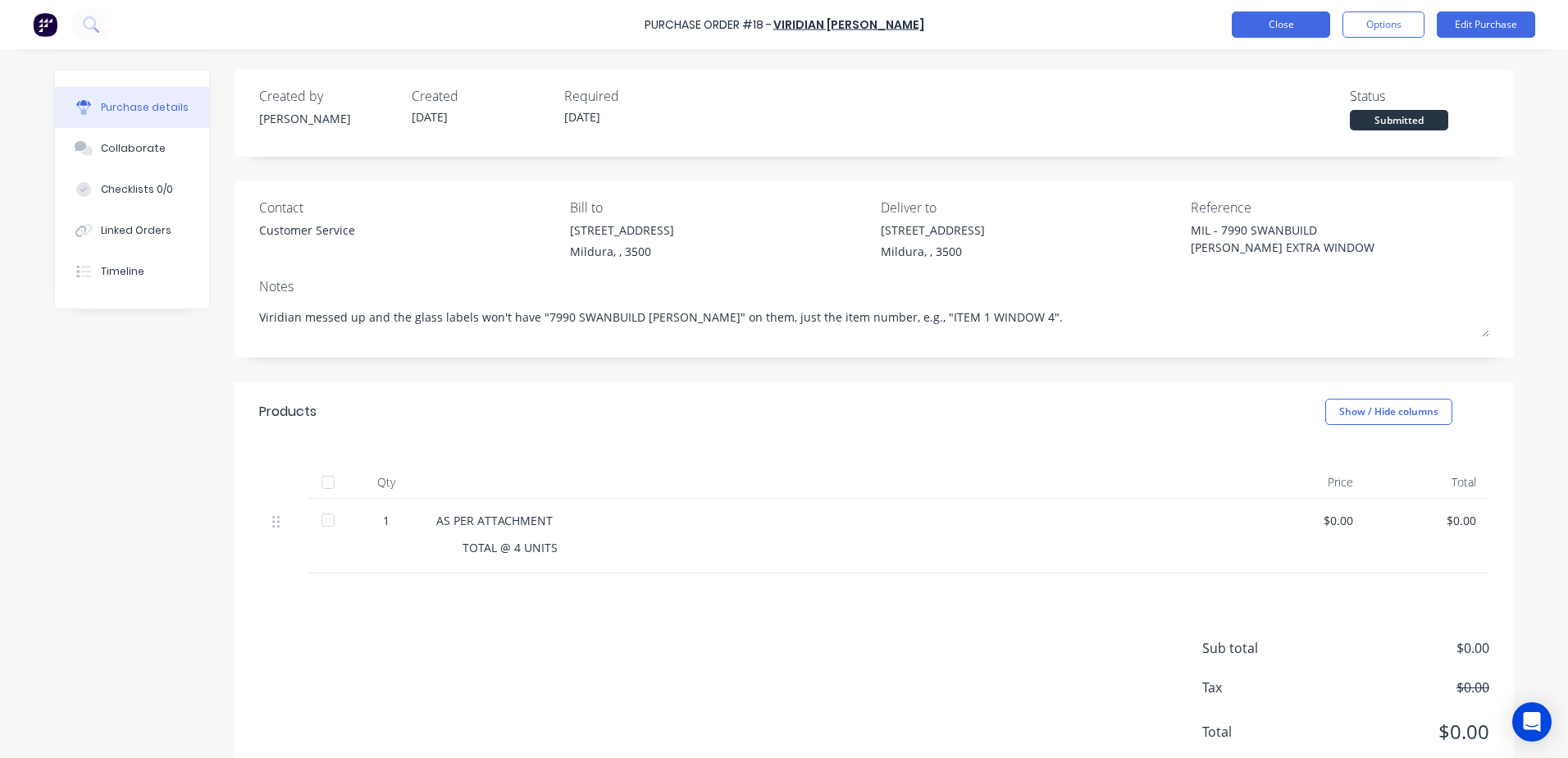
click at [1290, 34] on button "Close" at bounding box center [1281, 25] width 98 height 26
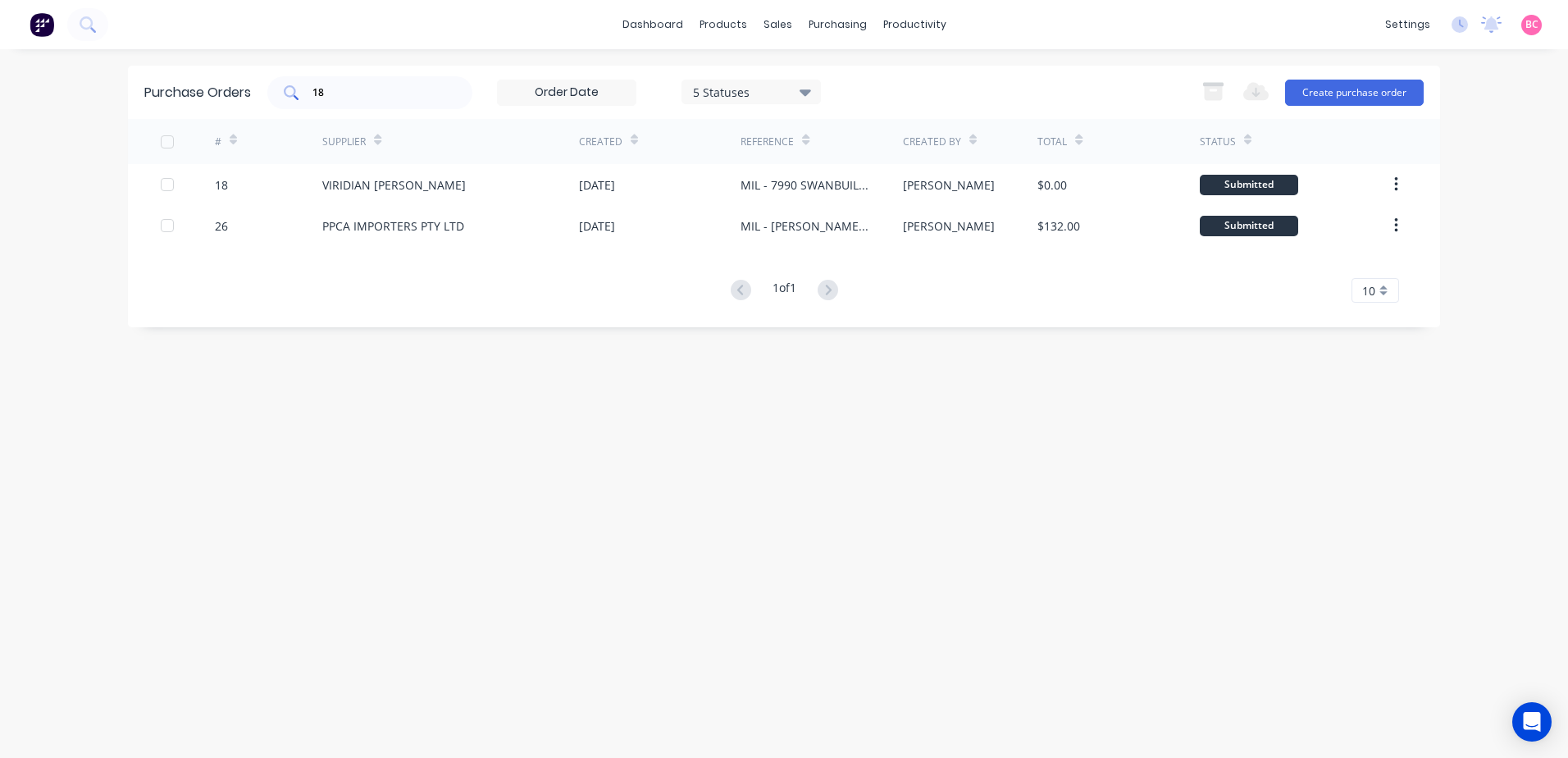
click at [403, 99] on input "18" at bounding box center [378, 92] width 137 height 16
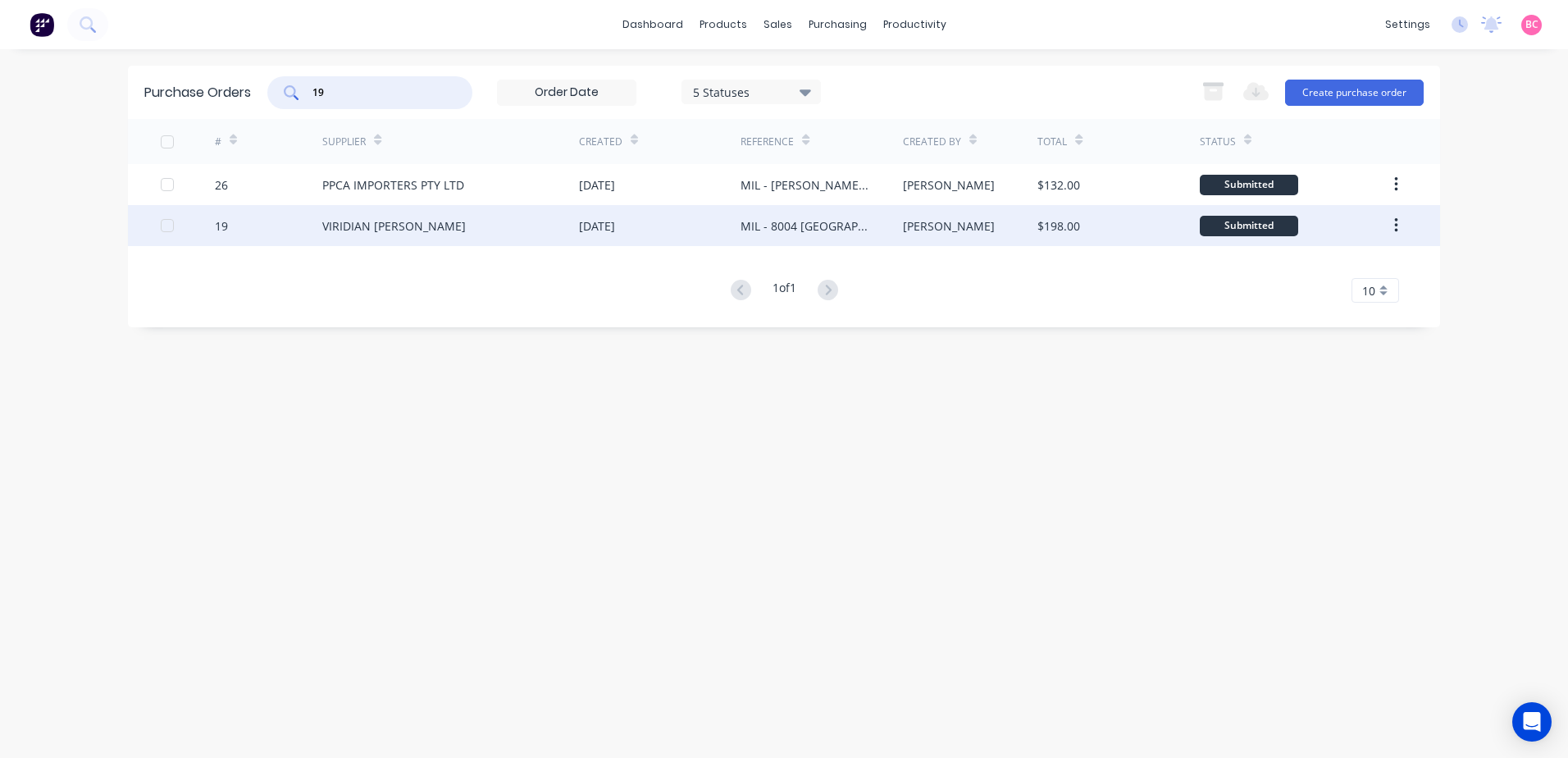
click at [460, 233] on div "VIRIDIAN [PERSON_NAME]" at bounding box center [393, 226] width 143 height 17
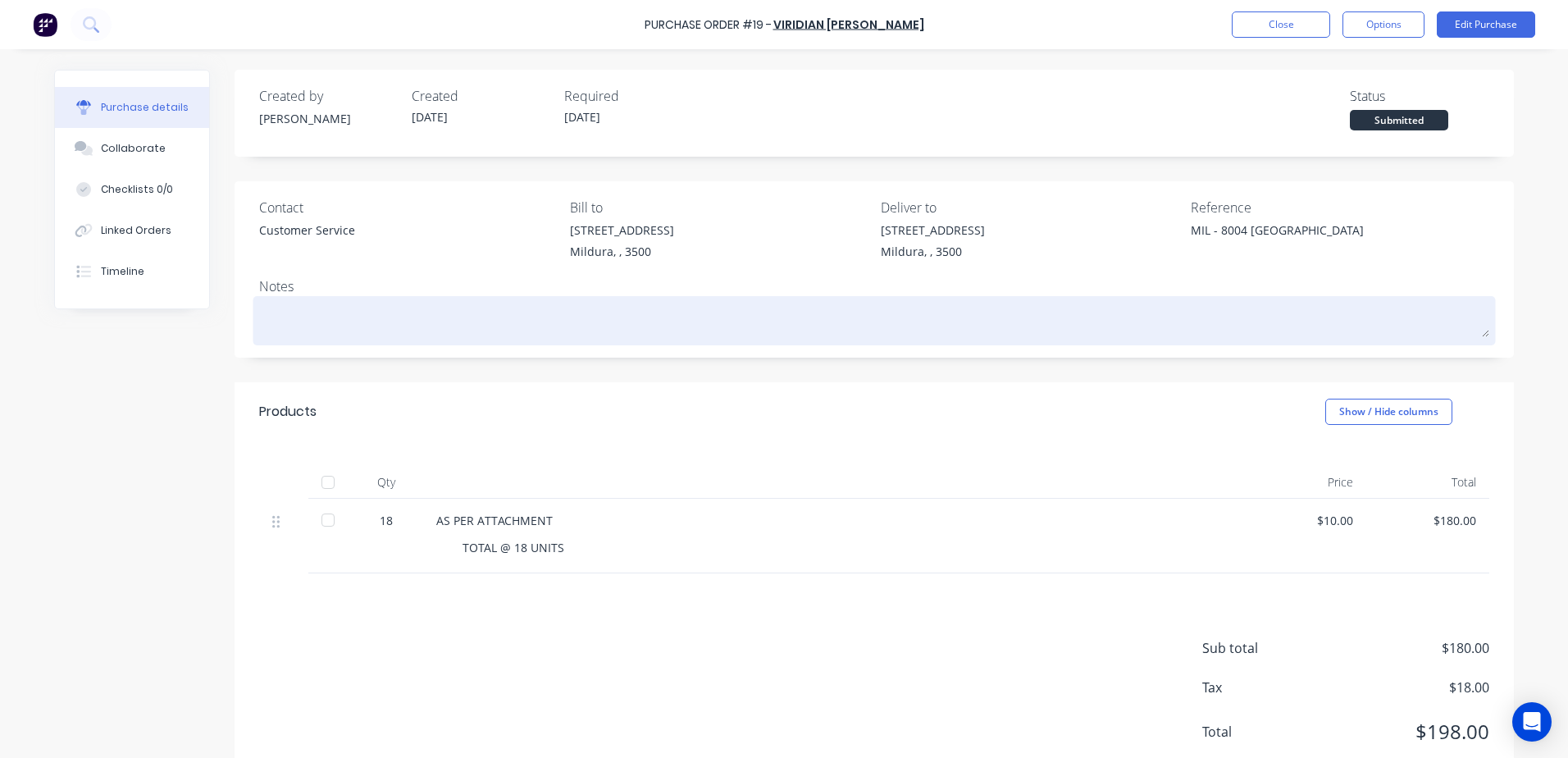
click at [388, 324] on textarea at bounding box center [874, 319] width 1230 height 37
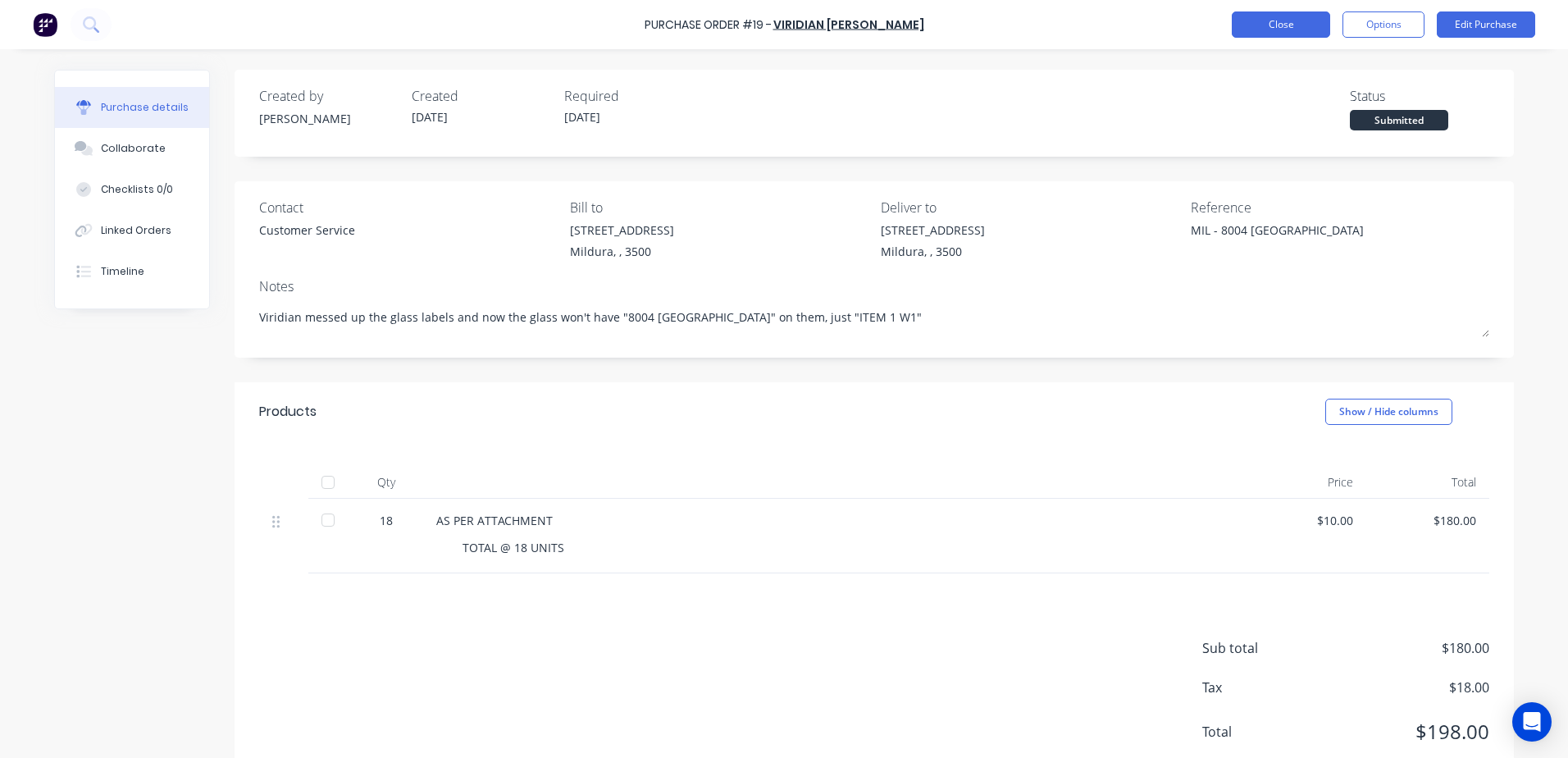
click at [1297, 30] on button "Close" at bounding box center [1281, 25] width 98 height 26
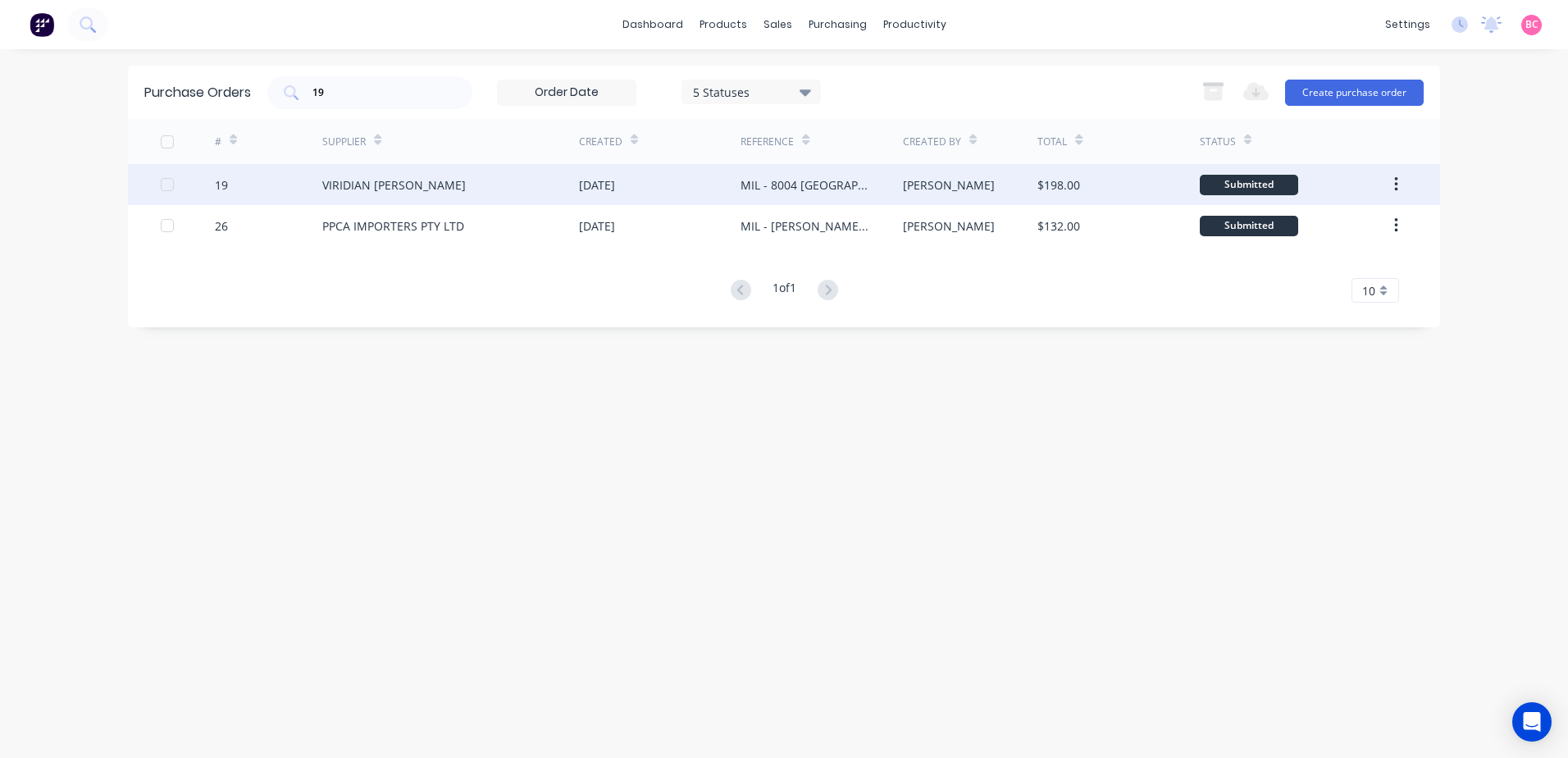
click at [700, 178] on div "[DATE]" at bounding box center [660, 184] width 161 height 41
